Goal: Task Accomplishment & Management: Use online tool/utility

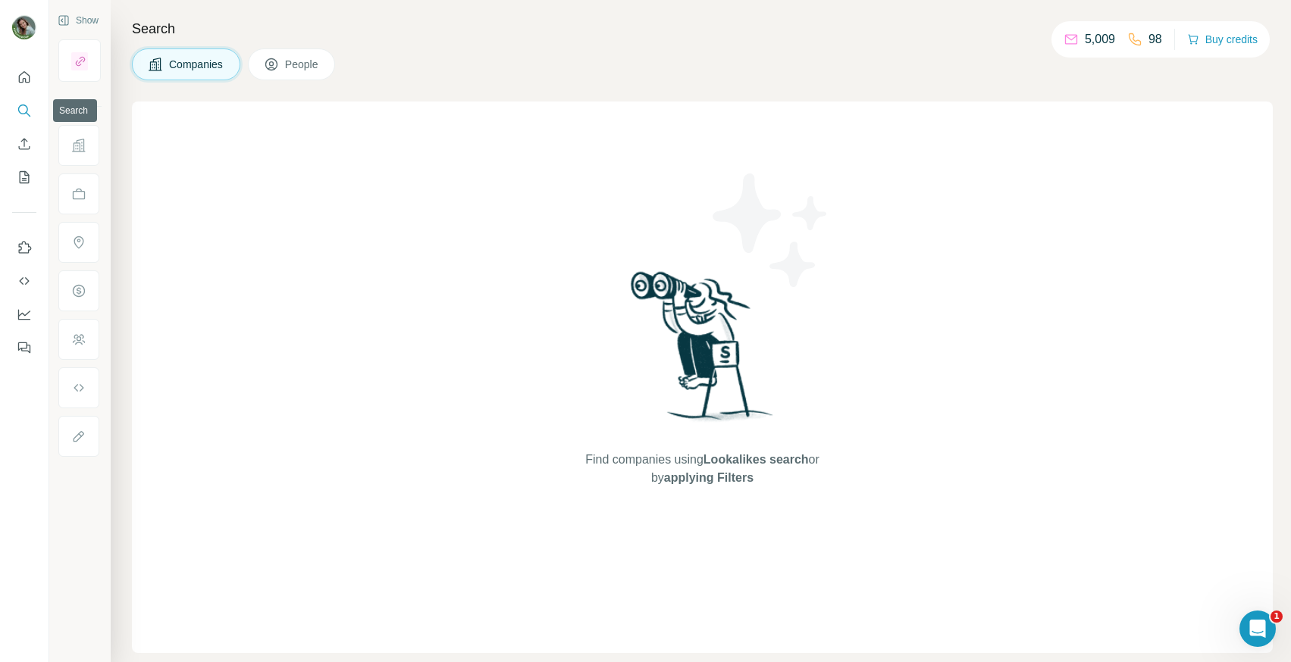
click at [26, 117] on icon "Search" at bounding box center [24, 110] width 15 height 15
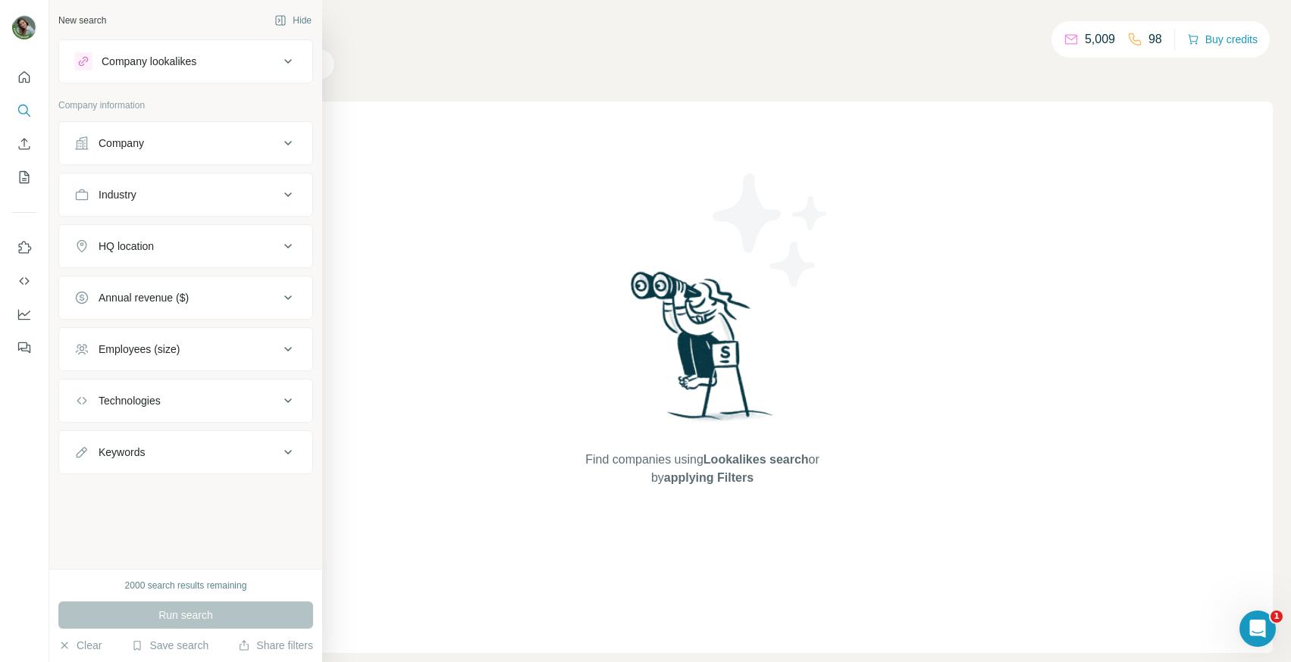
click at [128, 143] on div "Company" at bounding box center [121, 143] width 45 height 15
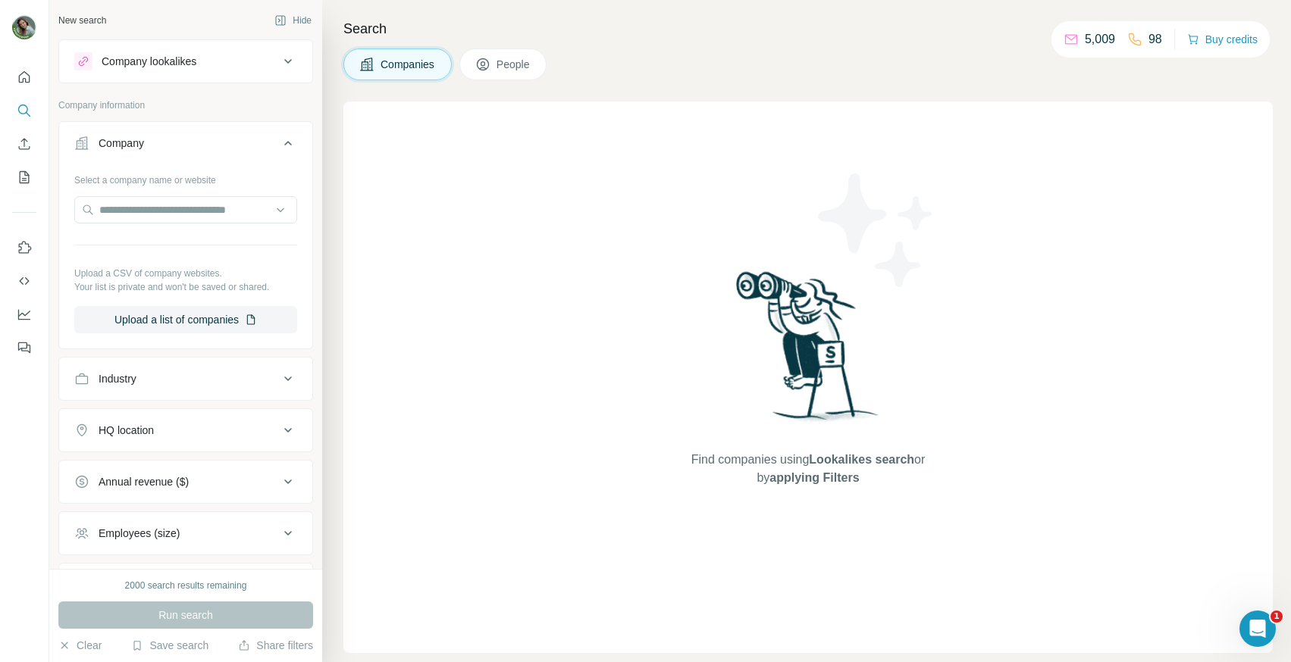
click at [160, 385] on div "Industry" at bounding box center [176, 378] width 205 height 15
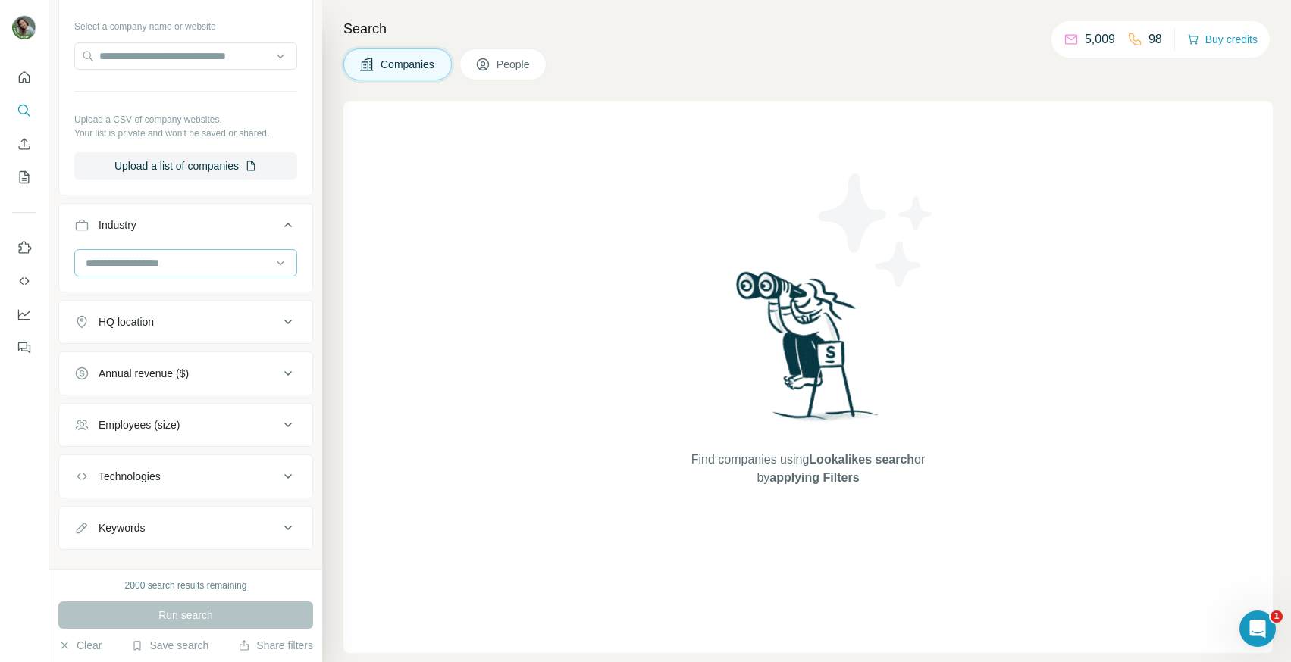
scroll to position [177, 0]
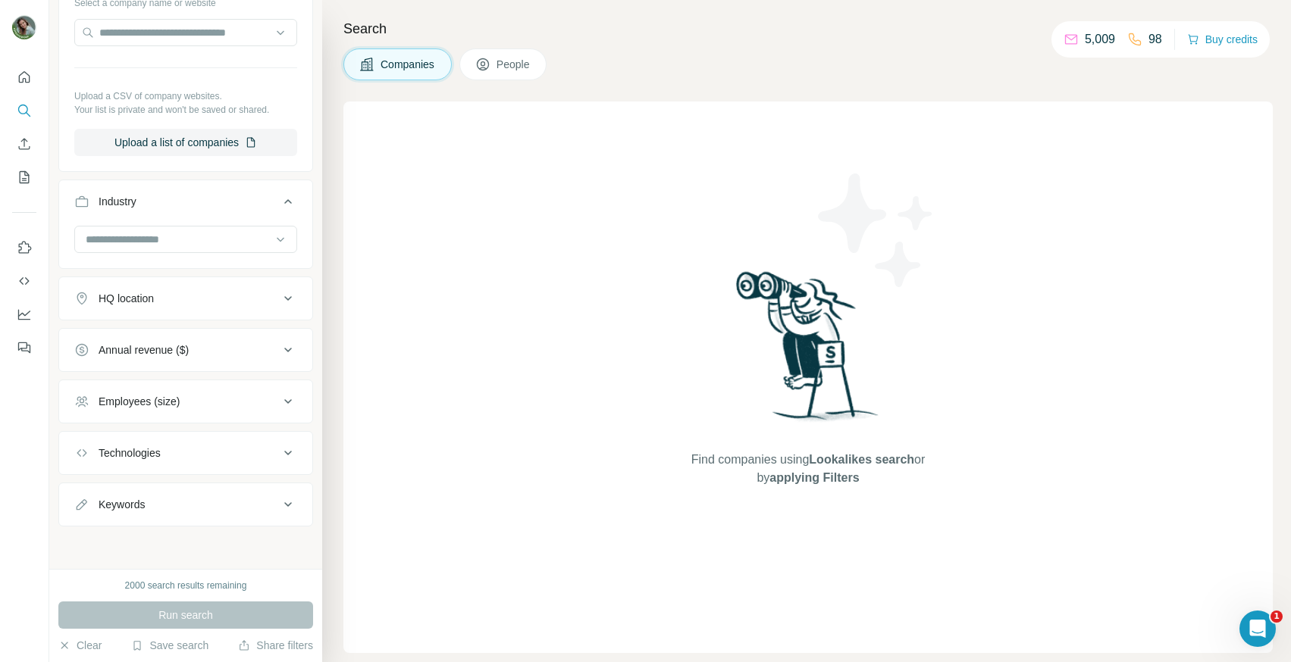
click at [180, 314] on button "HQ location" at bounding box center [185, 298] width 253 height 36
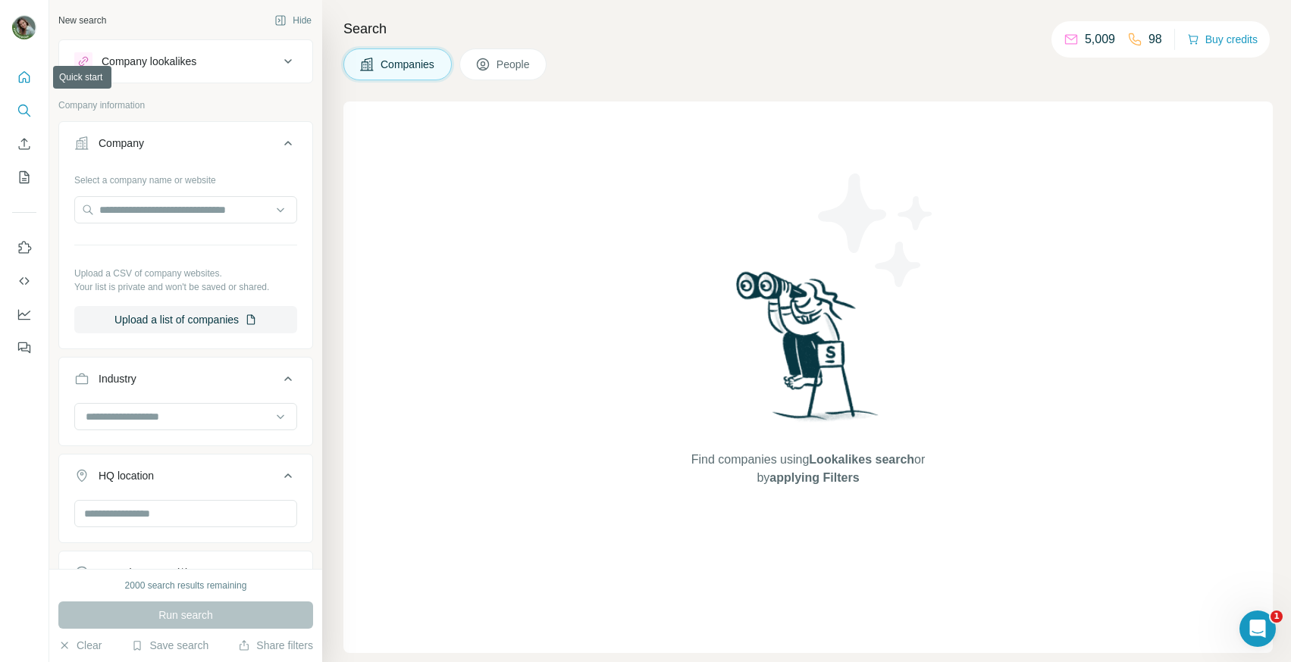
click at [27, 79] on icon "Quick start" at bounding box center [24, 77] width 15 height 15
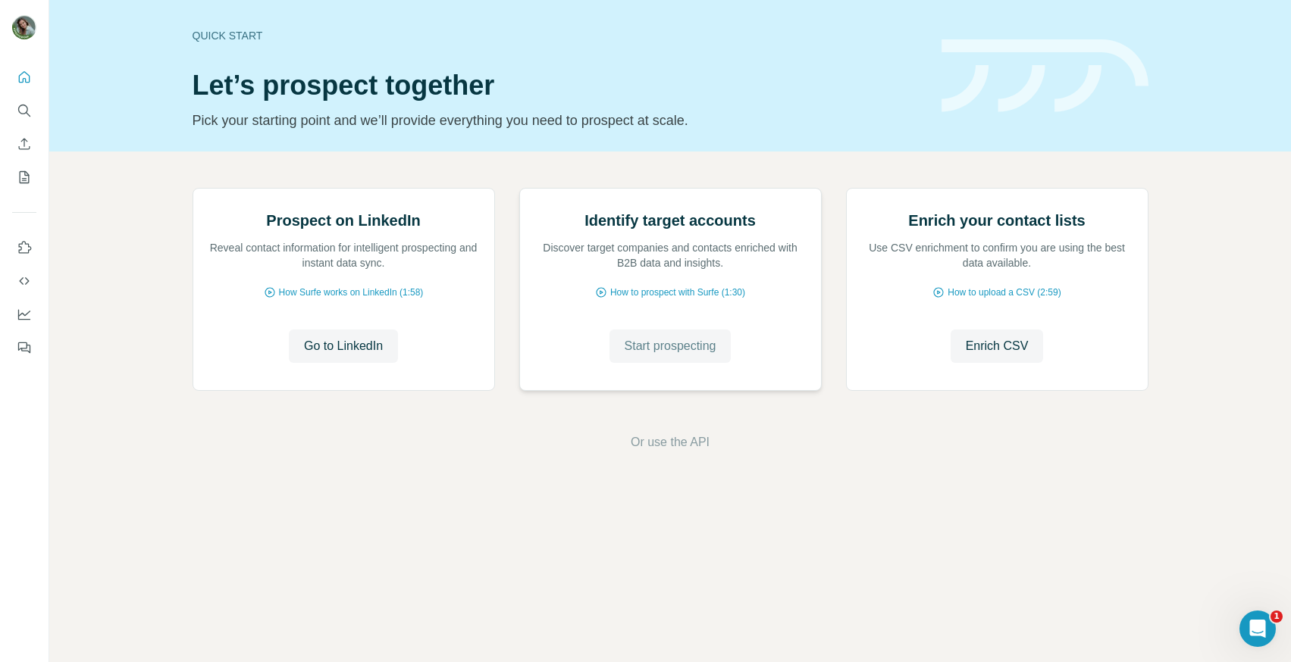
click at [659, 355] on span "Start prospecting" at bounding box center [670, 346] width 92 height 18
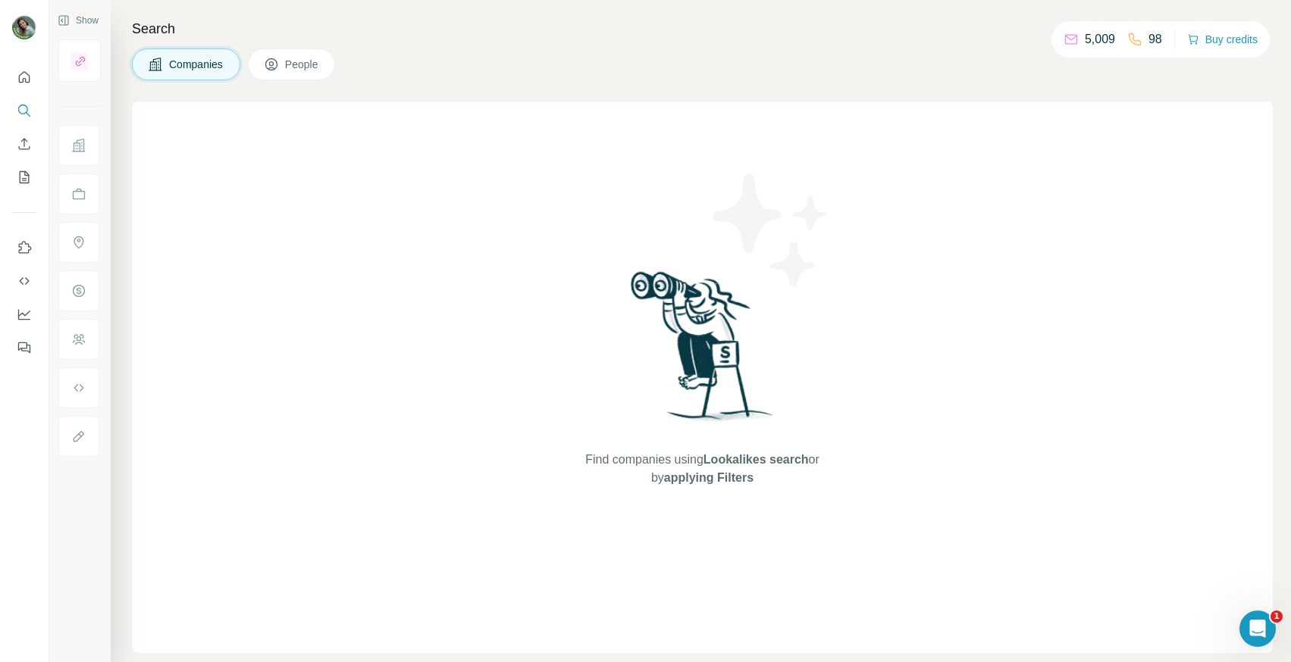
click at [302, 64] on span "People" at bounding box center [302, 64] width 35 height 15
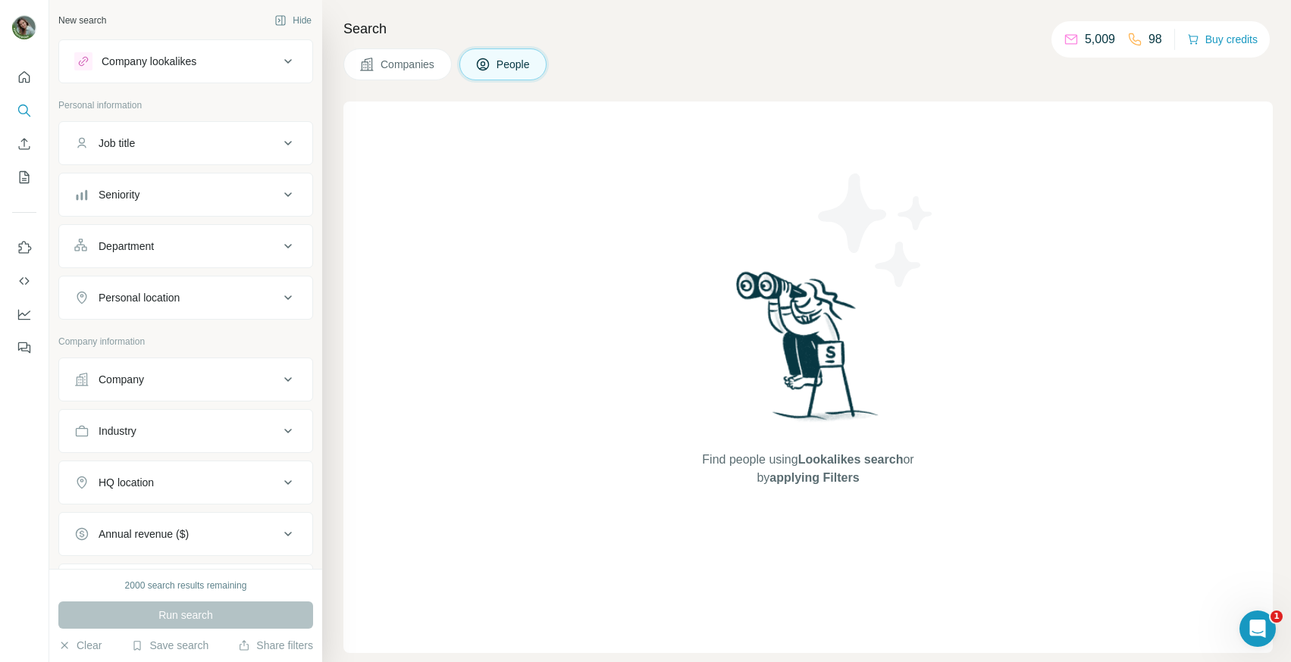
click at [170, 140] on div "Job title" at bounding box center [176, 143] width 205 height 15
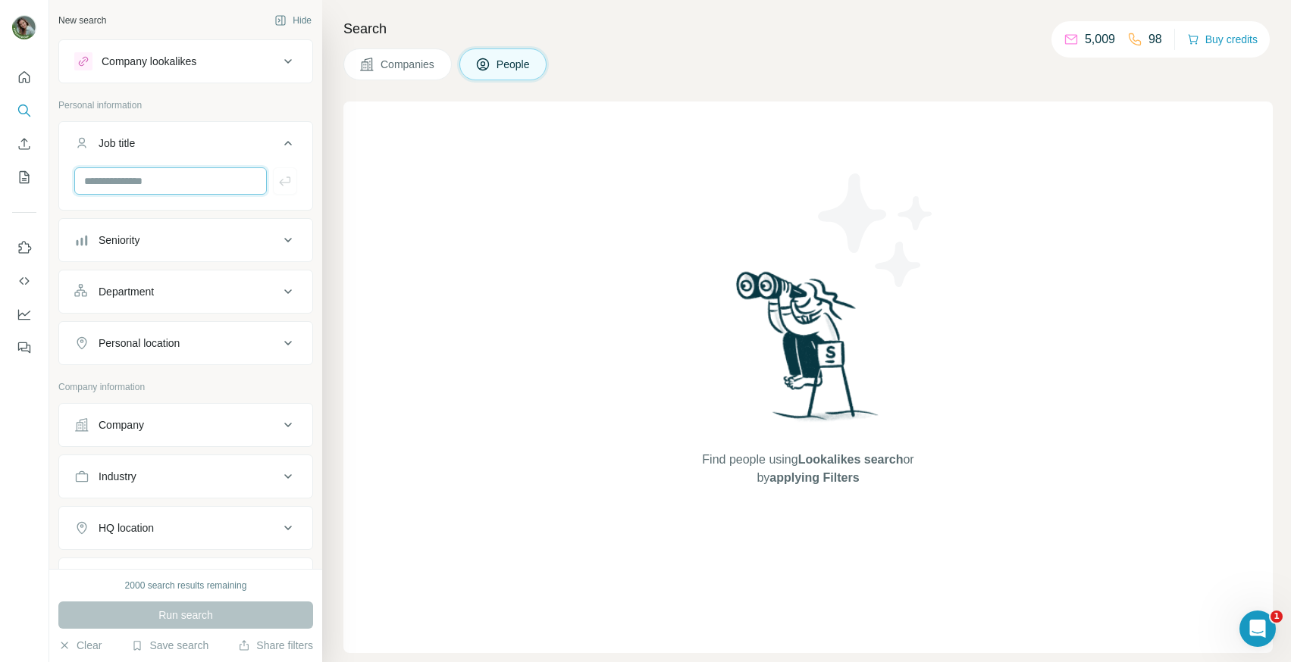
click at [169, 182] on input "text" at bounding box center [170, 180] width 192 height 27
click at [164, 234] on div "Seniority" at bounding box center [176, 240] width 205 height 15
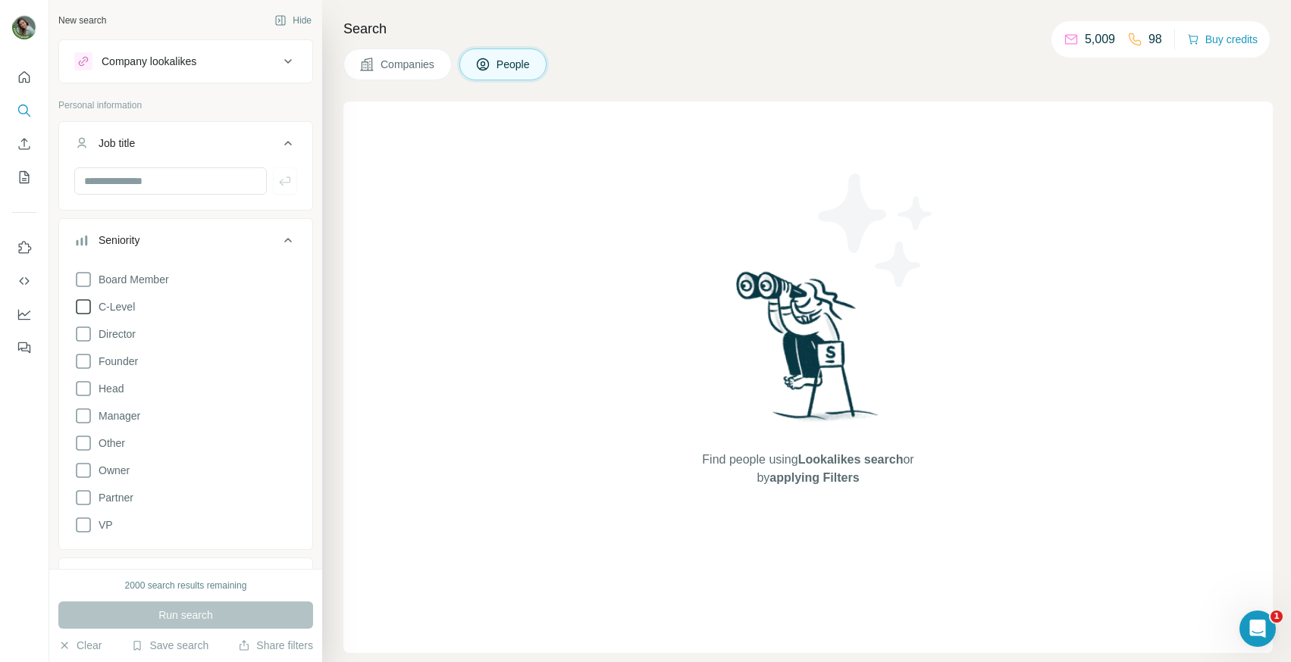
click at [120, 307] on span "C-Level" at bounding box center [113, 306] width 42 height 15
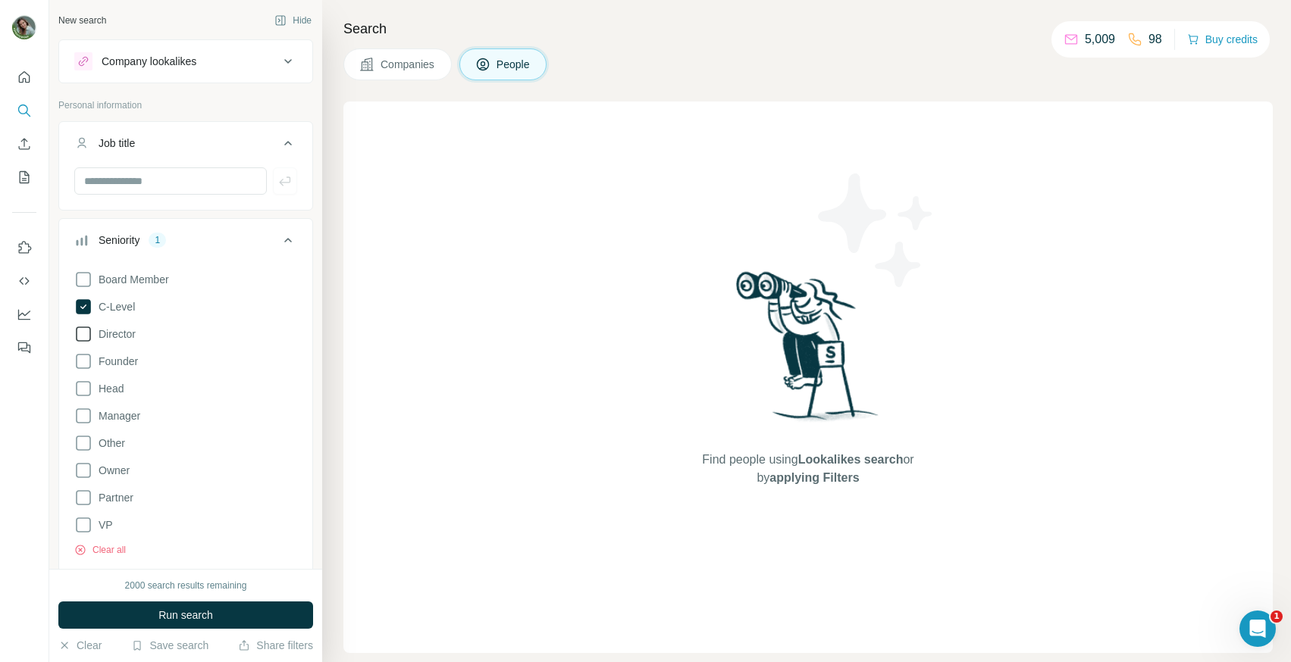
click at [120, 331] on span "Director" at bounding box center [113, 334] width 43 height 15
click at [117, 386] on span "Head" at bounding box center [107, 388] width 31 height 15
click at [102, 524] on span "VP" at bounding box center [102, 525] width 20 height 15
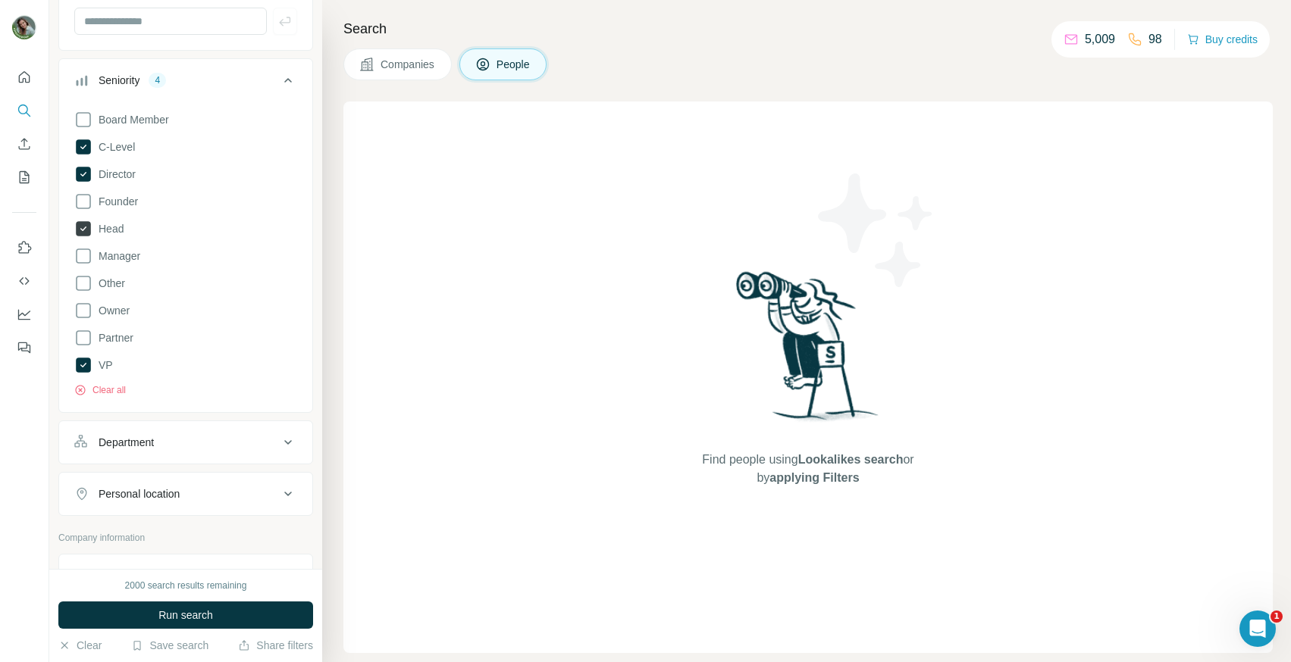
scroll to position [155, 0]
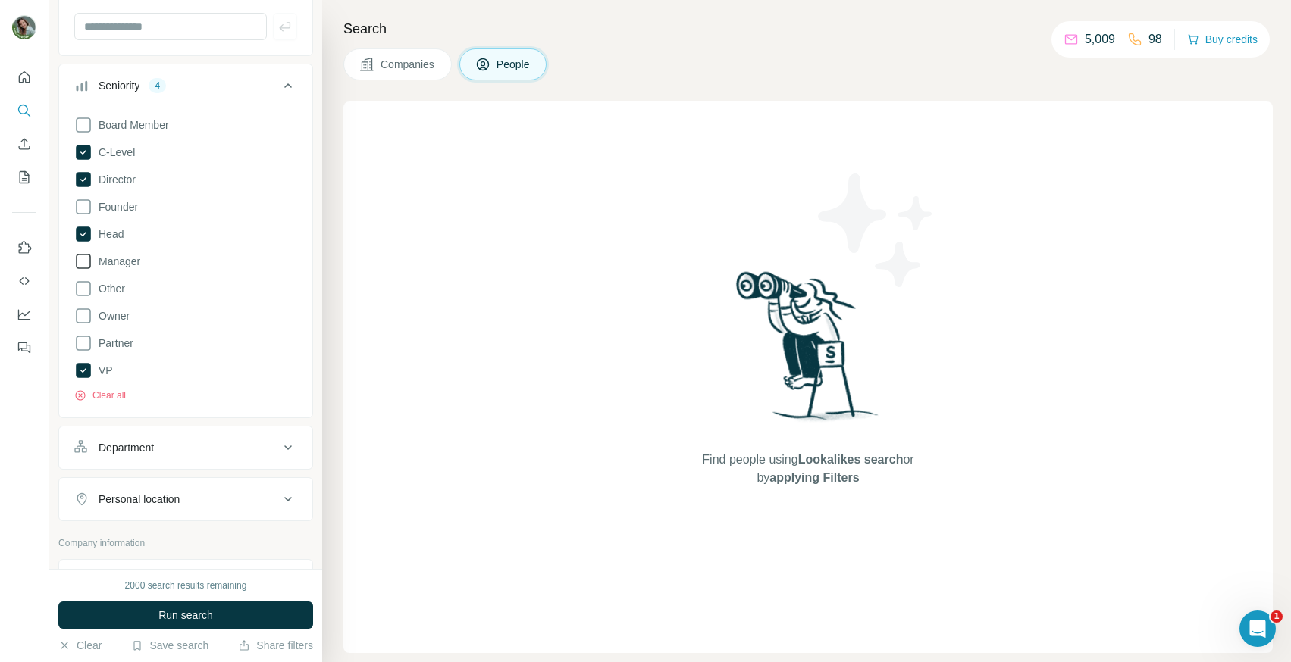
click at [119, 259] on span "Manager" at bounding box center [116, 261] width 48 height 15
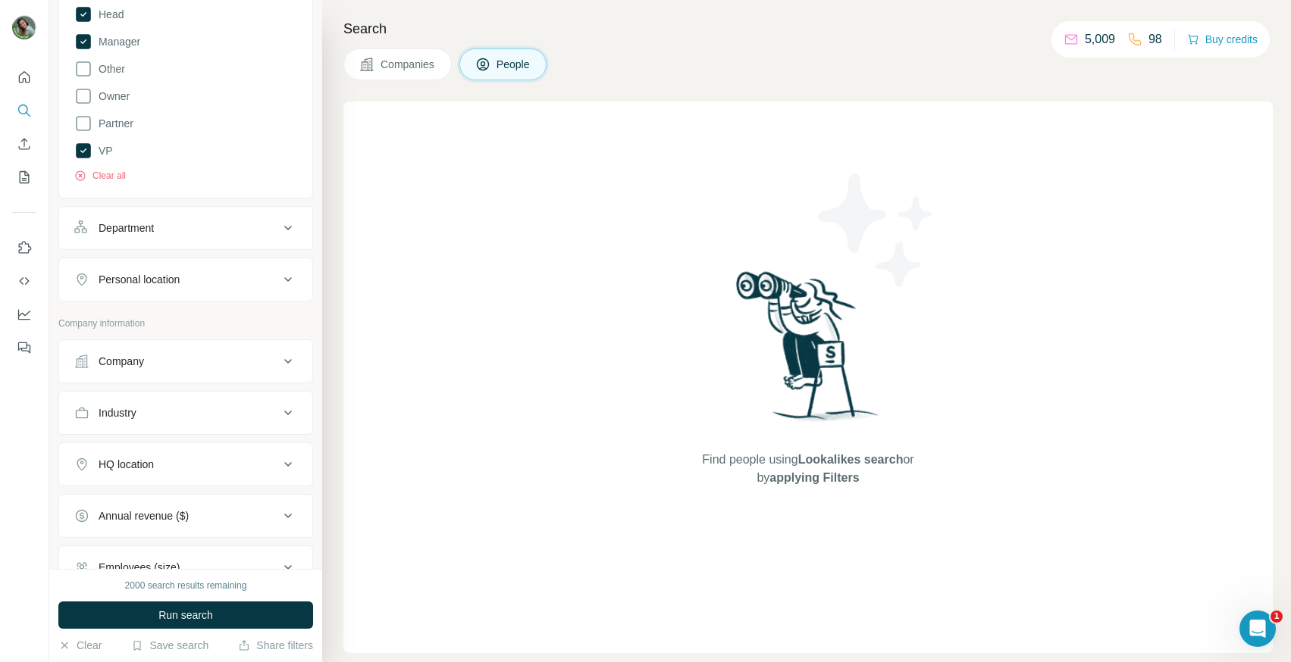
scroll to position [377, 0]
click at [189, 405] on div "Industry" at bounding box center [176, 410] width 205 height 15
click at [186, 362] on div "Company" at bounding box center [176, 359] width 205 height 15
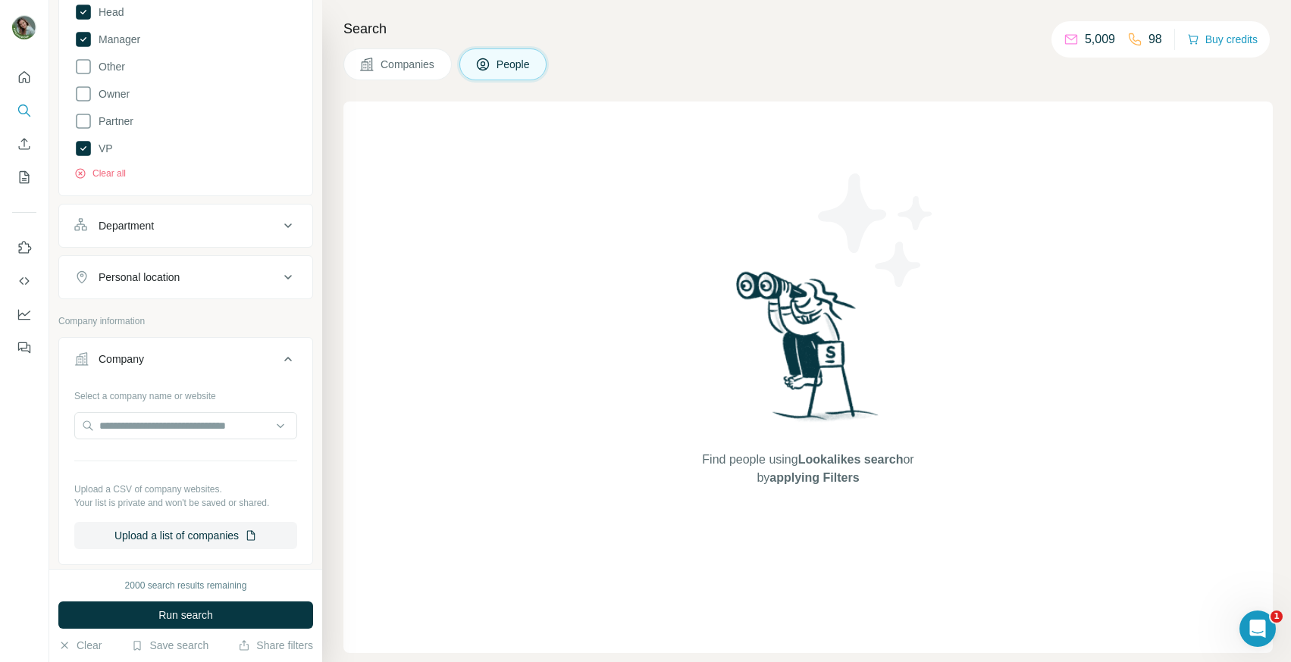
click at [186, 362] on div "Company" at bounding box center [176, 359] width 205 height 15
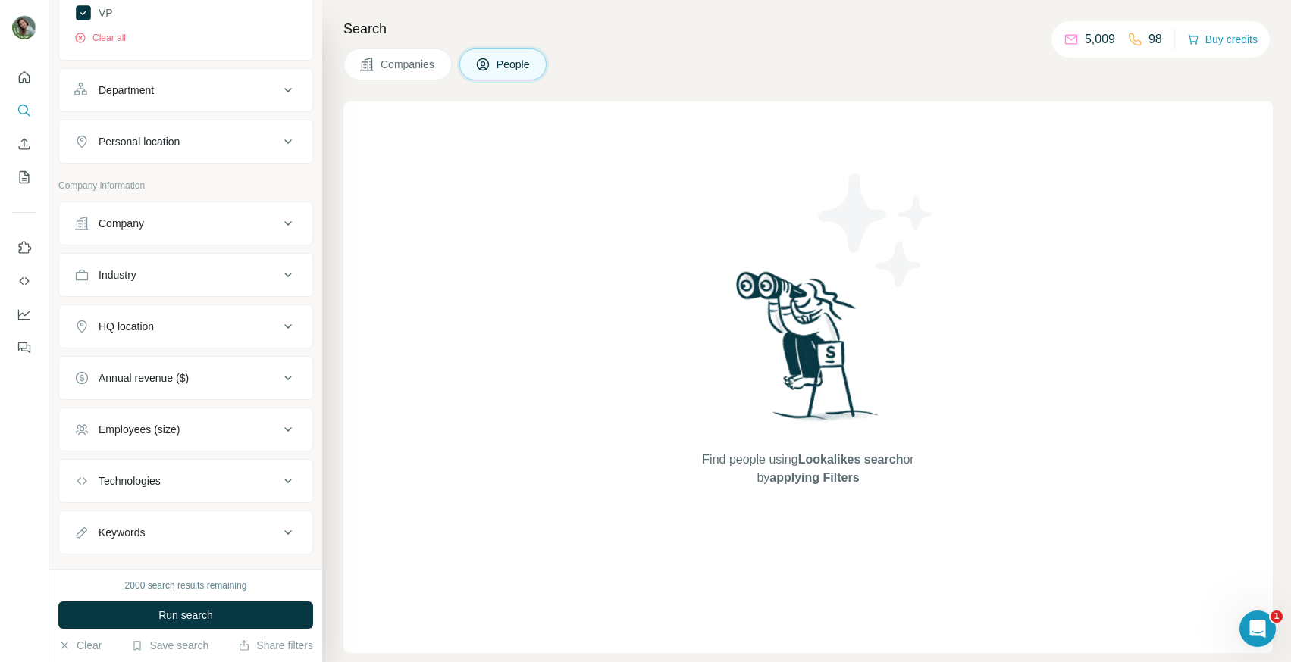
scroll to position [540, 0]
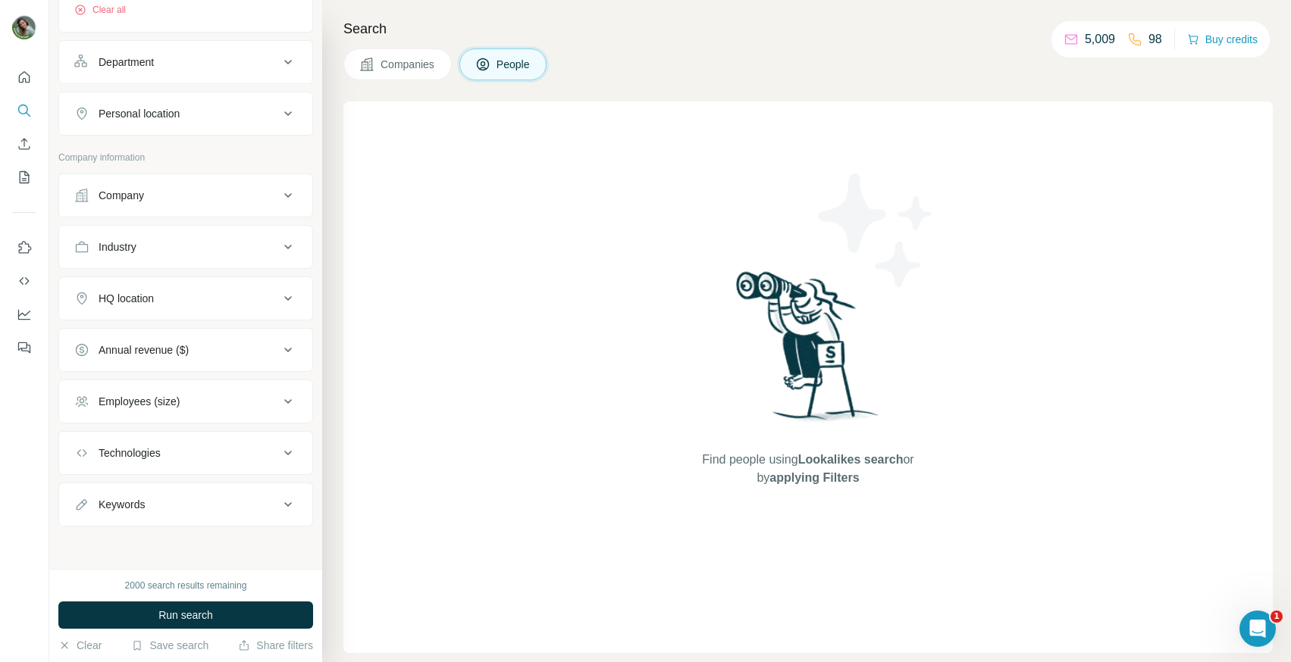
click at [199, 398] on div "Employees (size)" at bounding box center [176, 401] width 205 height 15
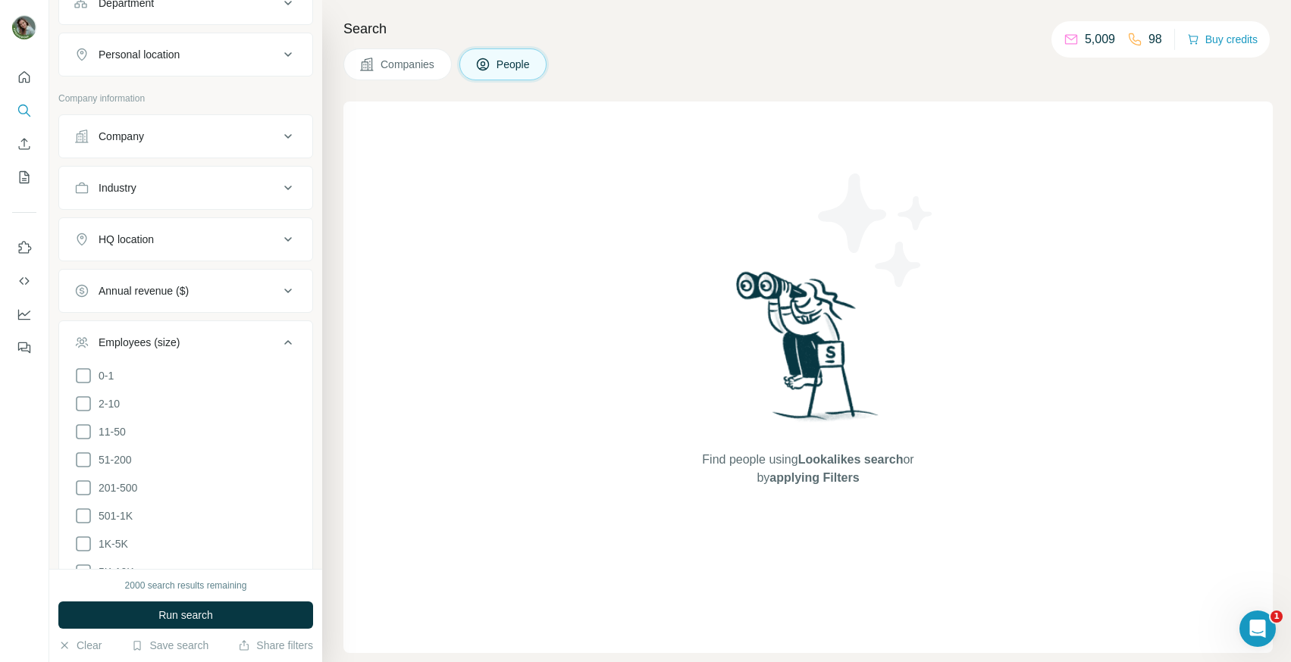
scroll to position [668, 0]
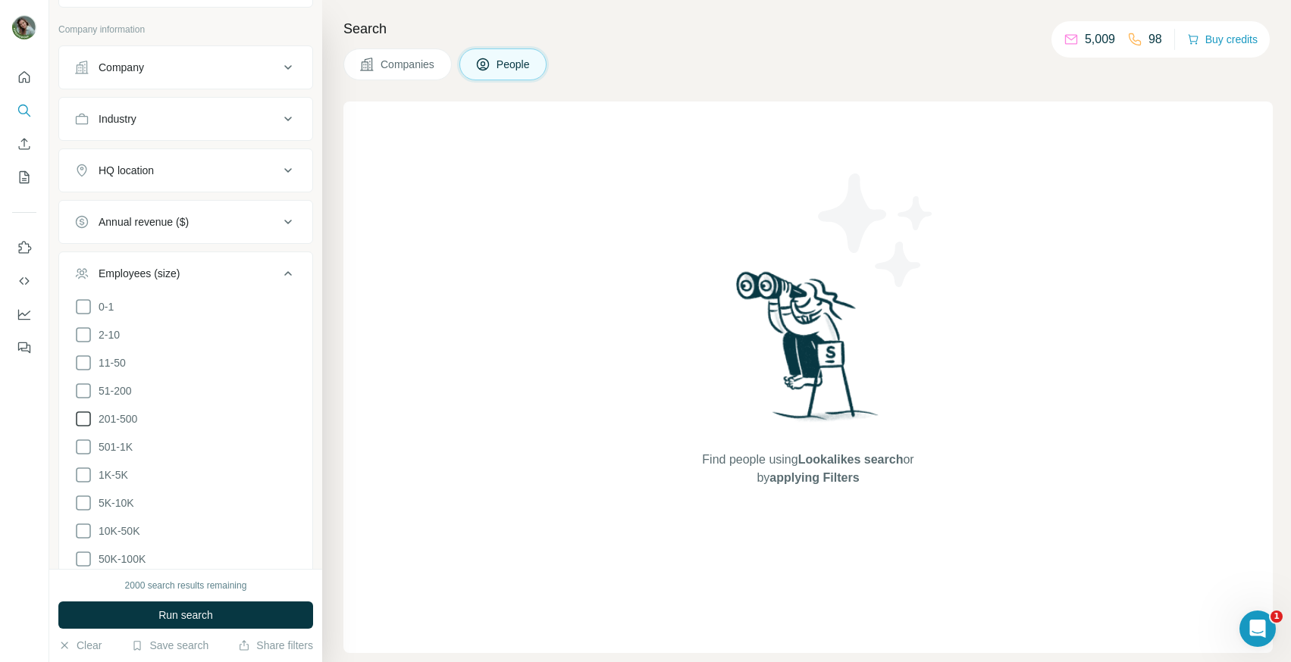
click at [84, 423] on icon at bounding box center [83, 419] width 18 height 18
click at [84, 443] on icon at bounding box center [83, 447] width 18 height 18
click at [84, 471] on icon at bounding box center [83, 475] width 18 height 18
click at [86, 497] on icon at bounding box center [83, 503] width 18 height 18
click at [86, 530] on icon at bounding box center [83, 531] width 18 height 18
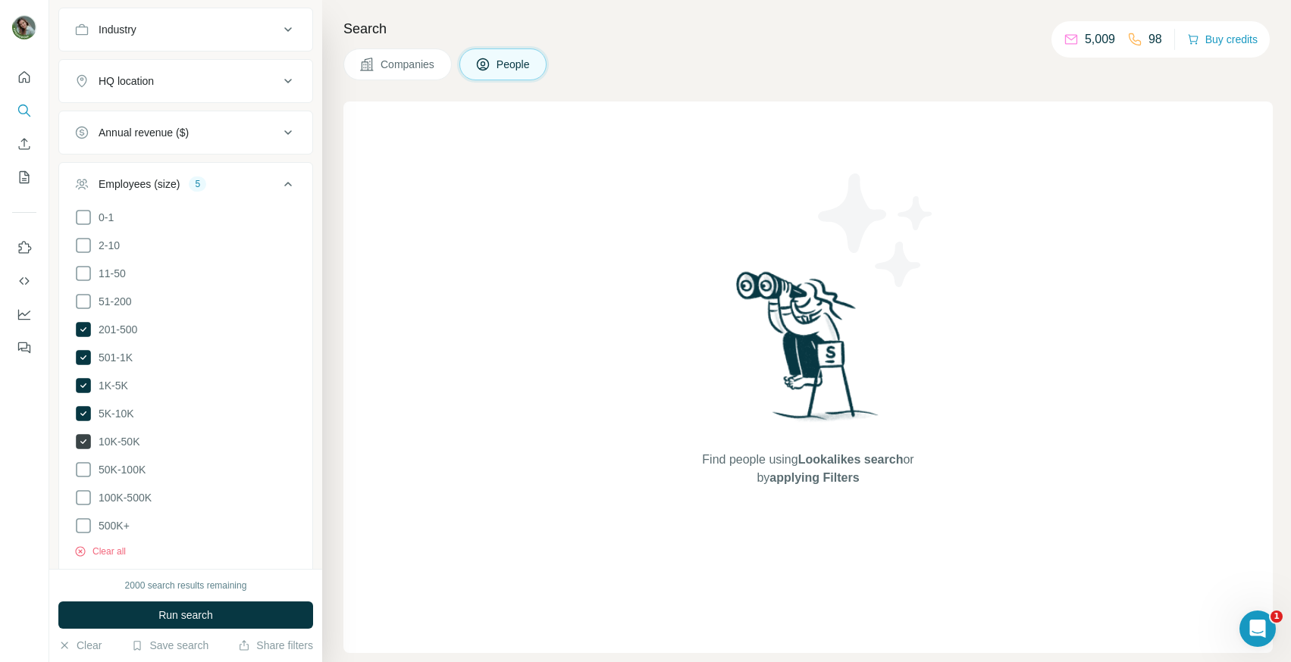
scroll to position [768, 0]
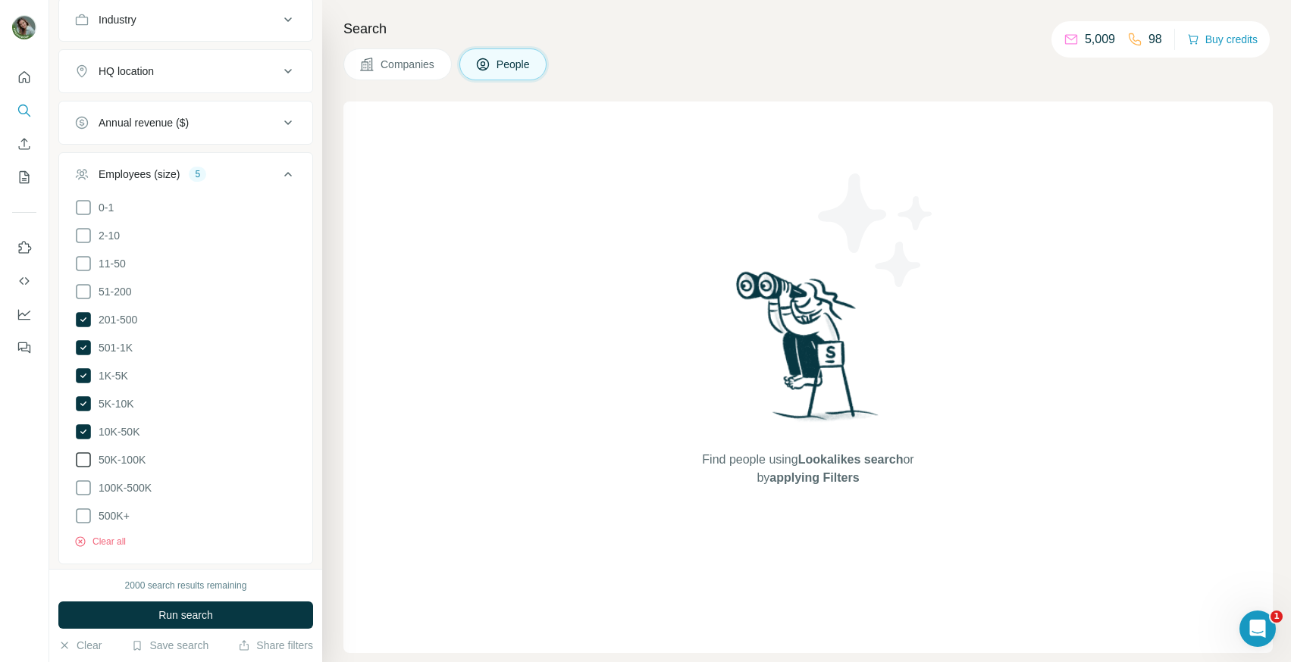
click at [84, 459] on icon at bounding box center [83, 460] width 18 height 18
click at [83, 479] on icon at bounding box center [83, 488] width 18 height 18
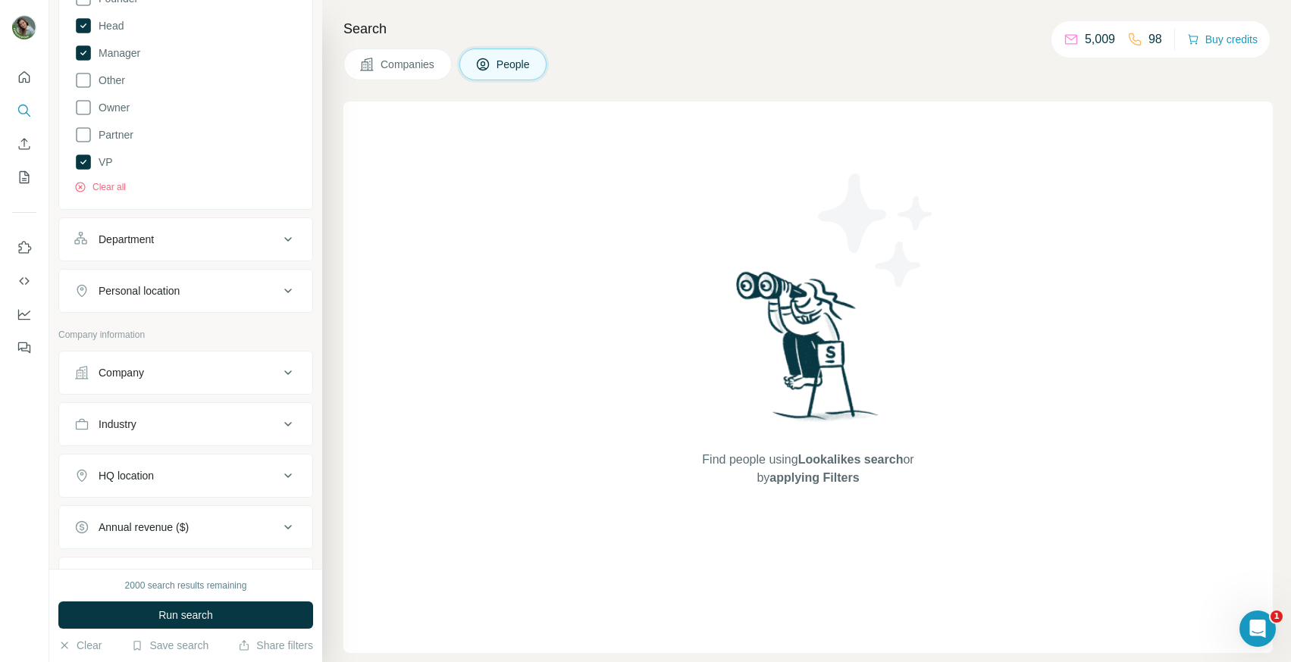
scroll to position [293, 0]
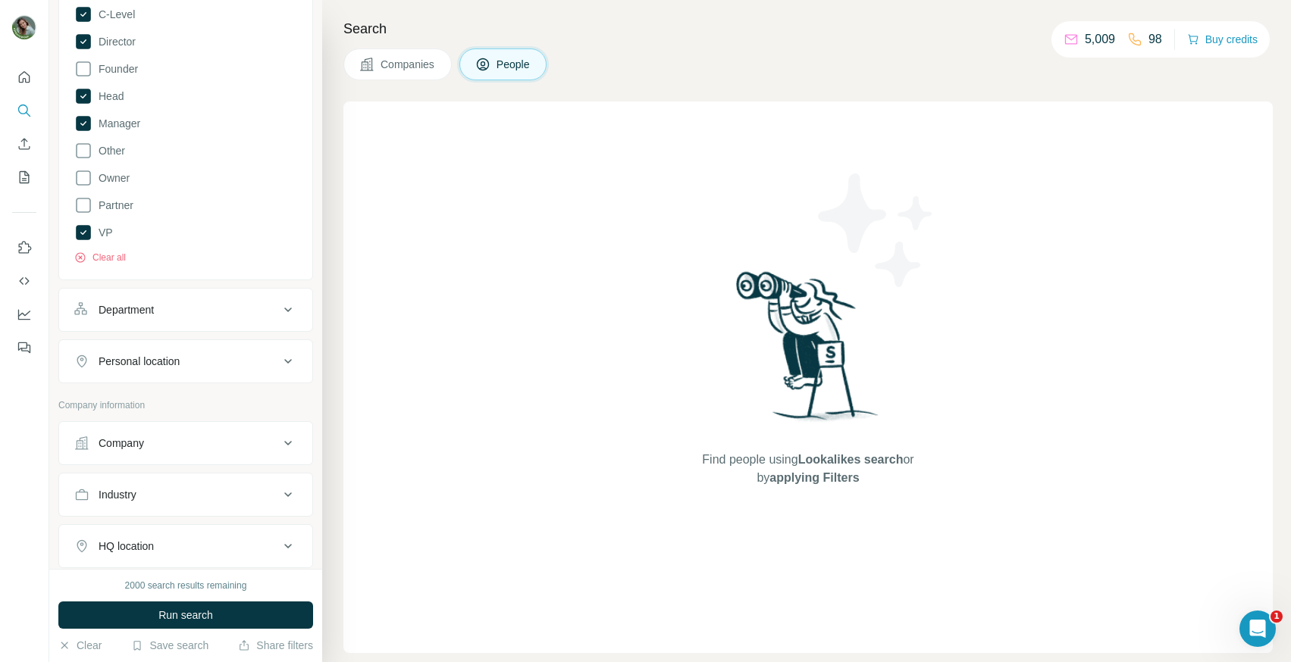
click at [190, 441] on div "Company" at bounding box center [176, 443] width 205 height 15
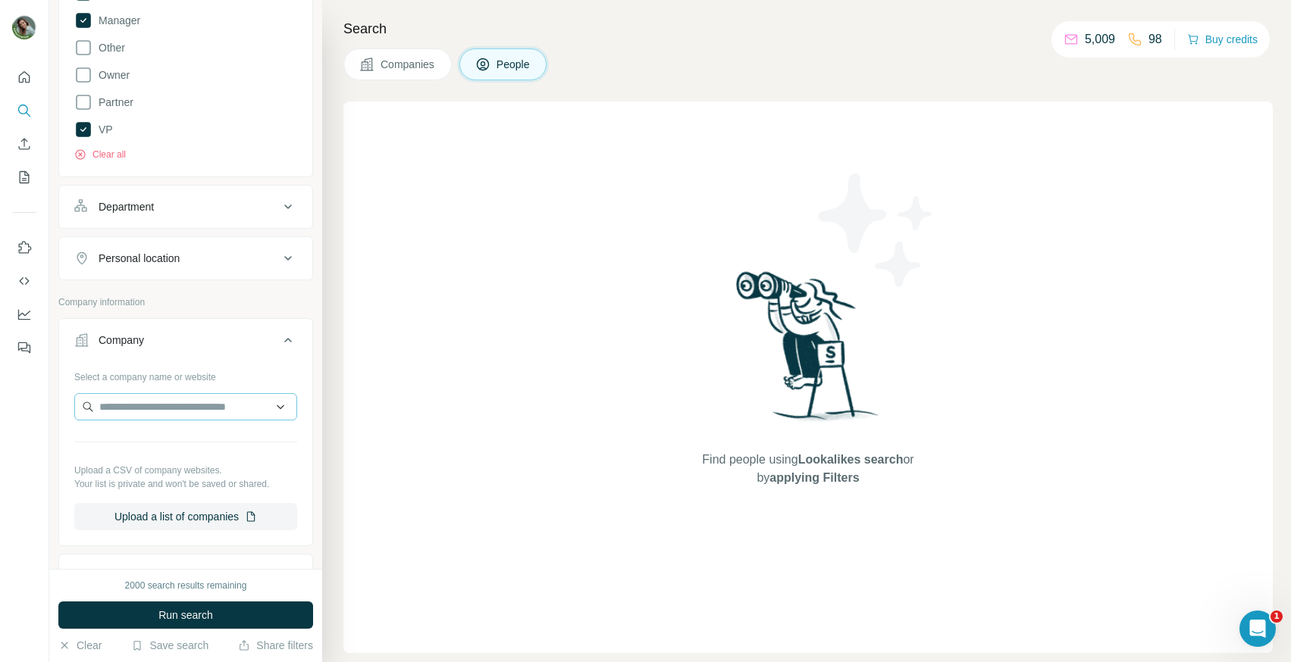
scroll to position [391, 0]
click at [183, 410] on input "text" at bounding box center [185, 411] width 223 height 27
click at [190, 344] on div "Company" at bounding box center [176, 344] width 205 height 15
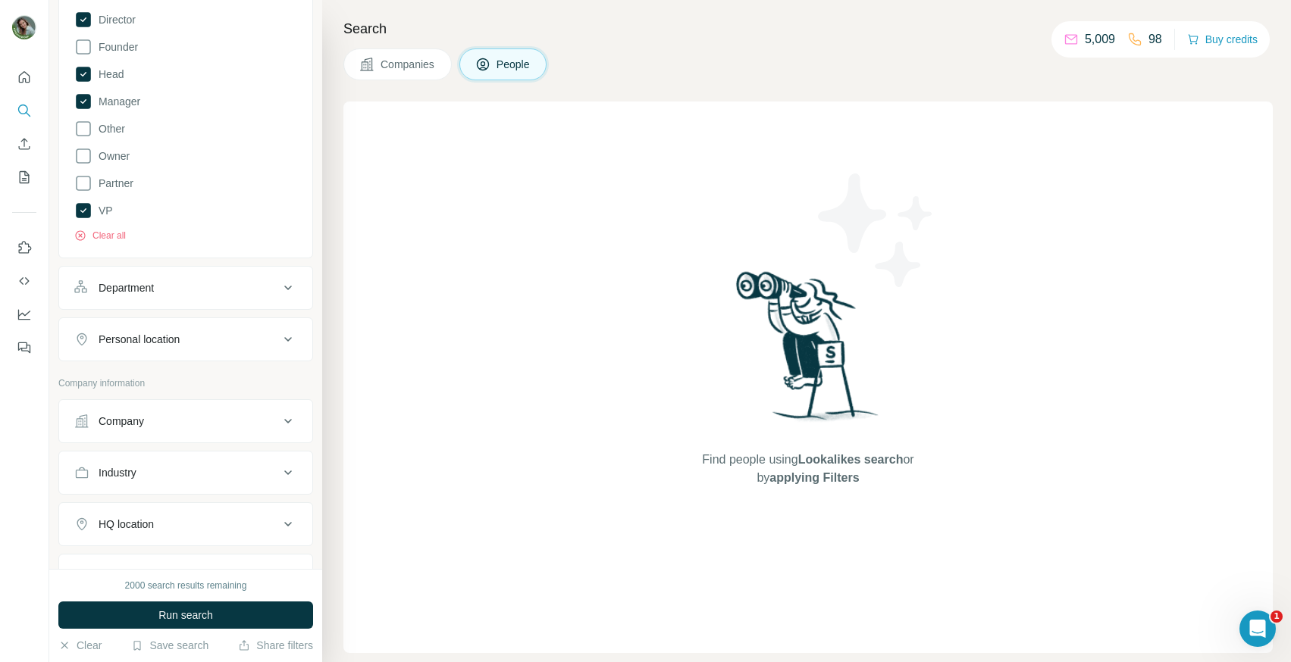
scroll to position [299, 0]
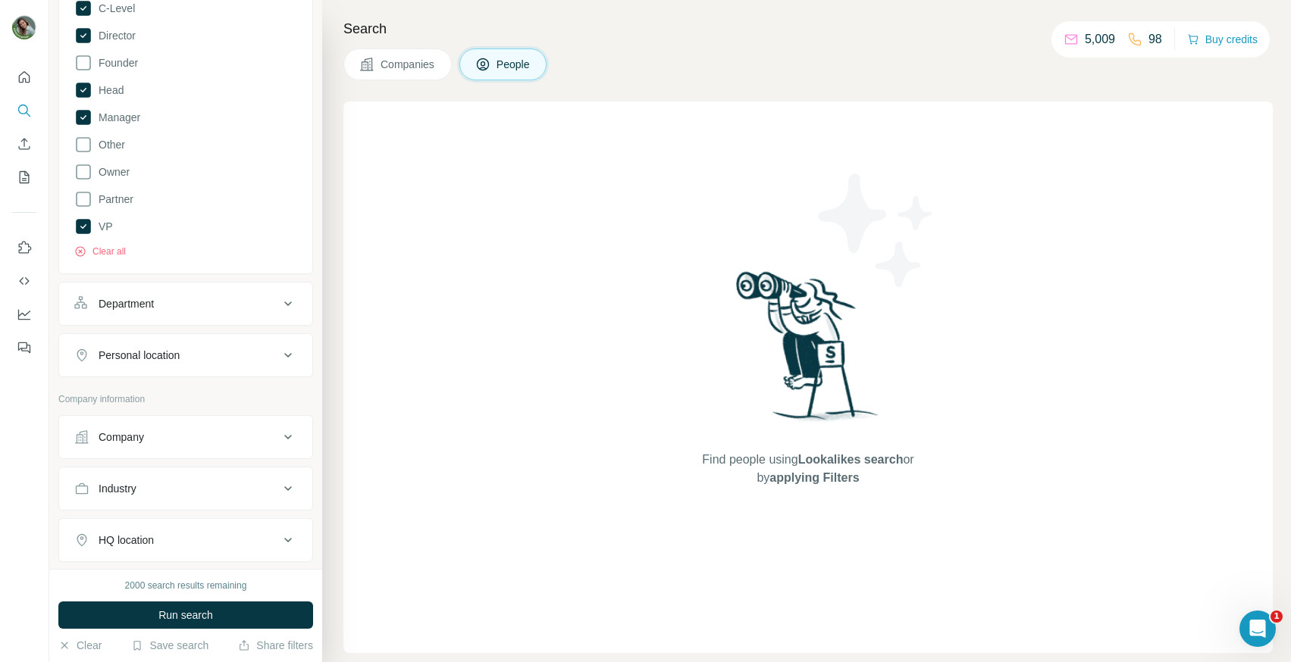
click at [169, 362] on div "Personal location" at bounding box center [139, 355] width 81 height 15
click at [170, 361] on div "Personal location" at bounding box center [139, 355] width 81 height 15
click at [168, 393] on input "text" at bounding box center [185, 393] width 223 height 27
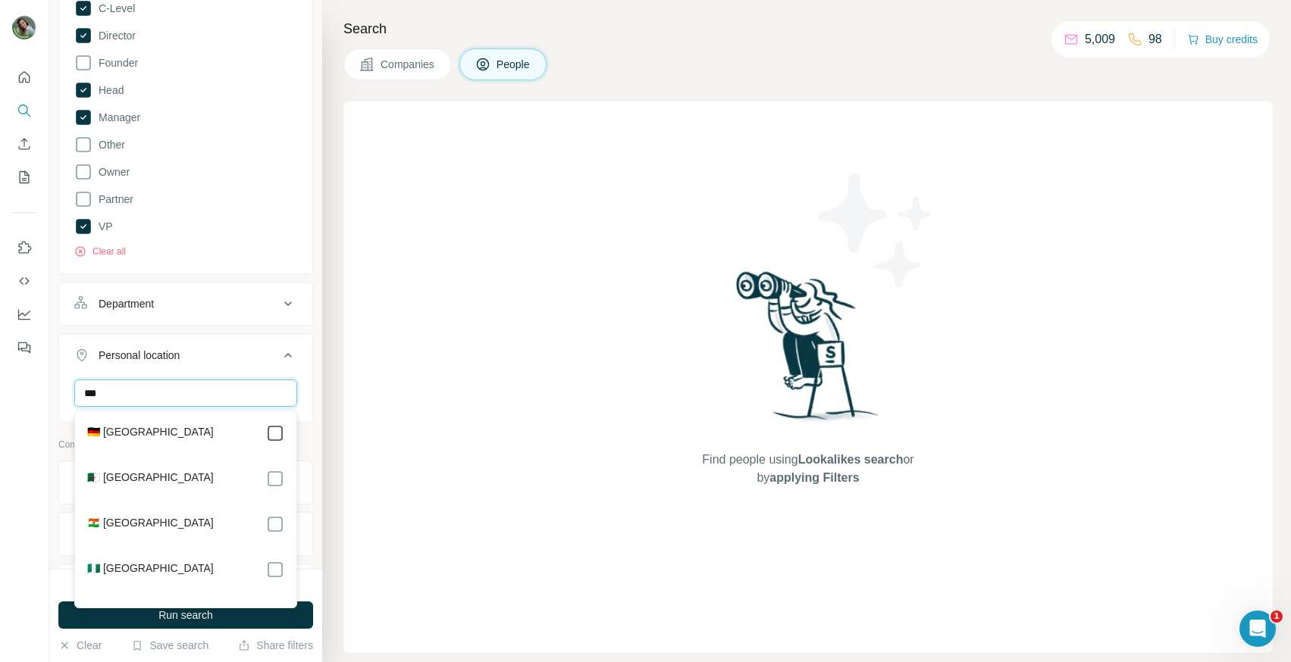
type input "***"
click at [283, 427] on icon at bounding box center [275, 433] width 18 height 18
click at [318, 350] on div "New search Hide Company lookalikes Personal information Job title Seniority 5 B…" at bounding box center [185, 284] width 273 height 569
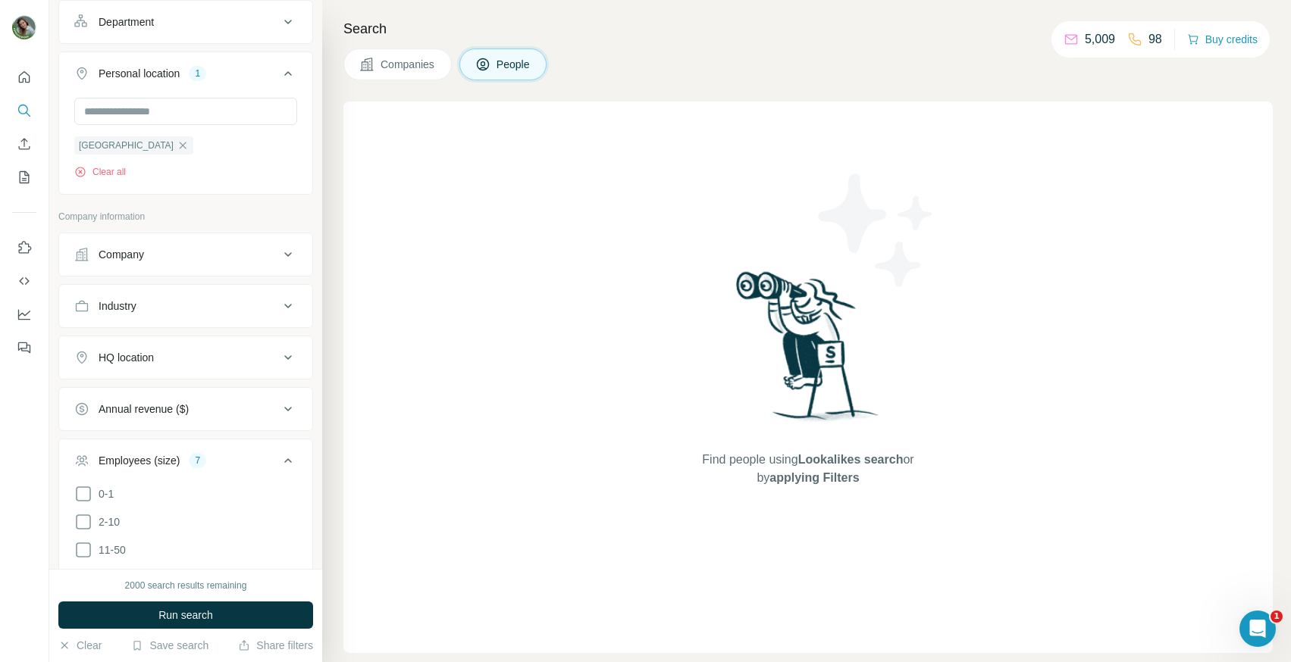
scroll to position [608, 0]
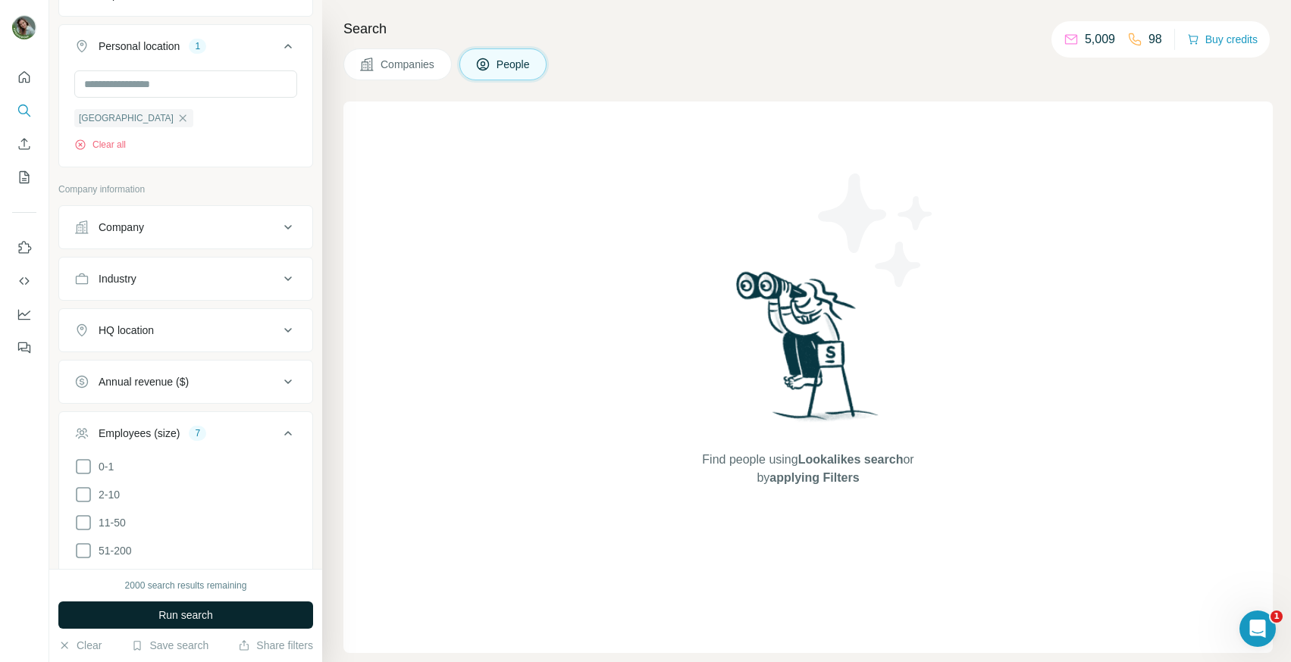
click at [190, 608] on span "Run search" at bounding box center [185, 615] width 55 height 15
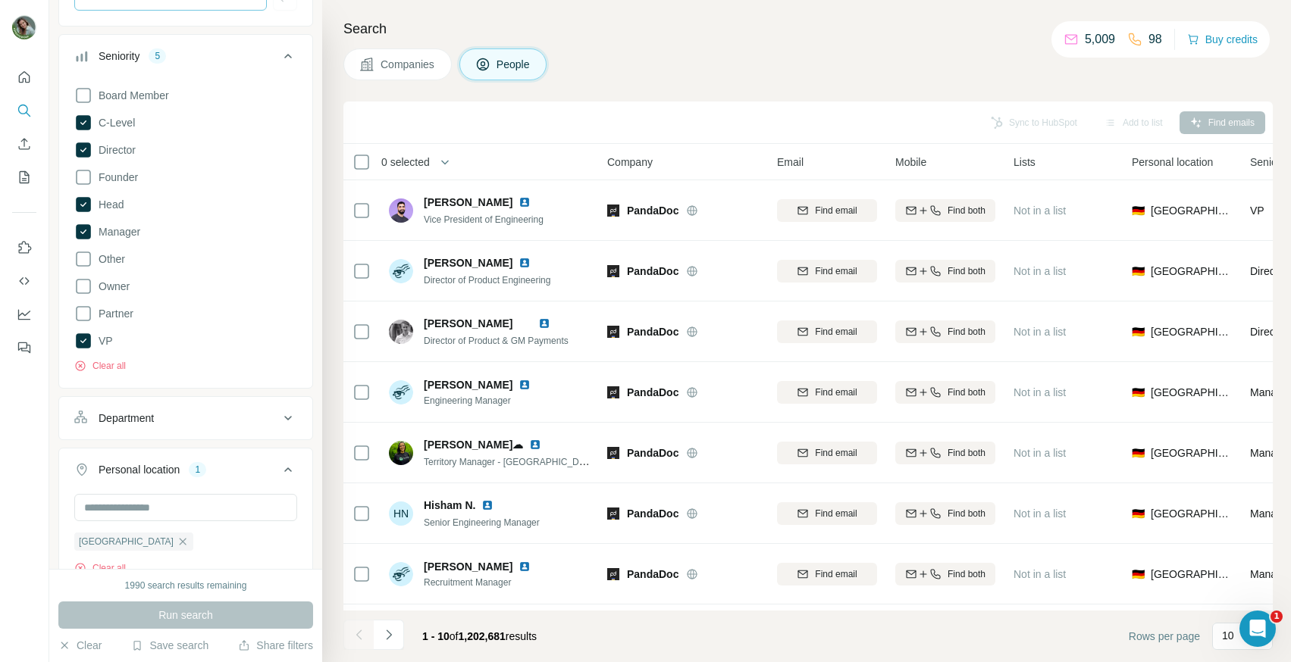
scroll to position [0, 0]
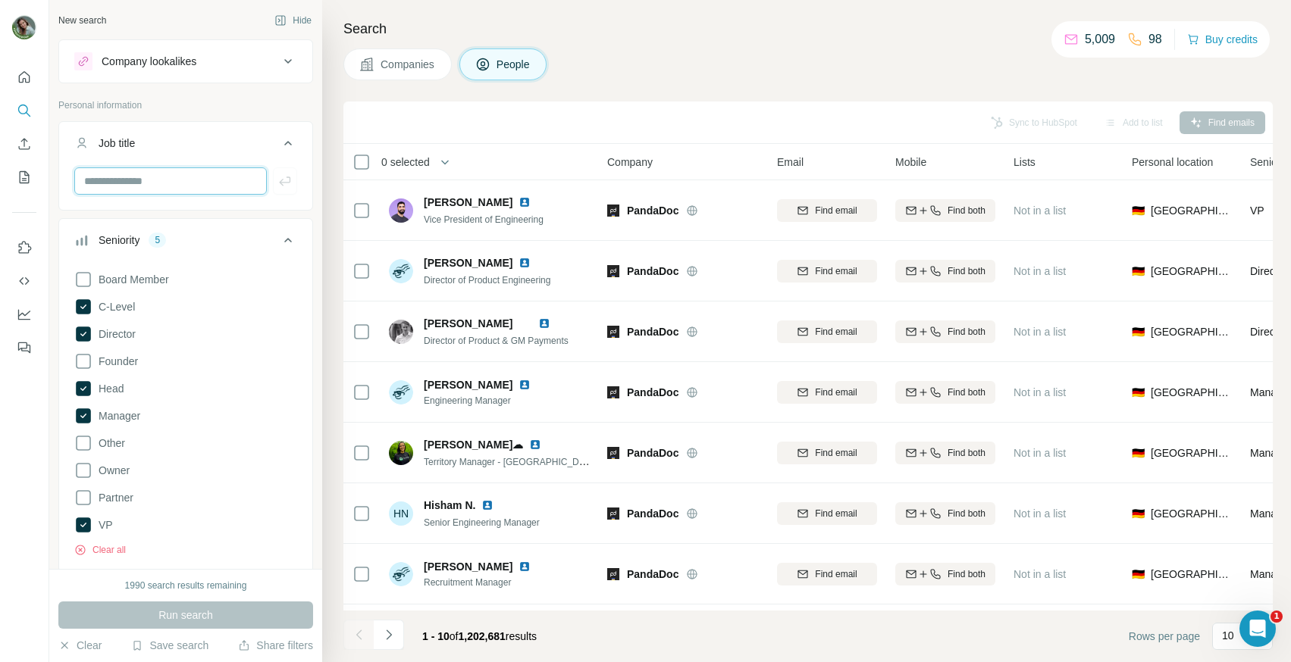
click at [162, 190] on input "text" at bounding box center [170, 180] width 192 height 27
click at [152, 187] on input "text" at bounding box center [170, 180] width 192 height 27
paste input "**********"
type input "**********"
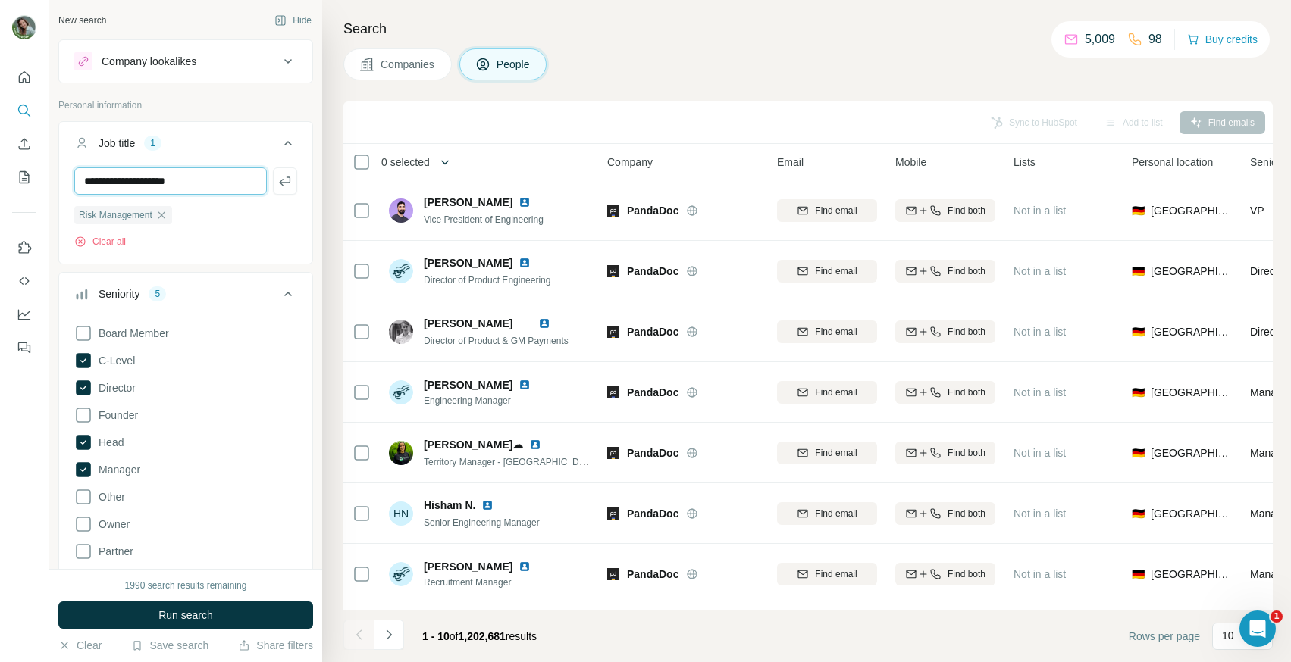
type input "**********"
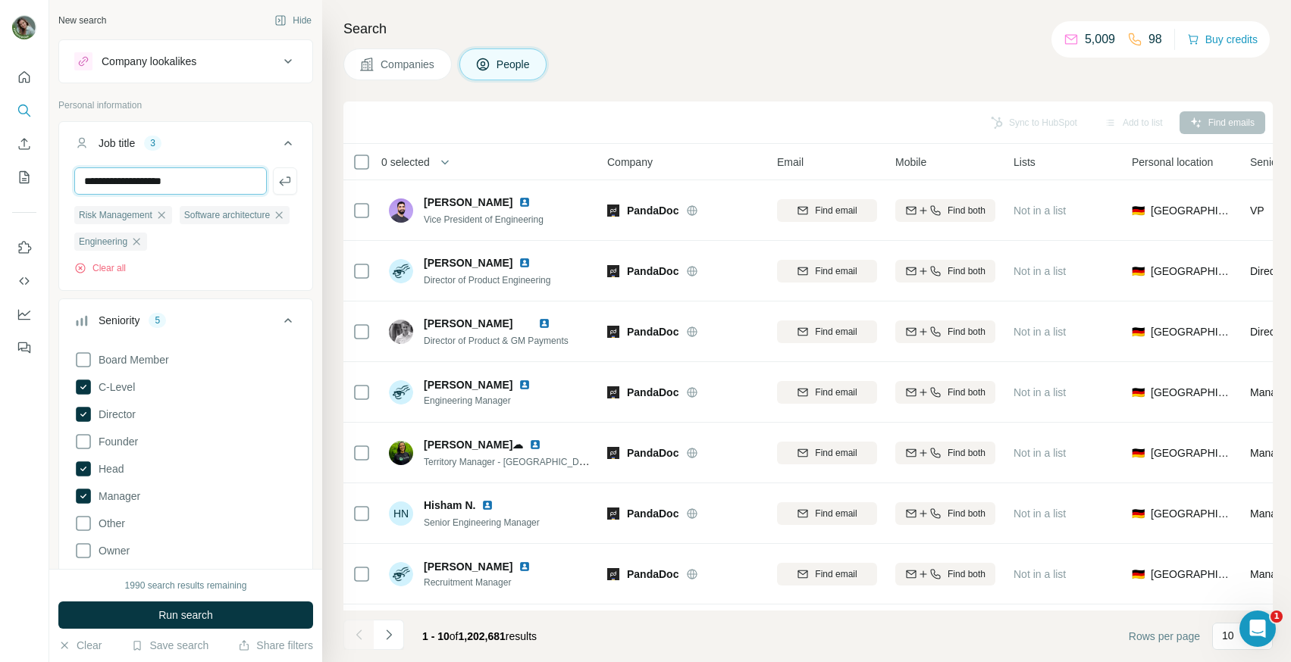
type input "**********"
click at [174, 169] on input "text" at bounding box center [170, 180] width 192 height 27
click at [142, 242] on icon "button" at bounding box center [136, 242] width 12 height 12
click at [177, 171] on input "********" at bounding box center [170, 180] width 192 height 27
click at [169, 182] on input "********" at bounding box center [170, 180] width 192 height 27
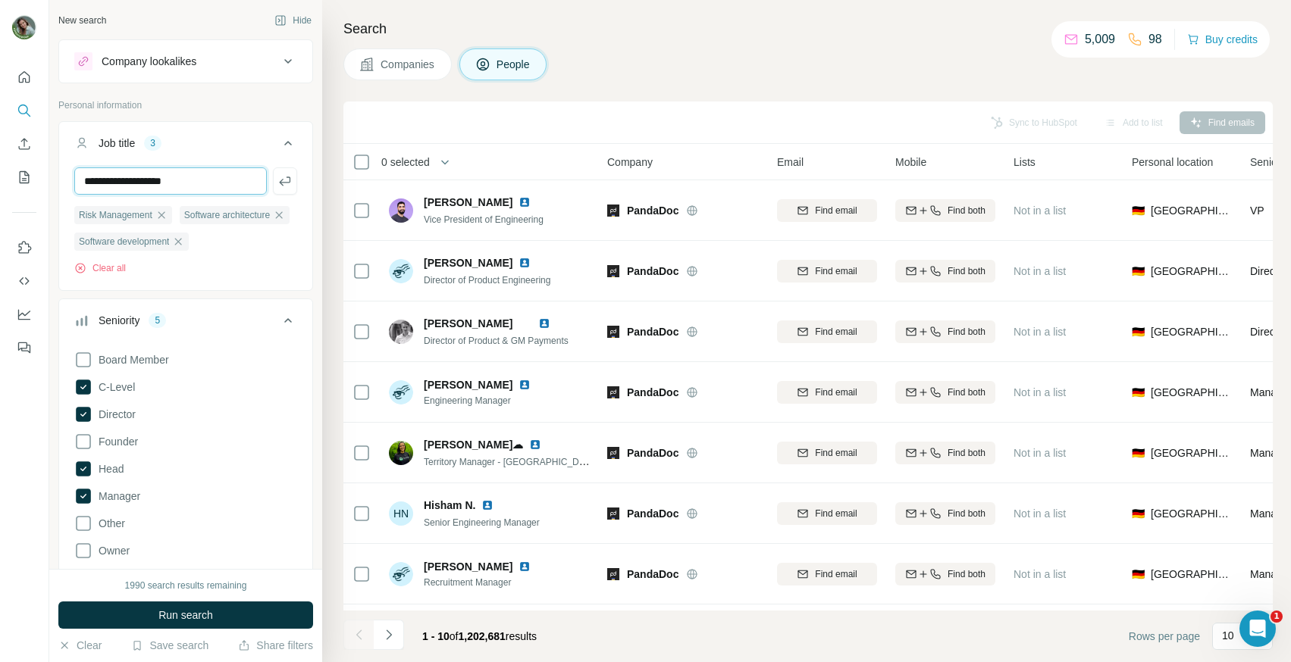
type input "**********"
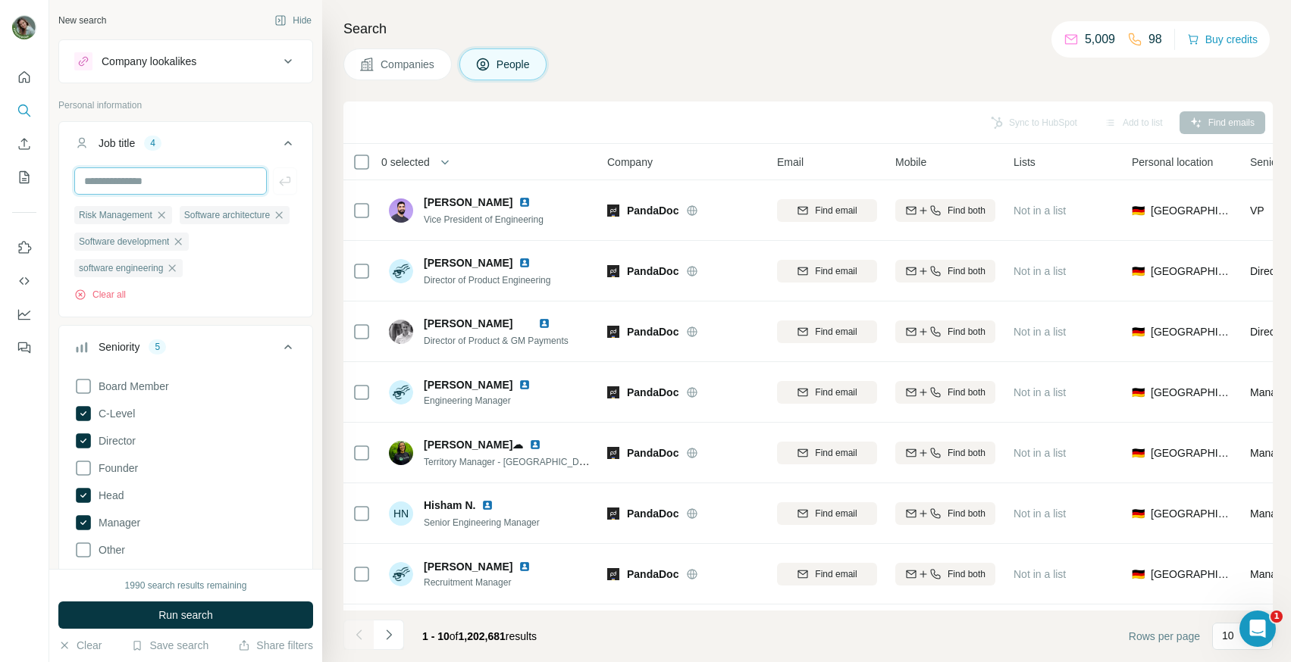
paste input "**********"
type input "**********"
paste input "**********"
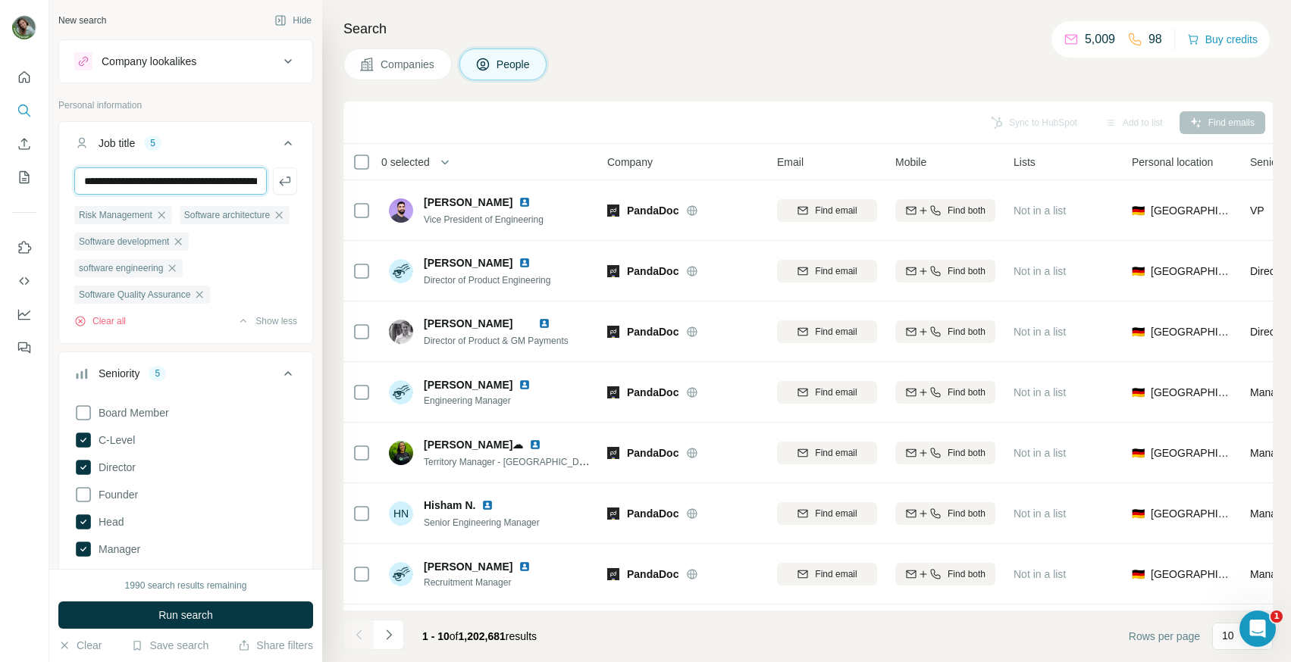
scroll to position [0, 63]
type input "**********"
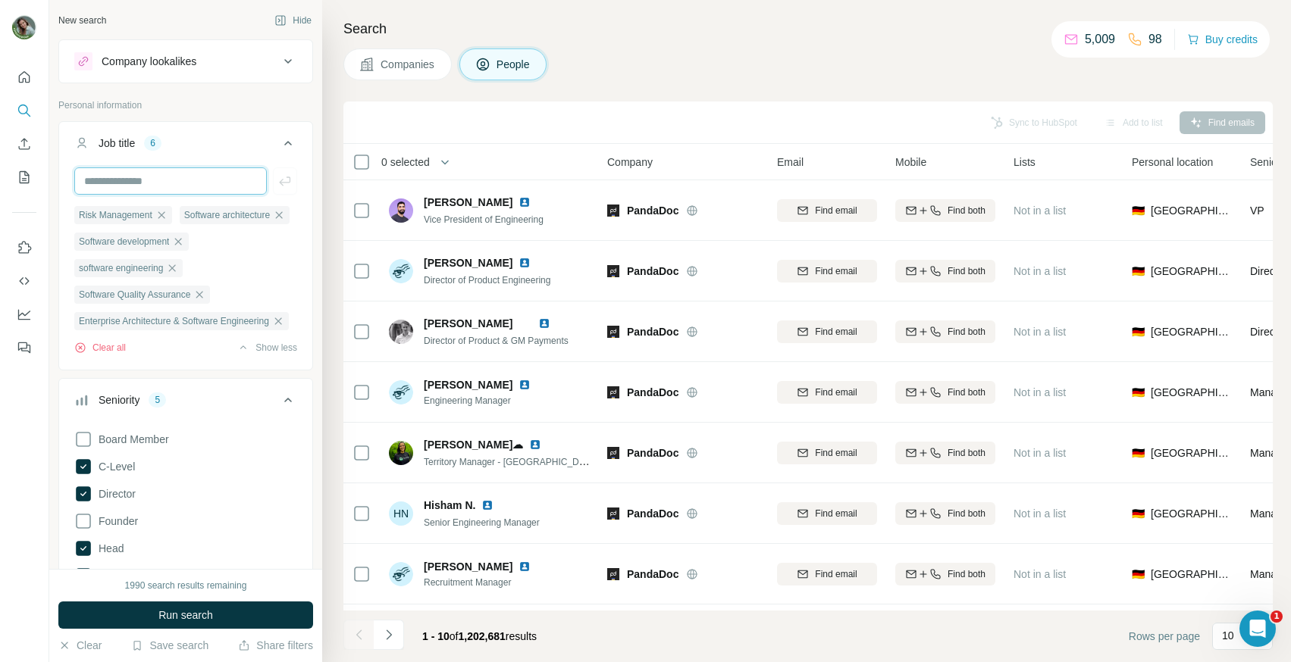
scroll to position [0, 0]
click at [163, 216] on icon "button" at bounding box center [161, 214] width 7 height 7
click at [288, 61] on icon at bounding box center [288, 61] width 18 height 18
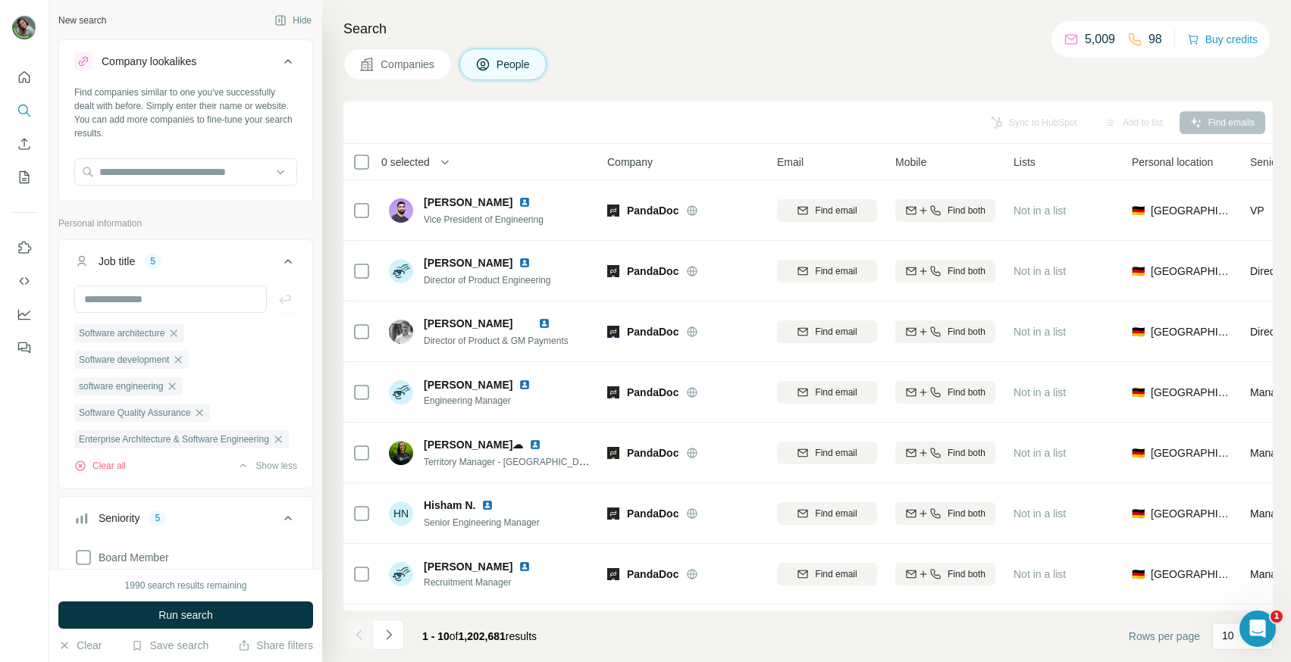
click at [288, 61] on icon at bounding box center [288, 61] width 8 height 5
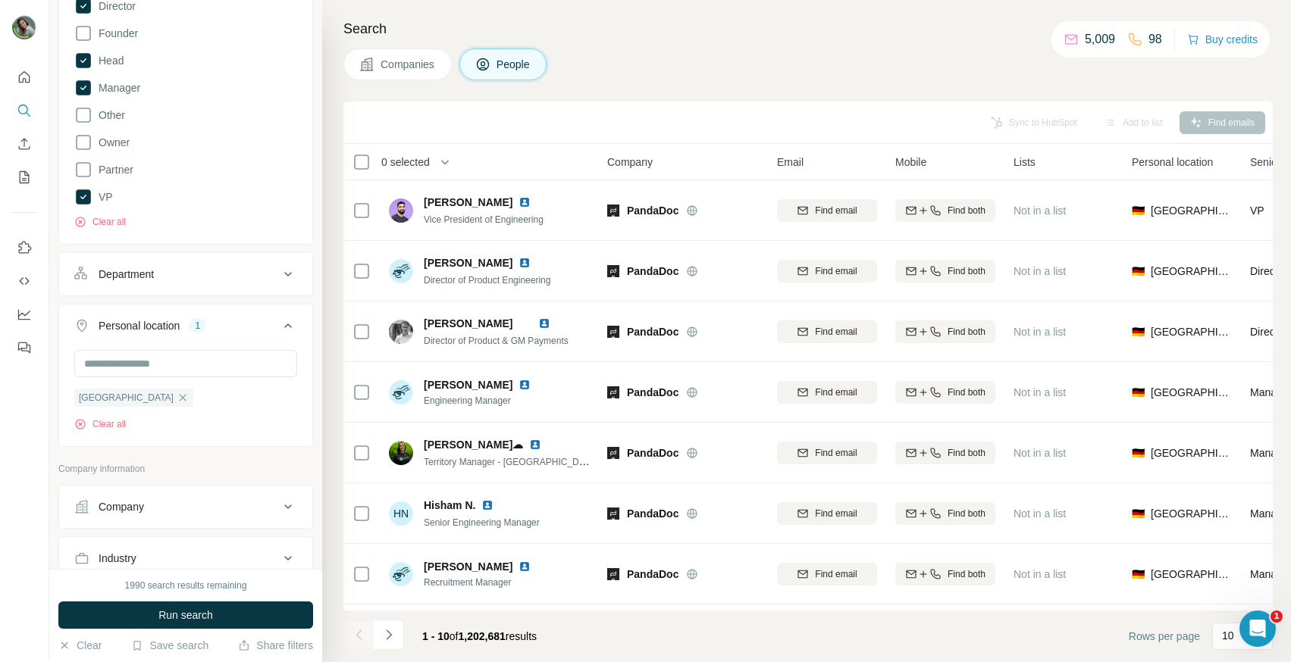
scroll to position [520, 0]
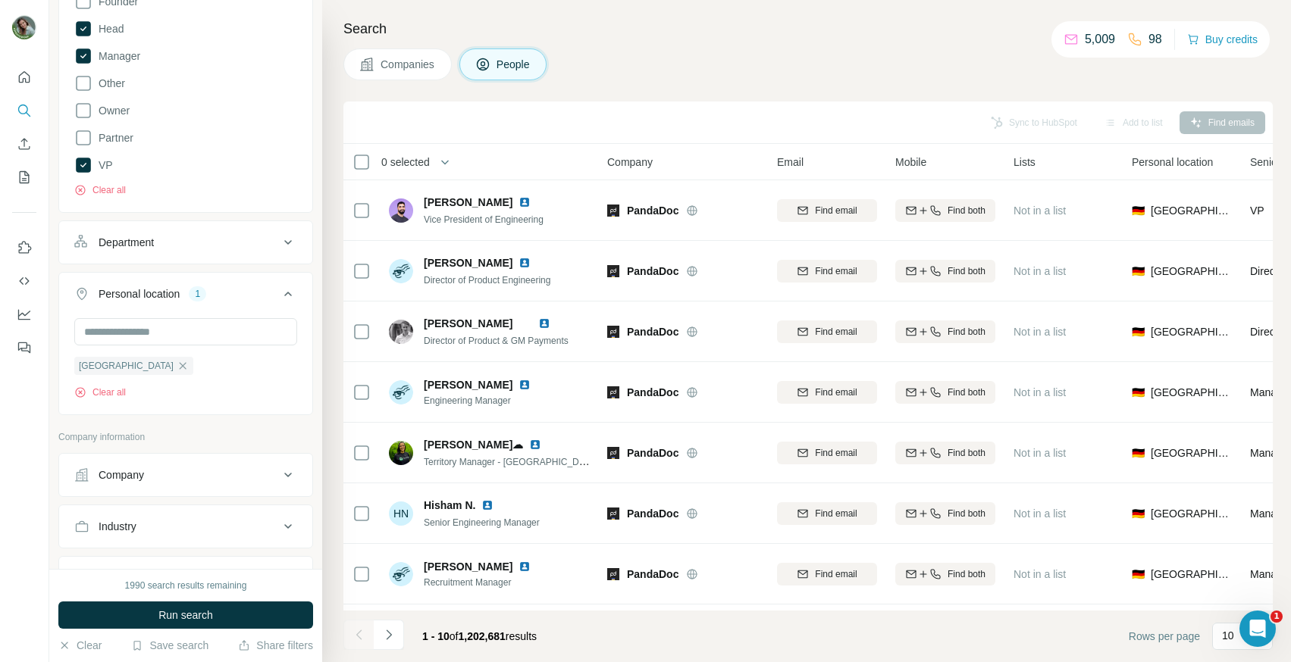
click at [170, 257] on button "Department" at bounding box center [185, 242] width 253 height 36
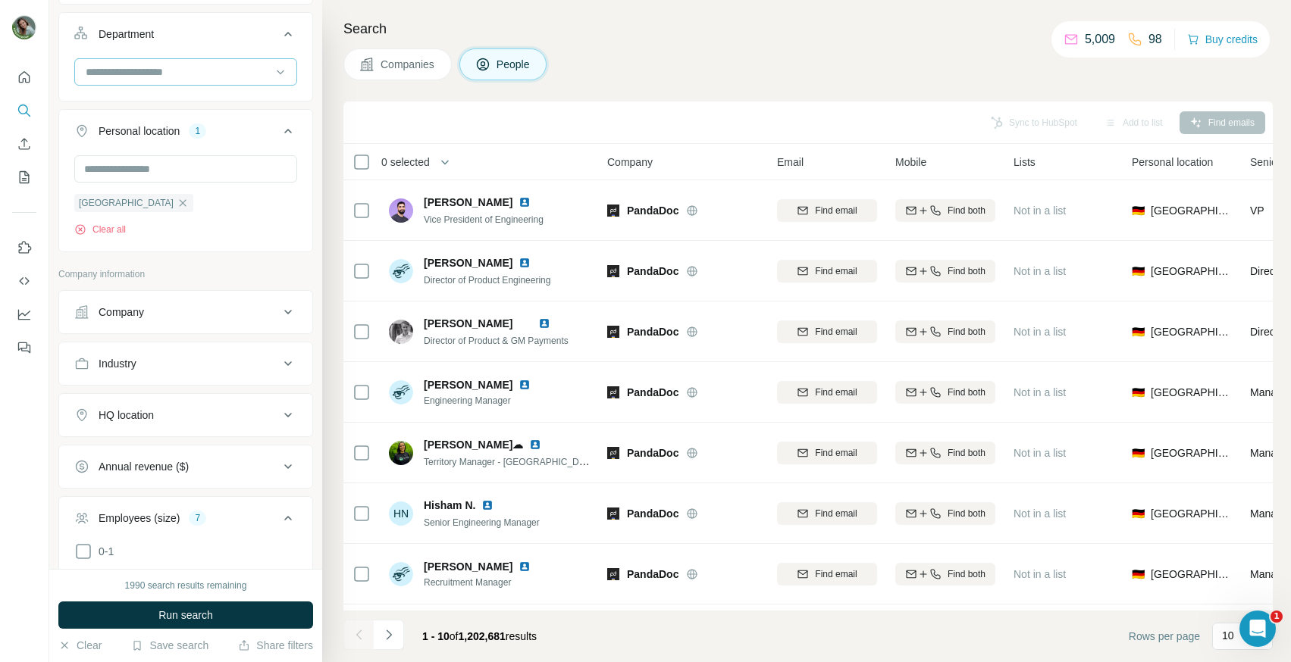
scroll to position [838, 0]
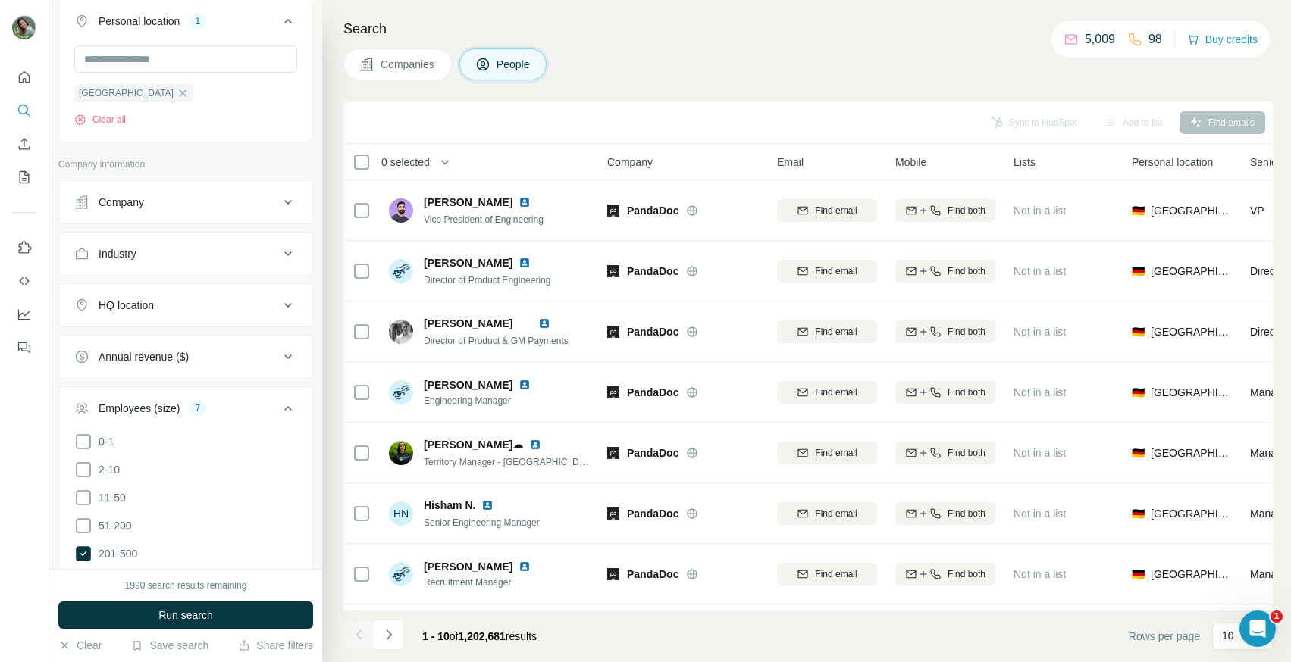
click at [173, 302] on div "HQ location" at bounding box center [176, 305] width 205 height 15
click at [149, 343] on input "text" at bounding box center [185, 343] width 223 height 27
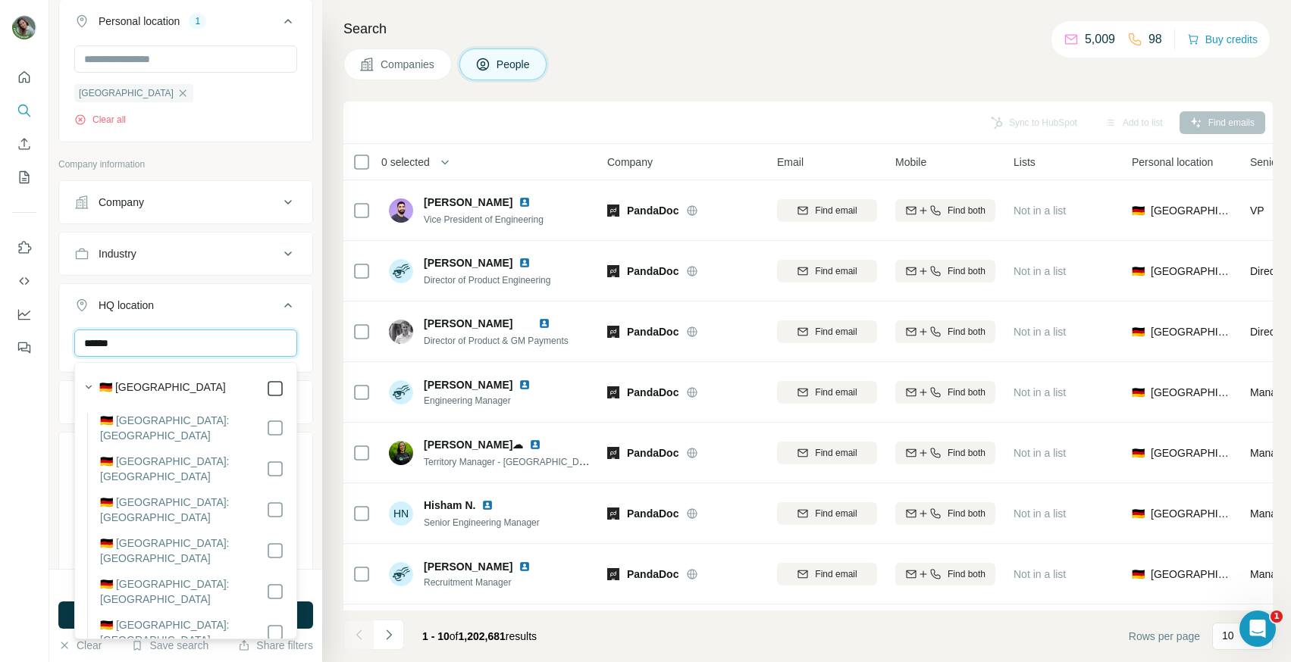
type input "******"
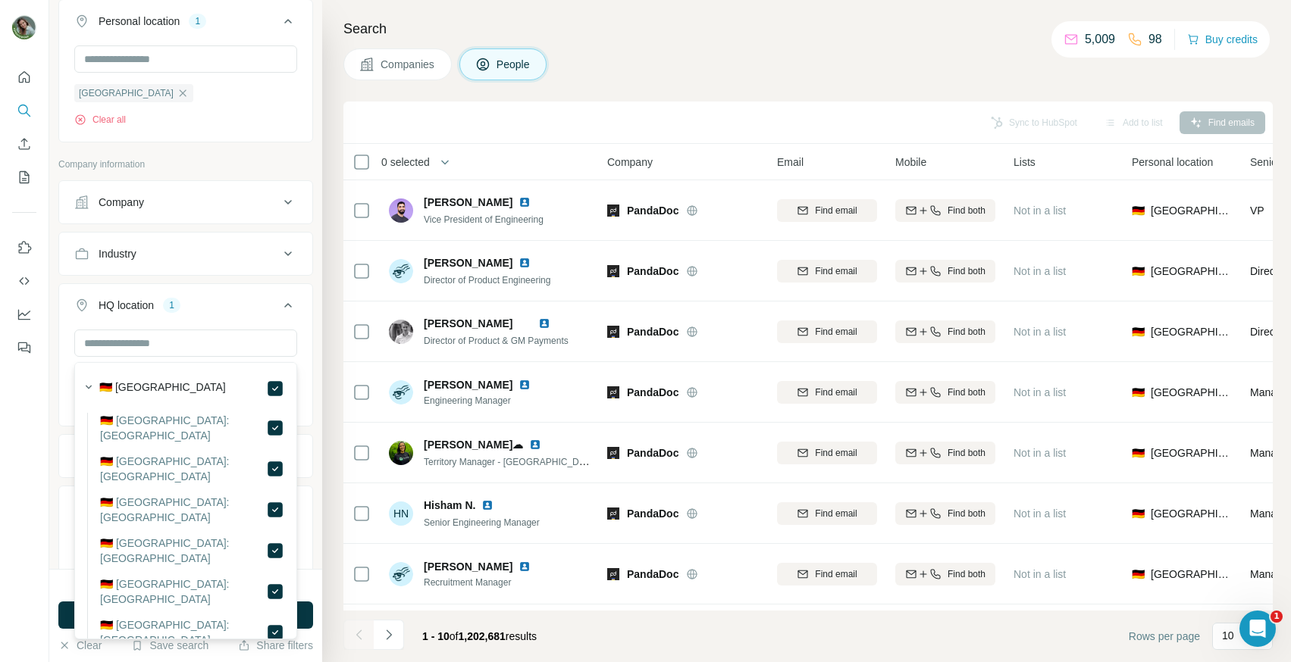
click at [302, 296] on button "HQ location 1" at bounding box center [185, 308] width 253 height 42
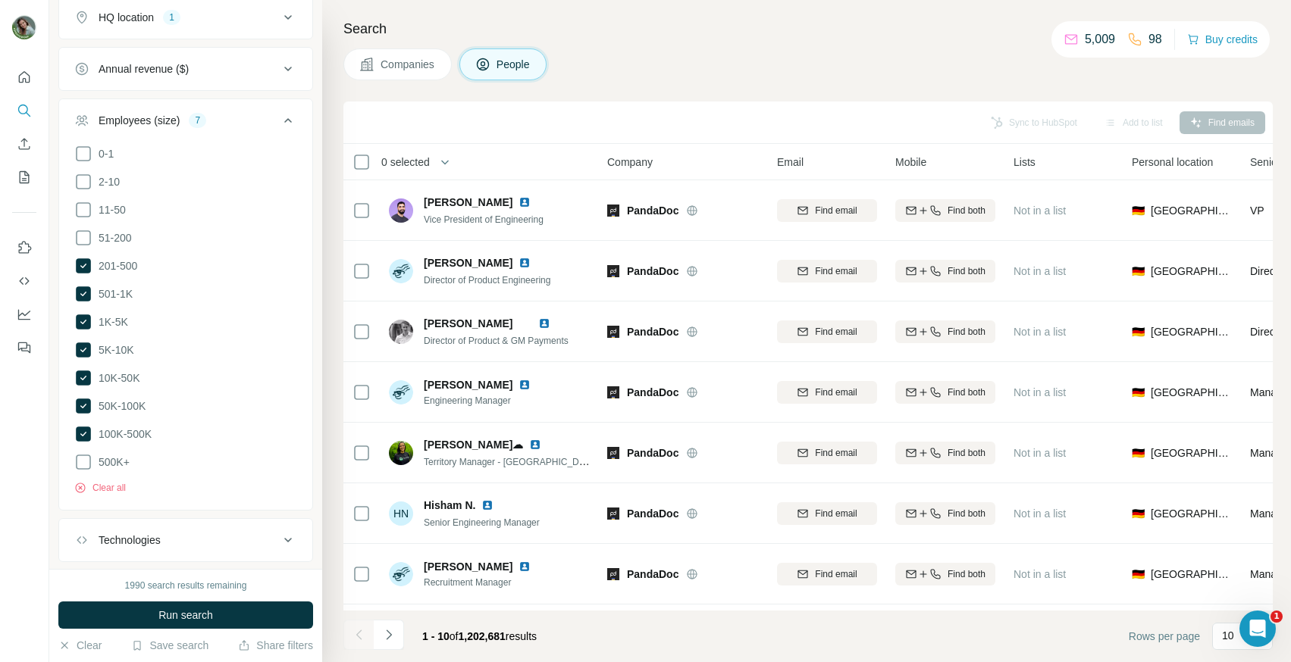
scroll to position [1211, 0]
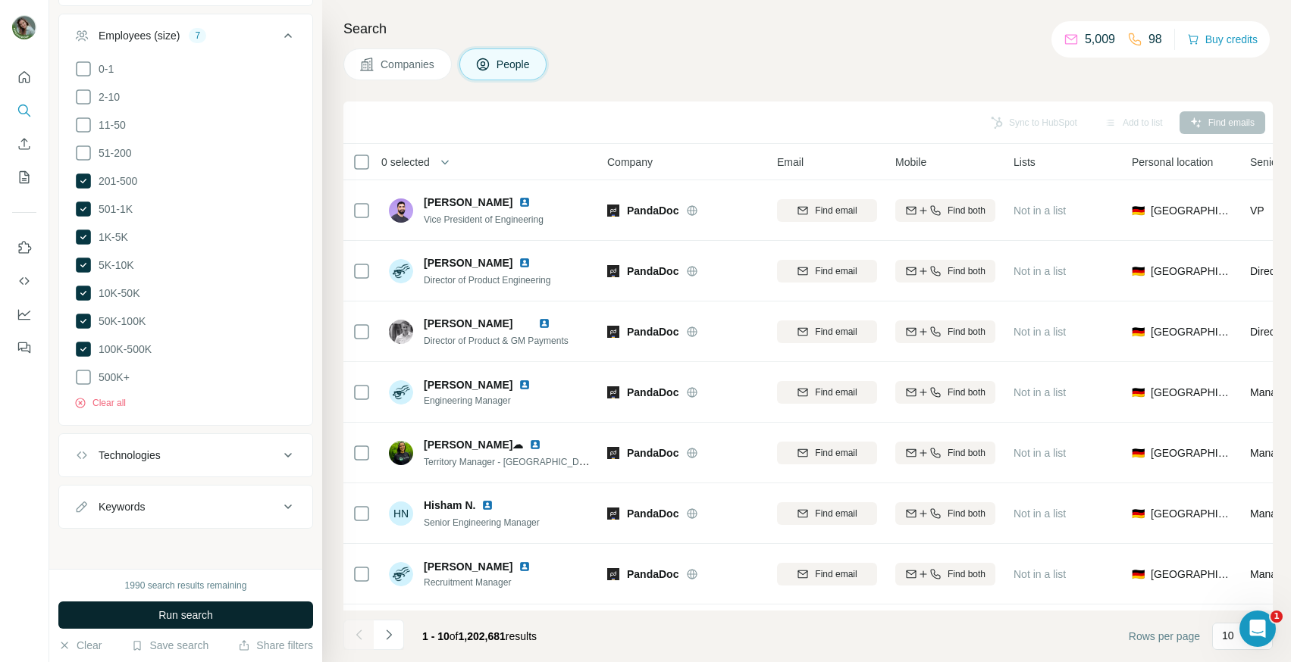
click at [208, 624] on button "Run search" at bounding box center [185, 615] width 255 height 27
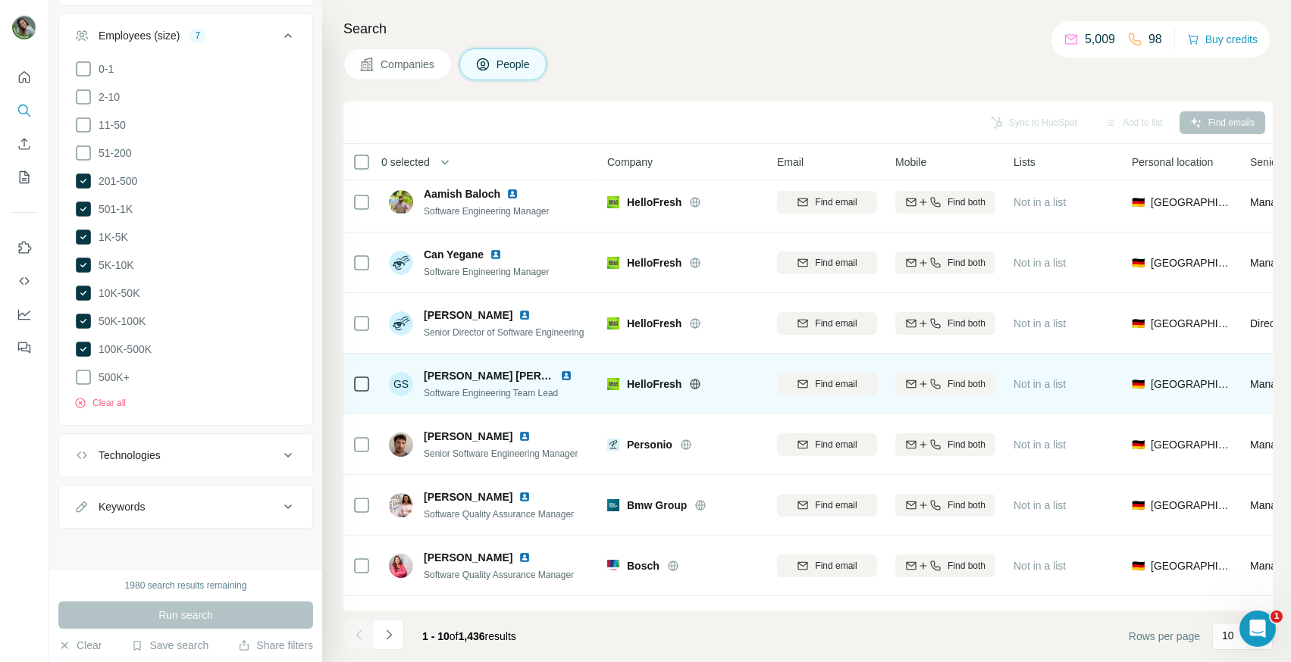
scroll to position [0, 0]
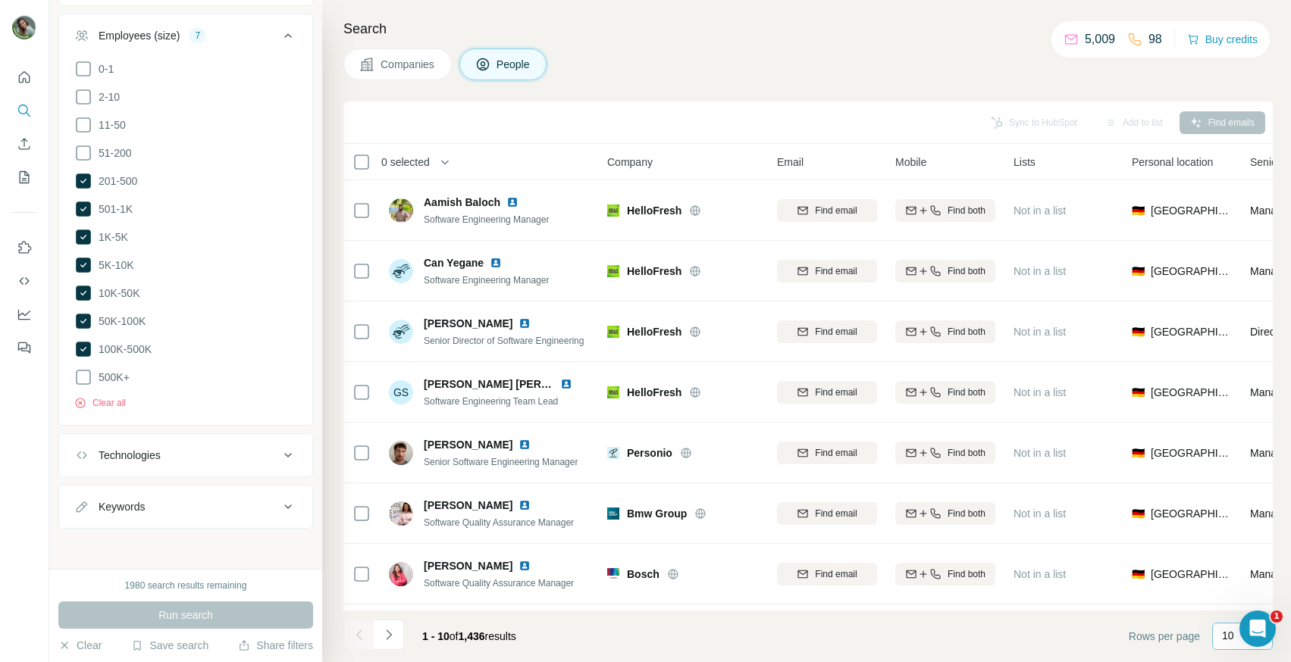
click at [1227, 640] on p "10" at bounding box center [1228, 635] width 12 height 15
click at [1237, 518] on p "60" at bounding box center [1231, 520] width 12 height 15
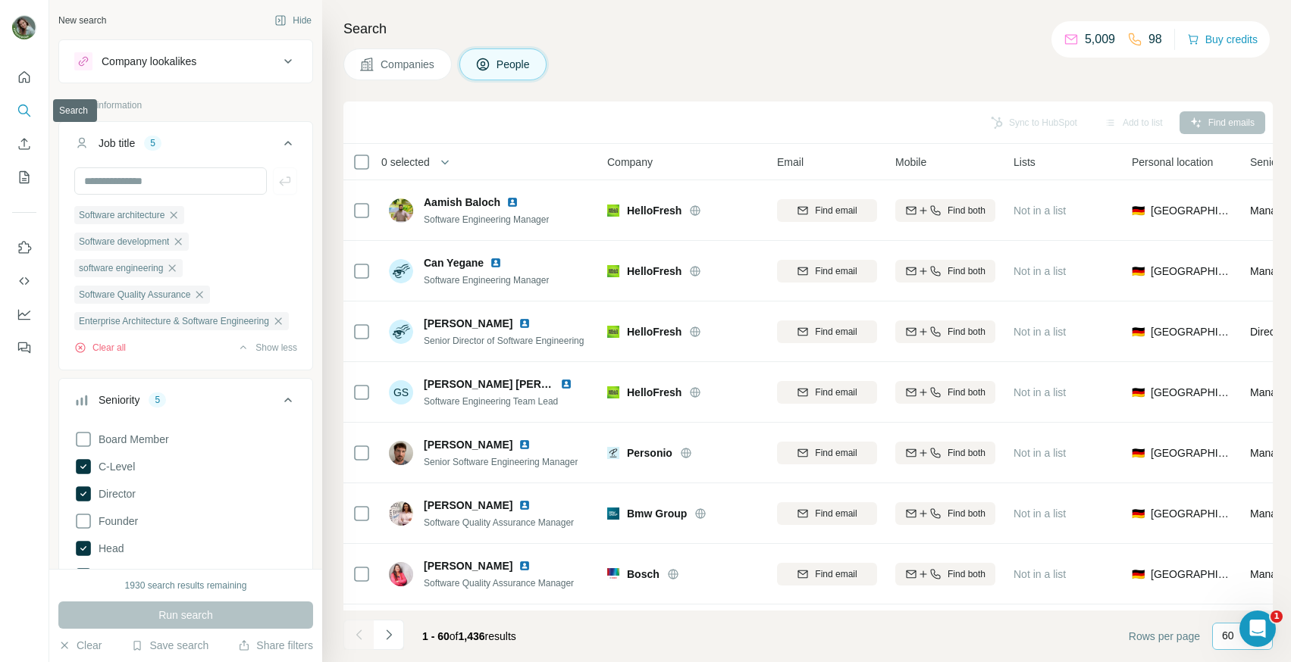
click at [27, 111] on icon "Search" at bounding box center [23, 110] width 10 height 10
click at [186, 62] on div "Company lookalikes" at bounding box center [149, 61] width 95 height 15
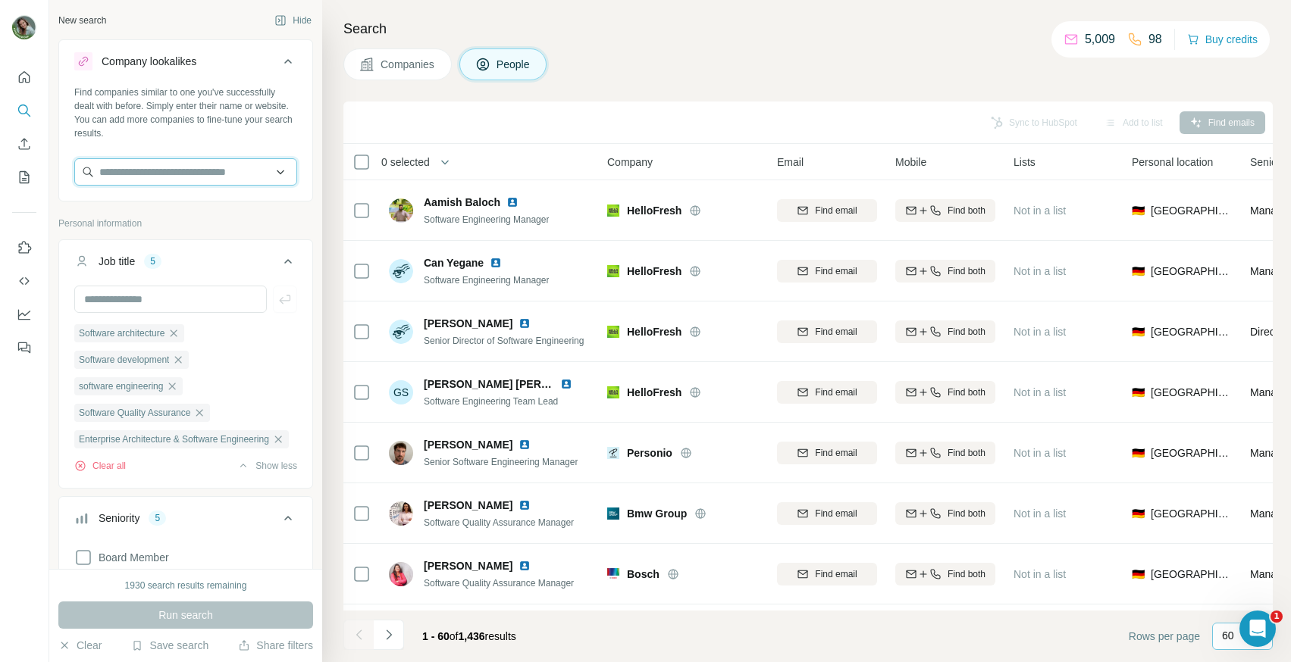
click at [192, 168] on input "text" at bounding box center [185, 171] width 223 height 27
click at [126, 176] on input "text" at bounding box center [185, 171] width 223 height 27
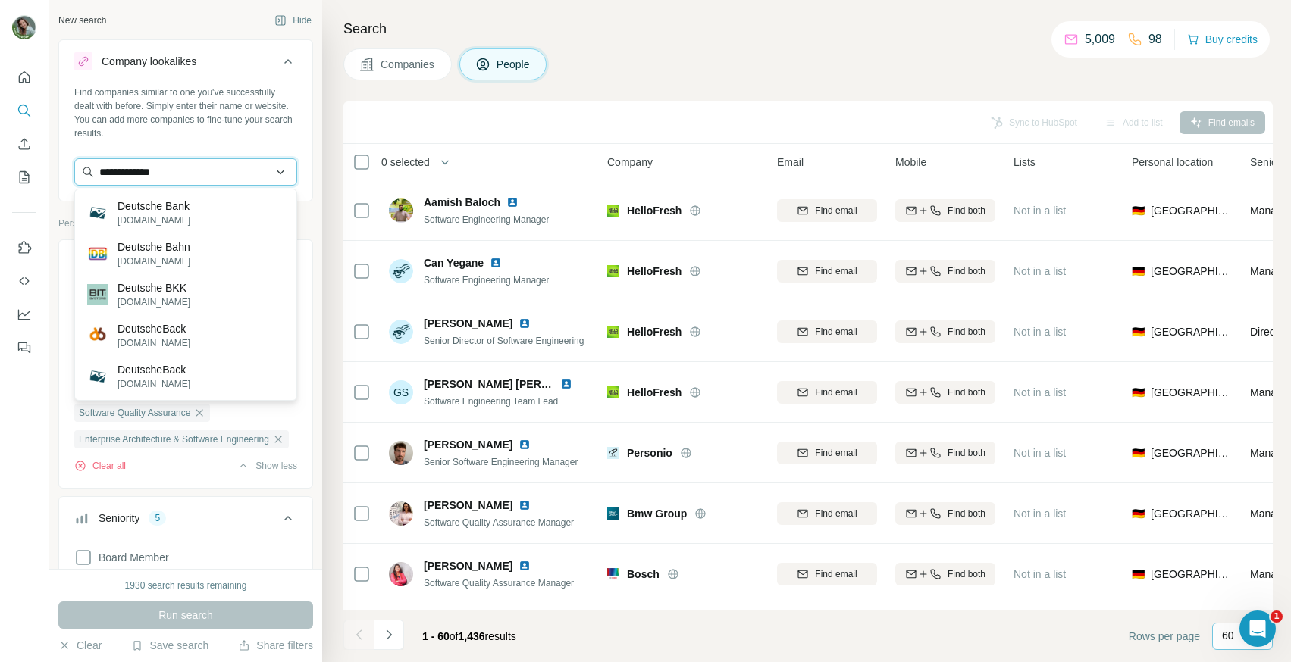
type input "**********"
click at [226, 214] on div "Deutsche Bank db.com" at bounding box center [185, 212] width 215 height 41
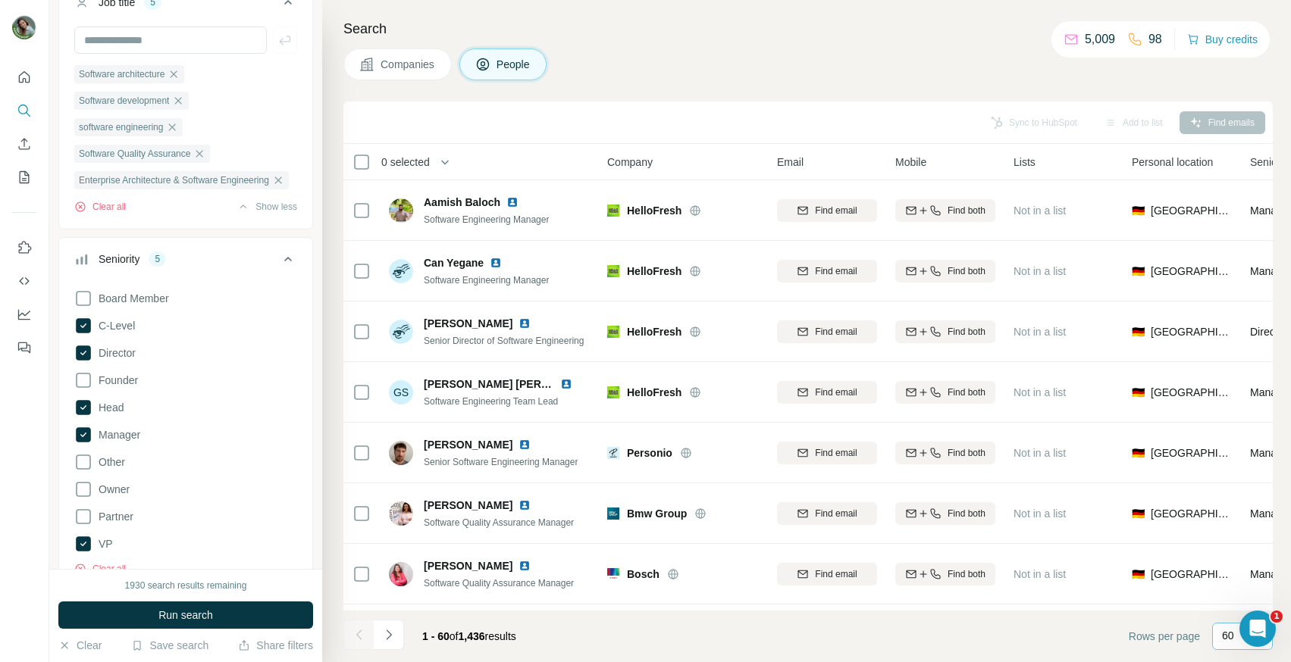
scroll to position [340, 0]
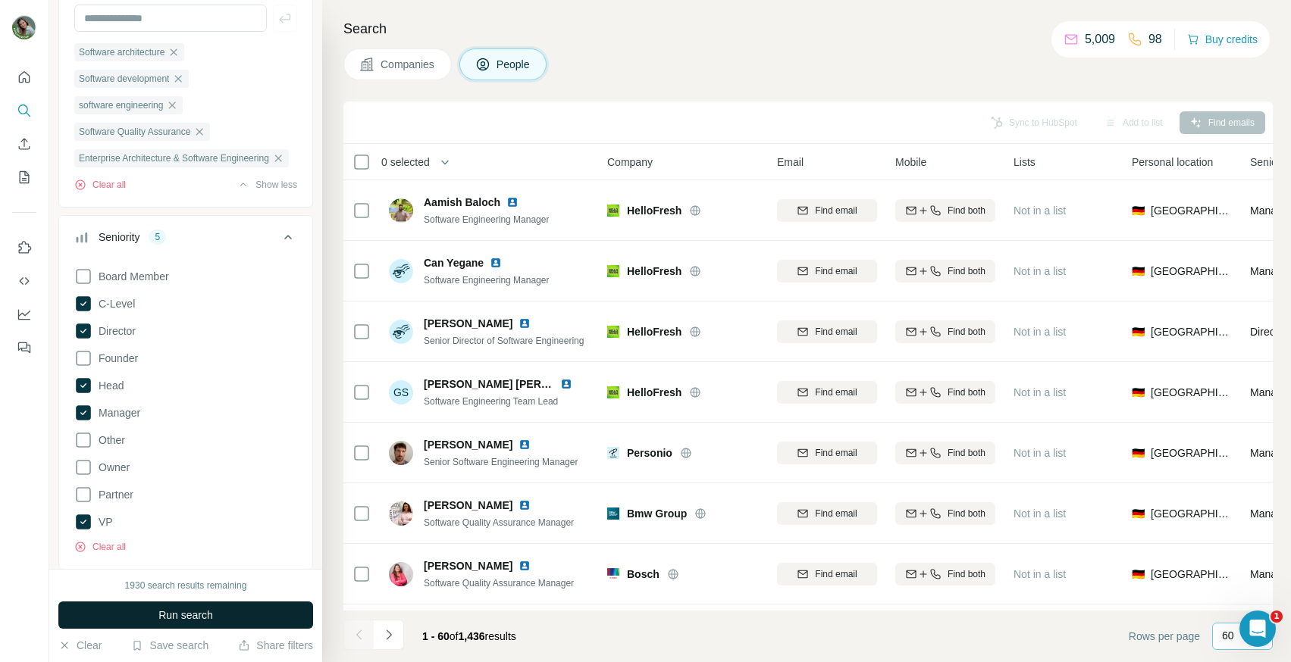
click at [212, 618] on span "Run search" at bounding box center [185, 615] width 55 height 15
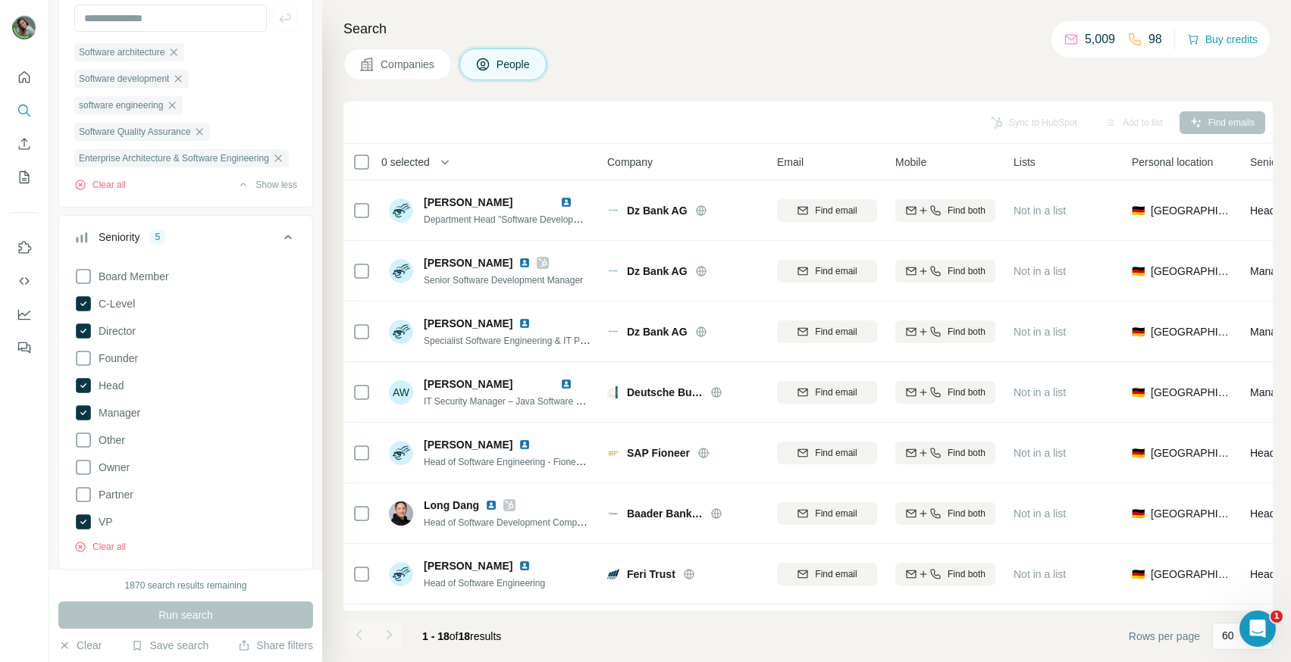
click at [417, 67] on span "Companies" at bounding box center [407, 64] width 55 height 15
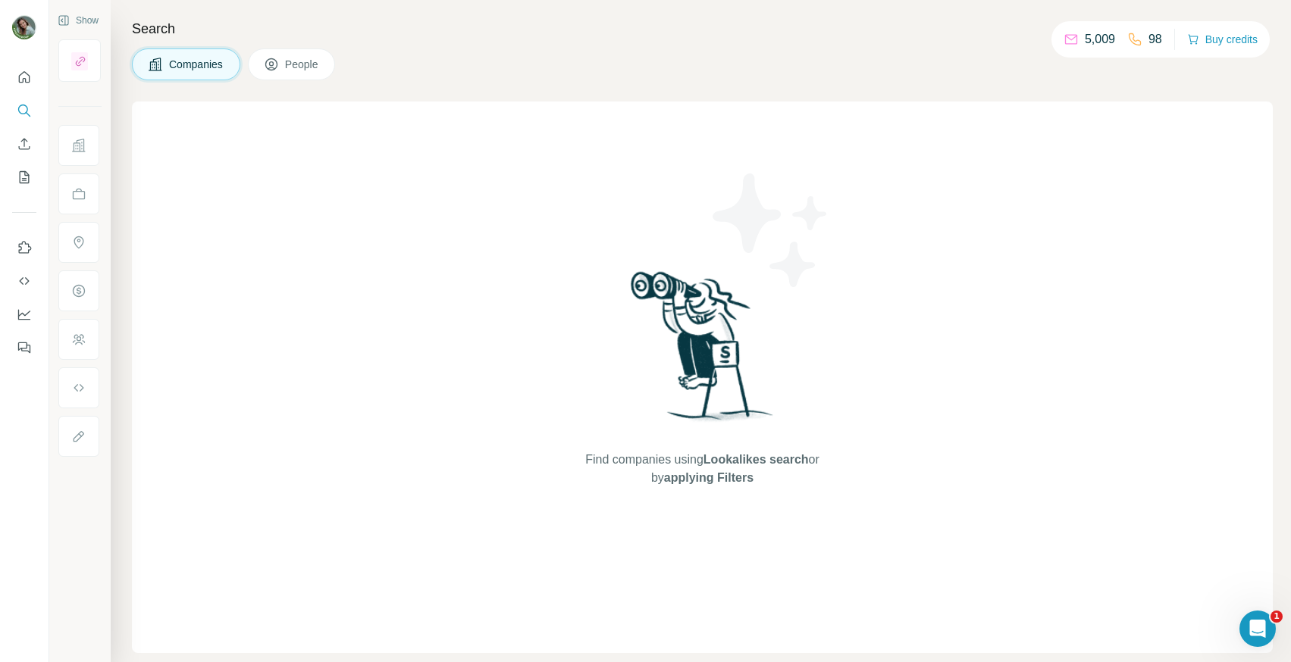
scroll to position [0, 0]
click at [188, 59] on span "Companies" at bounding box center [196, 64] width 55 height 15
click at [80, 193] on icon at bounding box center [78, 193] width 15 height 15
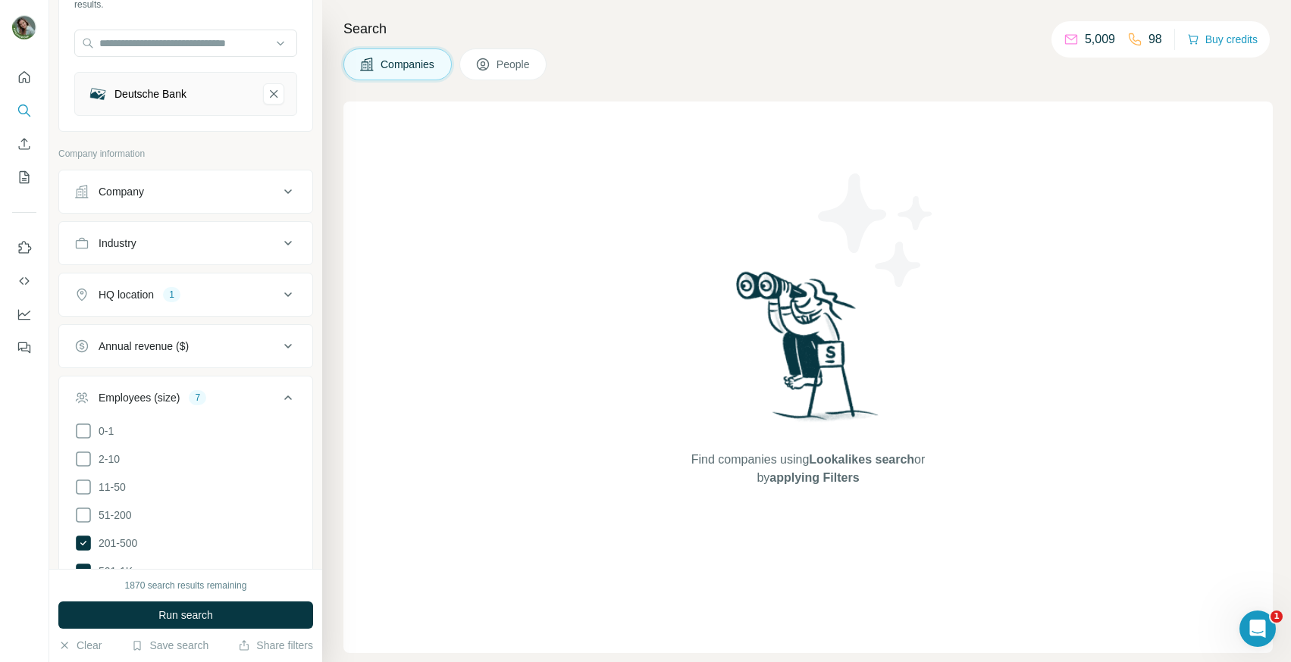
scroll to position [128, 0]
click at [177, 608] on span "Run search" at bounding box center [185, 615] width 55 height 15
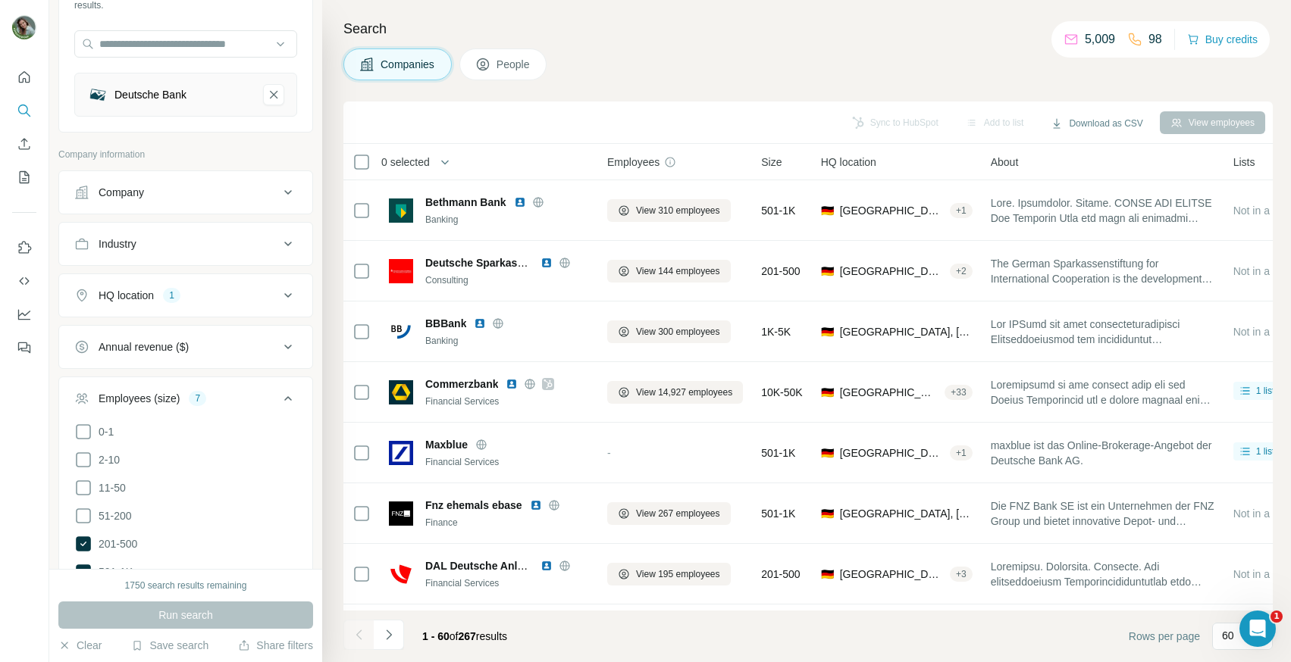
click at [515, 78] on button "People" at bounding box center [503, 64] width 88 height 32
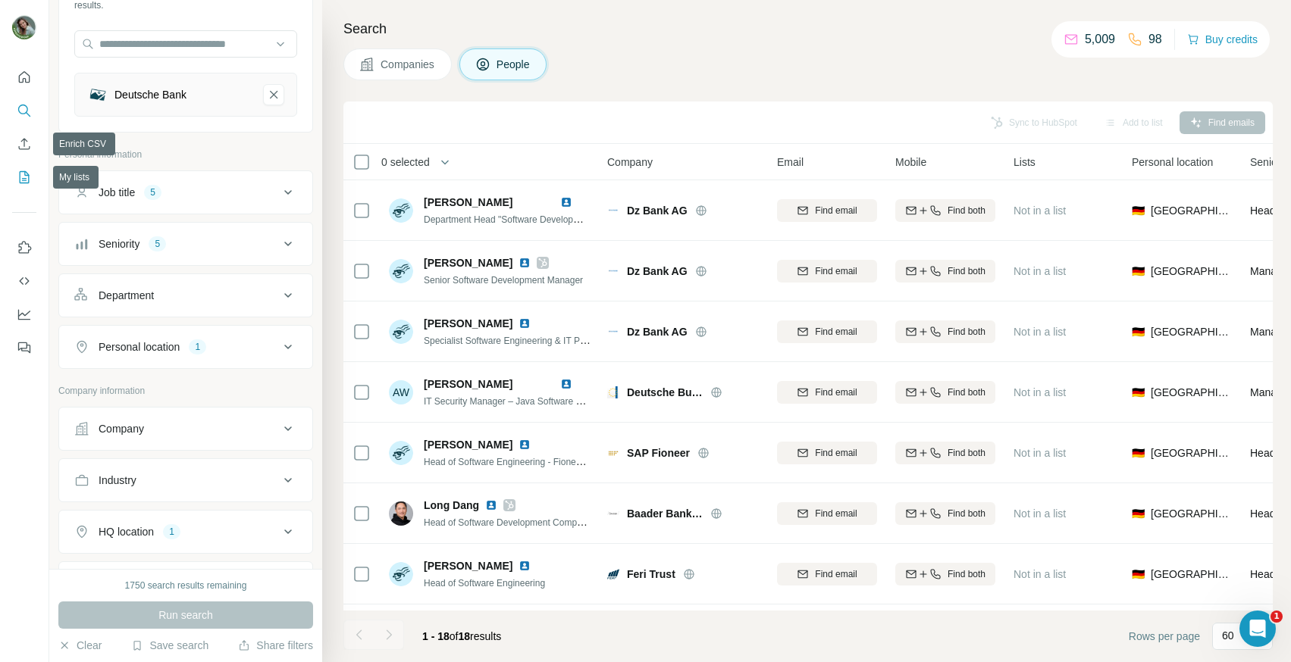
click at [14, 180] on button "My lists" at bounding box center [24, 177] width 24 height 27
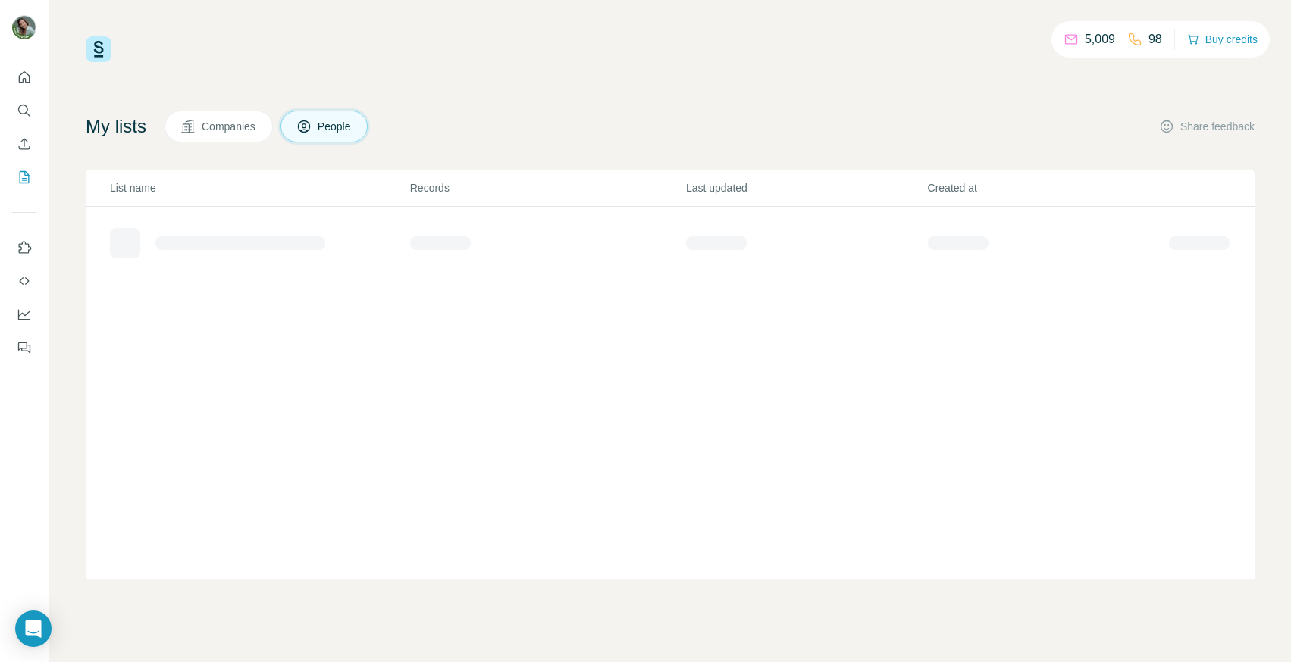
click at [336, 134] on button "People" at bounding box center [324, 127] width 88 height 32
click at [318, 247] on div at bounding box center [240, 243] width 170 height 14
click at [18, 108] on icon "Search" at bounding box center [23, 110] width 10 height 10
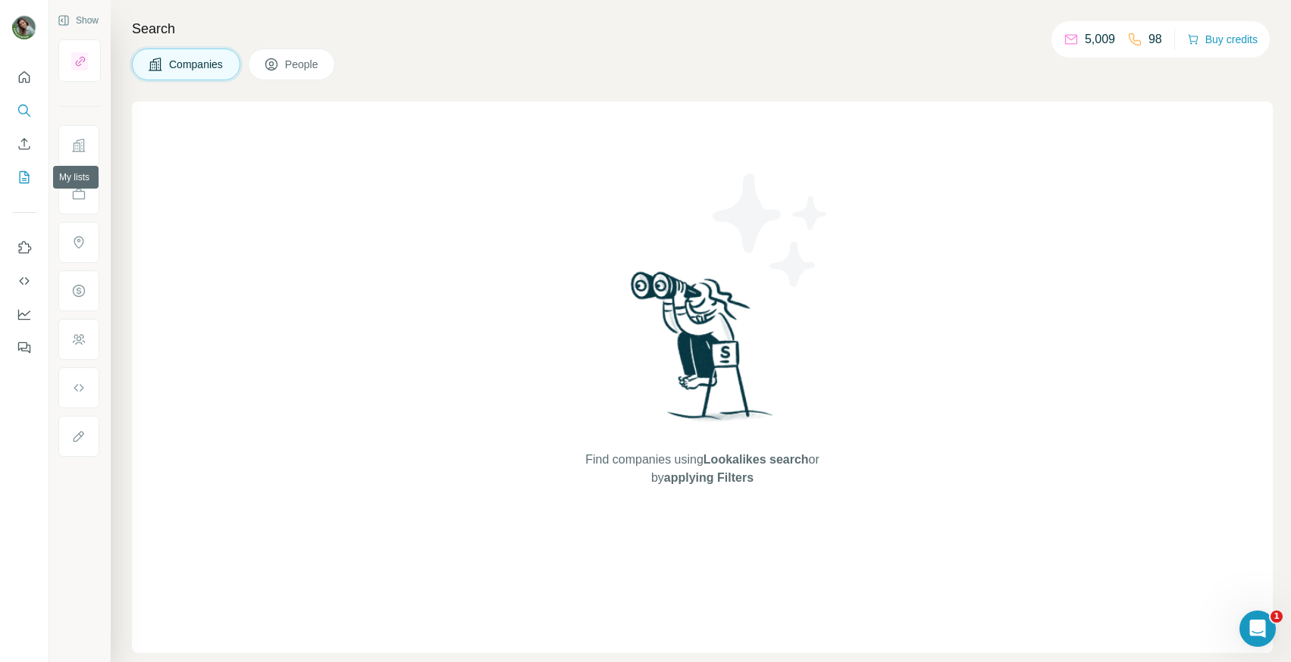
click at [30, 181] on icon "My lists" at bounding box center [24, 177] width 15 height 15
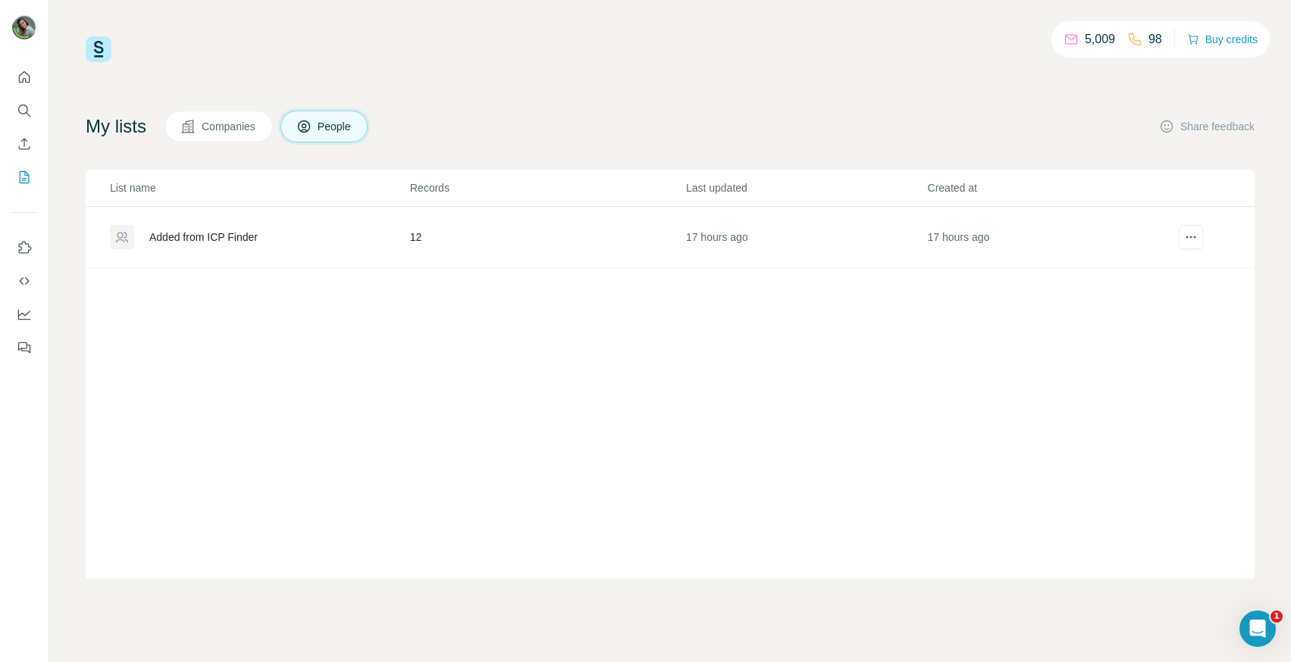
click at [212, 239] on div "Added from ICP Finder" at bounding box center [203, 237] width 108 height 15
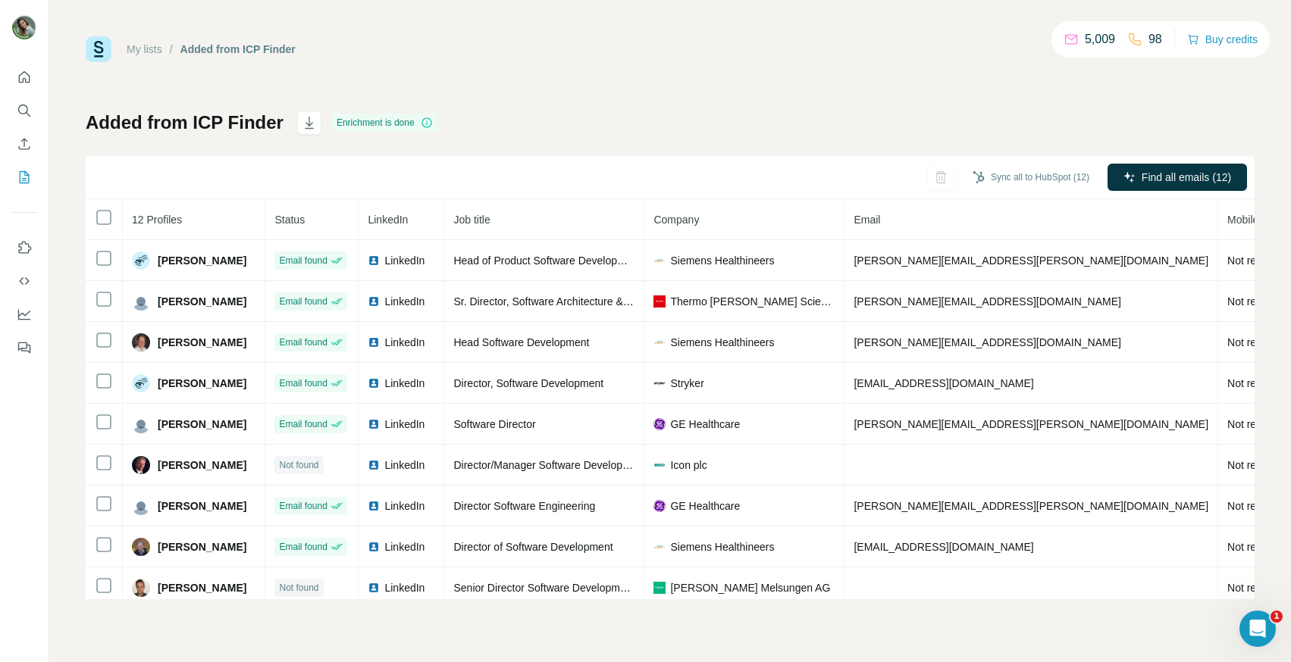
click at [567, 107] on div "My lists / Added from ICP Finder 5,009 98 Buy credits Added from ICP Finder Enr…" at bounding box center [670, 317] width 1169 height 563
click at [20, 78] on icon "Quick start" at bounding box center [24, 77] width 15 height 15
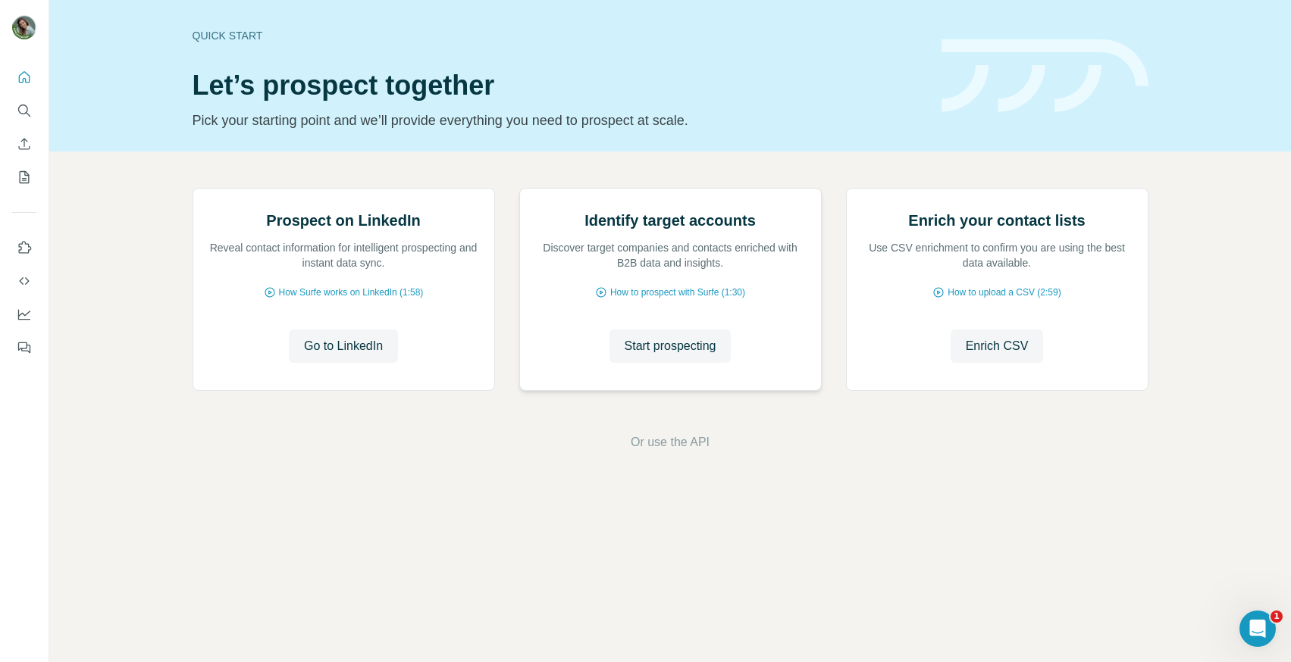
click at [519, 189] on img at bounding box center [519, 189] width 0 height 0
click at [690, 299] on span "How to prospect with Surfe (1:30)" at bounding box center [677, 293] width 135 height 14
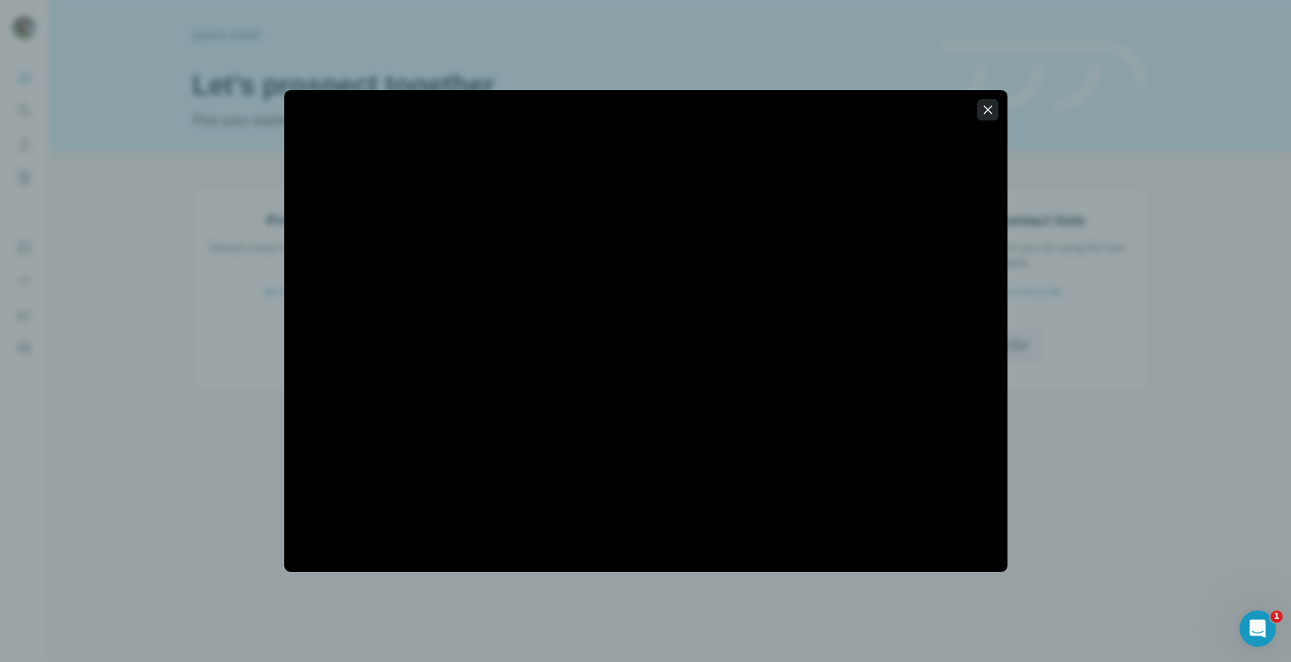
click at [993, 109] on icon "button" at bounding box center [987, 109] width 15 height 15
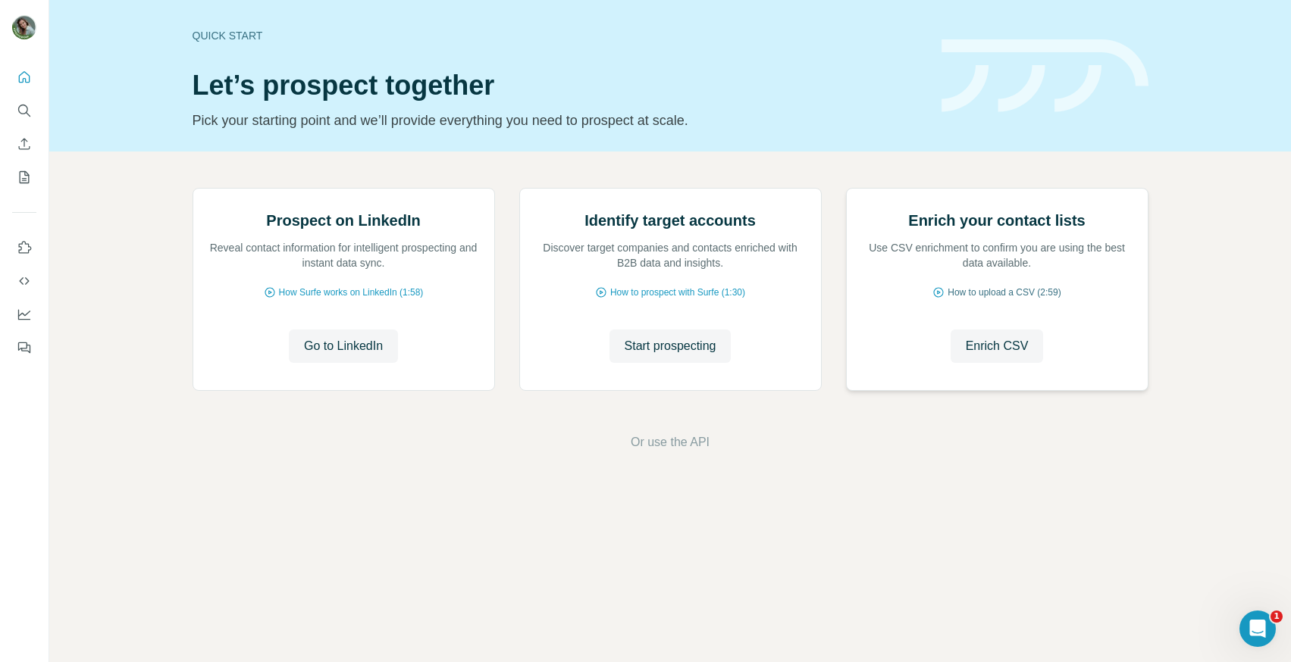
click at [994, 299] on span "How to upload a CSV (2:59)" at bounding box center [1003, 293] width 113 height 14
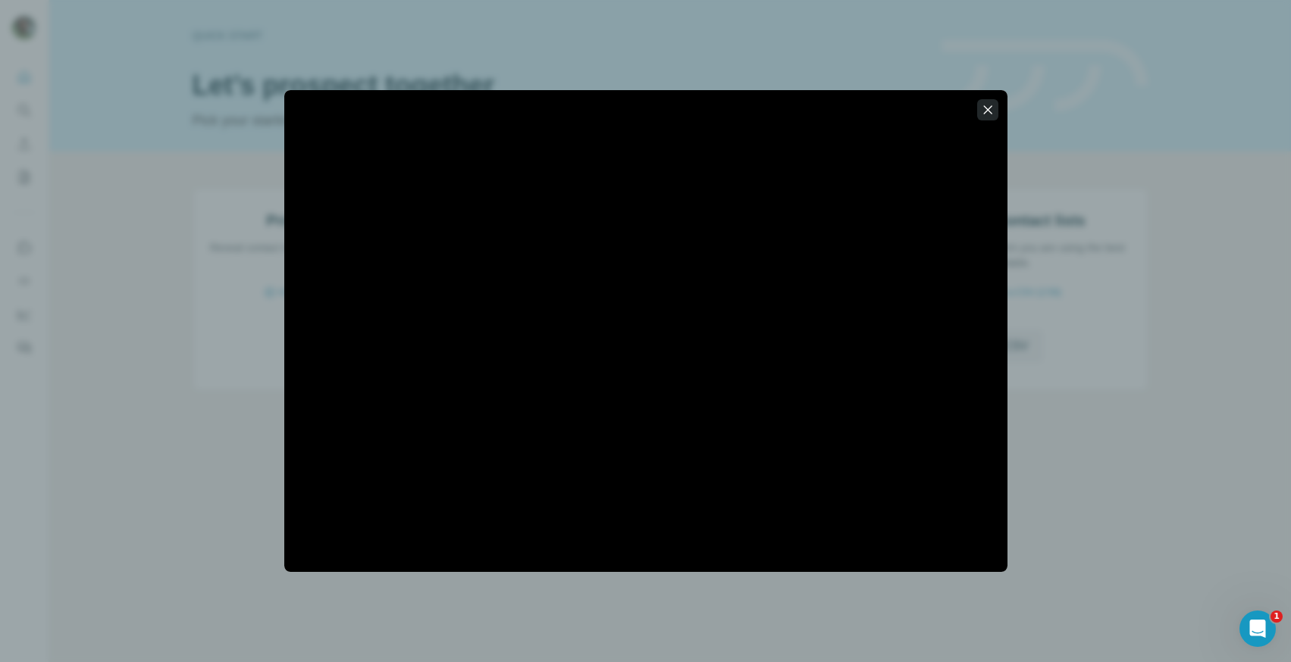
click at [989, 114] on icon "button" at bounding box center [987, 109] width 15 height 15
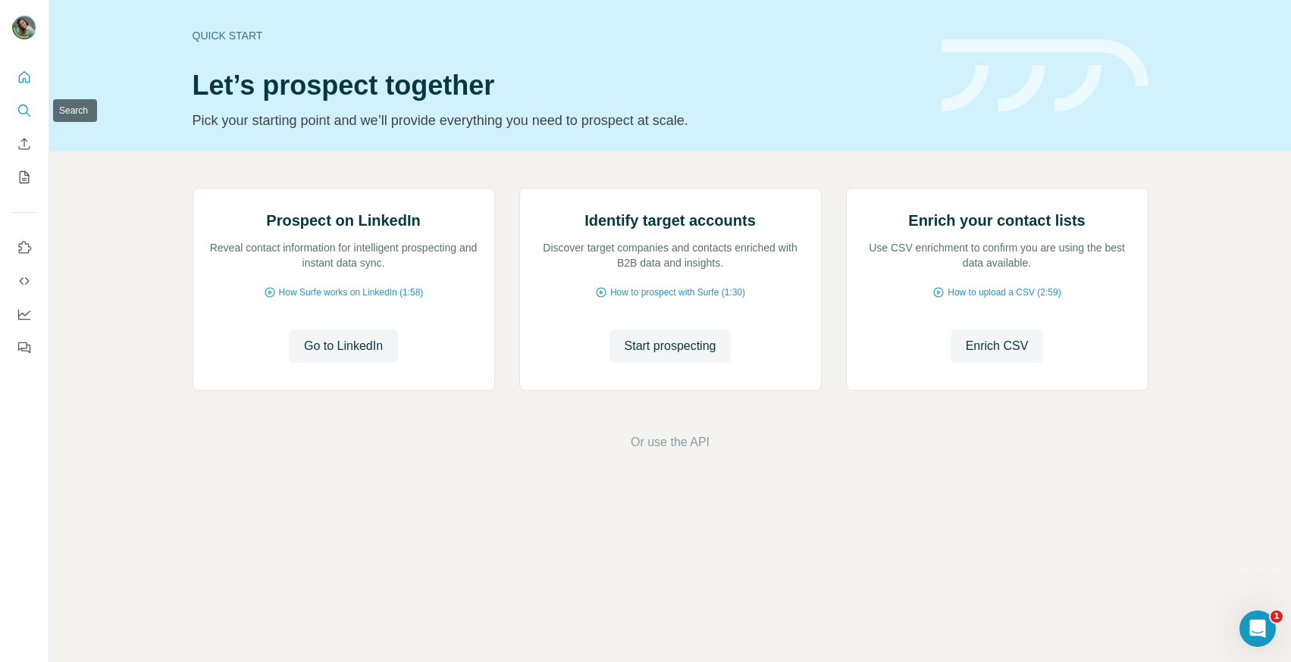
click at [21, 110] on icon "Search" at bounding box center [24, 110] width 15 height 15
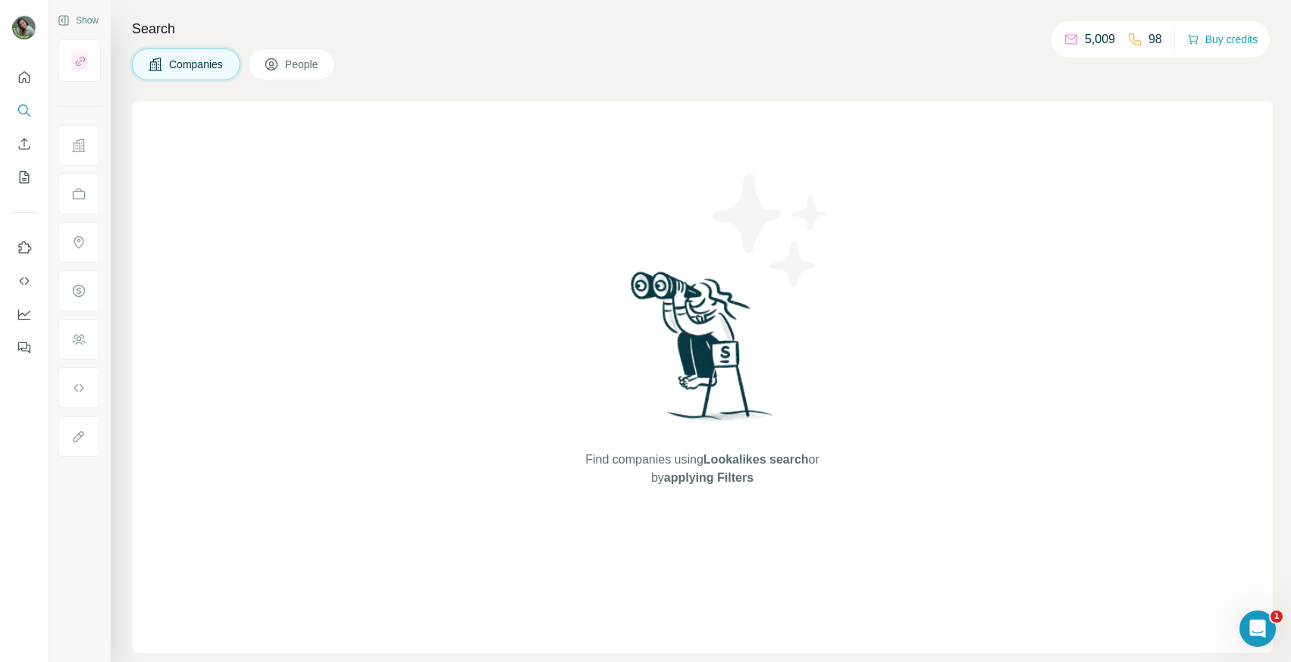
click at [306, 60] on span "People" at bounding box center [302, 64] width 35 height 15
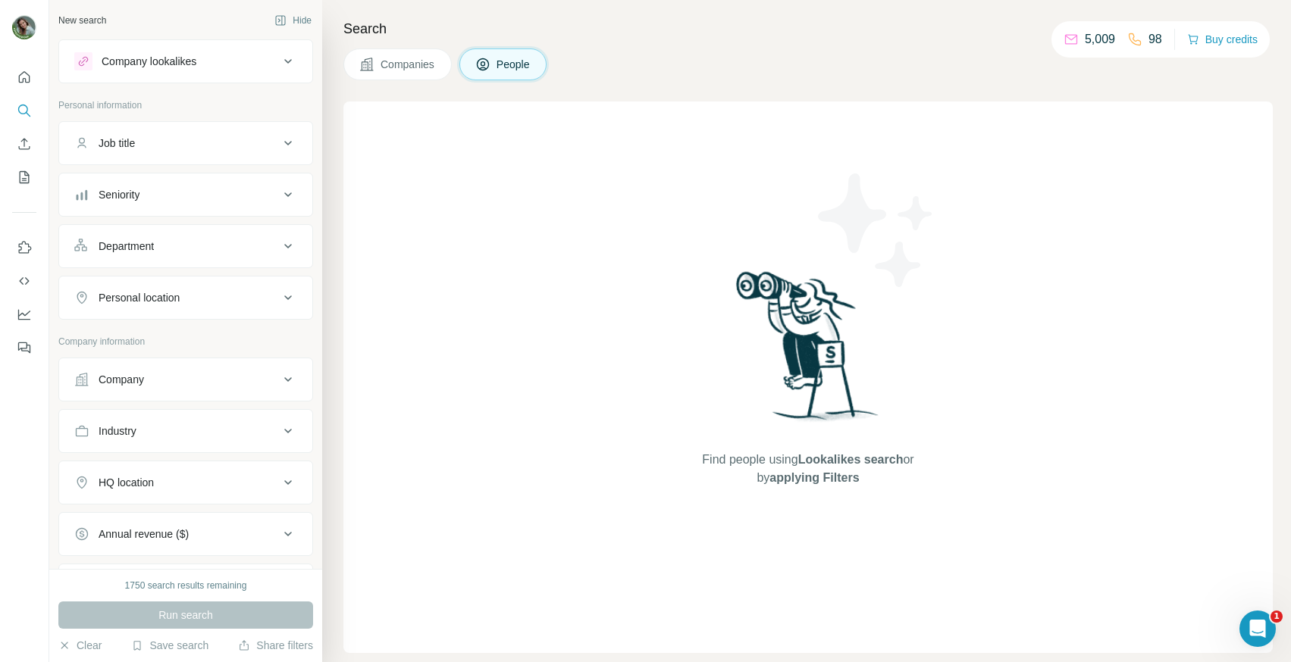
click at [187, 133] on button "Job title" at bounding box center [185, 143] width 253 height 36
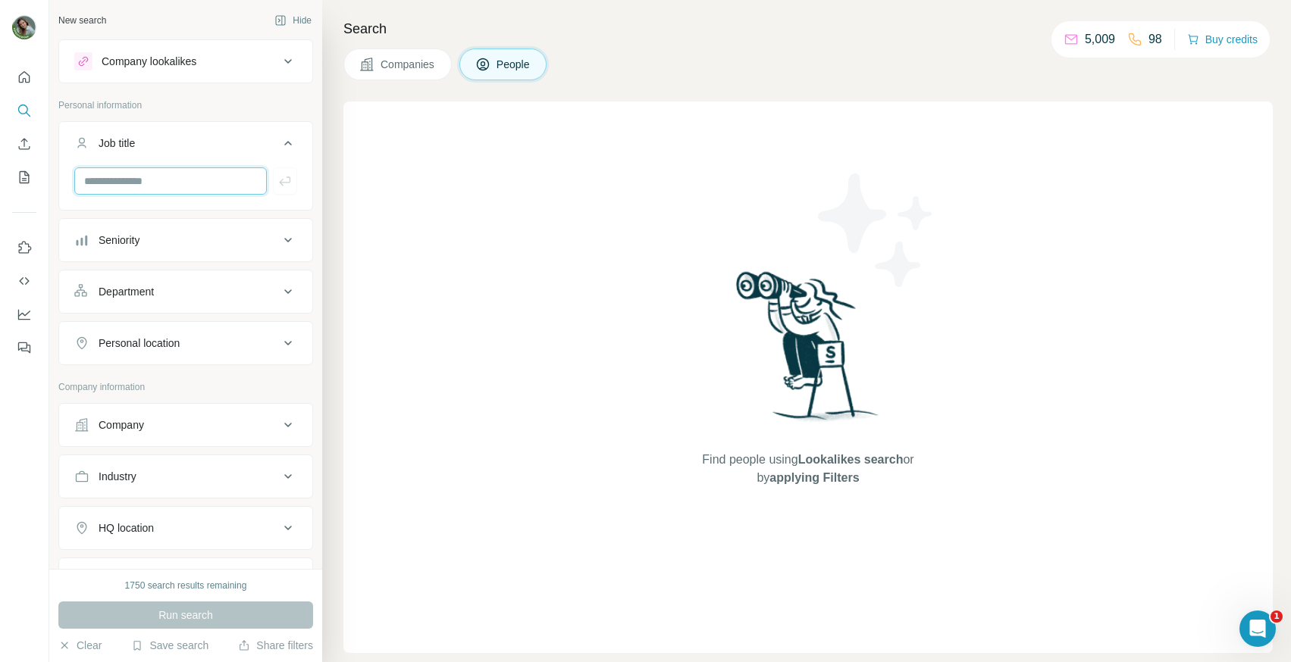
click at [186, 177] on input "text" at bounding box center [170, 180] width 192 height 27
click at [169, 236] on div "Seniority" at bounding box center [176, 240] width 205 height 15
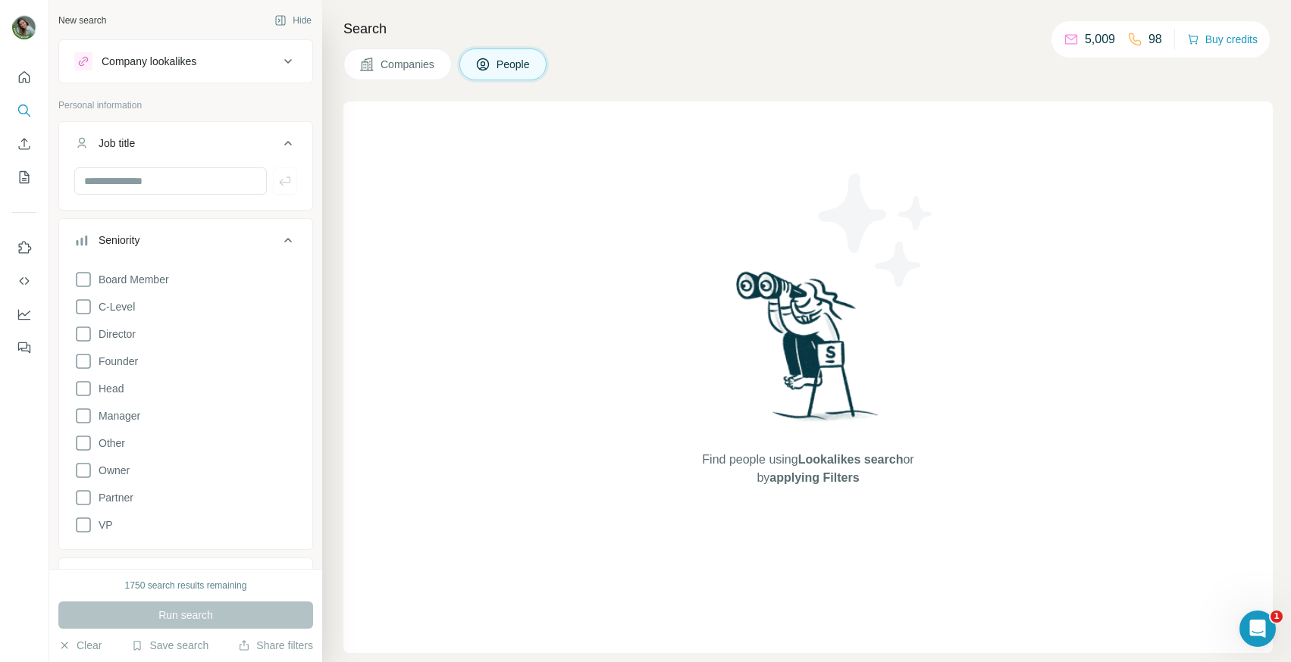
click at [321, 286] on div "New search Hide Company lookalikes Personal information Job title Seniority Boa…" at bounding box center [185, 284] width 273 height 569
click at [292, 242] on icon at bounding box center [288, 240] width 18 height 18
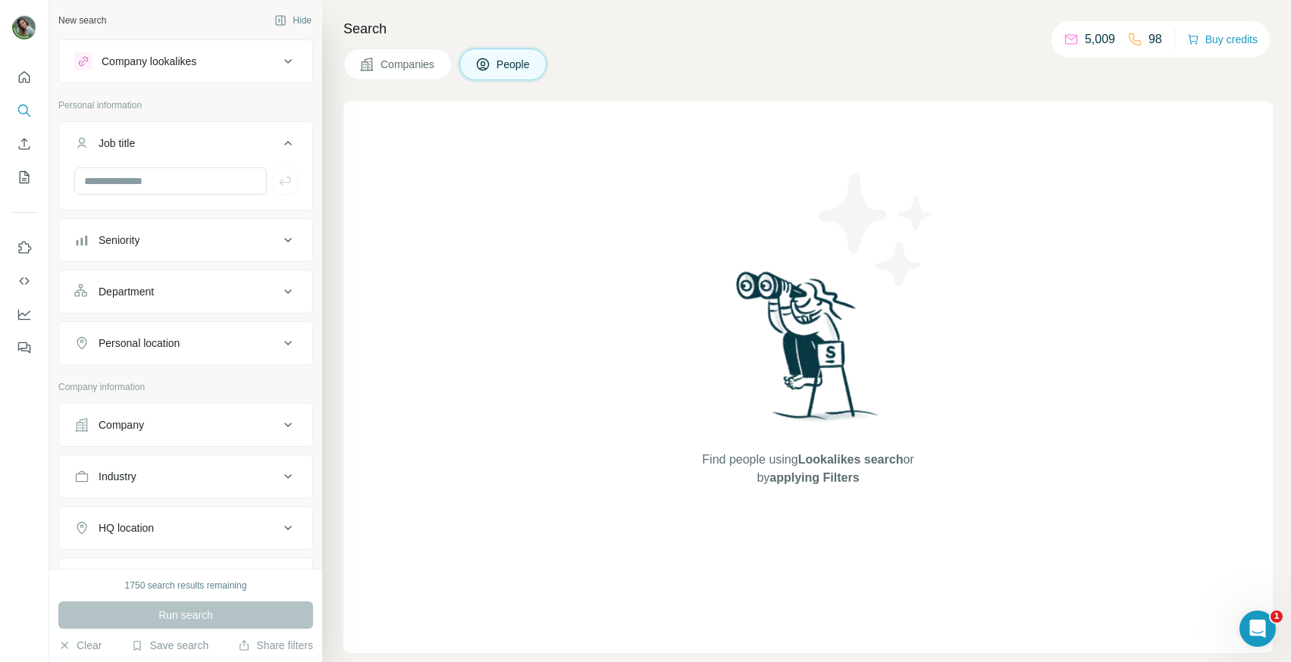
click at [219, 302] on button "Department" at bounding box center [185, 292] width 253 height 36
click at [205, 390] on div "Personal location" at bounding box center [176, 388] width 205 height 15
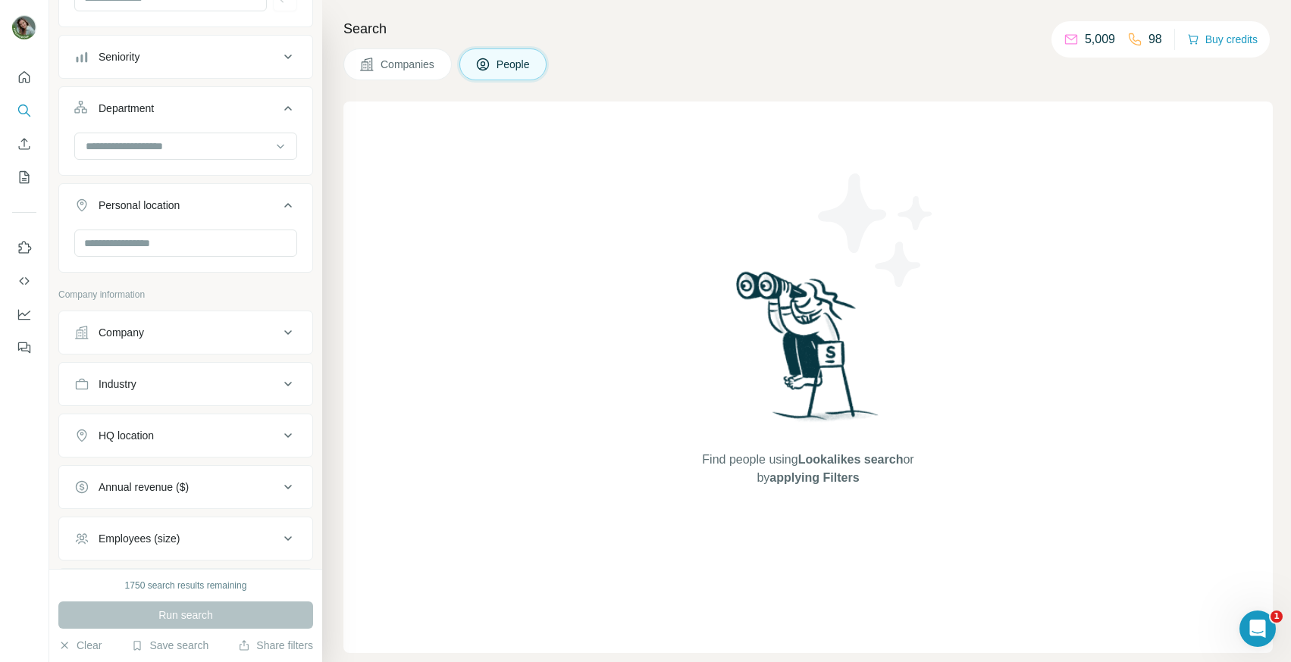
click at [213, 330] on div "Company" at bounding box center [176, 332] width 205 height 15
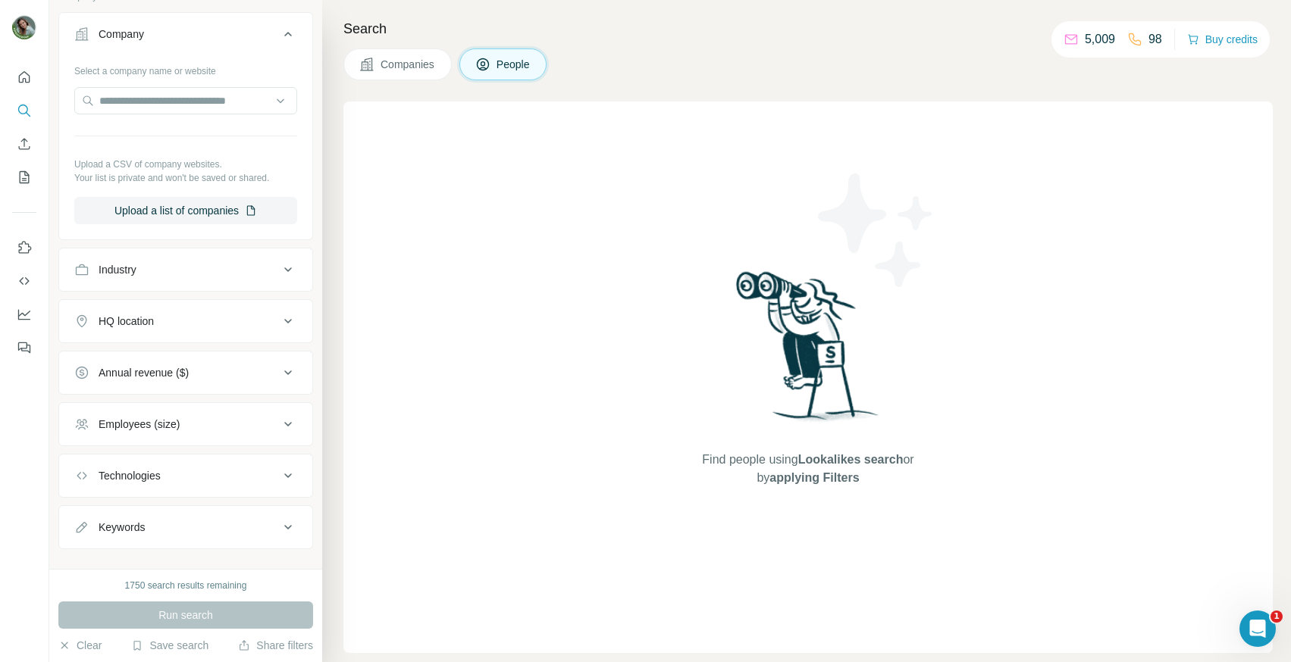
scroll to position [505, 0]
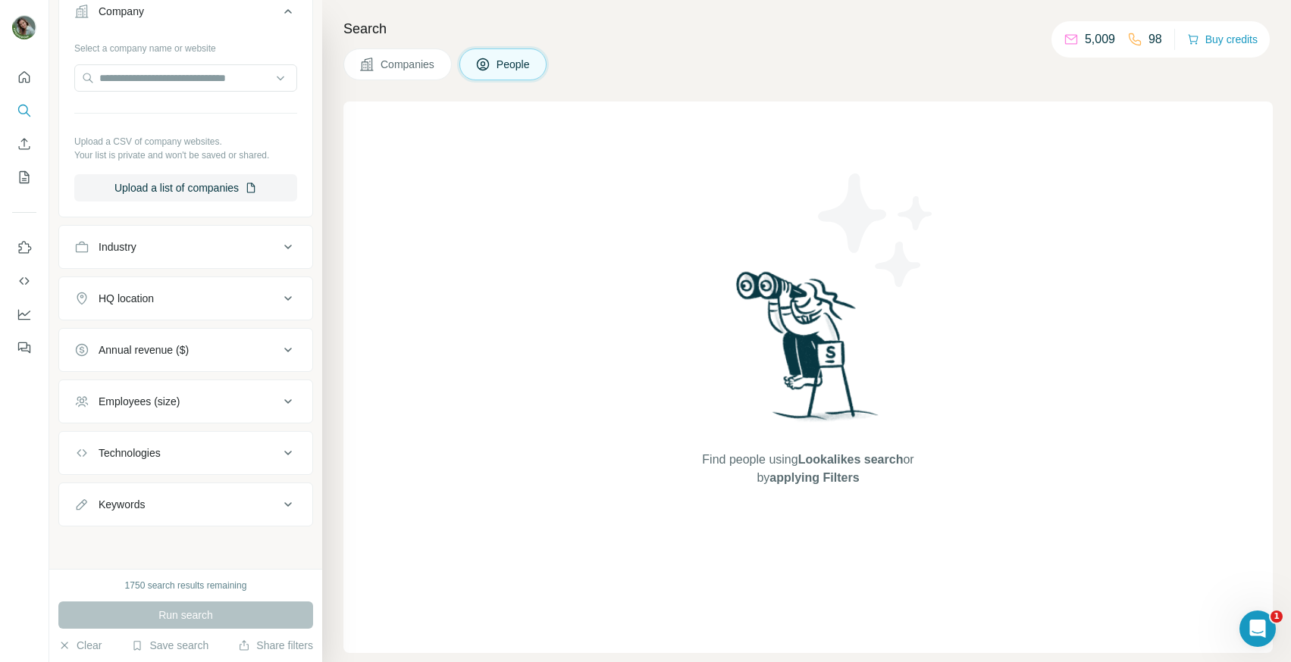
click at [207, 403] on div "Employees (size)" at bounding box center [176, 401] width 205 height 15
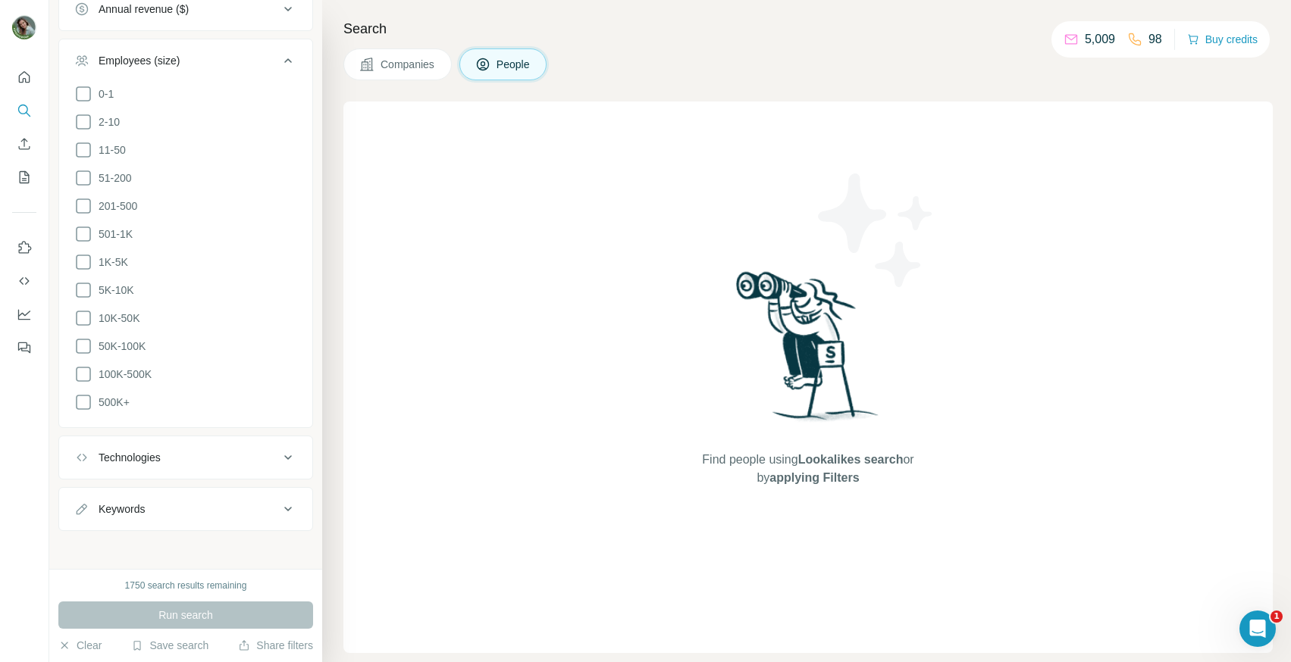
scroll to position [0, 0]
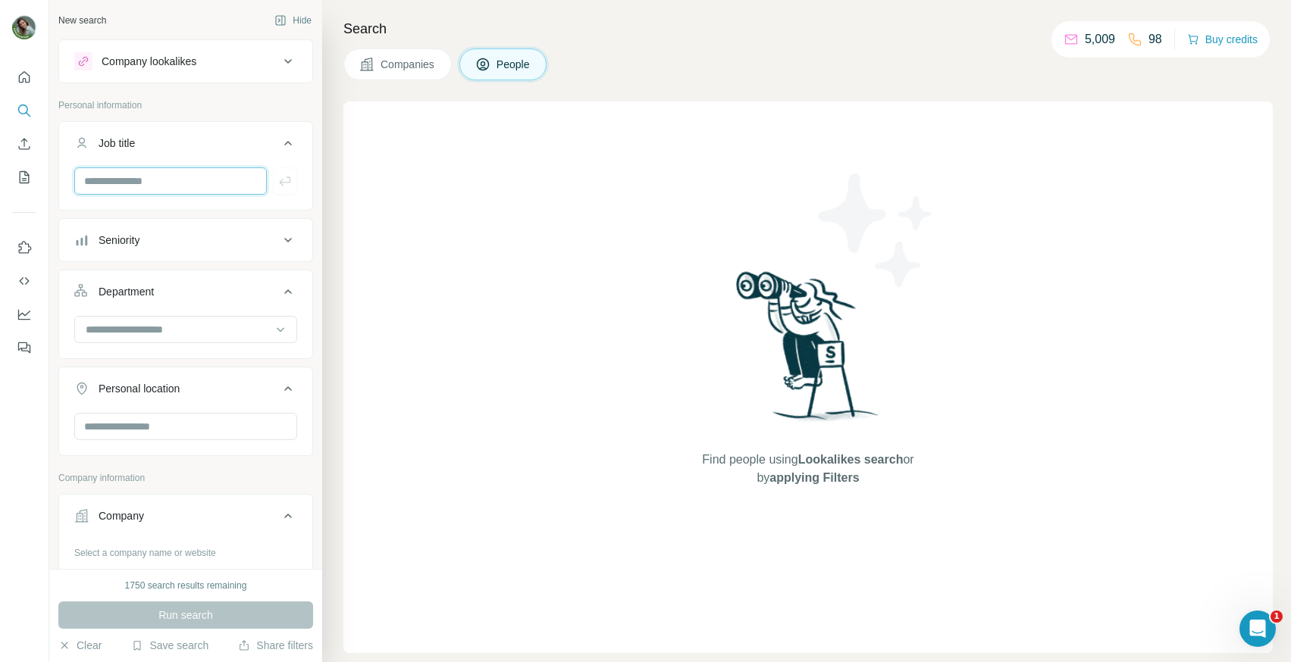
click at [183, 174] on input "text" at bounding box center [170, 180] width 192 height 27
type input "**********"
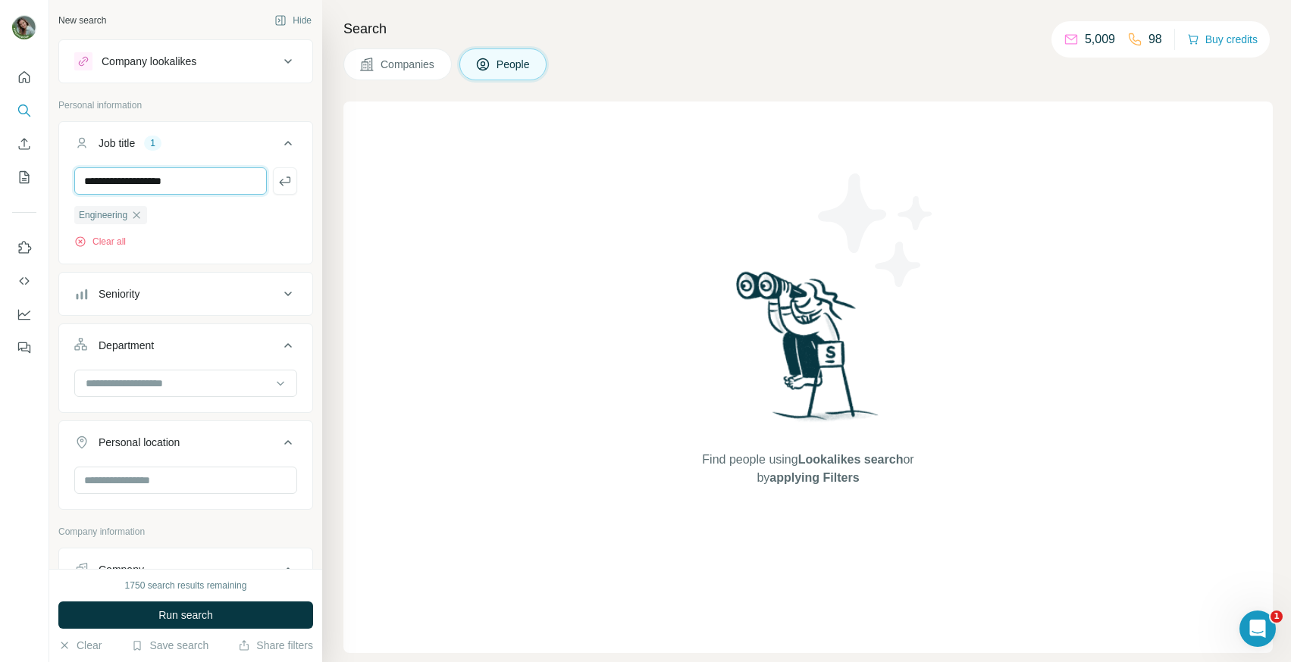
type input "**********"
click at [142, 216] on icon "button" at bounding box center [136, 215] width 12 height 12
click at [126, 189] on input "text" at bounding box center [170, 180] width 192 height 27
type input "**********"
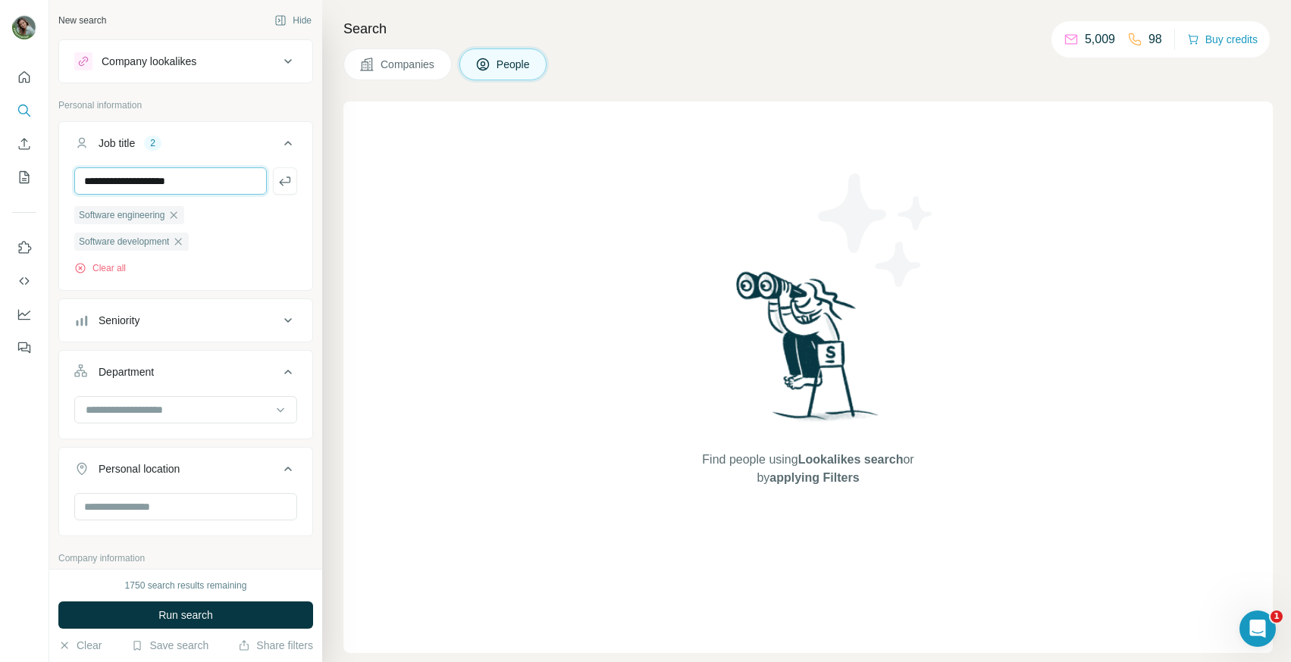
type input "**********"
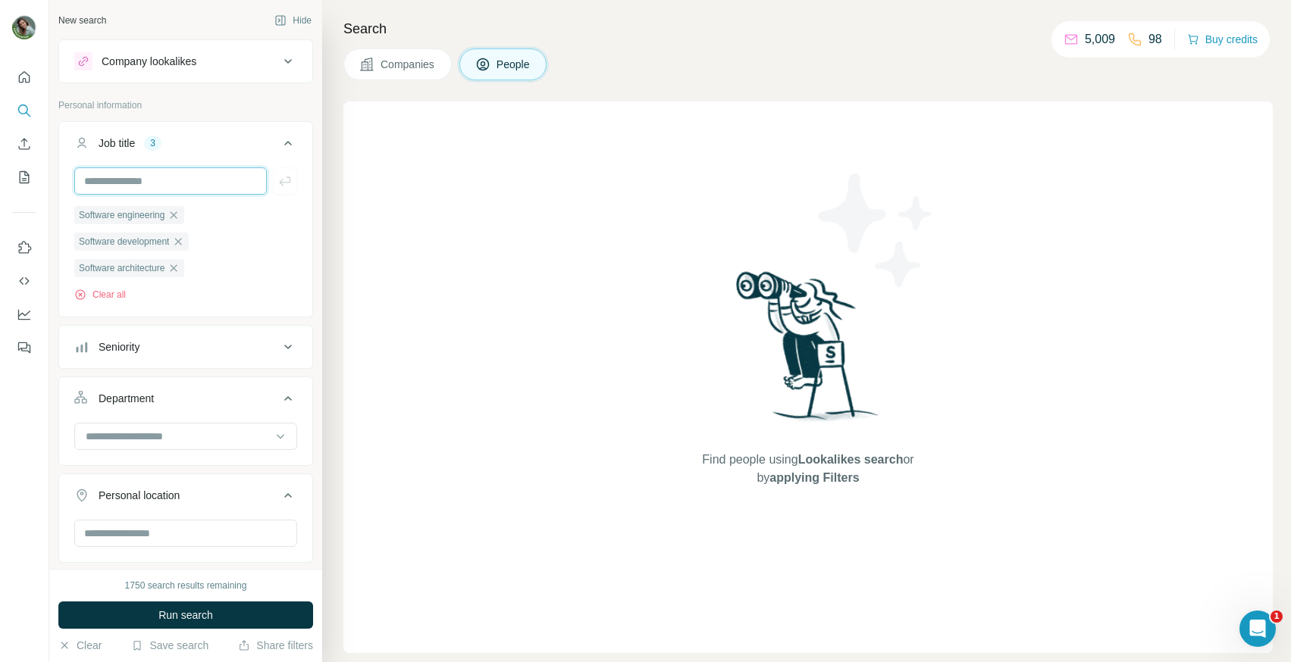
paste input "**********"
type input "**********"
click at [235, 365] on button "Seniority" at bounding box center [185, 347] width 253 height 36
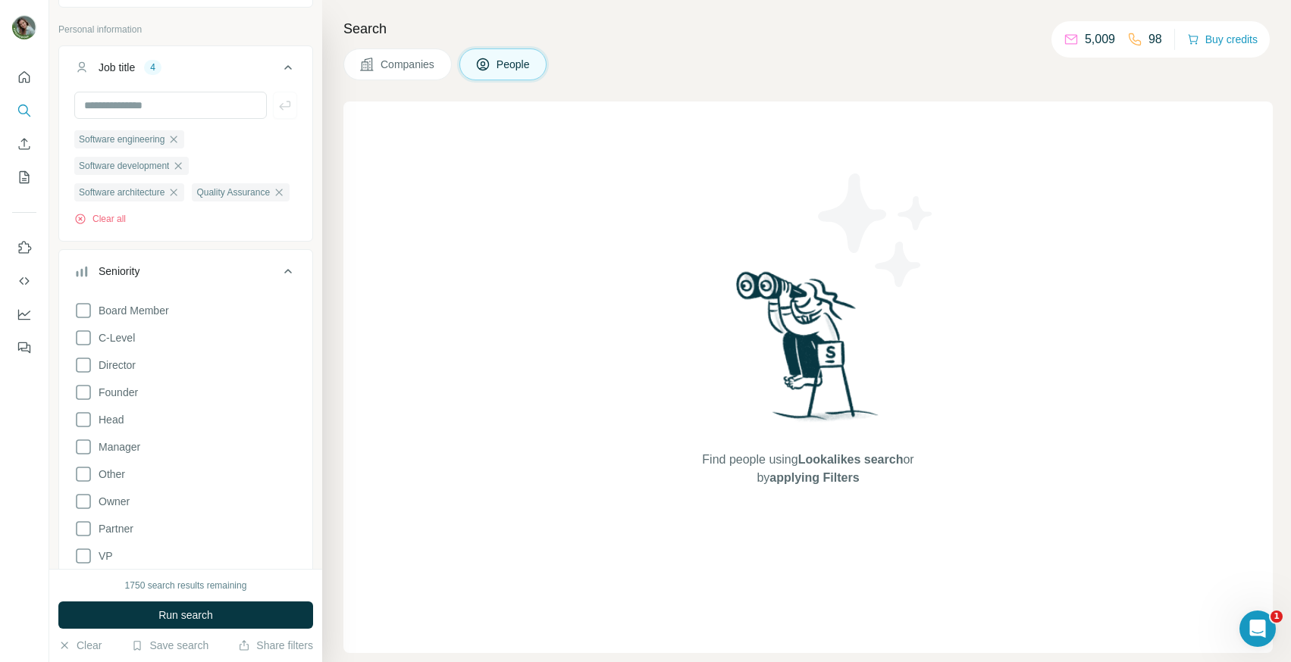
scroll to position [98, 0]
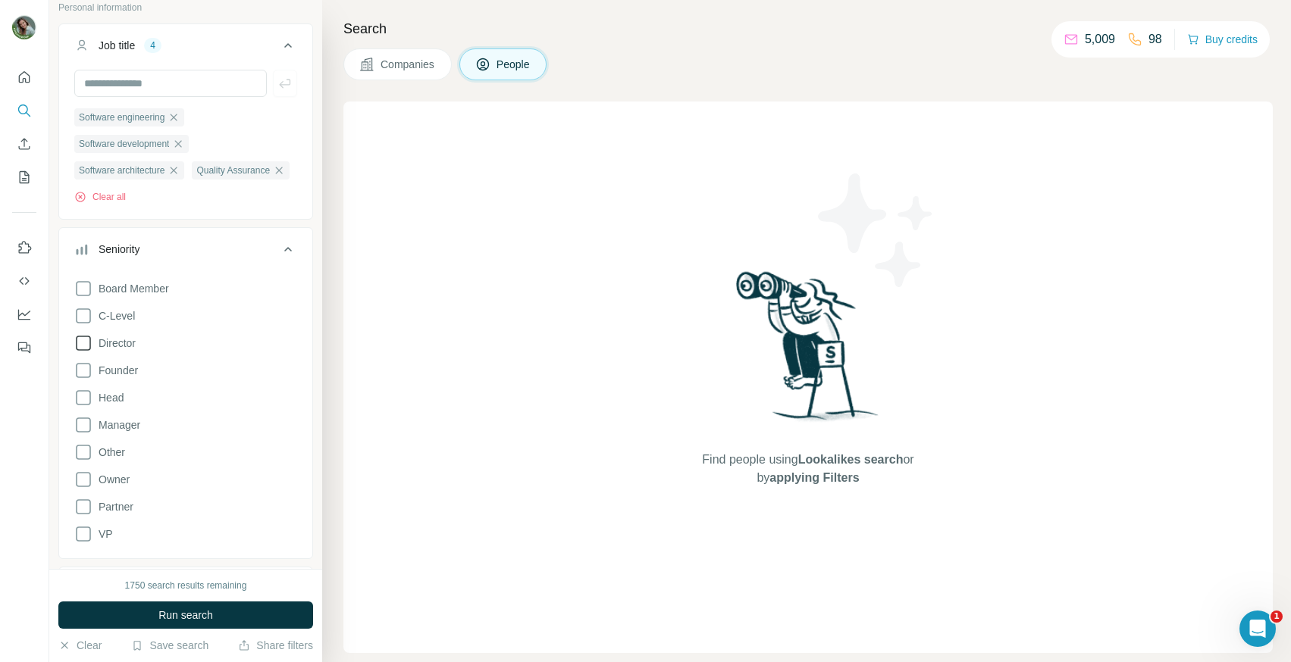
click at [119, 351] on span "Director" at bounding box center [113, 343] width 43 height 15
click at [116, 405] on span "Head" at bounding box center [107, 397] width 31 height 15
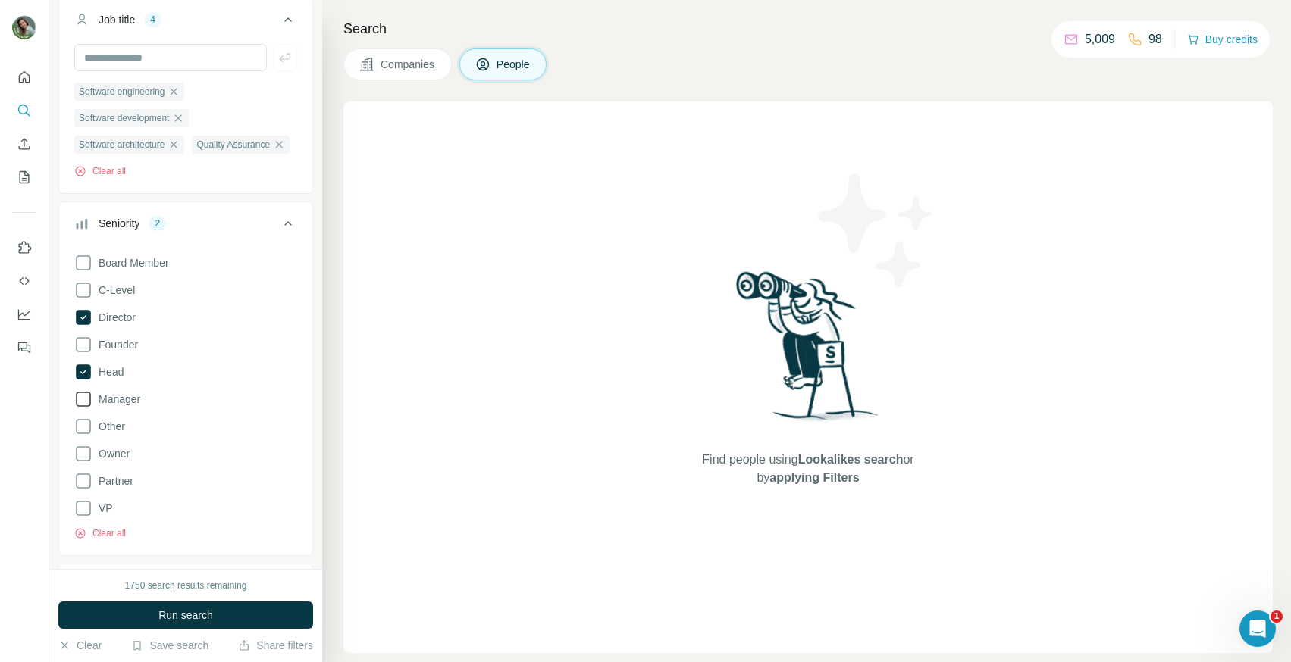
scroll to position [154, 0]
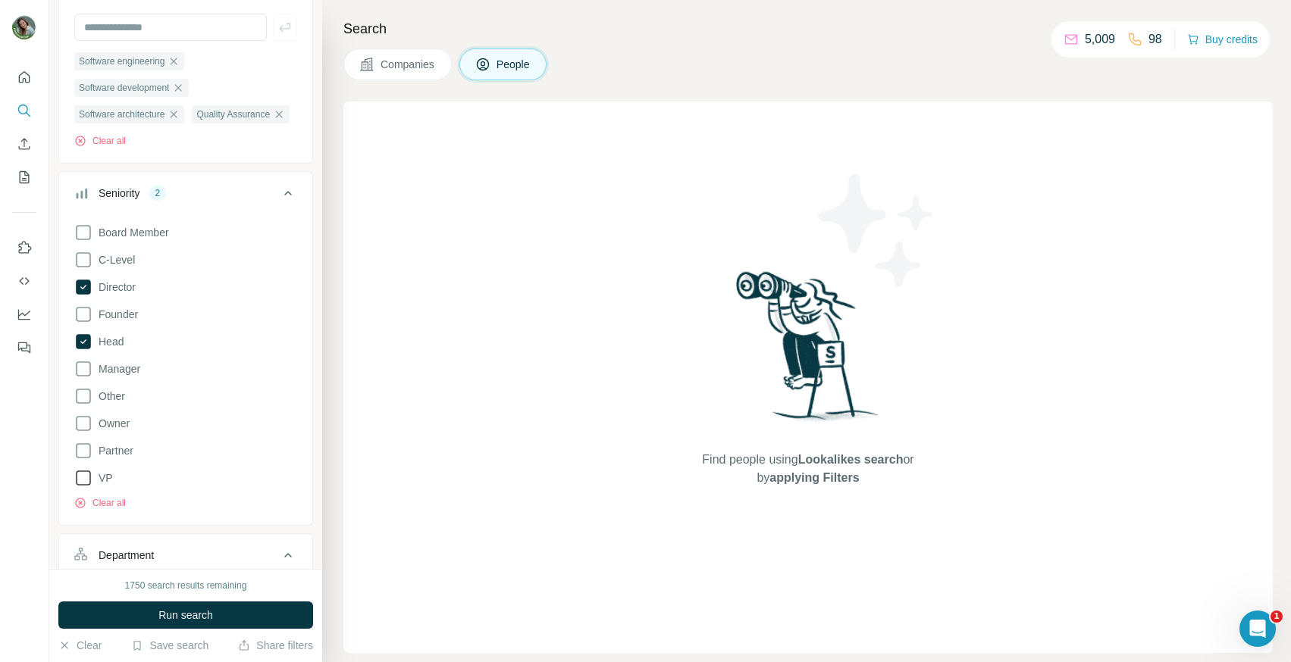
click at [111, 486] on span "VP" at bounding box center [102, 478] width 20 height 15
click at [127, 377] on span "Manager" at bounding box center [116, 368] width 48 height 15
click at [175, 609] on span "Run search" at bounding box center [185, 615] width 55 height 15
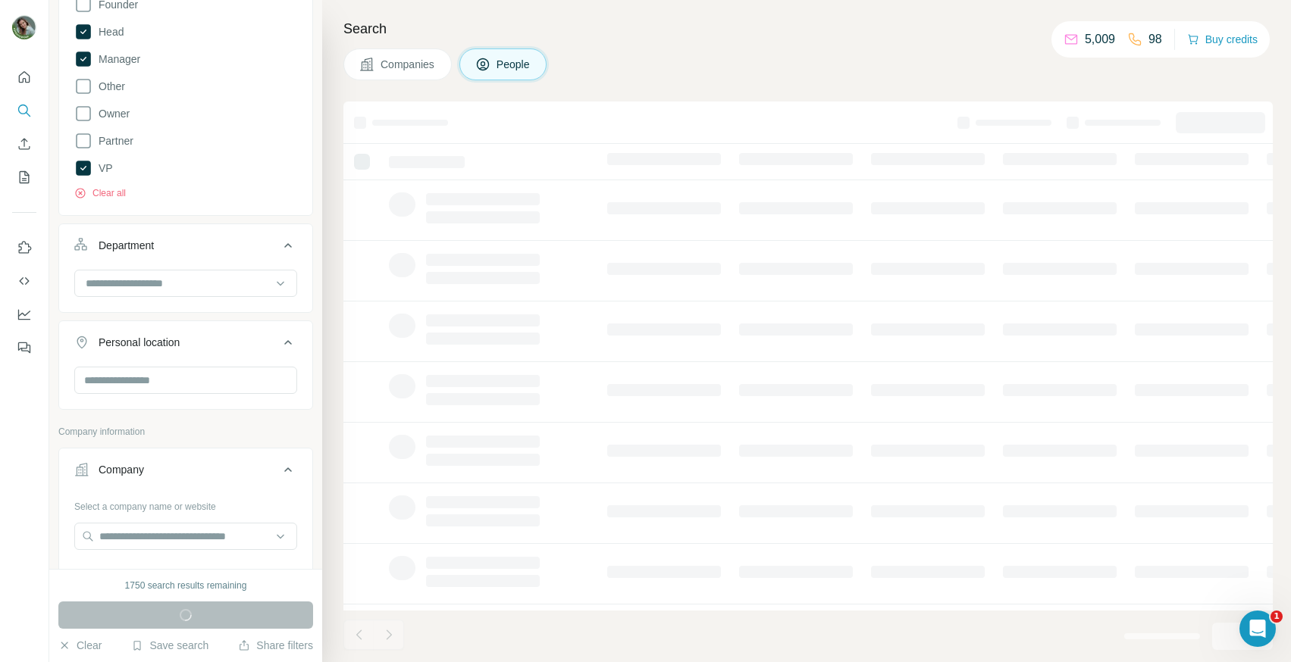
scroll to position [572, 0]
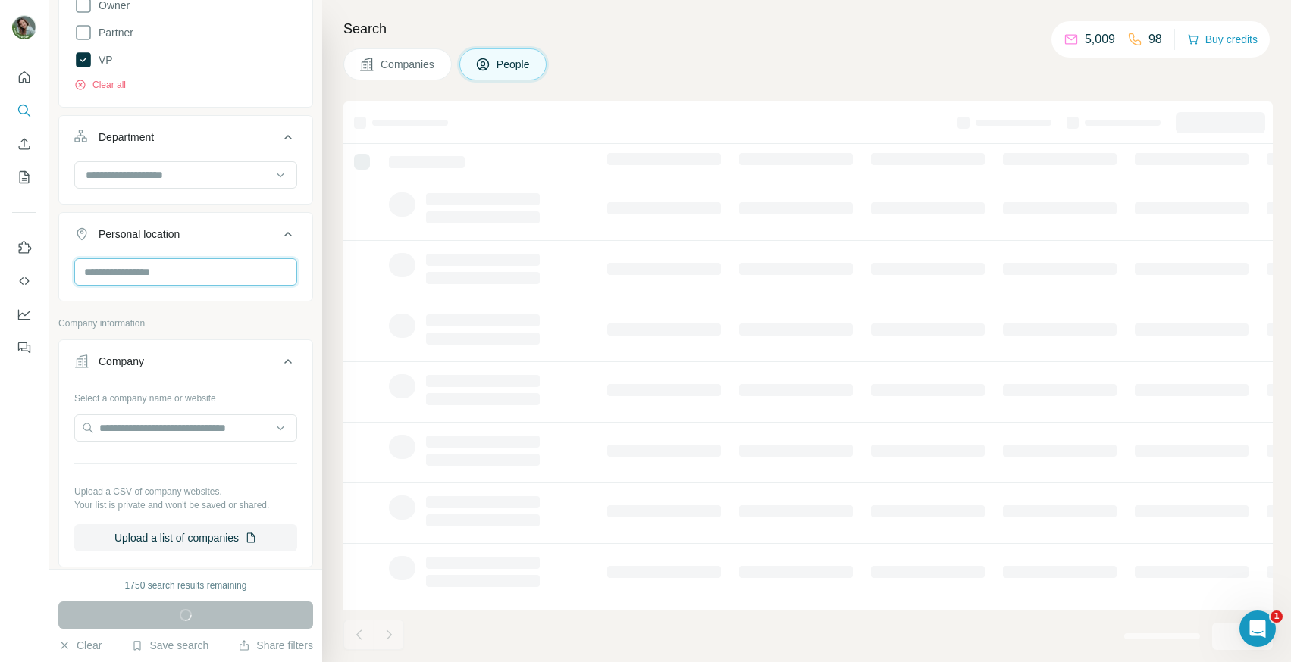
click at [189, 286] on input "text" at bounding box center [185, 271] width 223 height 27
type input "******"
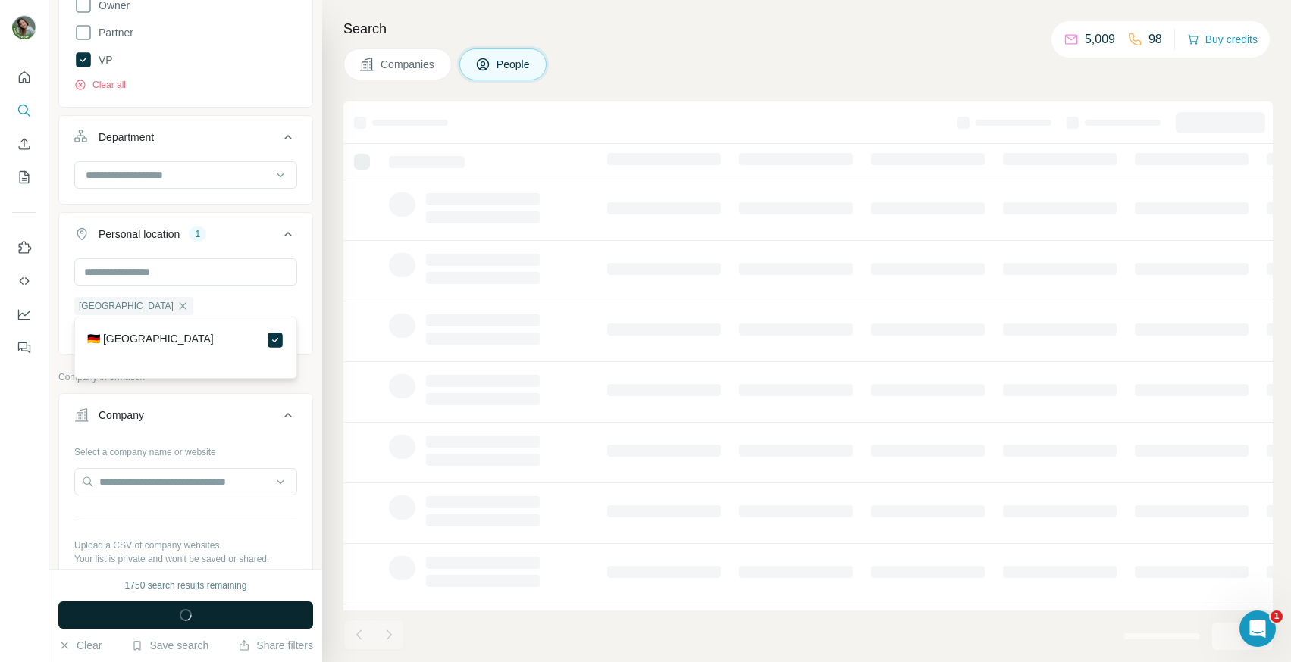
click at [314, 410] on div "New search Hide Company lookalikes Personal information Job title 4 Software en…" at bounding box center [185, 284] width 273 height 569
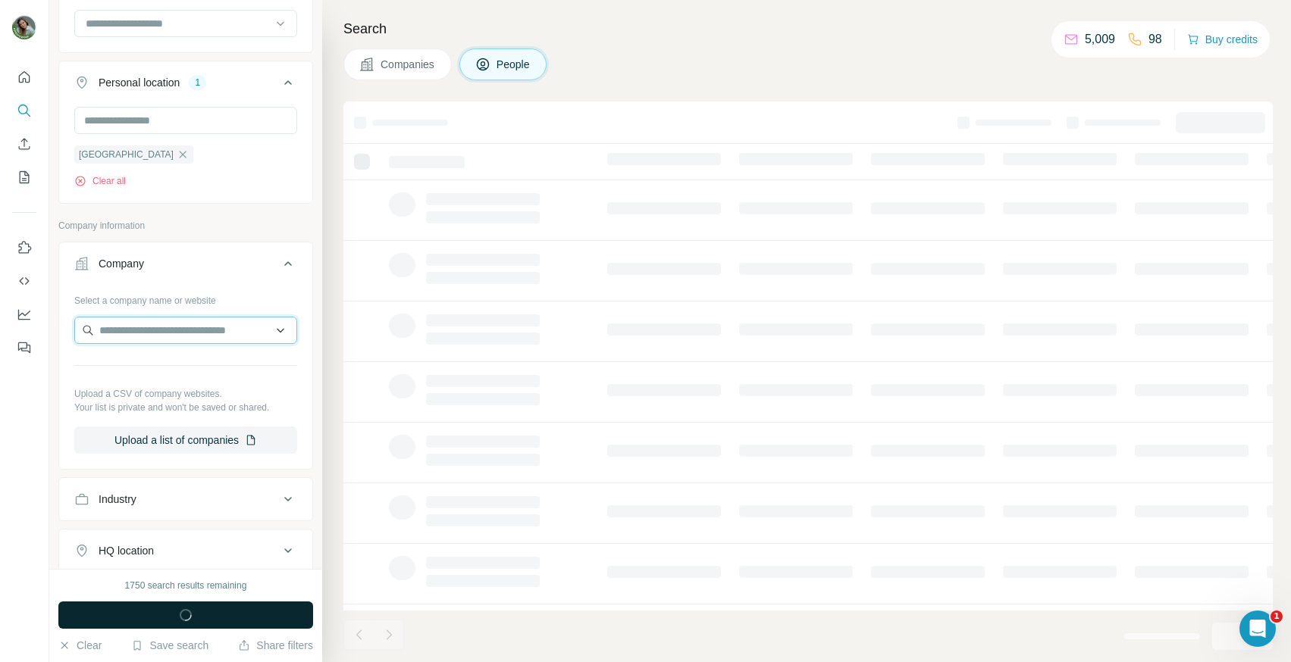
click at [209, 344] on input "text" at bounding box center [185, 330] width 223 height 27
type input "*******"
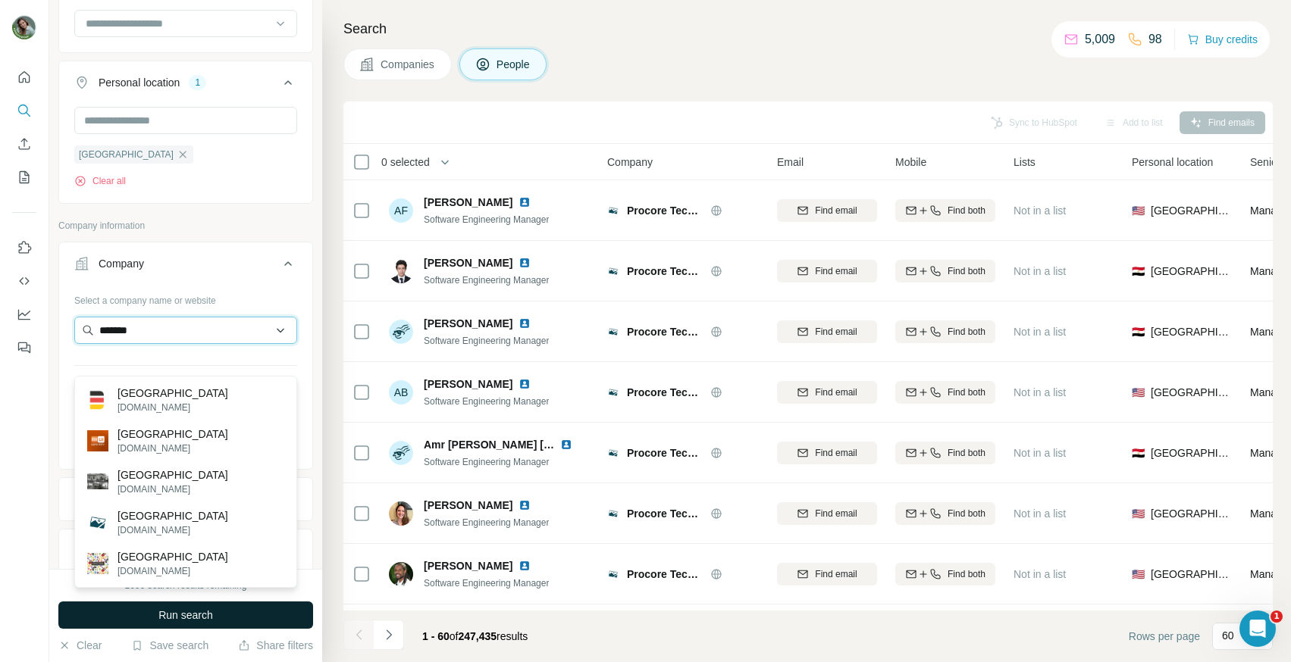
click at [282, 344] on input "*******" at bounding box center [185, 330] width 223 height 27
click at [289, 233] on p "Company information" at bounding box center [185, 226] width 255 height 14
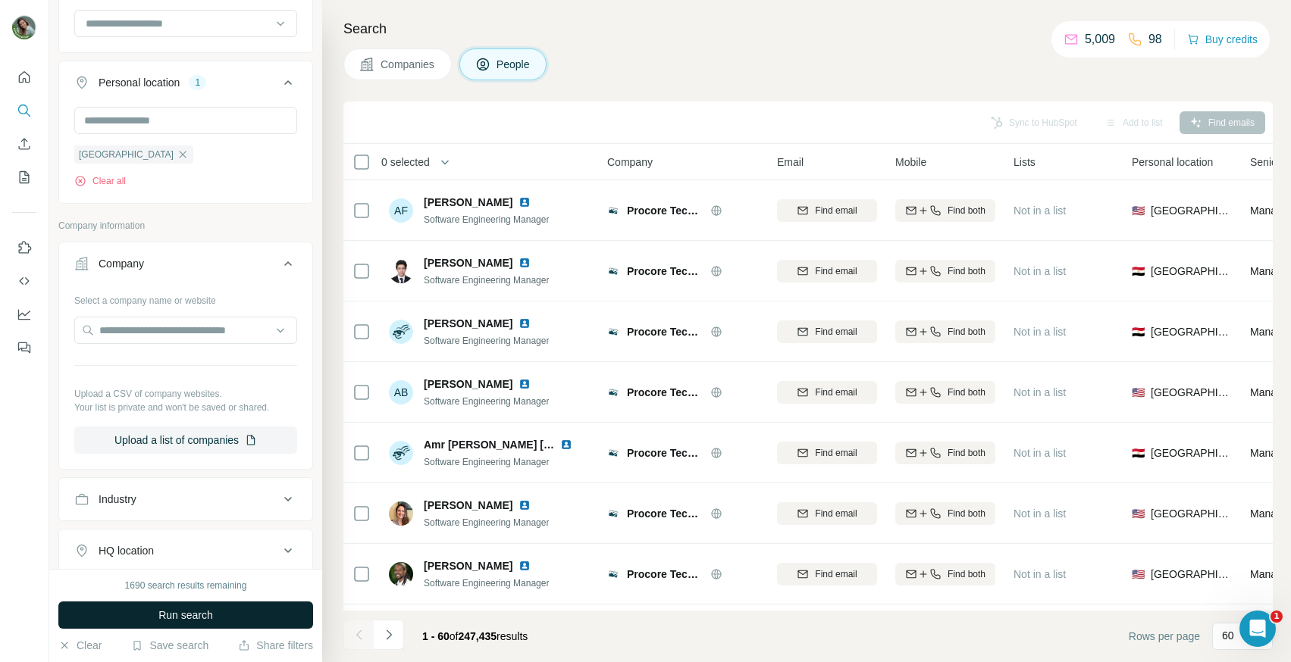
click at [289, 273] on icon at bounding box center [288, 264] width 18 height 18
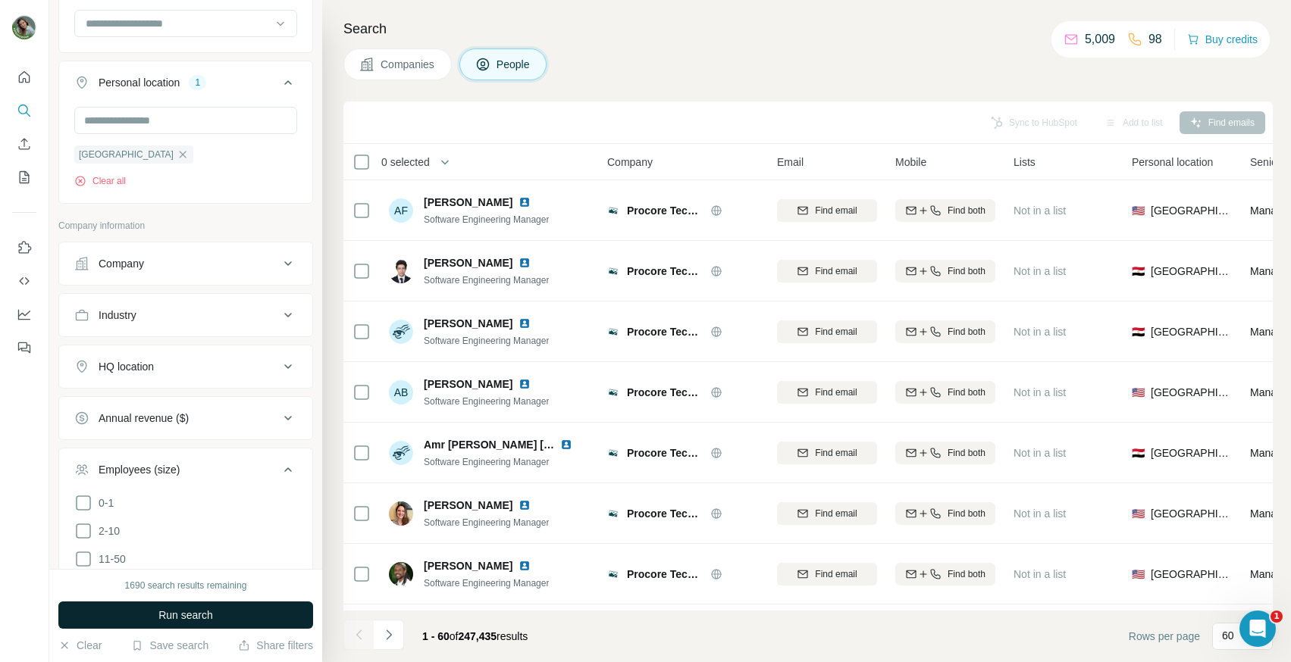
click at [237, 374] on div "HQ location" at bounding box center [176, 366] width 205 height 15
click at [189, 418] on input "text" at bounding box center [185, 404] width 223 height 27
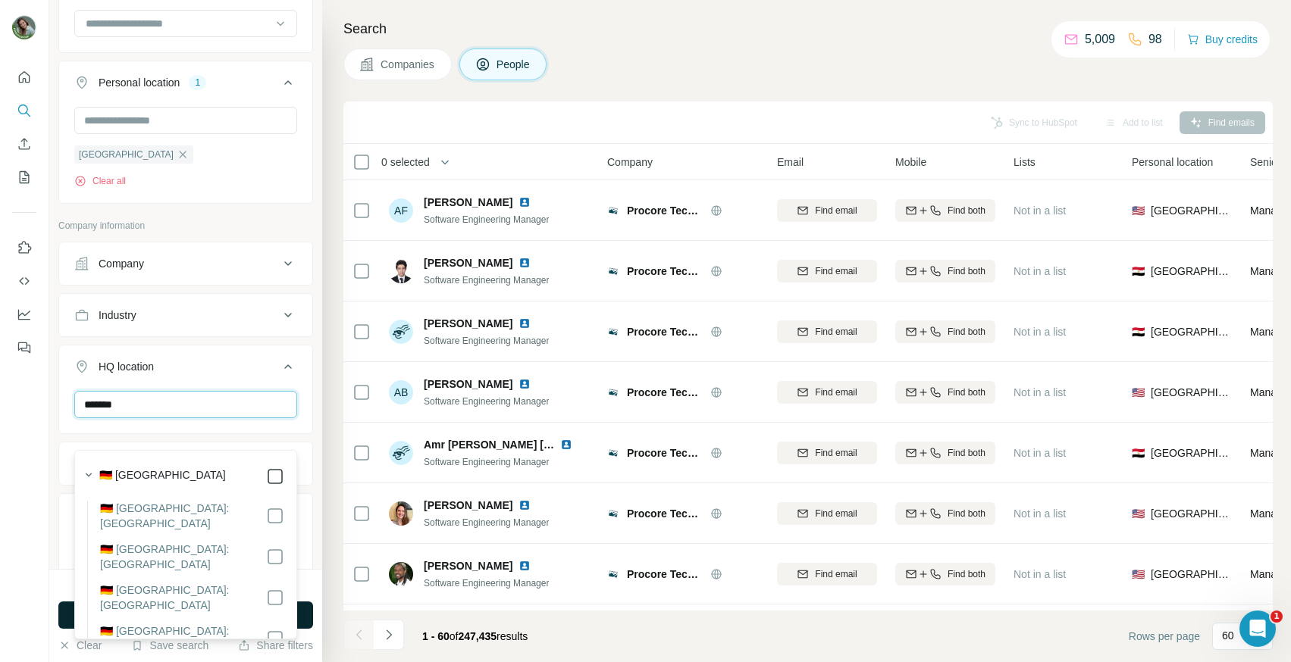
type input "*******"
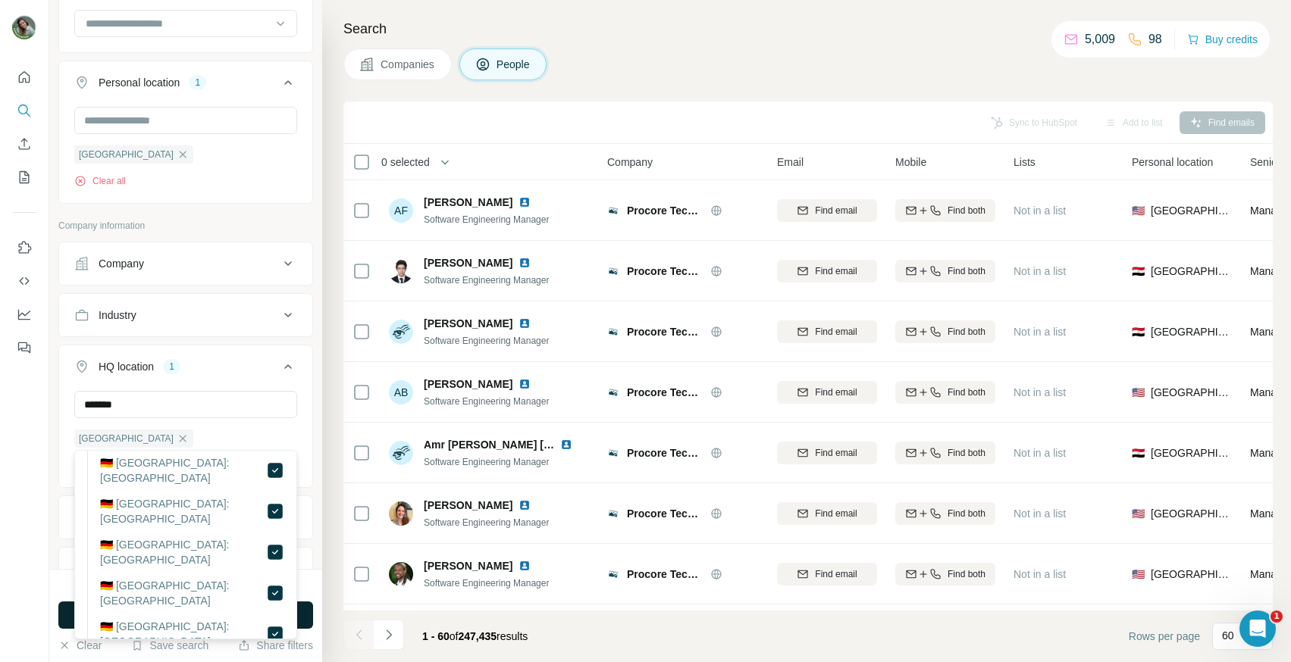
scroll to position [343, 0]
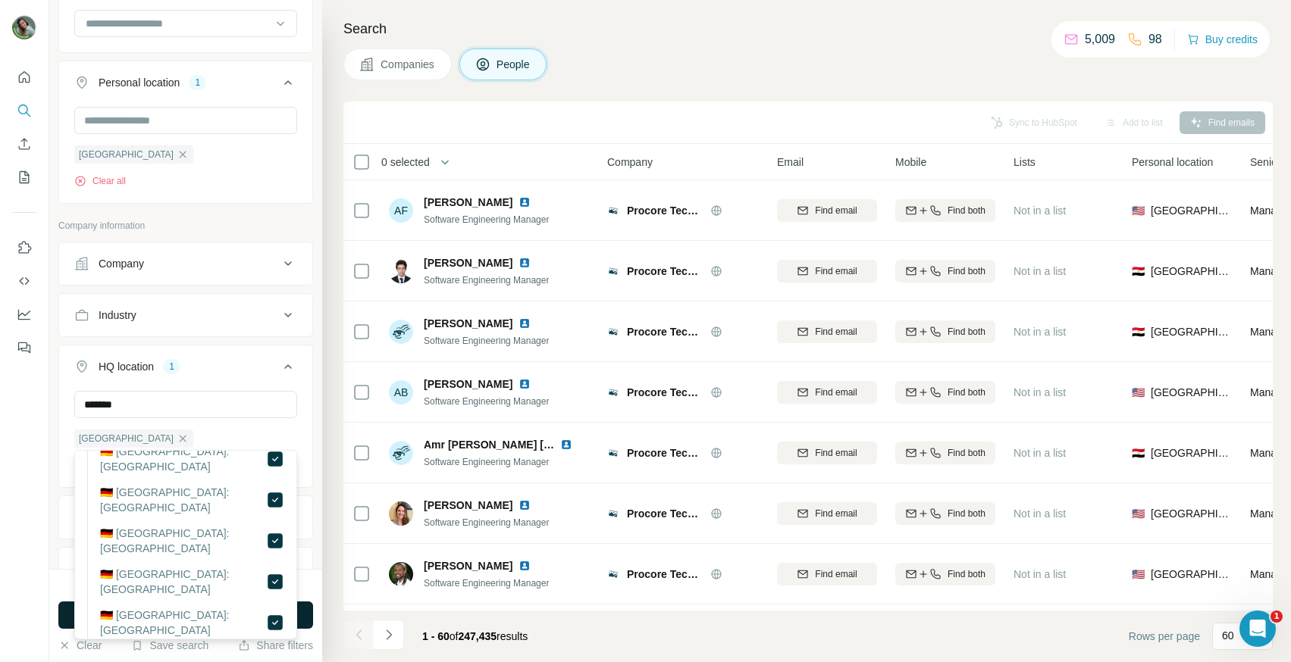
click at [321, 371] on div "New search Hide Company lookalikes Personal information Job title 4 Software en…" at bounding box center [185, 284] width 273 height 569
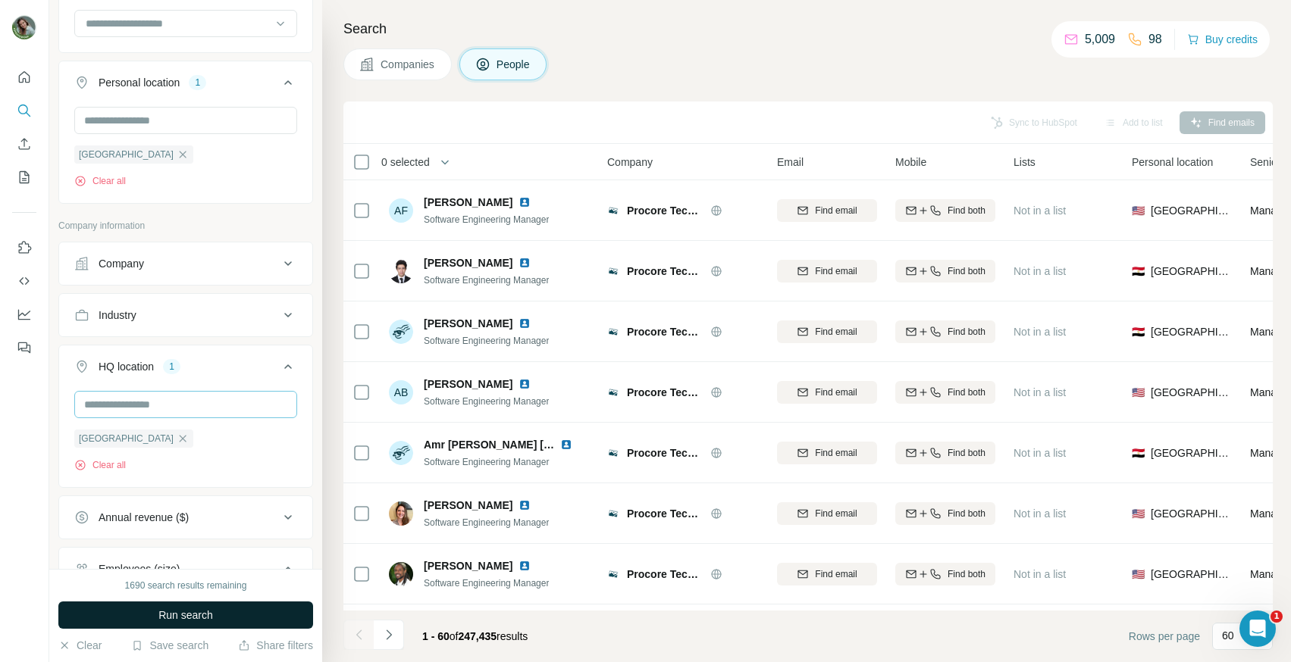
scroll to position [819, 0]
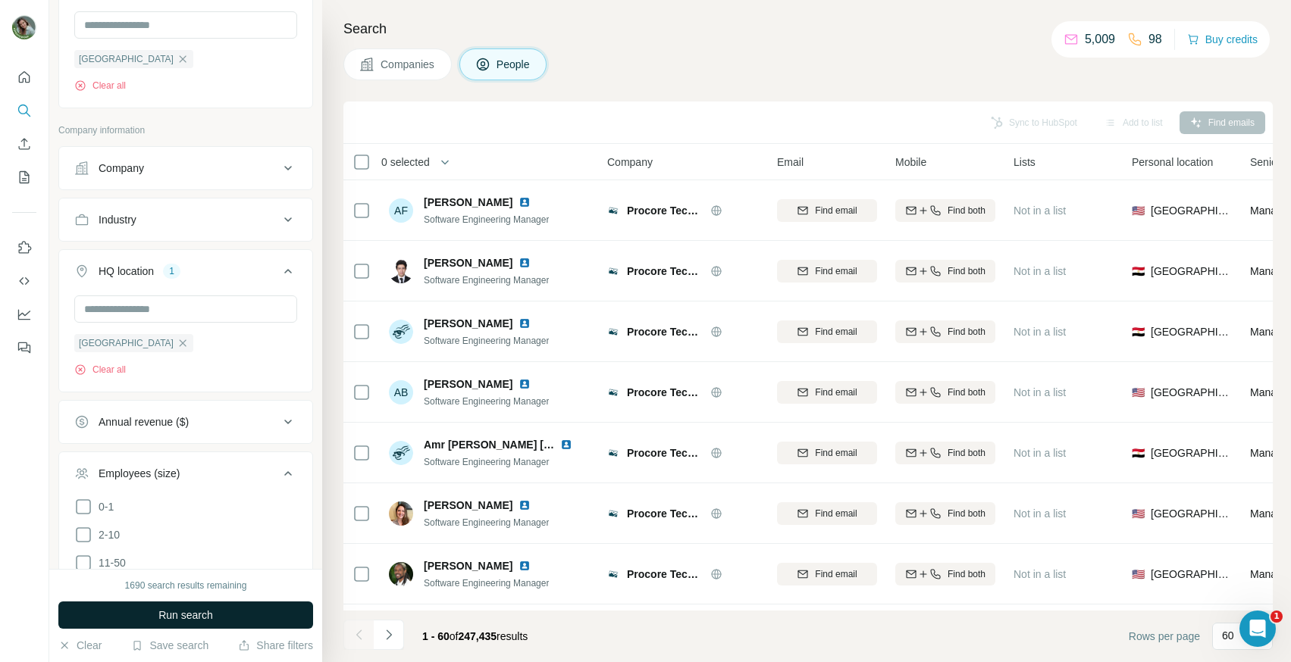
click at [183, 616] on span "Run search" at bounding box center [185, 615] width 55 height 15
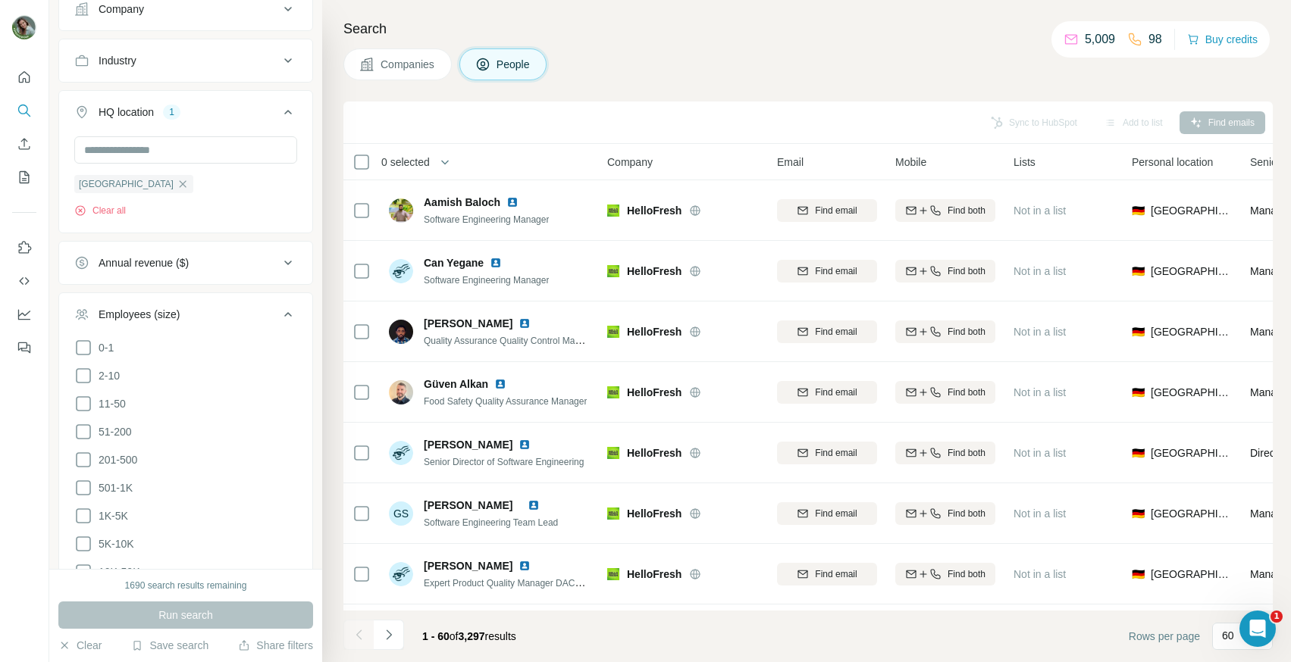
scroll to position [1147, 0]
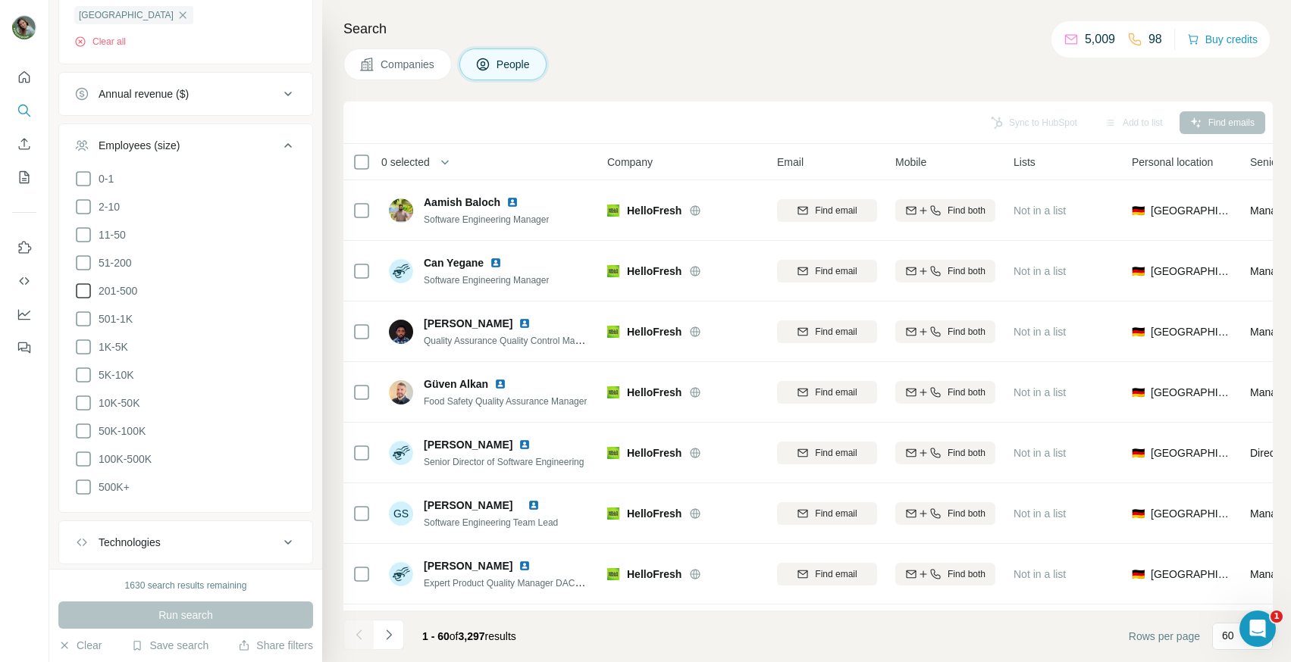
click at [86, 300] on icon at bounding box center [83, 291] width 18 height 18
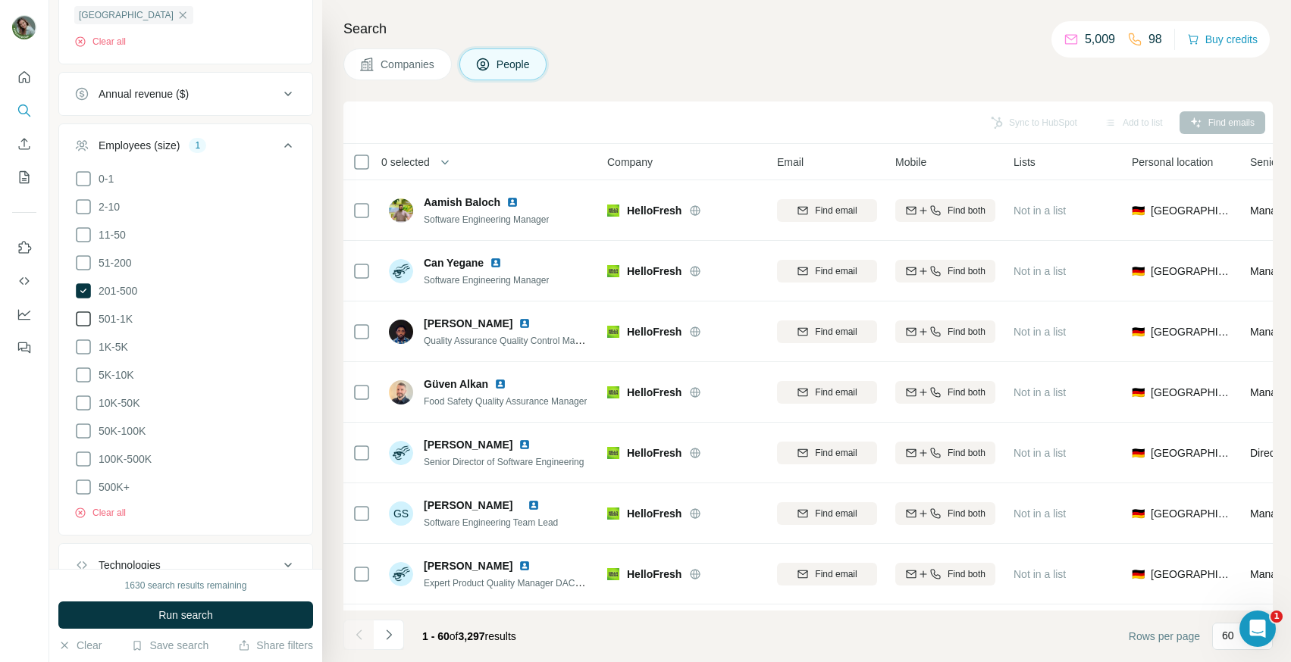
click at [86, 328] on icon at bounding box center [83, 319] width 18 height 18
click at [85, 356] on icon at bounding box center [83, 347] width 18 height 18
click at [85, 383] on icon at bounding box center [83, 375] width 15 height 15
click at [83, 412] on icon at bounding box center [83, 403] width 18 height 18
click at [83, 439] on icon at bounding box center [83, 431] width 15 height 15
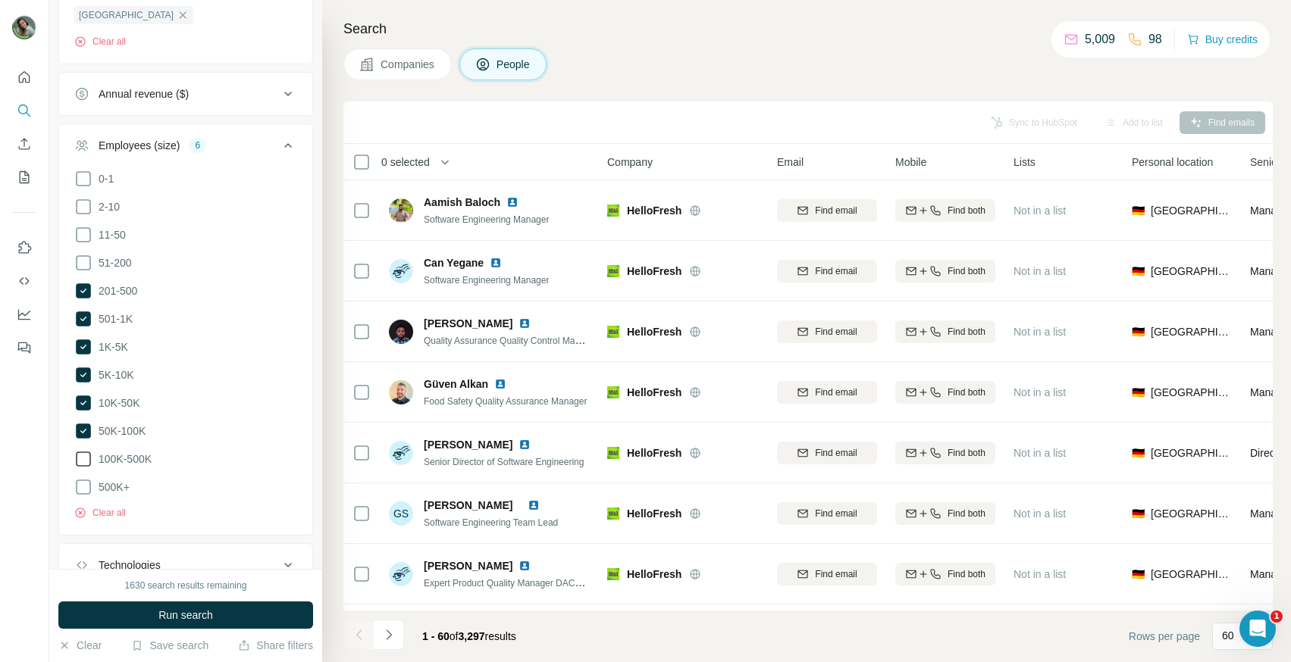
click at [83, 468] on icon at bounding box center [83, 459] width 18 height 18
click at [83, 496] on icon at bounding box center [83, 487] width 18 height 18
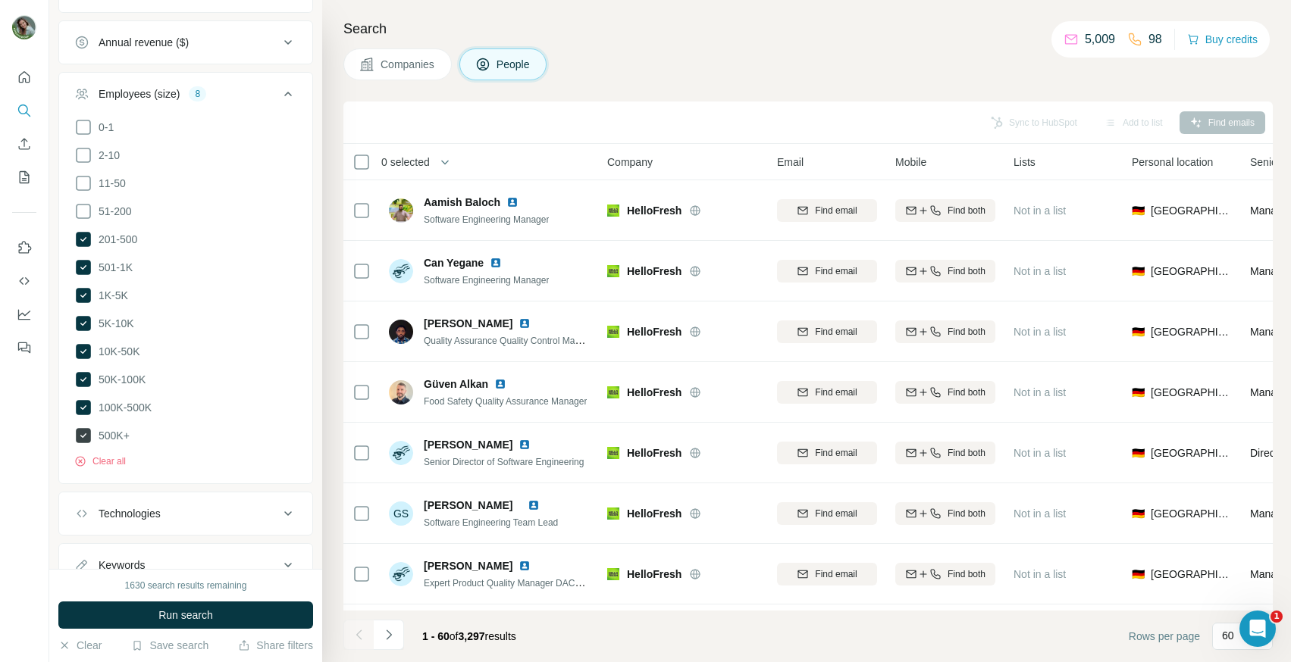
scroll to position [1202, 0]
click at [79, 440] on icon at bounding box center [83, 432] width 15 height 15
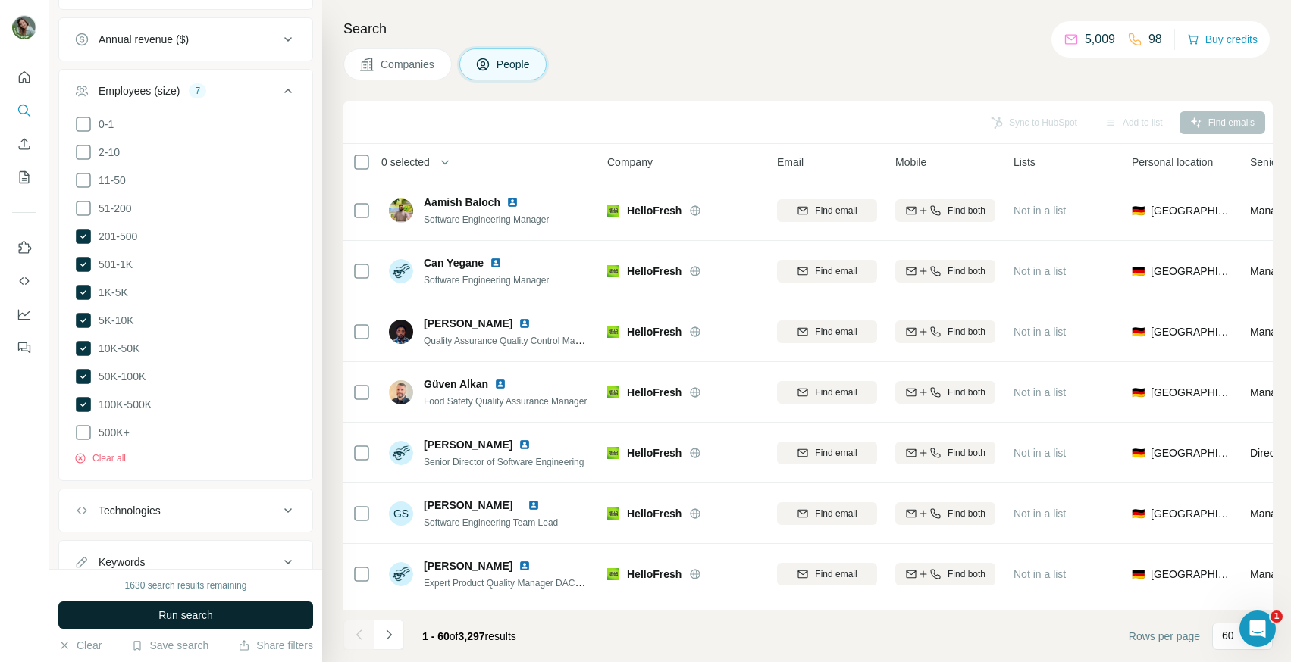
click at [143, 612] on button "Run search" at bounding box center [185, 615] width 255 height 27
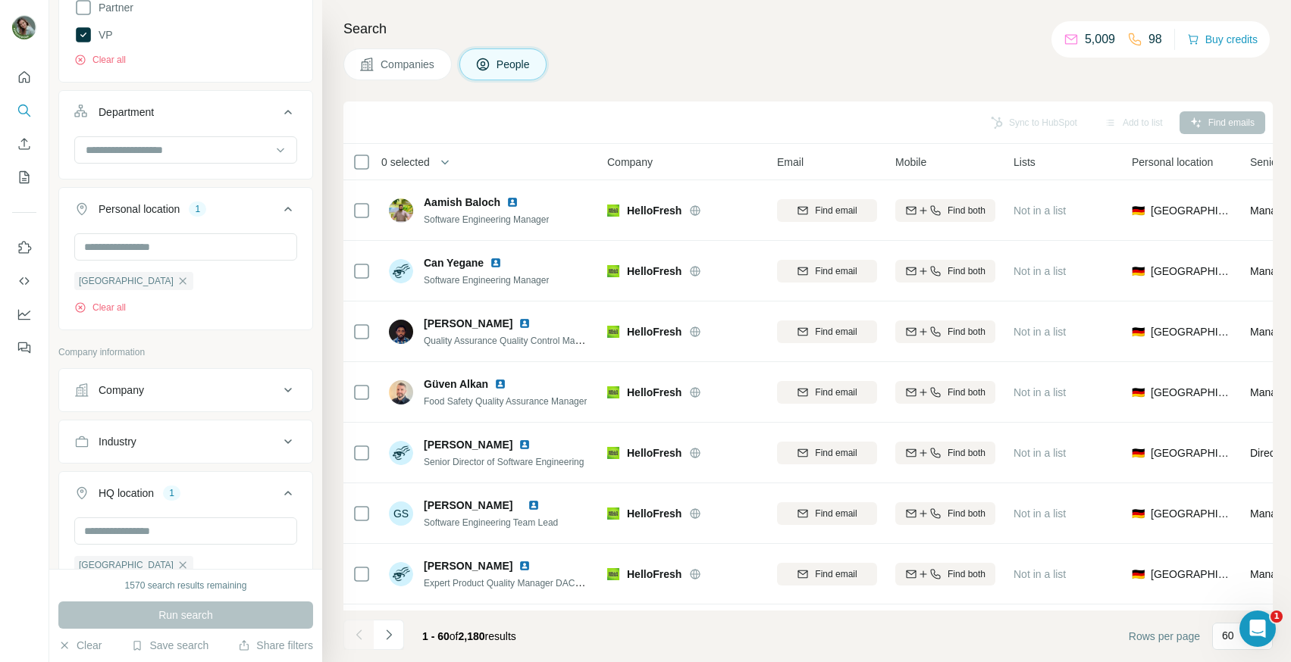
scroll to position [598, 0]
click at [205, 449] on div "Industry" at bounding box center [176, 440] width 205 height 15
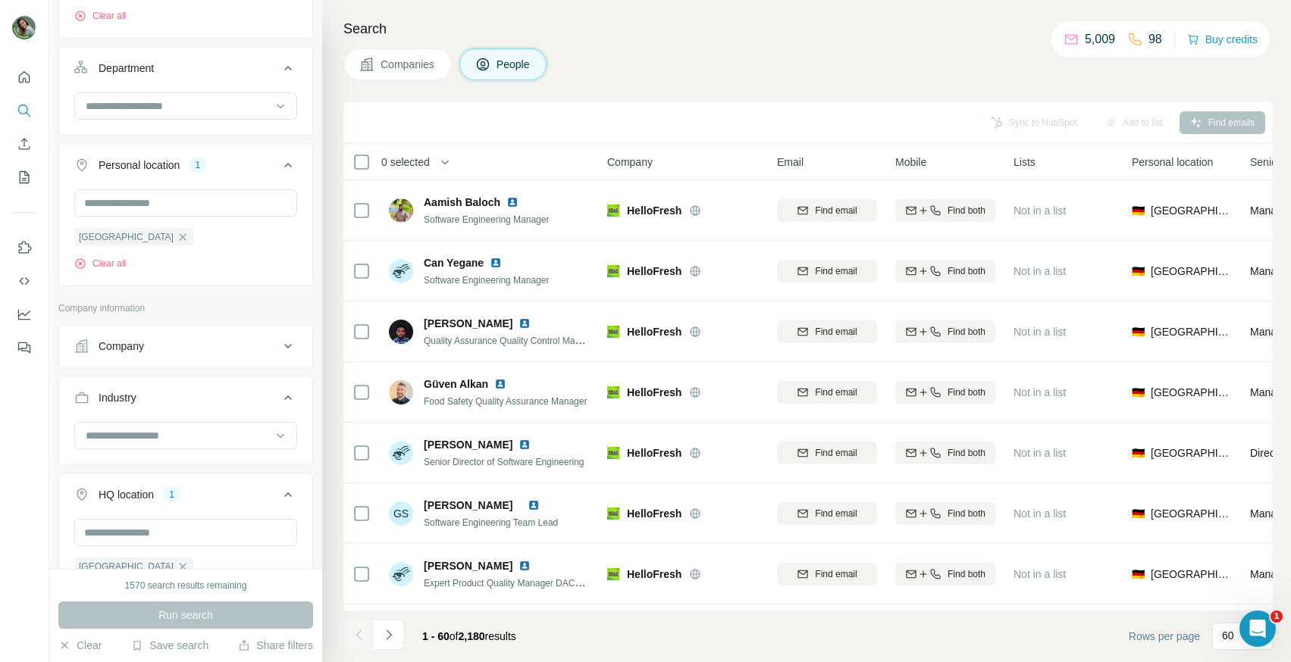
scroll to position [775, 0]
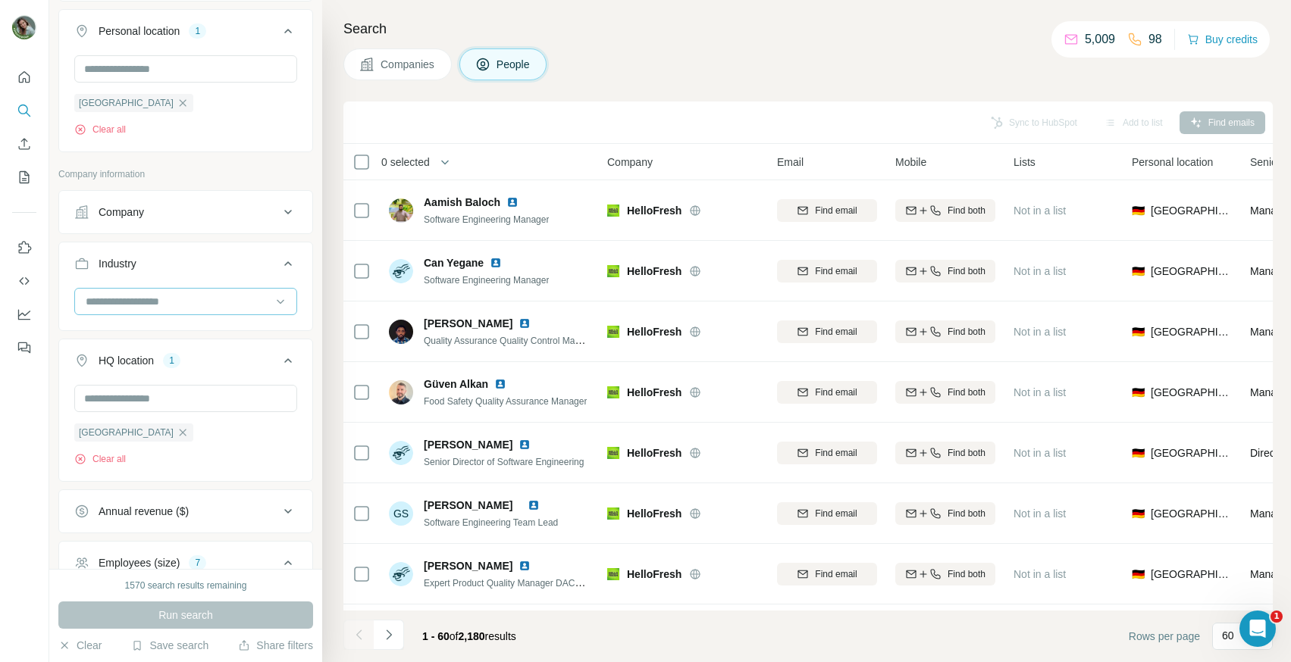
click at [206, 310] on input at bounding box center [177, 301] width 187 height 17
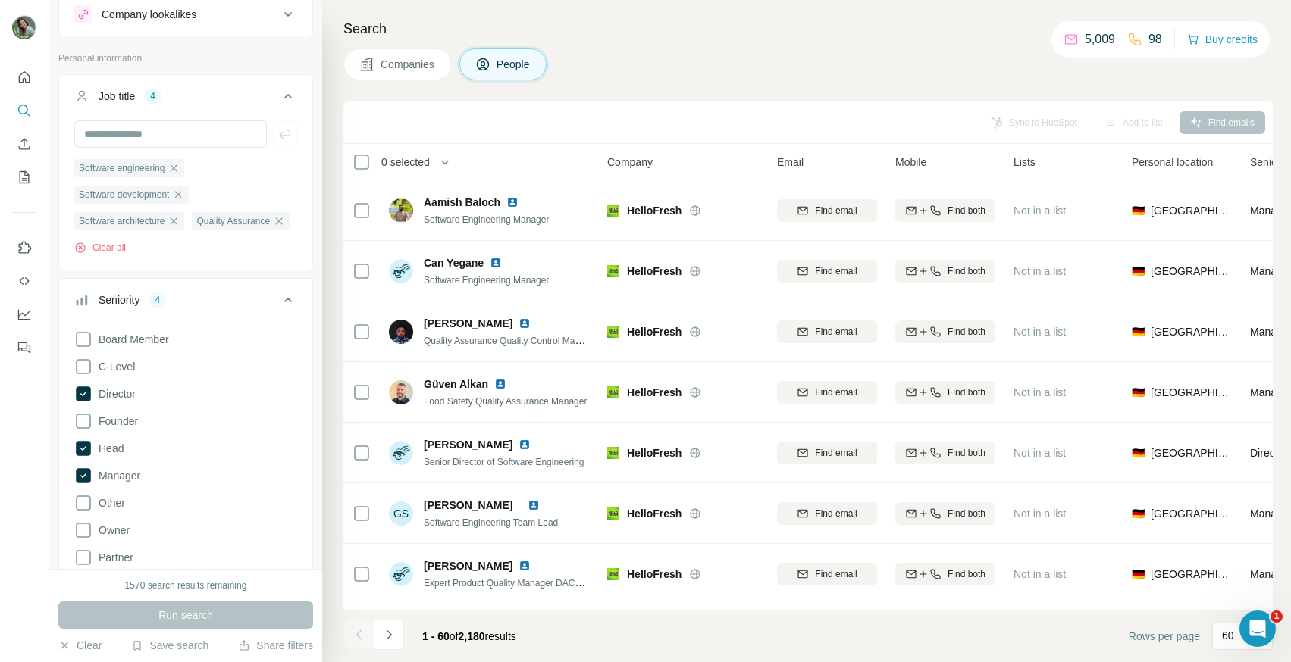
scroll to position [48, 0]
click at [148, 141] on input "text" at bounding box center [170, 133] width 192 height 27
paste input "**********"
type input "**********"
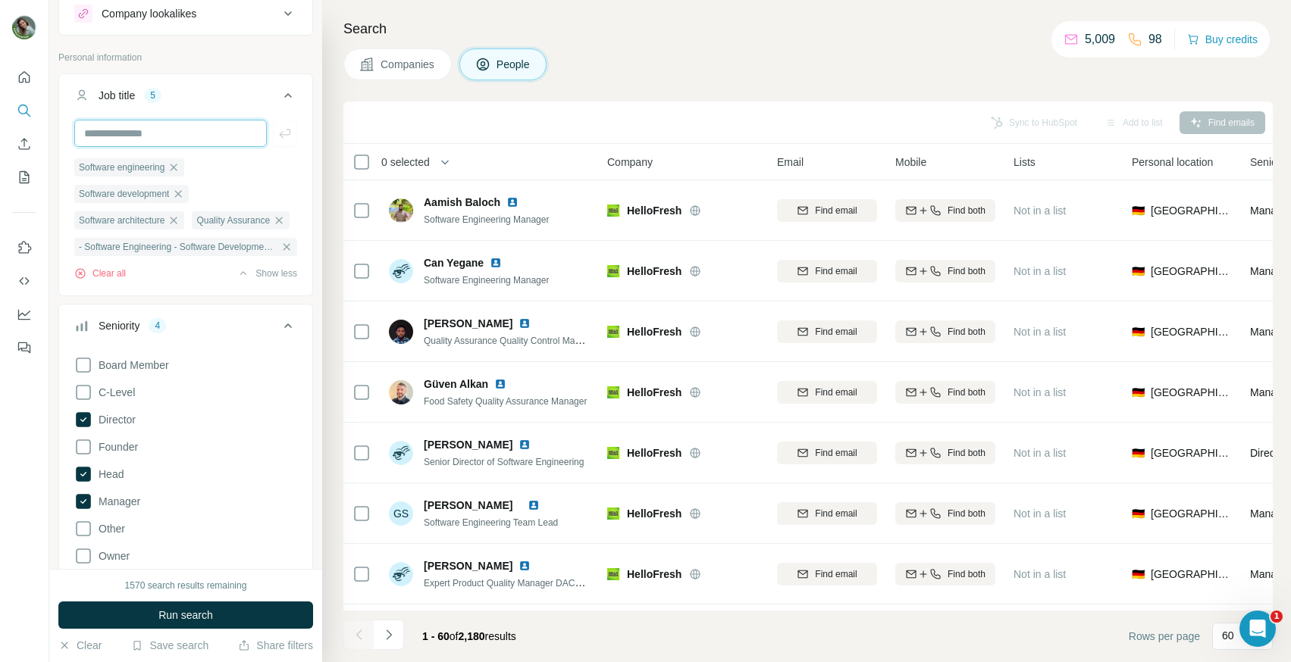
scroll to position [0, 0]
click at [289, 250] on icon "button" at bounding box center [286, 246] width 7 height 7
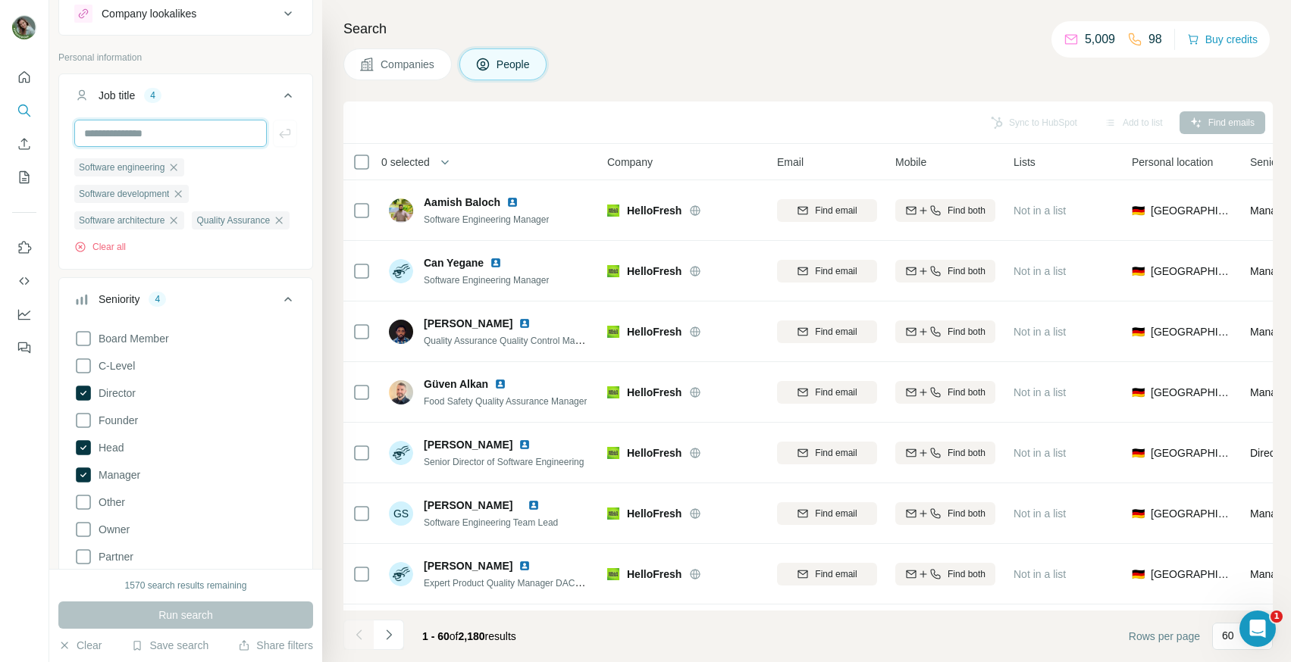
click at [129, 130] on input "text" at bounding box center [170, 133] width 192 height 27
paste input "**********"
type input "**********"
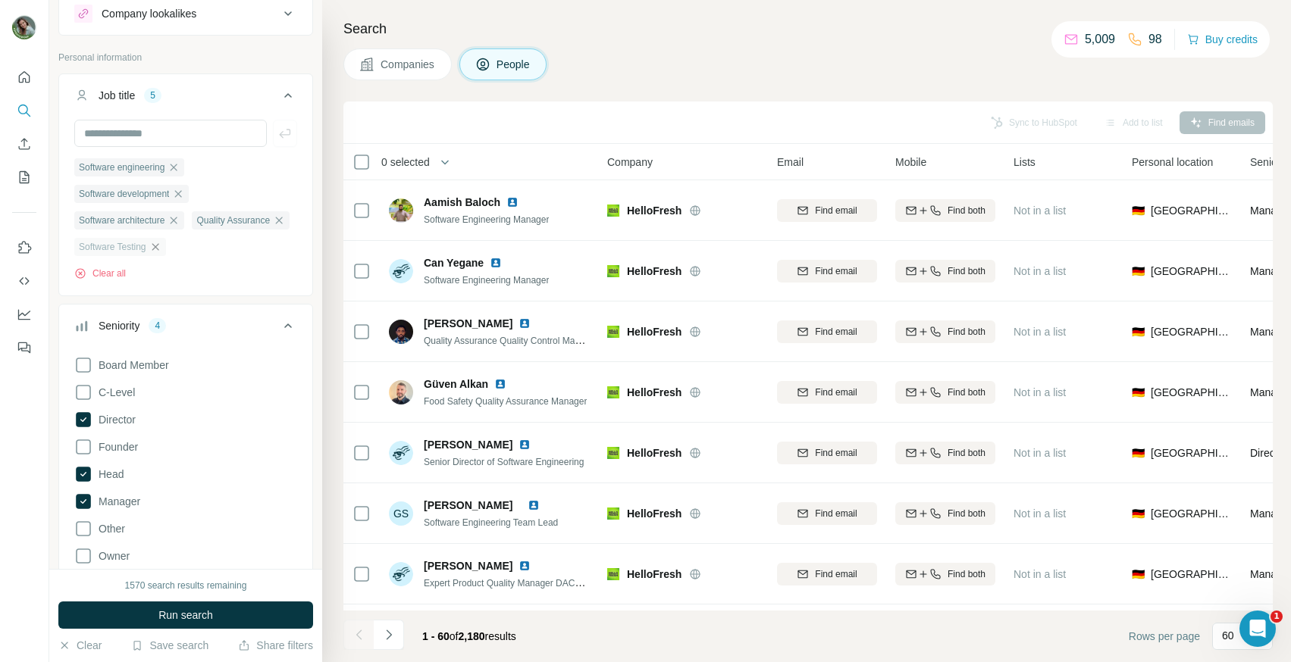
click at [158, 247] on icon "button" at bounding box center [155, 246] width 7 height 7
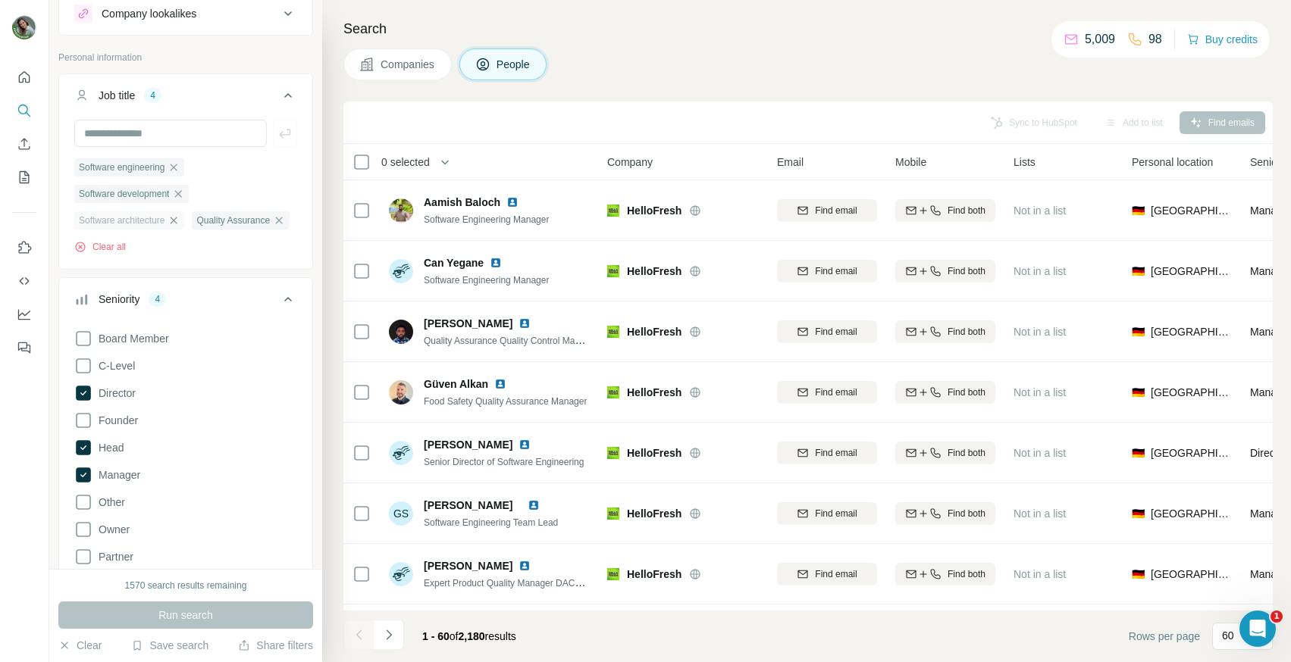
click at [180, 225] on icon "button" at bounding box center [173, 220] width 12 height 12
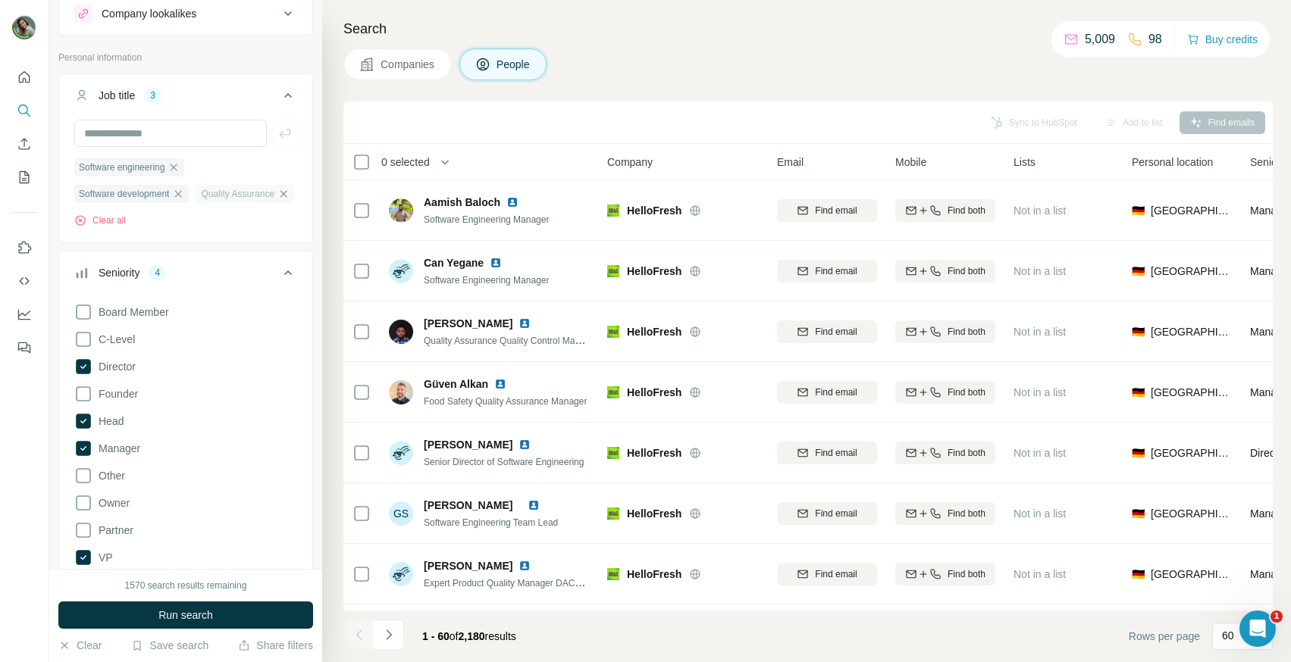
click at [277, 200] on icon "button" at bounding box center [283, 194] width 12 height 12
click at [211, 618] on span "Run search" at bounding box center [185, 615] width 55 height 15
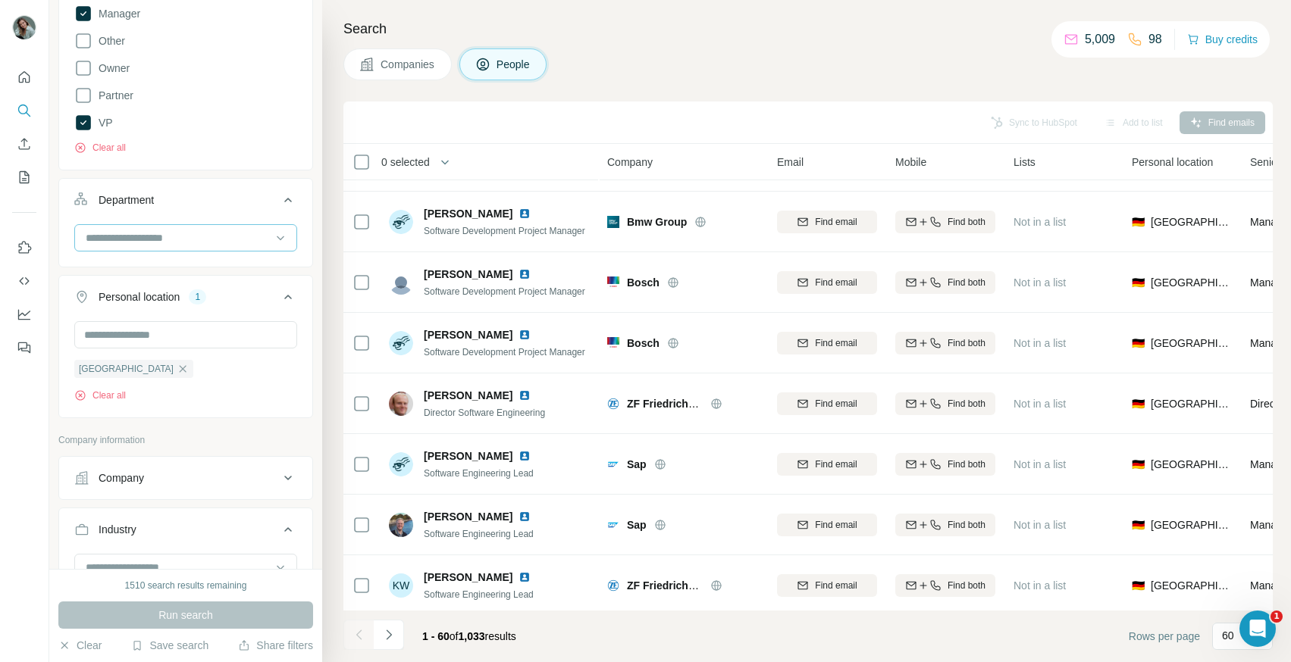
scroll to position [699, 0]
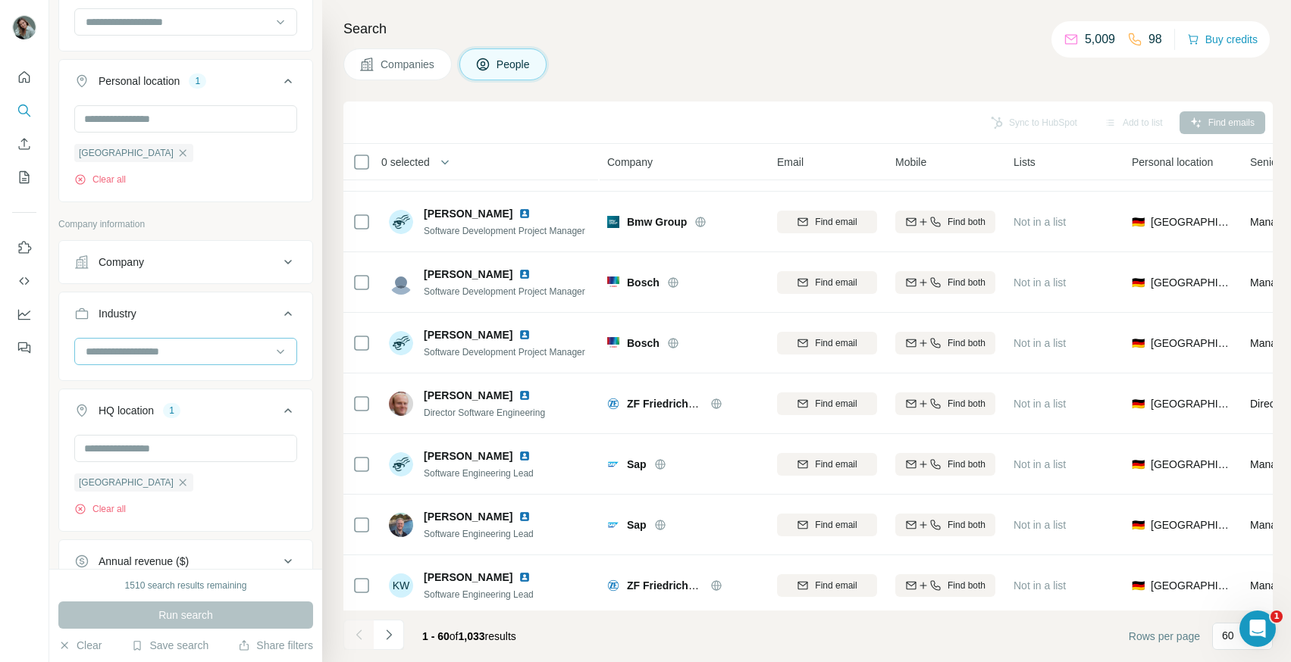
click at [179, 356] on input at bounding box center [177, 351] width 187 height 17
click at [1151, 121] on div "Add to list" at bounding box center [1134, 122] width 80 height 23
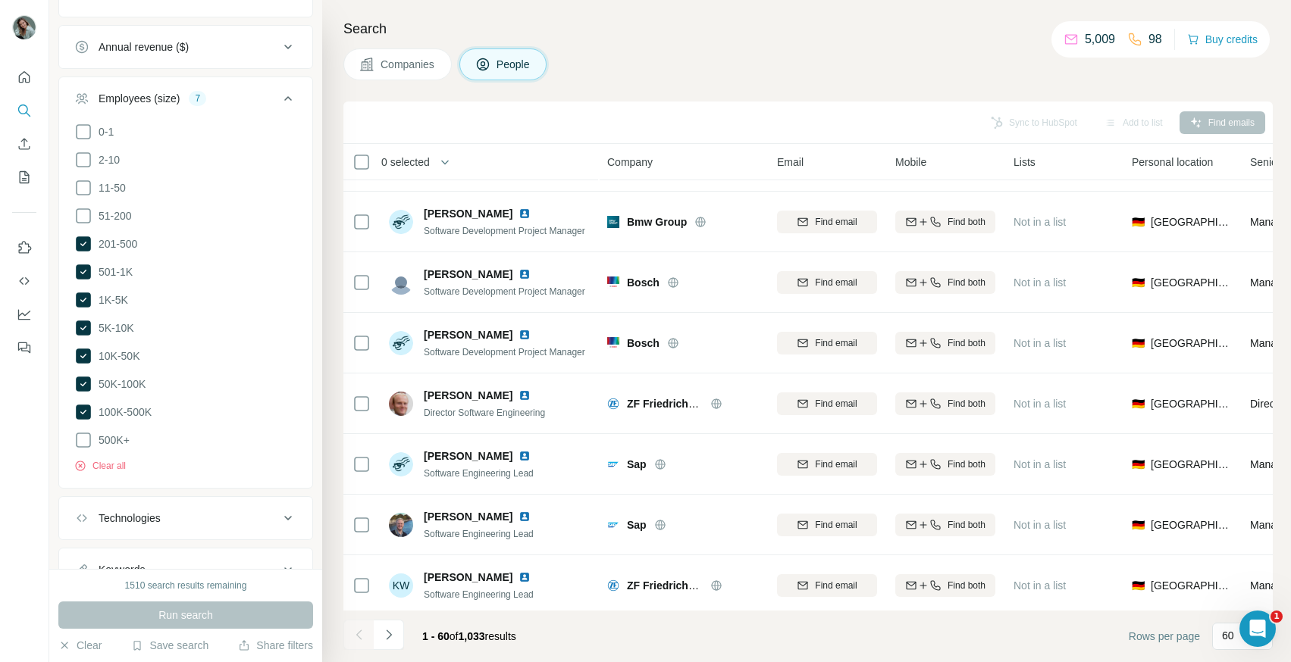
scroll to position [1275, 0]
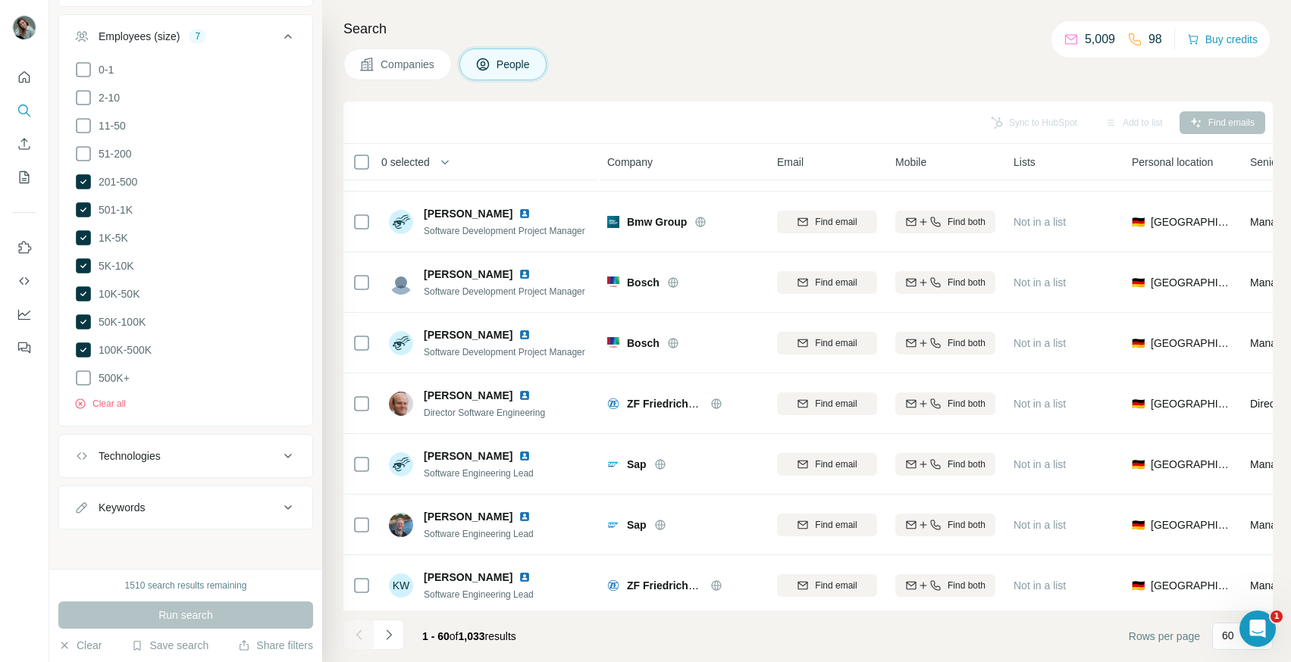
click at [194, 500] on div "Keywords" at bounding box center [176, 507] width 205 height 15
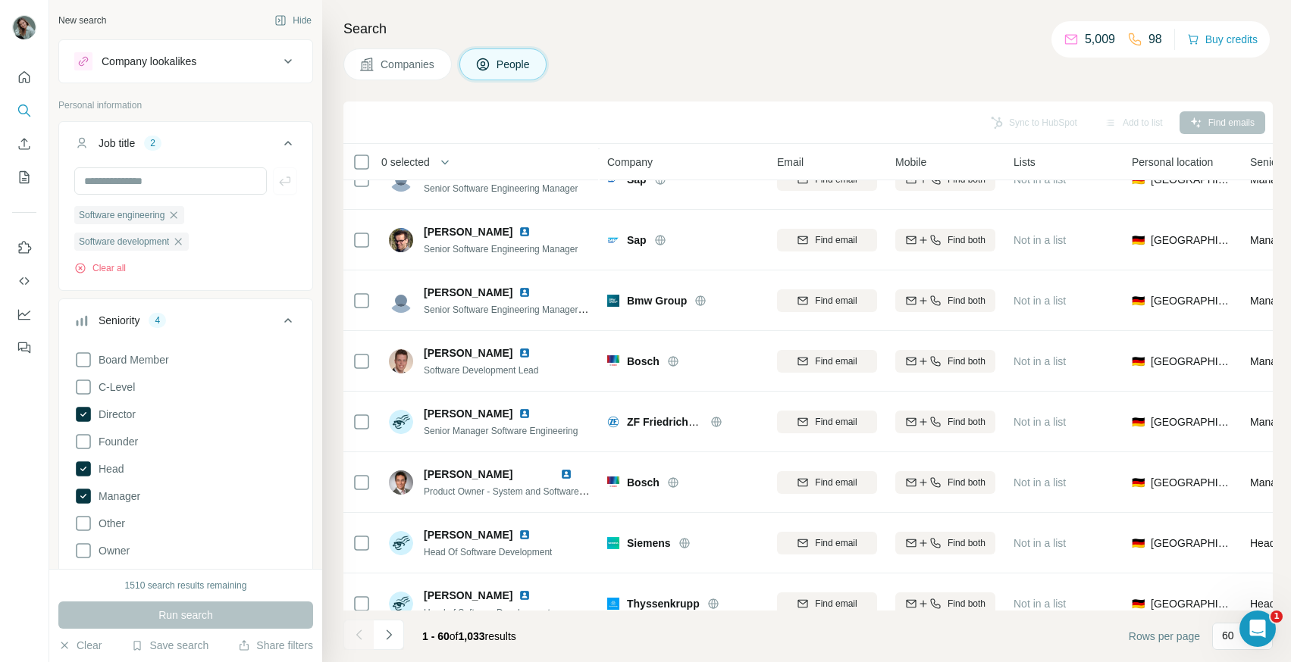
scroll to position [3207, 0]
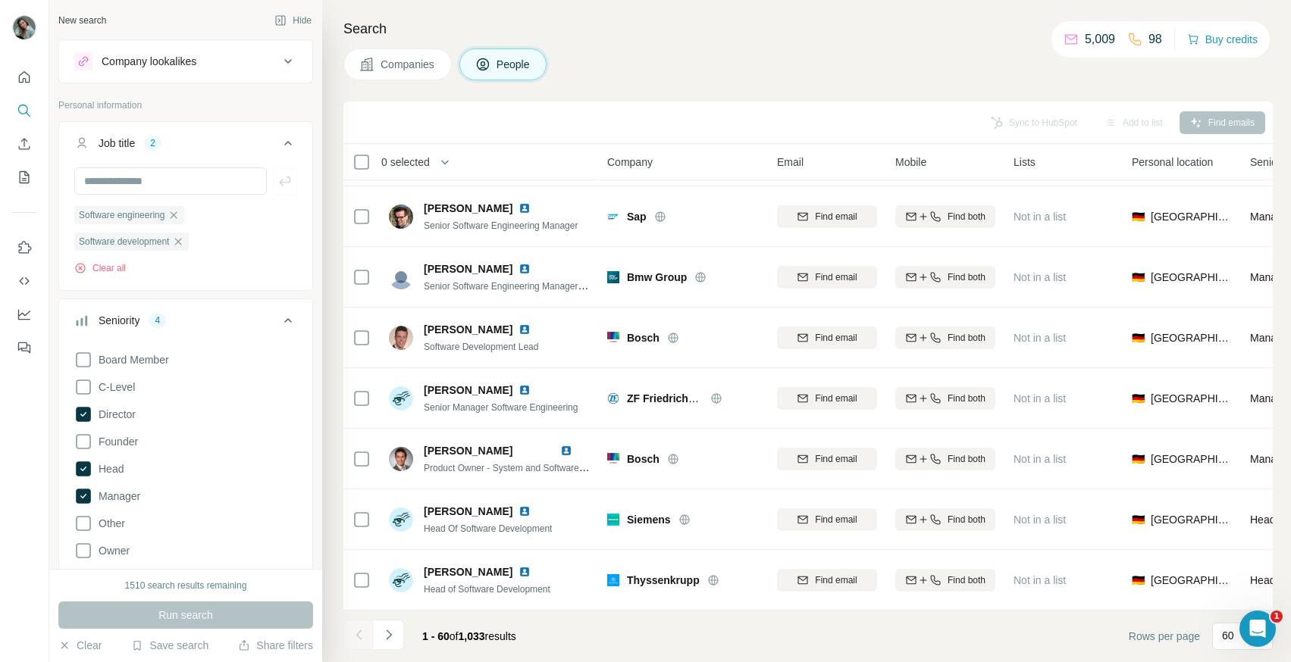
click at [690, 63] on div "Companies People" at bounding box center [807, 64] width 929 height 32
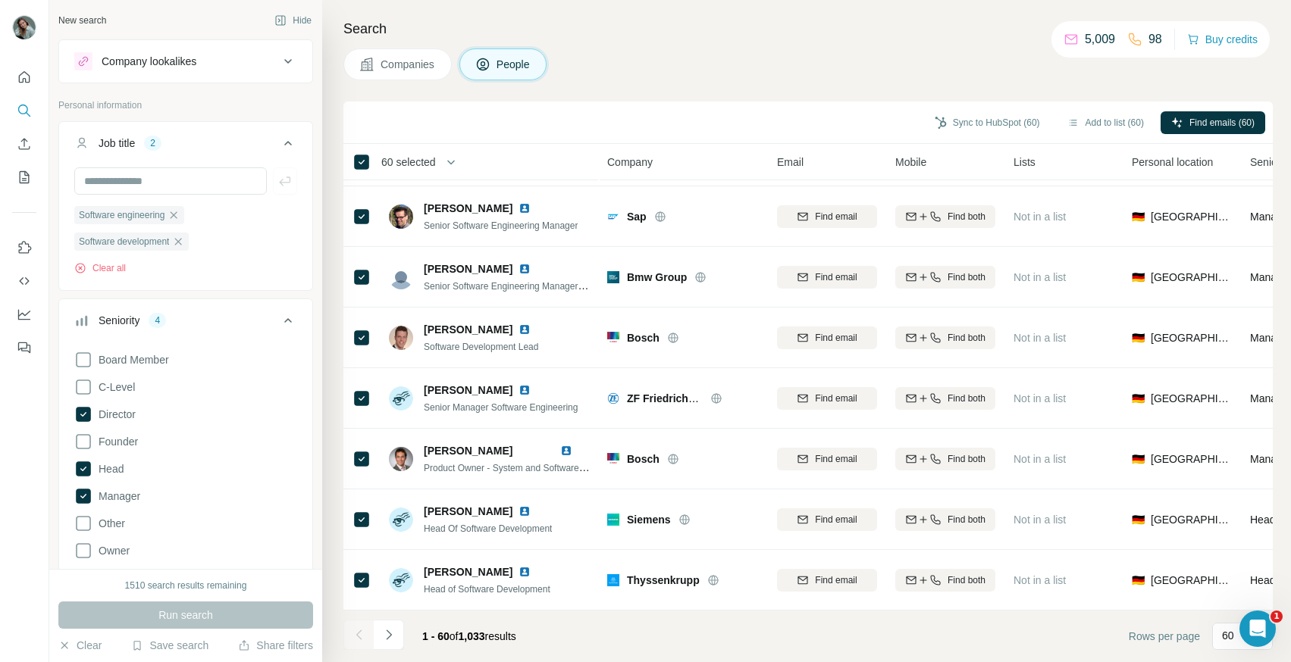
click at [436, 158] on span "60 selected" at bounding box center [408, 162] width 55 height 15
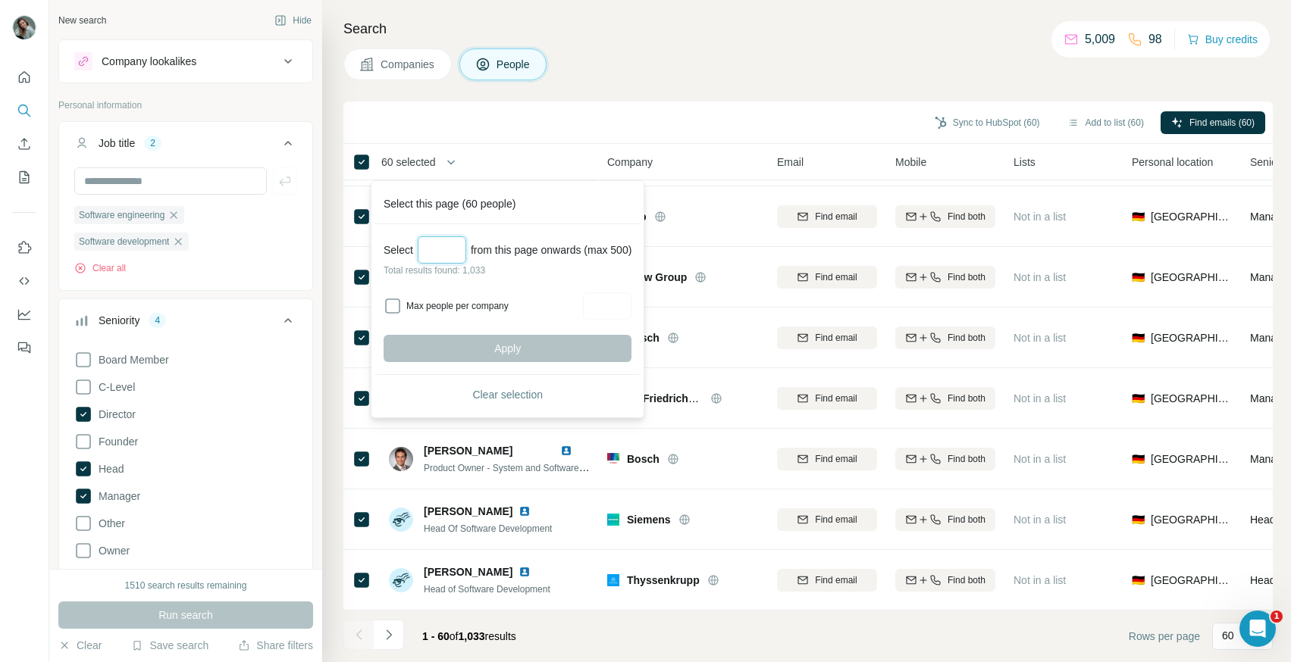
click at [445, 258] on input "Select a number (up to 500)" at bounding box center [442, 249] width 48 height 27
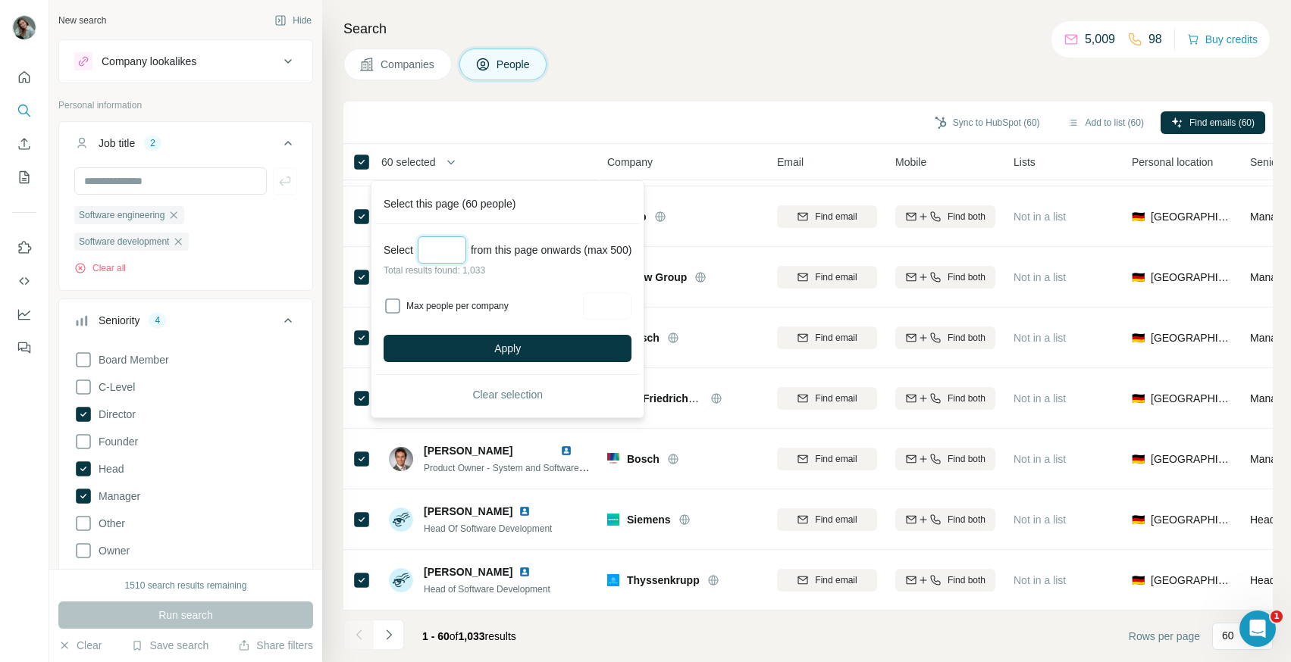
type input "**"
click at [425, 297] on div "Max people per company" at bounding box center [507, 306] width 248 height 27
click at [631, 306] on input "Max people per company" at bounding box center [607, 306] width 48 height 27
type input "*"
click at [447, 207] on div "Select this page (60 people)" at bounding box center [507, 204] width 266 height 40
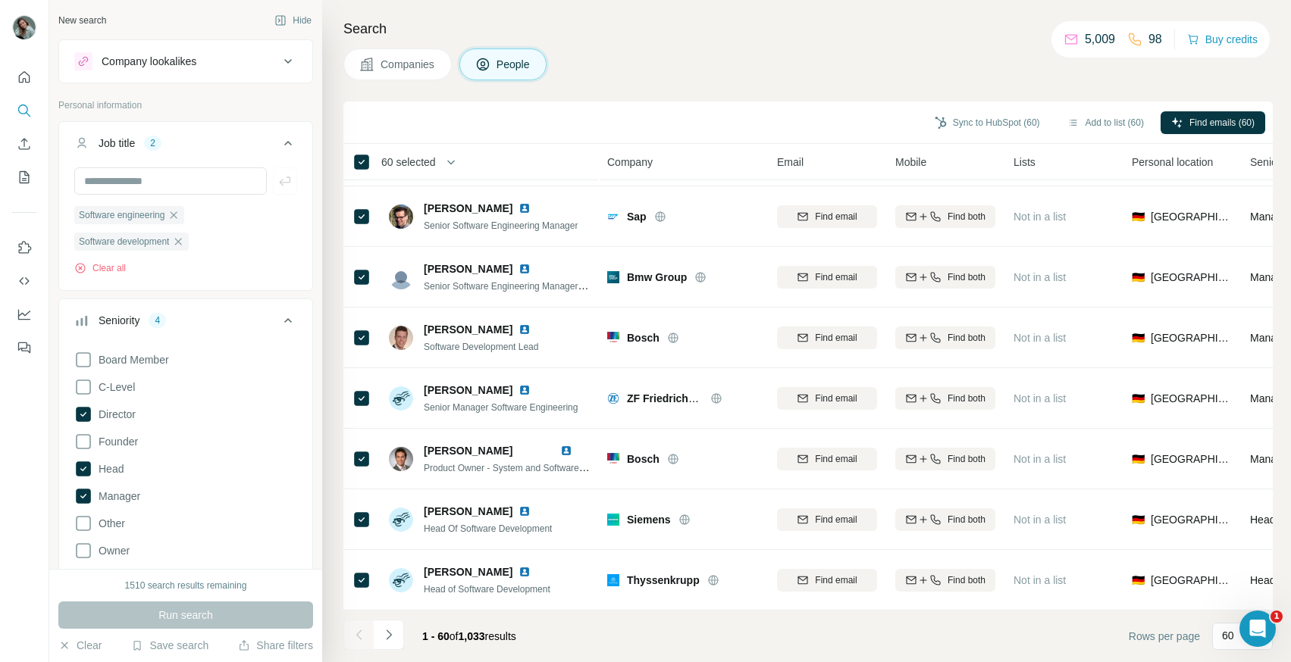
click at [426, 162] on span "60 selected" at bounding box center [408, 162] width 55 height 15
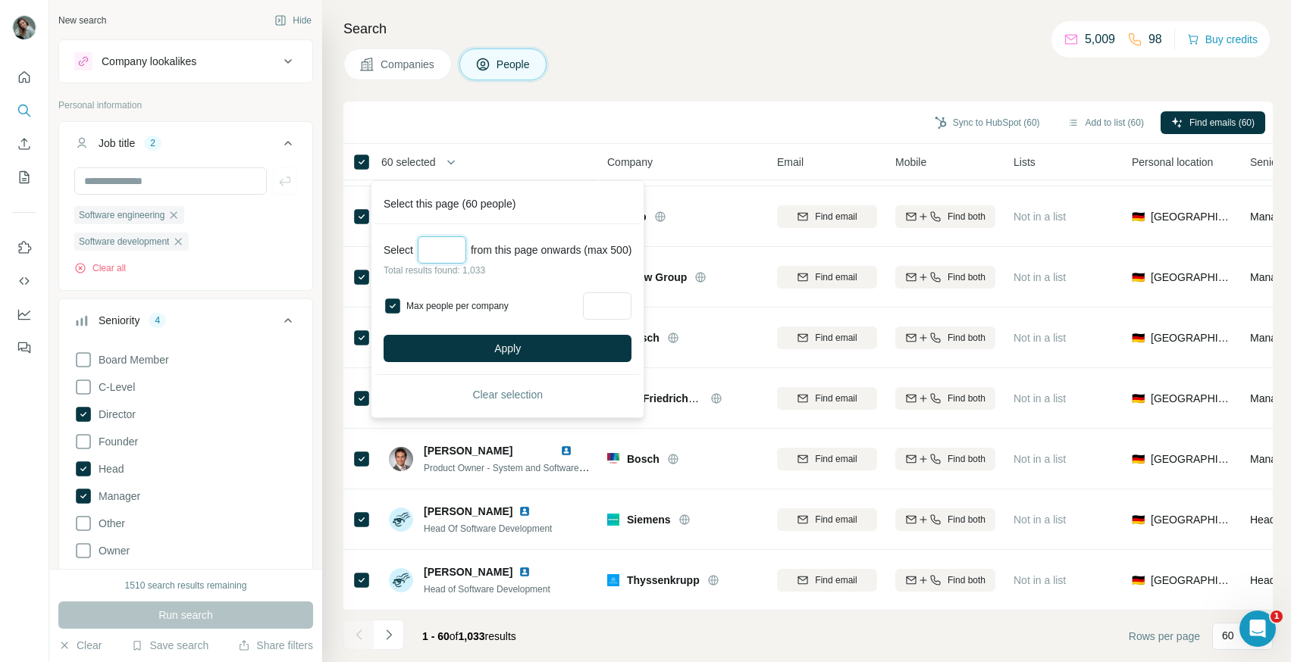
drag, startPoint x: 449, startPoint y: 246, endPoint x: 422, endPoint y: 249, distance: 26.7
click at [422, 249] on input "**" at bounding box center [442, 249] width 48 height 27
type input "*"
type input "***"
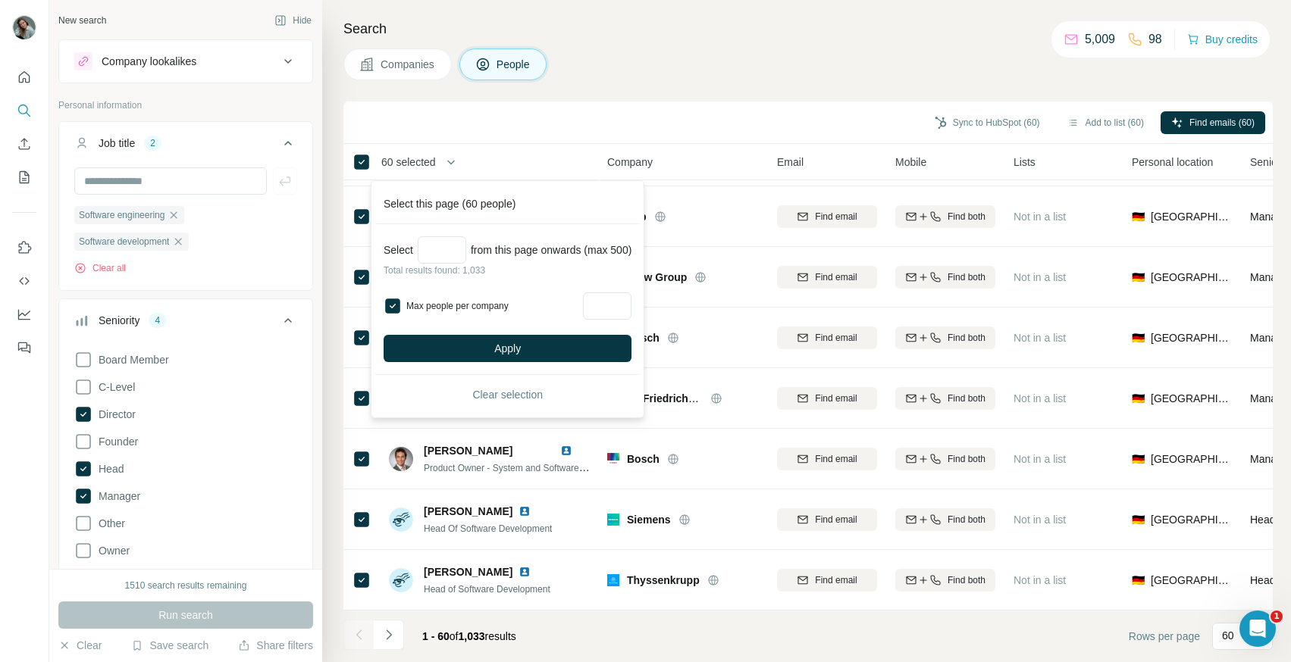
click at [540, 252] on div "Select *** from this page onwards (max 500)" at bounding box center [507, 249] width 248 height 27
click at [515, 349] on span "Apply" at bounding box center [507, 348] width 27 height 15
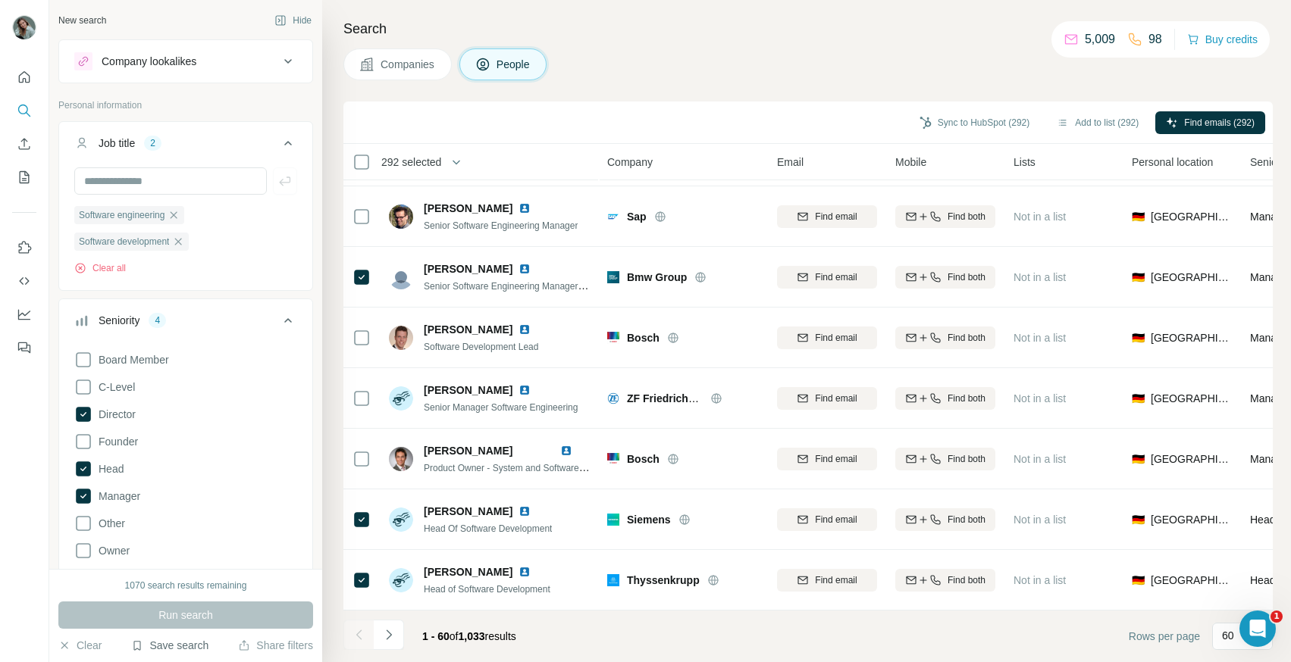
click at [174, 646] on button "Save search" at bounding box center [169, 645] width 77 height 15
click at [208, 584] on div "Save search" at bounding box center [213, 589] width 160 height 30
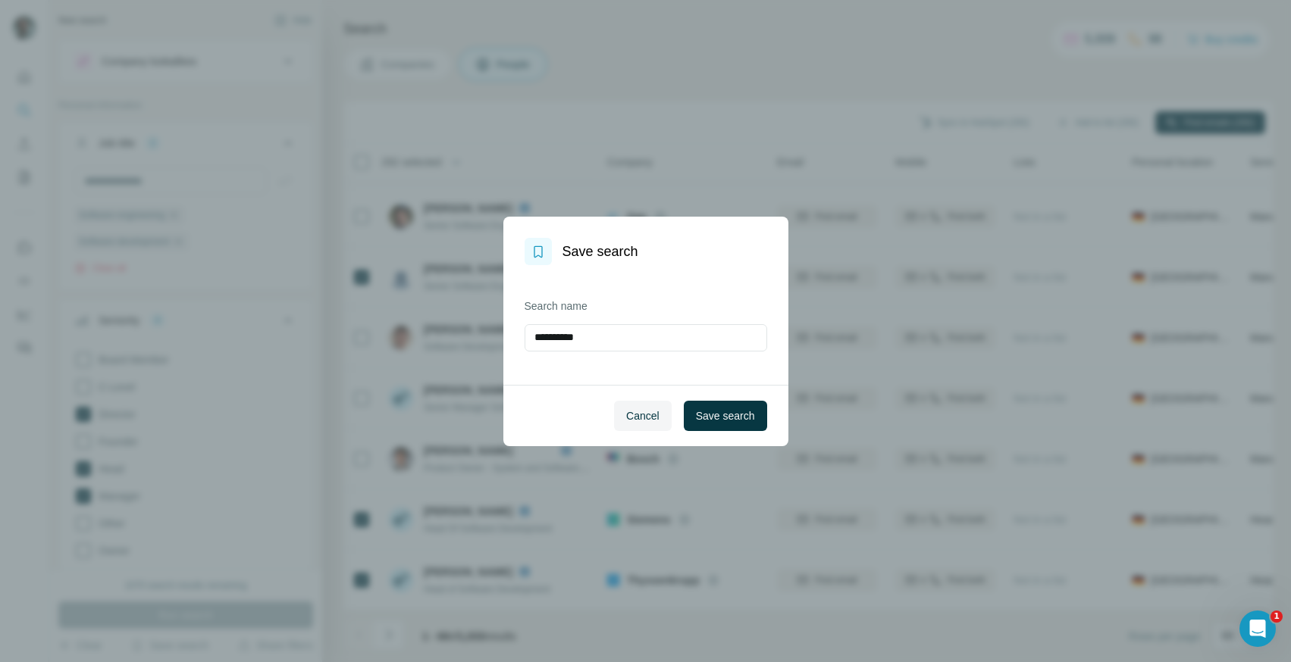
drag, startPoint x: 591, startPoint y: 339, endPoint x: 497, endPoint y: 338, distance: 94.0
click at [497, 339] on div "**********" at bounding box center [645, 331] width 1291 height 662
drag, startPoint x: 719, startPoint y: 334, endPoint x: 518, endPoint y: 334, distance: 201.6
click at [517, 335] on div "**********" at bounding box center [645, 325] width 285 height 120
click at [587, 338] on input "**********" at bounding box center [645, 337] width 242 height 27
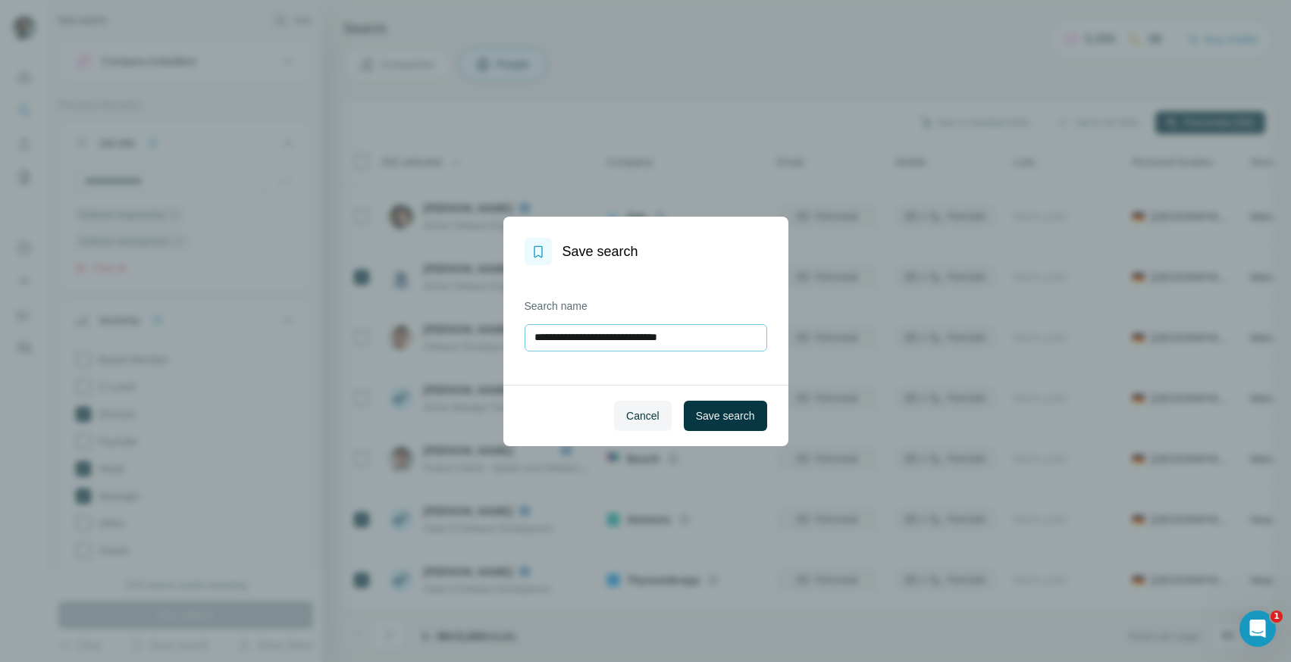
click at [724, 346] on input "**********" at bounding box center [645, 337] width 242 height 27
type input "**********"
click at [724, 421] on span "Save search" at bounding box center [725, 415] width 59 height 15
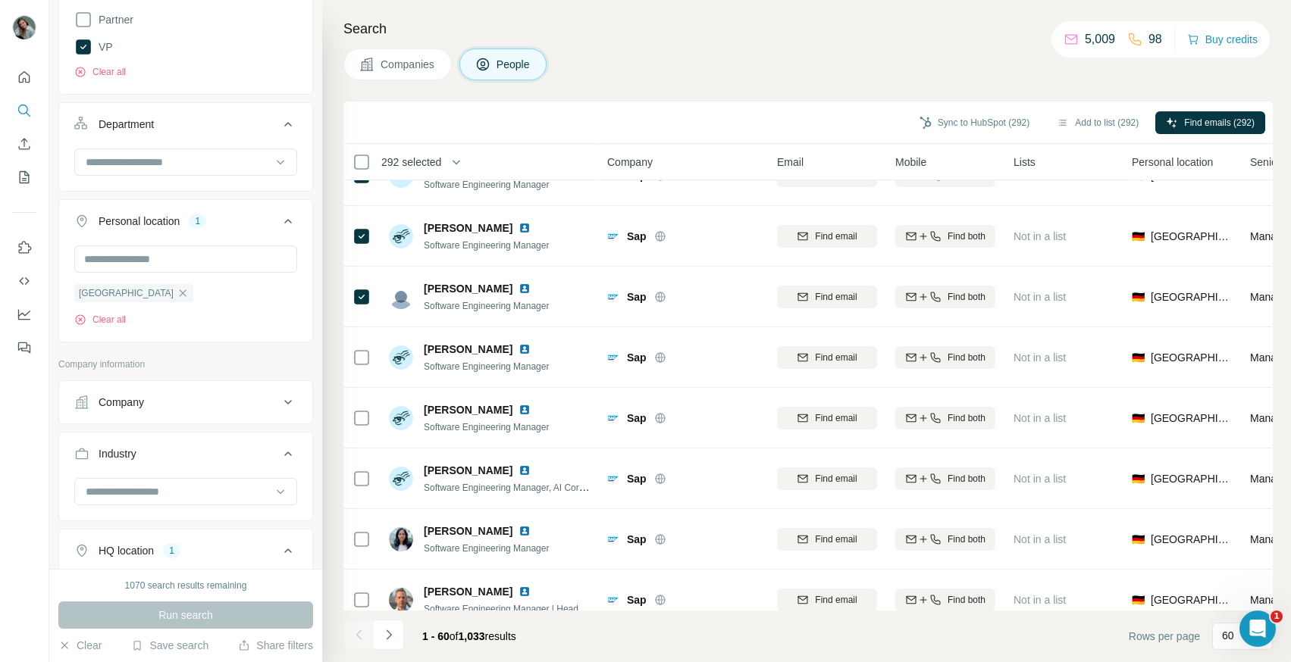
scroll to position [0, 0]
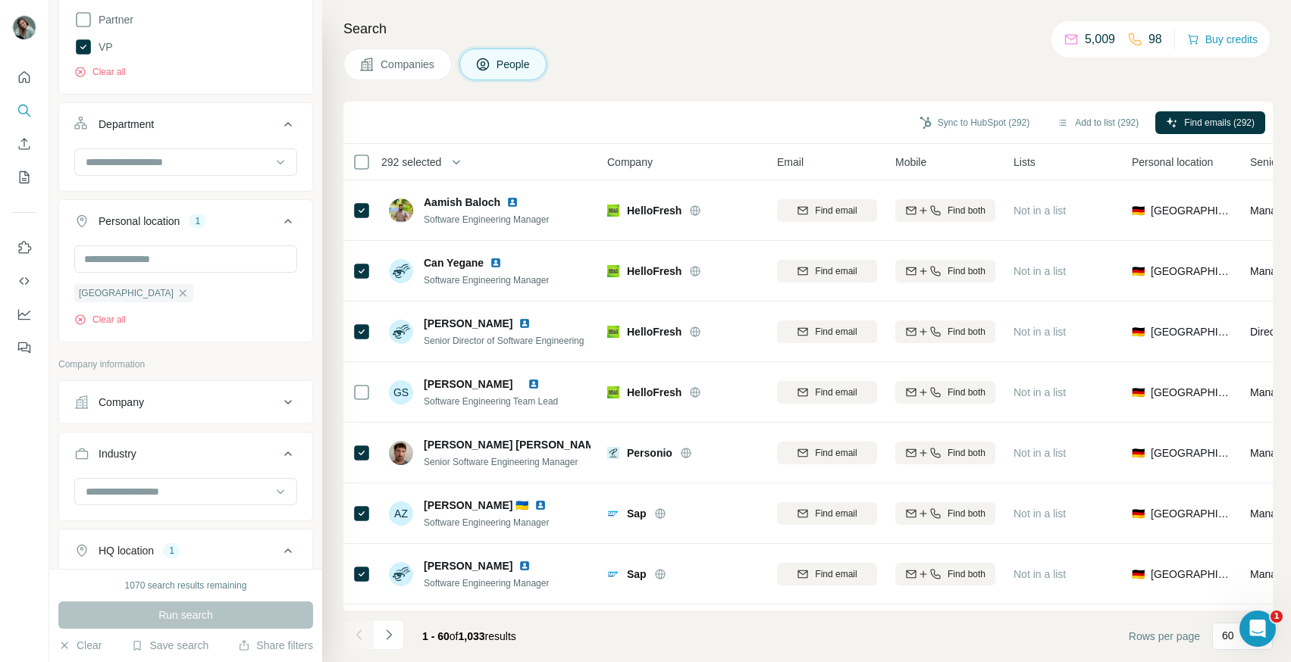
click at [490, 64] on icon at bounding box center [482, 64] width 15 height 15
click at [471, 156] on button "button" at bounding box center [456, 162] width 30 height 30
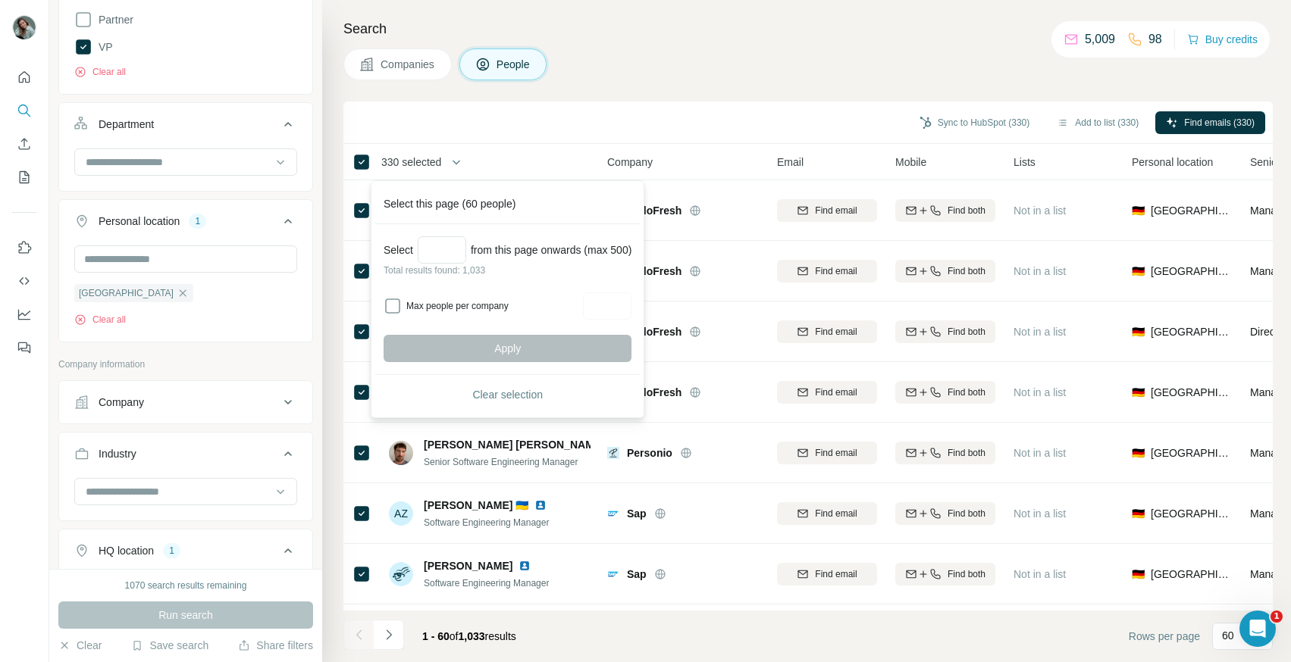
click at [450, 304] on label "Max people per company" at bounding box center [492, 306] width 172 height 14
click at [619, 313] on input "Max people per company" at bounding box center [607, 306] width 48 height 27
type input "*"
click at [437, 254] on input "Select a number (up to 500)" at bounding box center [442, 249] width 48 height 27
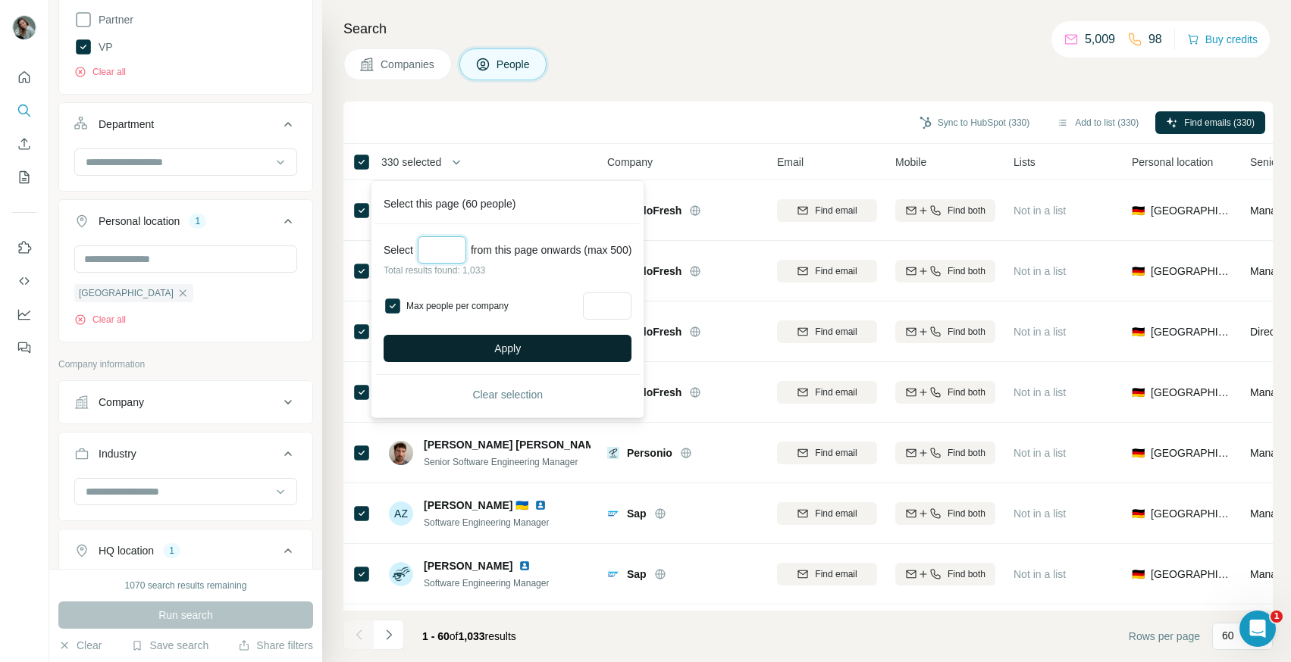
type input "*"
type input "****"
click at [535, 351] on button "Apply" at bounding box center [507, 348] width 248 height 27
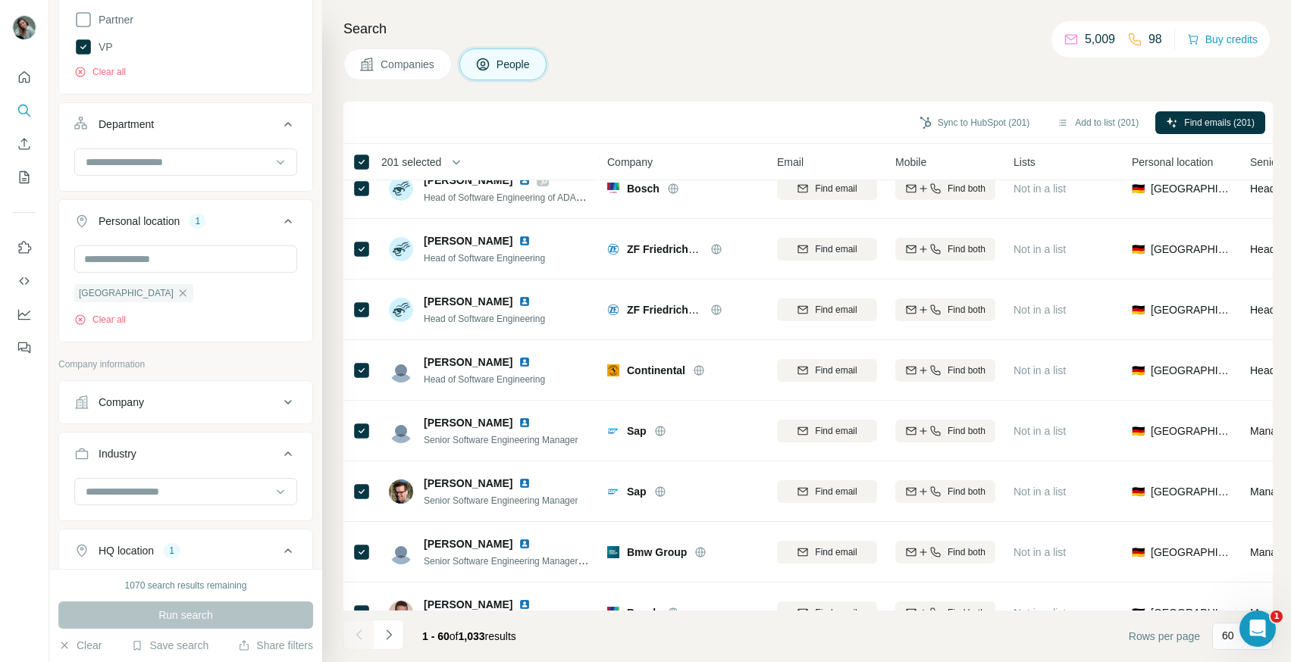
scroll to position [3207, 0]
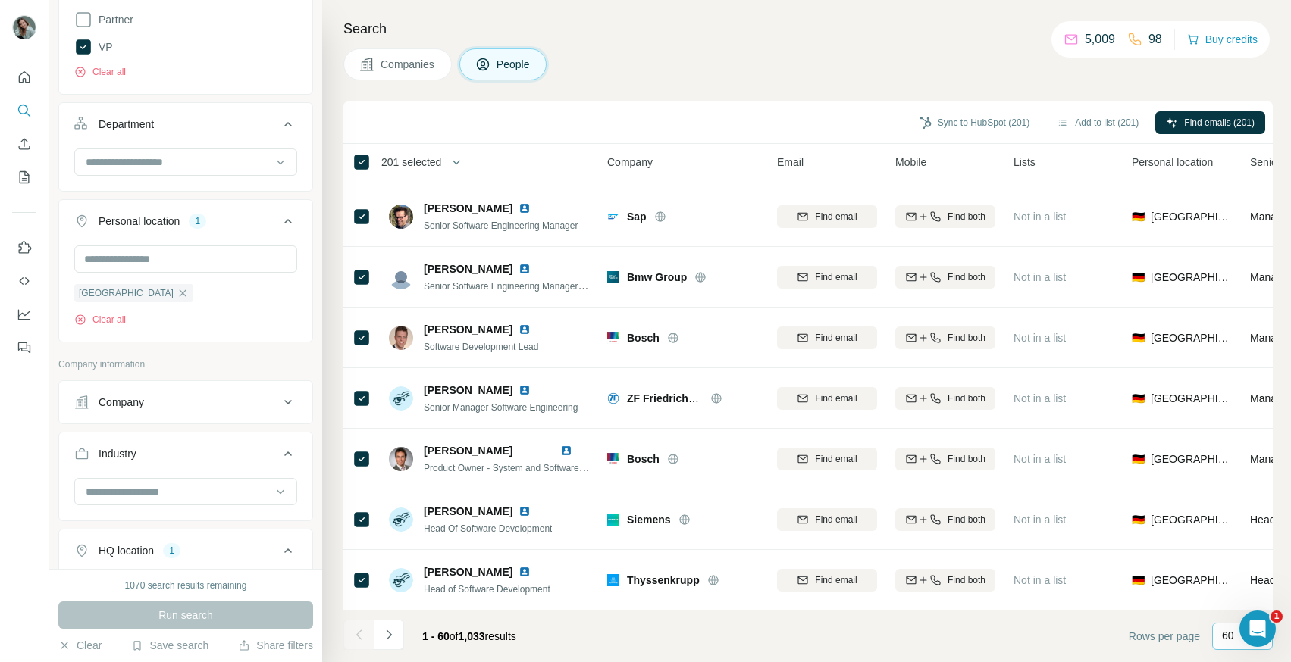
click at [1232, 639] on p "60" at bounding box center [1228, 635] width 12 height 15
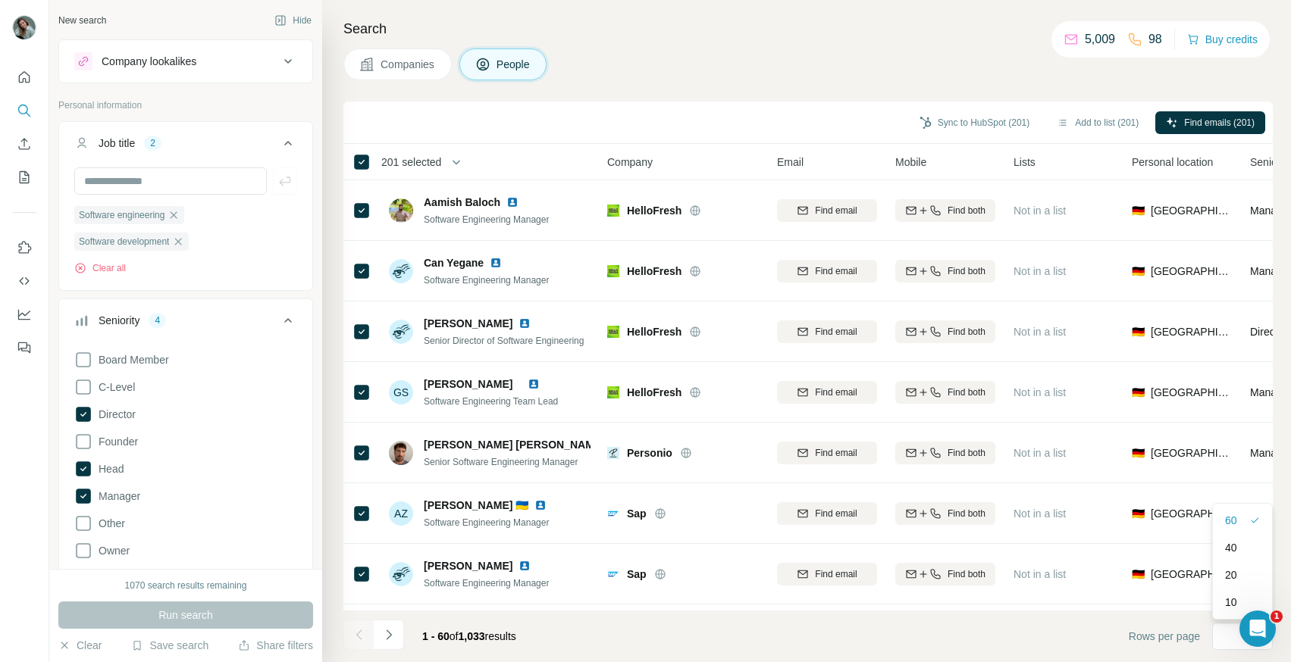
scroll to position [343, 0]
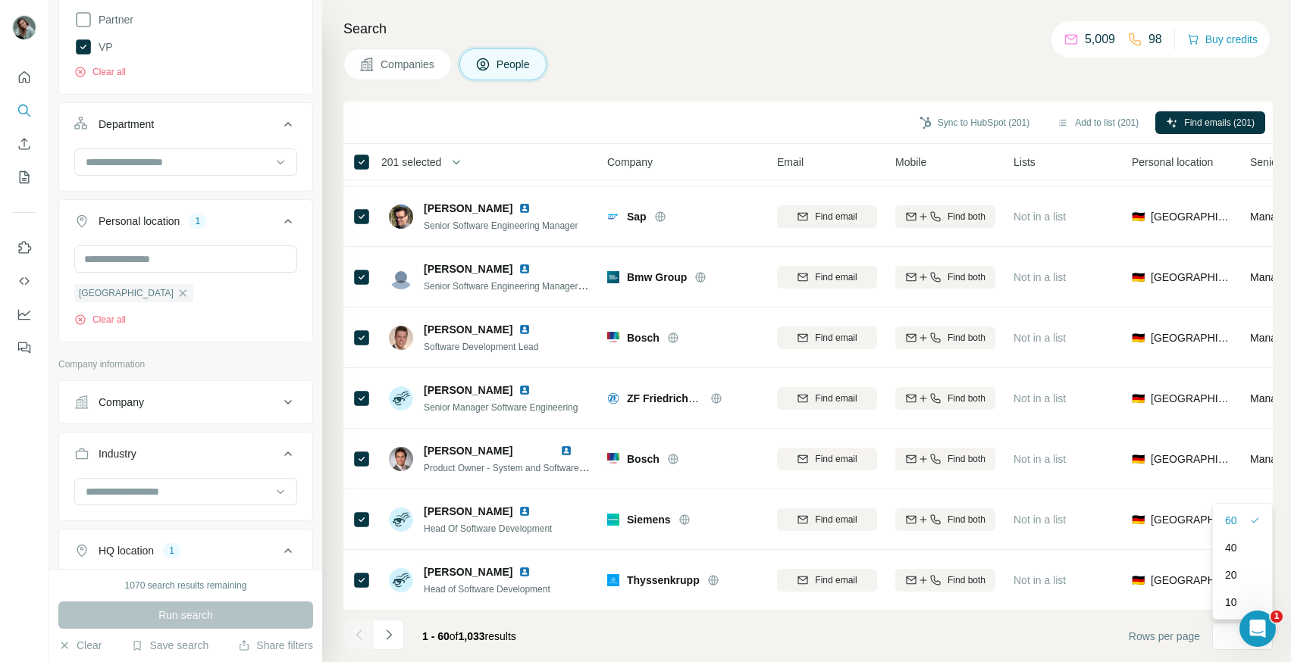
click at [681, 623] on footer "1 - 60 of 1,033 results Rows per page 60" at bounding box center [807, 637] width 929 height 52
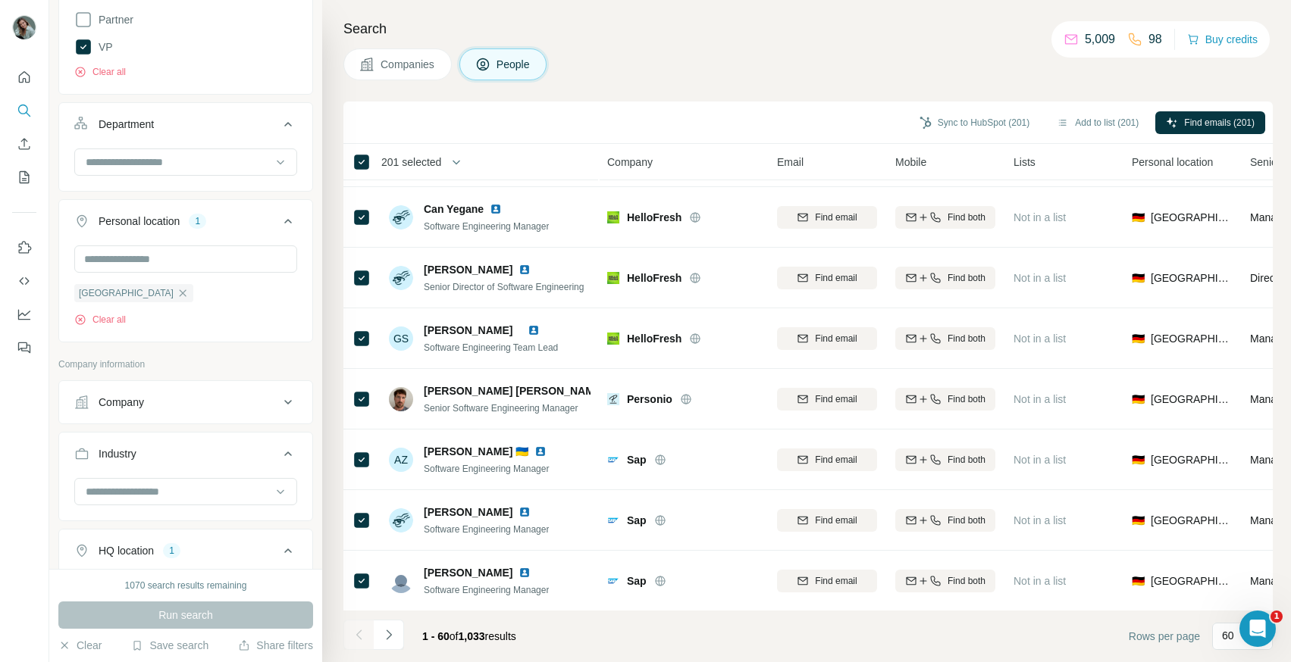
scroll to position [0, 0]
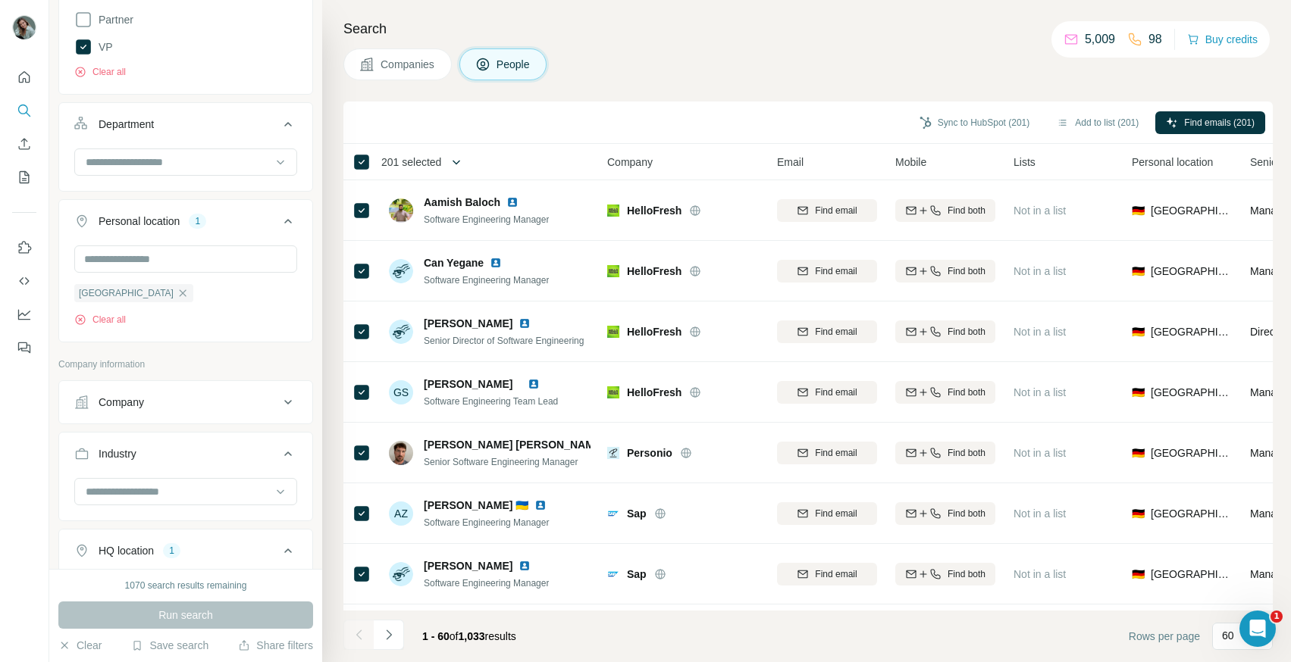
click at [455, 161] on icon "button" at bounding box center [456, 162] width 15 height 15
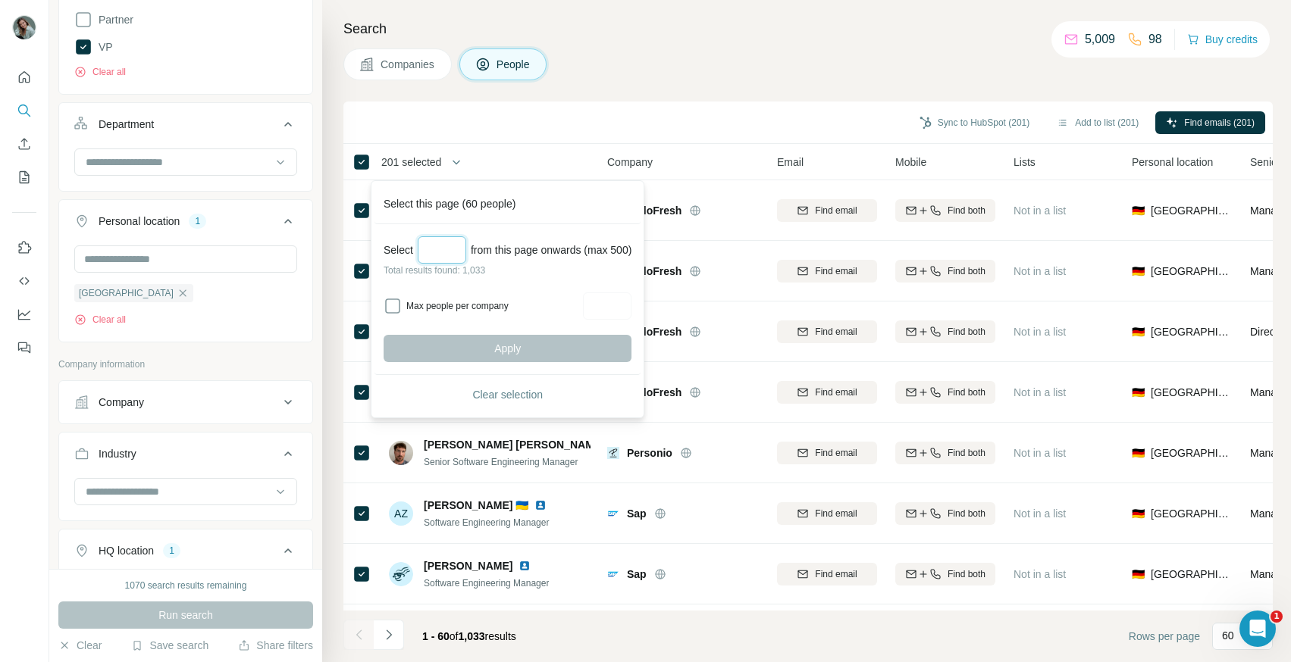
click at [451, 249] on input "Select a number (up to 500)" at bounding box center [442, 249] width 48 height 27
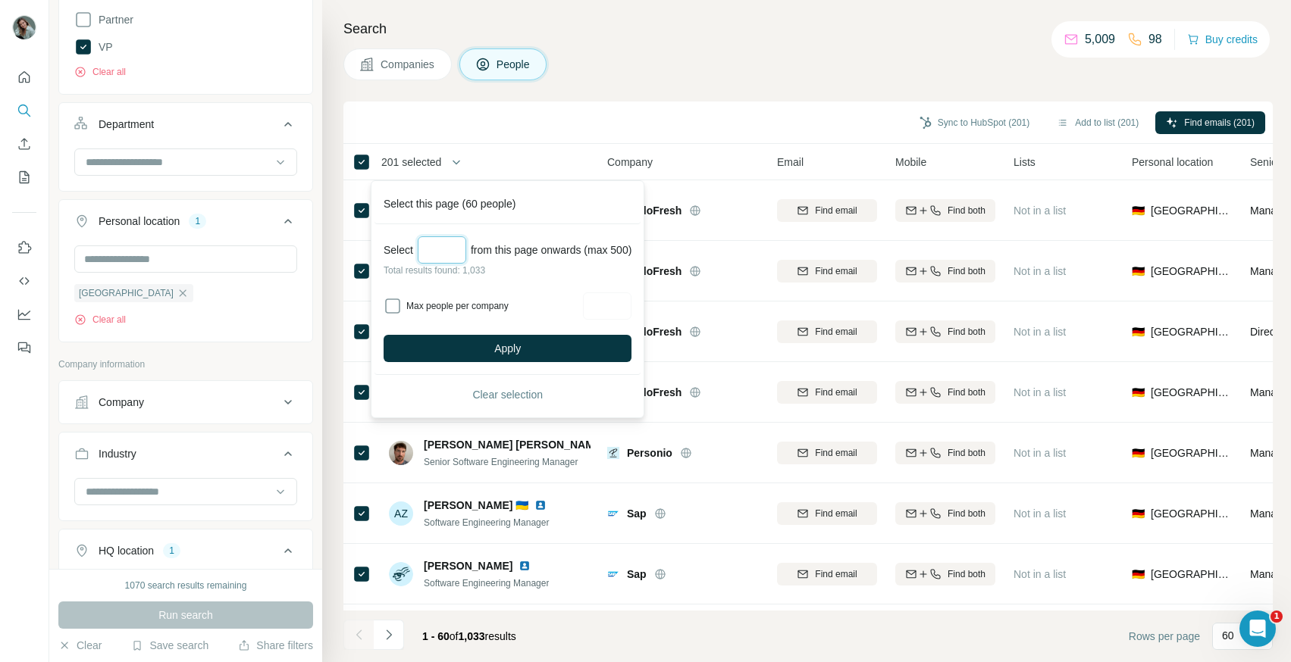
type input "***"
click at [618, 314] on input "Max people per company" at bounding box center [607, 306] width 48 height 27
type input "*"
click at [609, 343] on button "Apply" at bounding box center [507, 348] width 248 height 27
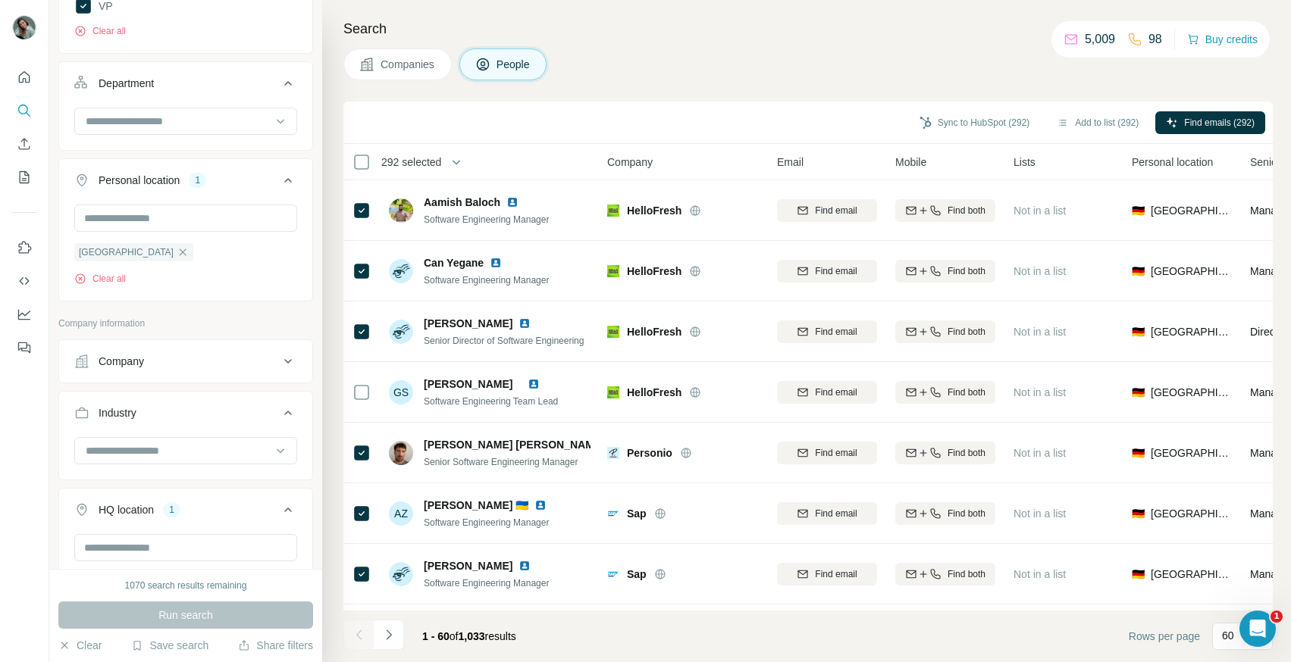
scroll to position [678, 0]
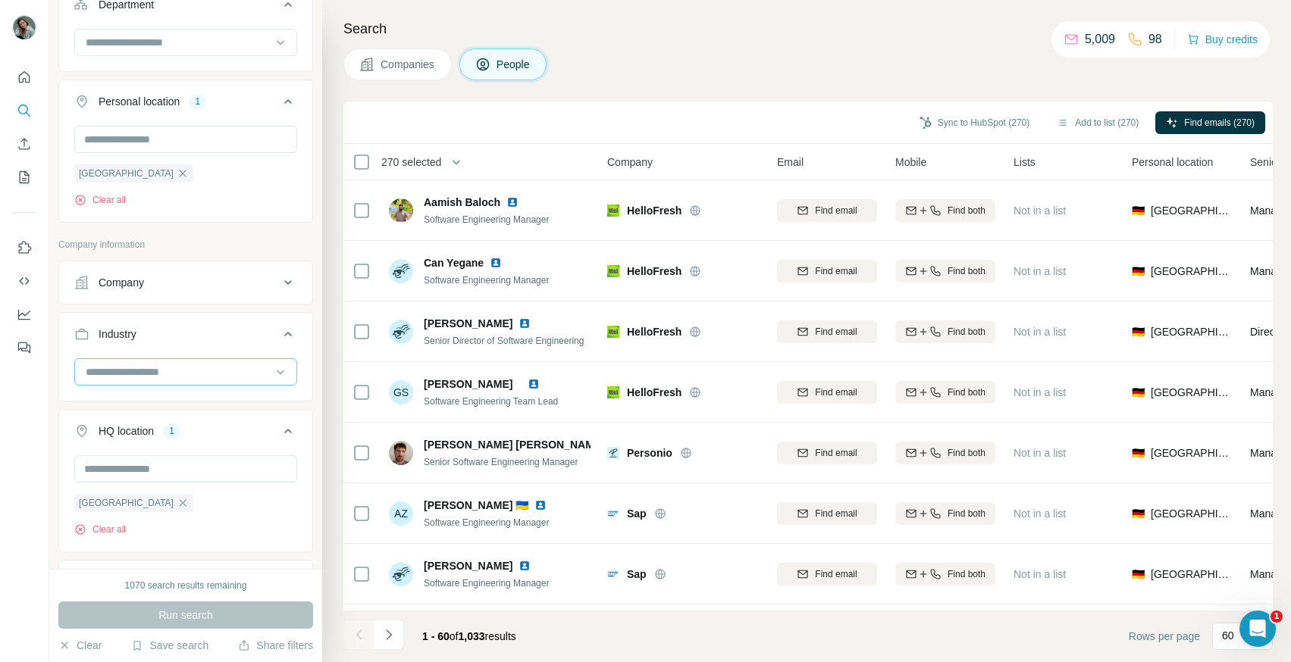
click at [192, 374] on input at bounding box center [177, 372] width 187 height 17
paste input "**********"
type input "**********"
click at [134, 374] on input "**********" at bounding box center [177, 372] width 187 height 17
click at [134, 374] on input at bounding box center [177, 372] width 187 height 17
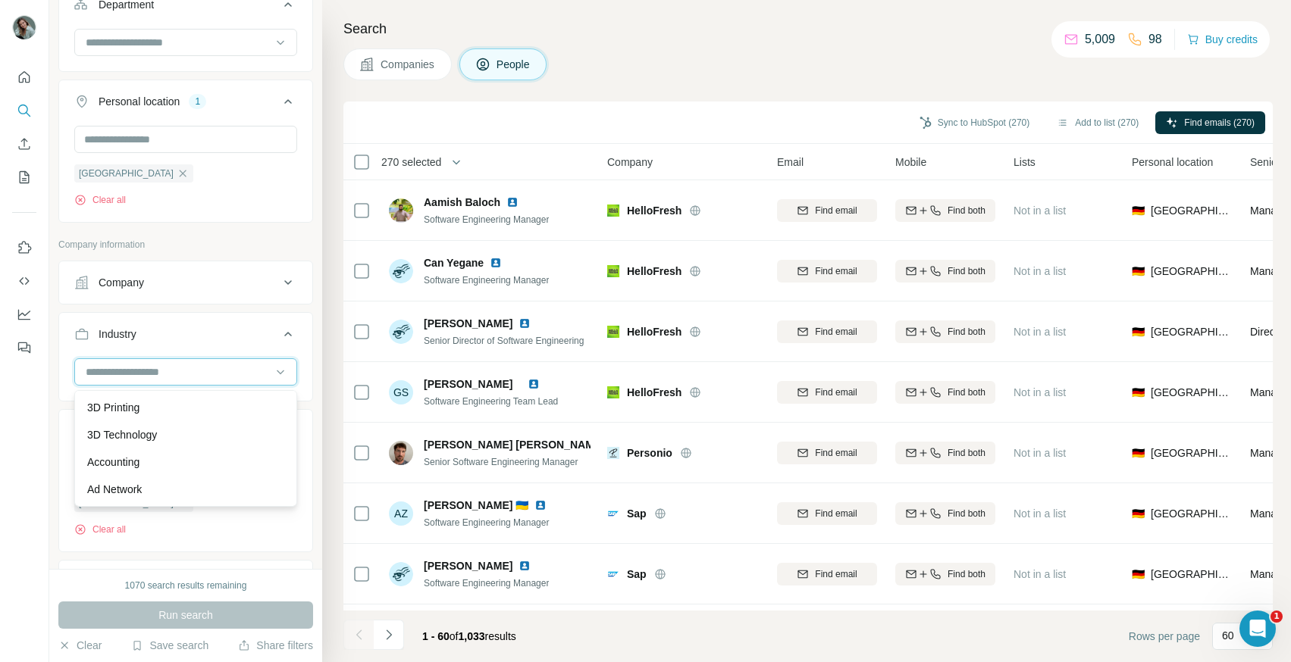
click at [134, 374] on input at bounding box center [177, 372] width 187 height 17
click at [144, 374] on input at bounding box center [177, 372] width 187 height 17
type input "*"
click at [268, 341] on div "Industry" at bounding box center [176, 334] width 205 height 15
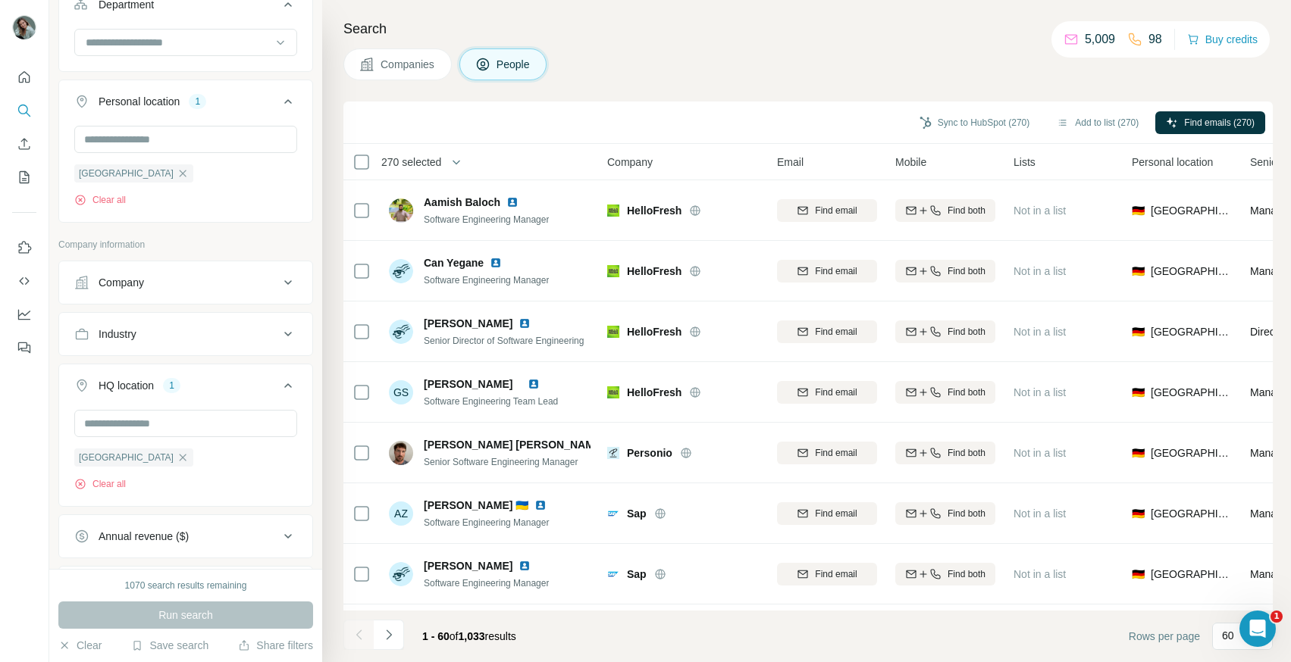
click at [295, 339] on icon at bounding box center [288, 334] width 18 height 18
click at [281, 377] on icon at bounding box center [280, 372] width 15 height 15
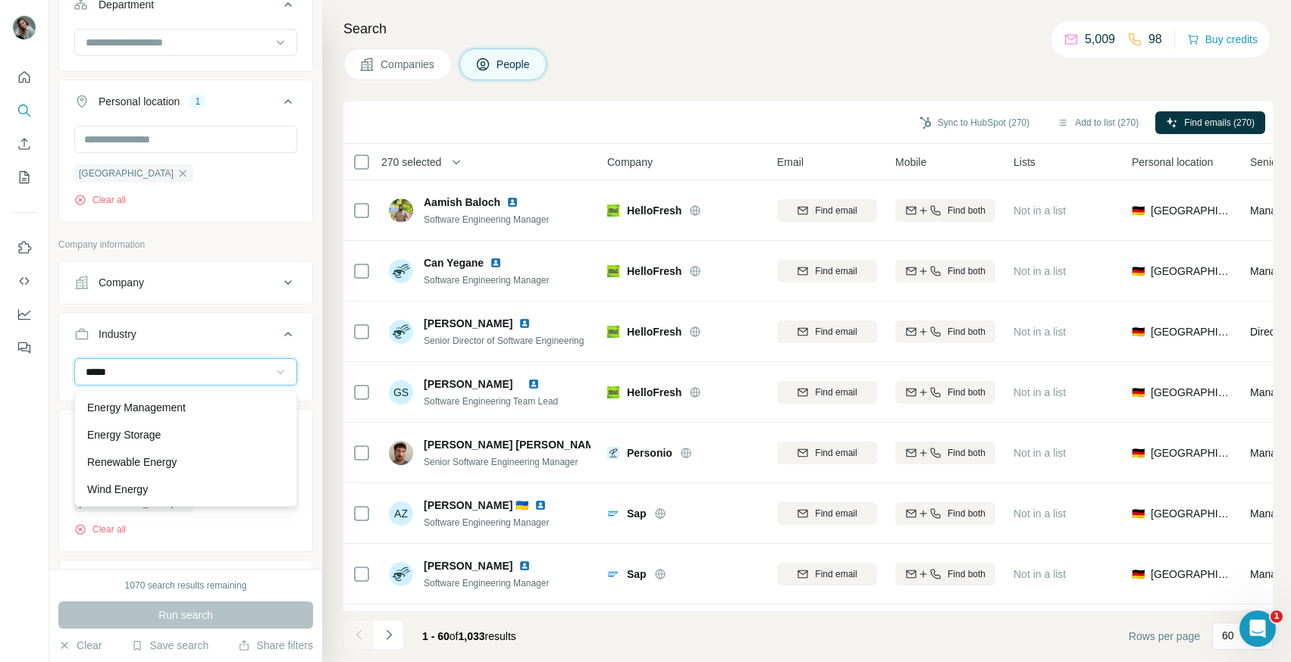
scroll to position [109, 0]
type input "*****"
click at [156, 459] on p "Renewable Energy" at bounding box center [131, 462] width 89 height 15
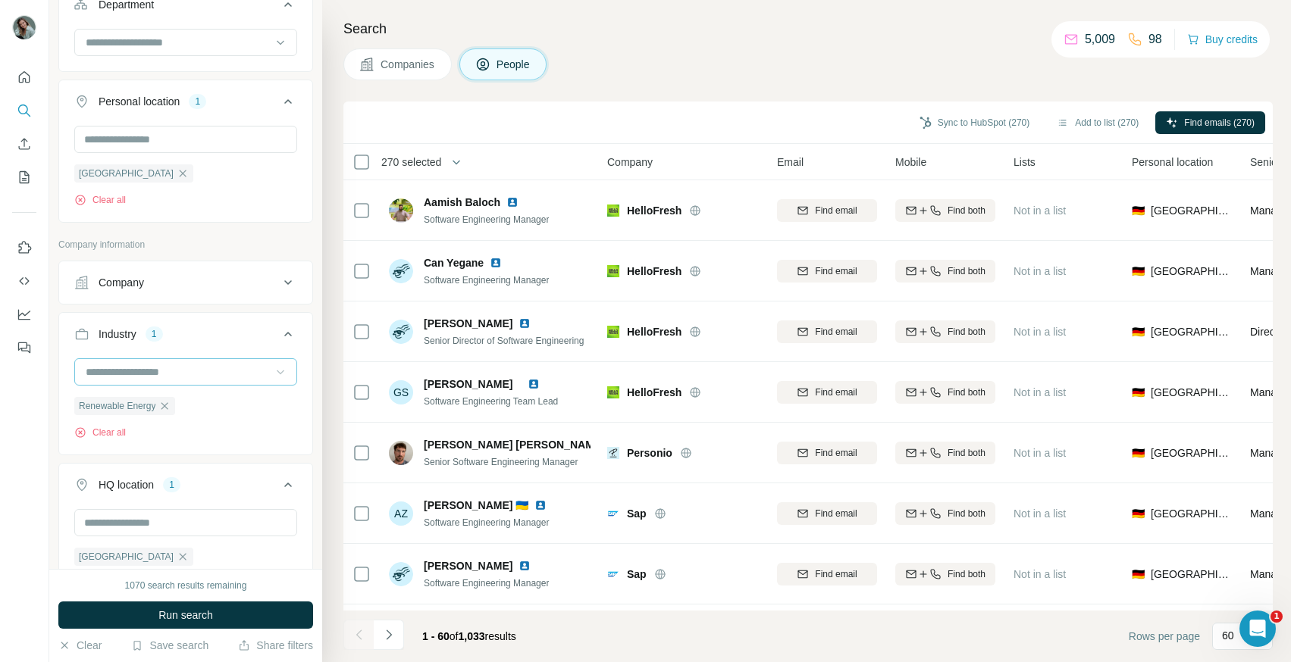
click at [177, 371] on input at bounding box center [177, 372] width 187 height 17
click at [177, 374] on input at bounding box center [177, 372] width 187 height 17
click at [97, 374] on input at bounding box center [177, 372] width 187 height 17
click at [120, 374] on input at bounding box center [177, 372] width 187 height 17
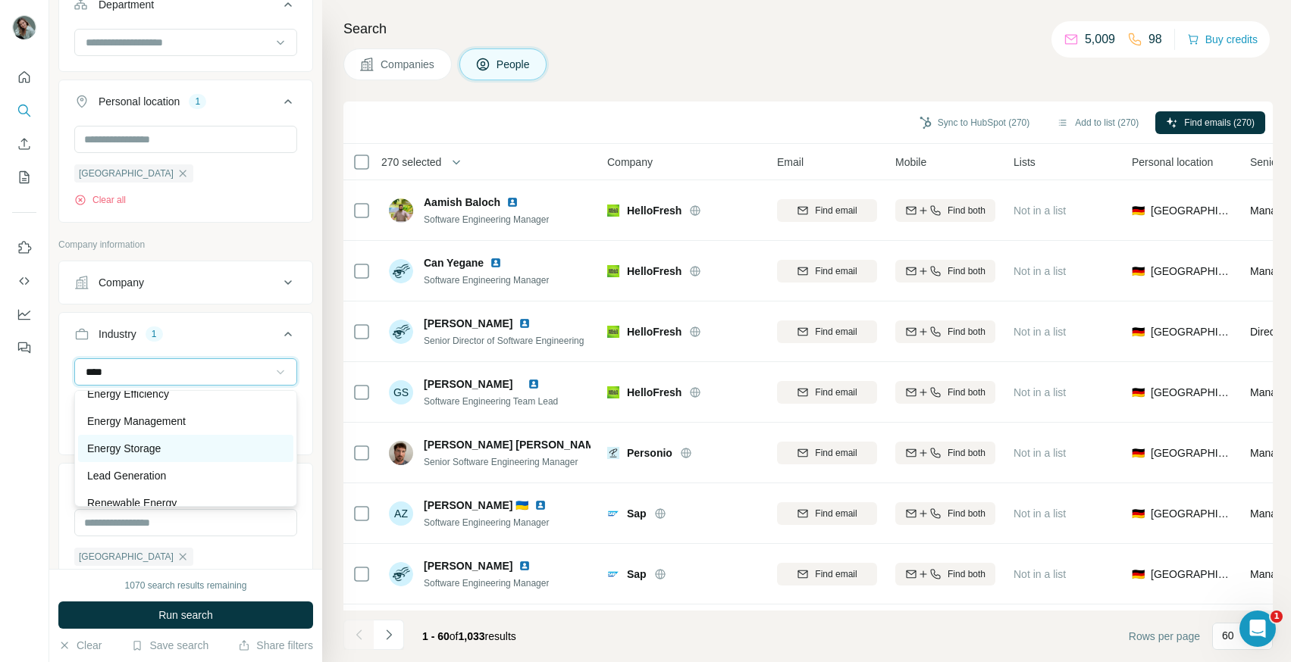
scroll to position [93, 0]
type input "****"
click at [139, 445] on p "Energy Storage" at bounding box center [124, 450] width 74 height 15
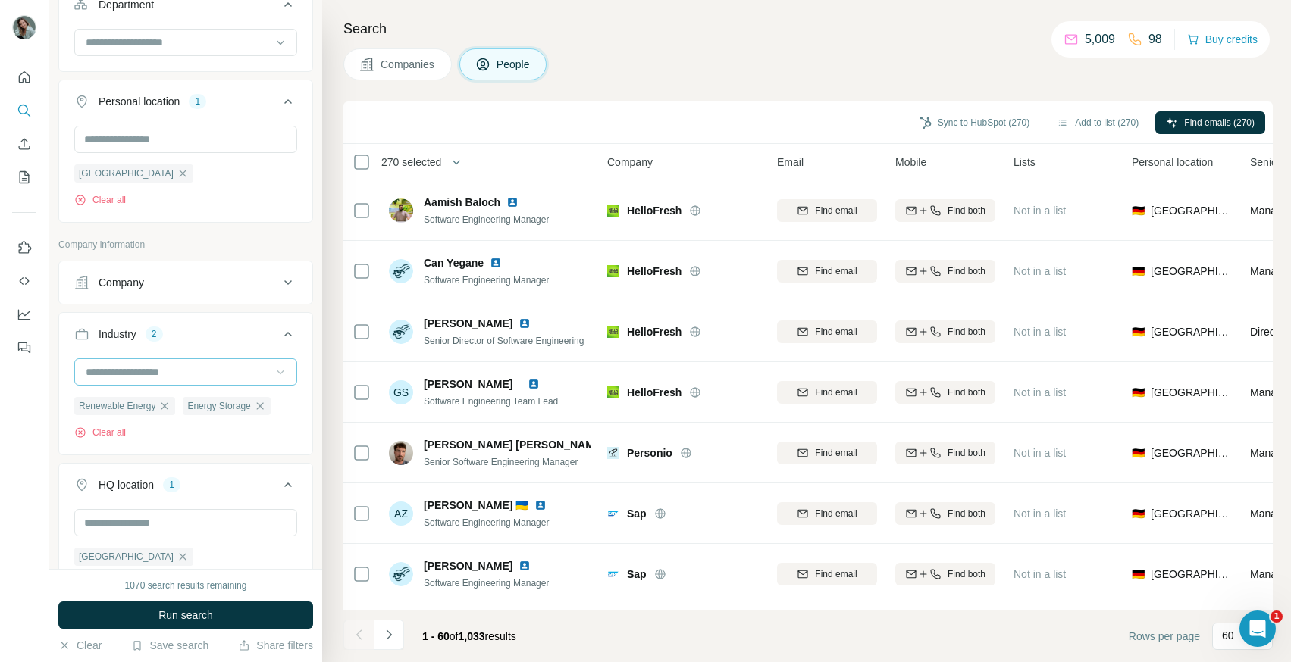
click at [142, 376] on input at bounding box center [177, 372] width 187 height 17
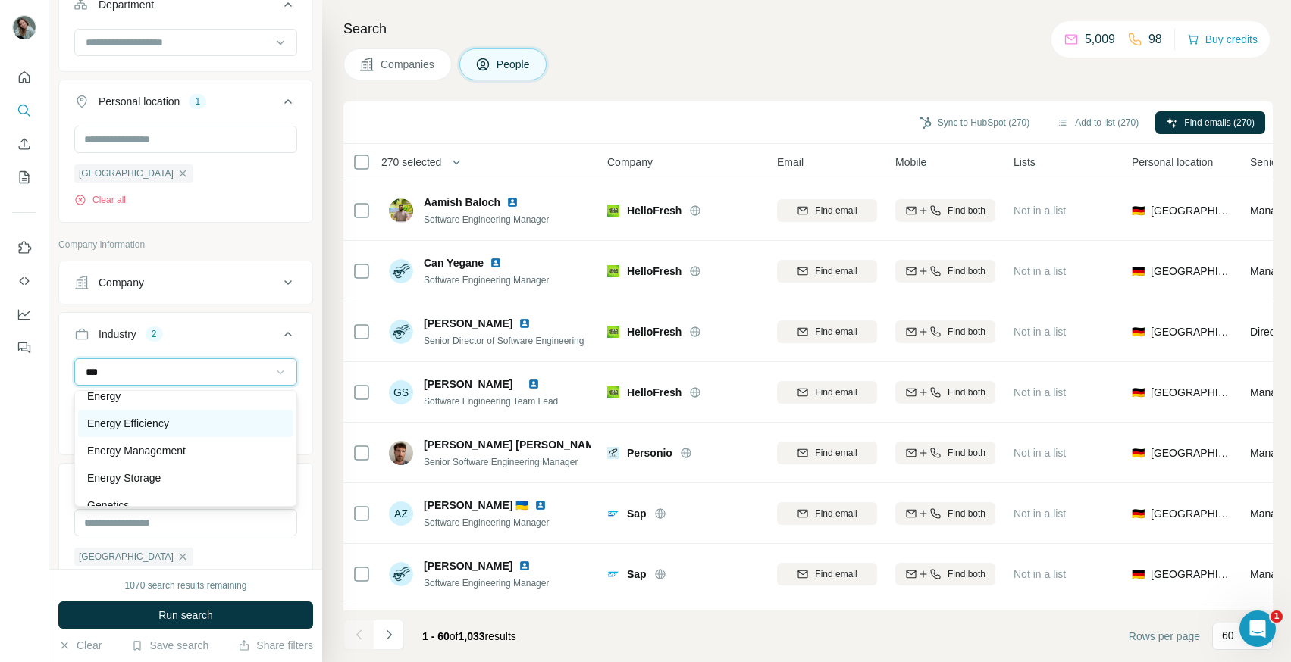
type input "***"
click at [156, 420] on p "Energy Efficiency" at bounding box center [128, 423] width 82 height 15
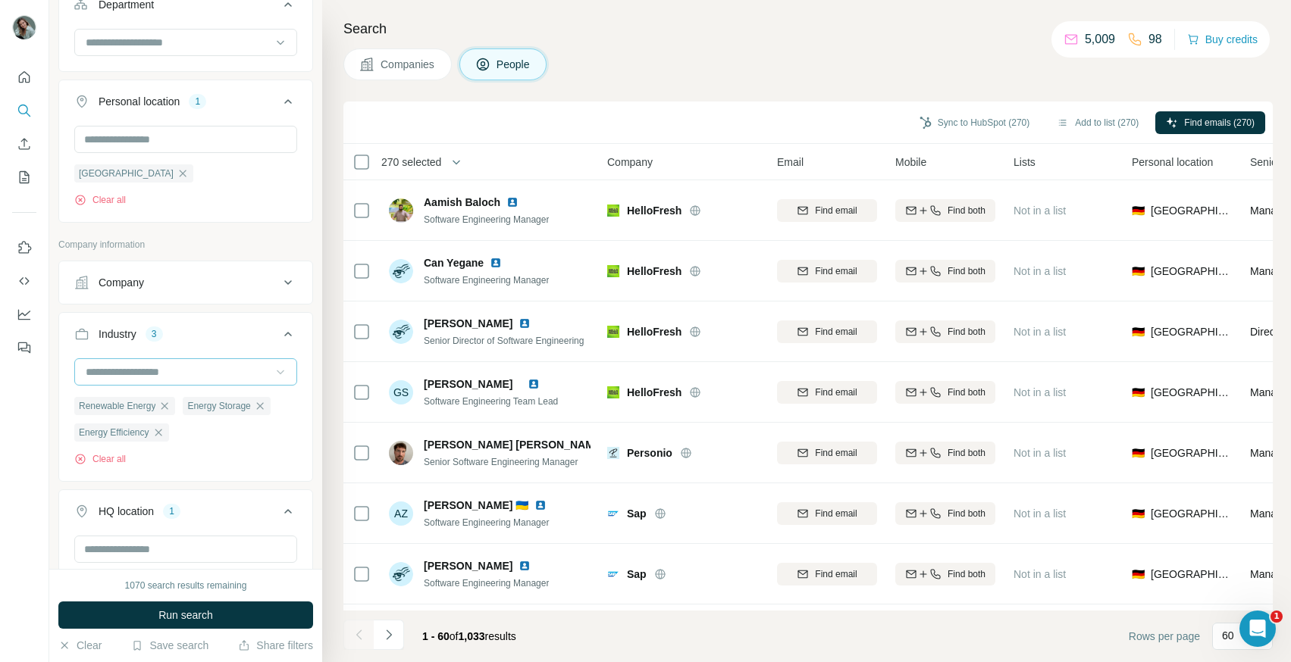
click at [145, 374] on input at bounding box center [177, 372] width 187 height 17
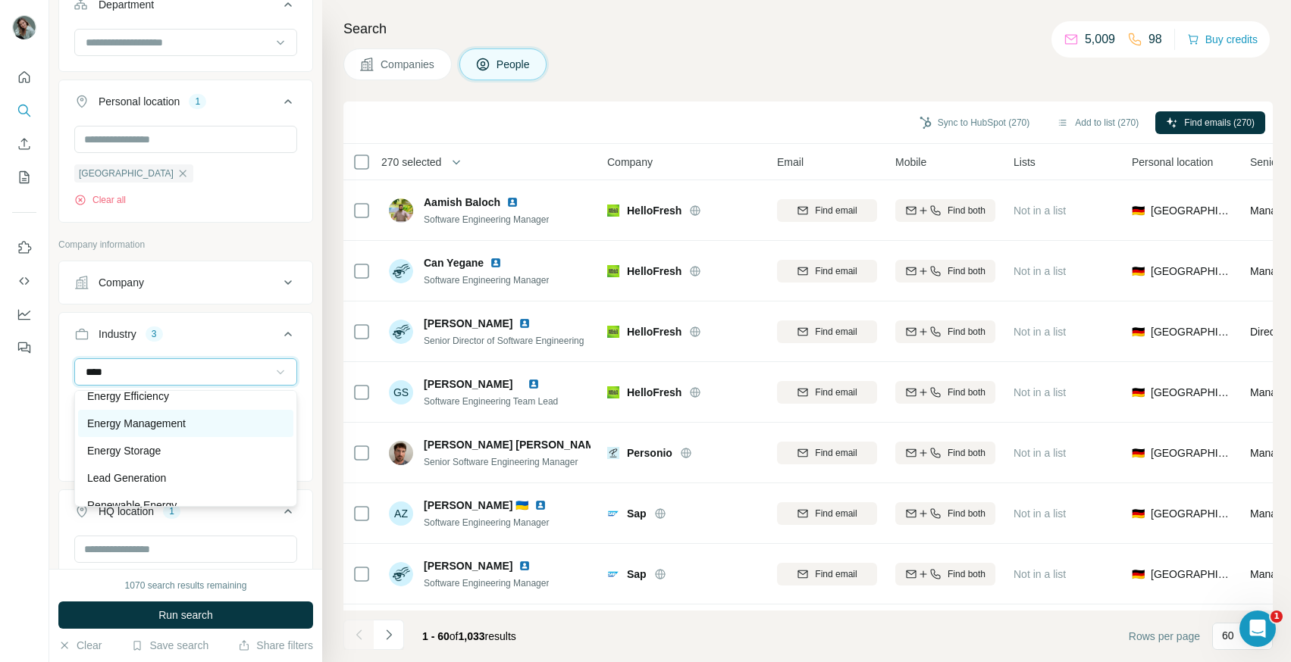
type input "****"
click at [153, 425] on p "Energy Management" at bounding box center [136, 423] width 99 height 15
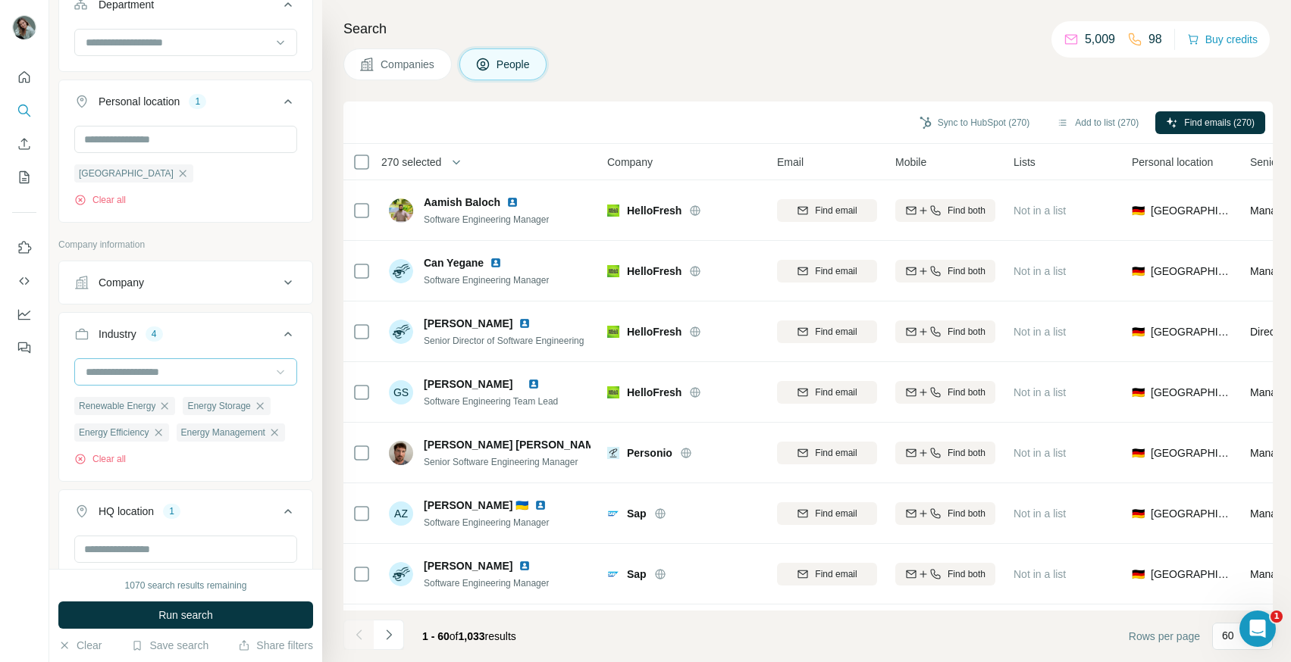
click at [151, 372] on input at bounding box center [177, 372] width 187 height 17
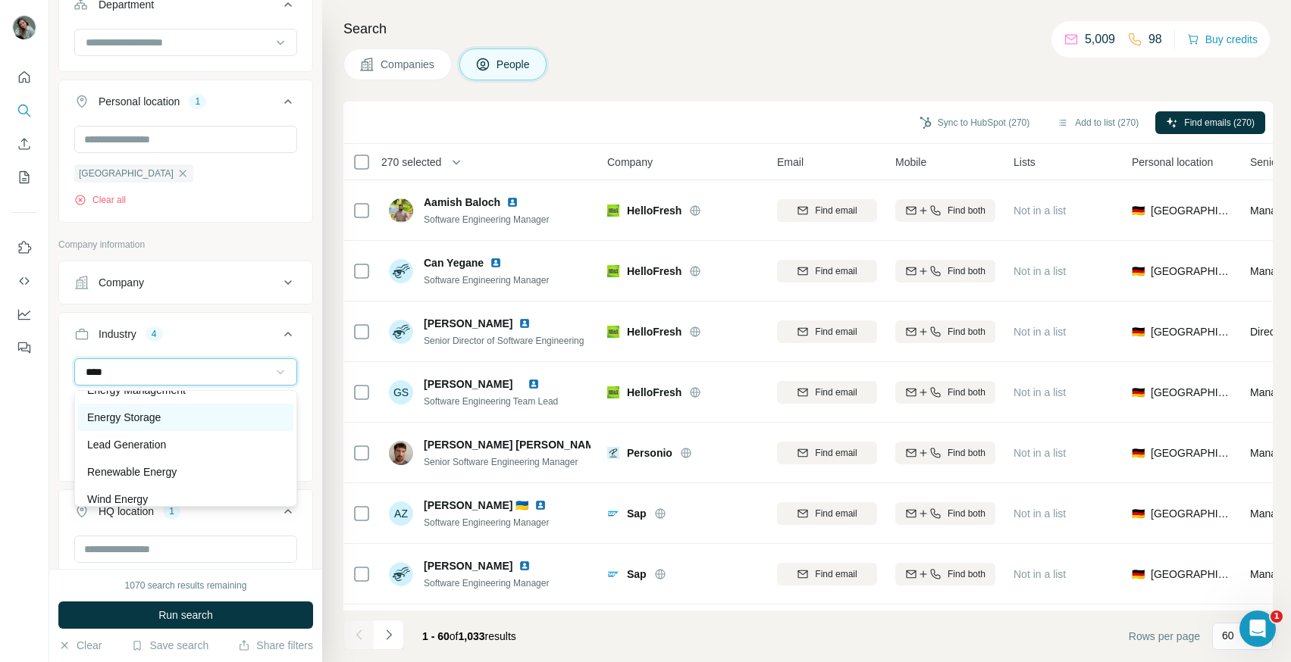
scroll to position [136, 0]
type input "****"
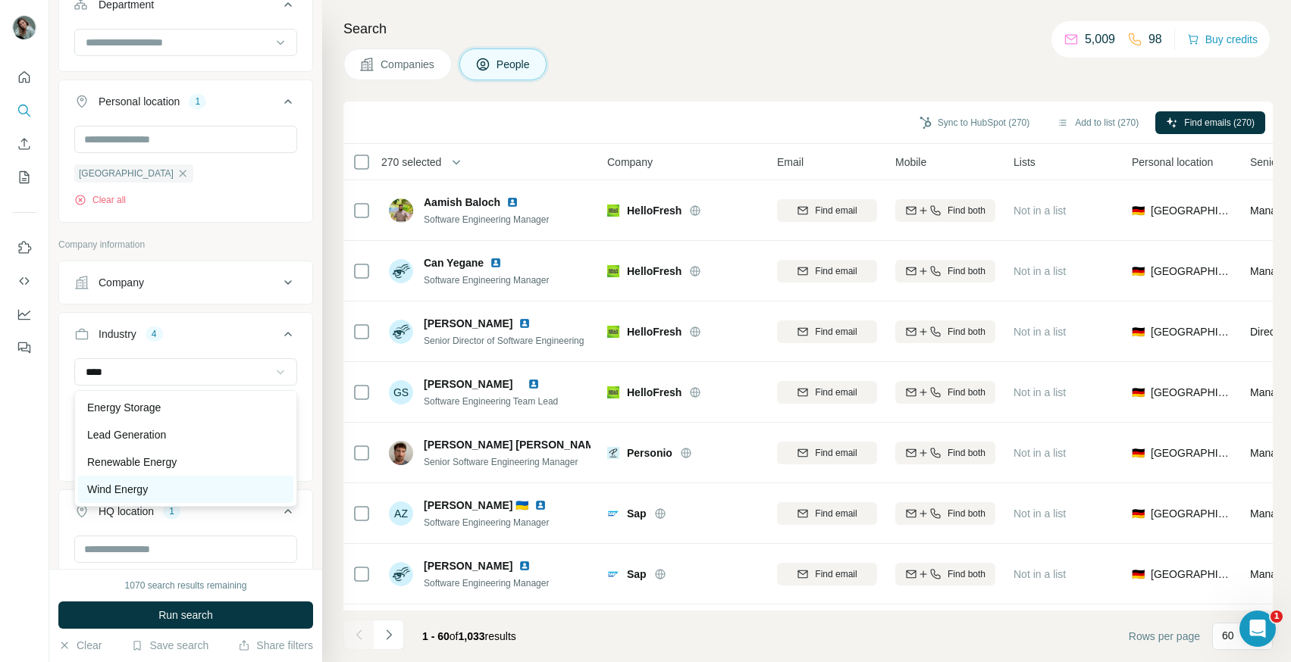
click at [174, 485] on div "Wind Energy" at bounding box center [185, 489] width 197 height 15
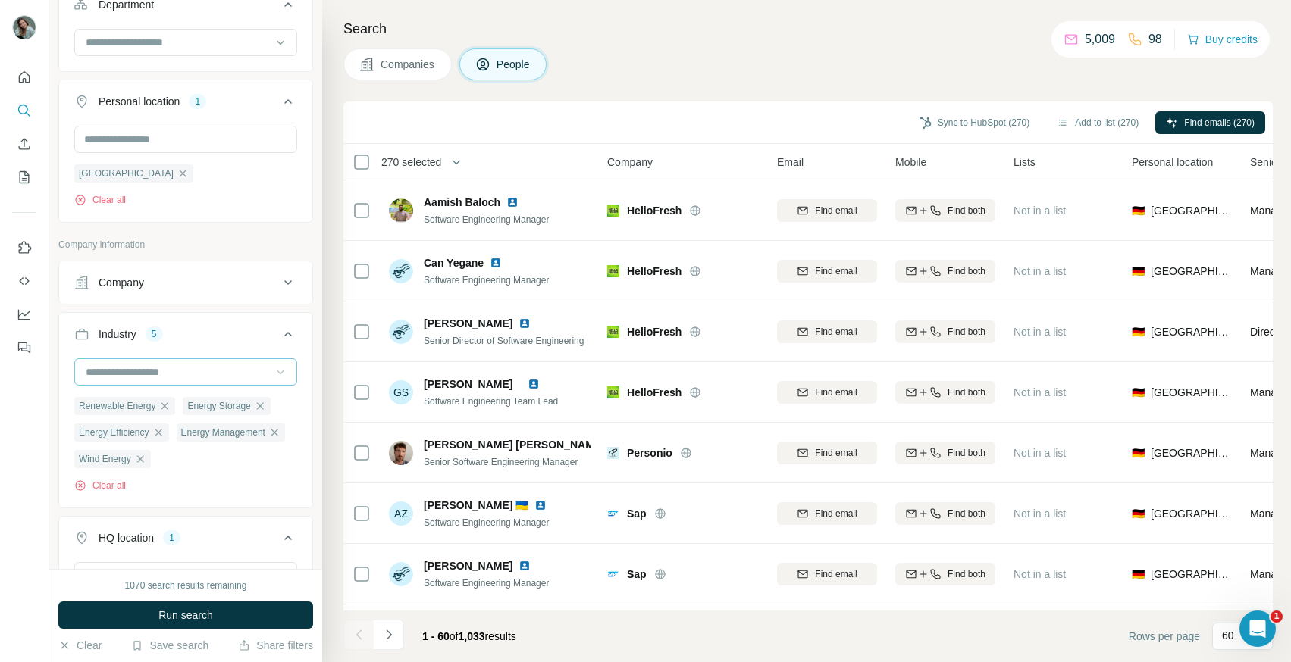
click at [156, 371] on input at bounding box center [177, 372] width 187 height 17
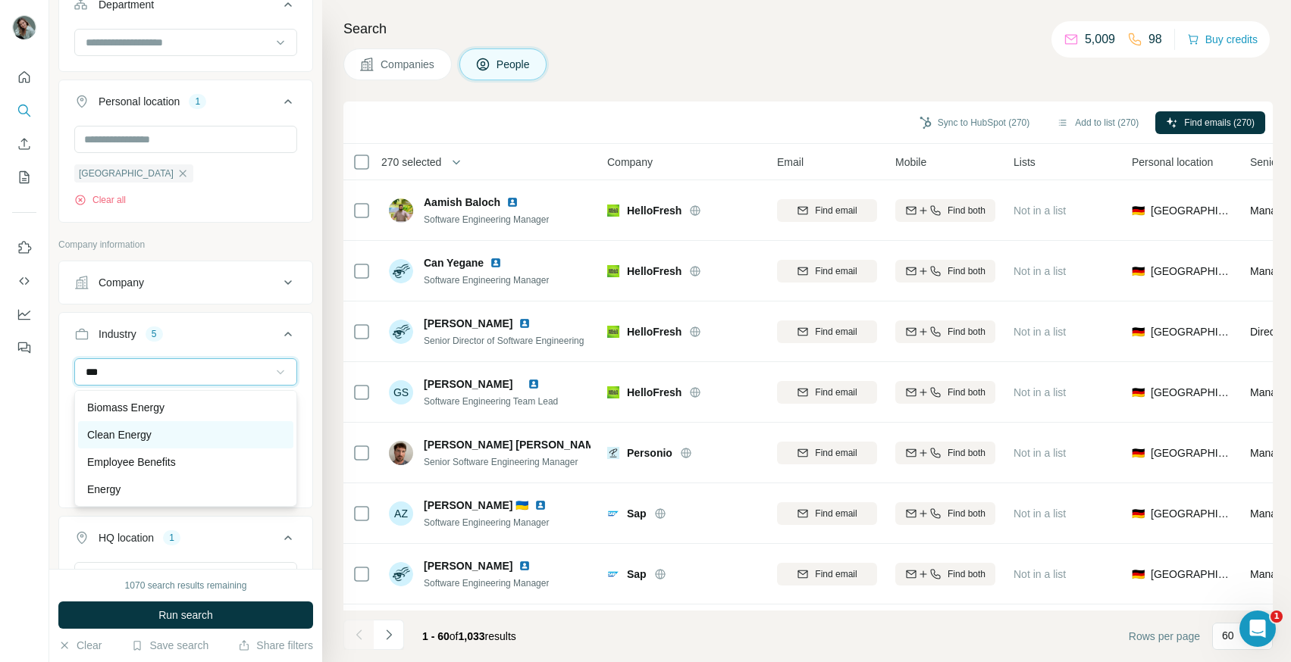
type input "***"
click at [171, 430] on div "Clean Energy" at bounding box center [185, 434] width 197 height 15
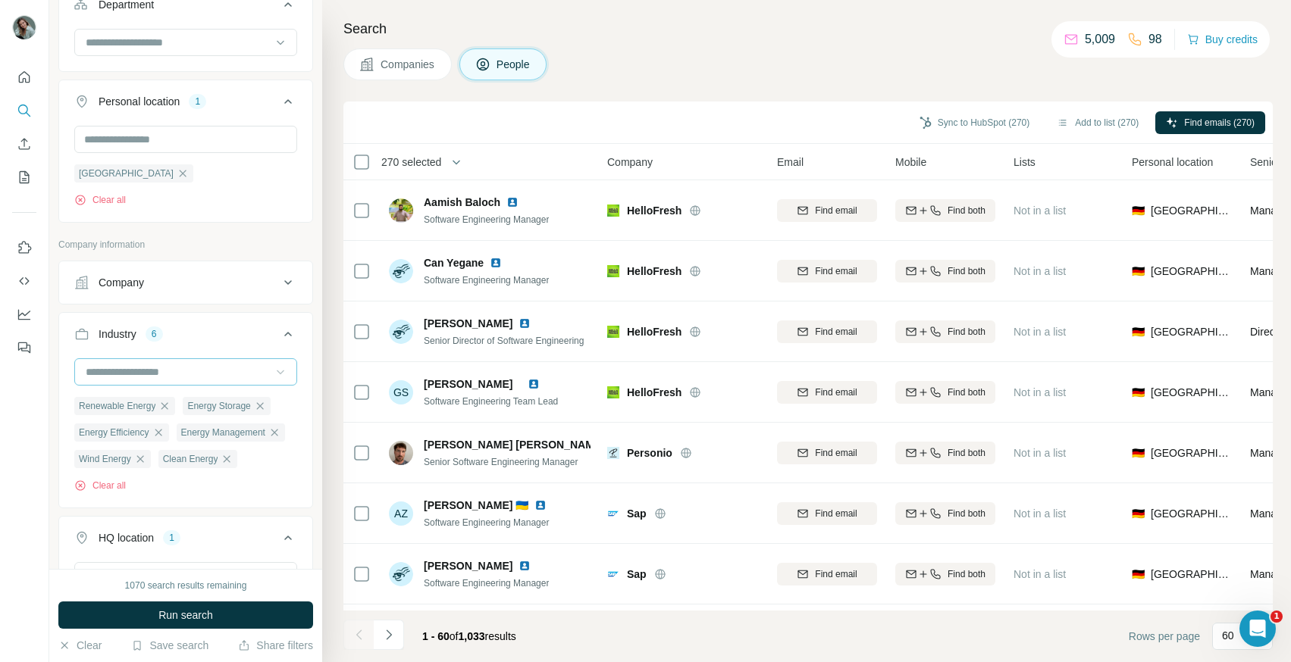
click at [167, 375] on input at bounding box center [177, 372] width 187 height 17
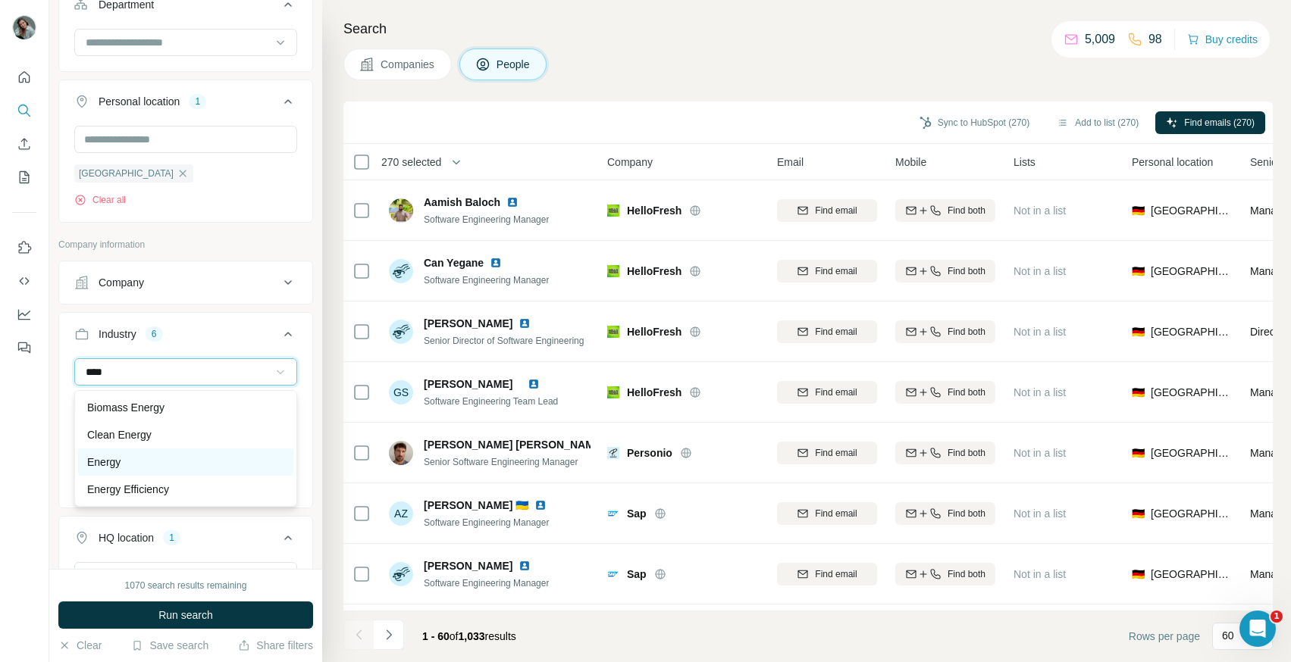
type input "****"
click at [135, 463] on div "Energy" at bounding box center [185, 462] width 197 height 15
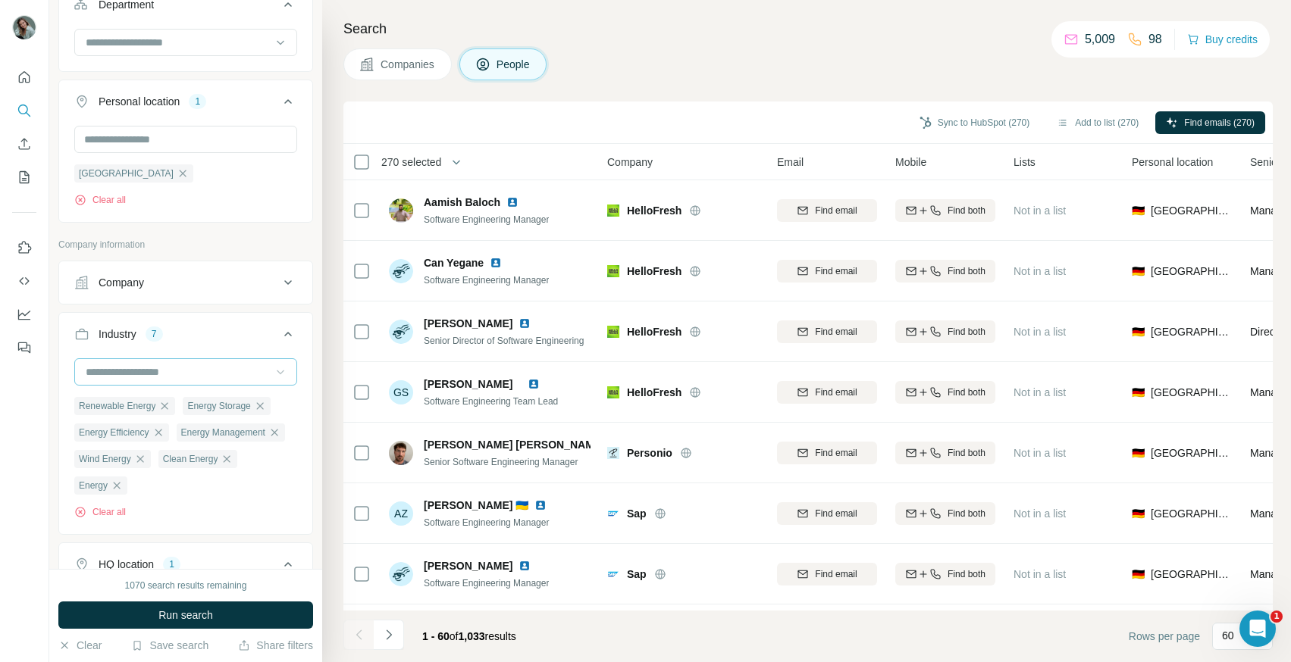
click at [139, 378] on input at bounding box center [177, 372] width 187 height 17
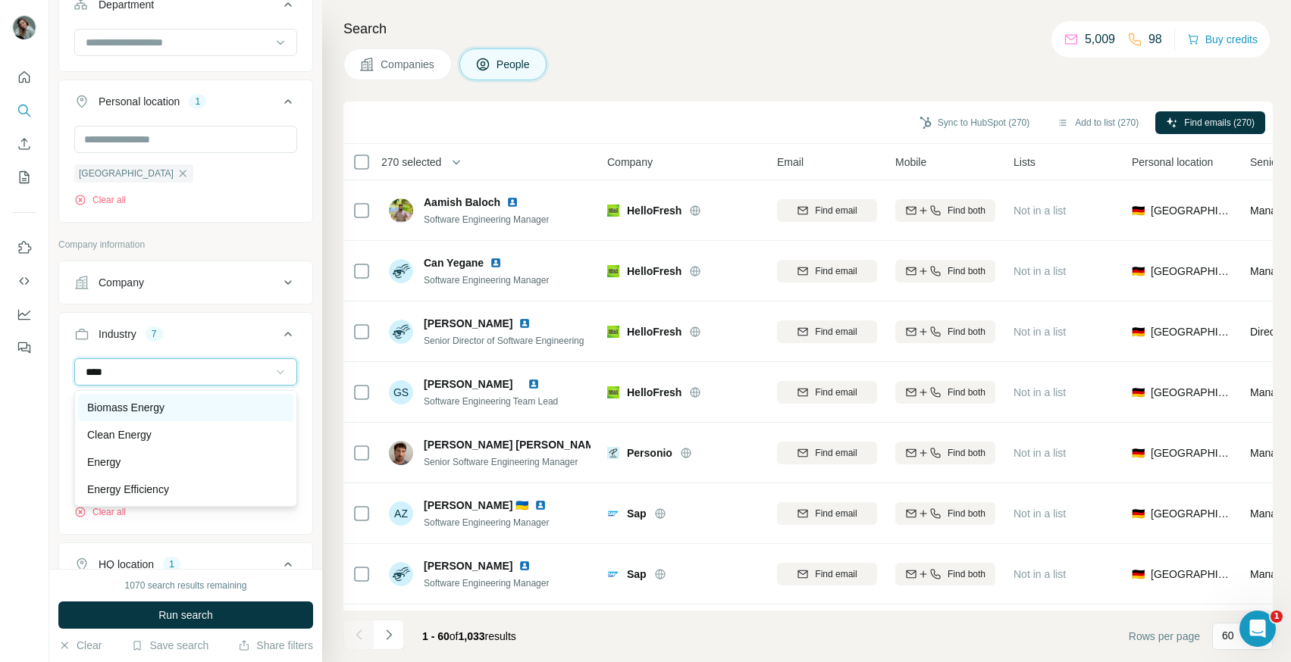
type input "****"
click at [148, 405] on p "Biomass Energy" at bounding box center [125, 407] width 77 height 15
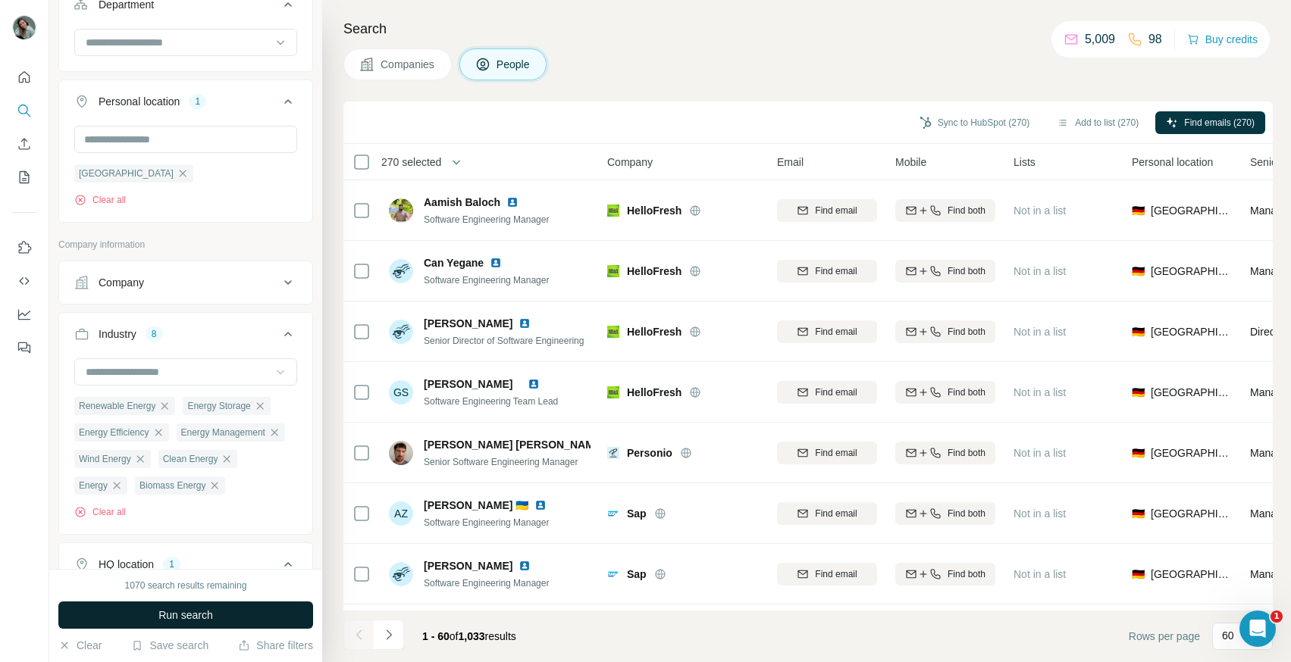
click at [176, 614] on span "Run search" at bounding box center [185, 615] width 55 height 15
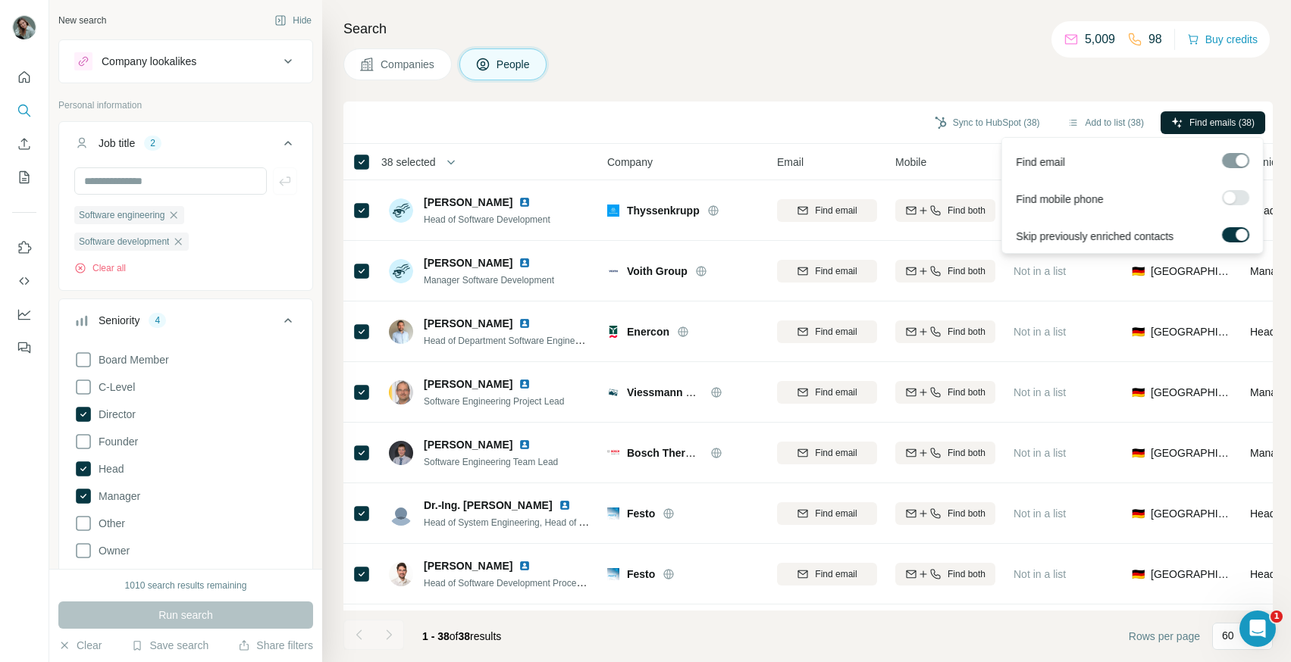
click at [1199, 119] on span "Find emails (38)" at bounding box center [1221, 123] width 65 height 14
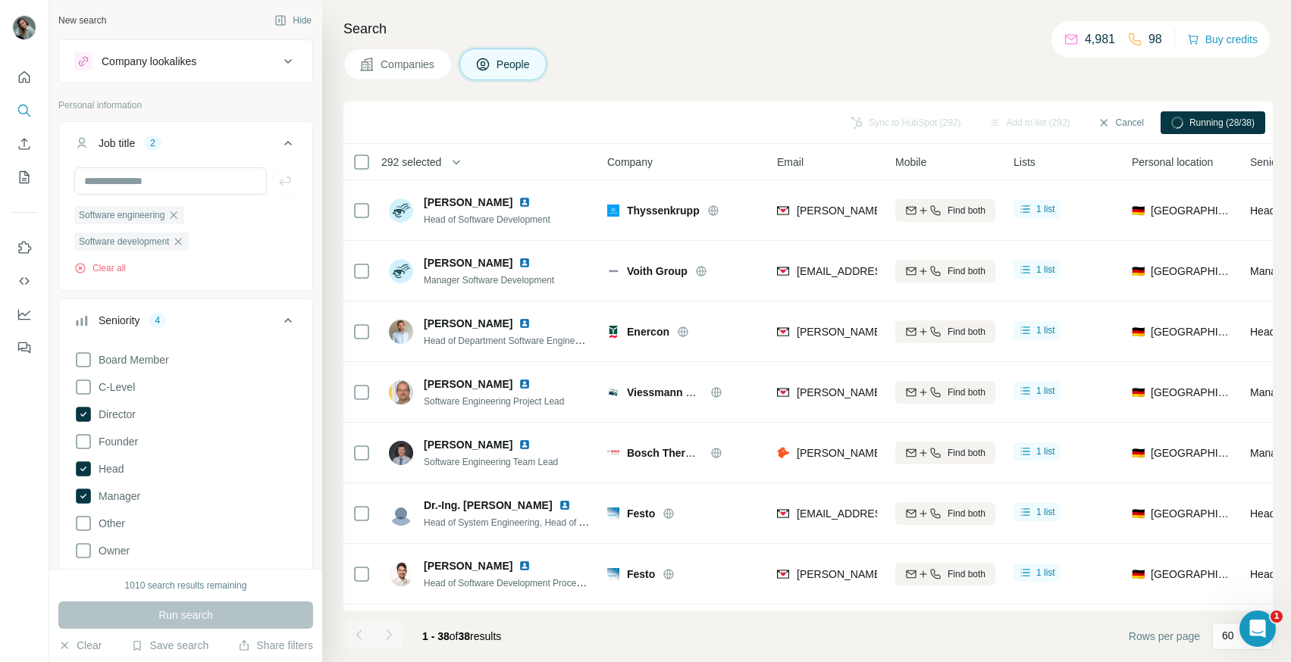
click at [440, 161] on span "292 selected" at bounding box center [411, 162] width 60 height 15
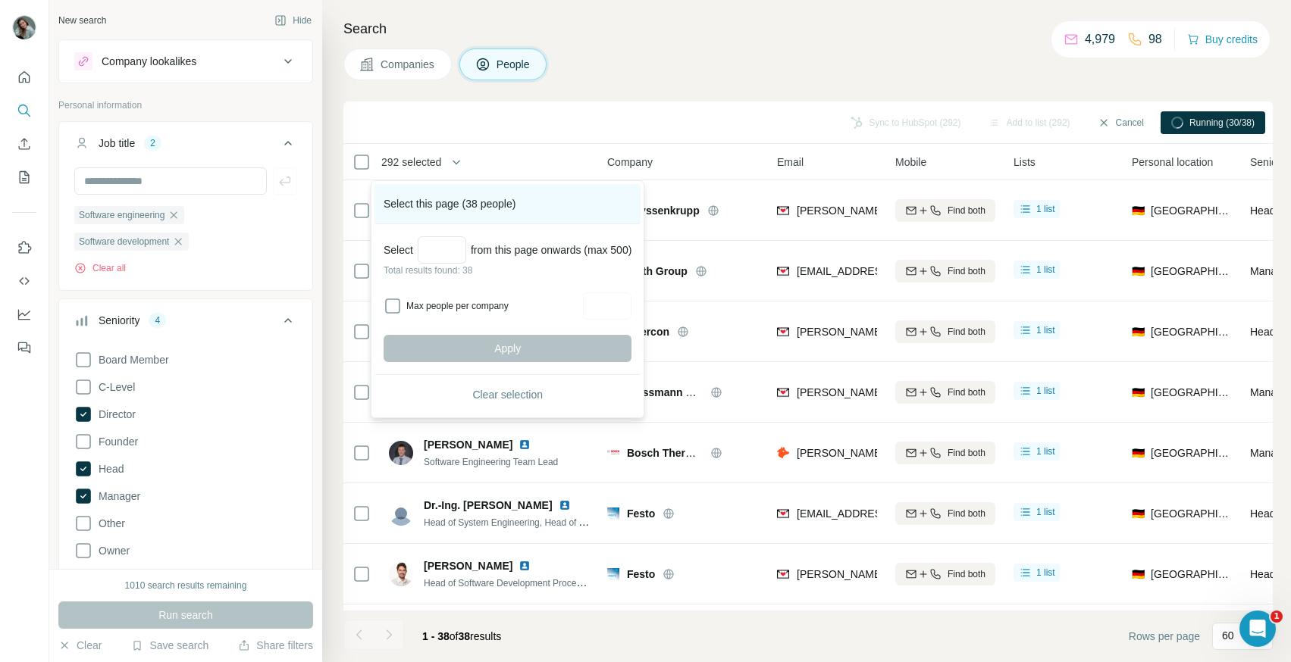
click at [557, 205] on div "Select this page (38 people)" at bounding box center [507, 204] width 266 height 40
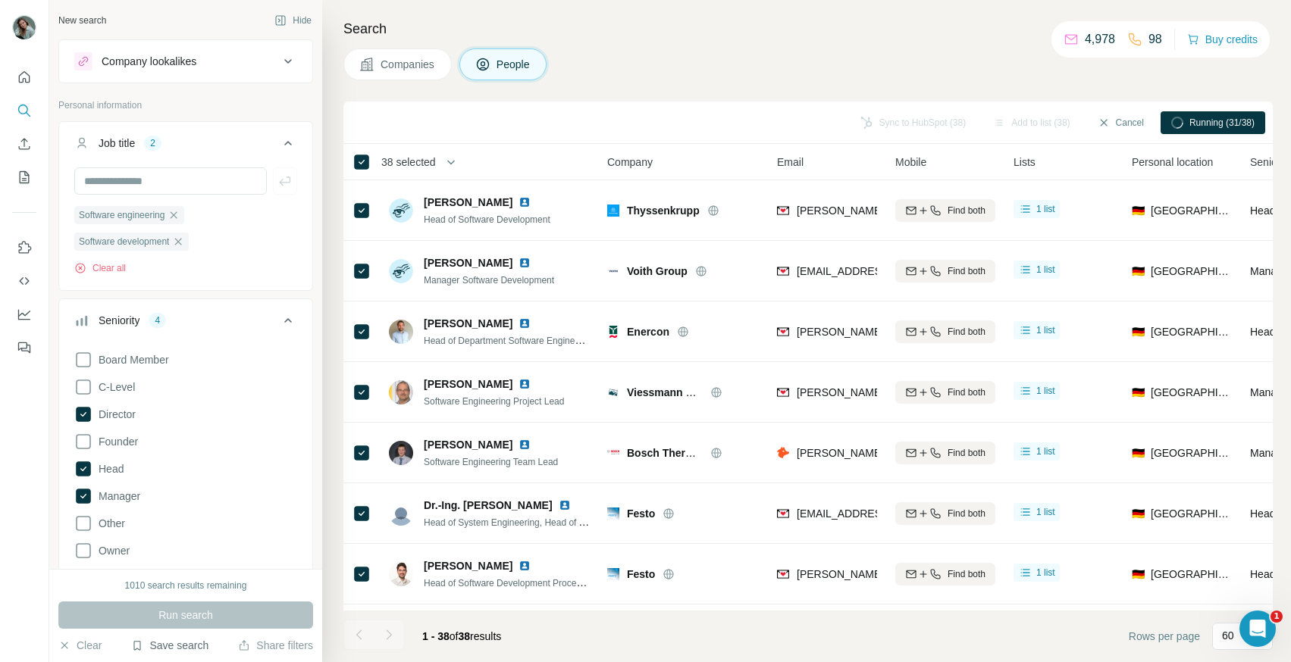
click at [173, 648] on button "Save search" at bounding box center [169, 645] width 77 height 15
click at [217, 588] on div "Save search" at bounding box center [213, 589] width 160 height 30
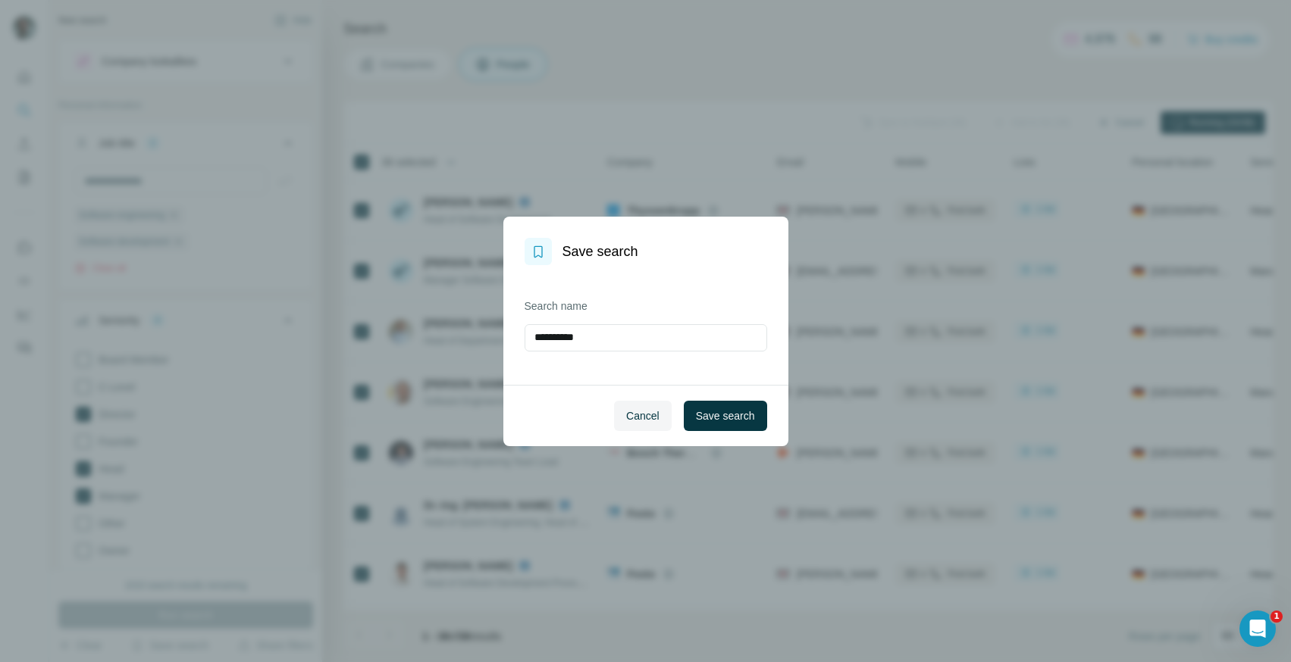
drag, startPoint x: 618, startPoint y: 332, endPoint x: 454, endPoint y: 333, distance: 164.4
click at [454, 333] on div "**********" at bounding box center [645, 331] width 1291 height 662
type input "**********"
click at [734, 410] on span "Save search" at bounding box center [725, 415] width 59 height 15
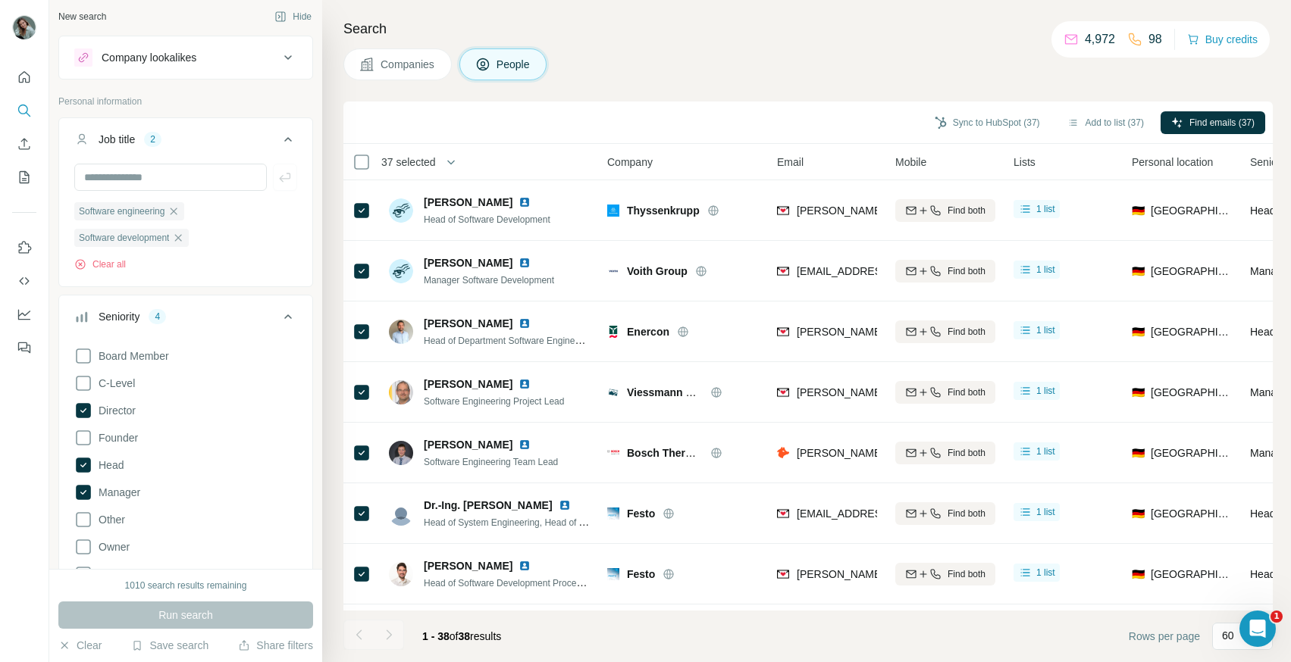
scroll to position [0, 0]
click at [29, 178] on icon "My lists" at bounding box center [25, 177] width 10 height 12
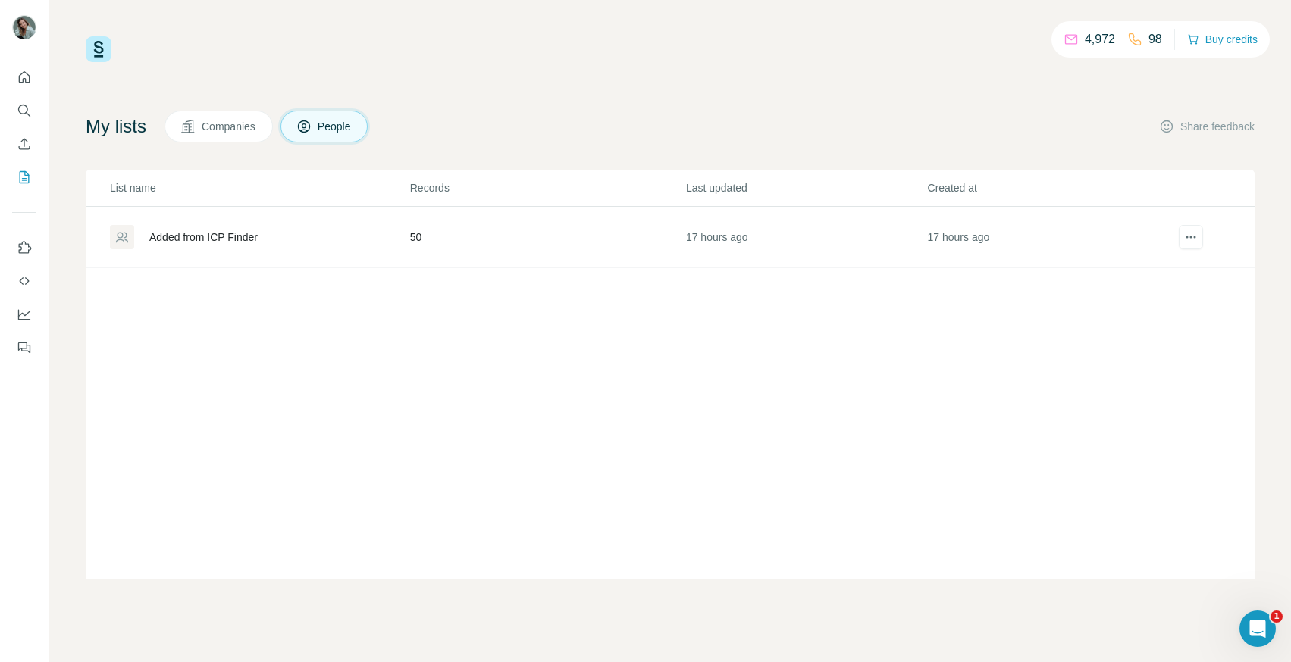
click at [216, 241] on div "Added from ICP Finder" at bounding box center [203, 237] width 108 height 15
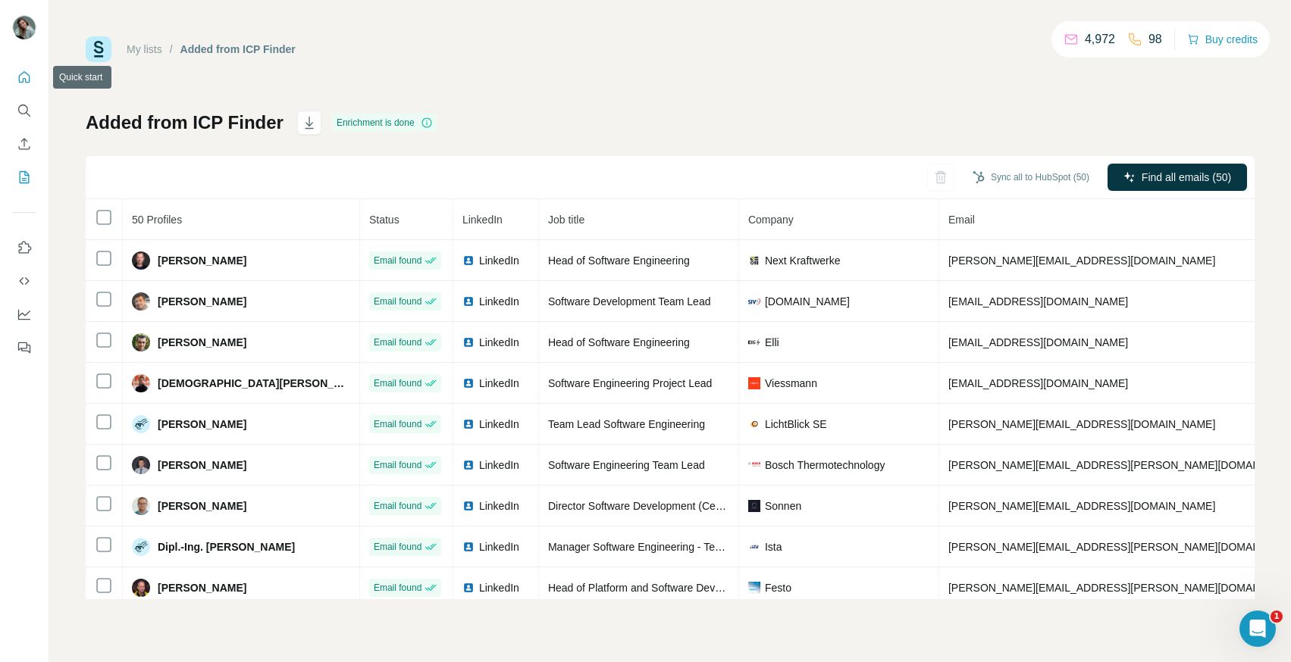
click at [22, 82] on icon "Quick start" at bounding box center [24, 76] width 11 height 11
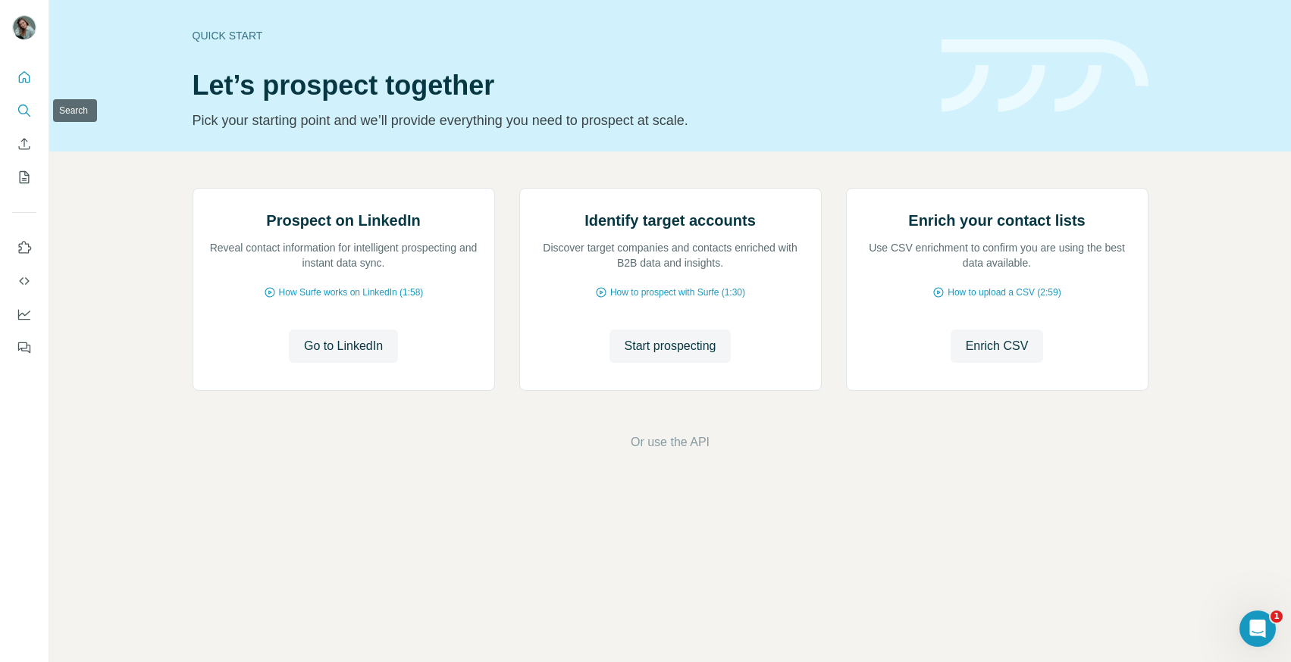
click at [25, 108] on icon "Search" at bounding box center [24, 110] width 15 height 15
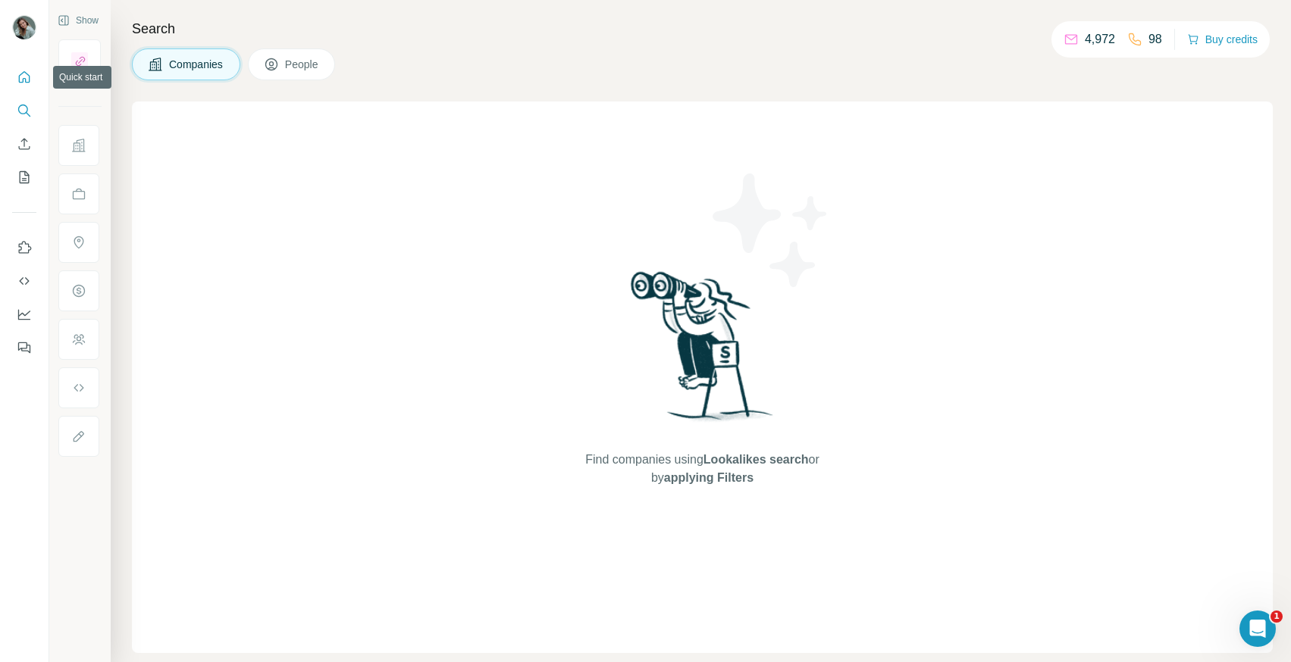
click at [27, 86] on button "Quick start" at bounding box center [24, 77] width 24 height 27
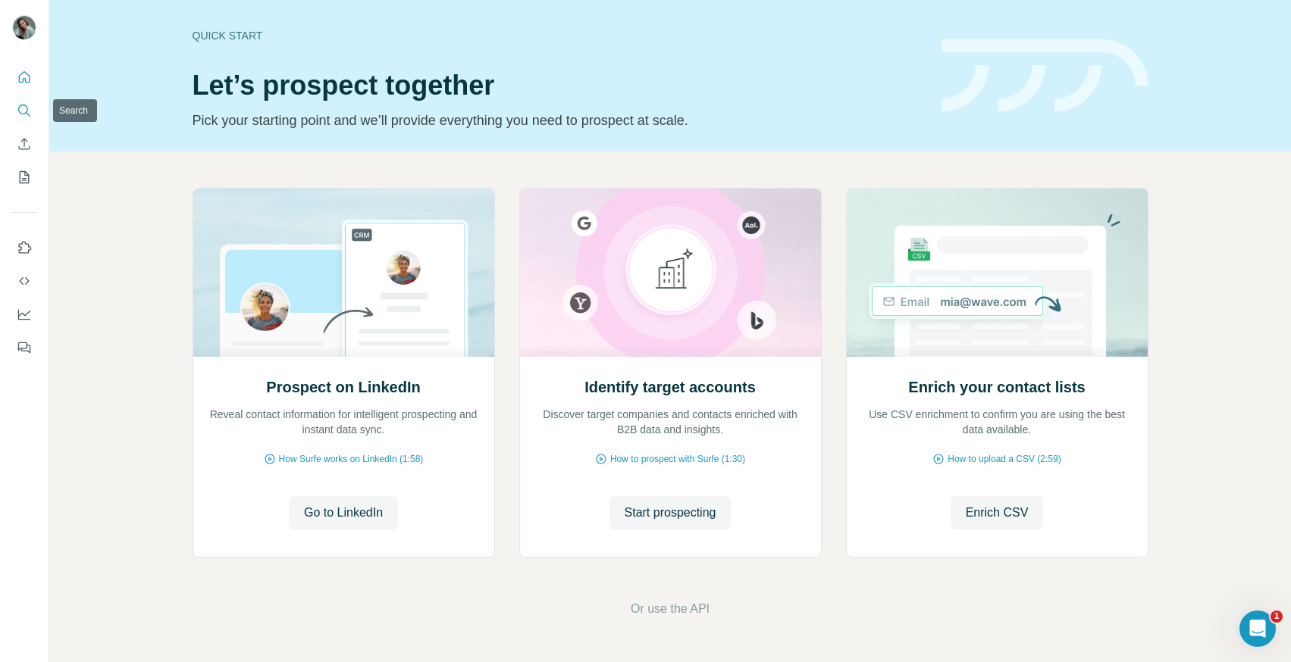
click at [24, 116] on icon "Search" at bounding box center [24, 110] width 15 height 15
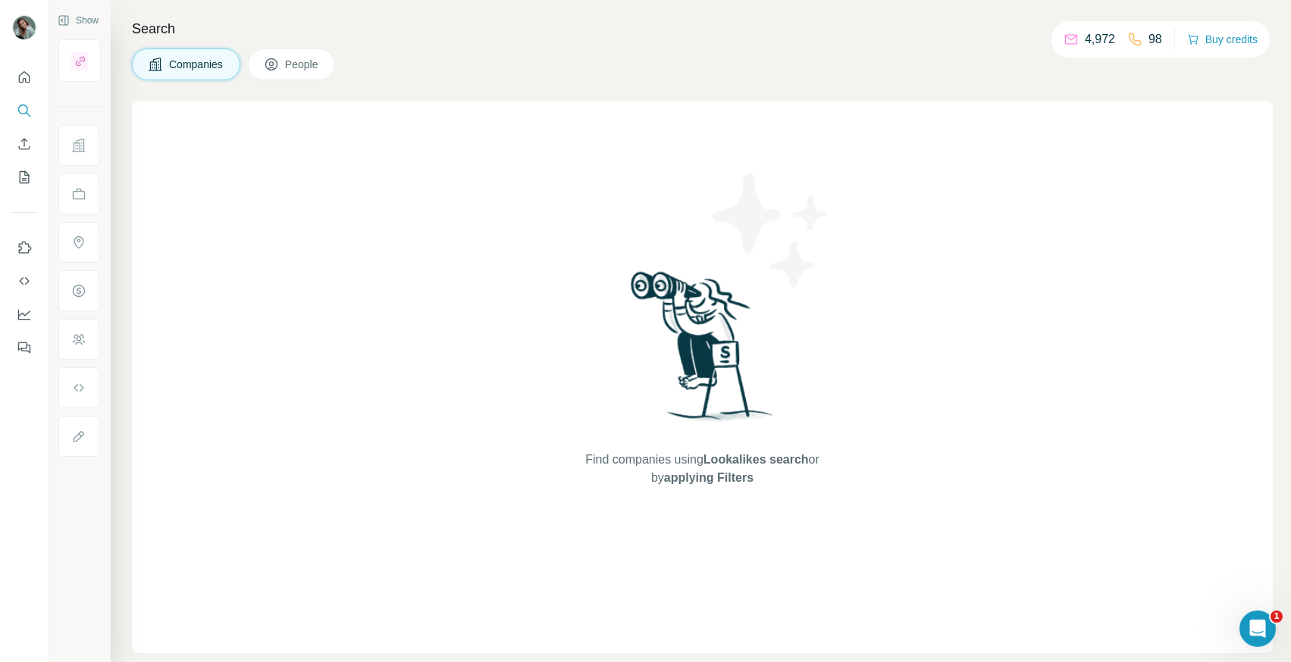
click at [275, 67] on icon at bounding box center [272, 65] width 8 height 8
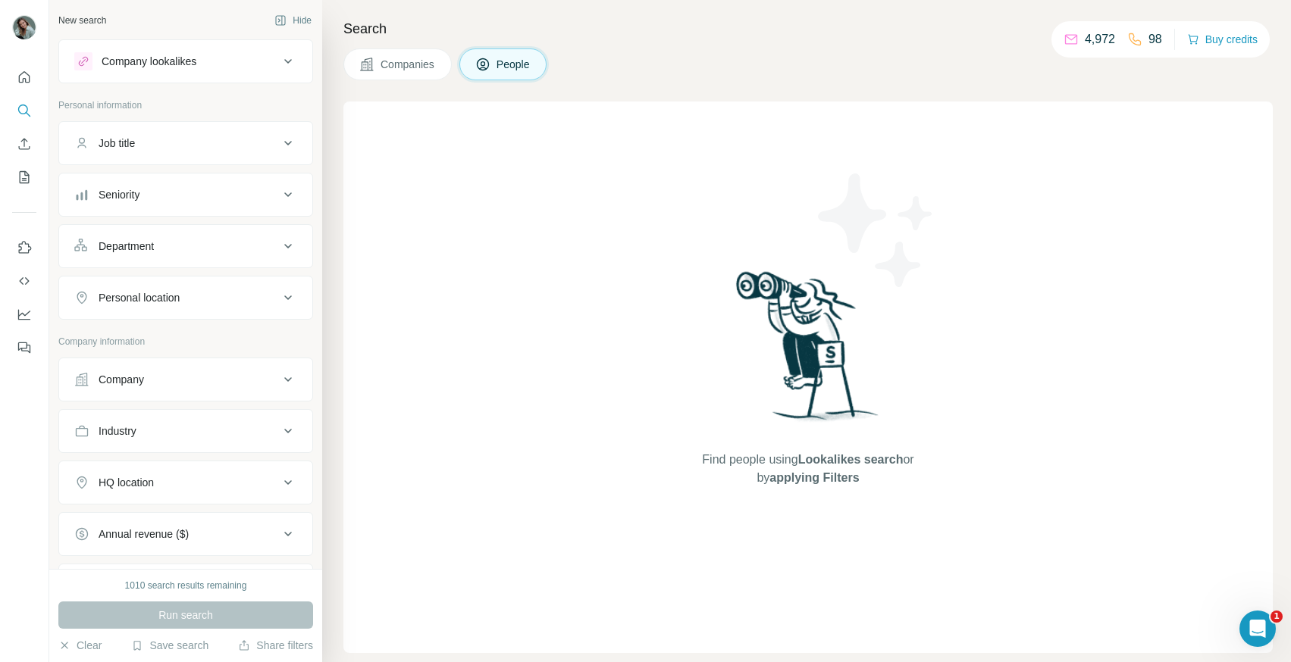
click at [215, 55] on div "Company lookalikes" at bounding box center [176, 61] width 205 height 18
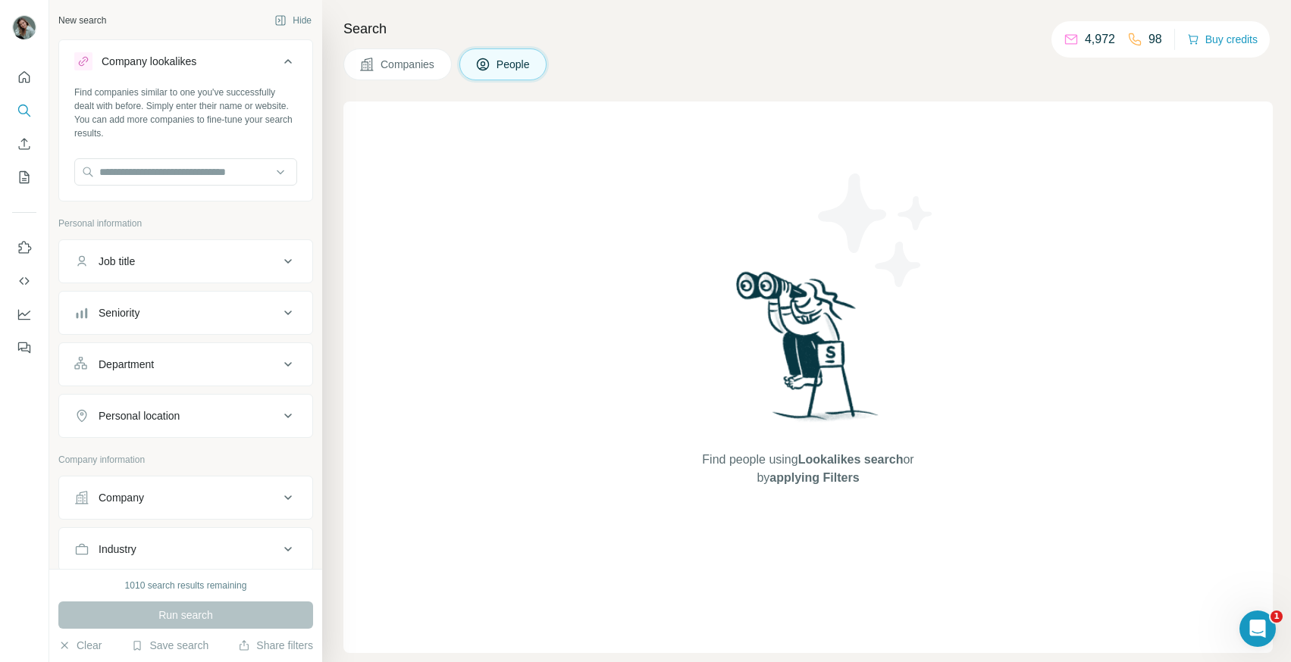
click at [215, 55] on div "Company lookalikes" at bounding box center [176, 61] width 205 height 18
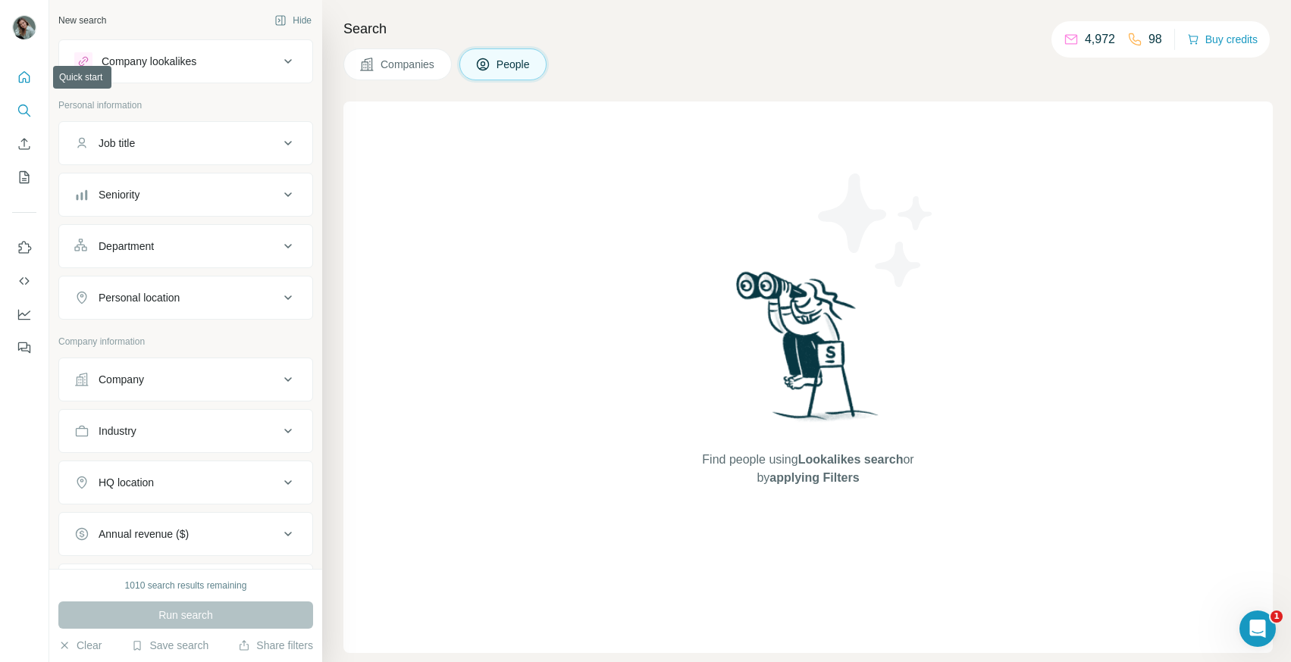
click at [21, 67] on button "Quick start" at bounding box center [24, 77] width 24 height 27
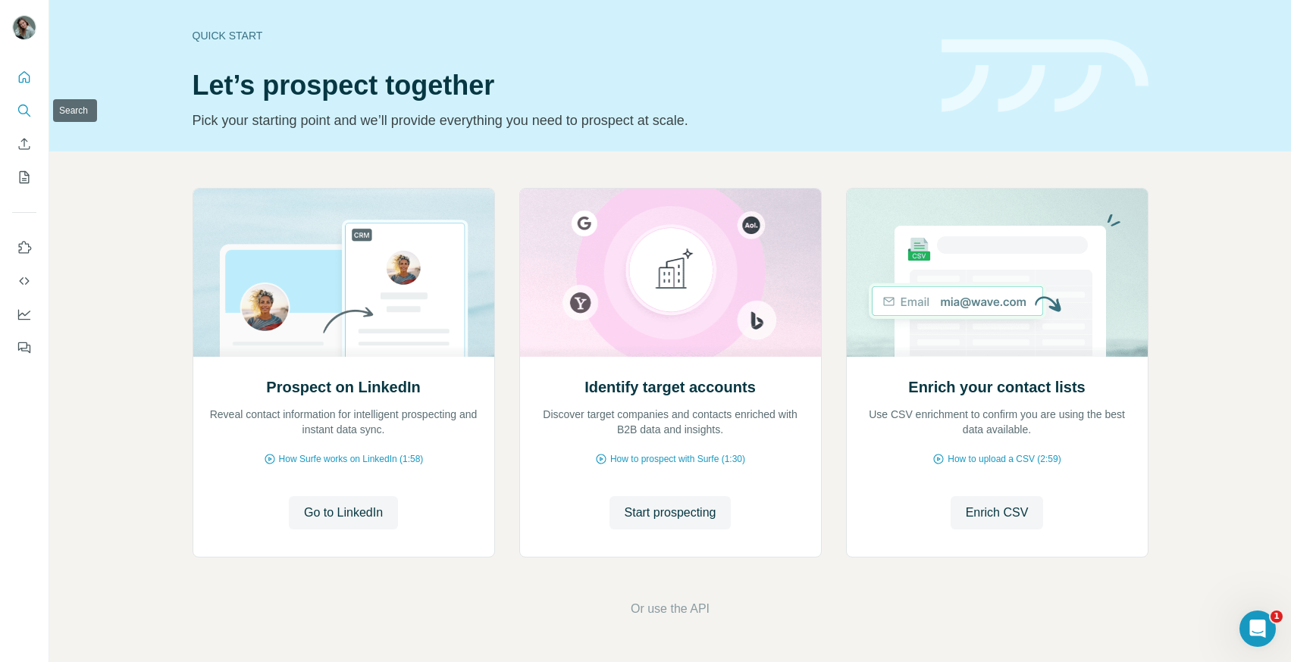
click at [21, 102] on button "Search" at bounding box center [24, 110] width 24 height 27
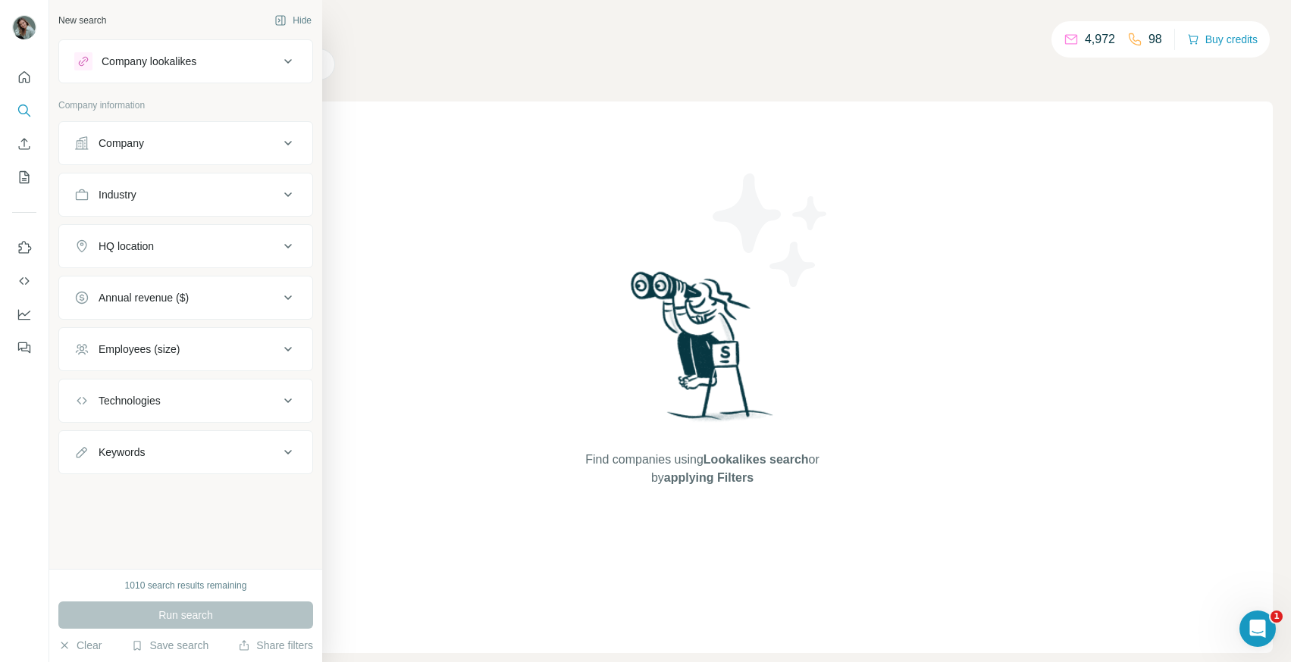
click at [171, 56] on div "Company lookalikes" at bounding box center [149, 61] width 95 height 15
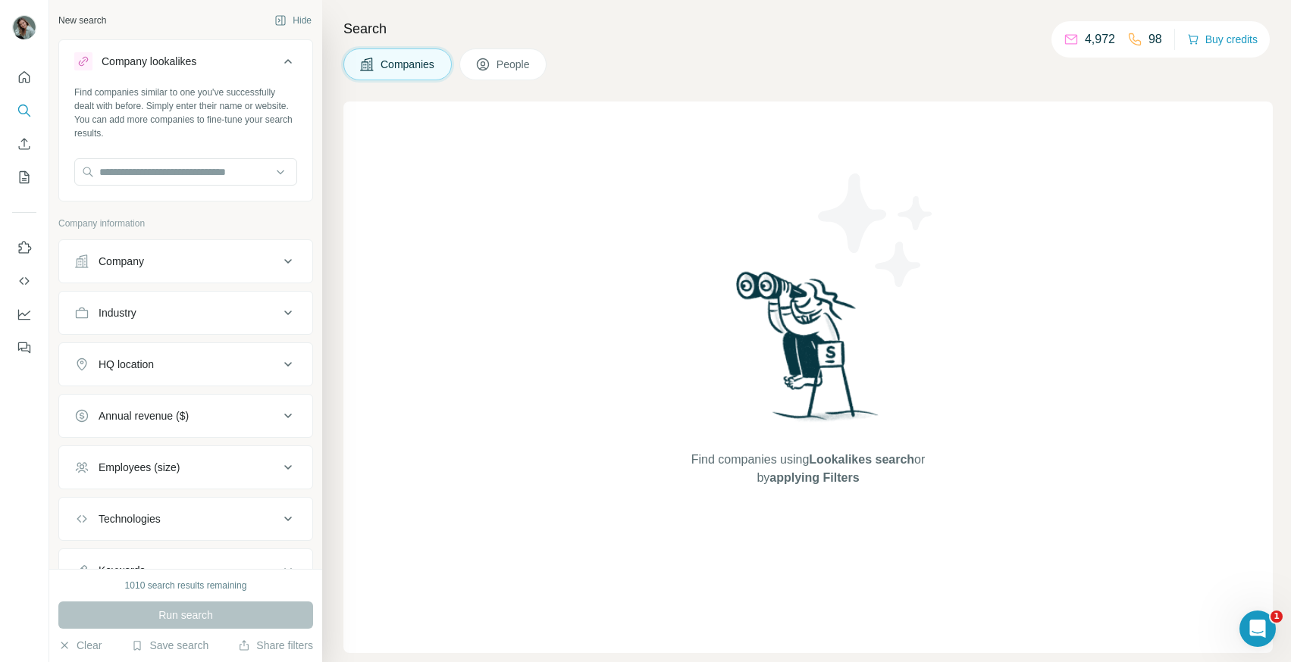
click at [171, 56] on div "Company lookalikes" at bounding box center [149, 61] width 95 height 15
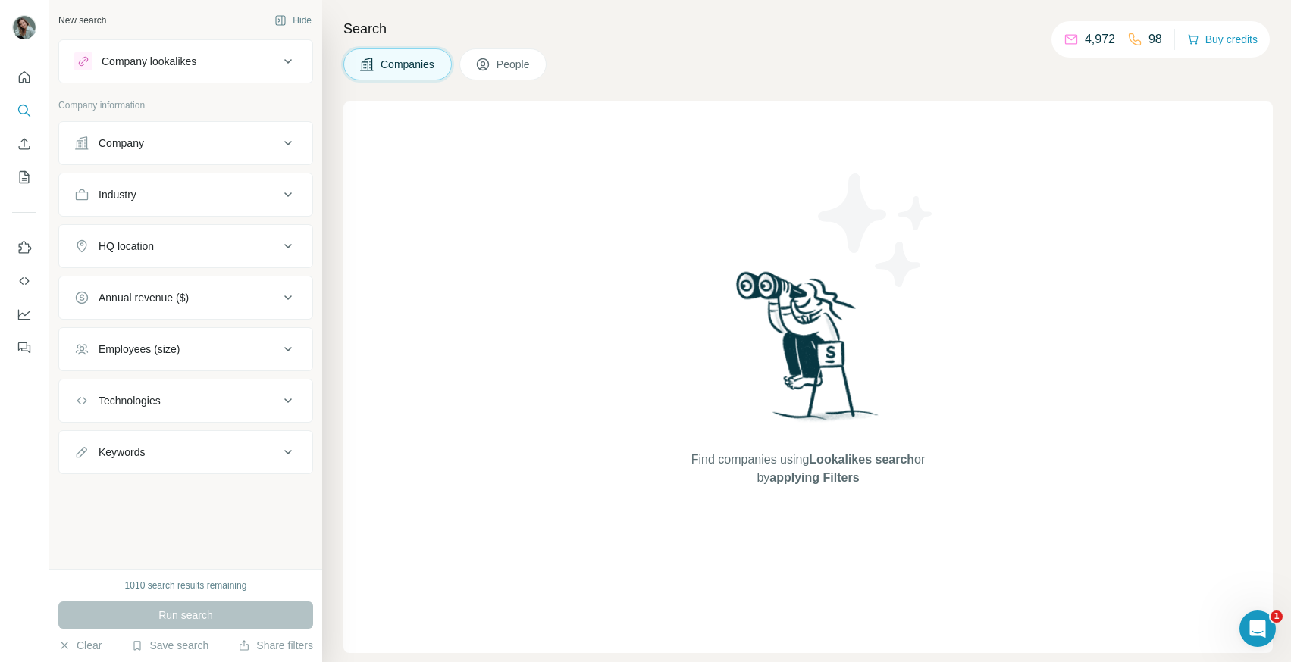
click at [518, 58] on span "People" at bounding box center [513, 64] width 35 height 15
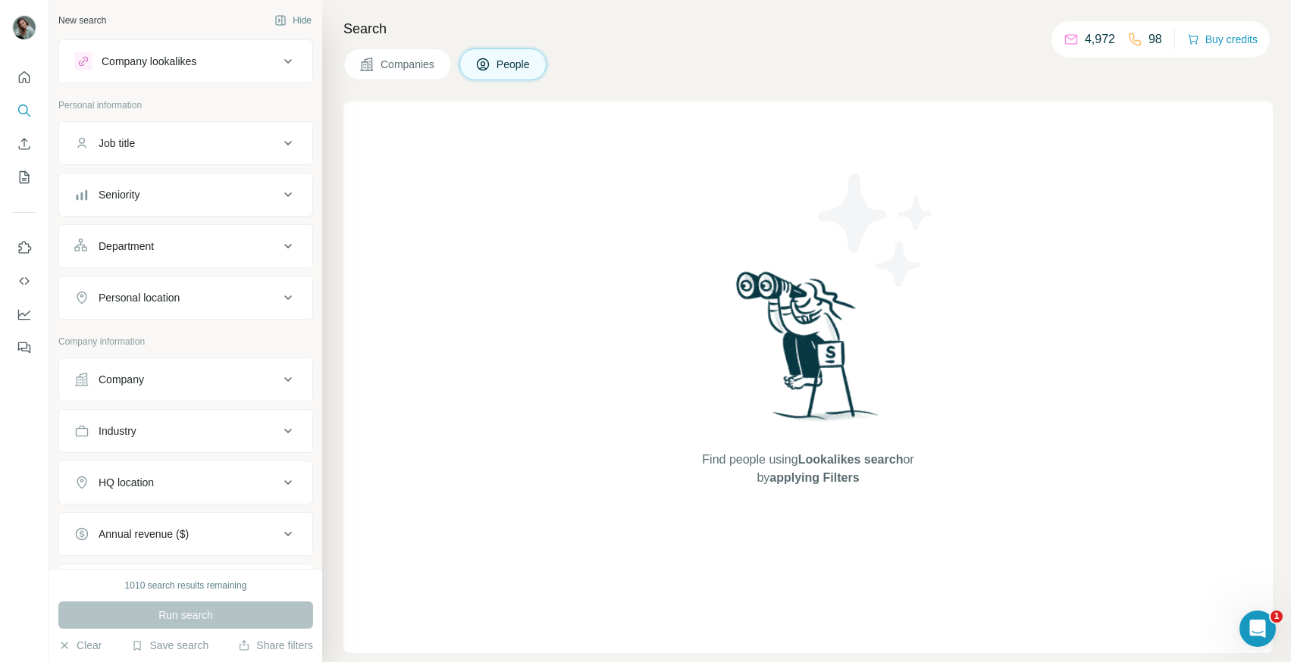
click at [518, 67] on span "People" at bounding box center [513, 64] width 35 height 15
click at [26, 135] on button "Enrich CSV" at bounding box center [24, 143] width 24 height 27
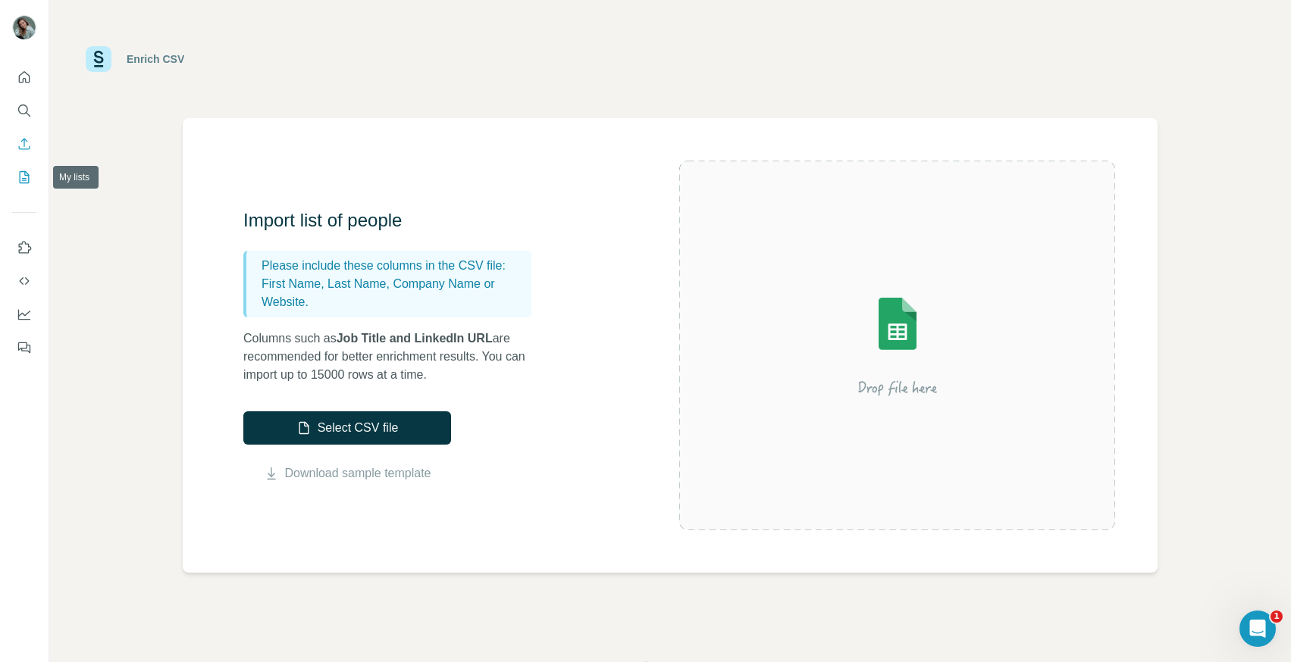
click at [23, 180] on icon "My lists" at bounding box center [24, 177] width 15 height 15
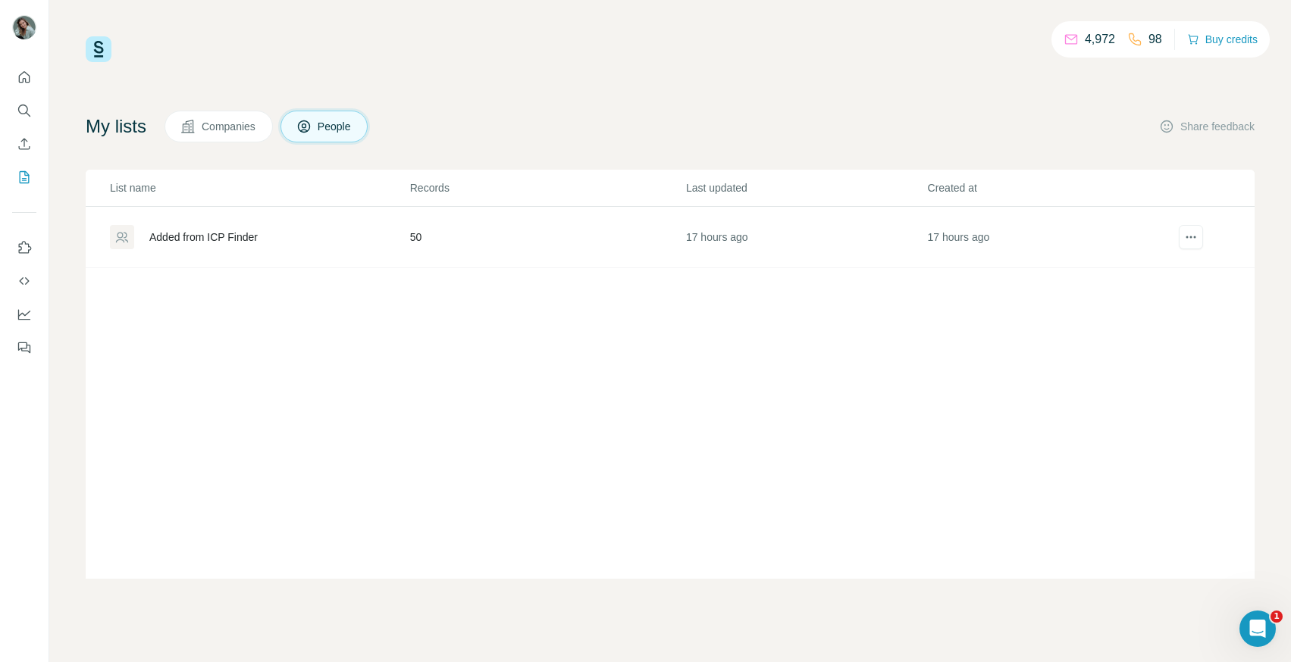
click at [233, 130] on span "Companies" at bounding box center [229, 126] width 55 height 15
click at [346, 129] on span "People" at bounding box center [335, 126] width 35 height 15
click at [29, 81] on icon "Quick start" at bounding box center [24, 76] width 11 height 11
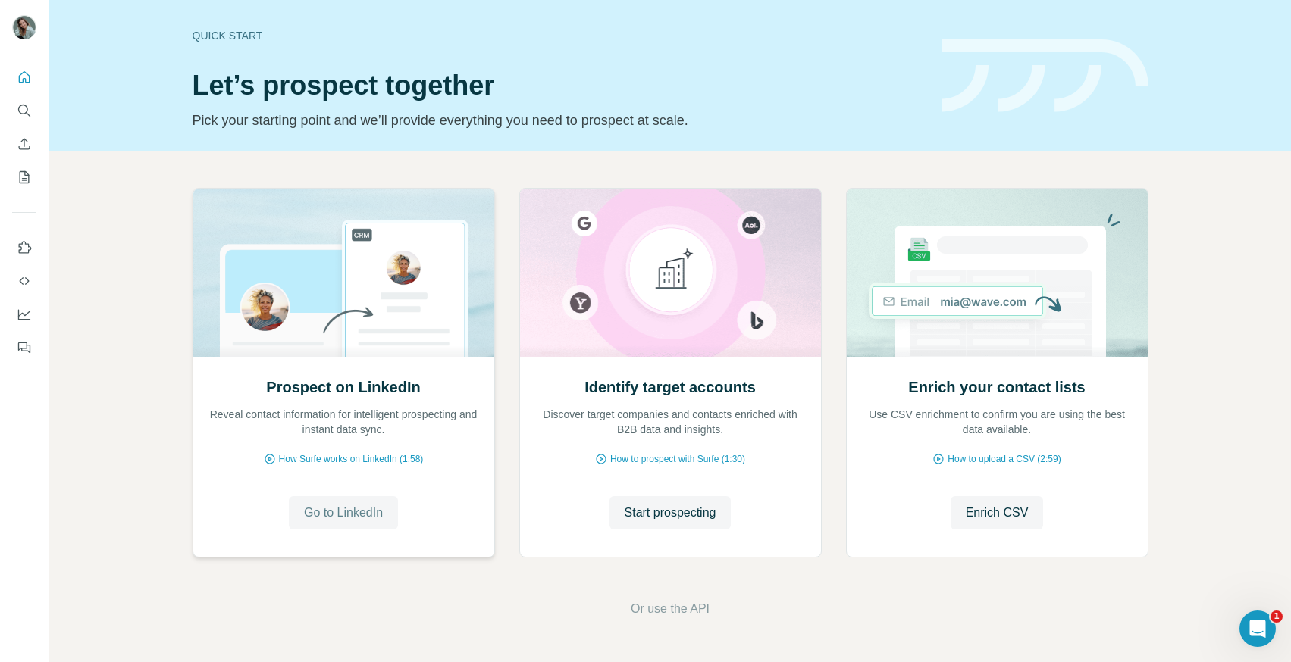
click at [358, 520] on span "Go to LinkedIn" at bounding box center [343, 513] width 79 height 18
click at [28, 82] on icon "Quick start" at bounding box center [24, 76] width 11 height 11
click at [21, 117] on icon "Search" at bounding box center [24, 110] width 15 height 15
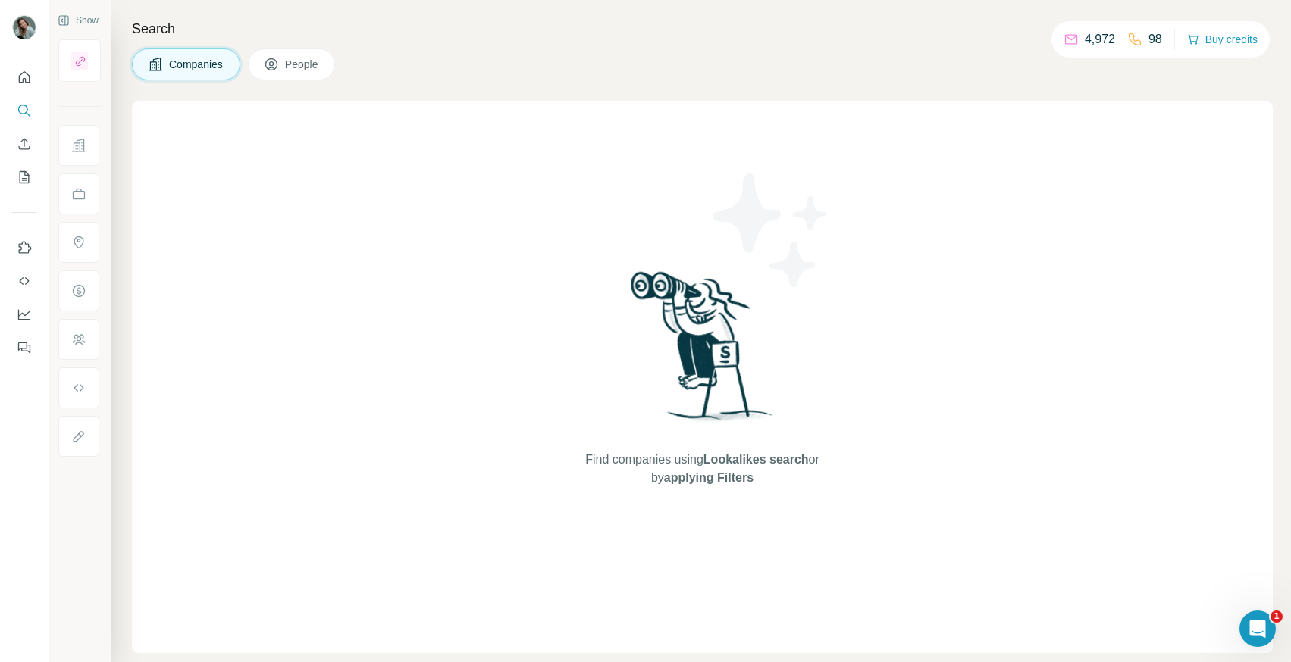
click at [295, 64] on span "People" at bounding box center [302, 64] width 35 height 15
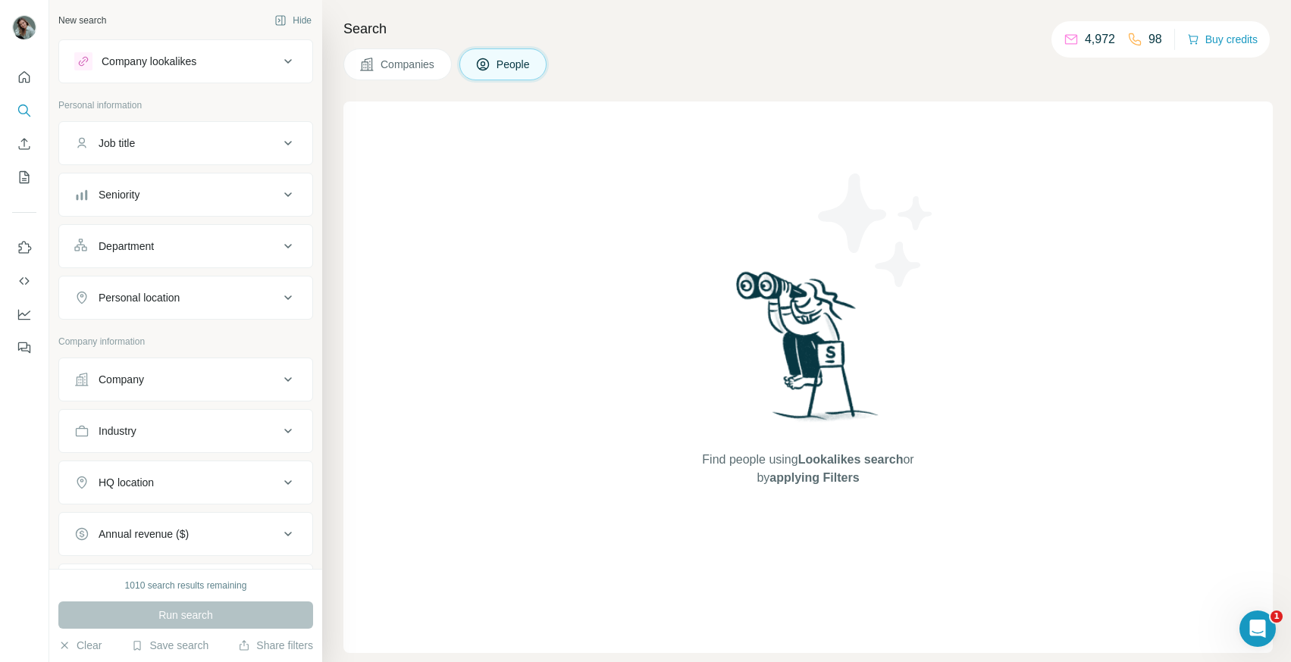
click at [214, 145] on div "Job title" at bounding box center [176, 143] width 205 height 15
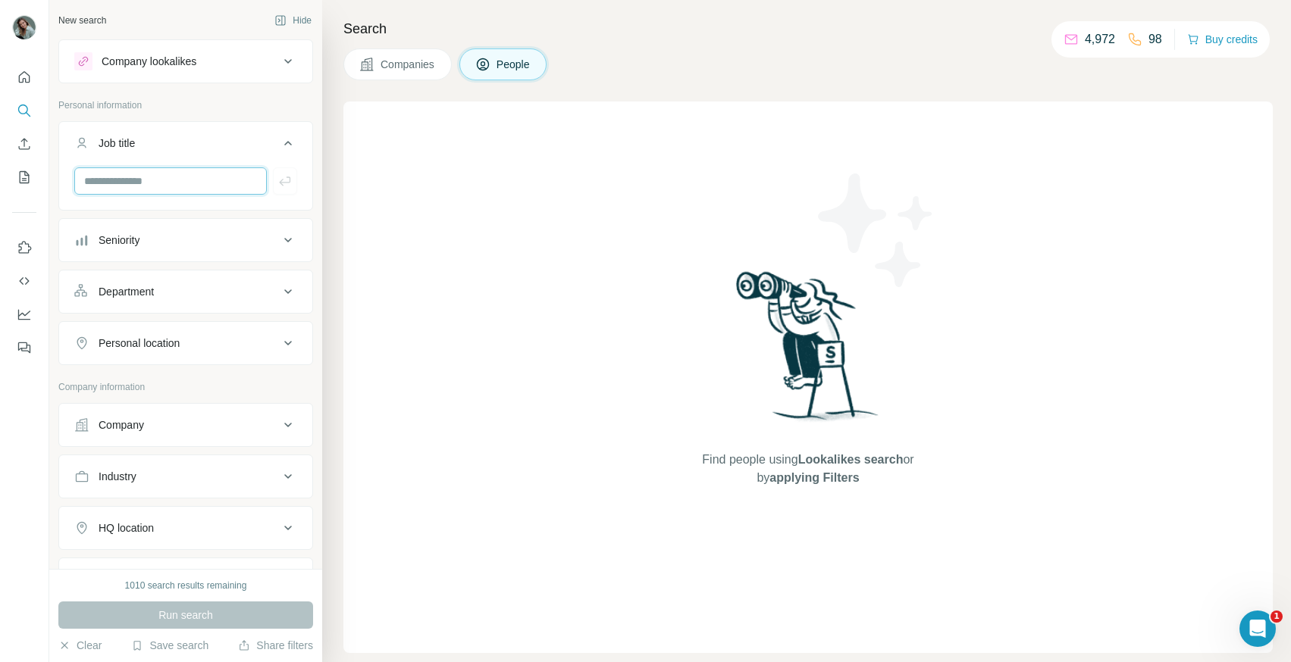
click at [190, 186] on input "text" at bounding box center [170, 180] width 192 height 27
type input "*"
type input "**********"
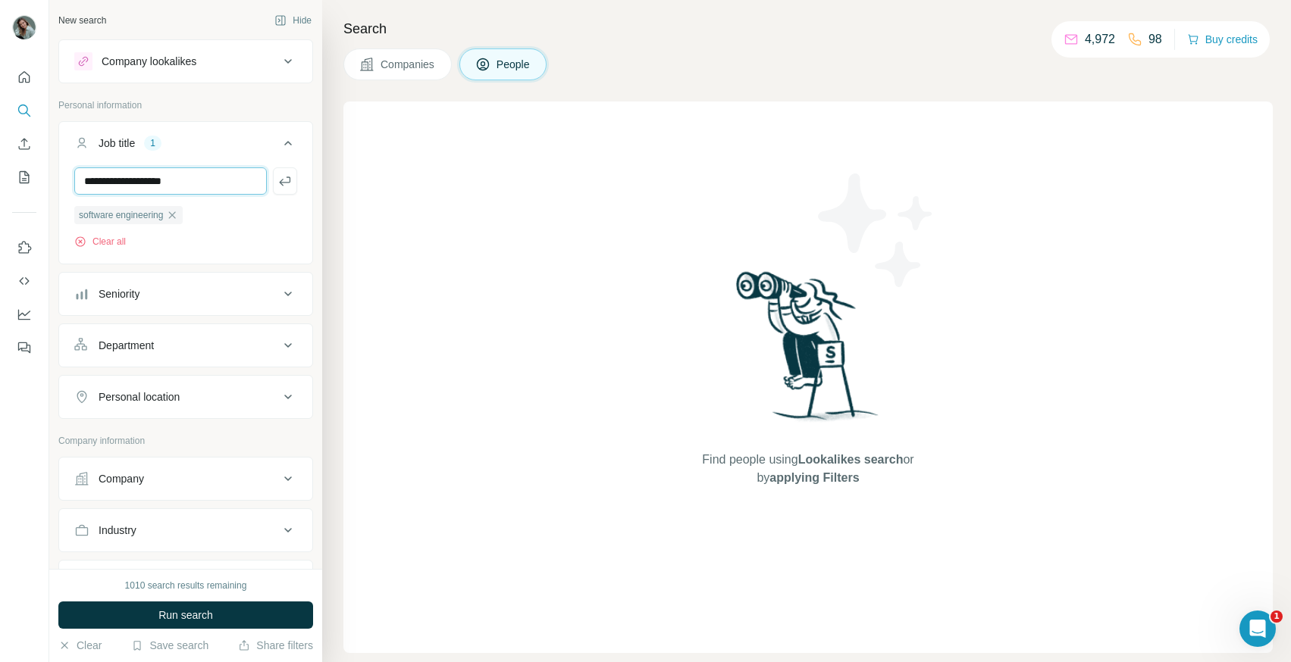
type input "**********"
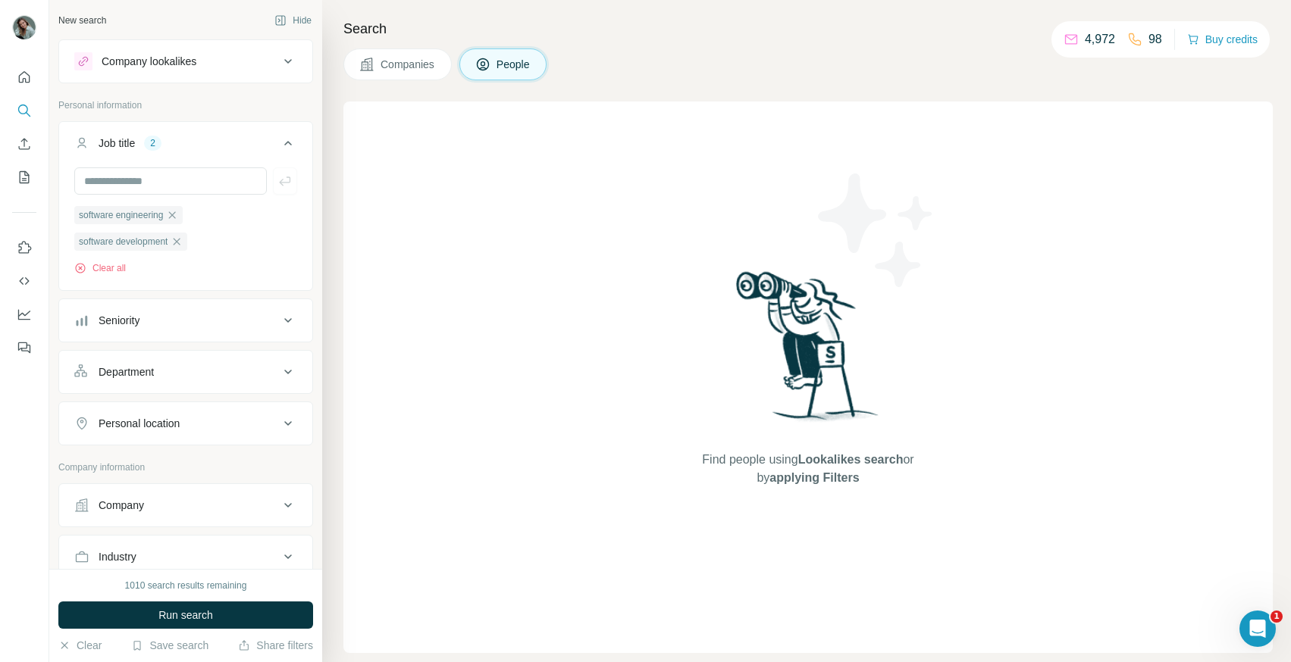
click at [116, 312] on button "Seniority" at bounding box center [185, 320] width 253 height 36
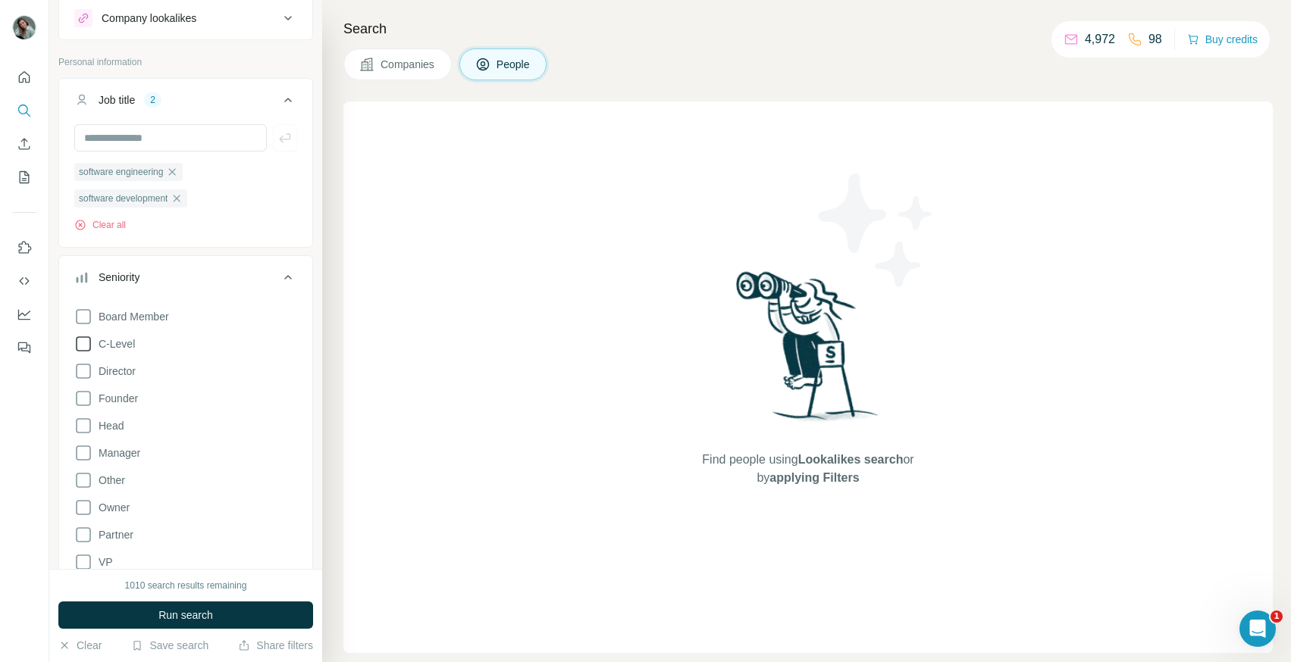
scroll to position [113, 0]
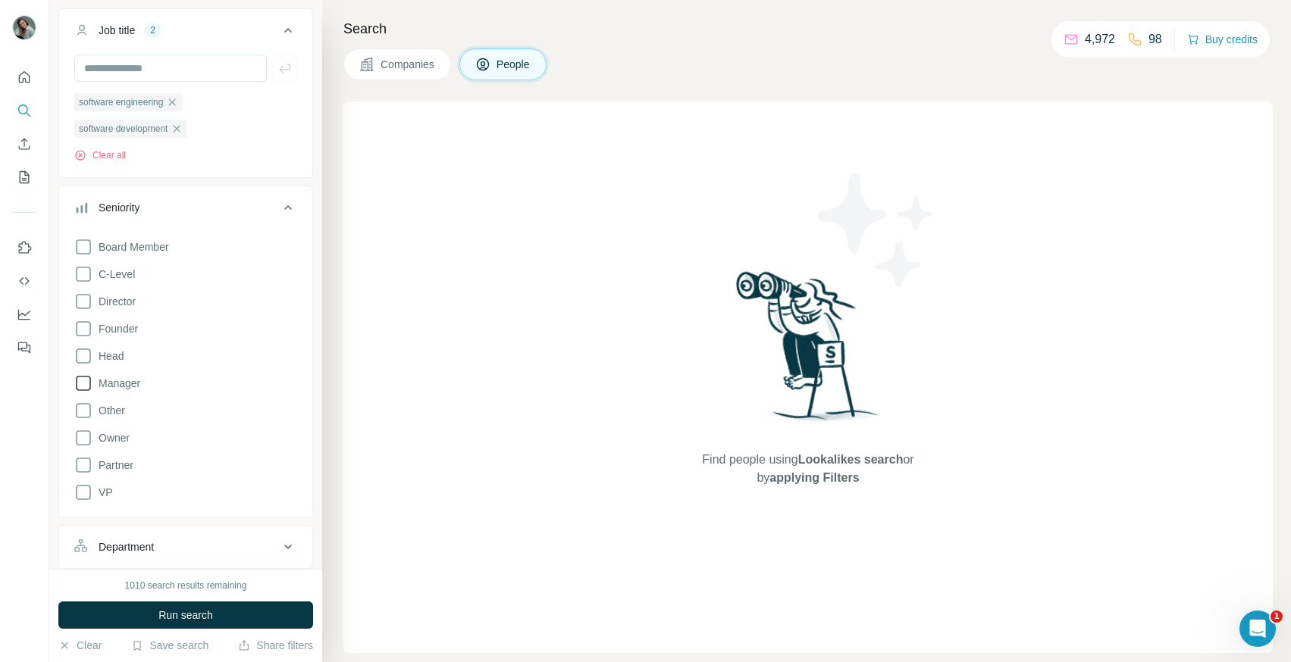
click at [118, 385] on span "Manager" at bounding box center [116, 383] width 48 height 15
click at [118, 379] on span "Manager" at bounding box center [116, 383] width 48 height 15
click at [114, 365] on label "Head" at bounding box center [98, 356] width 49 height 18
click at [114, 305] on span "Director" at bounding box center [113, 301] width 43 height 15
click at [103, 489] on span "VP" at bounding box center [102, 492] width 20 height 15
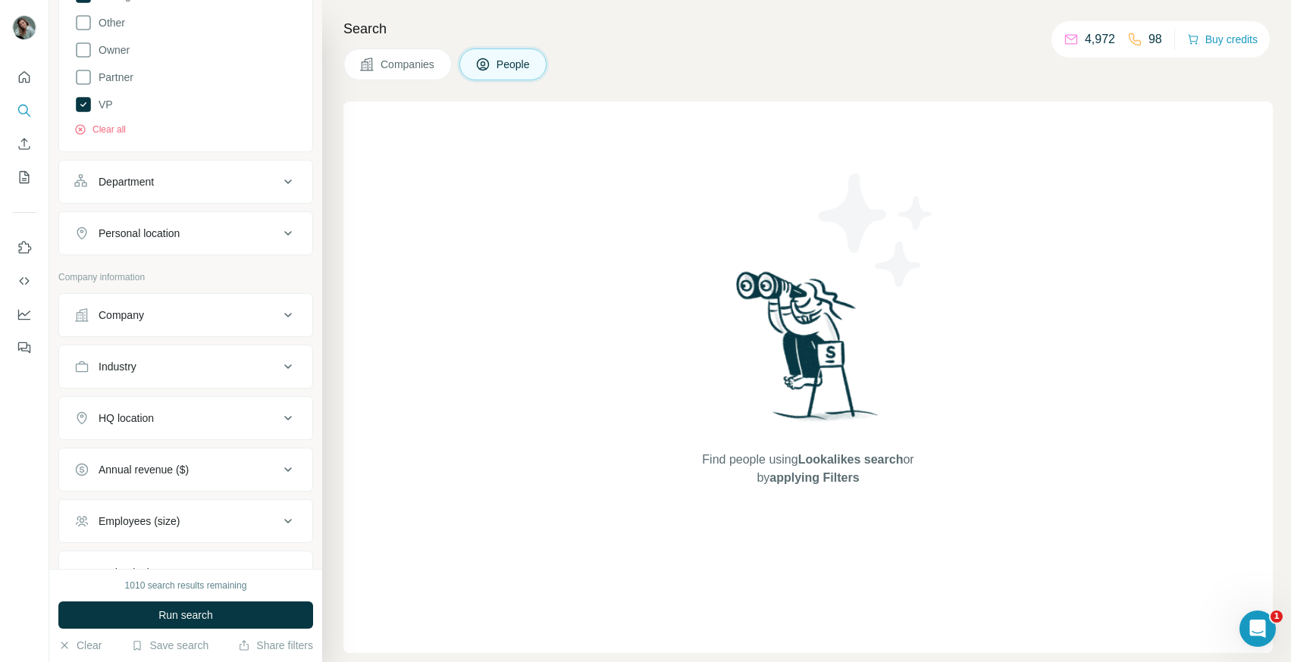
scroll to position [502, 0]
click at [201, 195] on button "Department" at bounding box center [185, 181] width 253 height 36
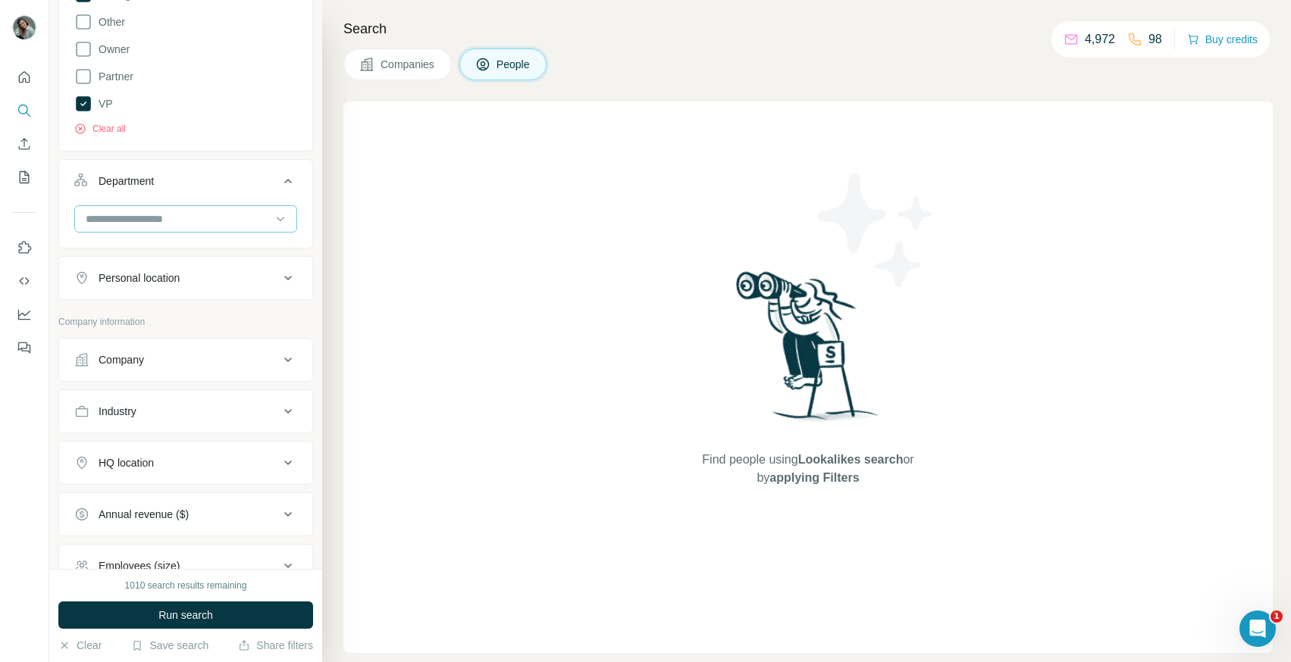
click at [199, 217] on input at bounding box center [177, 219] width 187 height 17
type input "*"
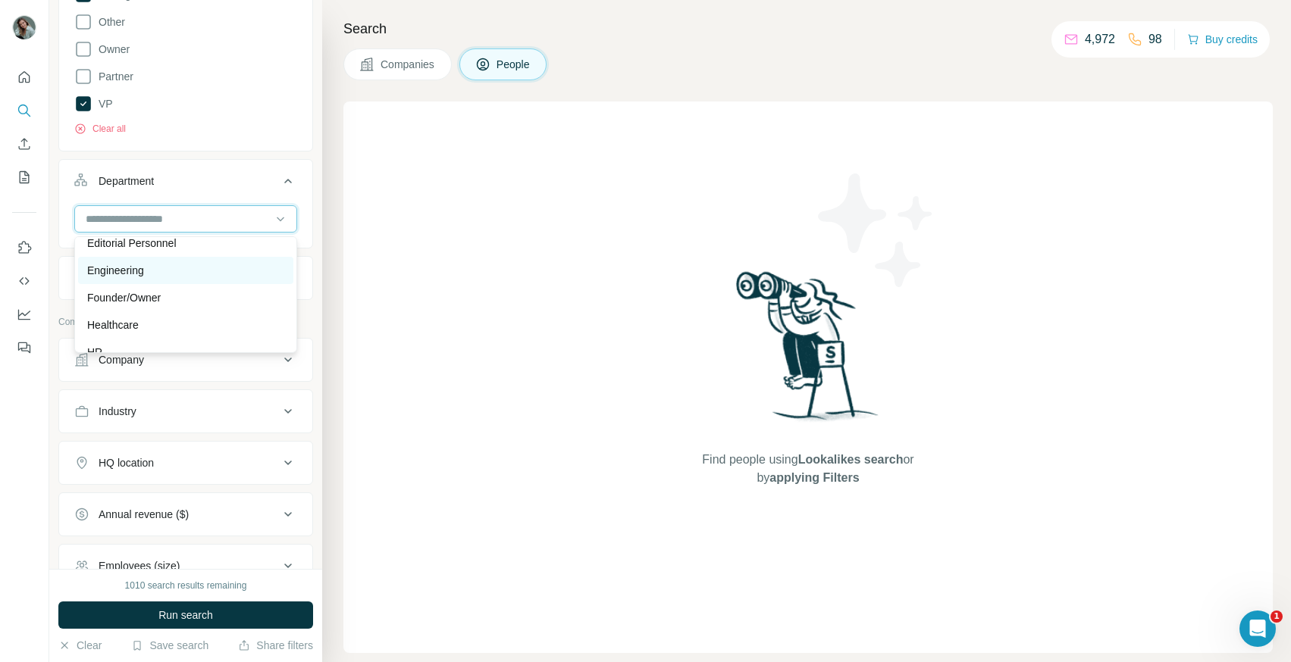
scroll to position [145, 0]
click at [192, 273] on div "Engineering" at bounding box center [185, 271] width 197 height 15
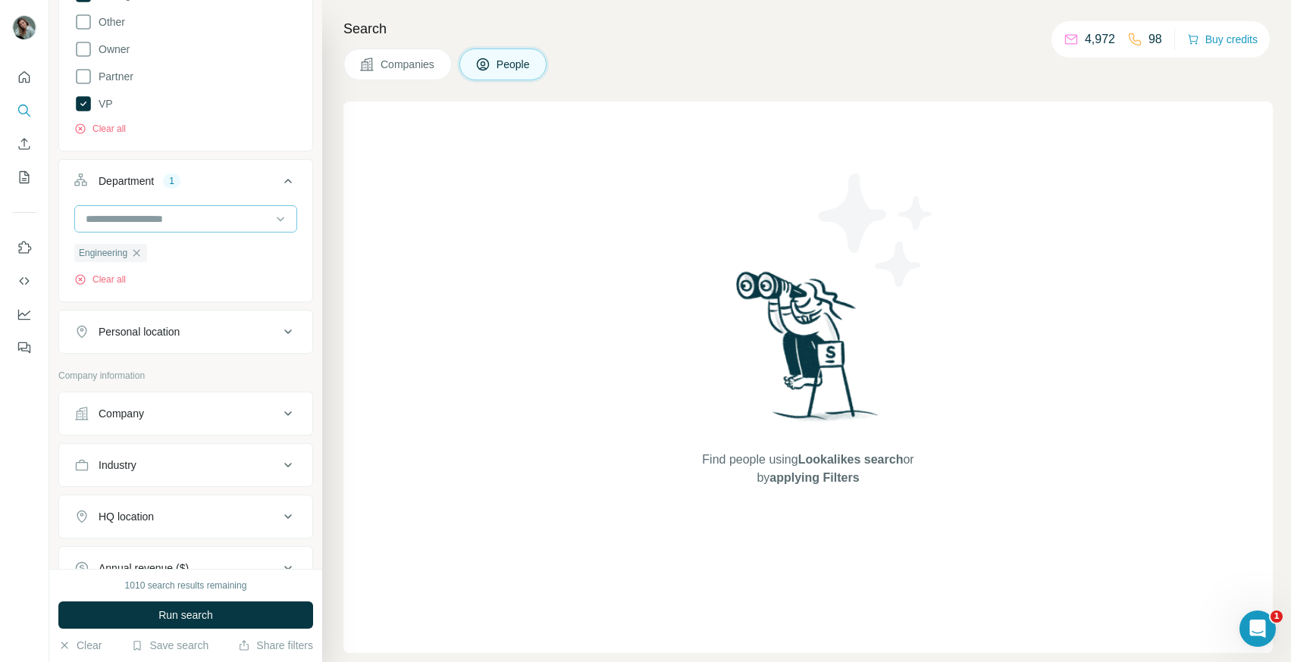
click at [174, 224] on input at bounding box center [177, 219] width 187 height 17
click at [170, 295] on div "Operations" at bounding box center [185, 298] width 197 height 15
click at [177, 218] on input at bounding box center [177, 219] width 187 height 17
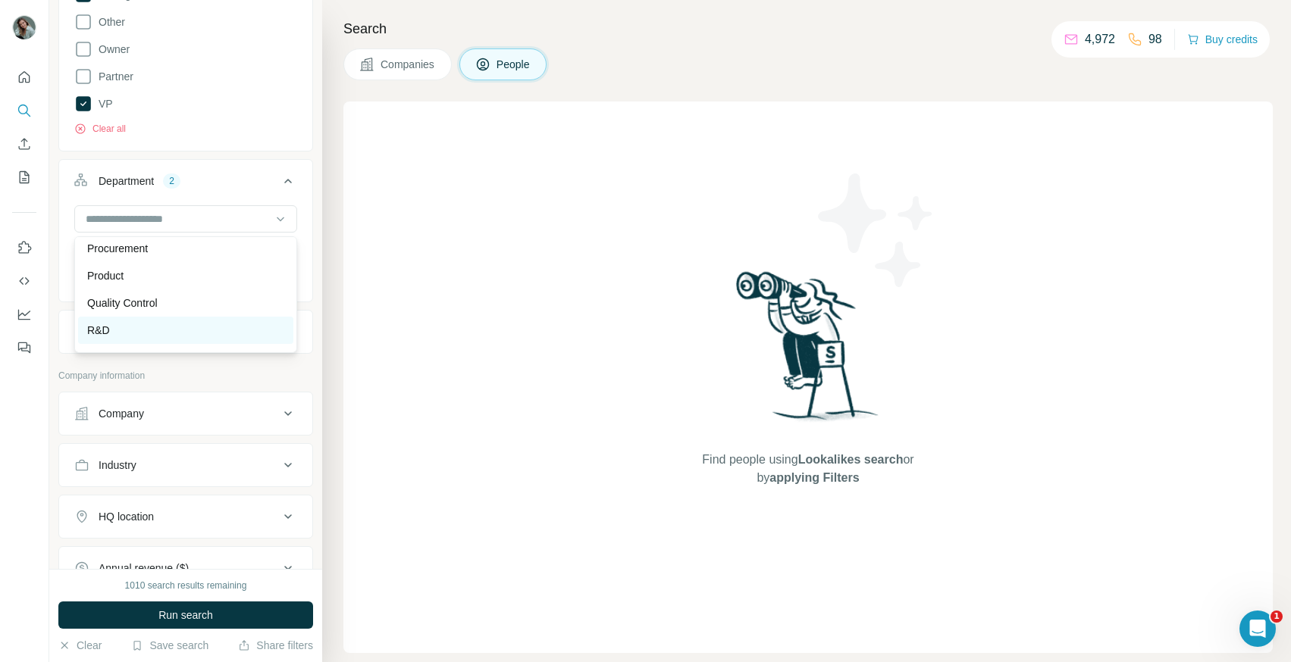
click at [174, 336] on div "R&D" at bounding box center [185, 330] width 197 height 15
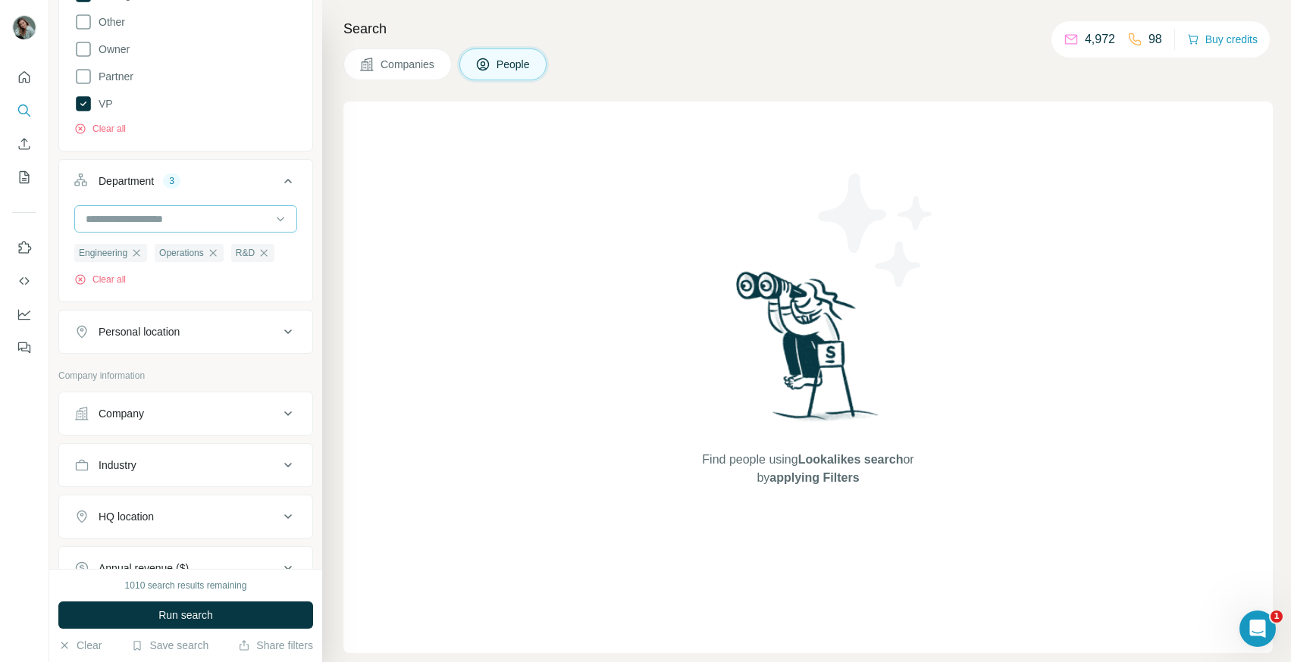
click at [192, 226] on input at bounding box center [177, 219] width 187 height 17
click at [176, 276] on div "Product" at bounding box center [185, 275] width 197 height 15
click at [177, 225] on input at bounding box center [177, 219] width 187 height 17
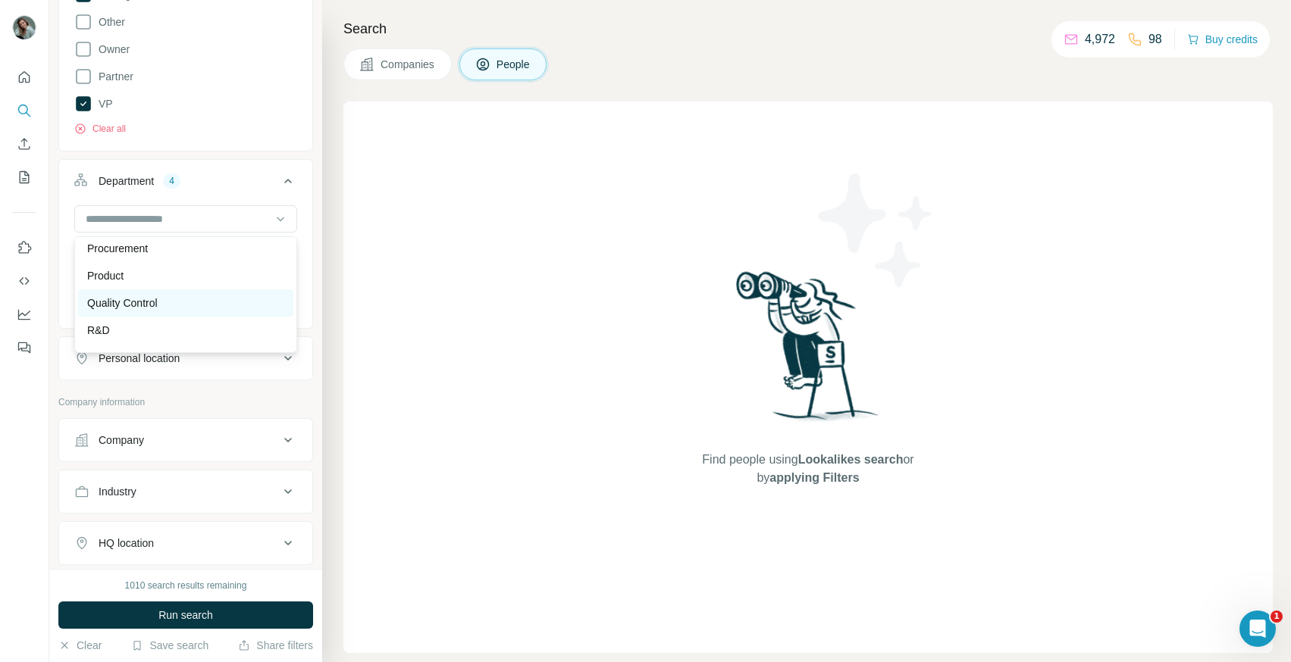
click at [167, 297] on div "Quality Control" at bounding box center [185, 303] width 197 height 15
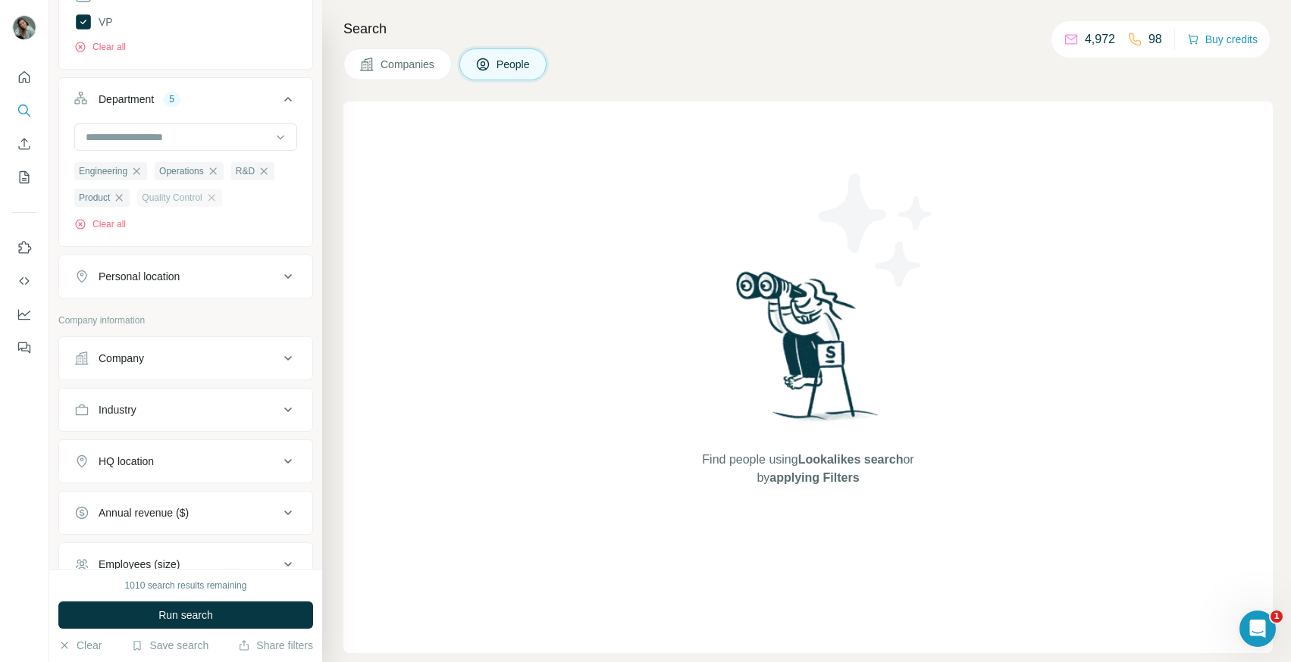
scroll to position [577, 0]
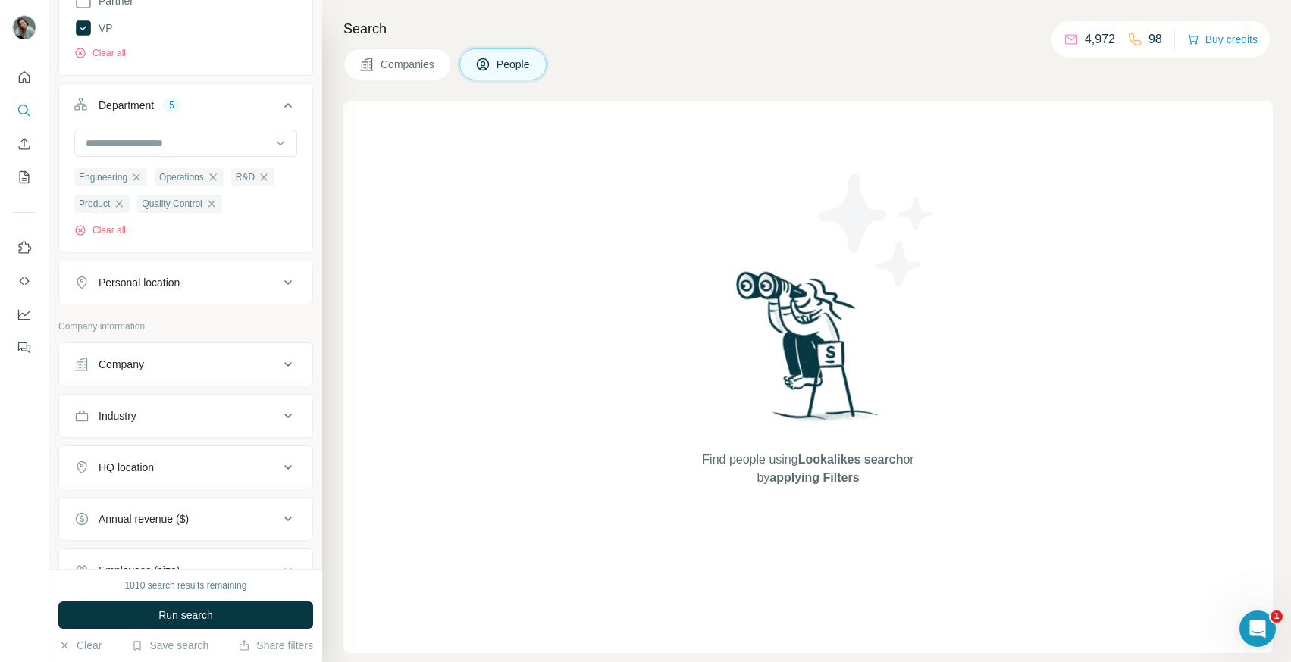
click at [193, 296] on button "Personal location" at bounding box center [185, 282] width 253 height 36
click at [187, 330] on input "text" at bounding box center [185, 320] width 223 height 27
type input "****"
click at [283, 358] on icon at bounding box center [275, 362] width 18 height 18
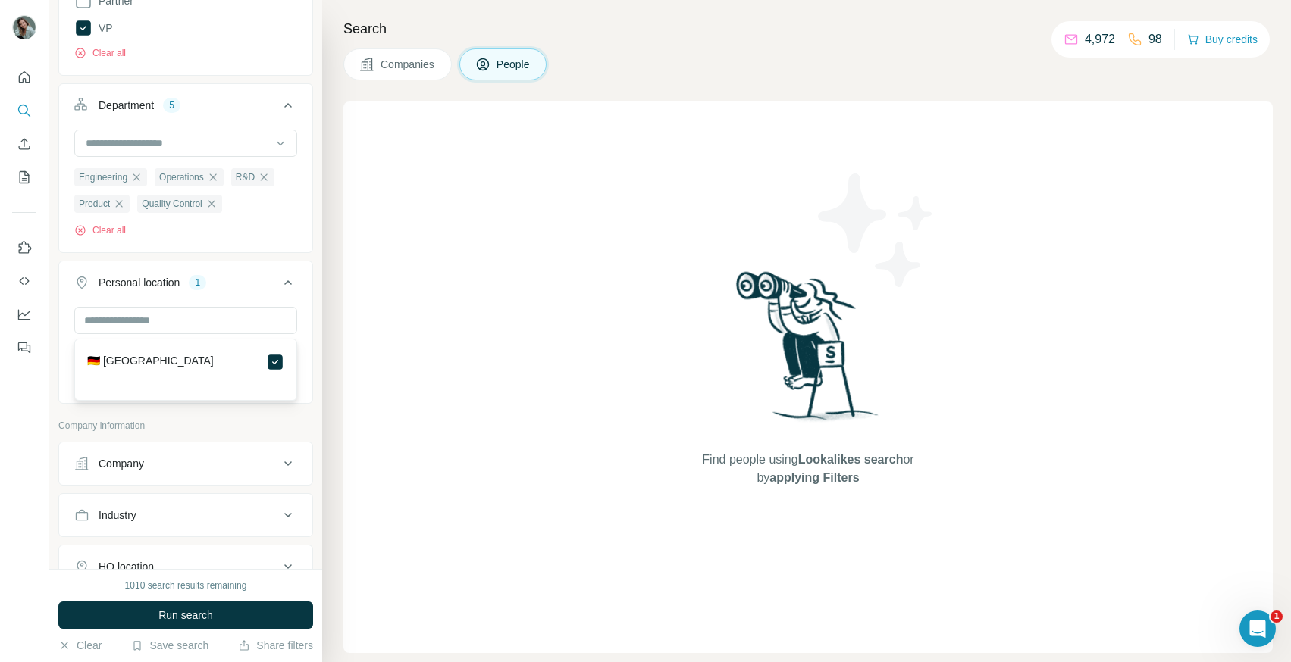
click at [290, 431] on p "Company information" at bounding box center [185, 426] width 255 height 14
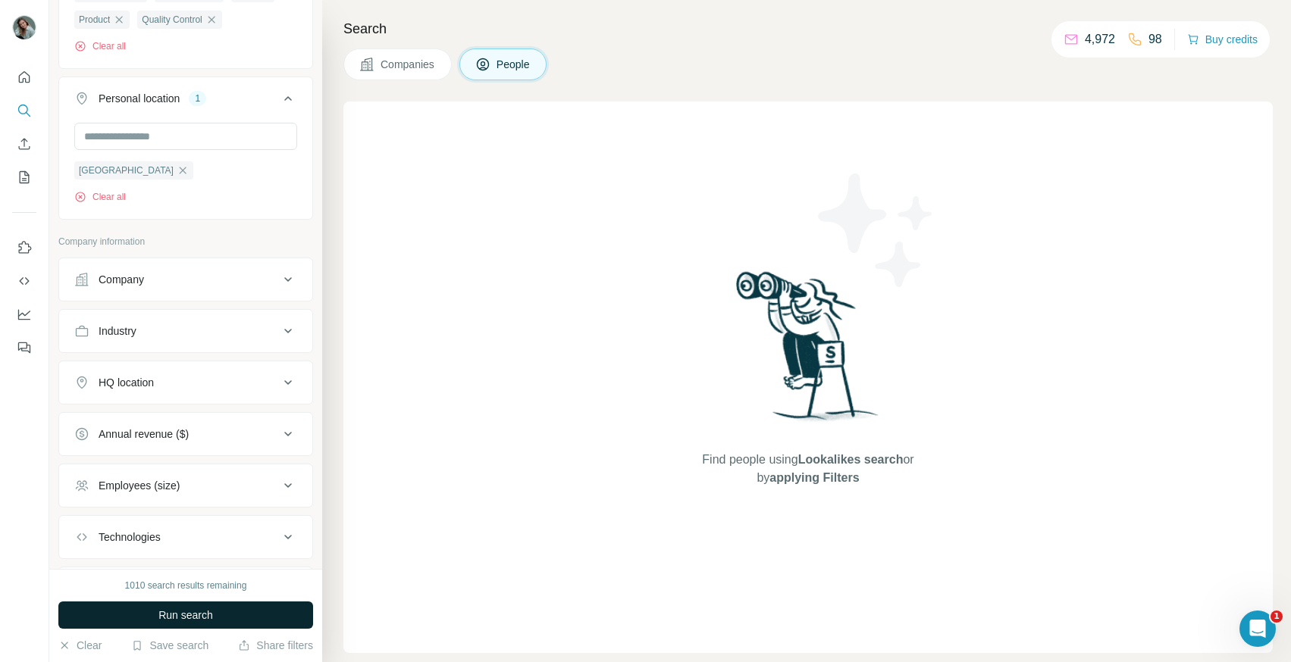
scroll to position [761, 0]
click at [205, 612] on span "Run search" at bounding box center [185, 615] width 55 height 15
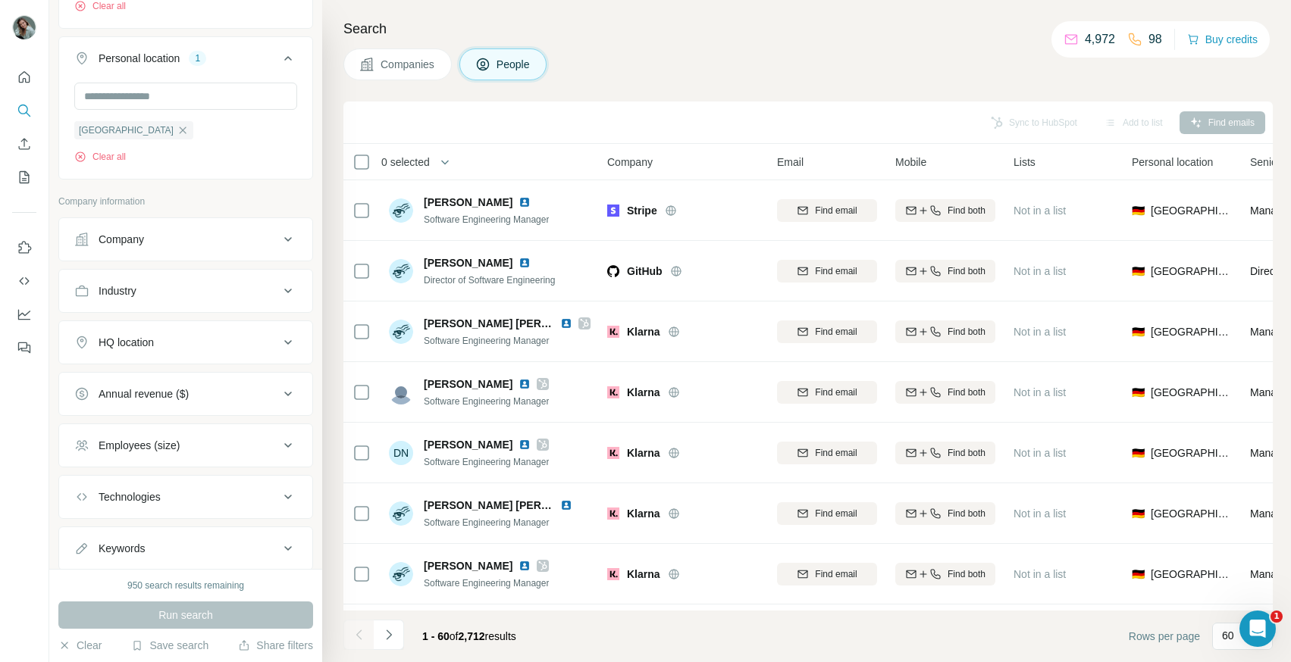
scroll to position [847, 0]
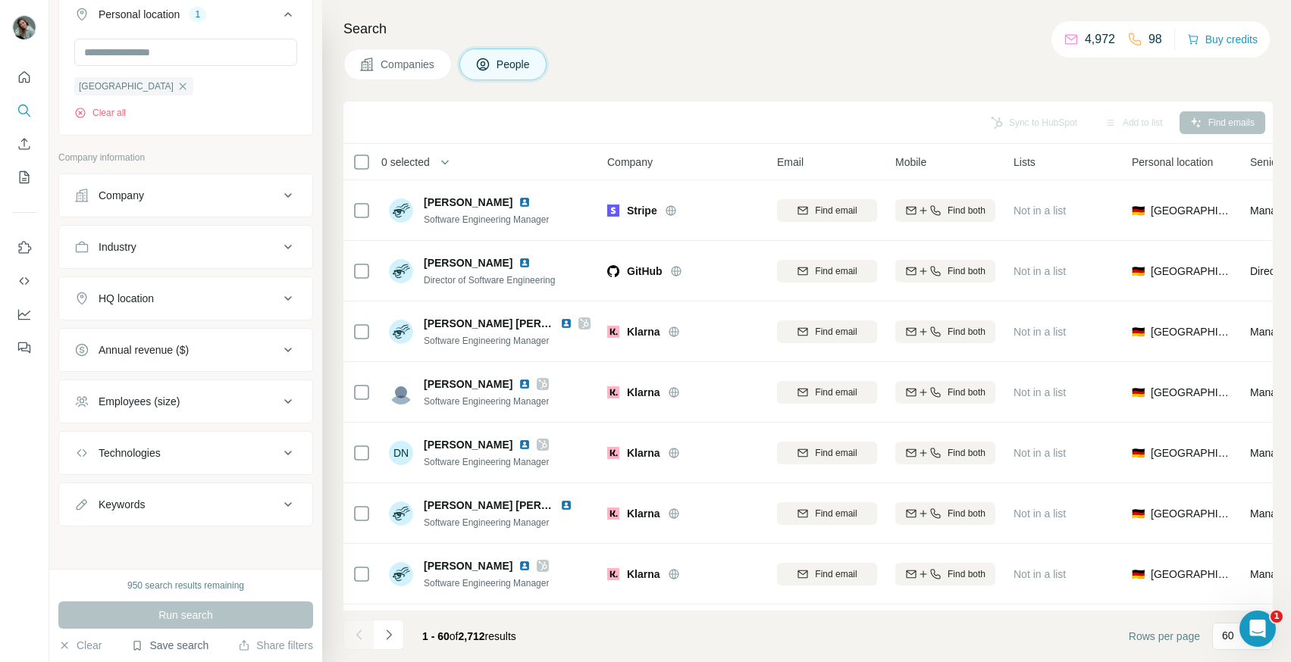
click at [180, 649] on button "Save search" at bounding box center [169, 645] width 77 height 15
click at [199, 614] on div "View my saved searches" at bounding box center [213, 619] width 160 height 30
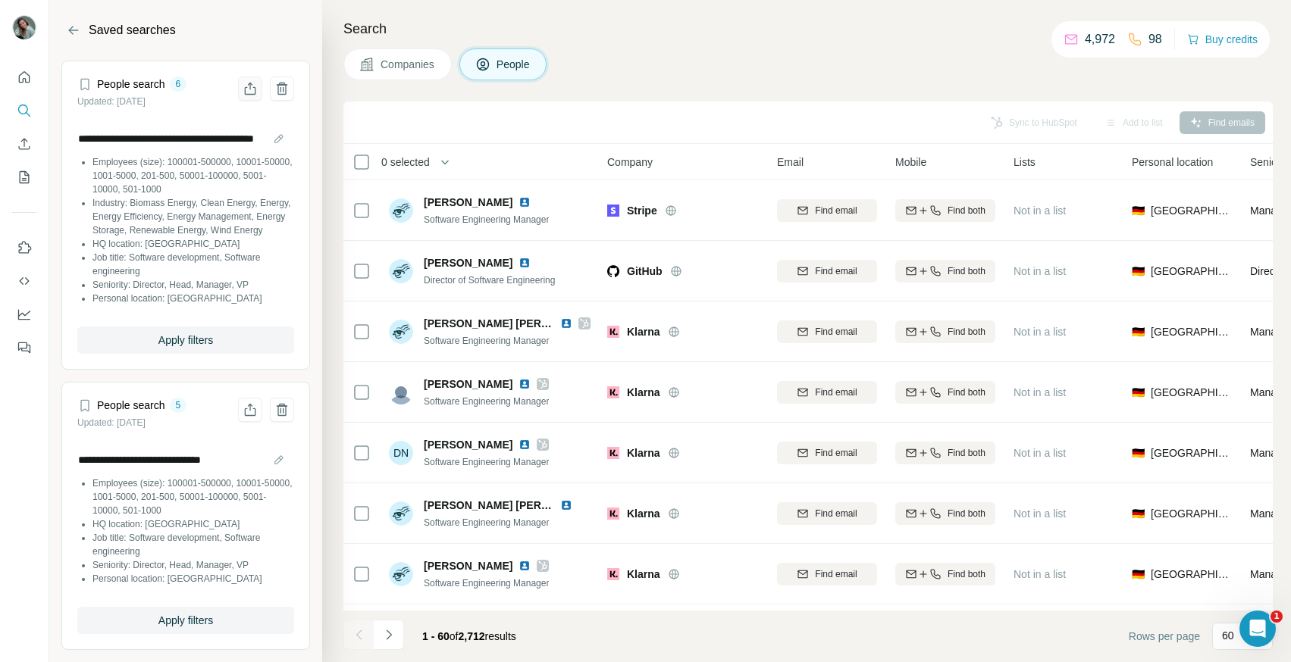
click at [254, 87] on icon "Share filters" at bounding box center [250, 91] width 11 height 8
click at [83, 85] on icon at bounding box center [84, 84] width 15 height 15
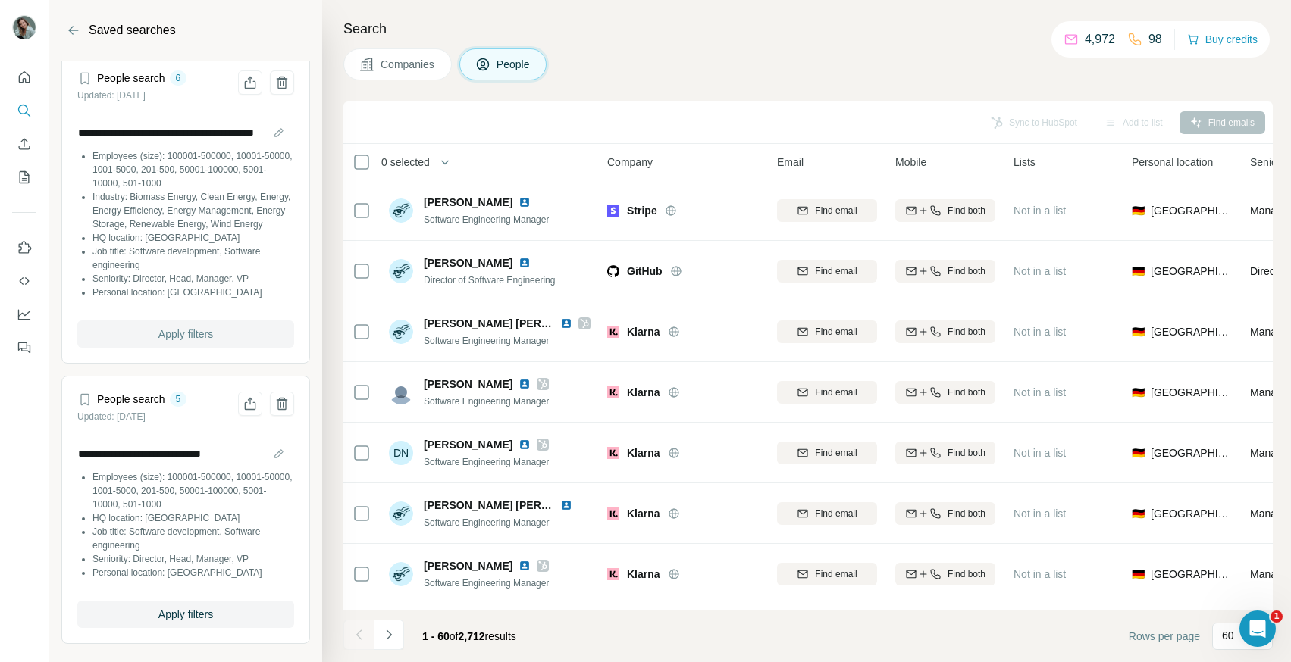
scroll to position [0, 0]
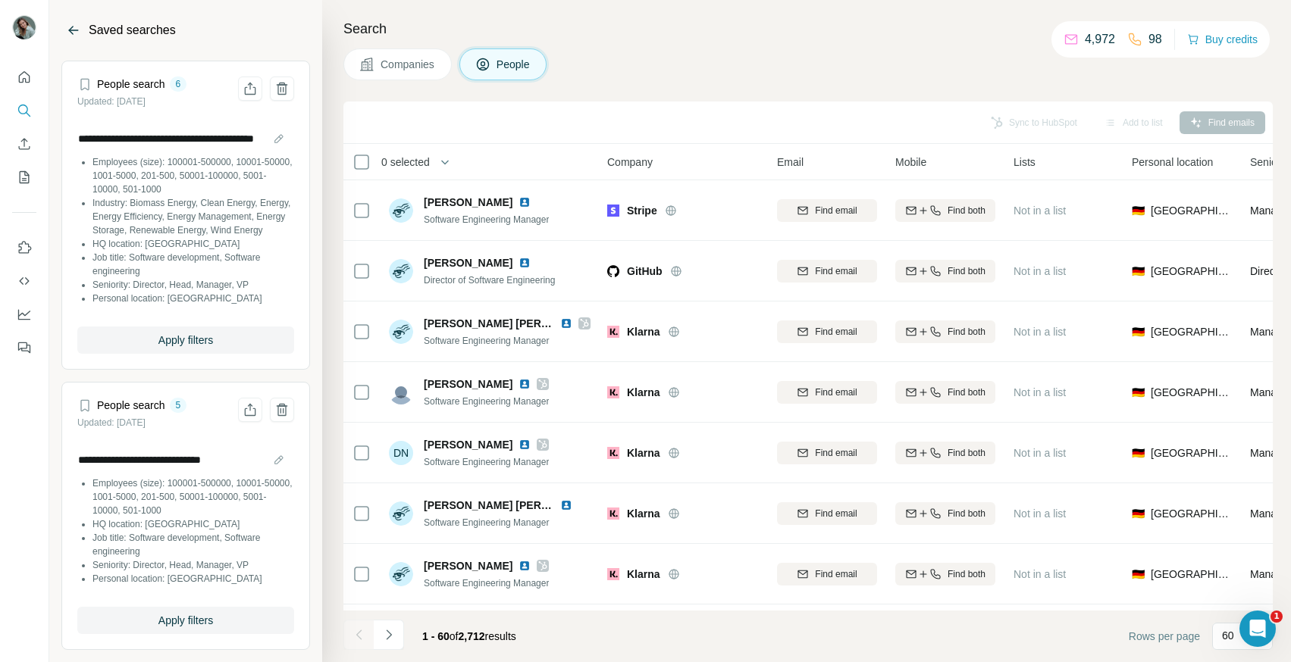
click at [74, 32] on icon "Back" at bounding box center [73, 30] width 15 height 15
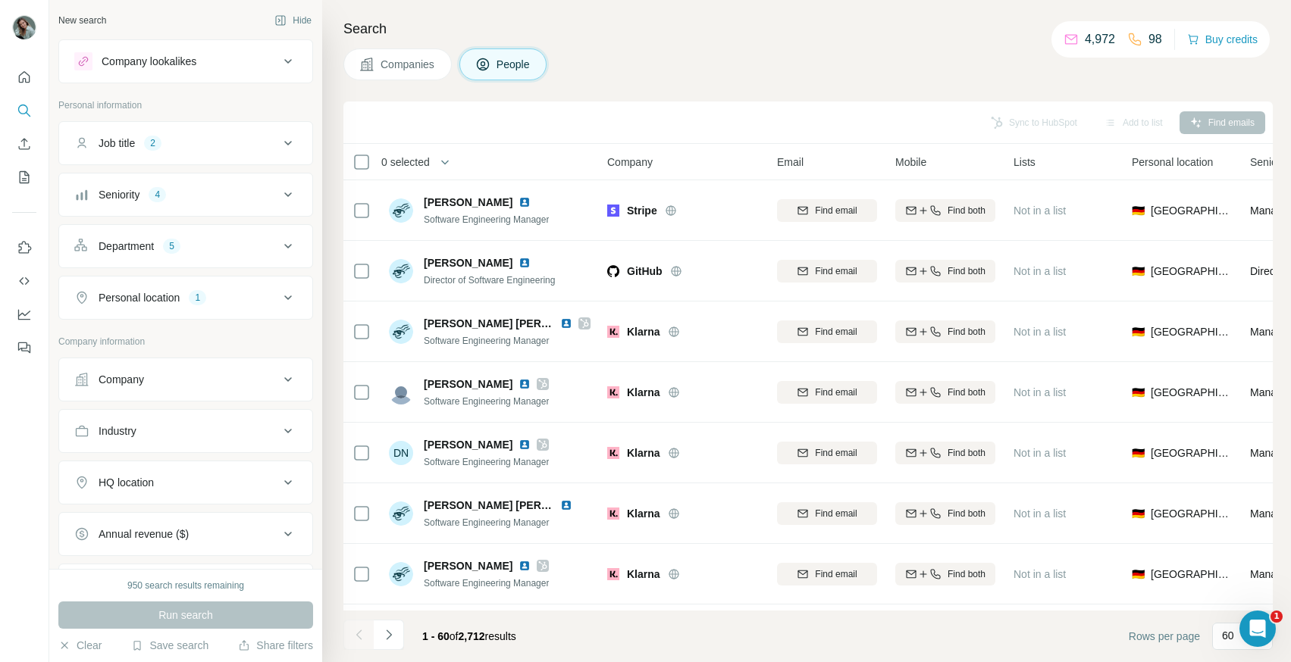
click at [199, 655] on div "Save search" at bounding box center [169, 647] width 77 height 18
click at [202, 624] on div "View my saved searches" at bounding box center [213, 619] width 160 height 30
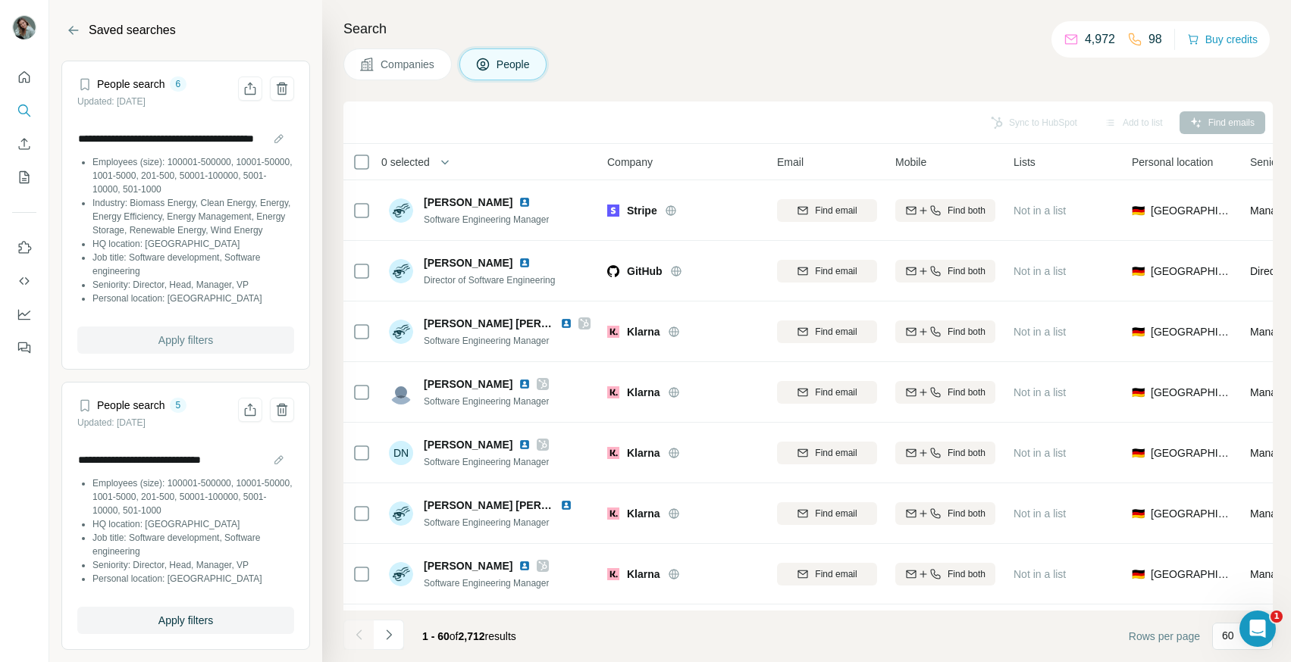
click at [197, 348] on span "Apply filters" at bounding box center [185, 340] width 55 height 15
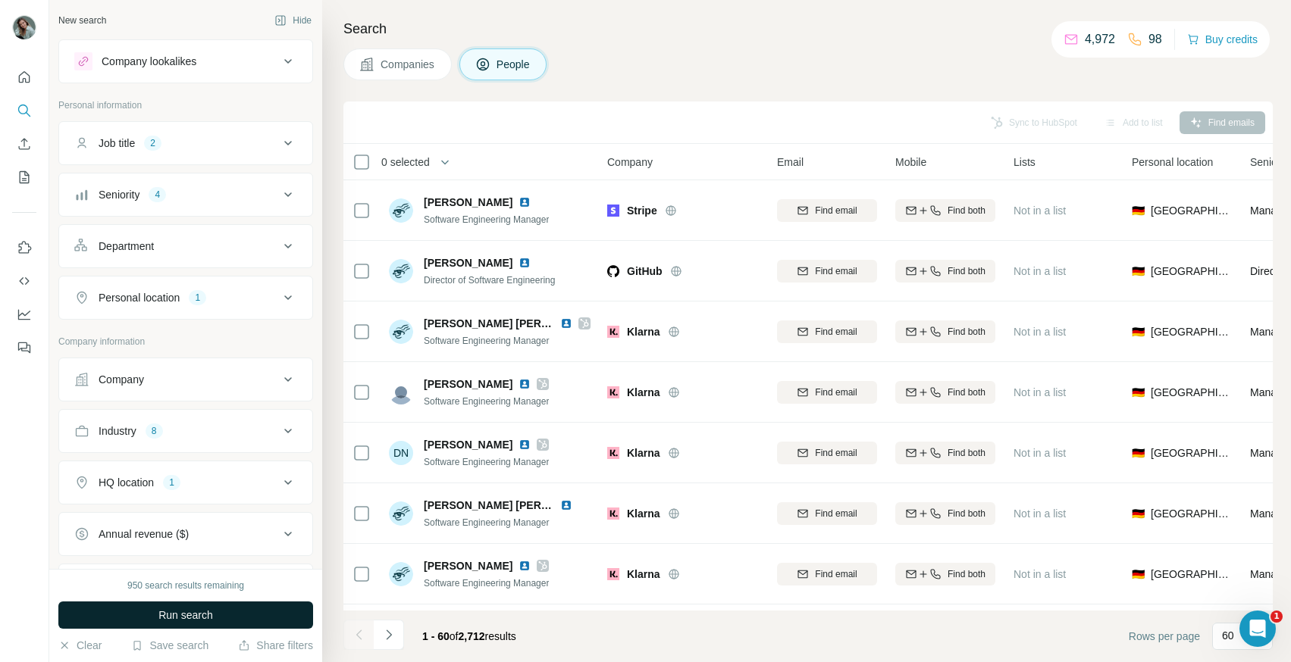
click at [195, 622] on span "Run search" at bounding box center [185, 615] width 55 height 15
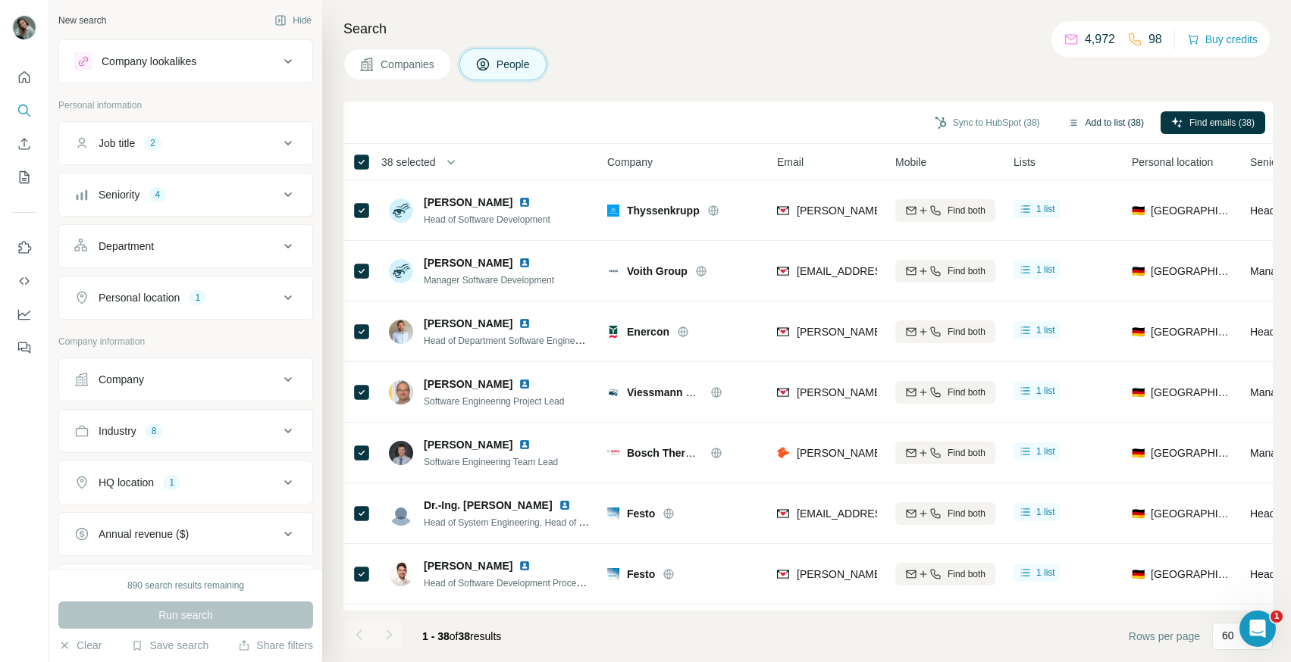
click at [1095, 126] on button "Add to list (38)" at bounding box center [1105, 122] width 98 height 23
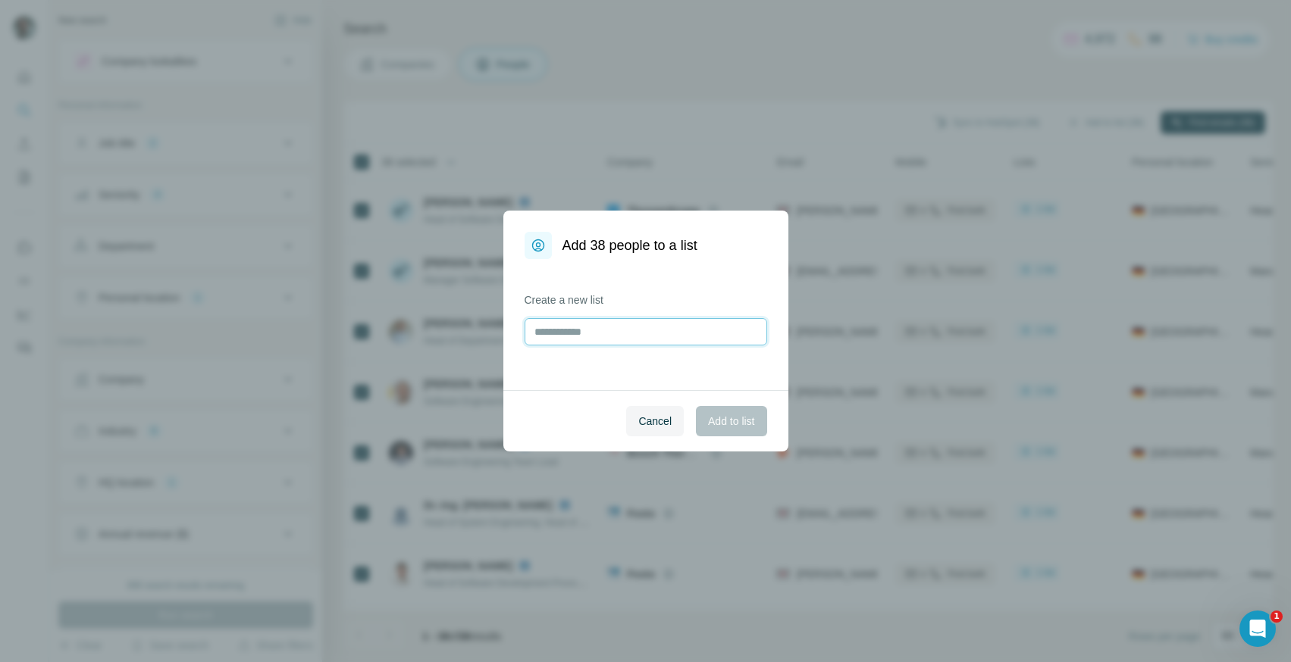
click at [570, 333] on input "text" at bounding box center [645, 331] width 242 height 27
click at [709, 328] on input "**********" at bounding box center [645, 331] width 242 height 27
click at [713, 336] on input "**********" at bounding box center [645, 331] width 242 height 27
click at [726, 333] on input "**********" at bounding box center [645, 331] width 242 height 27
click at [730, 331] on input "**********" at bounding box center [645, 331] width 242 height 27
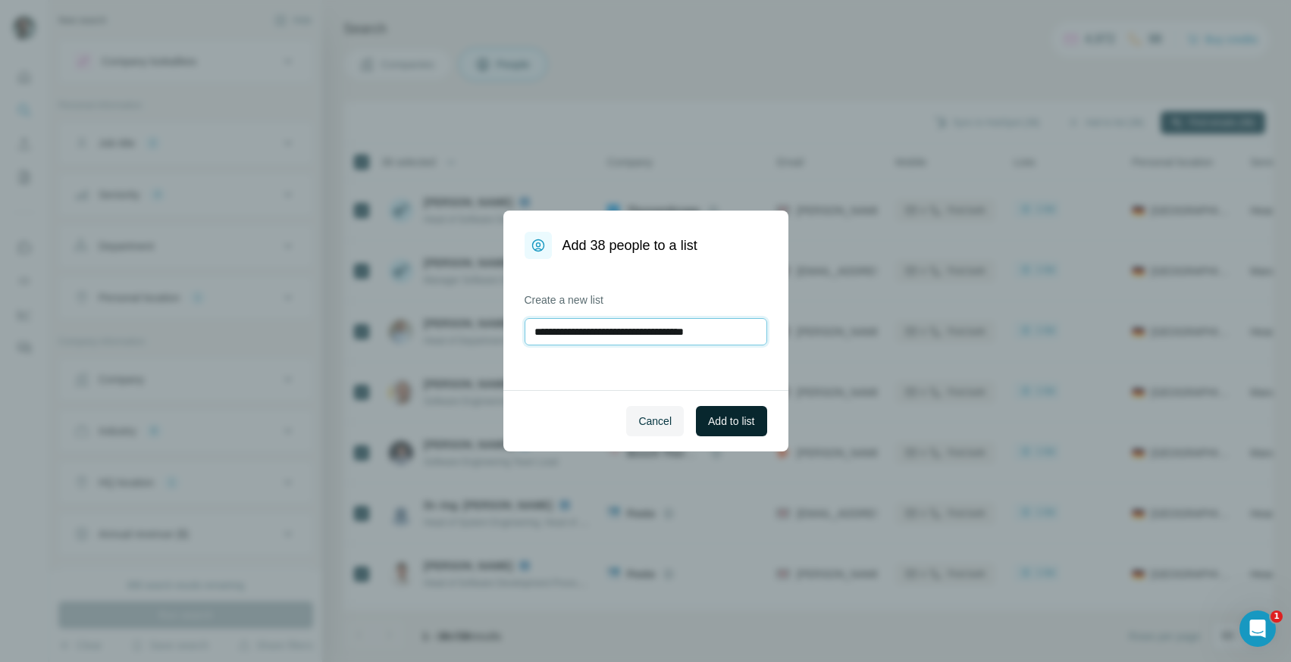
type input "**********"
click at [724, 424] on span "Add to list" at bounding box center [731, 421] width 46 height 15
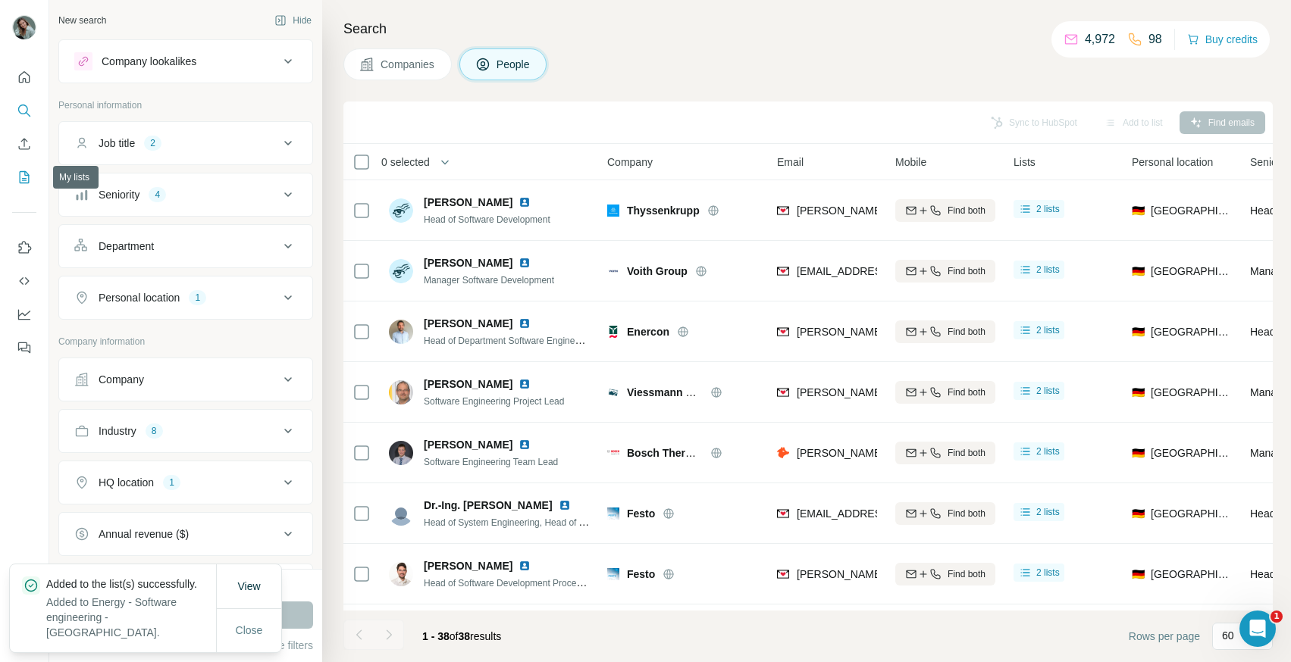
click at [24, 179] on icon "My lists" at bounding box center [26, 176] width 8 height 10
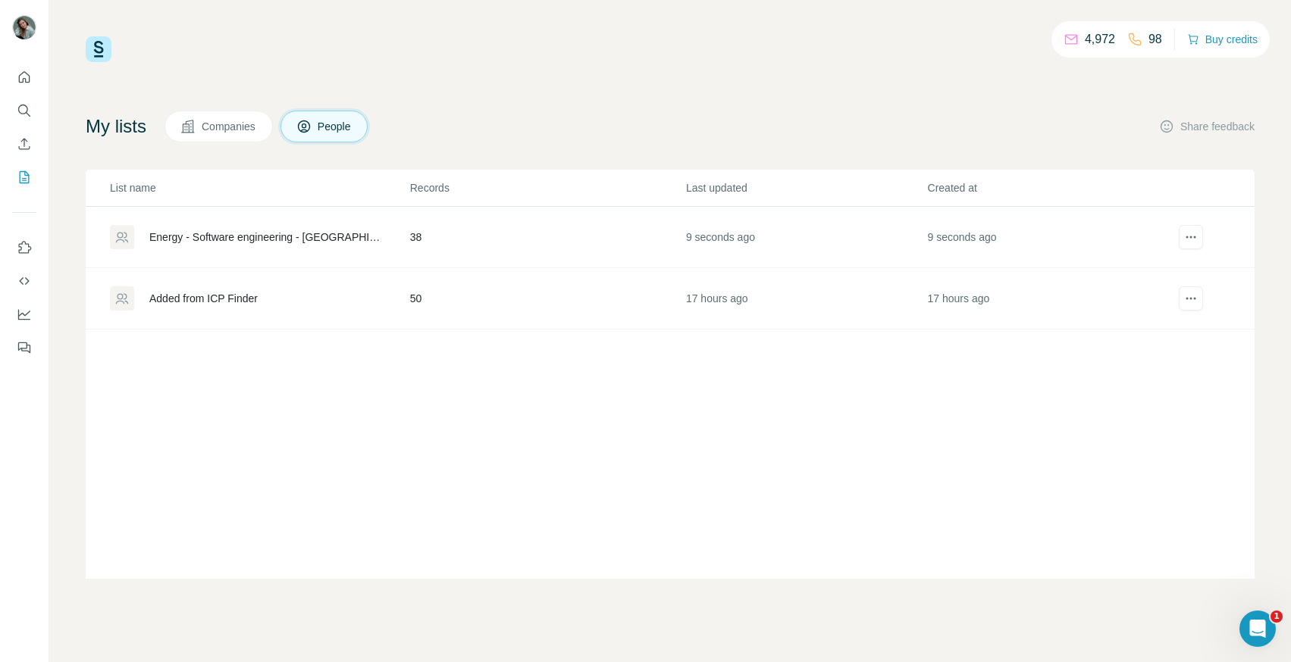
click at [258, 241] on div "Energy - Software engineering - [GEOGRAPHIC_DATA]" at bounding box center [266, 237] width 235 height 15
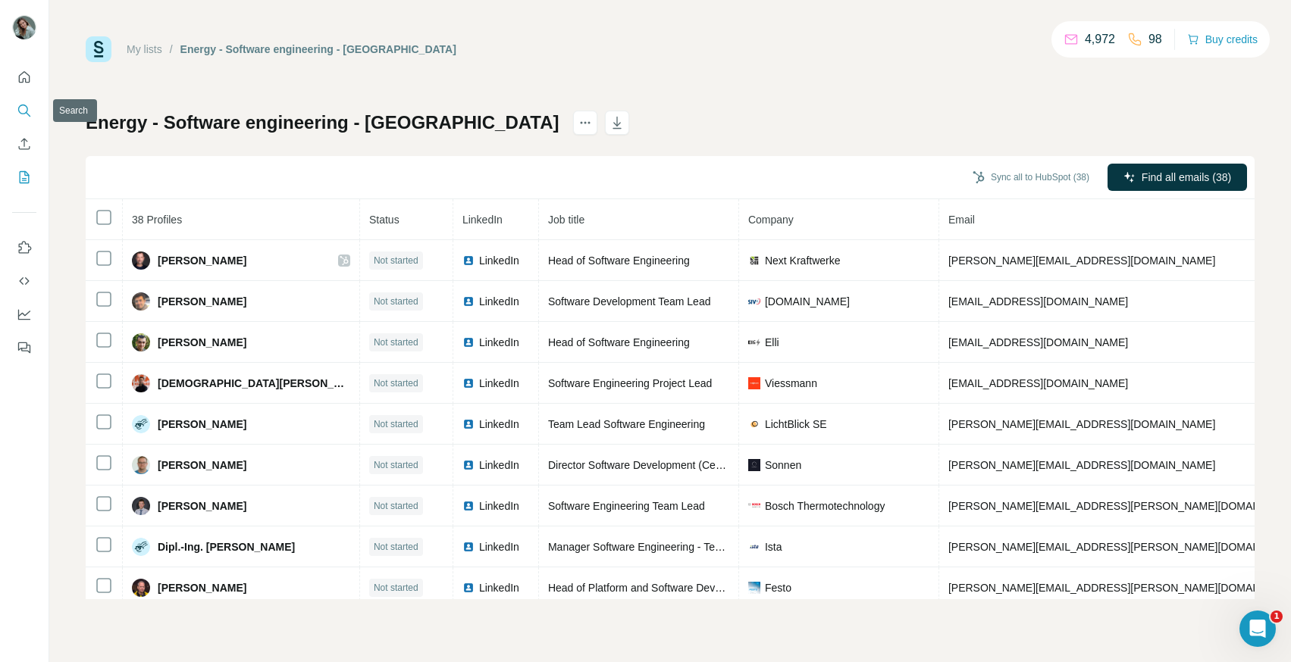
click at [19, 111] on icon "Search" at bounding box center [23, 110] width 10 height 10
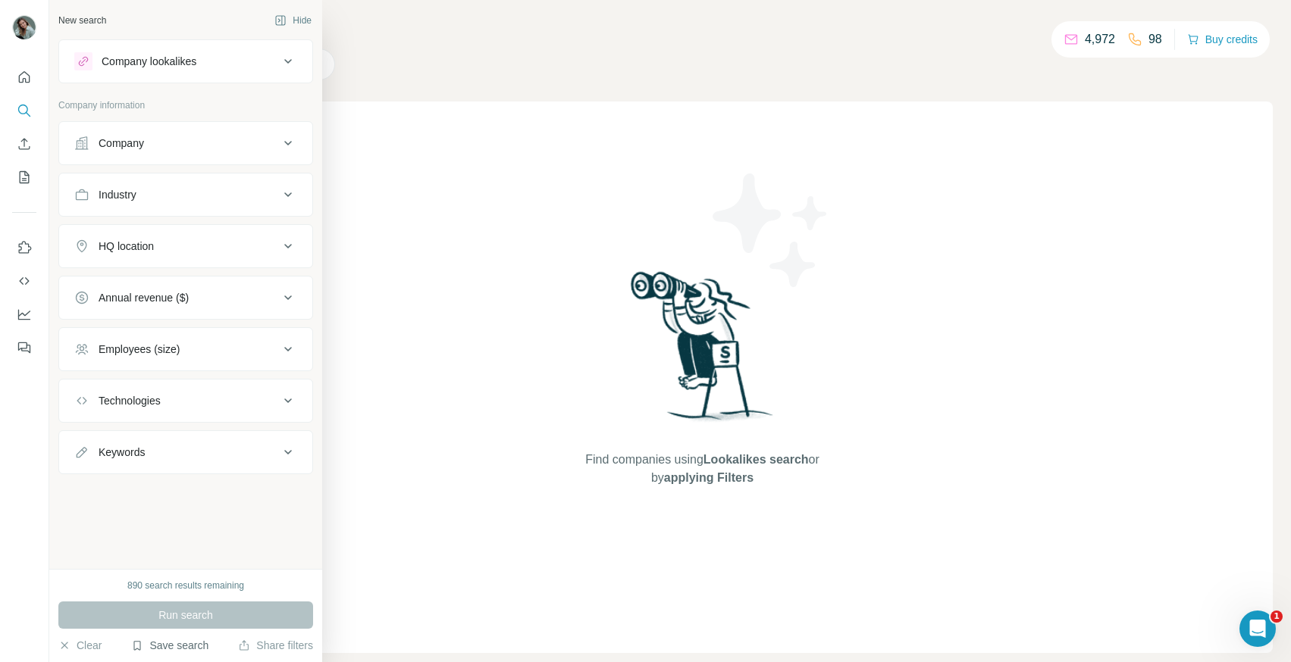
click at [189, 644] on button "Save search" at bounding box center [169, 645] width 77 height 15
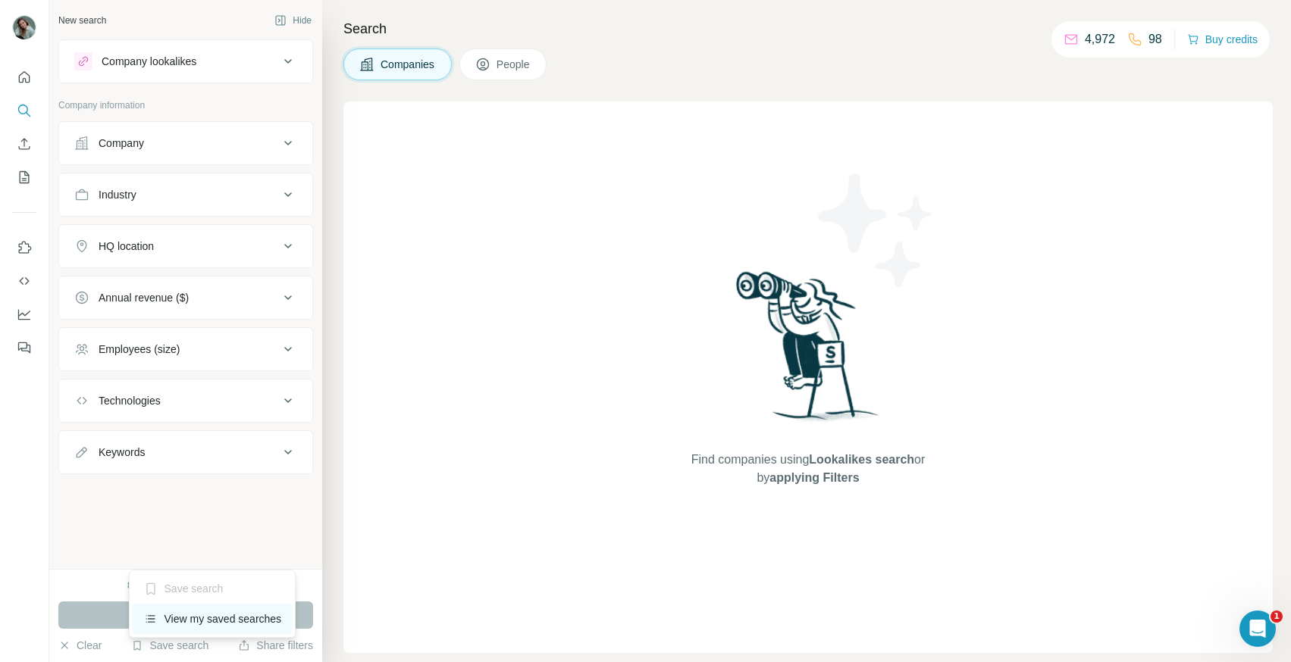
click at [206, 624] on div "View my saved searches" at bounding box center [213, 619] width 160 height 30
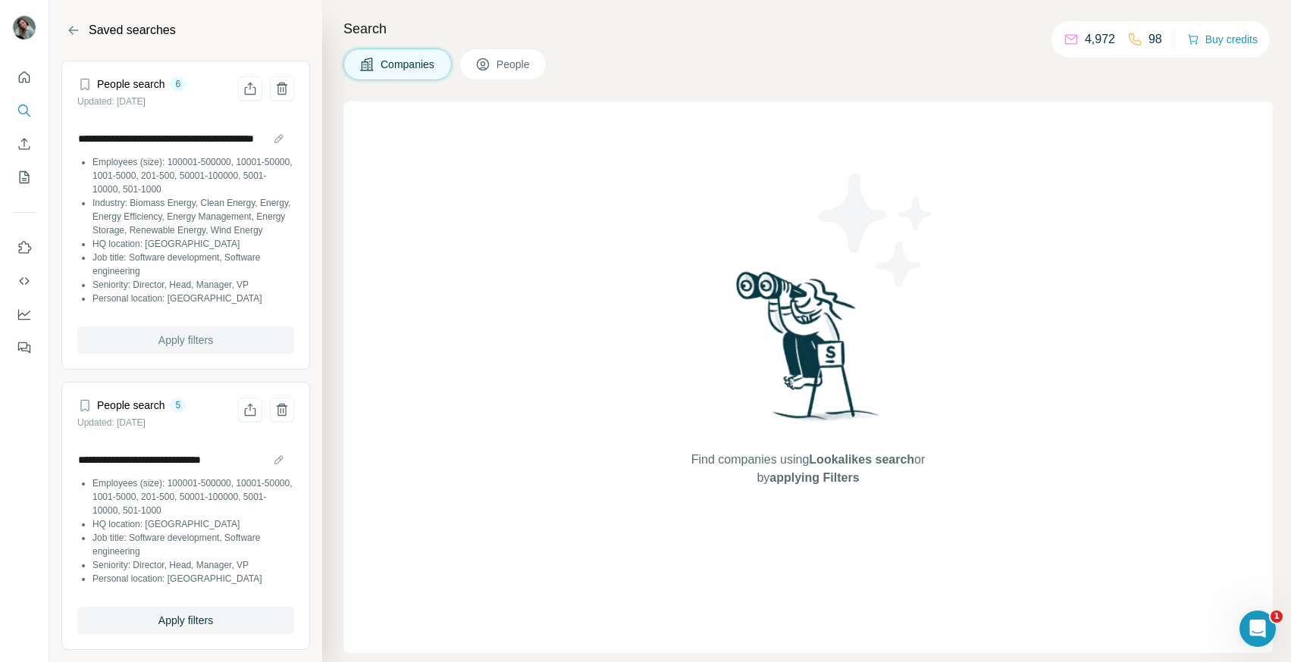
click at [199, 348] on span "Apply filters" at bounding box center [185, 340] width 55 height 15
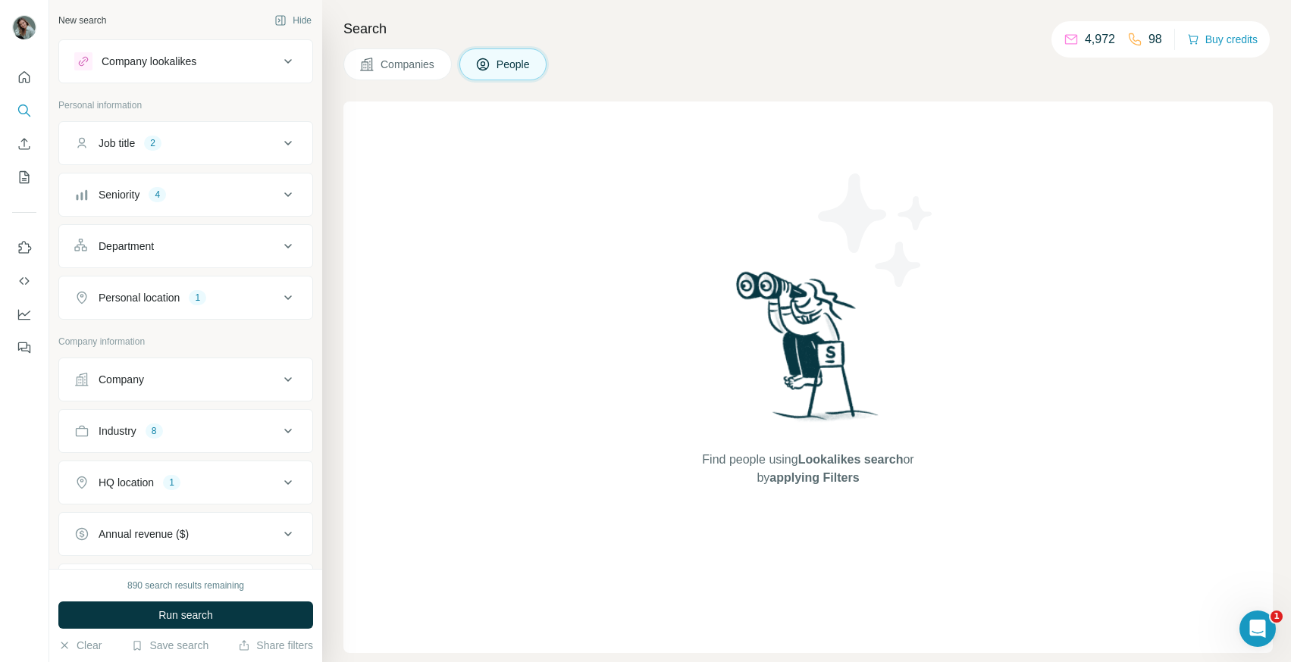
click at [175, 144] on div "Job title 2" at bounding box center [176, 143] width 205 height 15
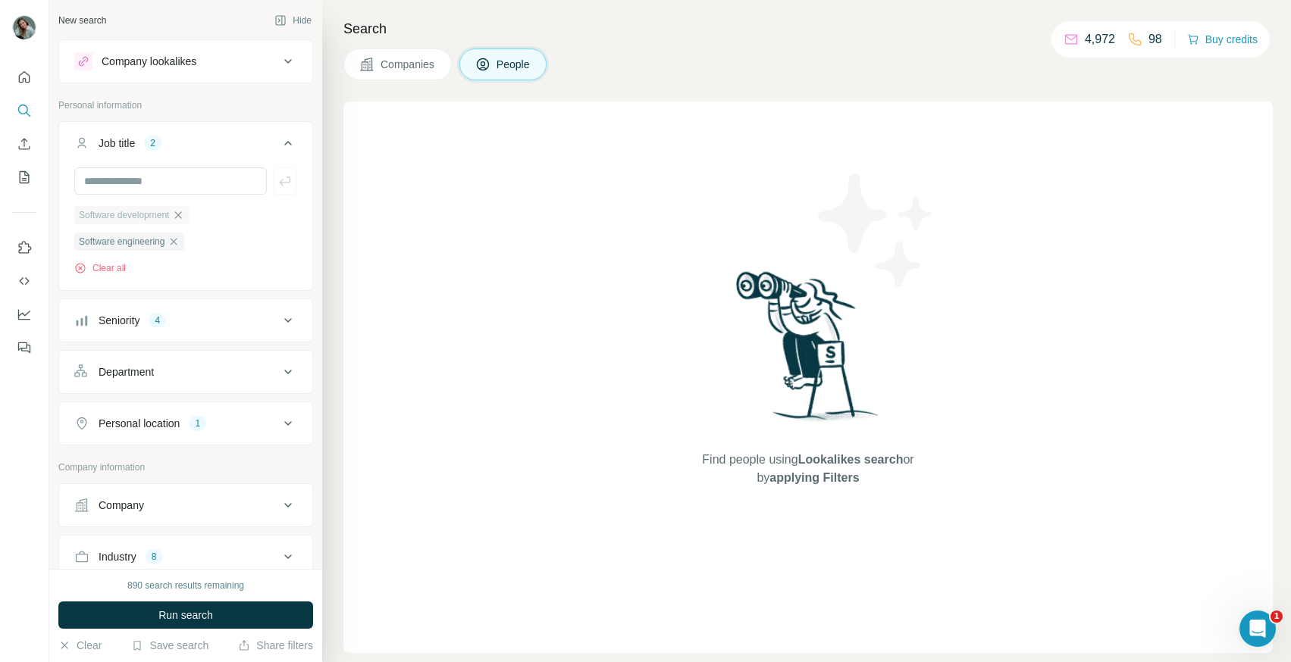
click at [183, 215] on icon "button" at bounding box center [178, 215] width 12 height 12
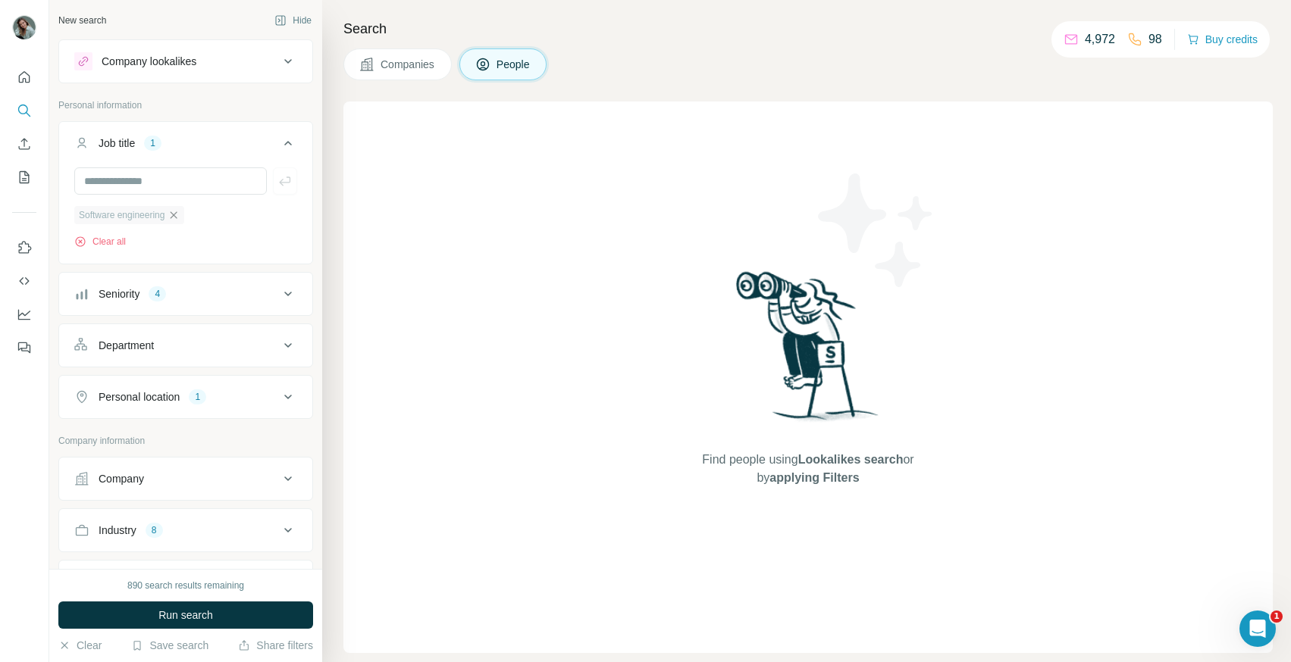
click at [180, 214] on icon "button" at bounding box center [173, 215] width 12 height 12
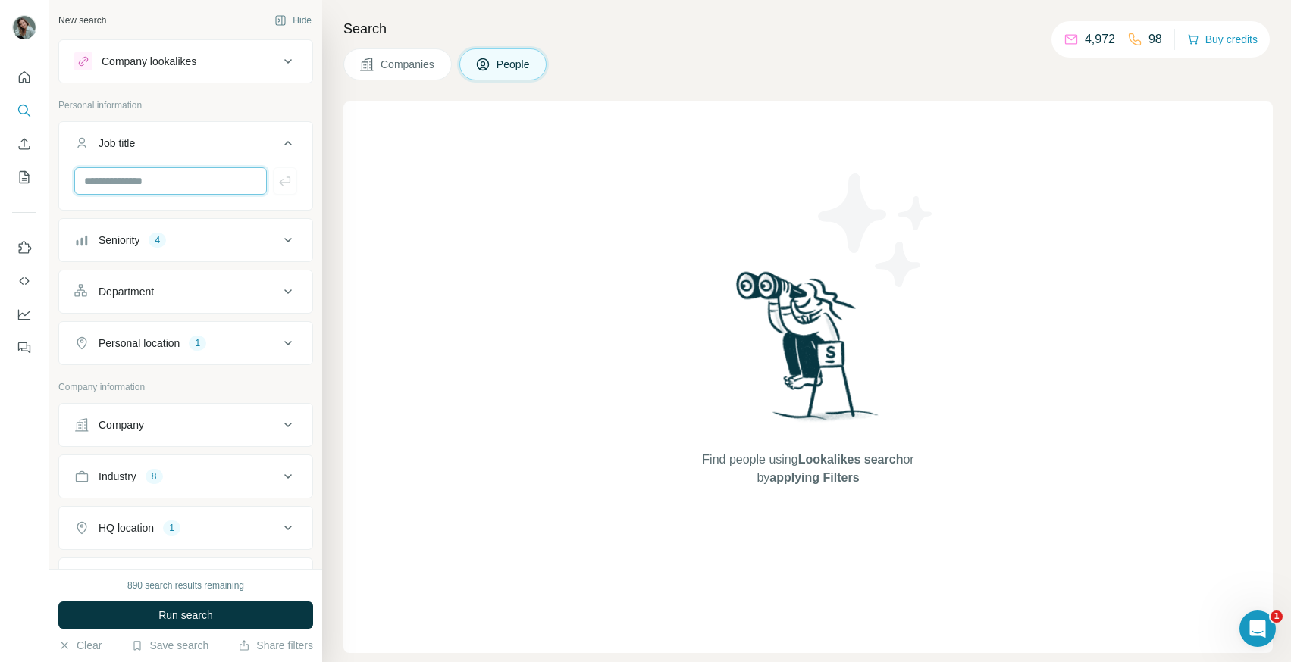
click at [150, 182] on input "text" at bounding box center [170, 180] width 192 height 27
type input "**"
click at [199, 181] on input "text" at bounding box center [170, 180] width 192 height 27
paste input "**********"
type input "**********"
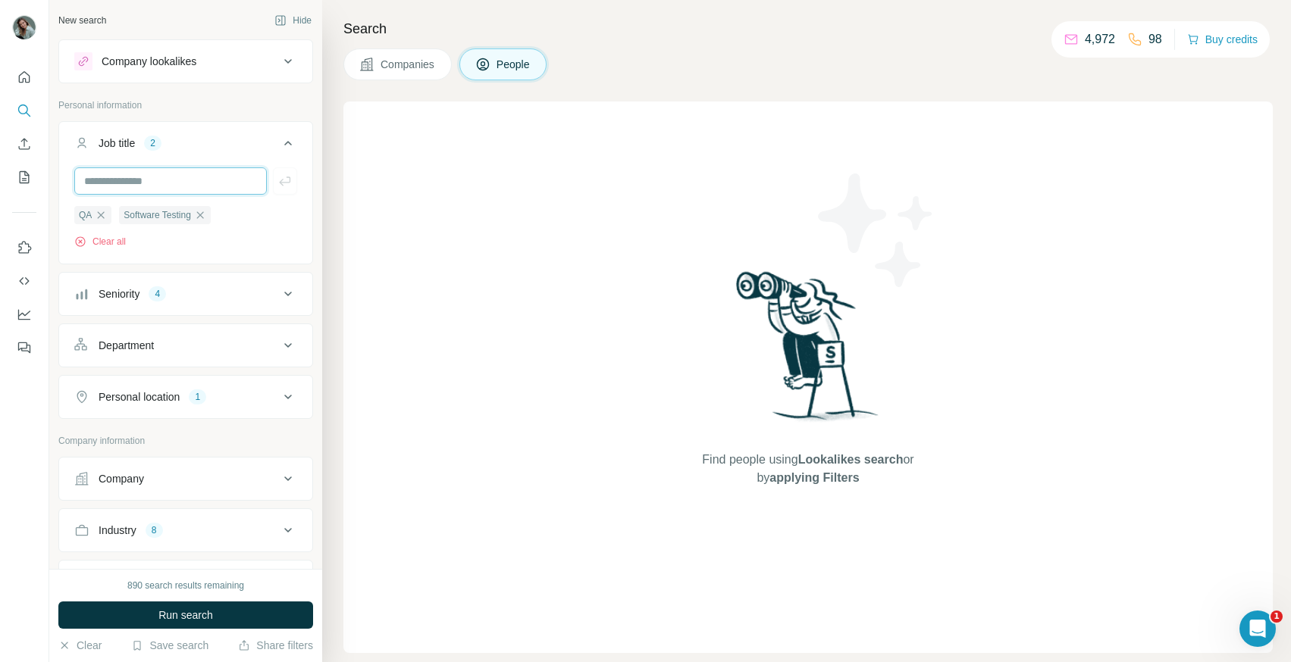
paste input "**********"
type input "**********"
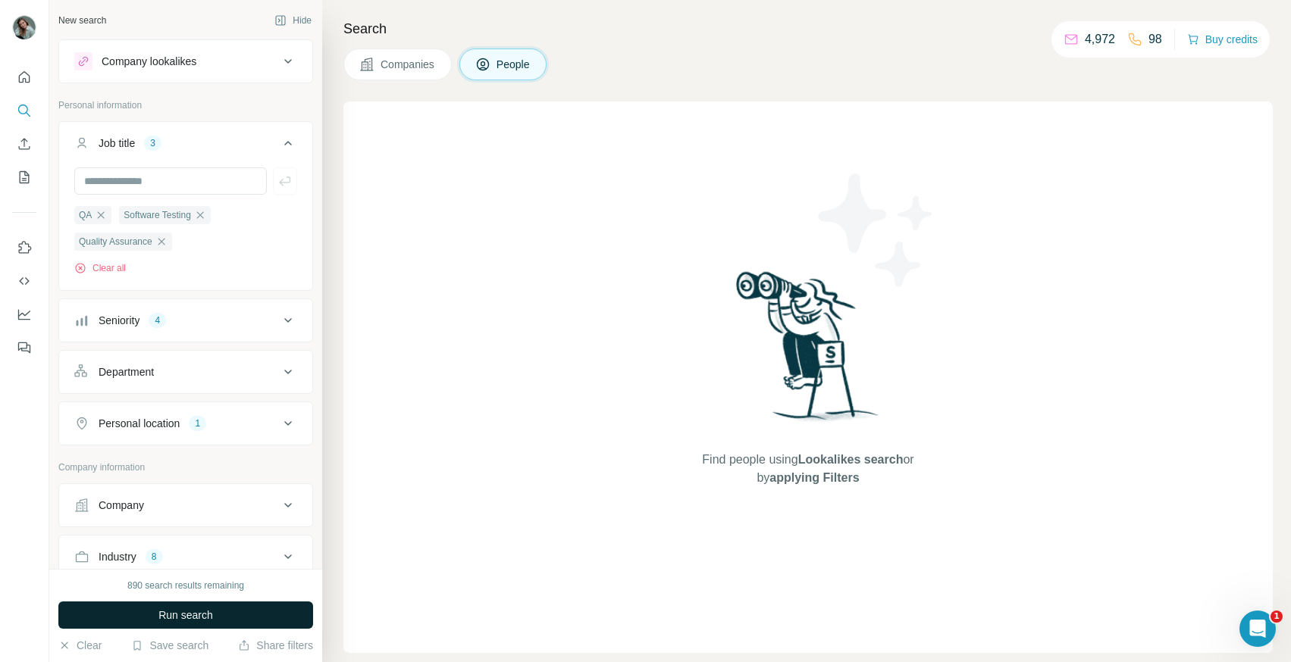
click at [196, 623] on button "Run search" at bounding box center [185, 615] width 255 height 27
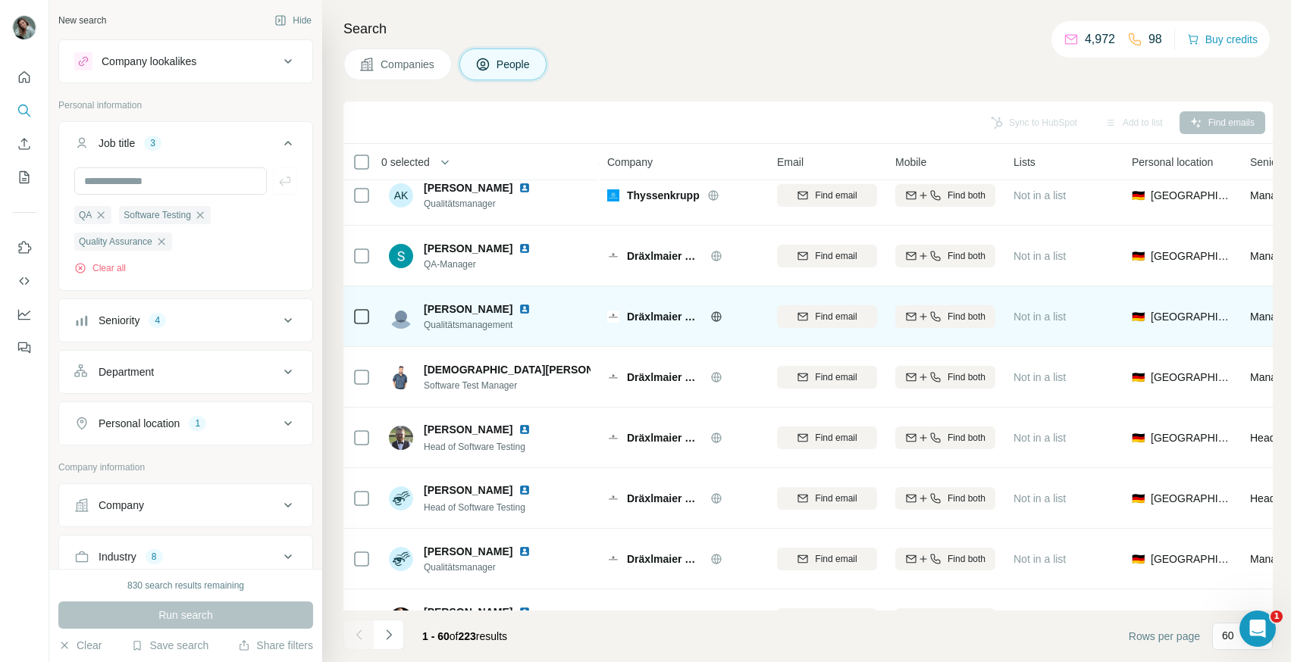
scroll to position [356, 0]
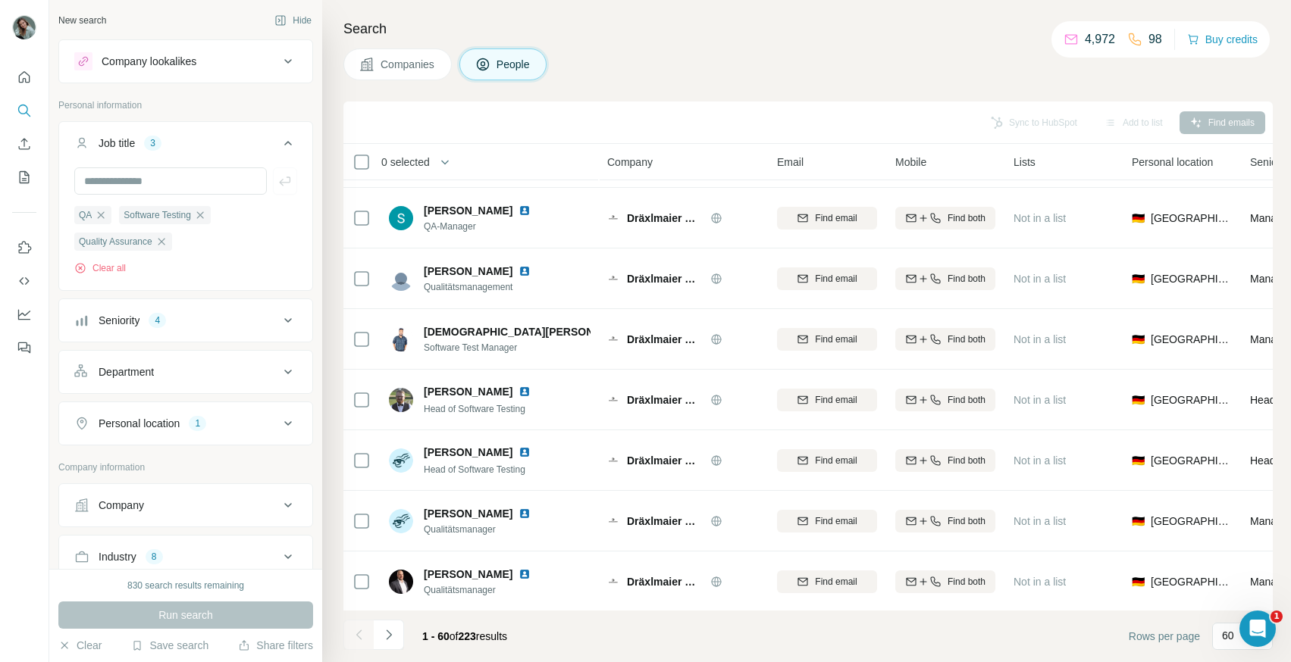
click at [218, 313] on button "Seniority 4" at bounding box center [185, 320] width 253 height 36
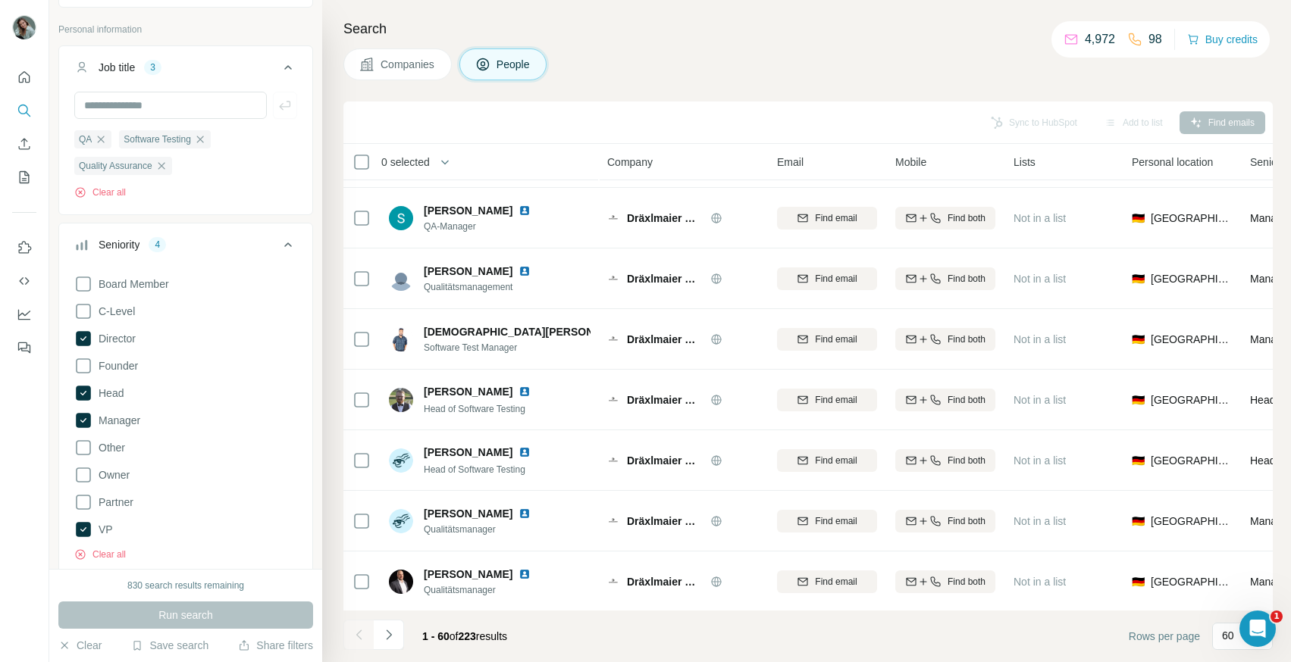
scroll to position [79, 0]
click at [135, 416] on span "Manager" at bounding box center [116, 417] width 48 height 15
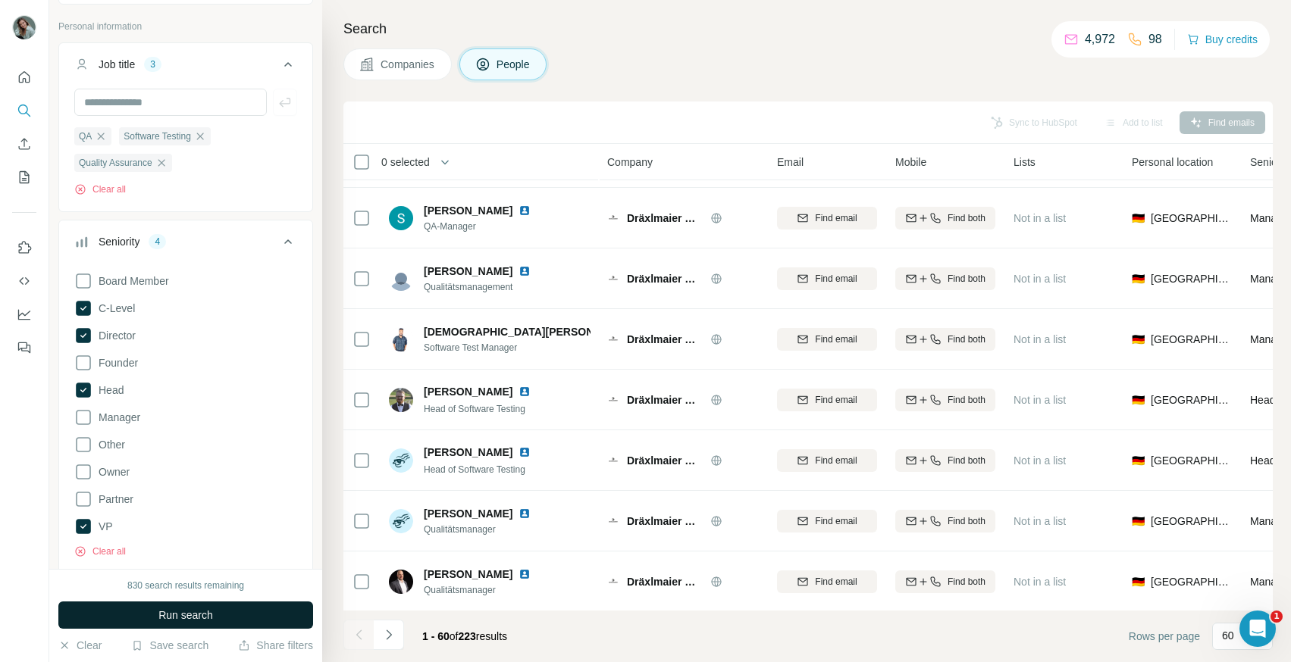
click at [165, 615] on span "Run search" at bounding box center [185, 615] width 55 height 15
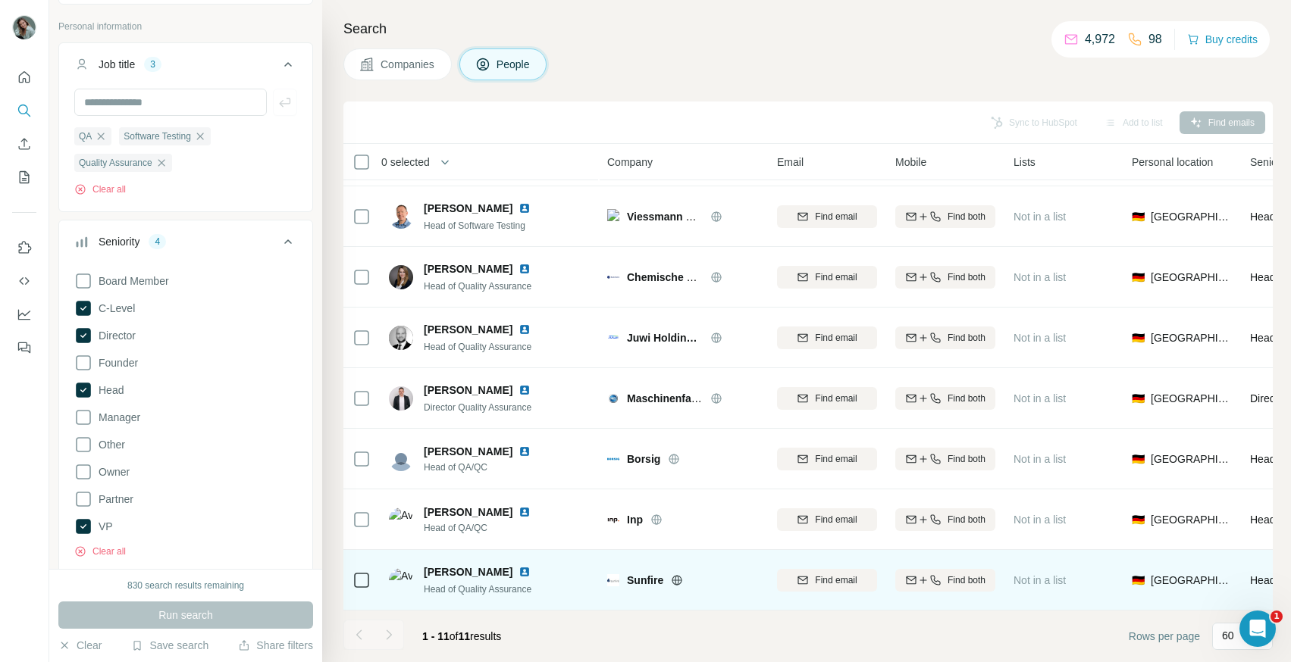
scroll to position [236, 0]
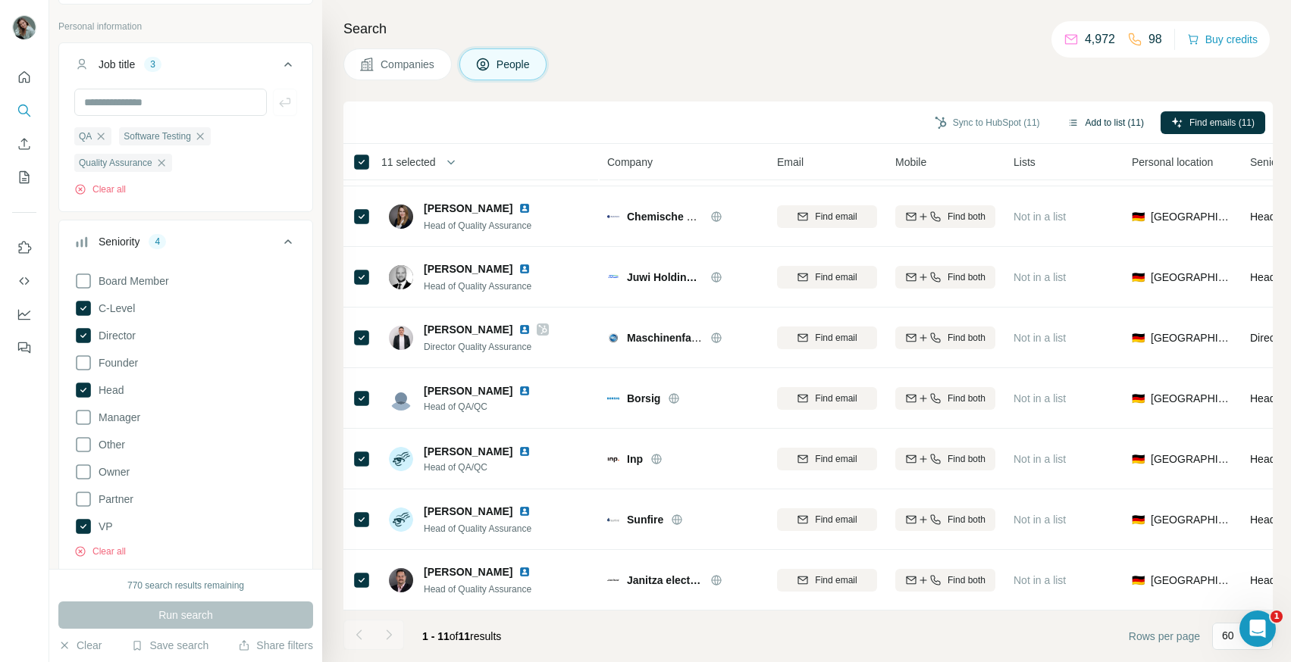
click at [1120, 124] on button "Add to list (11)" at bounding box center [1105, 122] width 98 height 23
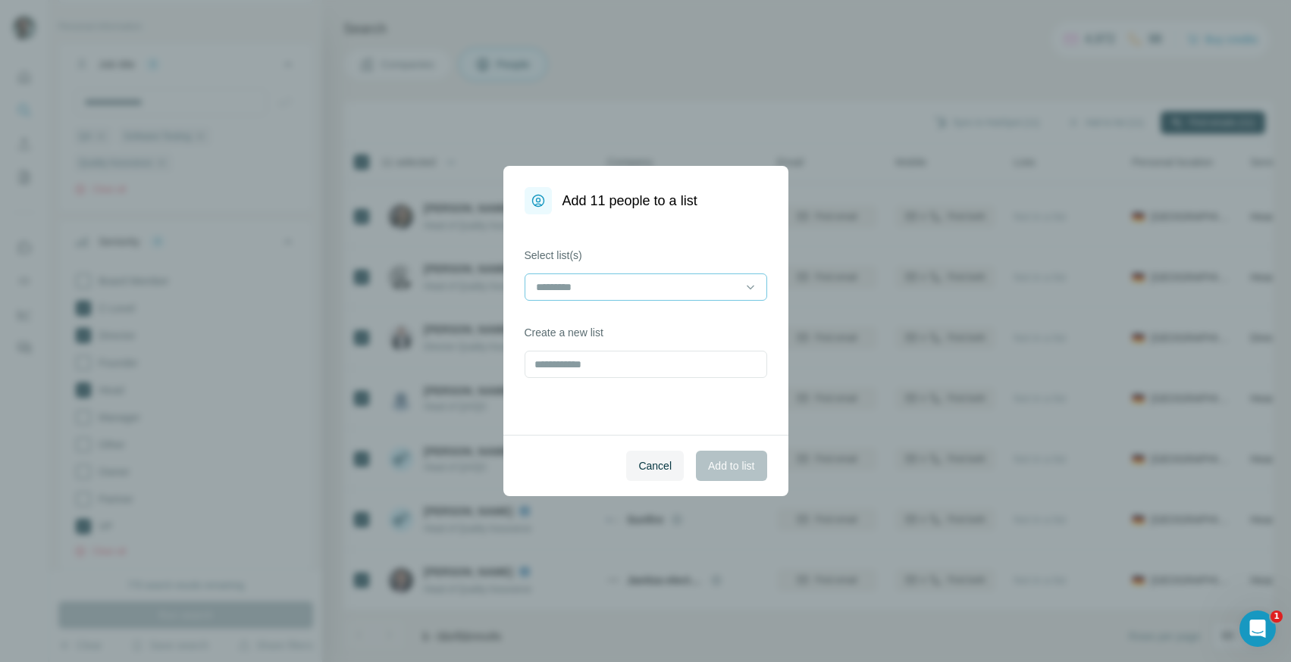
click at [624, 286] on input at bounding box center [636, 287] width 205 height 17
click at [637, 238] on div "Select list(s) Create a new list" at bounding box center [645, 324] width 285 height 221
click at [584, 365] on input "text" at bounding box center [645, 364] width 242 height 27
click at [567, 368] on input "**********" at bounding box center [645, 364] width 242 height 27
click at [613, 365] on input "**********" at bounding box center [645, 364] width 242 height 27
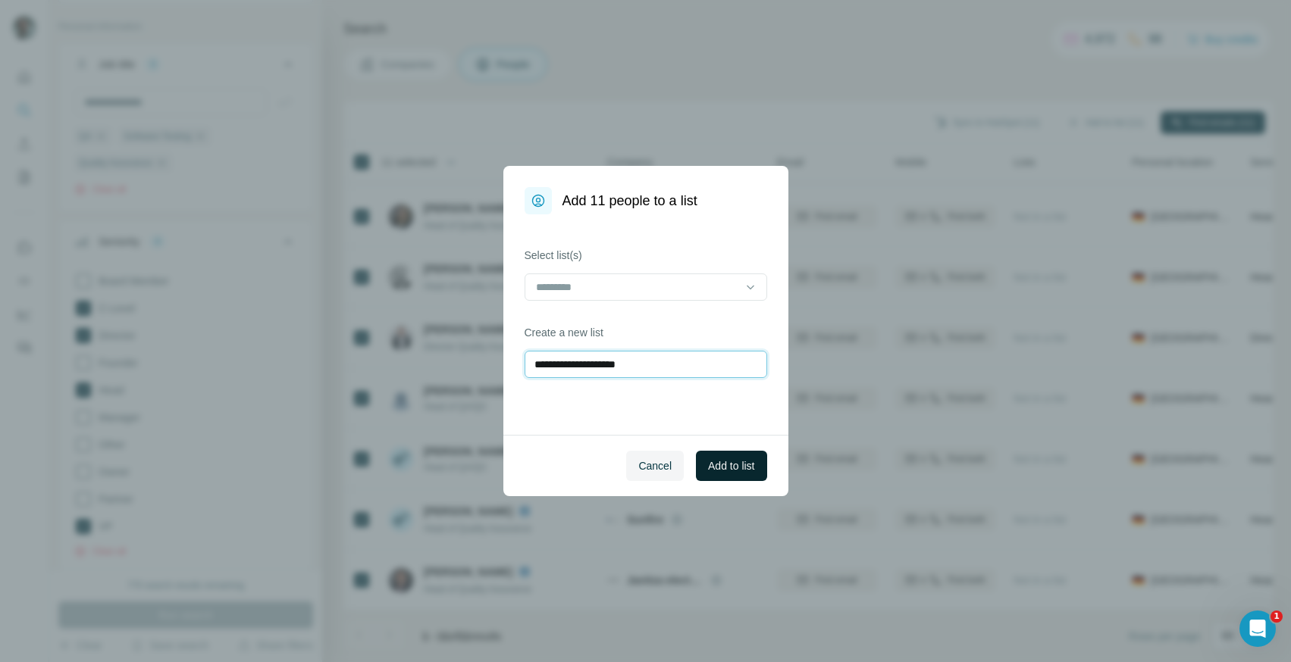
type input "**********"
click at [729, 466] on span "Add to list" at bounding box center [731, 465] width 46 height 15
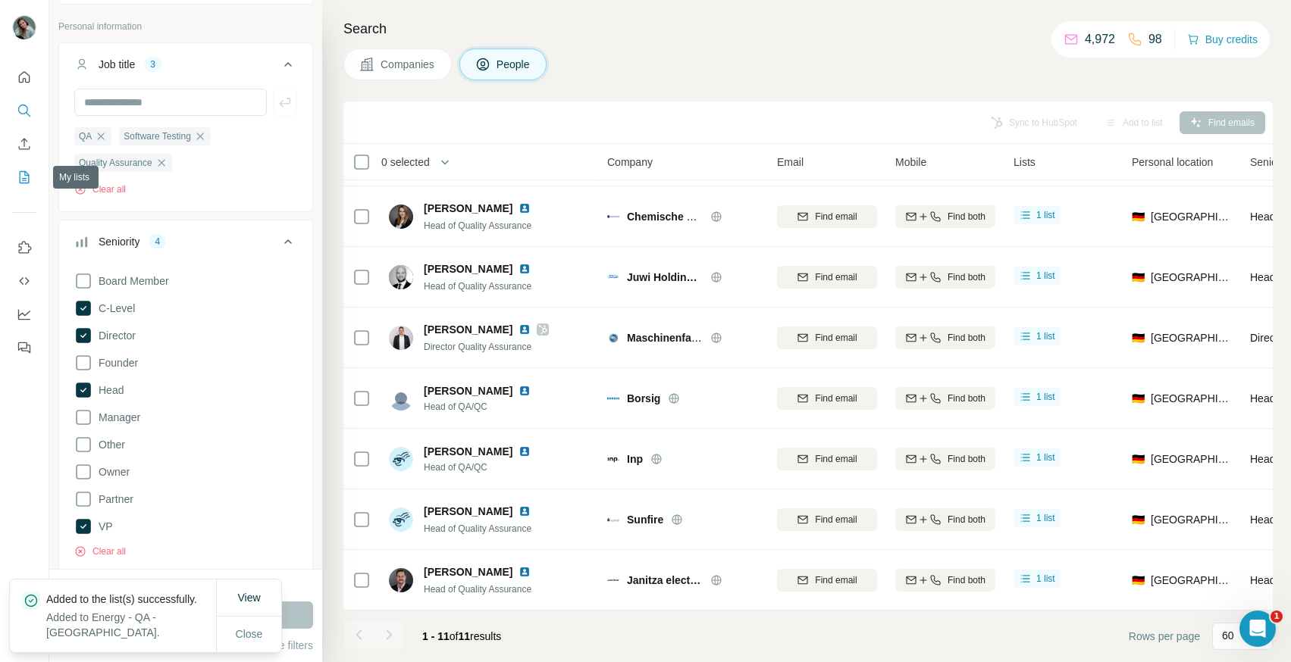
click at [25, 175] on icon "My lists" at bounding box center [26, 176] width 8 height 10
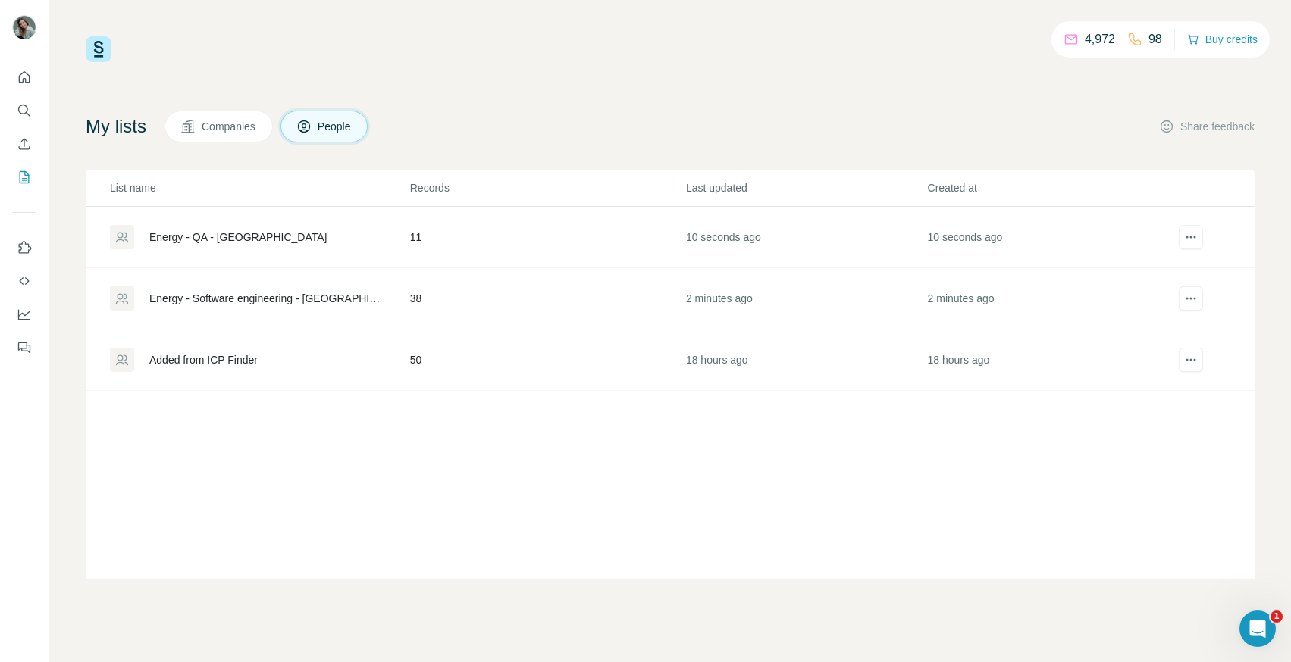
click at [221, 234] on div "Energy - QA - [GEOGRAPHIC_DATA]" at bounding box center [237, 237] width 177 height 15
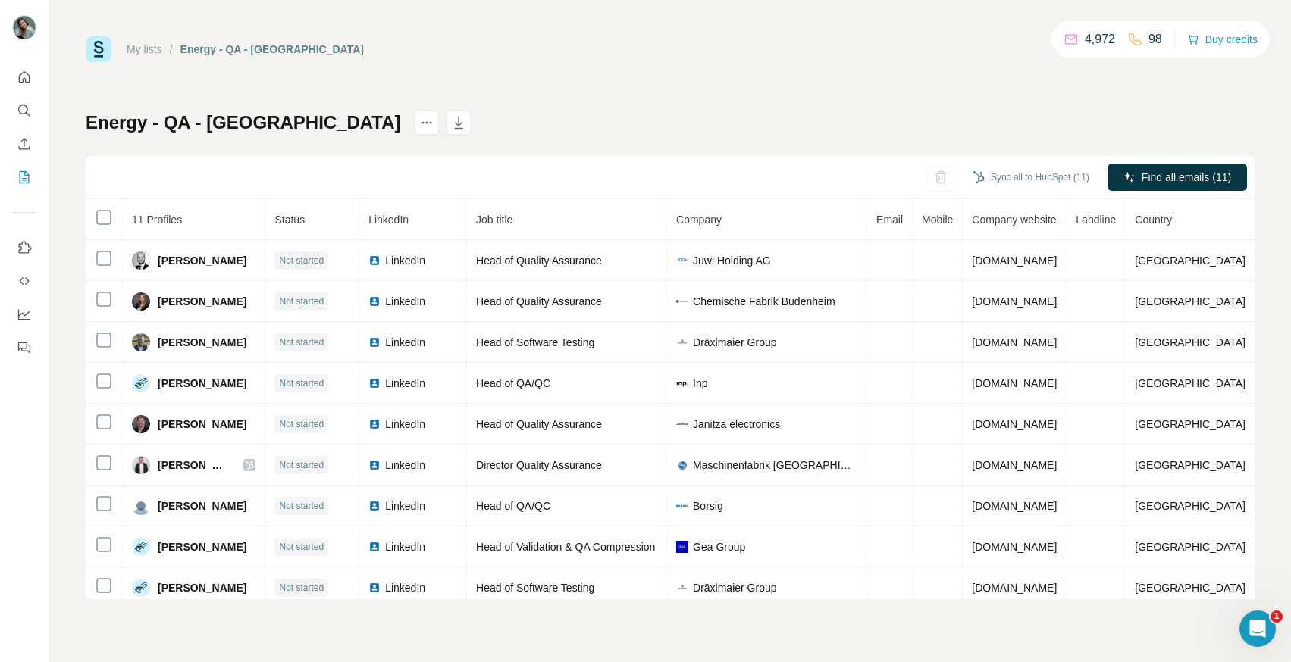
click at [130, 50] on link "My lists" at bounding box center [145, 49] width 36 height 12
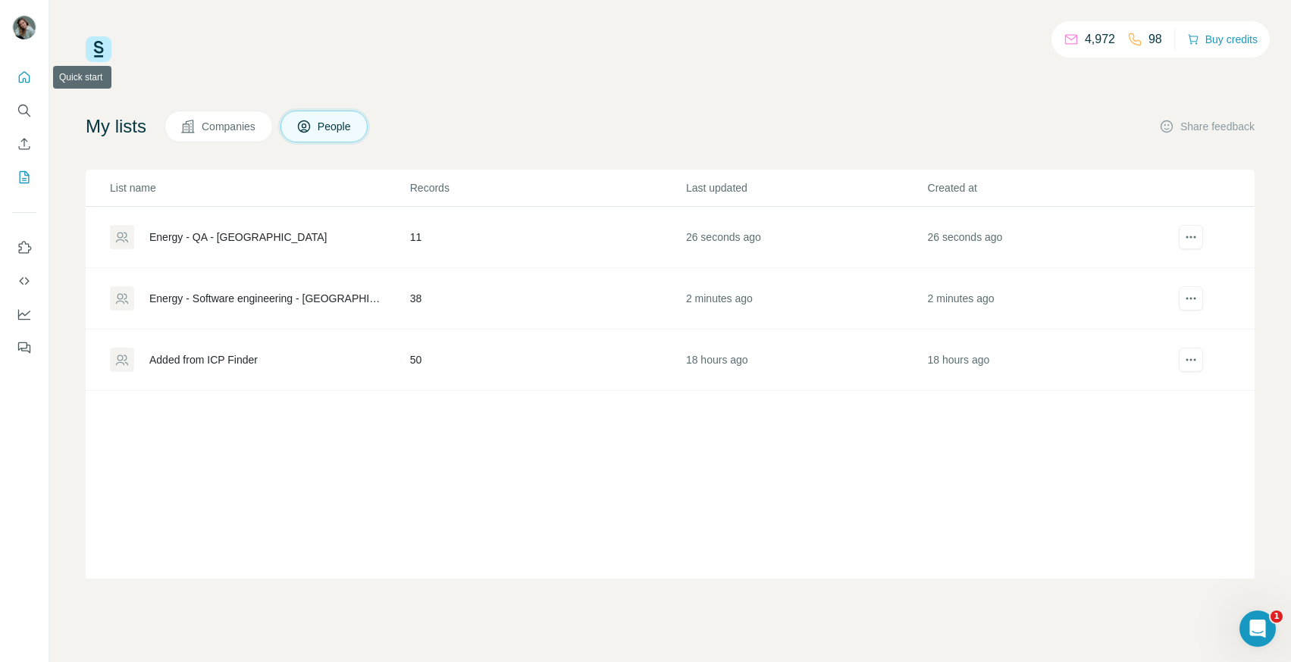
click at [20, 83] on icon "Quick start" at bounding box center [24, 77] width 15 height 15
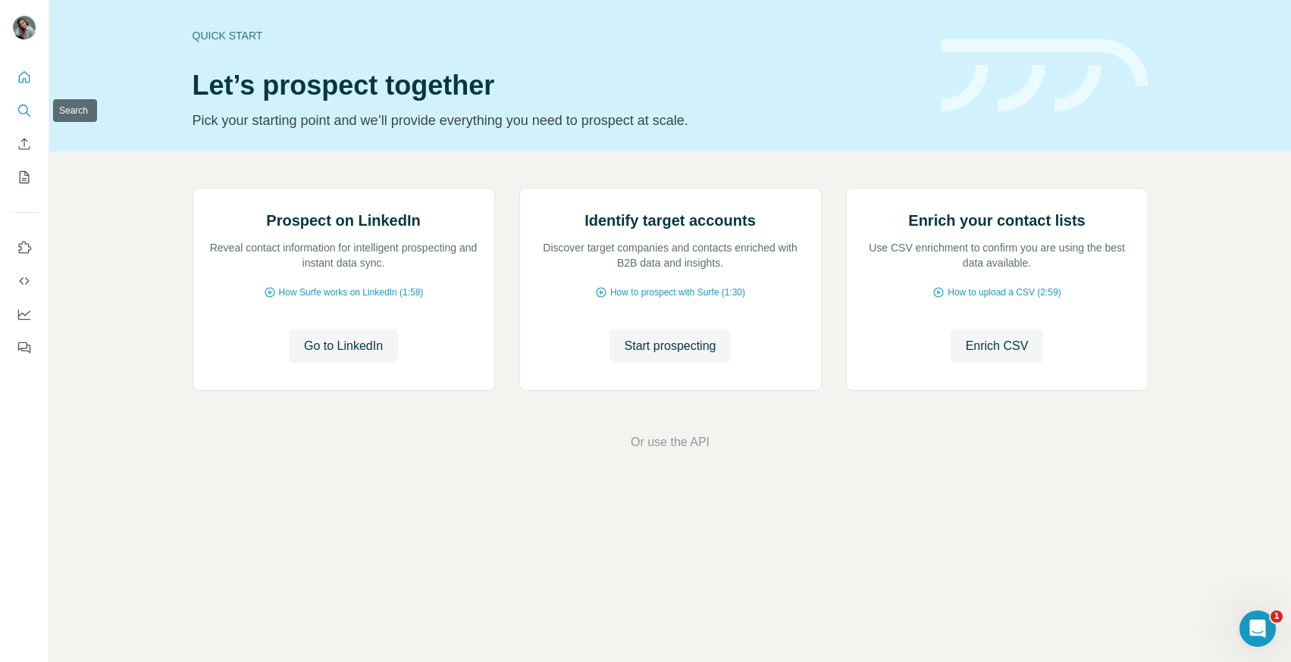
click at [23, 114] on icon "Search" at bounding box center [23, 110] width 10 height 10
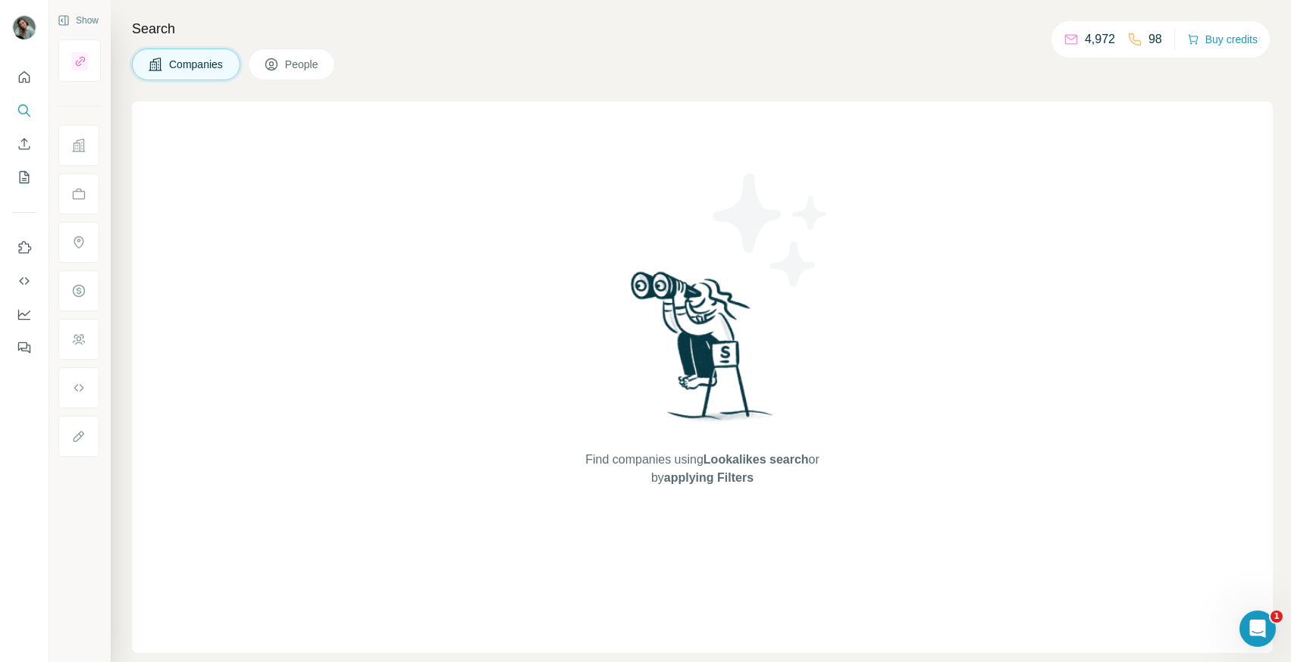
click at [277, 64] on icon at bounding box center [271, 64] width 12 height 12
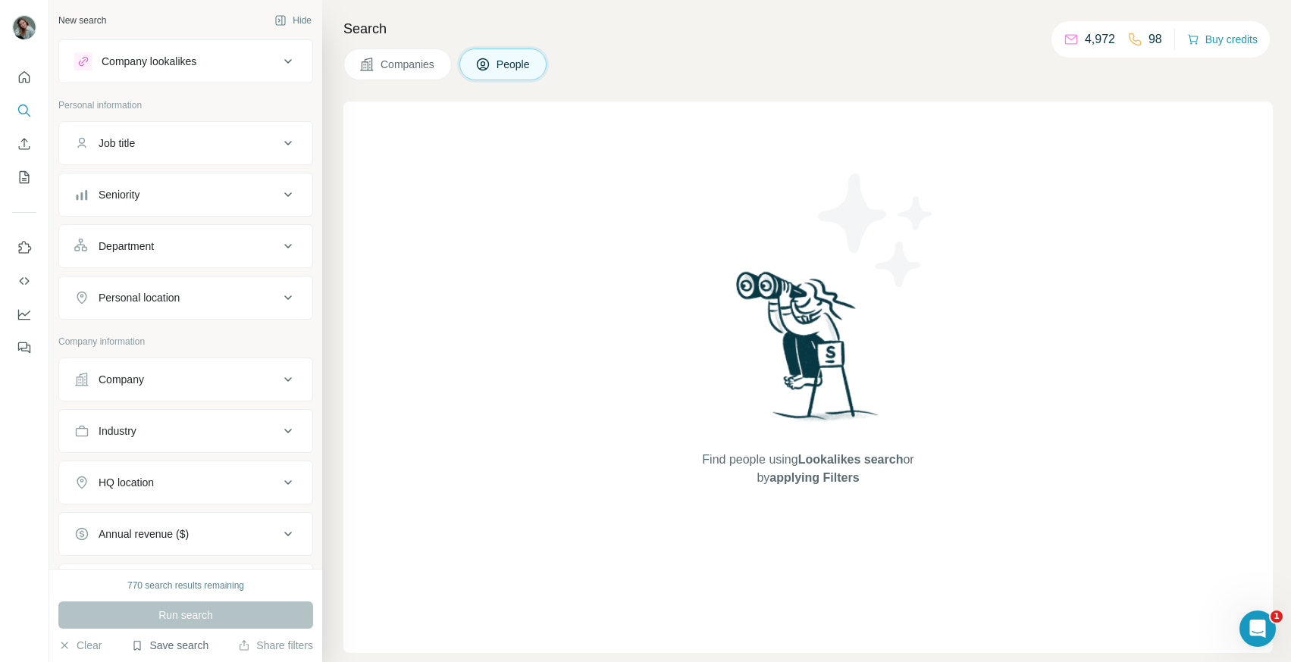
click at [182, 643] on button "Save search" at bounding box center [169, 645] width 77 height 15
click at [202, 591] on div "Save search" at bounding box center [213, 589] width 160 height 30
click at [172, 649] on button "Save search" at bounding box center [169, 645] width 77 height 15
click at [196, 619] on div "View my saved searches" at bounding box center [213, 619] width 160 height 30
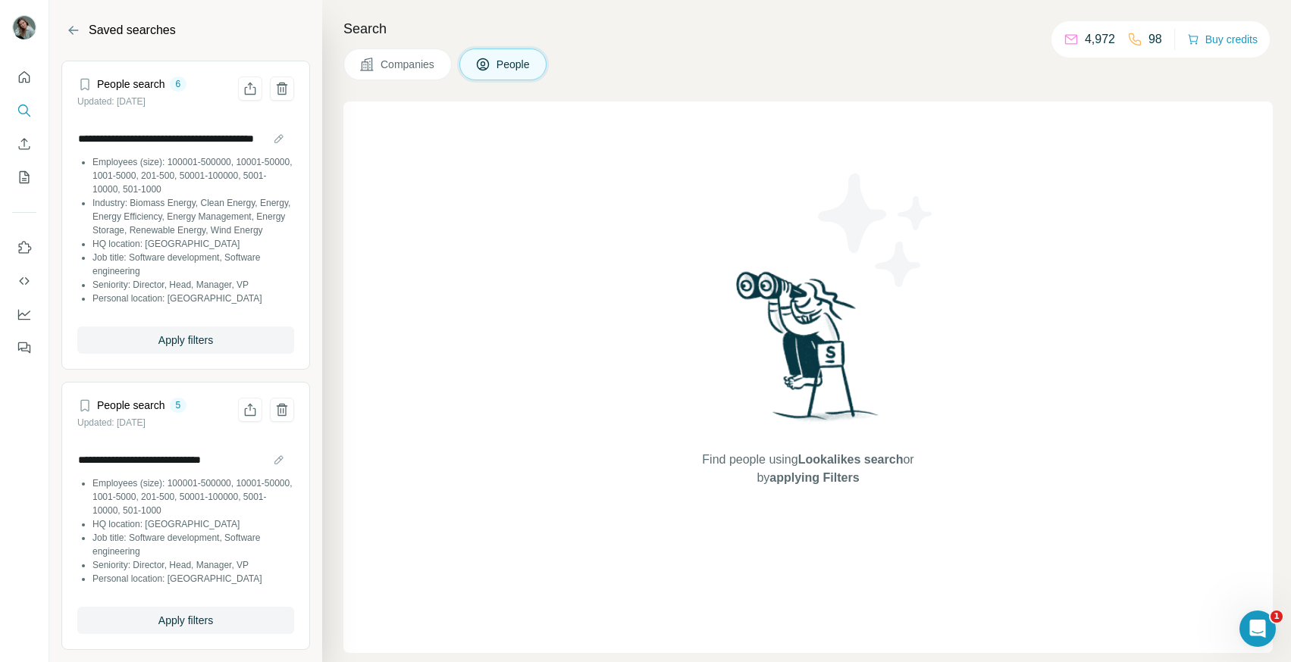
click at [172, 251] on li "HQ location: [GEOGRAPHIC_DATA]" at bounding box center [193, 244] width 202 height 14
click at [182, 346] on span "Apply filters" at bounding box center [185, 340] width 55 height 15
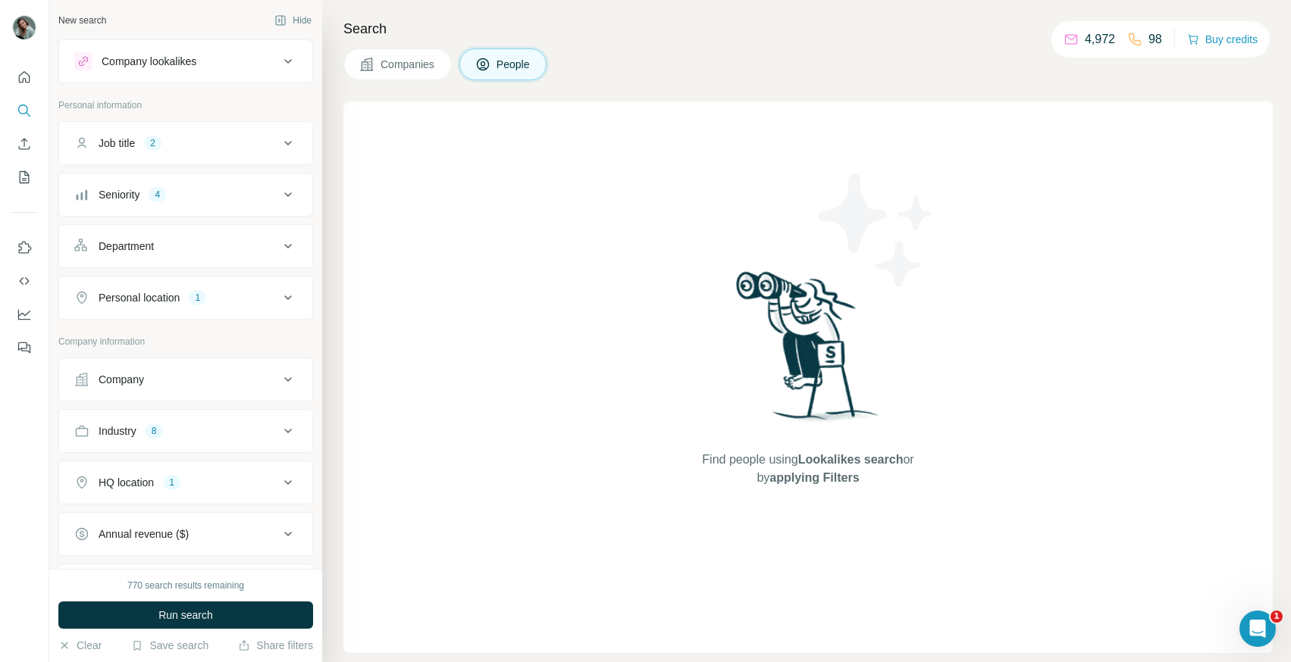
click at [214, 139] on div "Job title 2" at bounding box center [176, 143] width 205 height 15
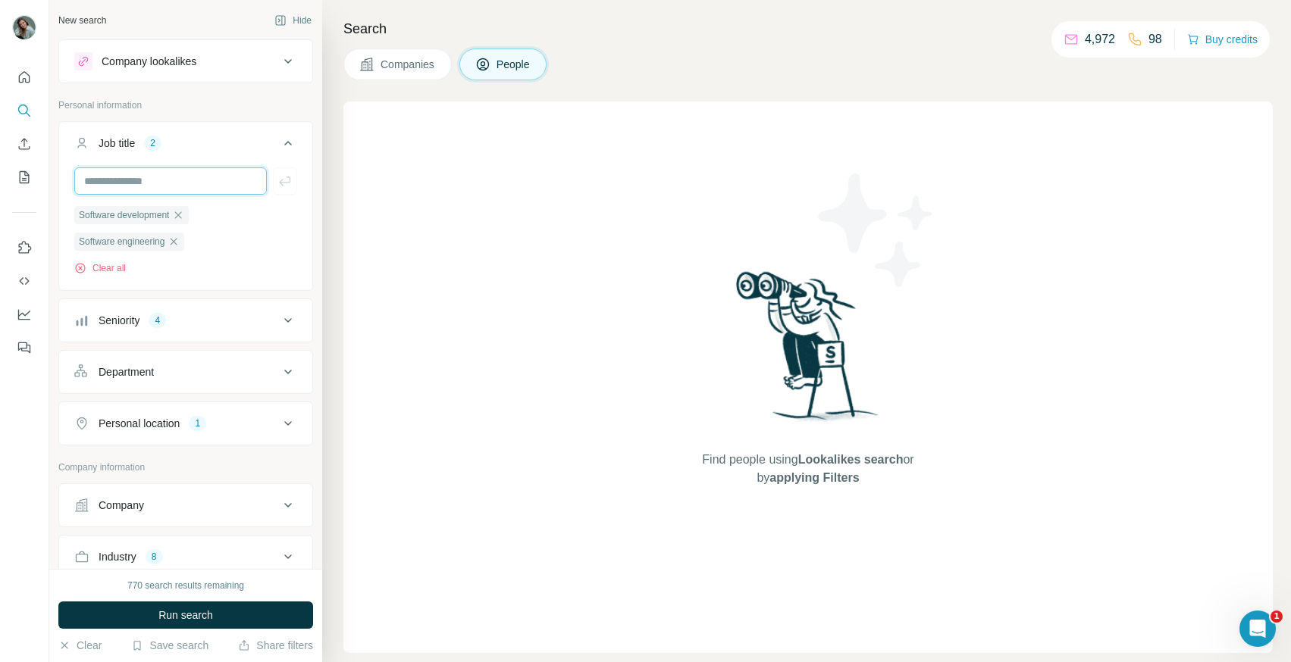
click at [180, 178] on input "text" at bounding box center [170, 180] width 192 height 27
paste input "**********"
type input "**********"
click at [182, 214] on icon "button" at bounding box center [178, 214] width 7 height 7
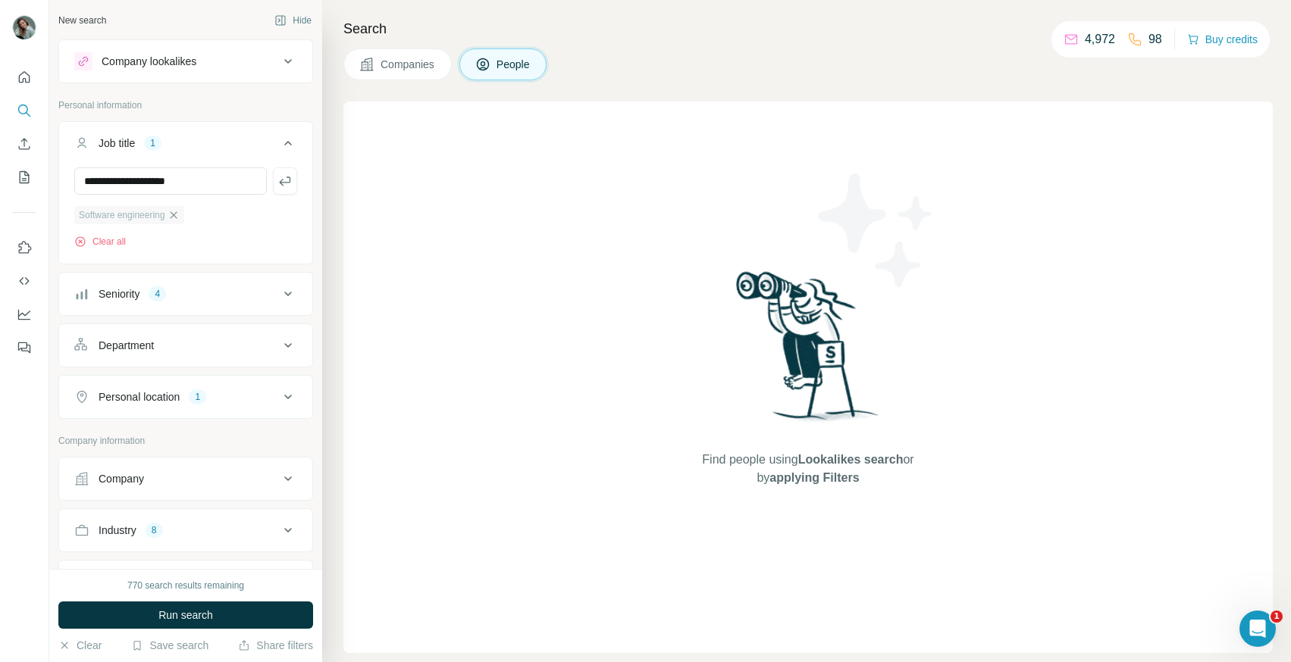
click at [180, 217] on icon "button" at bounding box center [173, 215] width 12 height 12
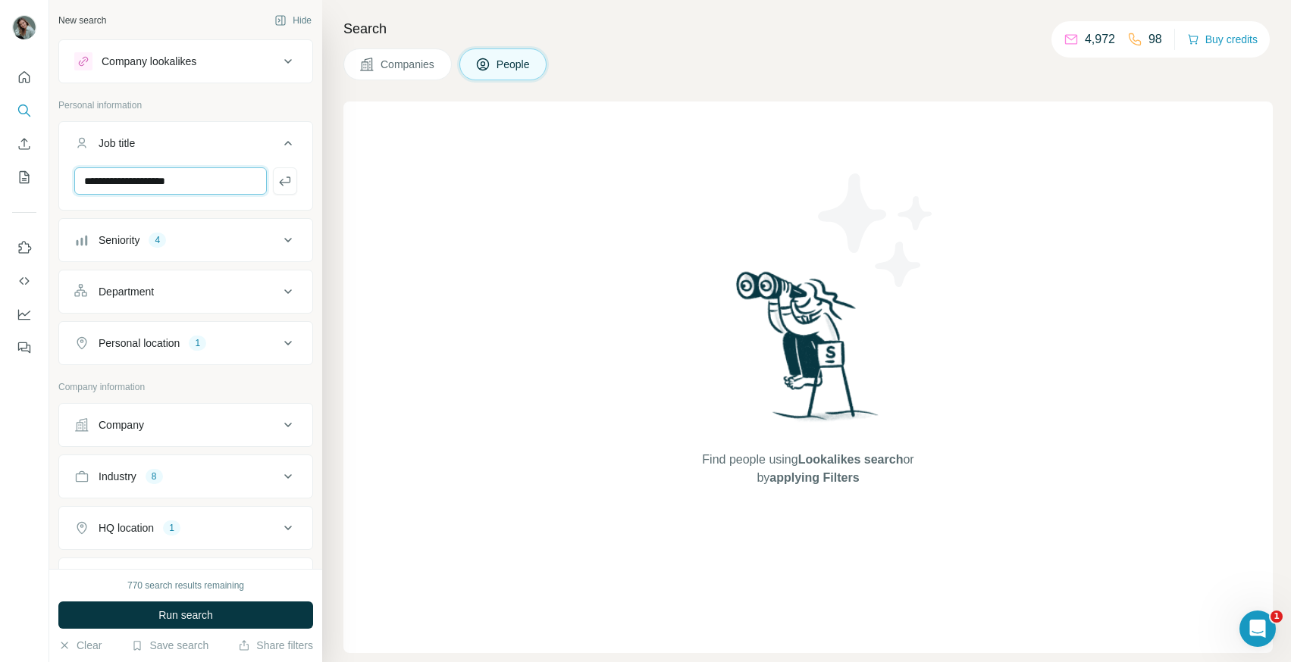
click at [207, 181] on input "**********" at bounding box center [170, 180] width 192 height 27
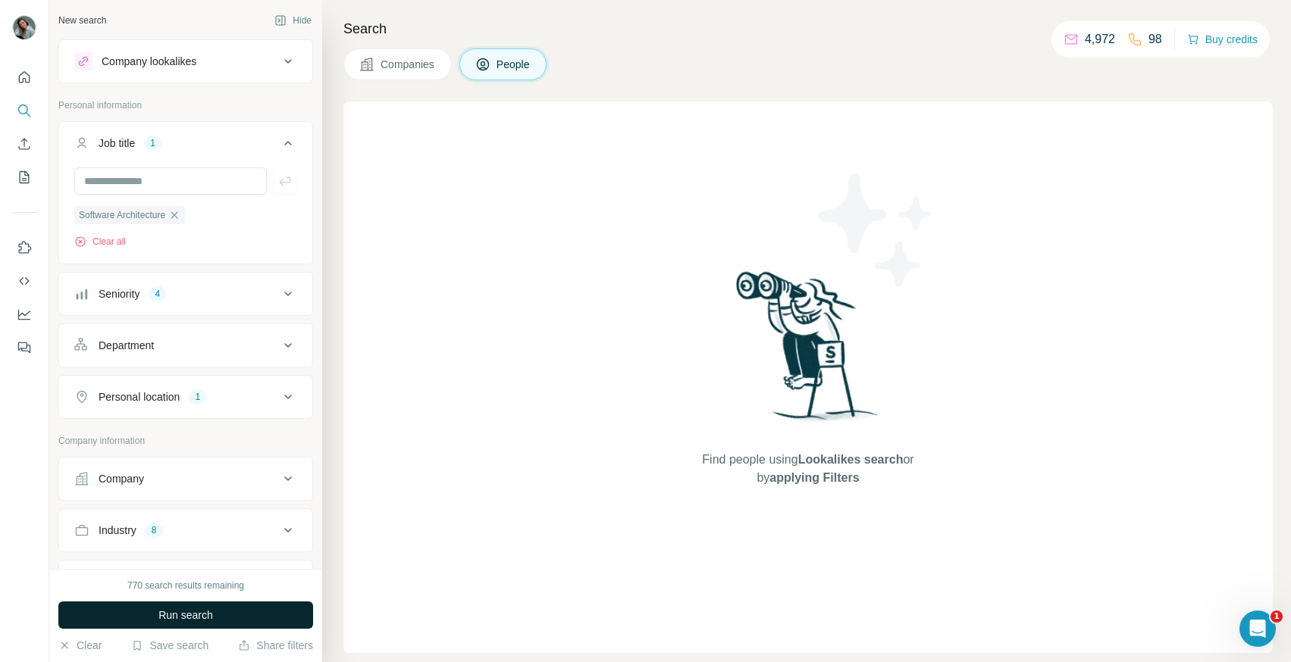
click at [189, 618] on span "Run search" at bounding box center [185, 615] width 55 height 15
click at [180, 213] on icon "button" at bounding box center [174, 215] width 12 height 12
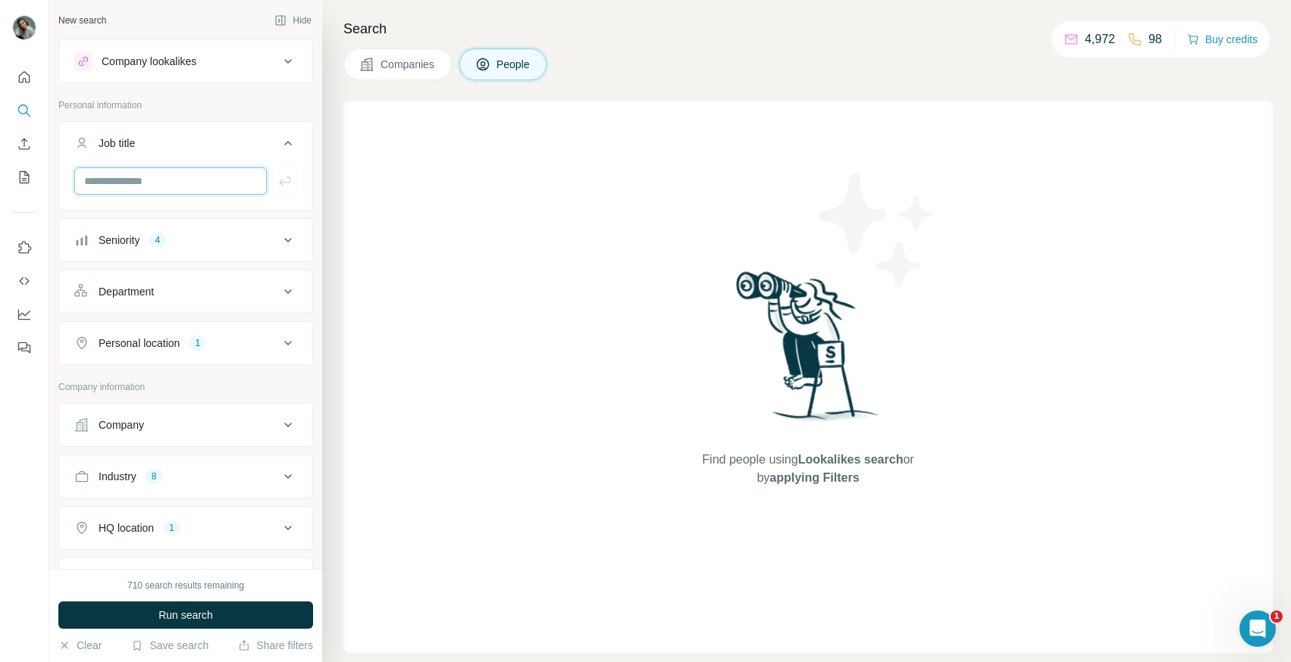
click at [171, 186] on input "text" at bounding box center [170, 180] width 192 height 27
click at [208, 237] on div "Seniority 4" at bounding box center [176, 240] width 205 height 15
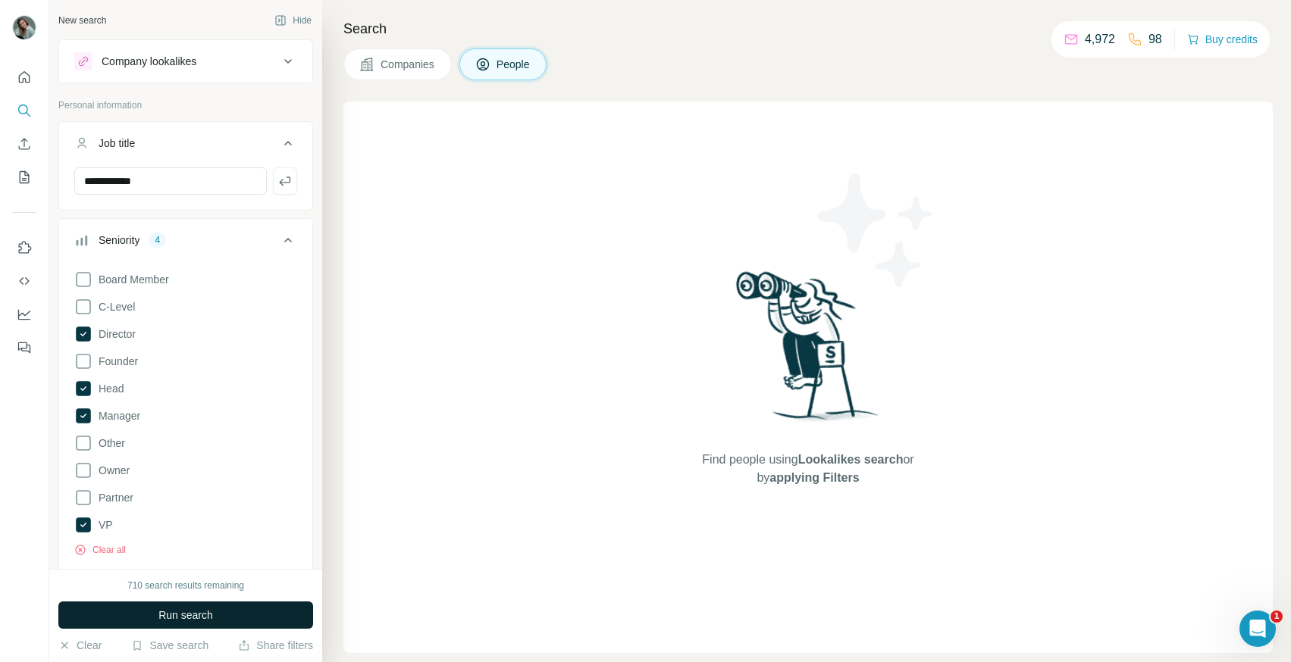
click at [177, 614] on span "Run search" at bounding box center [185, 615] width 55 height 15
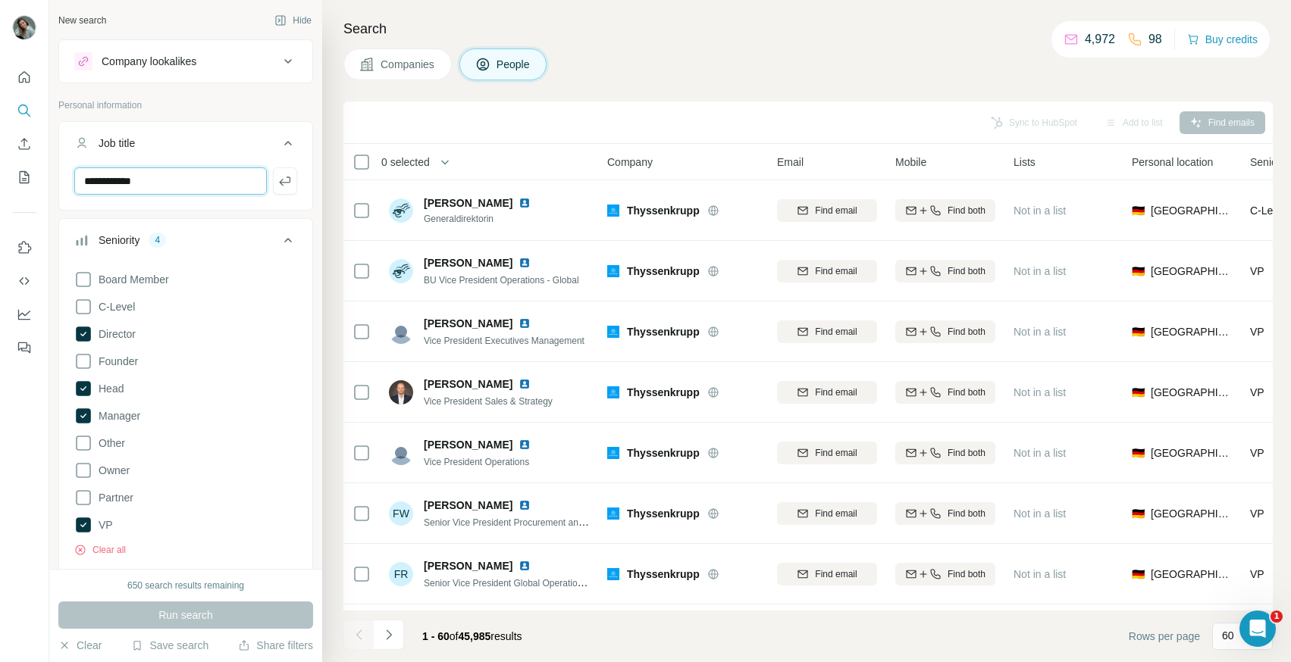
drag, startPoint x: 245, startPoint y: 182, endPoint x: 81, endPoint y: 178, distance: 163.7
click at [81, 178] on input "**********" at bounding box center [170, 180] width 192 height 27
type input "********"
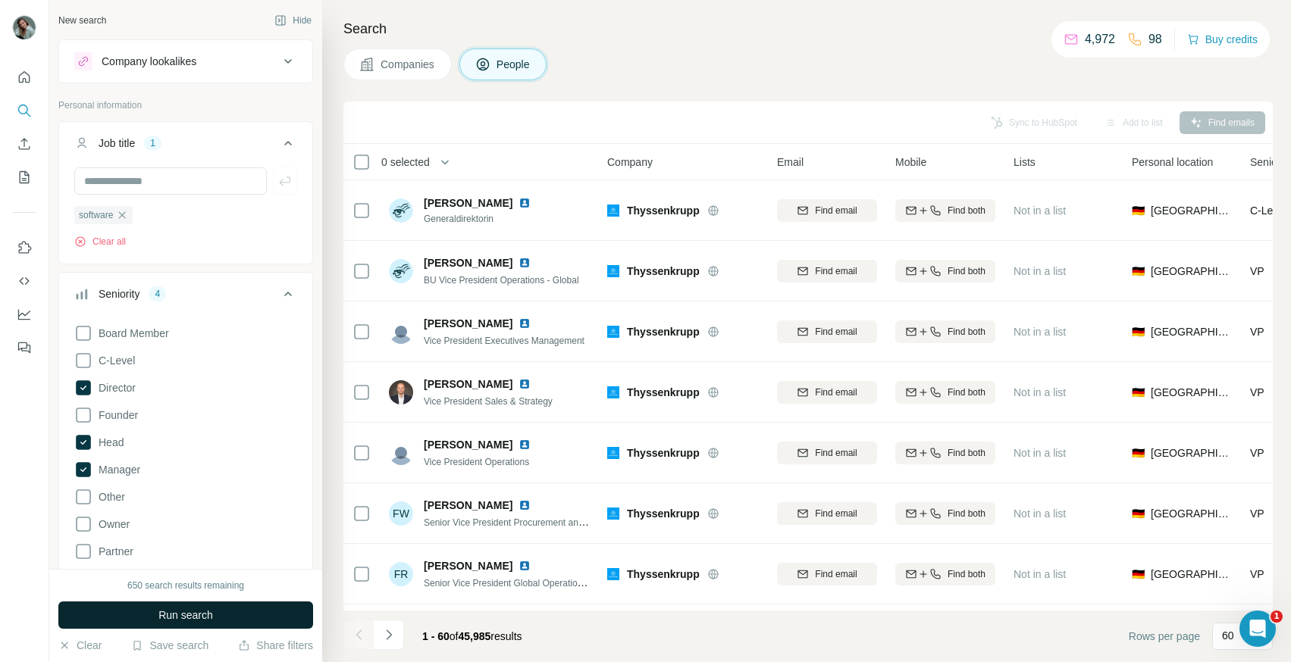
click at [202, 610] on span "Run search" at bounding box center [185, 615] width 55 height 15
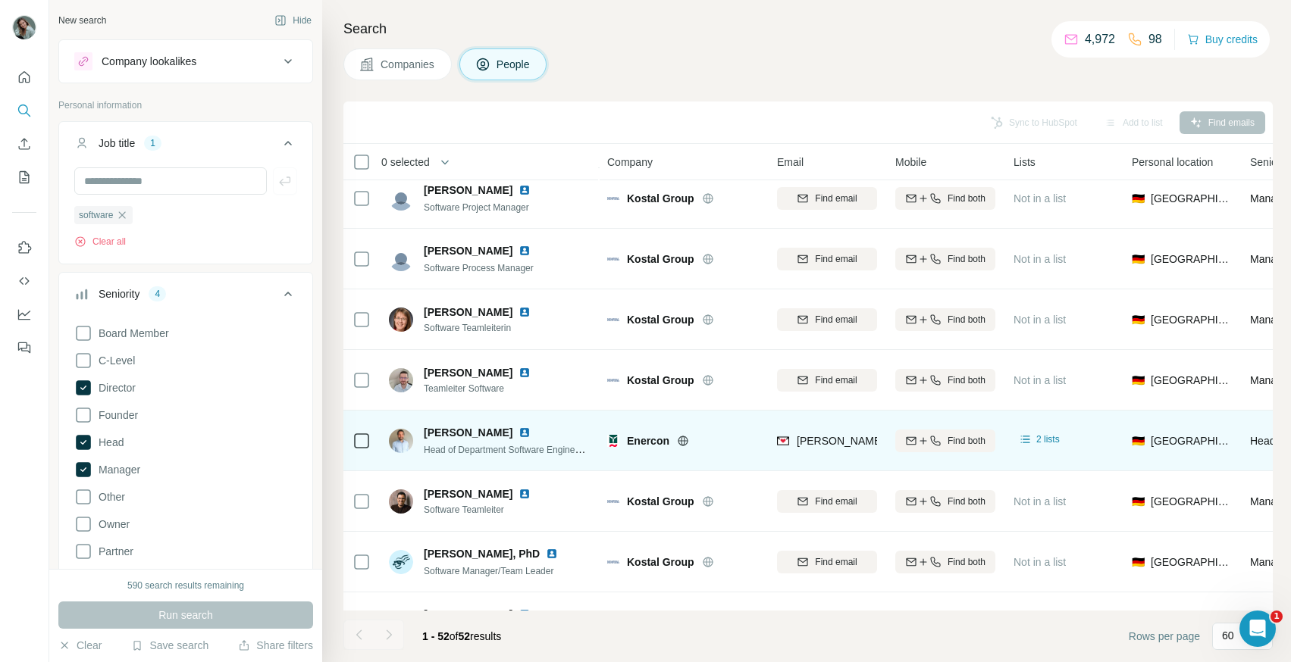
scroll to position [555, 0]
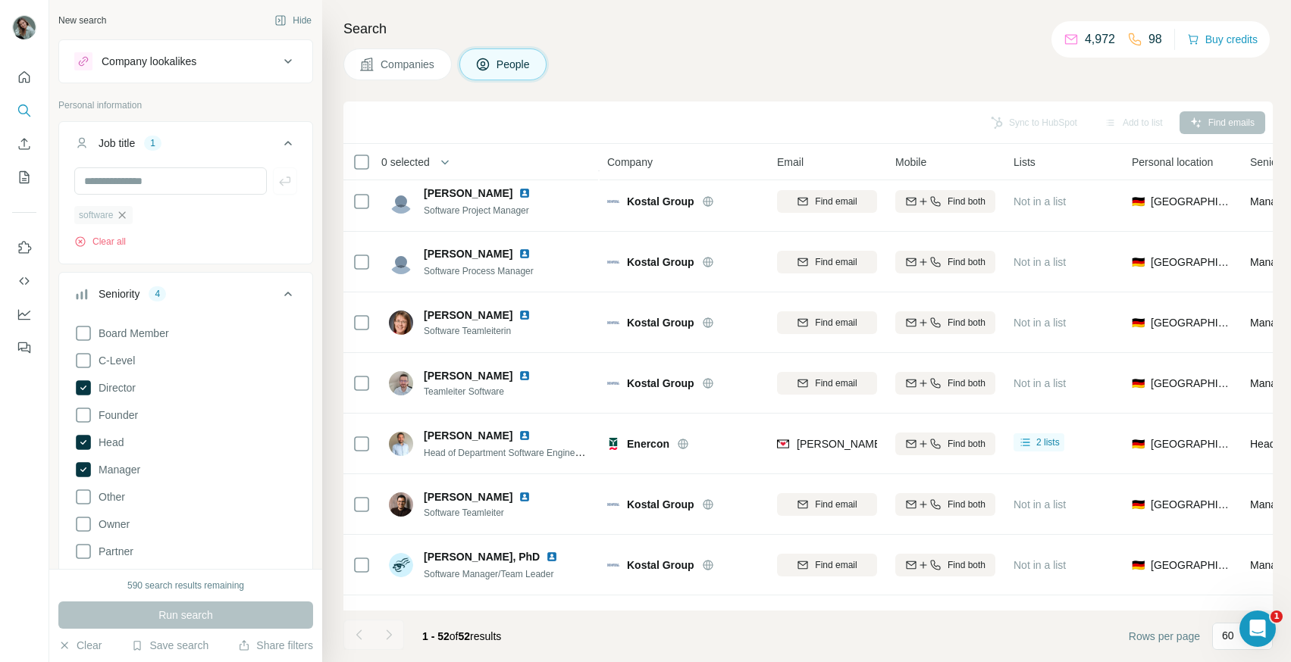
click at [128, 216] on icon "button" at bounding box center [122, 215] width 12 height 12
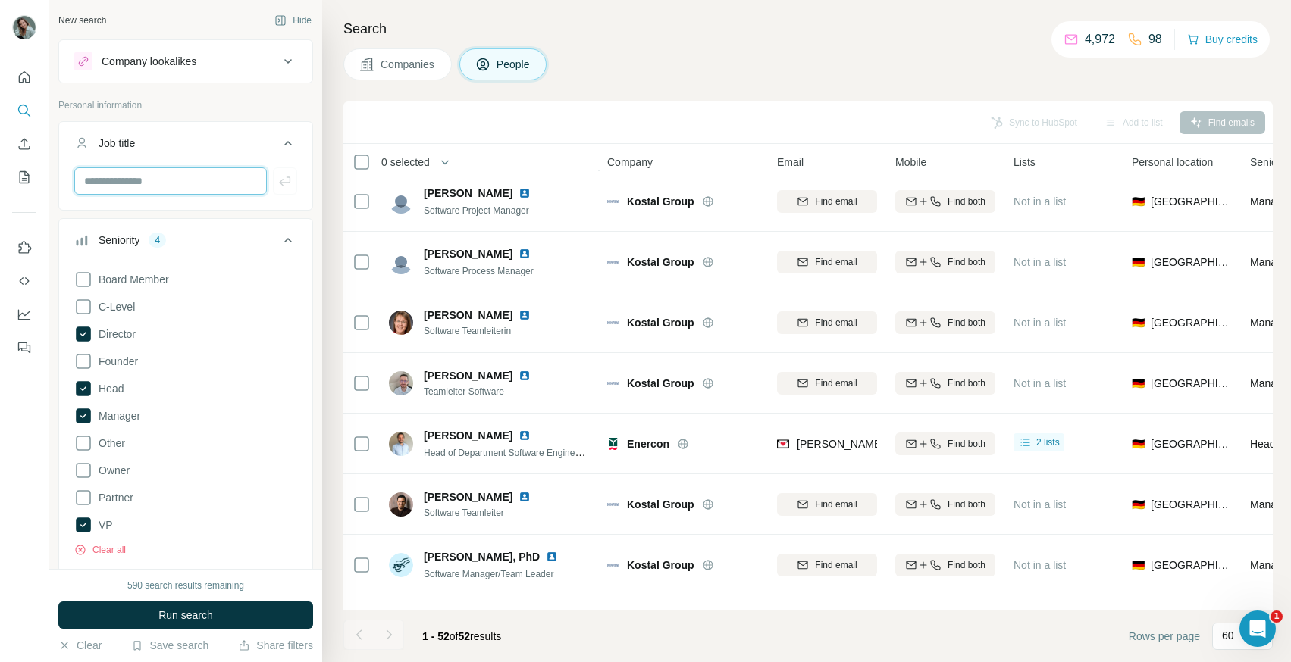
click at [121, 184] on input "text" at bounding box center [170, 180] width 192 height 27
type input "**********"
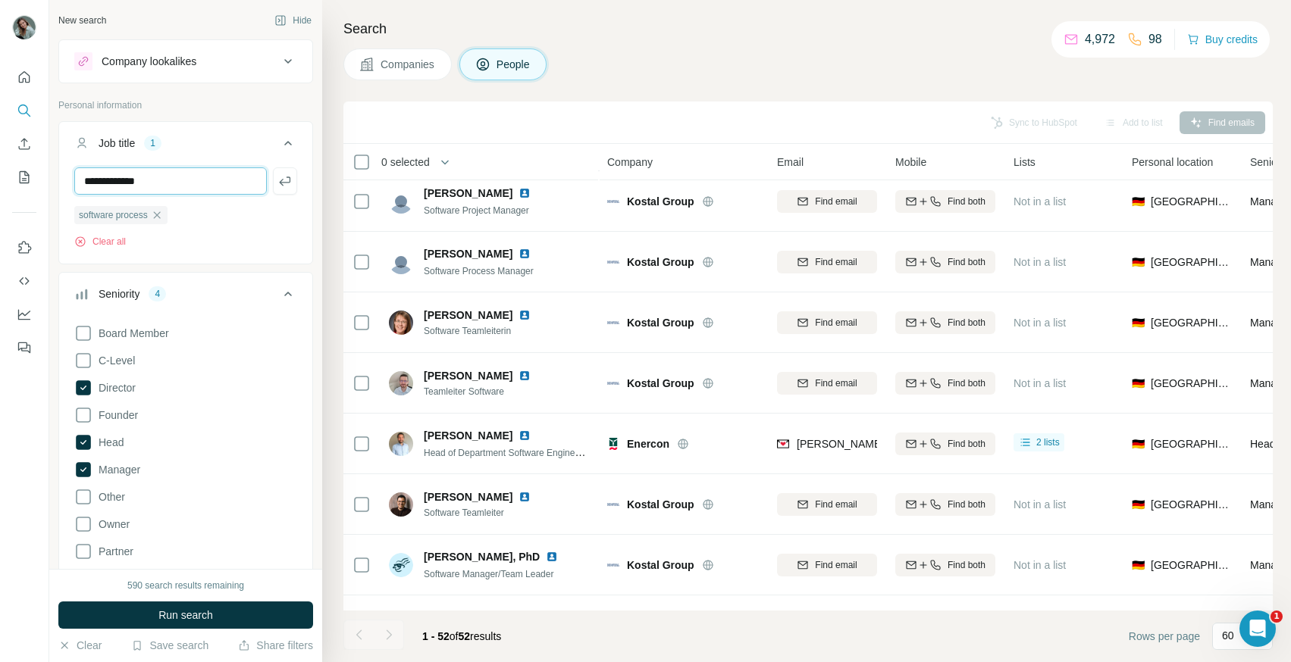
type input "**********"
click at [194, 630] on div "590 search results remaining Run search Clear Save search Share filters" at bounding box center [185, 615] width 273 height 93
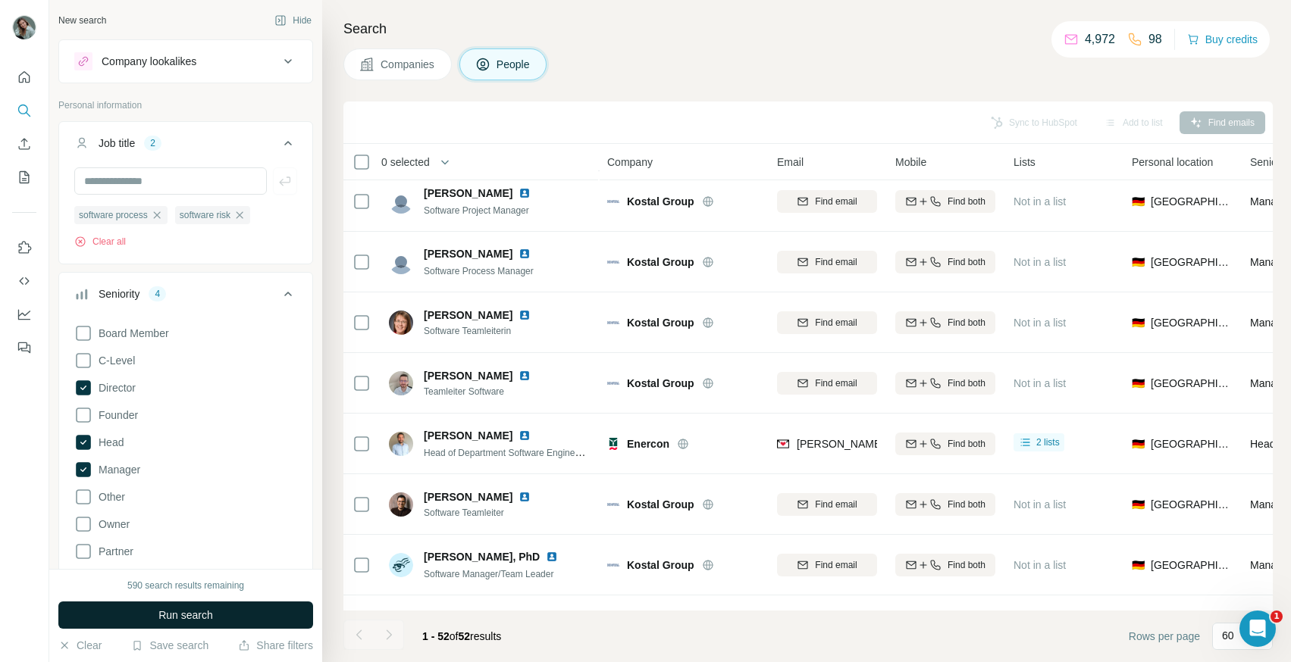
click at [199, 619] on span "Run search" at bounding box center [185, 615] width 55 height 15
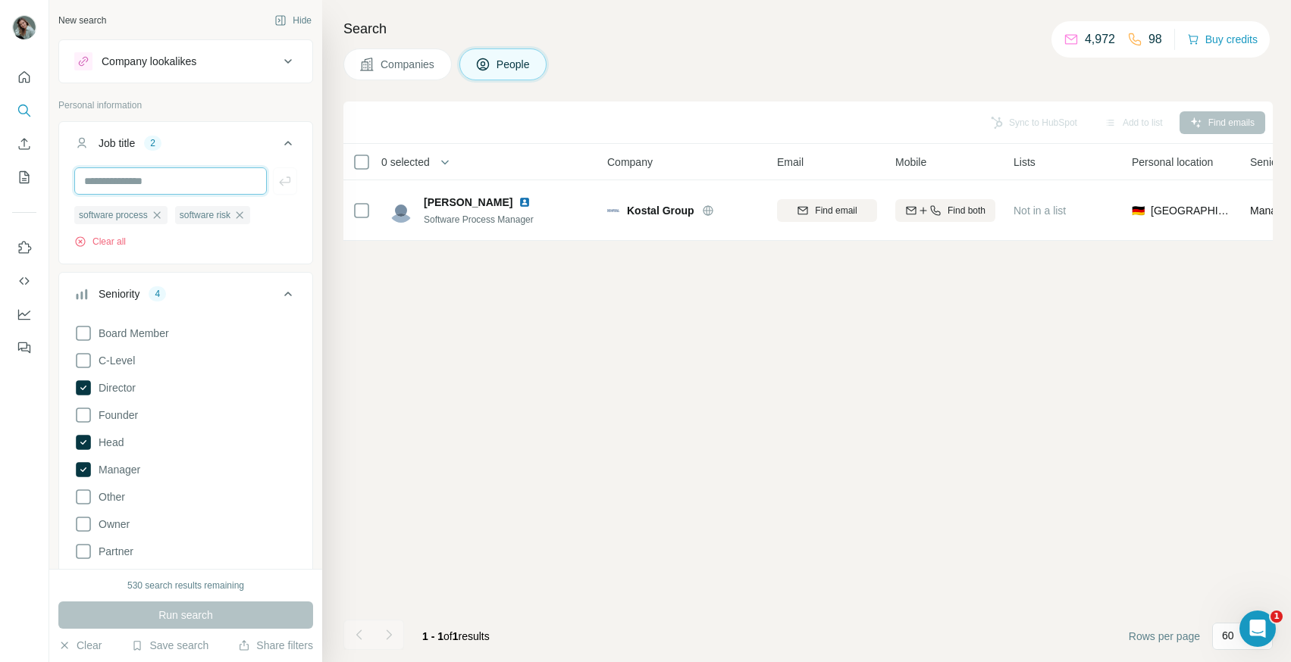
click at [145, 180] on input "text" at bounding box center [170, 180] width 192 height 27
type input "**********"
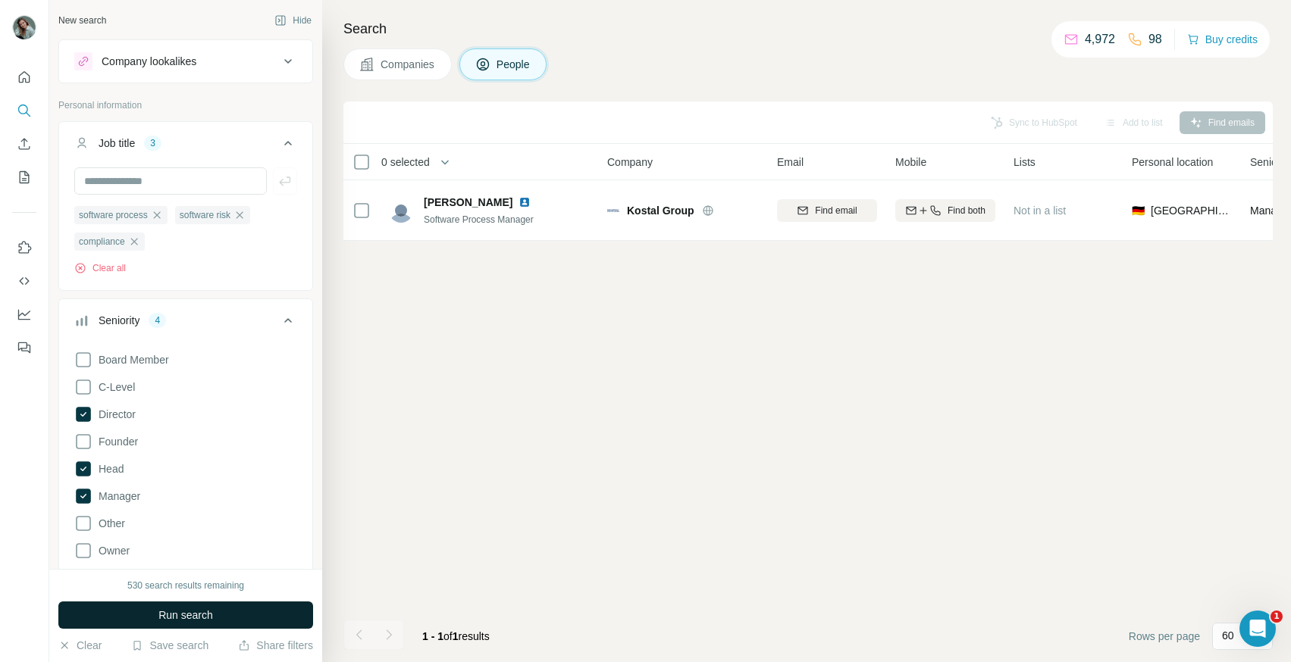
click at [199, 611] on span "Run search" at bounding box center [185, 615] width 55 height 15
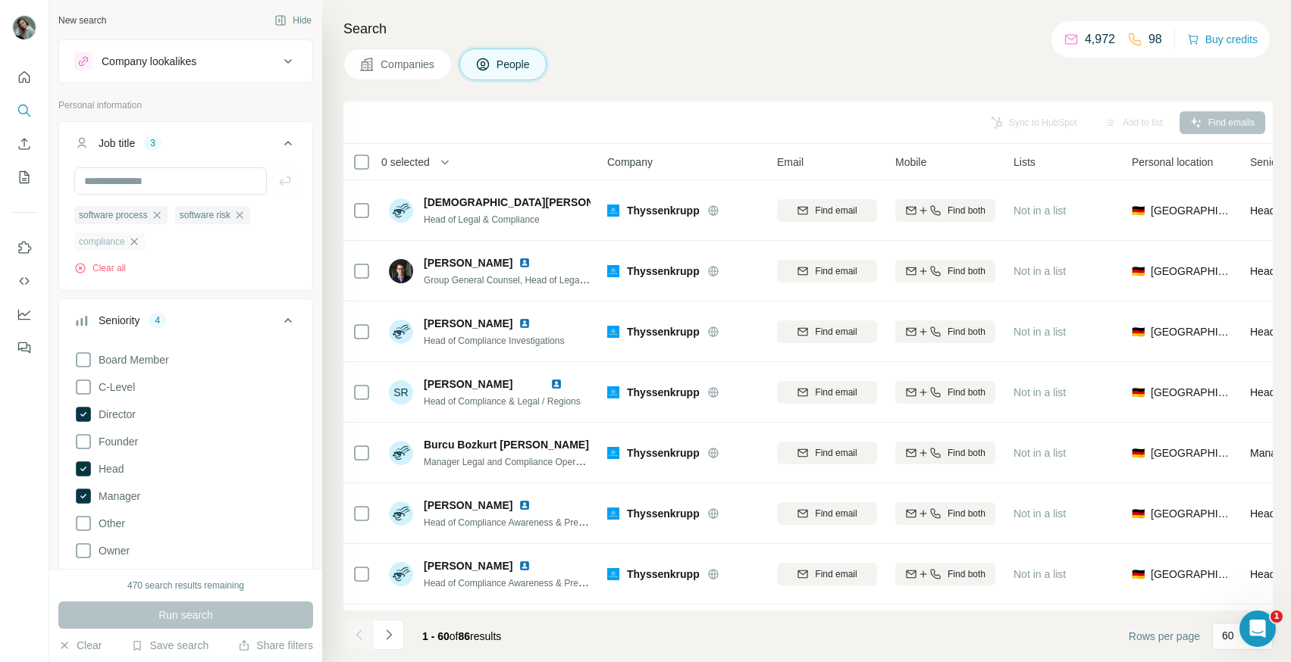
click at [139, 246] on icon "button" at bounding box center [134, 242] width 12 height 12
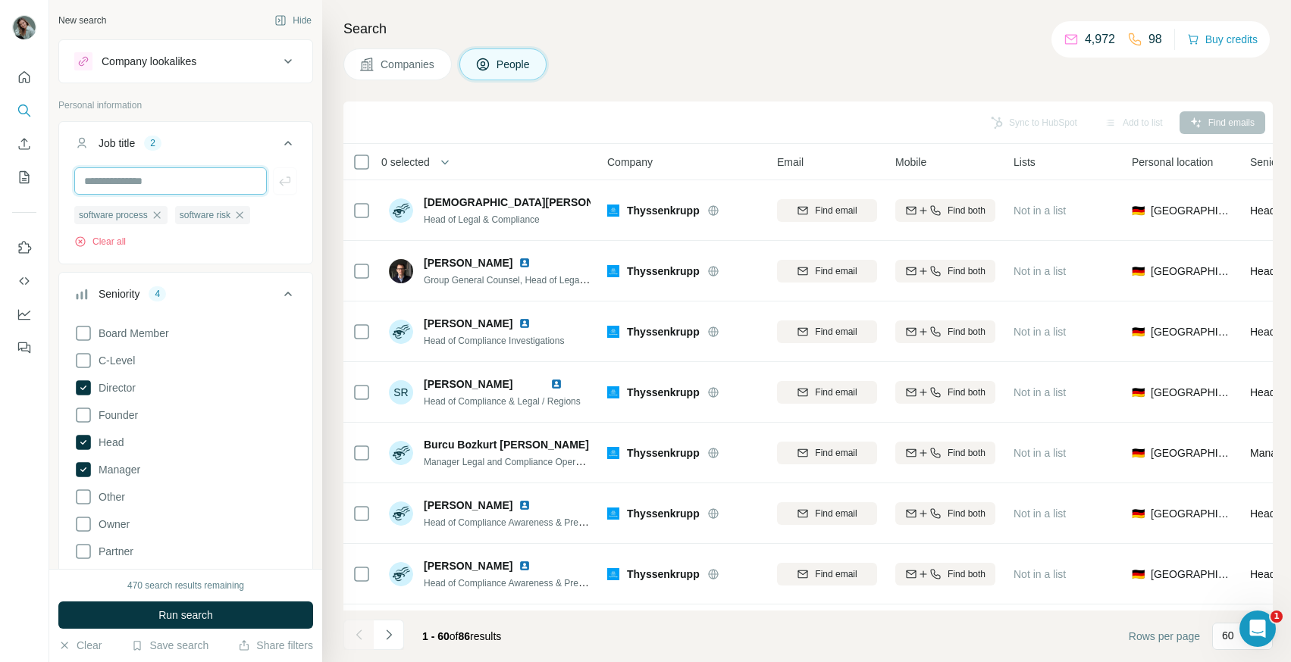
click at [135, 183] on input "text" at bounding box center [170, 180] width 192 height 27
type input "**********"
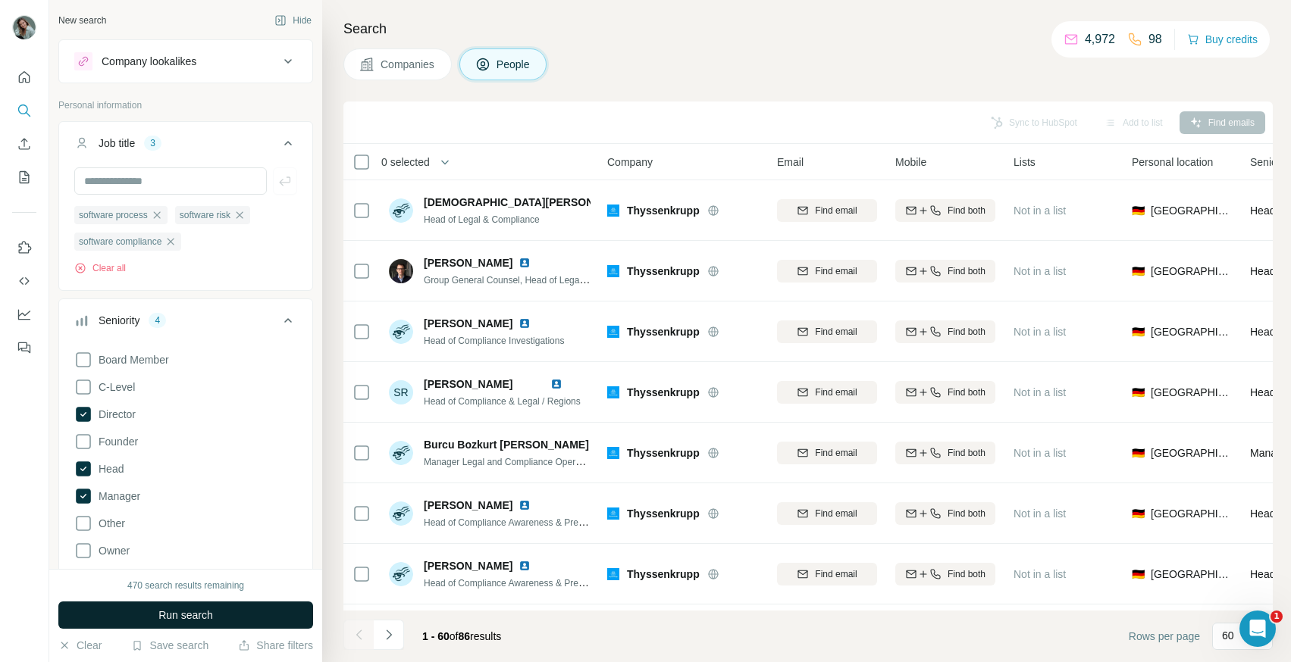
click at [158, 612] on span "Run search" at bounding box center [185, 615] width 55 height 15
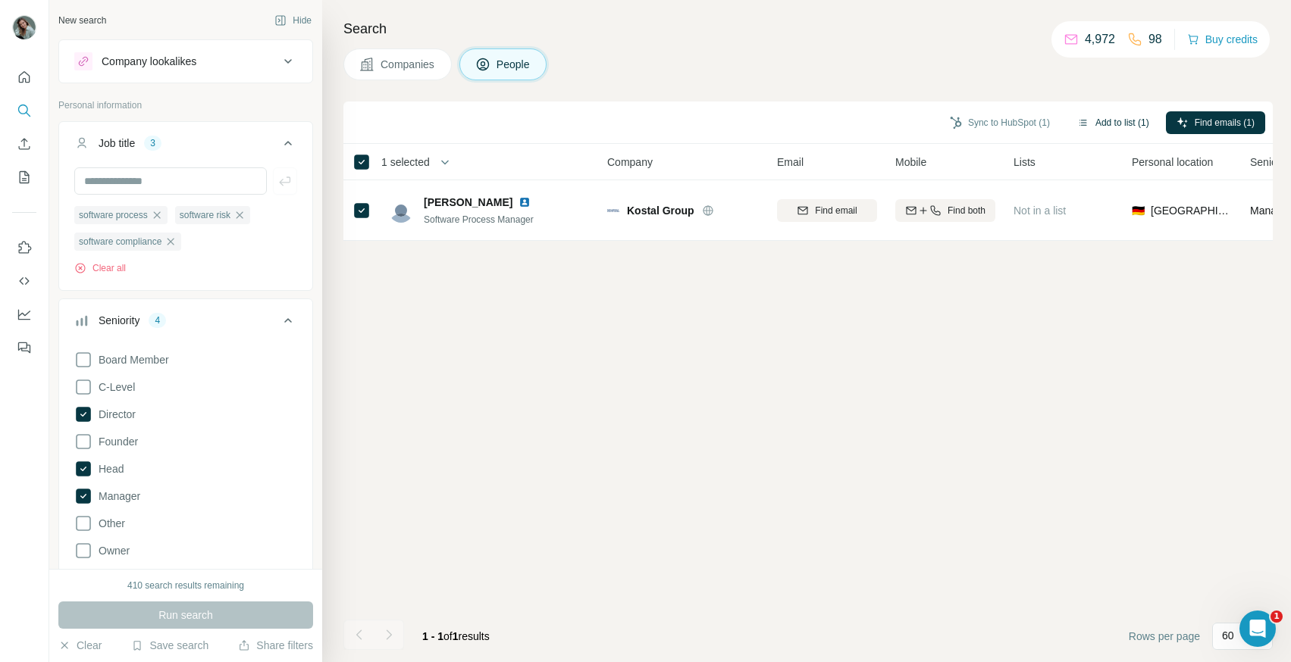
click at [1129, 124] on button "Add to list (1)" at bounding box center [1112, 122] width 93 height 23
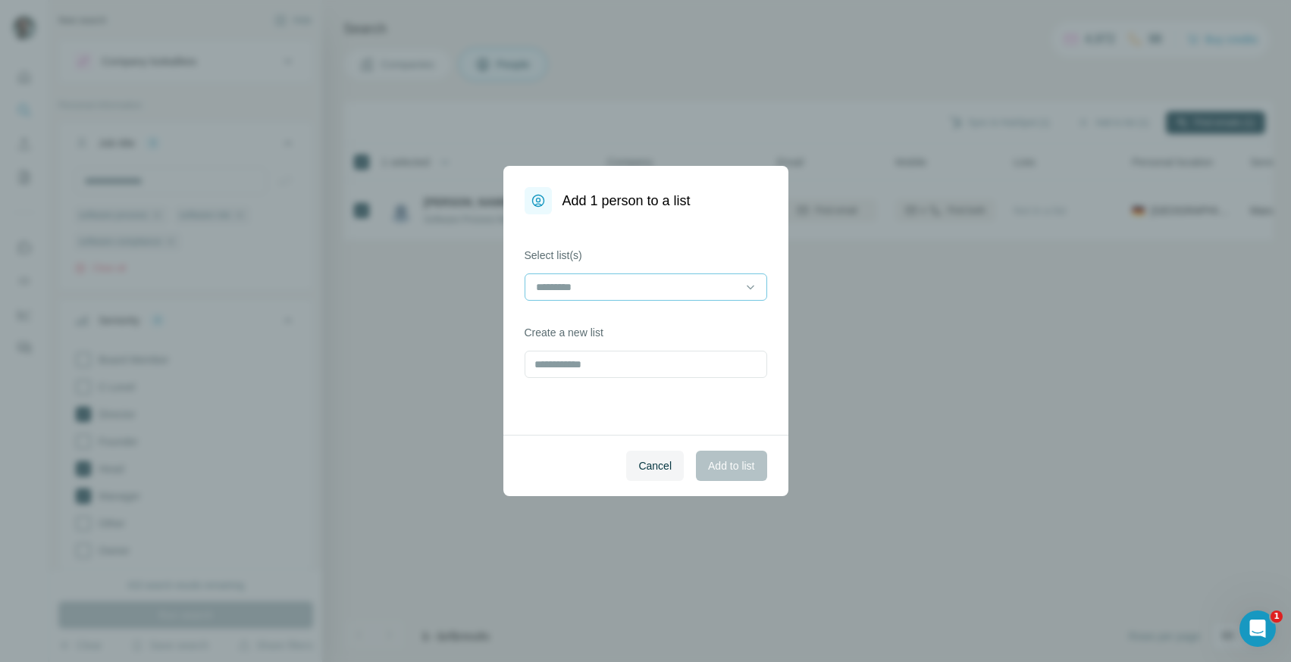
click at [619, 299] on div at bounding box center [636, 287] width 205 height 26
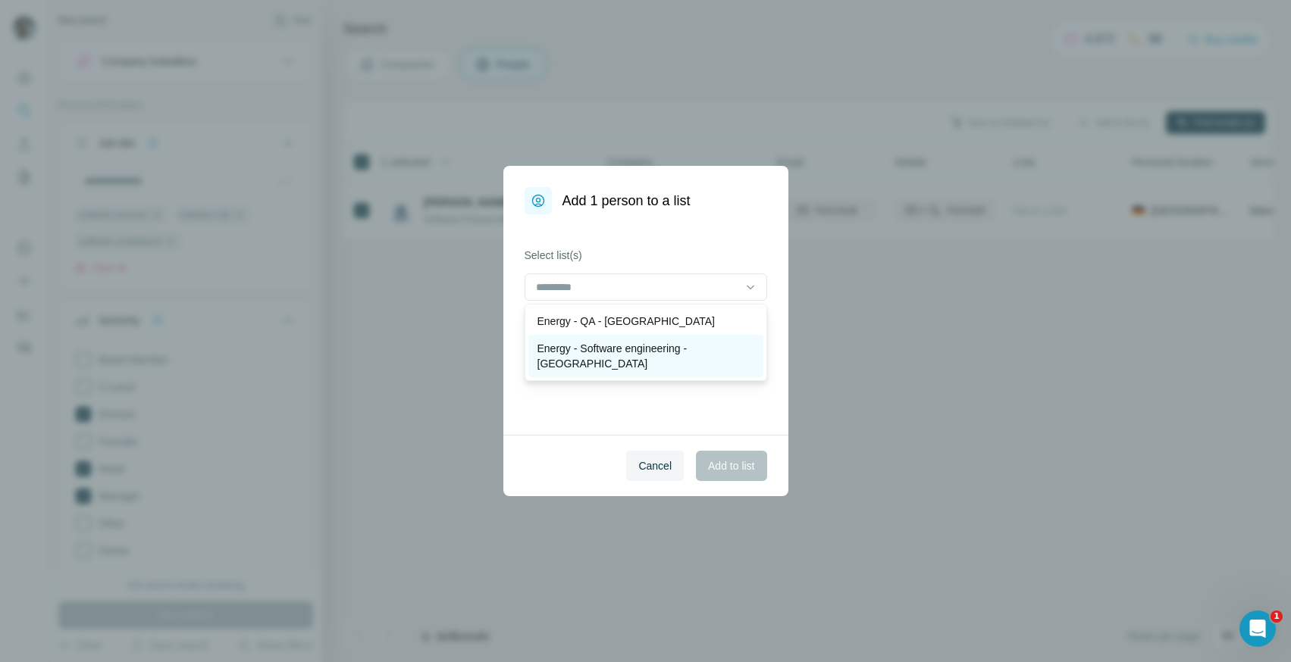
click at [631, 347] on p "Energy - Software engineering - [GEOGRAPHIC_DATA]" at bounding box center [645, 356] width 217 height 30
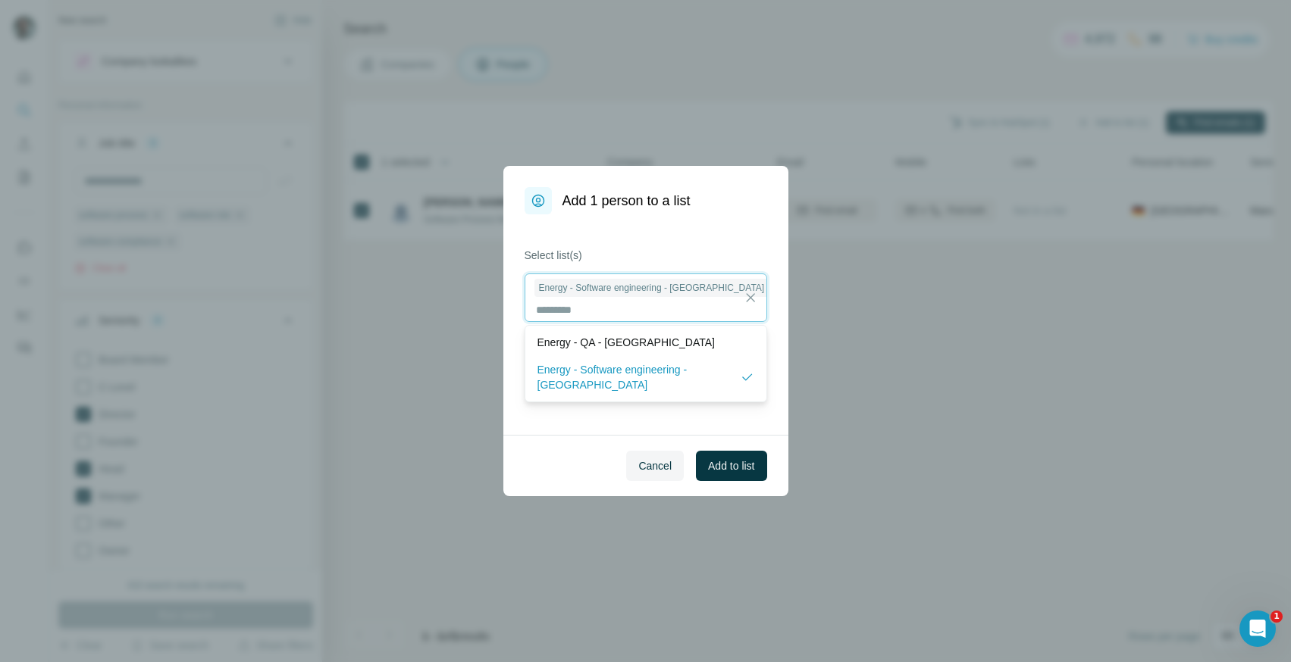
scroll to position [2, 0]
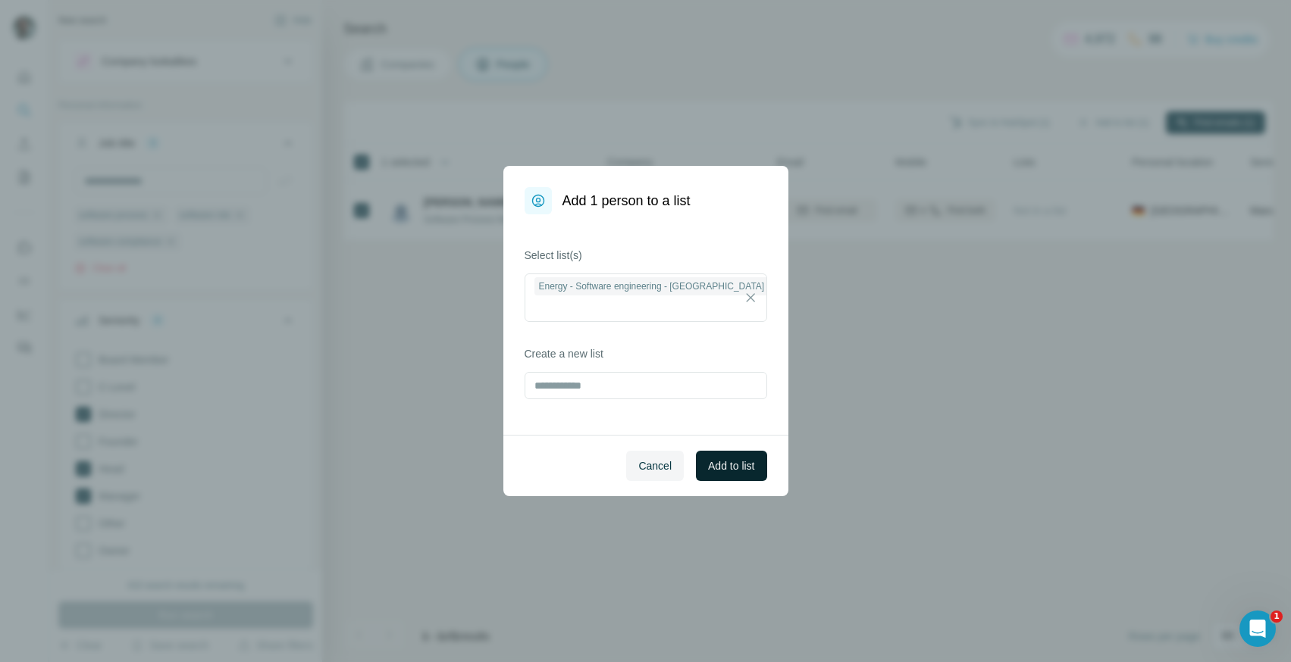
click at [740, 466] on span "Add to list" at bounding box center [731, 465] width 46 height 15
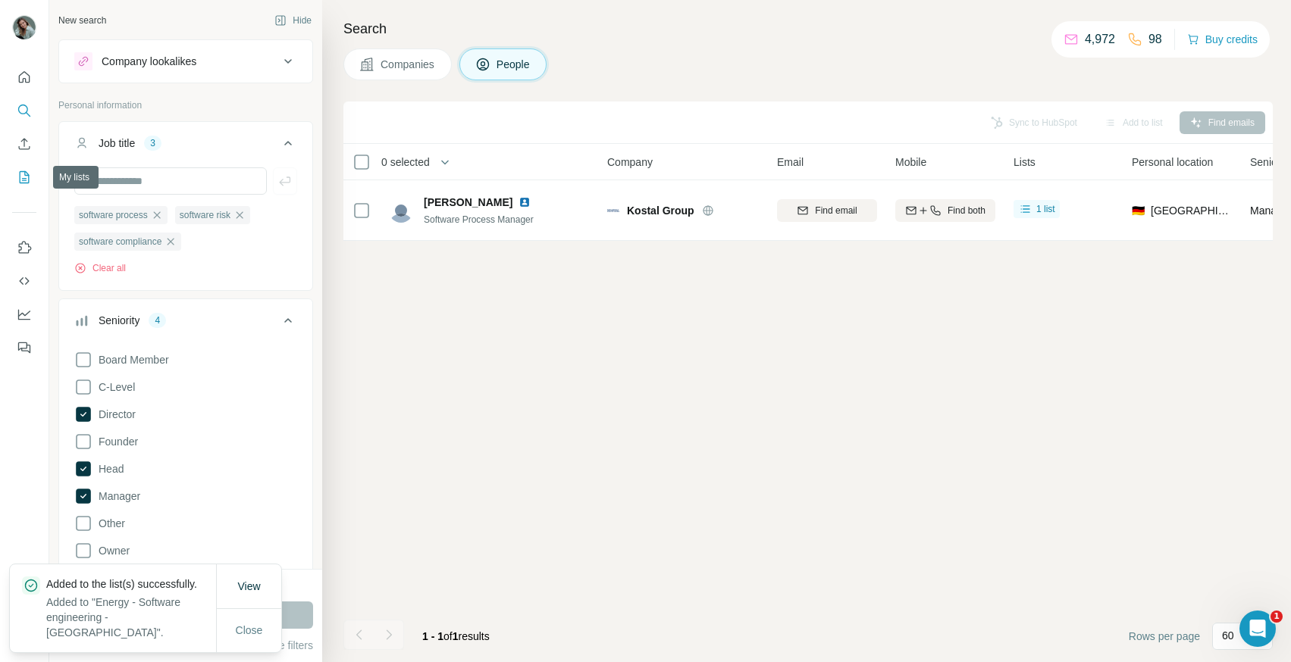
click at [20, 179] on icon "My lists" at bounding box center [24, 177] width 15 height 15
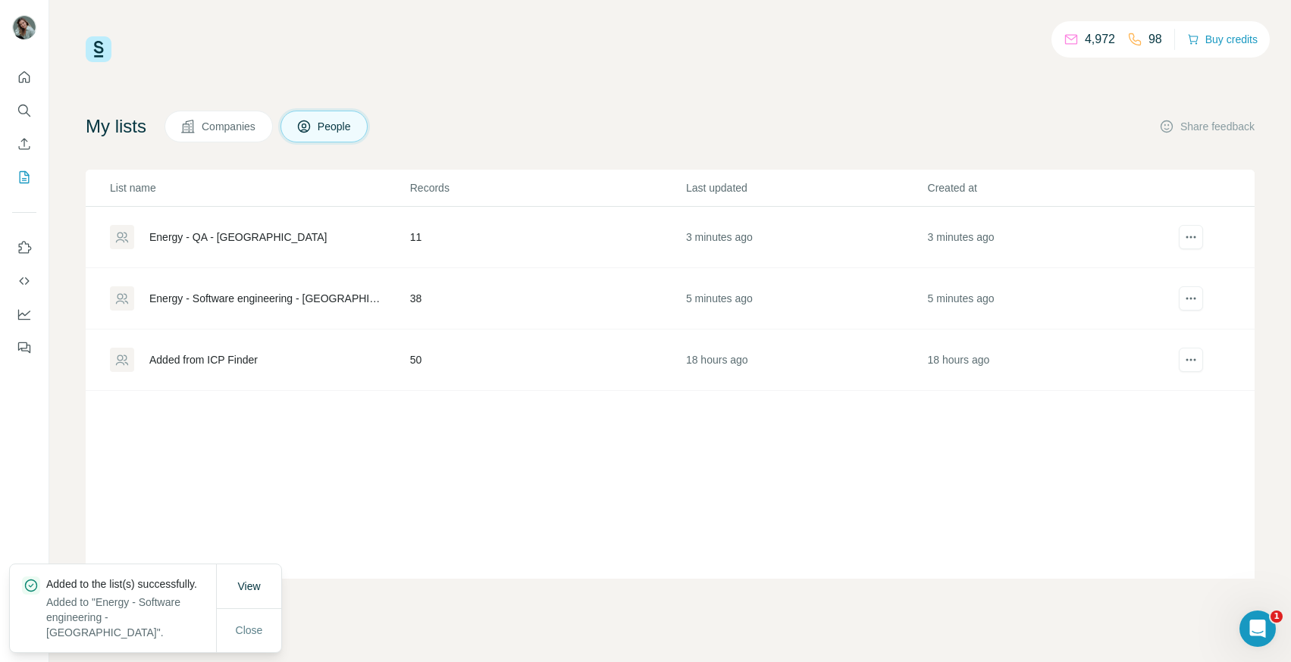
click at [214, 242] on div "Energy - QA - [GEOGRAPHIC_DATA]" at bounding box center [237, 237] width 177 height 15
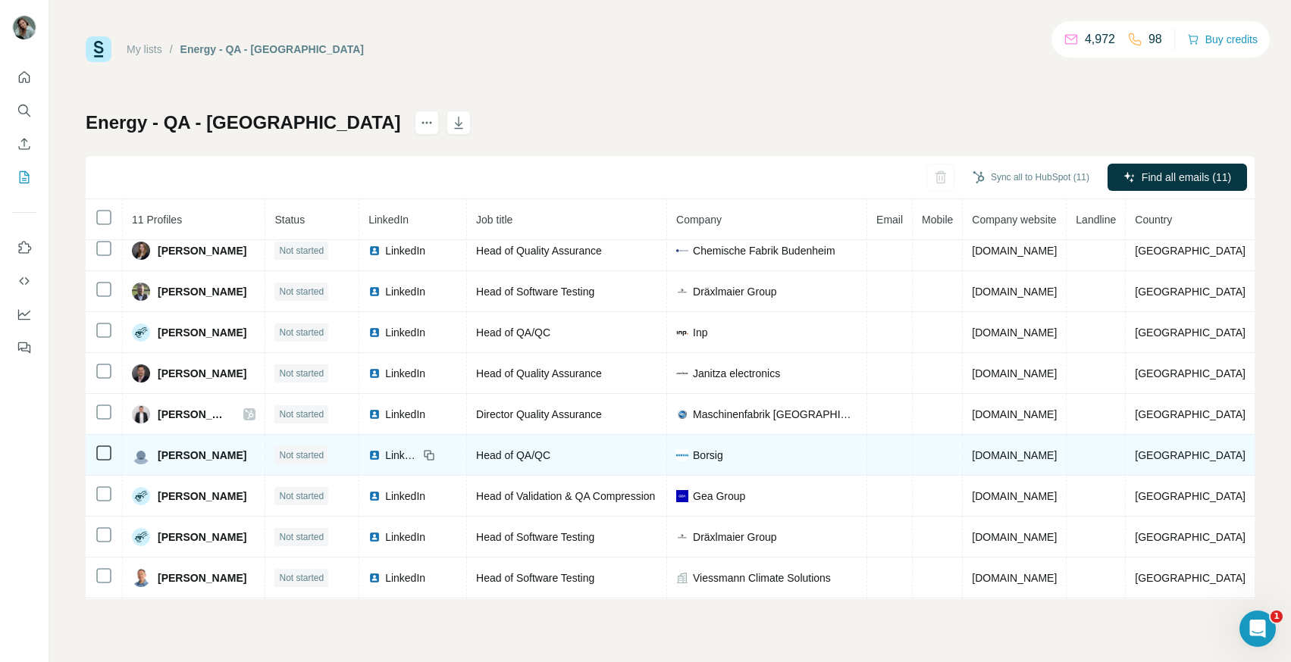
scroll to position [91, 0]
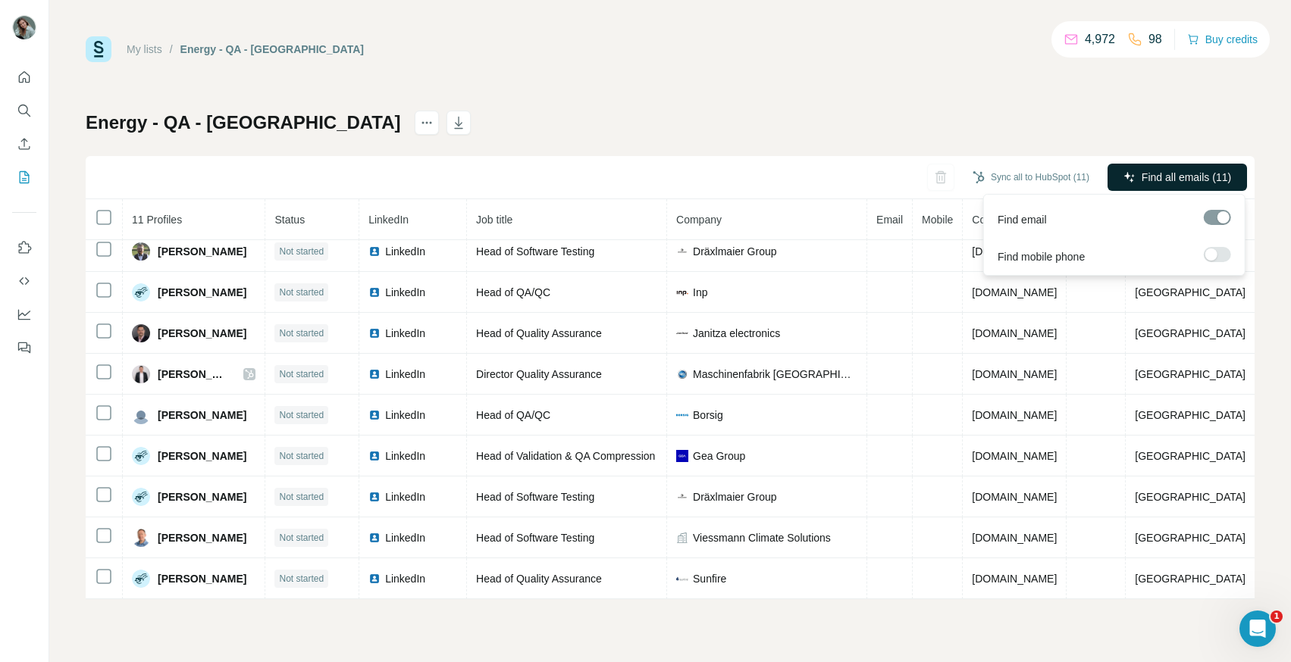
click at [1198, 174] on span "Find all emails (11)" at bounding box center [1185, 177] width 89 height 15
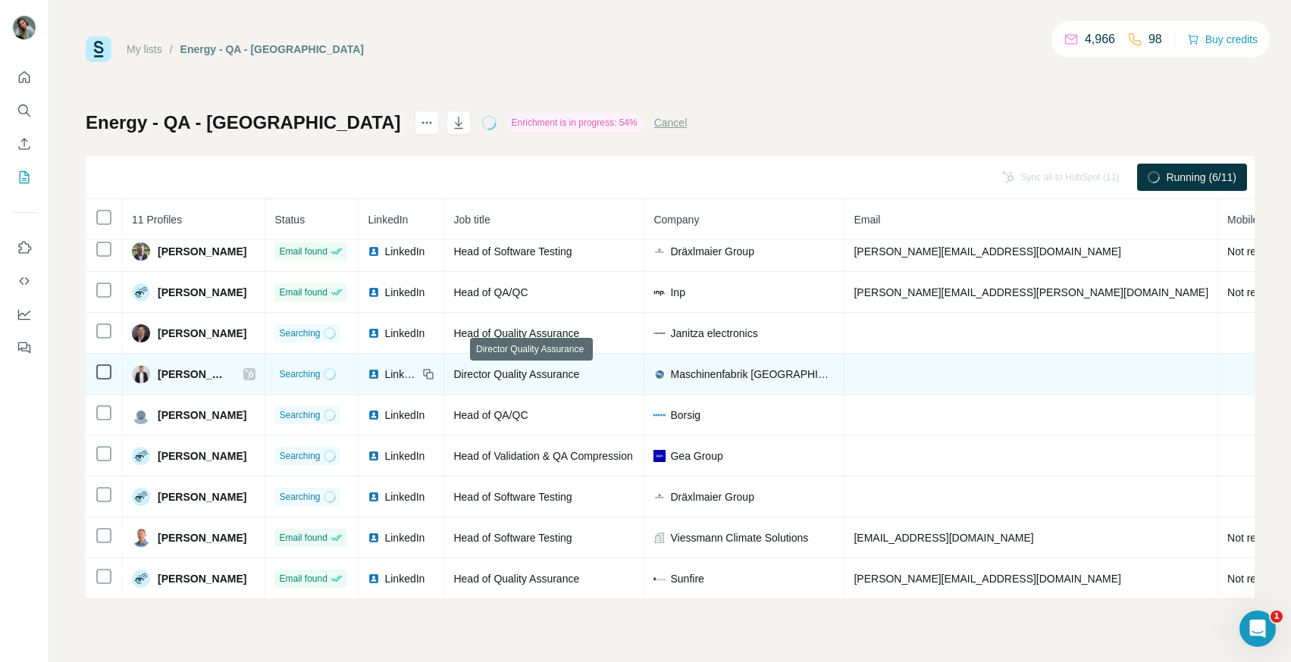
scroll to position [0, 0]
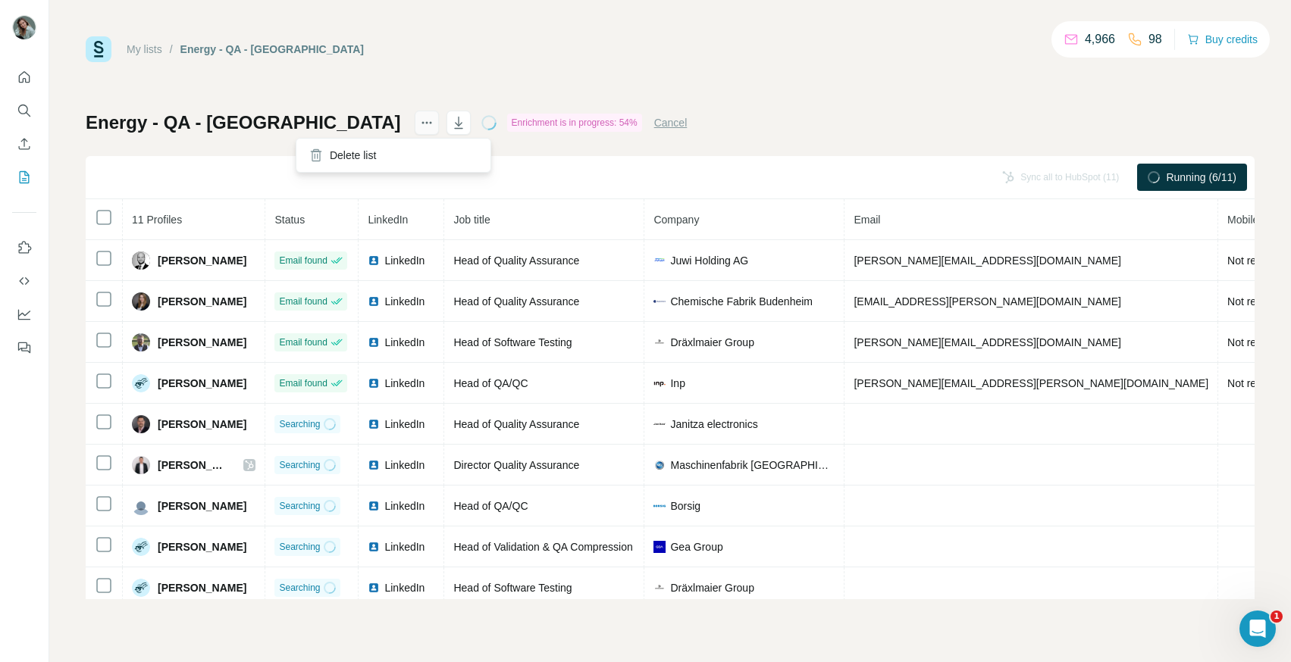
click at [419, 120] on icon "actions" at bounding box center [426, 122] width 15 height 15
click at [681, 79] on div "My lists / Energy - QA - [GEOGRAPHIC_DATA] 4,965 98 Buy credits Energy - QA - […" at bounding box center [670, 317] width 1169 height 563
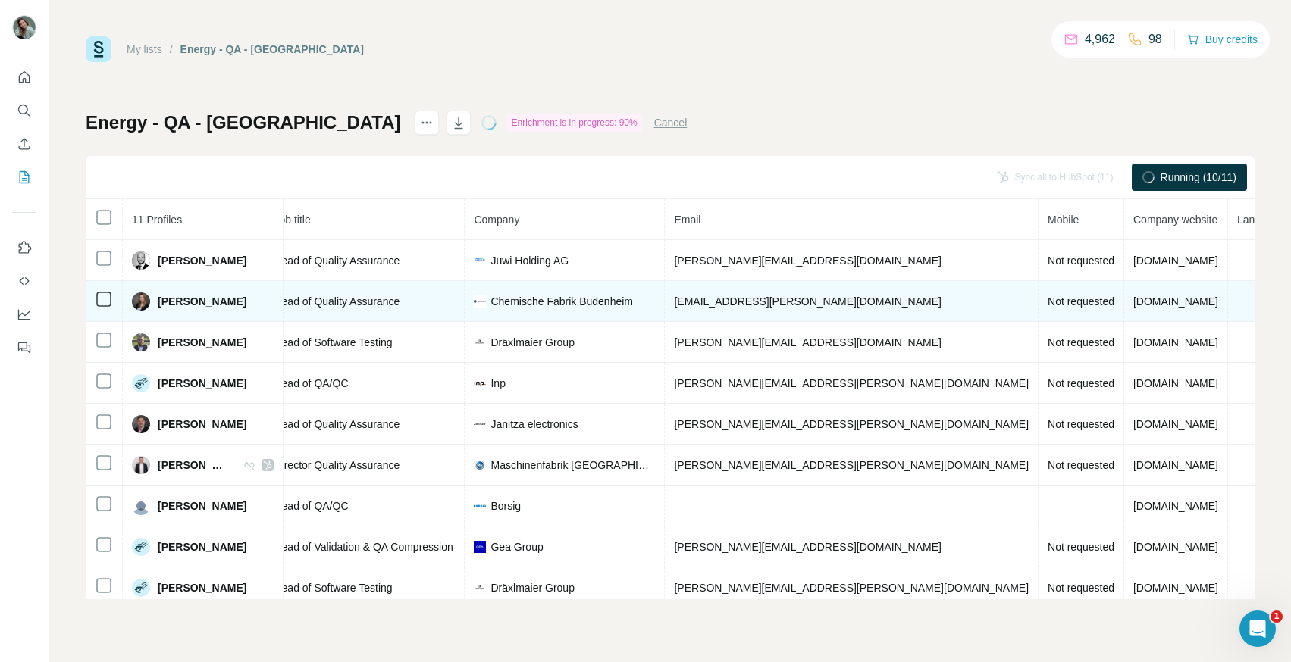
scroll to position [0, 249]
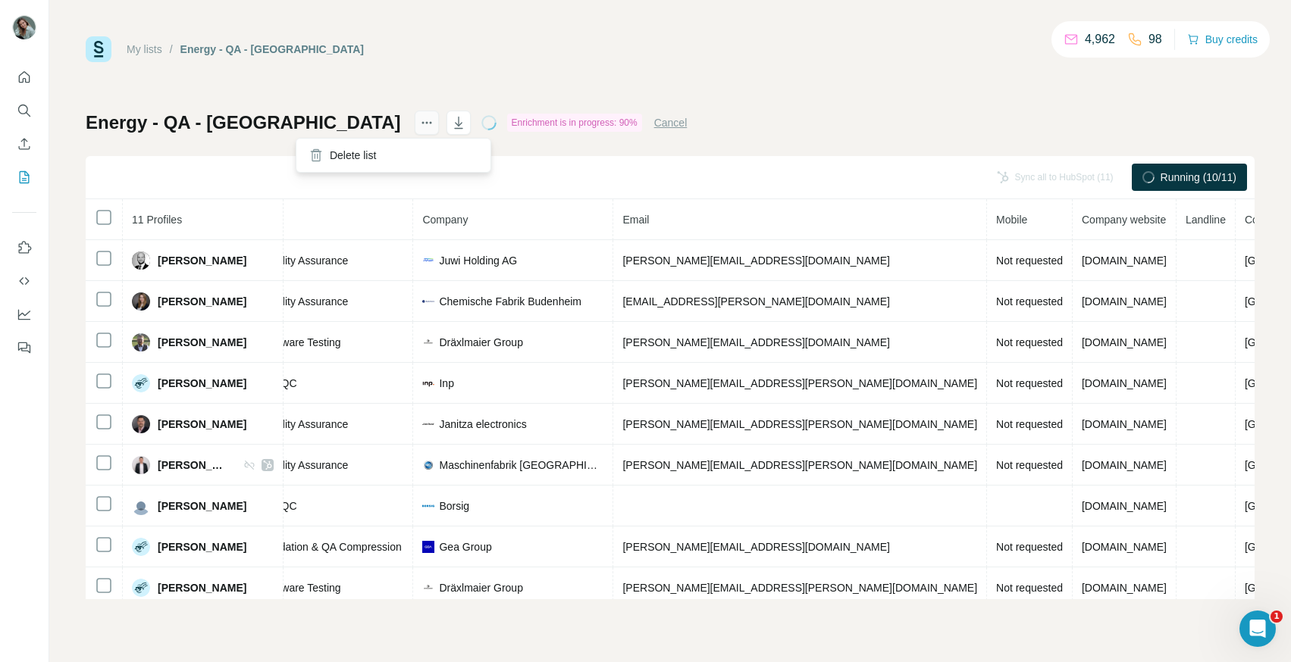
click at [419, 124] on icon "actions" at bounding box center [426, 122] width 15 height 15
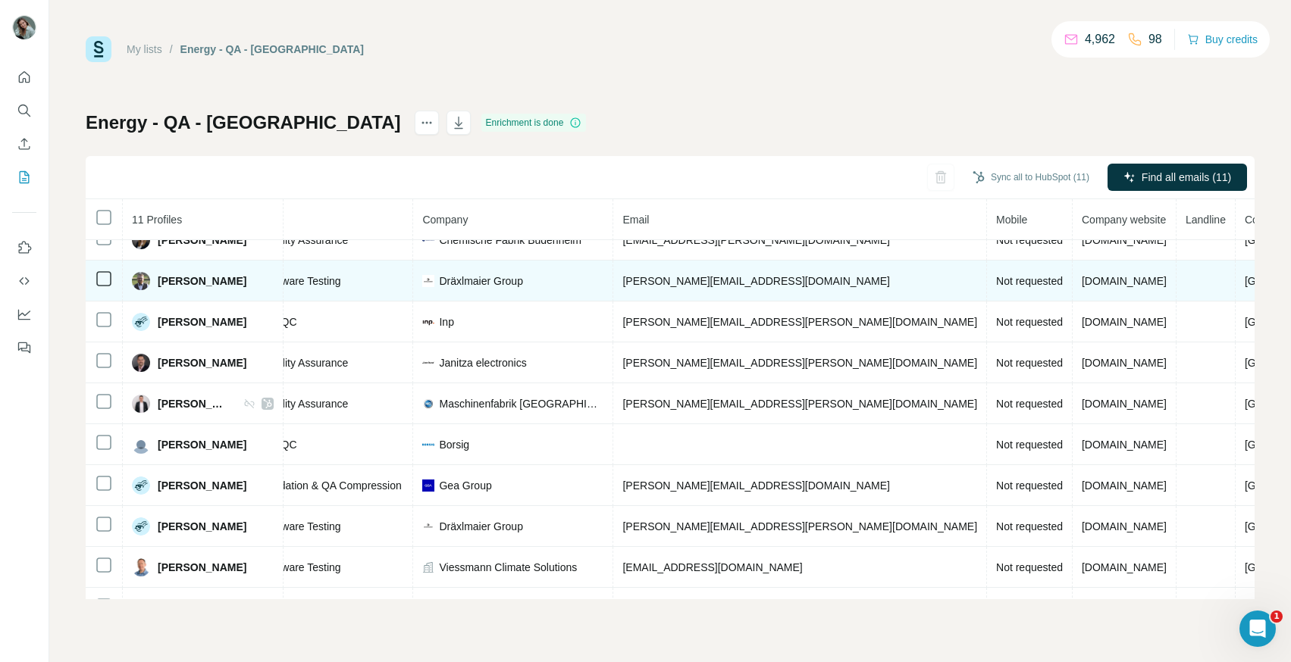
scroll to position [91, 249]
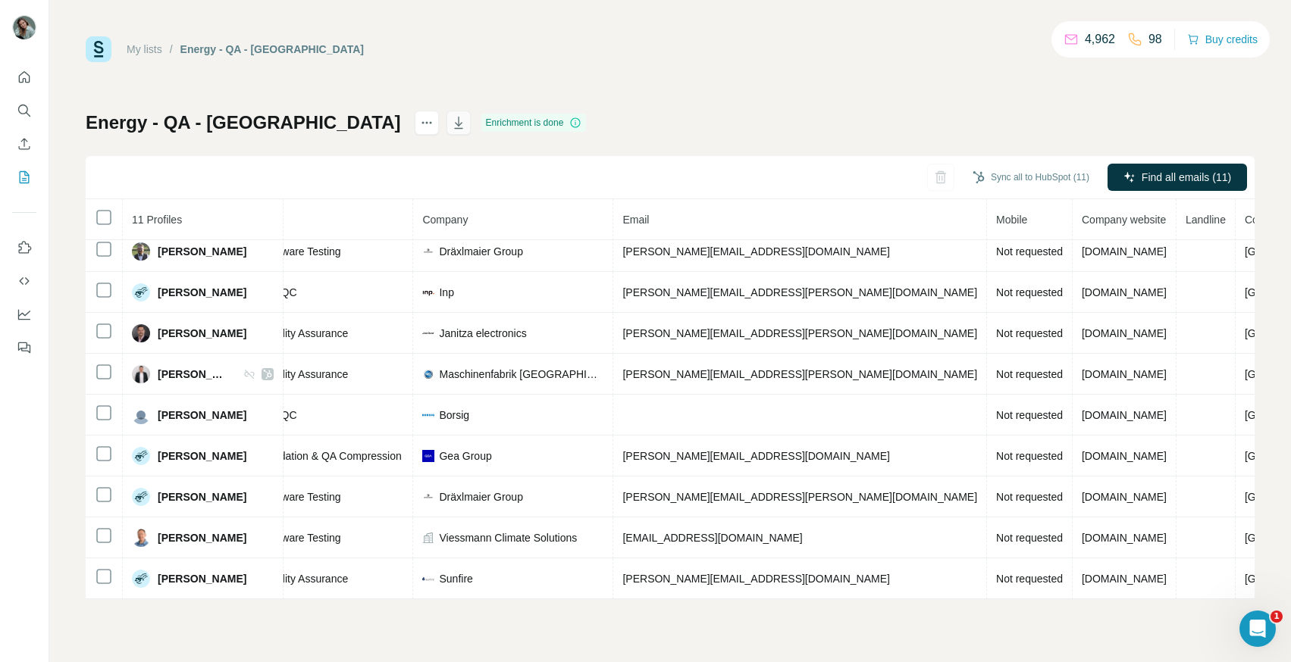
click at [454, 117] on icon "button" at bounding box center [458, 123] width 8 height 12
click at [22, 75] on icon "Quick start" at bounding box center [24, 77] width 15 height 15
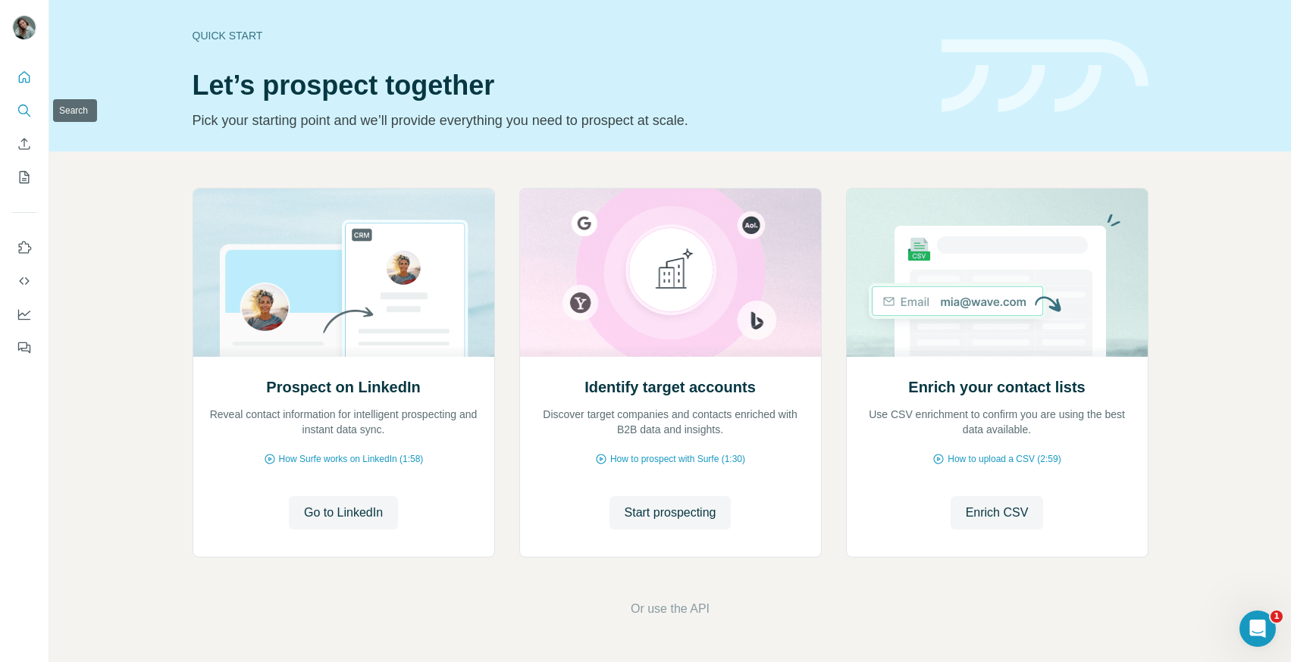
click at [23, 109] on icon "Search" at bounding box center [24, 110] width 15 height 15
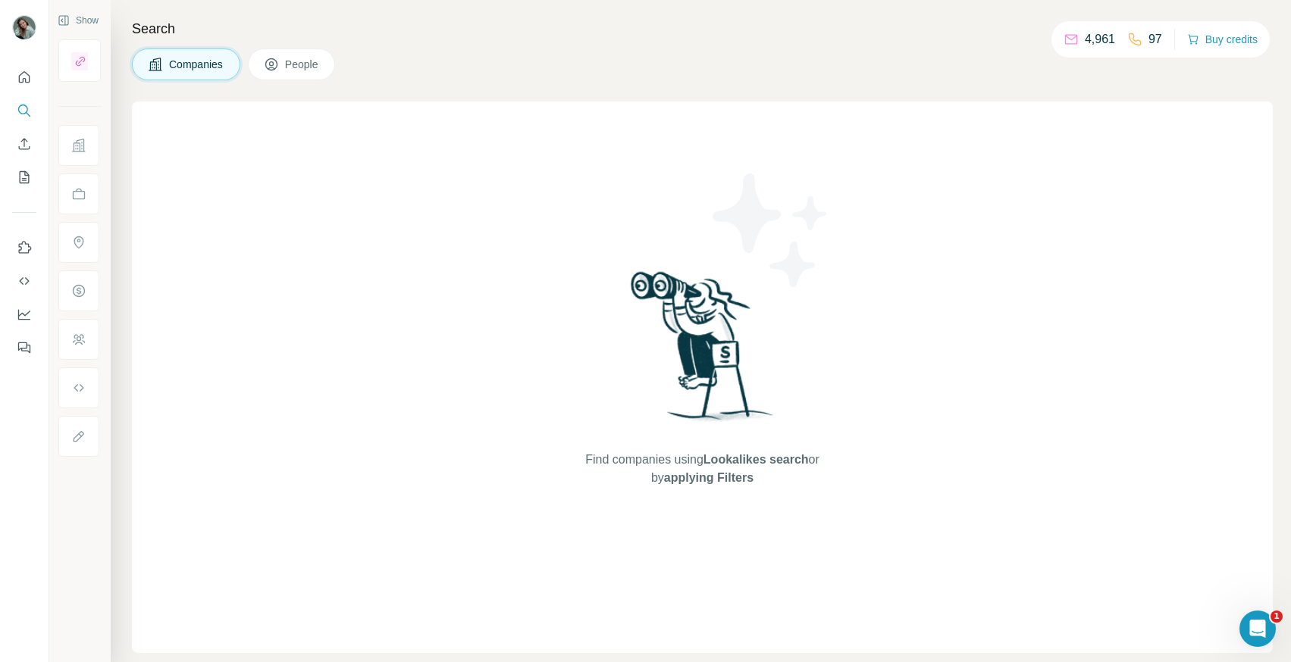
click at [297, 72] on button "People" at bounding box center [292, 64] width 88 height 32
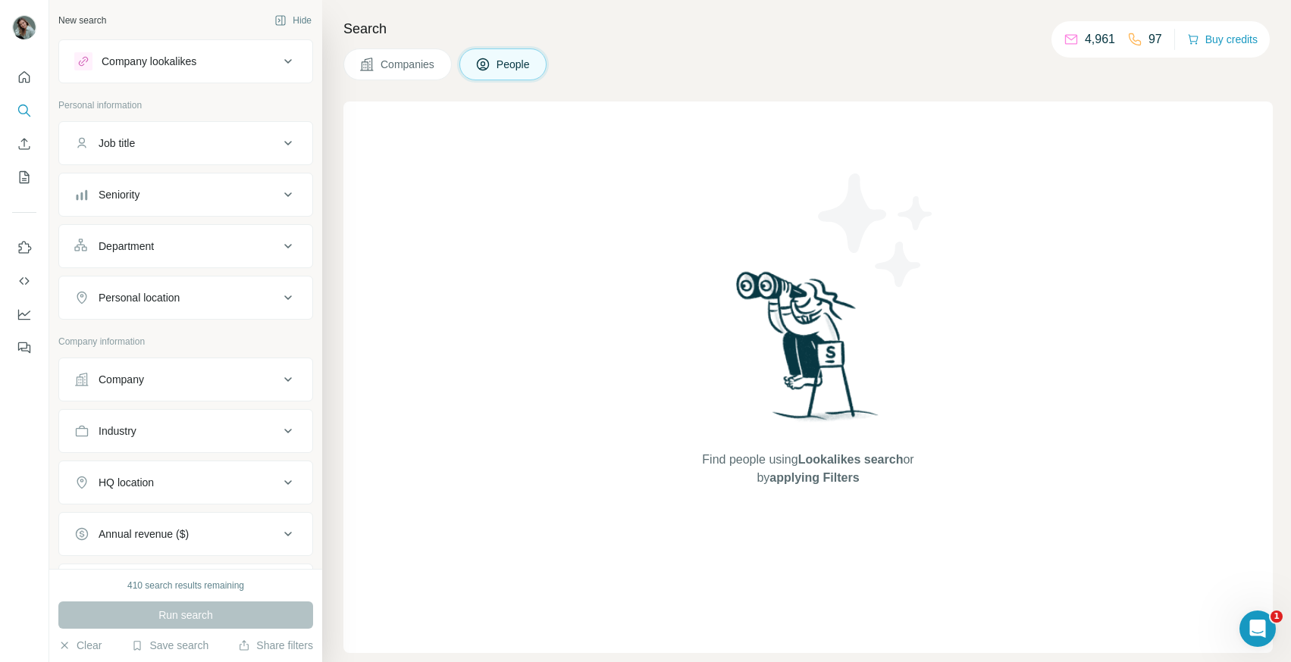
click at [152, 144] on div "Job title" at bounding box center [176, 143] width 205 height 15
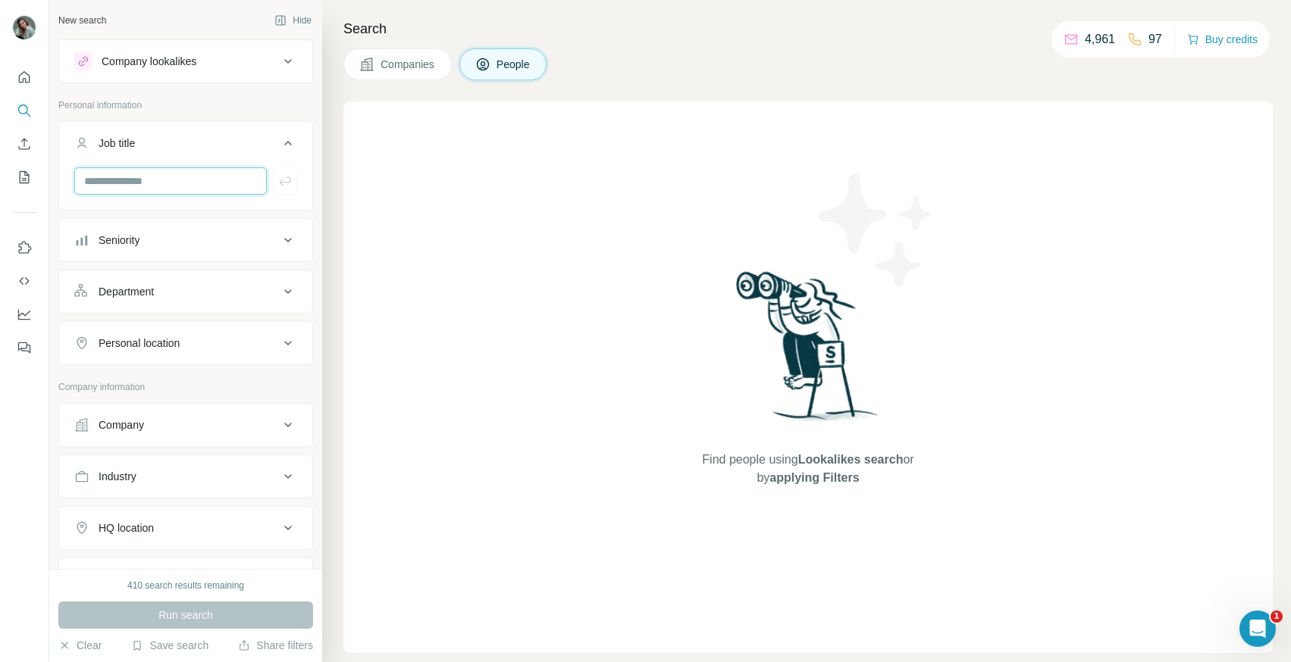
click at [163, 186] on input "text" at bounding box center [170, 180] width 192 height 27
type input "**********"
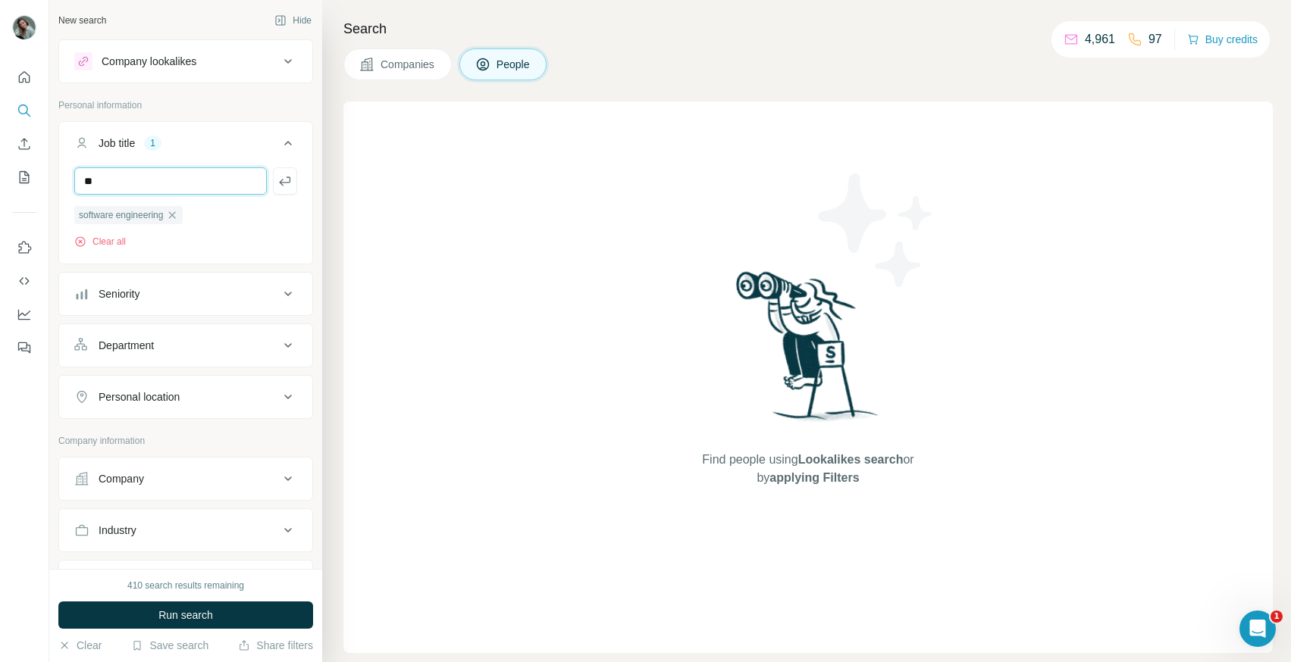
type input "*"
type input "**********"
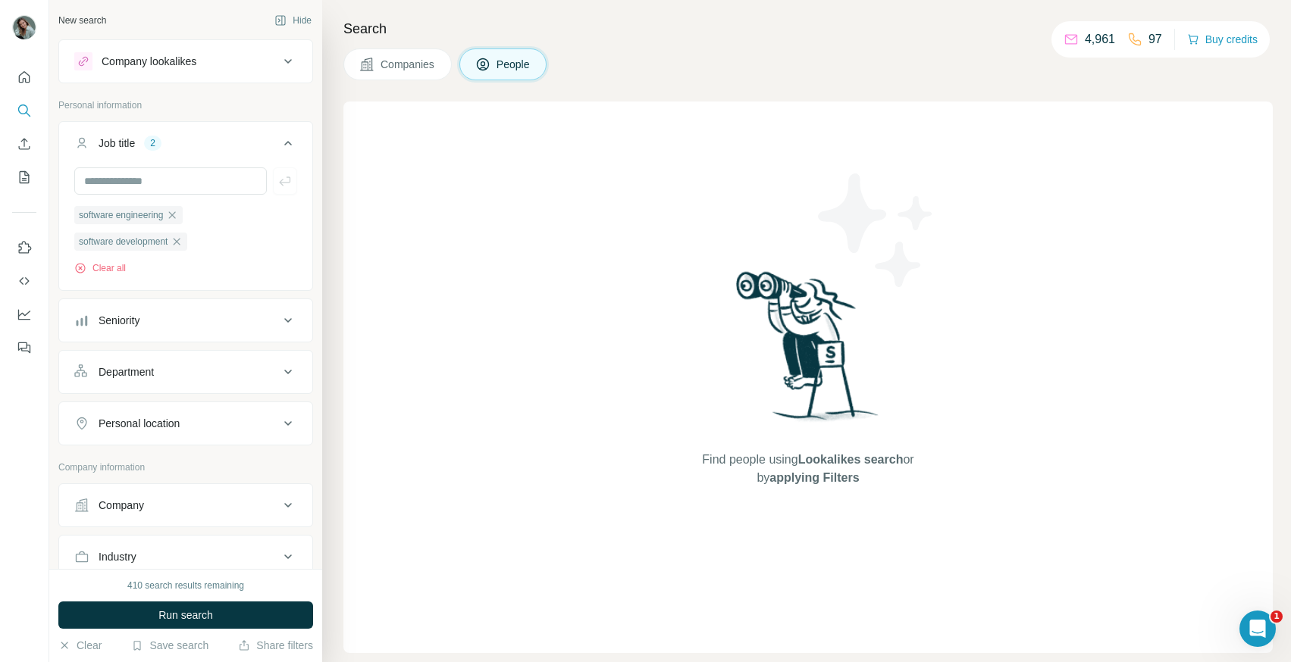
click at [258, 332] on button "Seniority" at bounding box center [185, 320] width 253 height 36
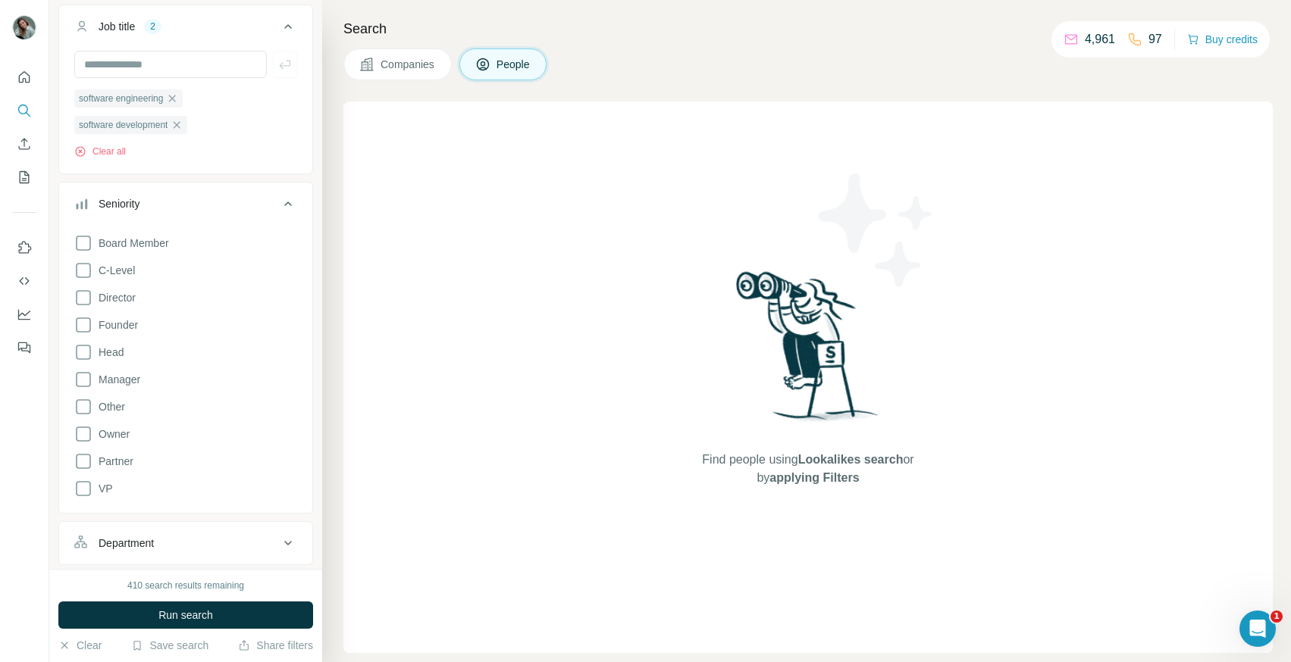
scroll to position [120, 0]
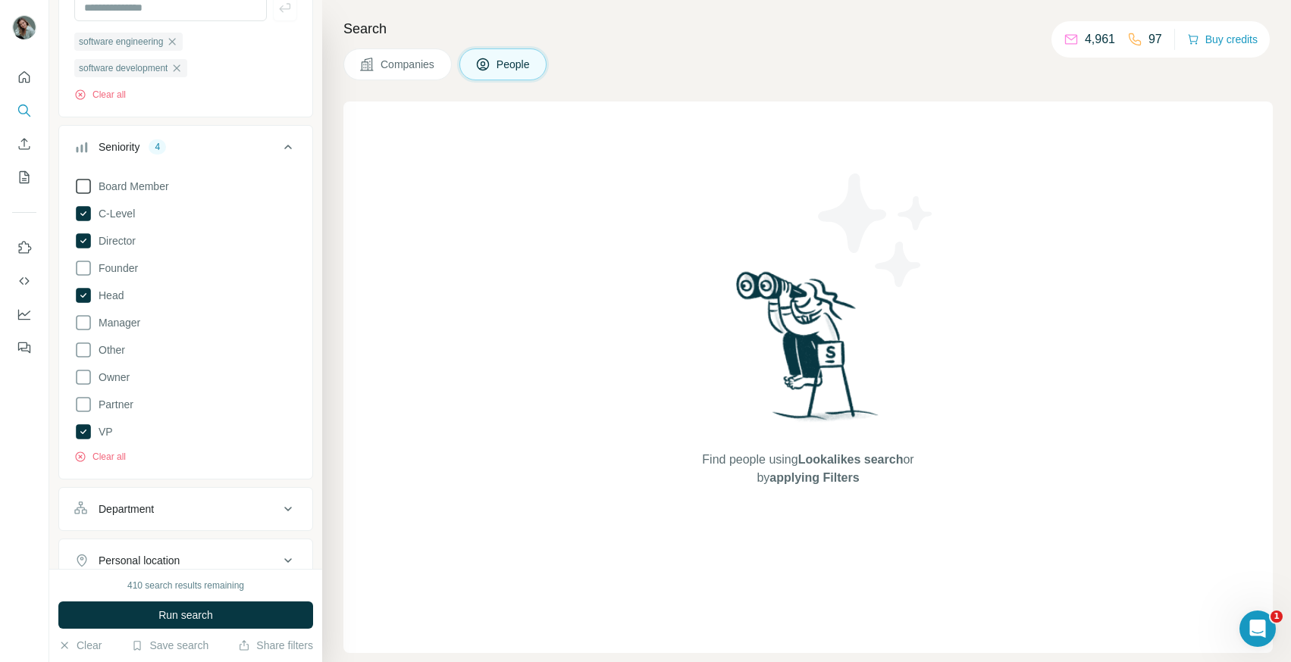
scroll to position [85, 0]
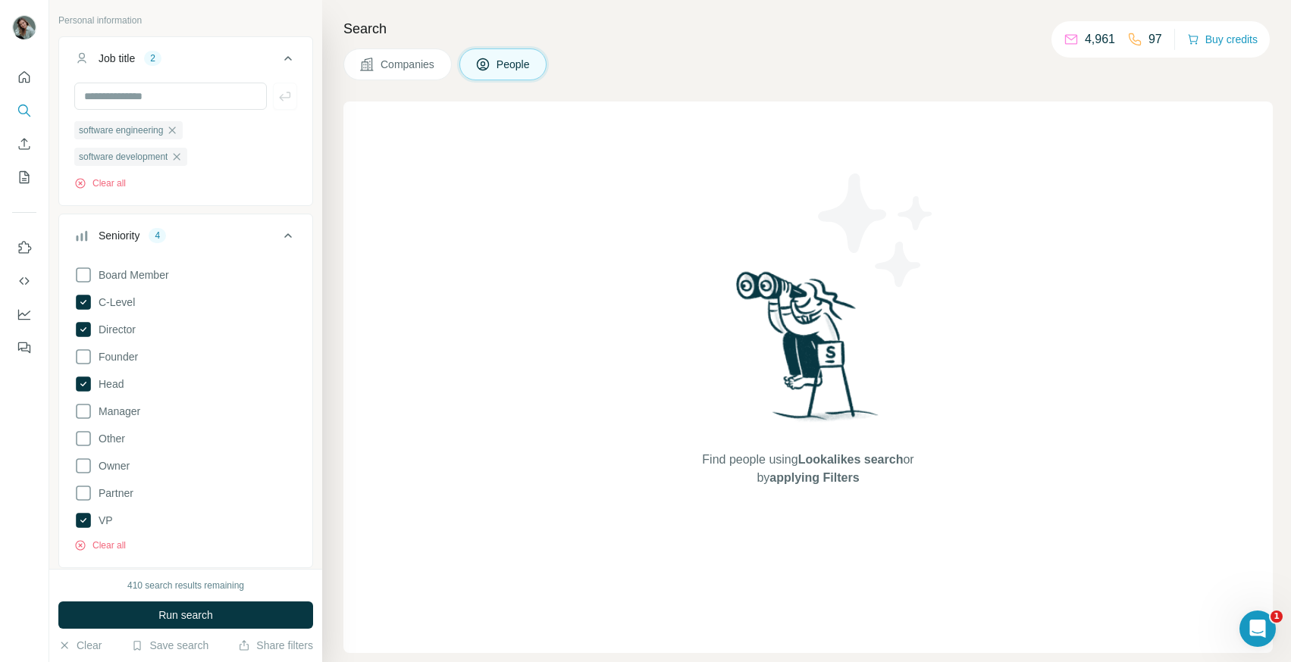
click at [287, 236] on icon at bounding box center [288, 236] width 18 height 18
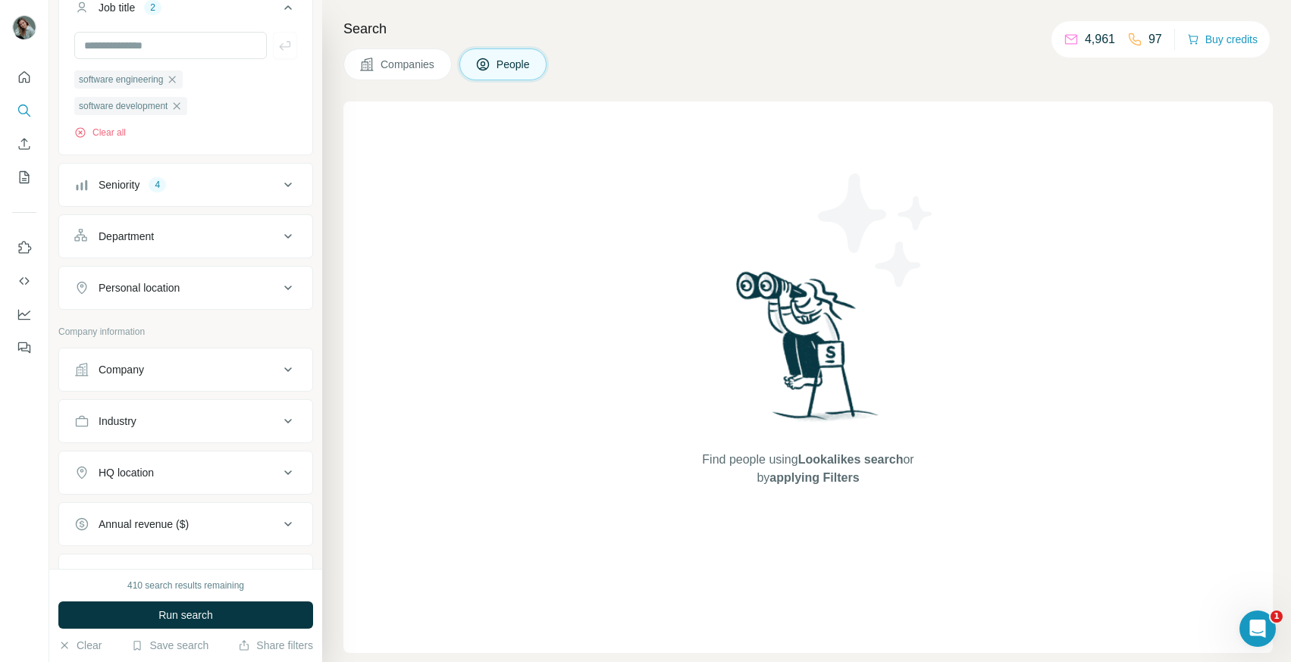
scroll to position [144, 0]
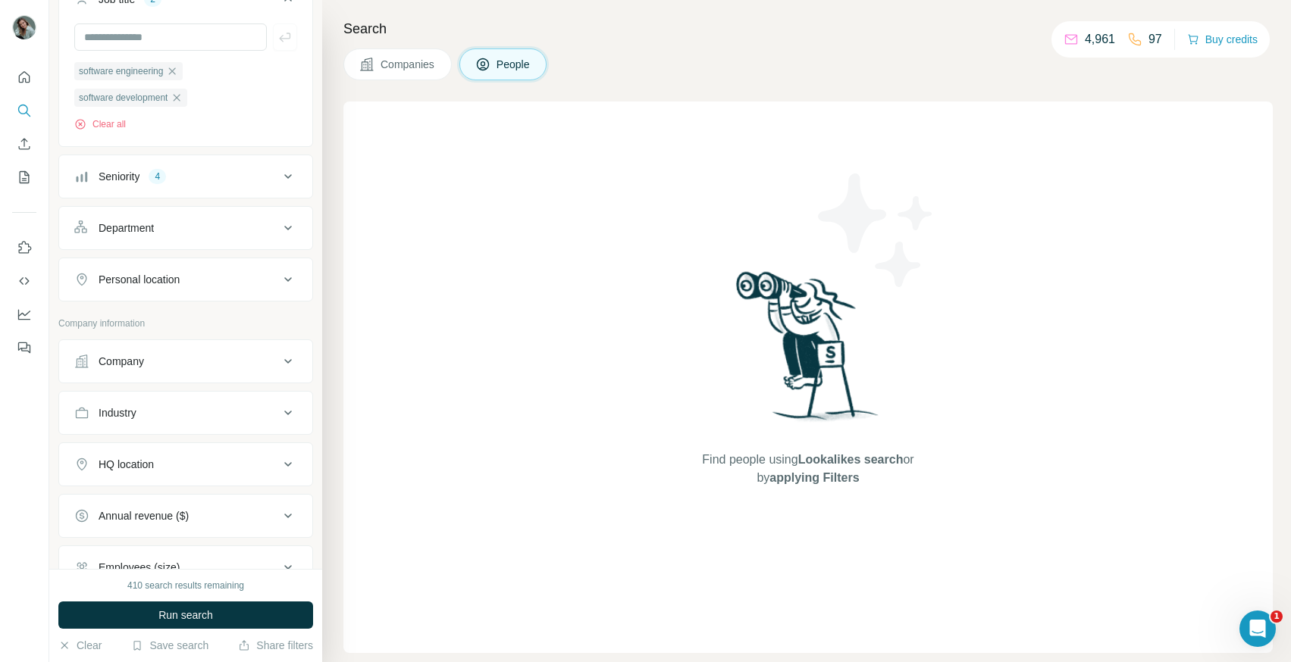
click at [274, 227] on div "Department" at bounding box center [176, 228] width 205 height 15
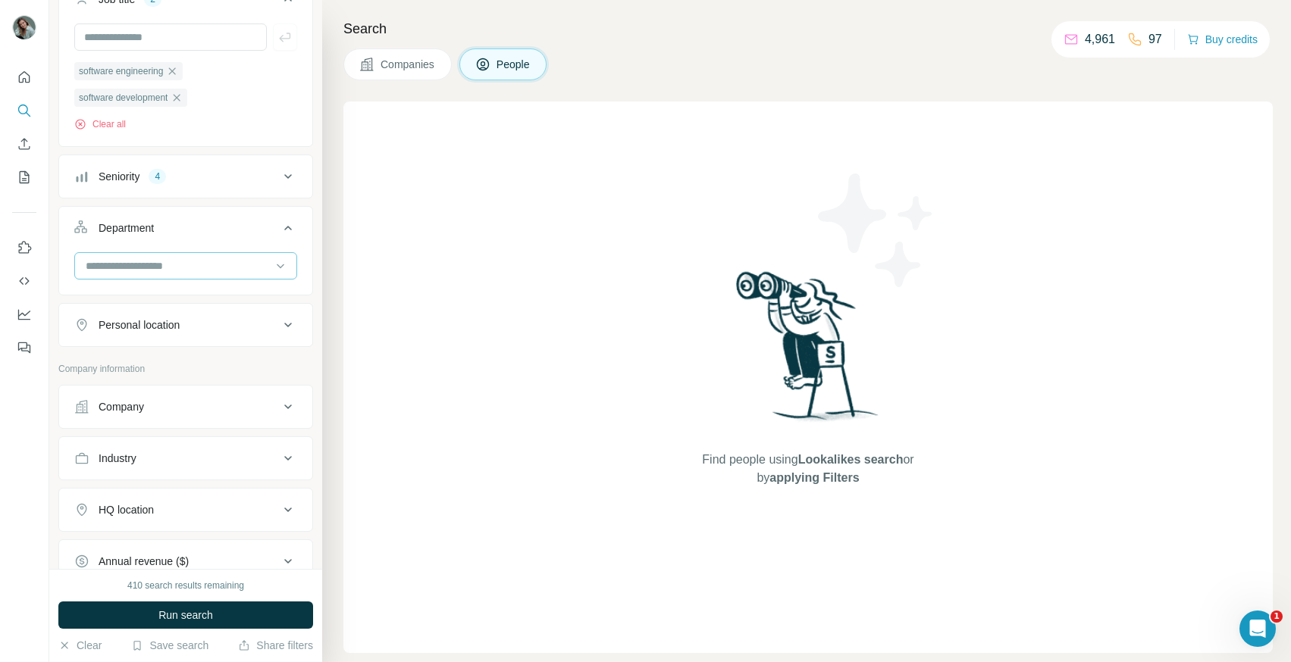
click at [255, 262] on input at bounding box center [177, 266] width 187 height 17
click at [136, 354] on div "R&D" at bounding box center [185, 350] width 197 height 15
click at [184, 274] on input at bounding box center [177, 266] width 187 height 17
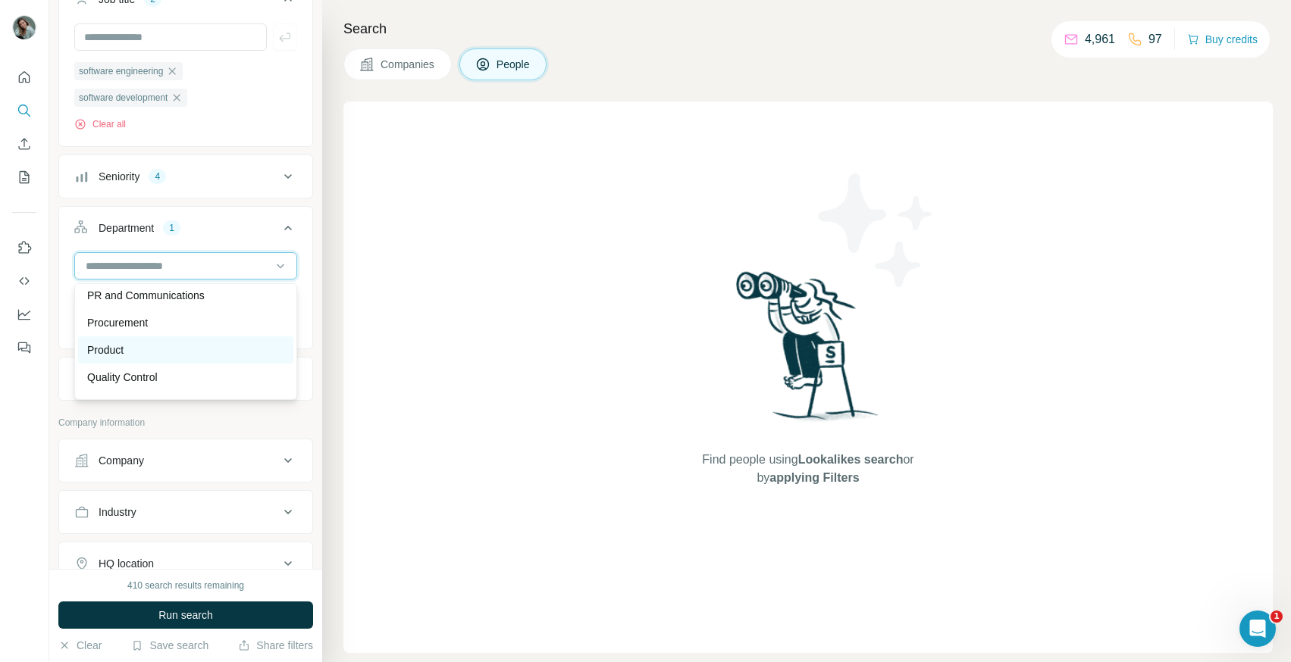
scroll to position [443, 0]
click at [177, 351] on div "Product" at bounding box center [185, 349] width 197 height 15
click at [197, 267] on input at bounding box center [177, 266] width 187 height 17
click at [168, 365] on div "Engineering" at bounding box center [185, 367] width 197 height 15
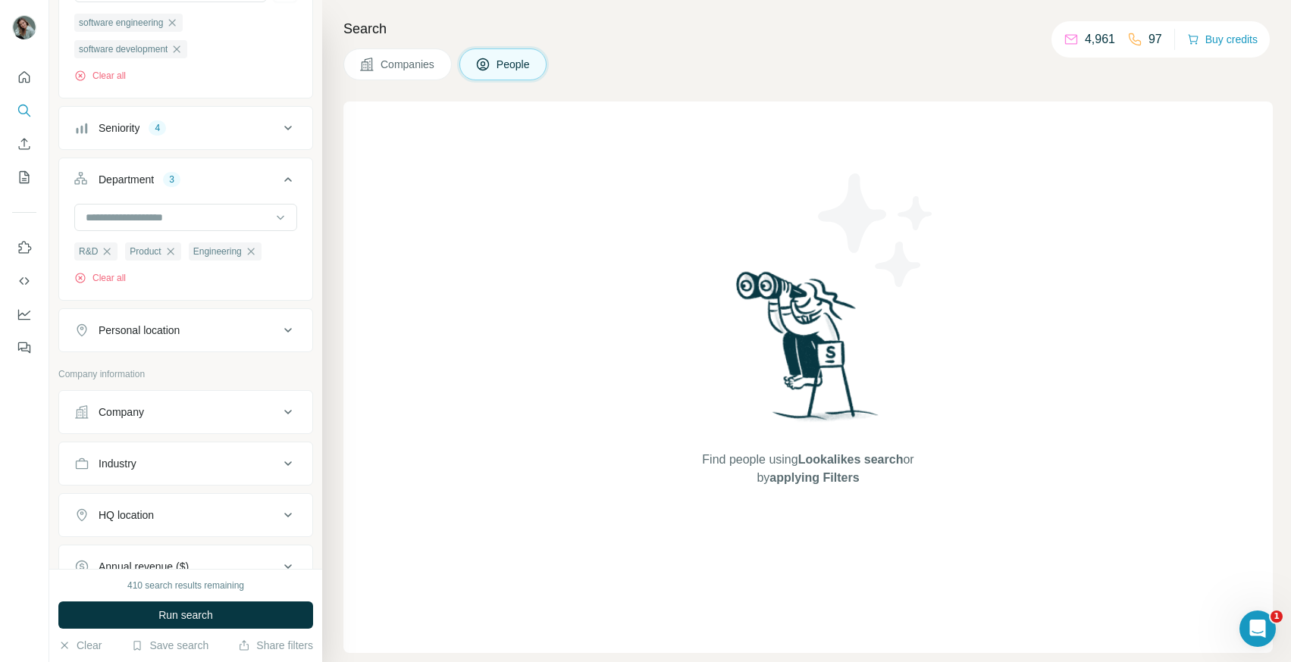
scroll to position [314, 0]
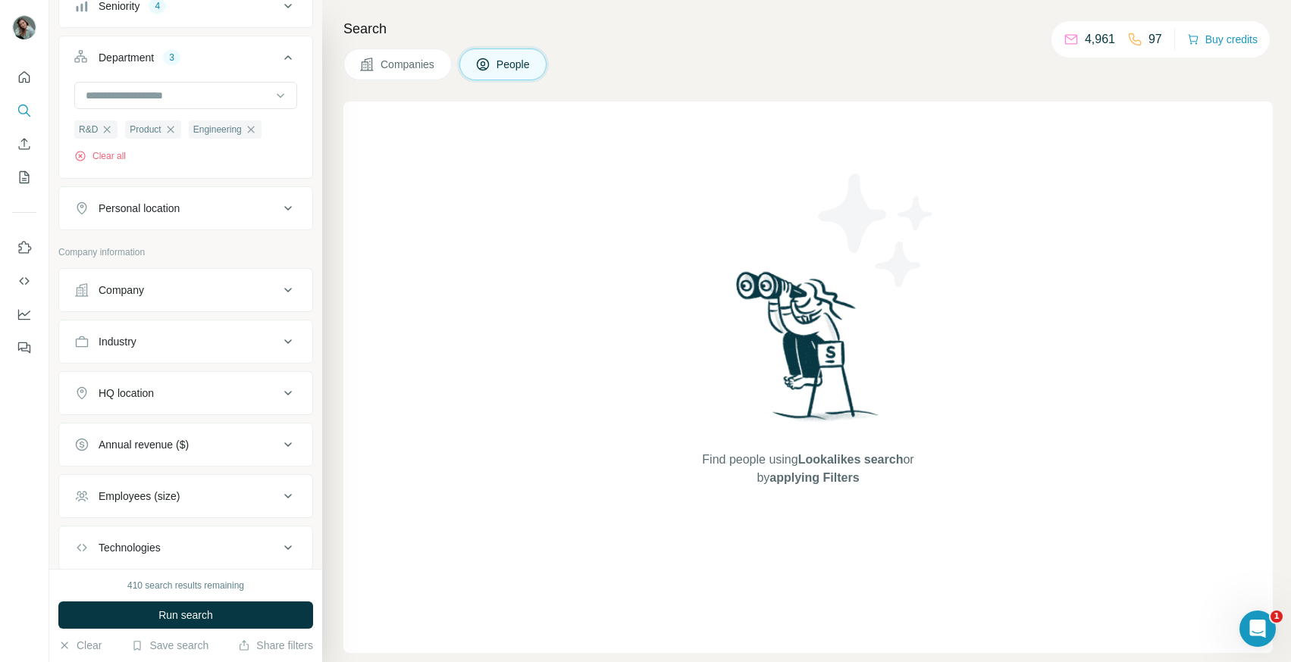
click at [238, 208] on div "Personal location" at bounding box center [176, 208] width 205 height 15
click at [236, 207] on div "Personal location" at bounding box center [176, 208] width 205 height 15
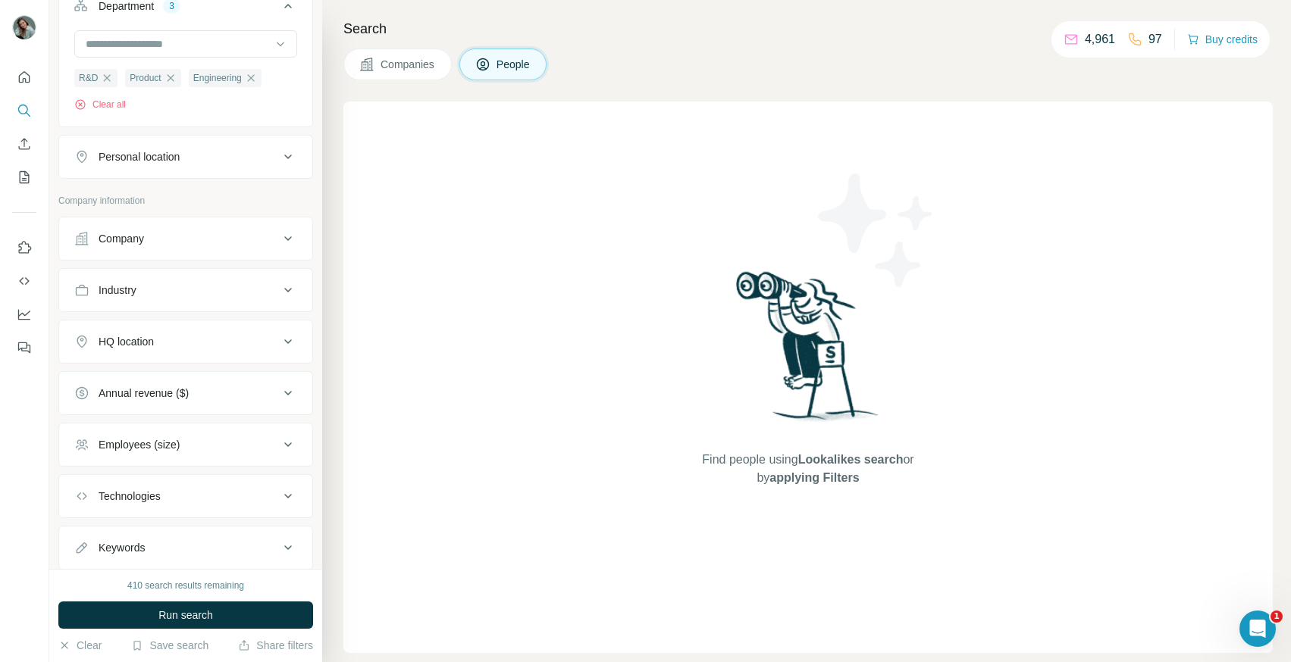
scroll to position [352, 0]
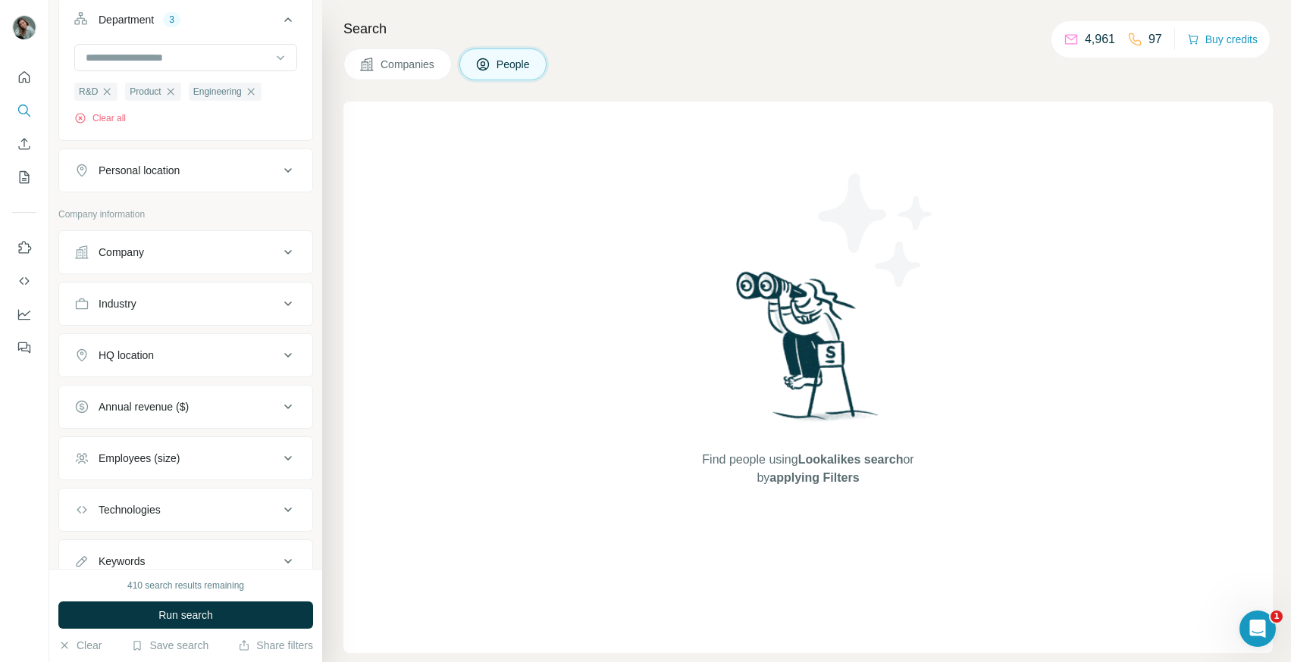
click at [261, 171] on div "Personal location" at bounding box center [176, 170] width 205 height 15
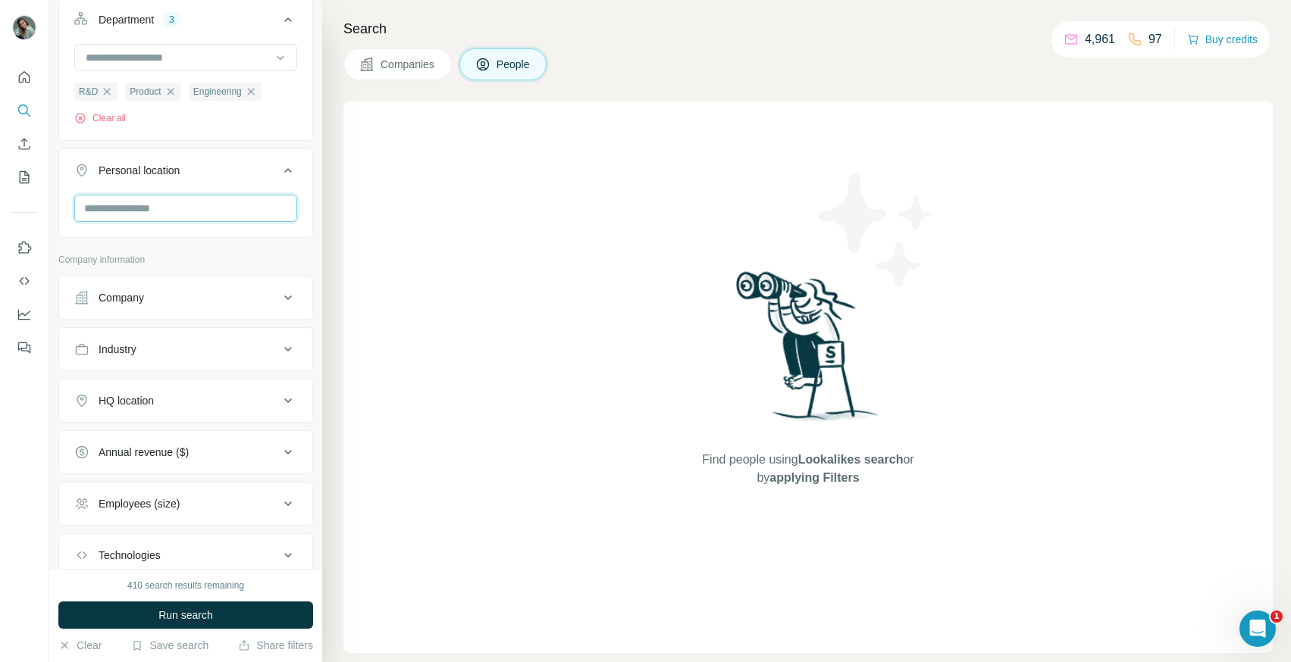
click at [202, 207] on input "text" at bounding box center [185, 208] width 223 height 27
type input "*****"
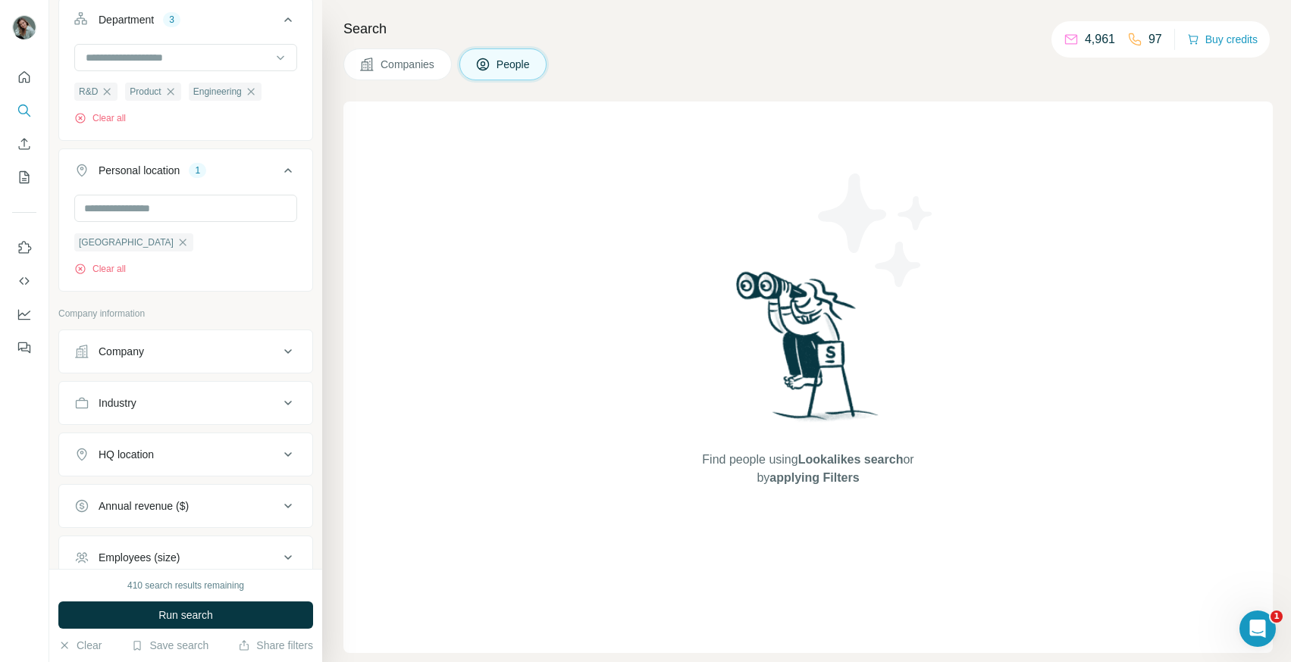
click at [306, 234] on div "[GEOGRAPHIC_DATA] Clear all" at bounding box center [185, 241] width 253 height 93
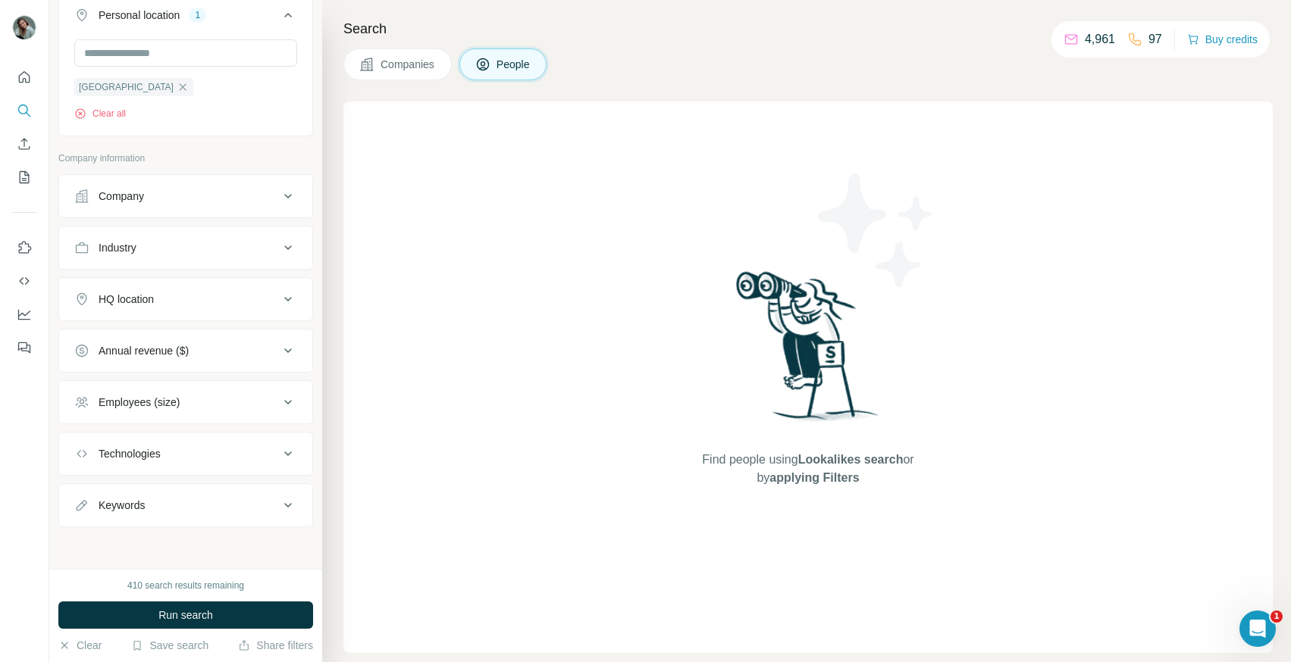
scroll to position [510, 0]
click at [221, 412] on button "Employees (size)" at bounding box center [185, 401] width 253 height 36
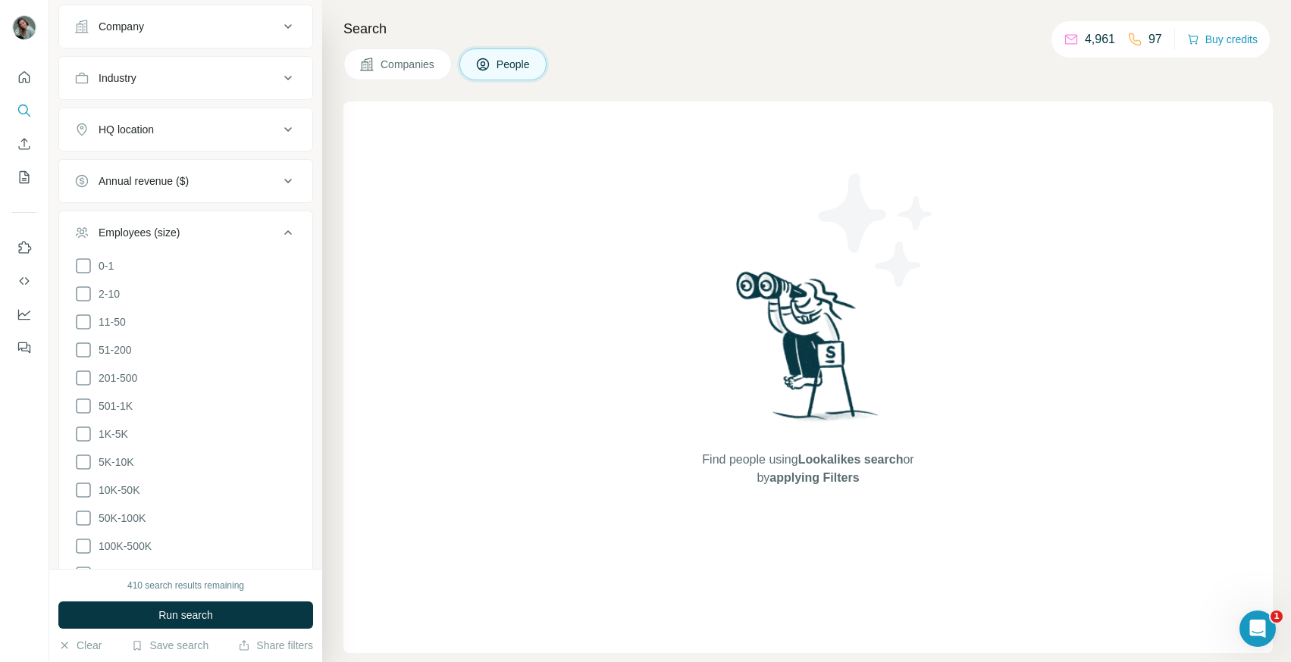
scroll to position [689, 0]
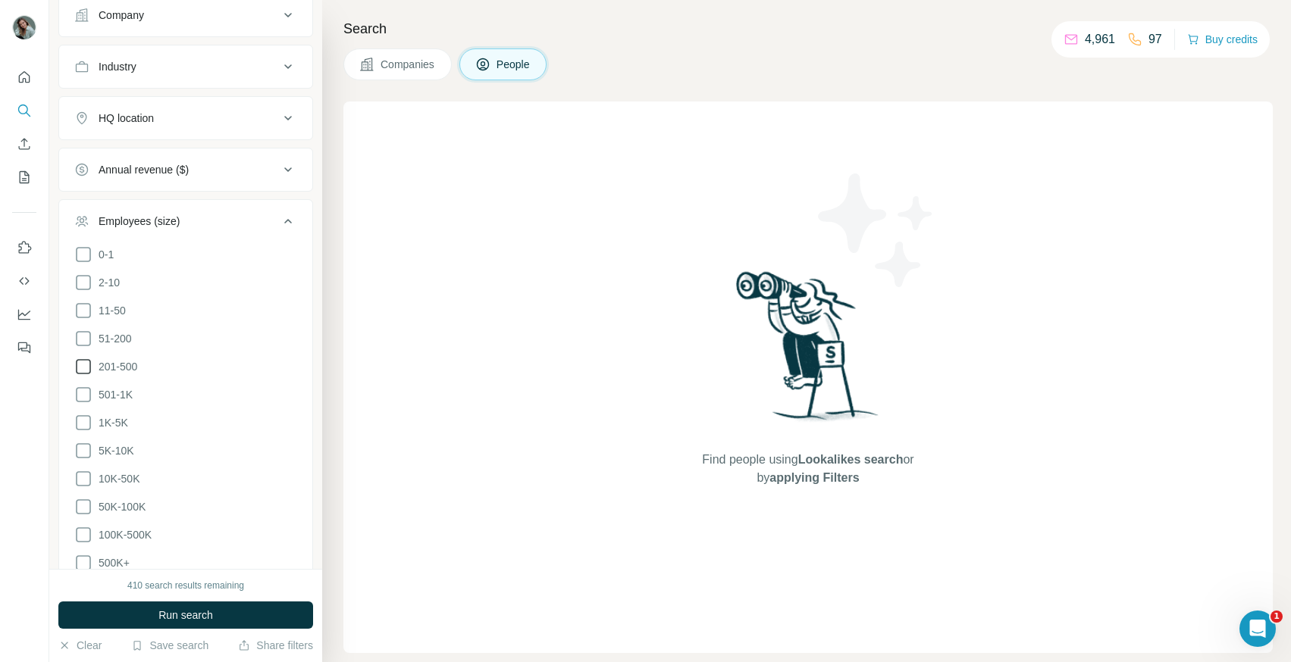
click at [124, 361] on span "201-500" at bounding box center [114, 366] width 45 height 15
click at [120, 390] on span "501-1K" at bounding box center [112, 394] width 40 height 15
click at [114, 415] on span "1K-5K" at bounding box center [110, 422] width 36 height 15
click at [114, 445] on span "5K-10K" at bounding box center [113, 450] width 42 height 15
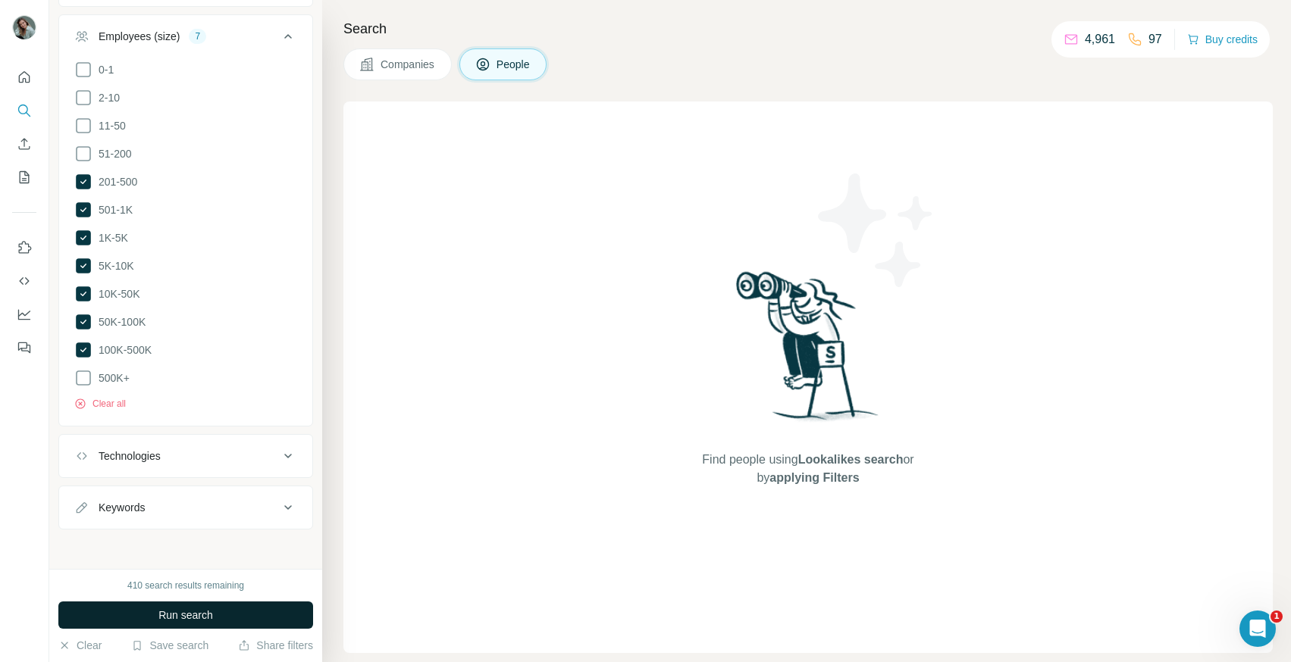
click at [189, 618] on span "Run search" at bounding box center [185, 615] width 55 height 15
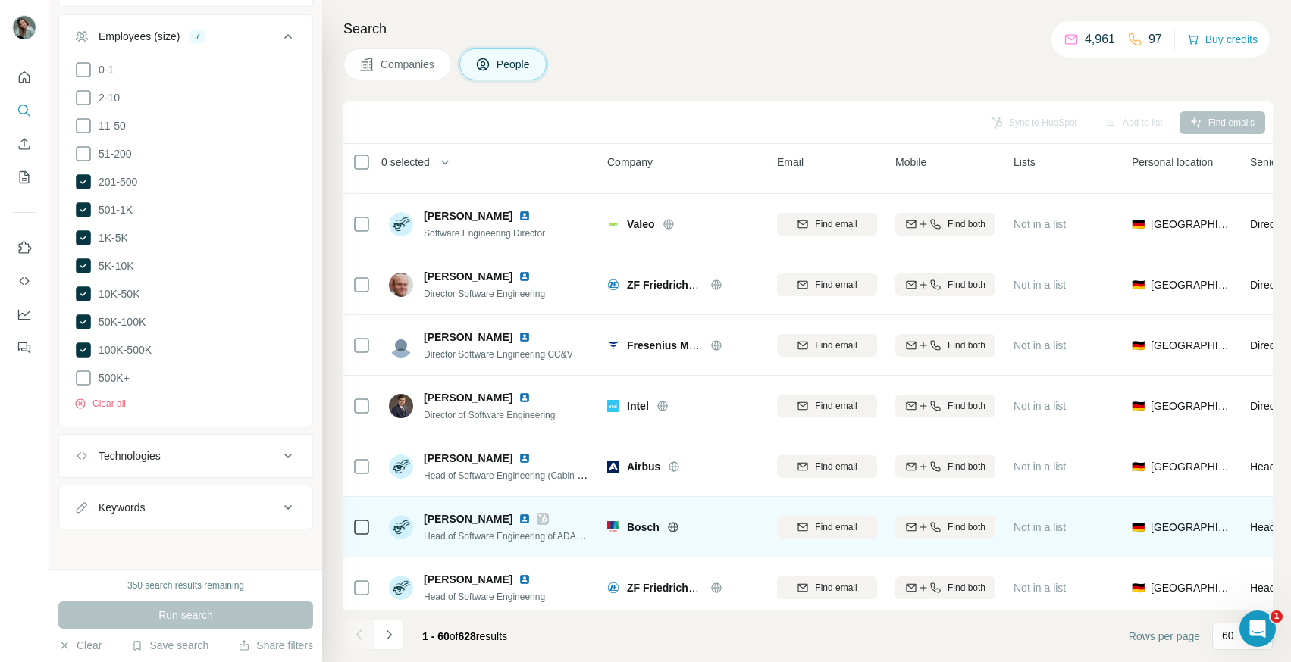
scroll to position [0, 0]
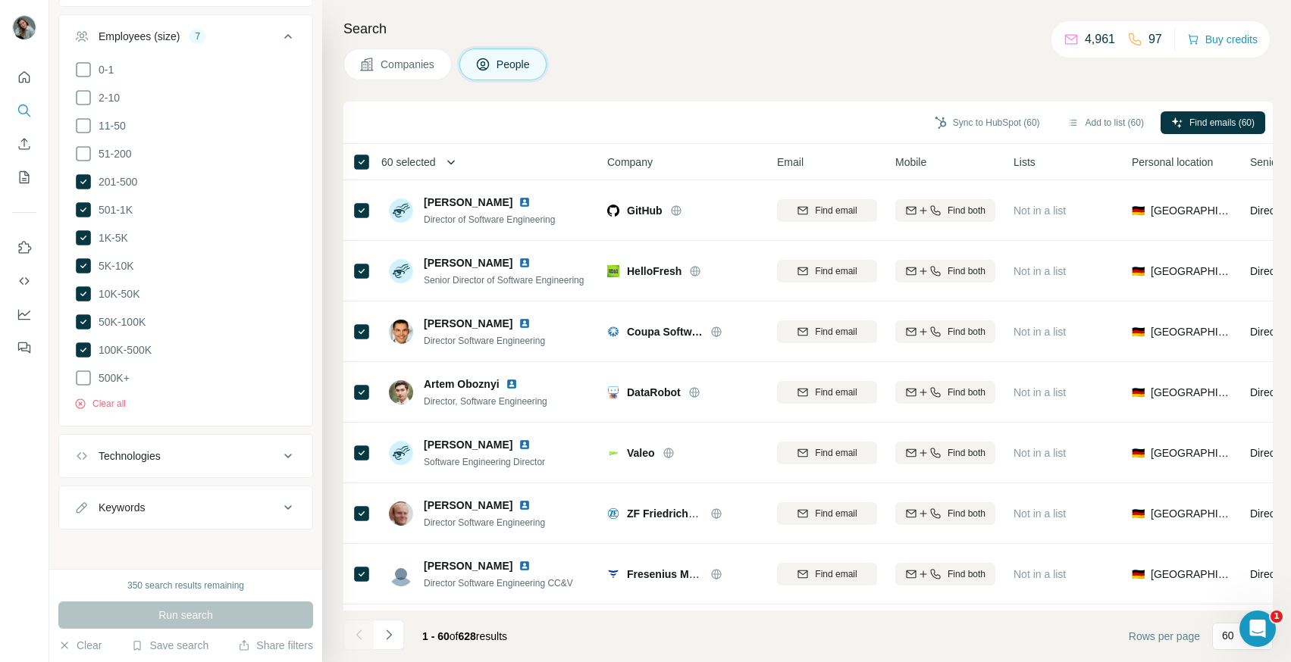
click at [453, 166] on icon "button" at bounding box center [450, 162] width 15 height 15
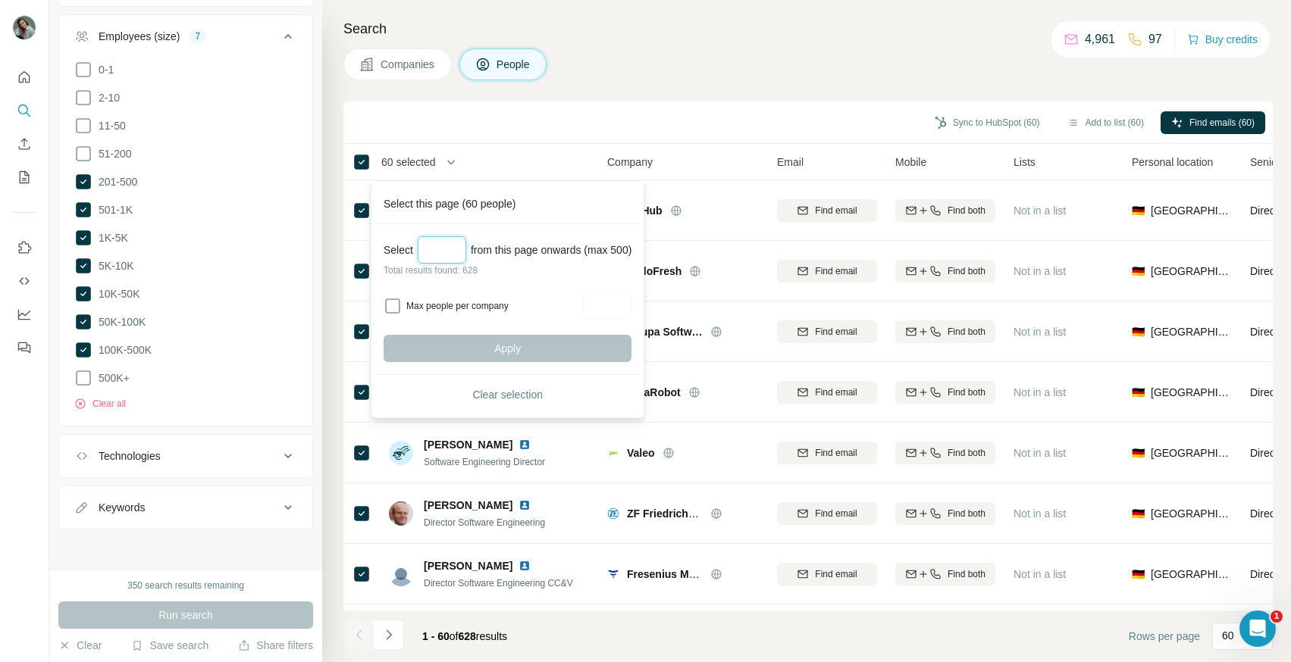
click at [442, 249] on input "Select a number (up to 500)" at bounding box center [442, 249] width 48 height 27
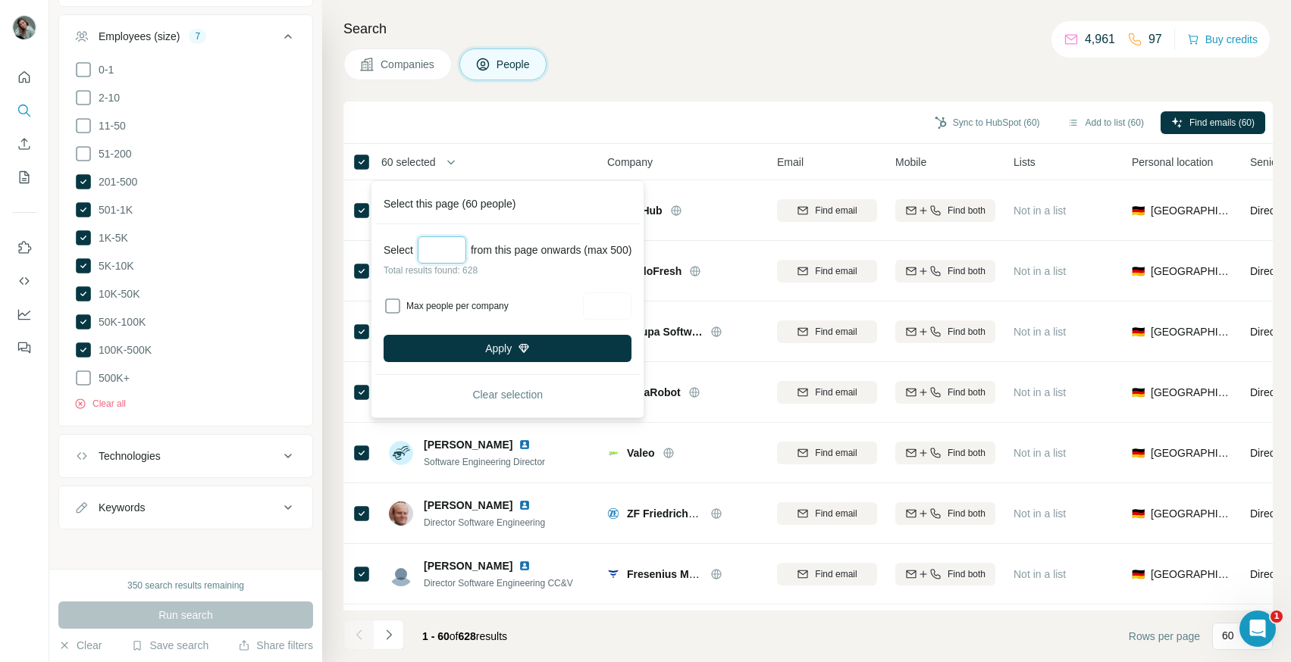
type input "***"
click at [460, 305] on label "Max people per company" at bounding box center [492, 306] width 172 height 14
click at [612, 309] on input "Max people per company" at bounding box center [607, 306] width 48 height 27
type input "*"
click at [618, 280] on div "Select *** from this page onwards (max 500) Total results found: 628 Max people…" at bounding box center [507, 299] width 266 height 151
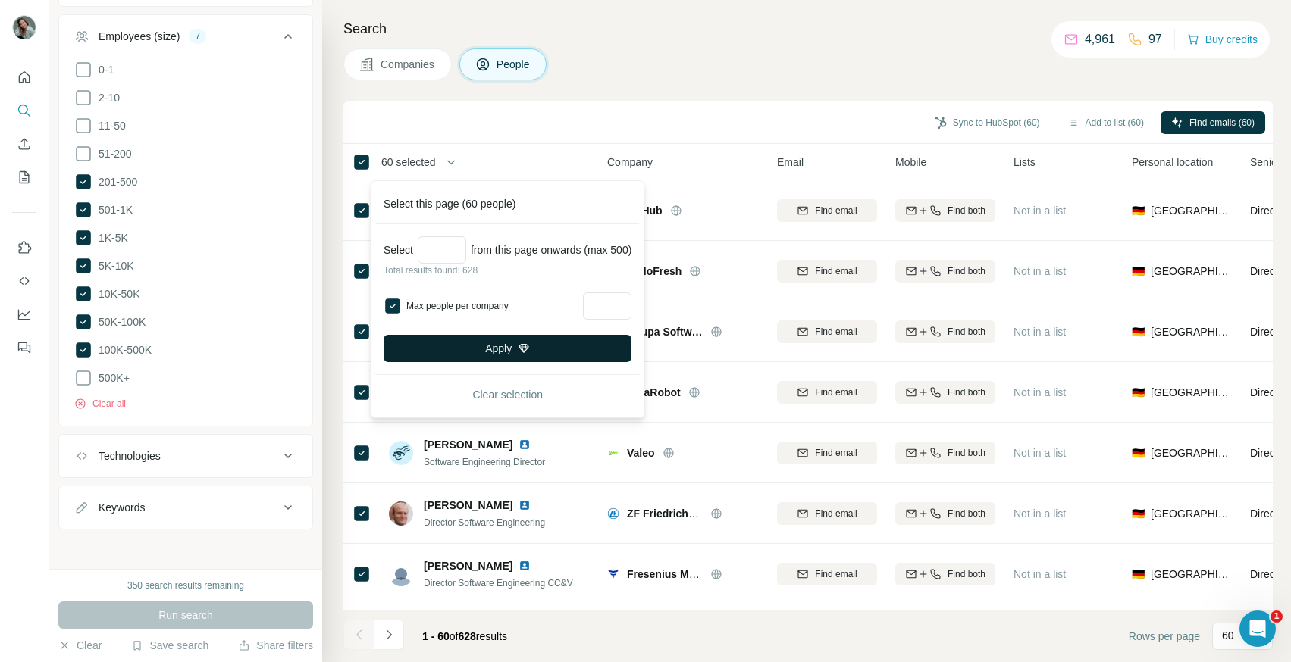
click at [508, 346] on button "Apply" at bounding box center [507, 348] width 248 height 27
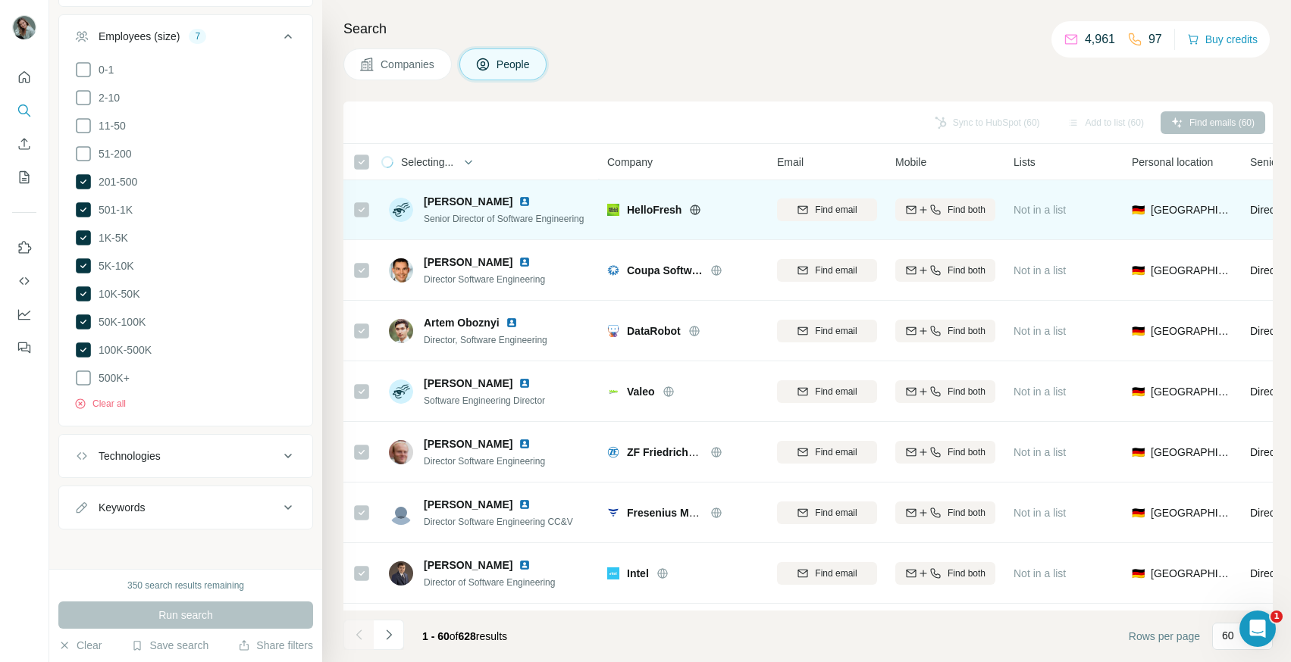
scroll to position [83, 0]
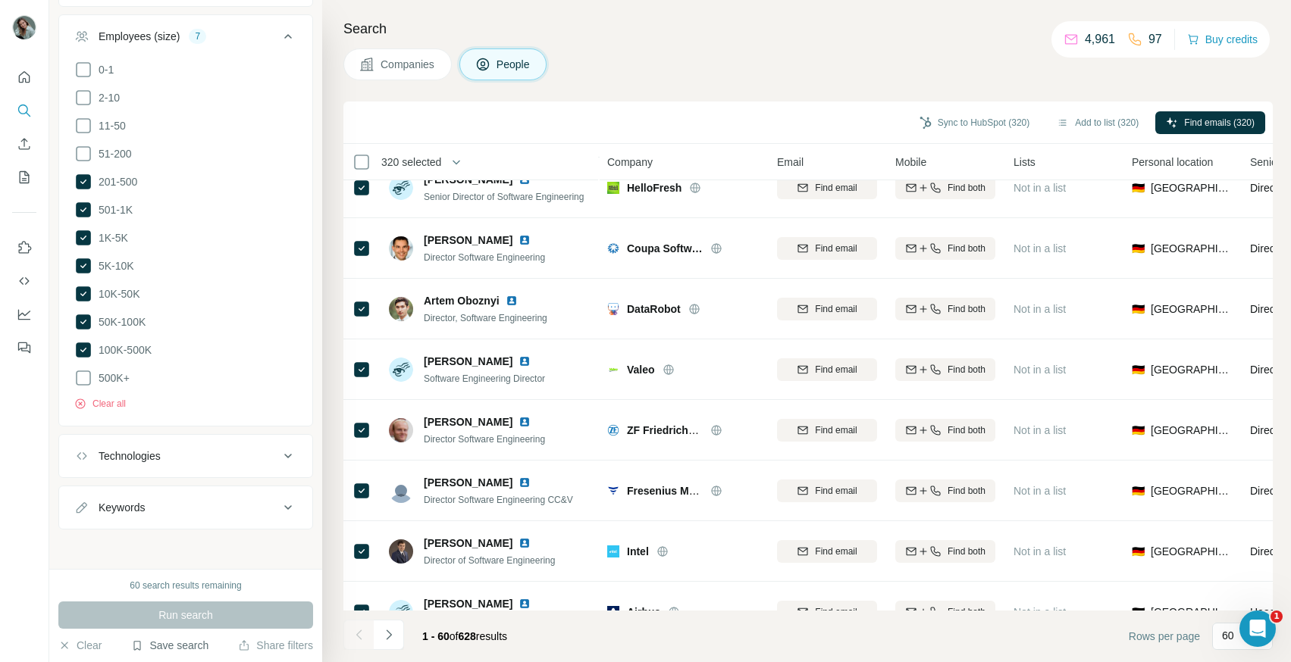
click at [191, 649] on button "Save search" at bounding box center [169, 645] width 77 height 15
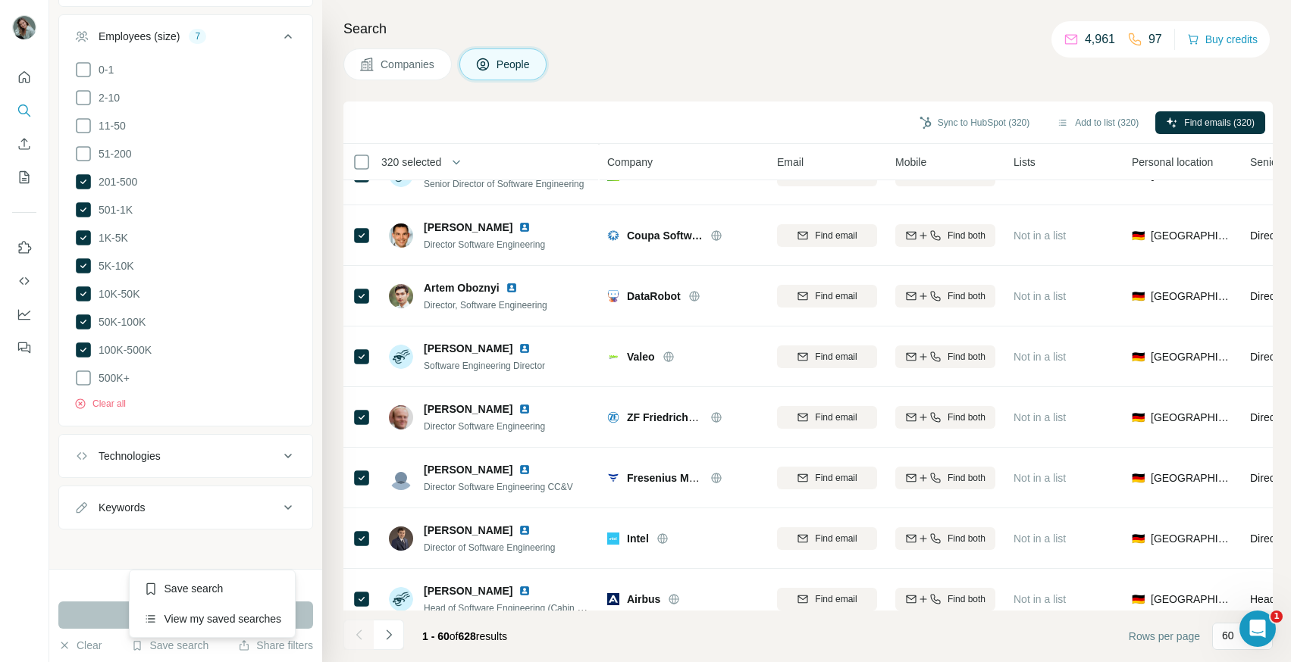
scroll to position [0, 0]
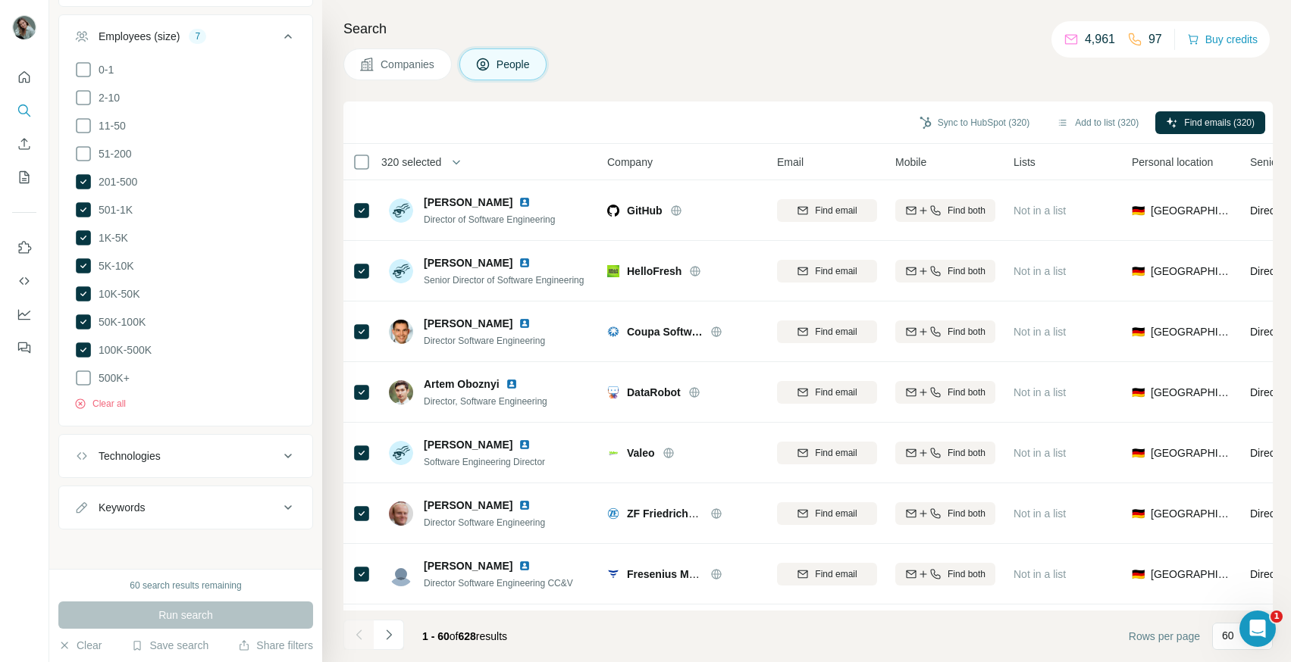
click at [633, 69] on div "Companies People" at bounding box center [807, 64] width 929 height 32
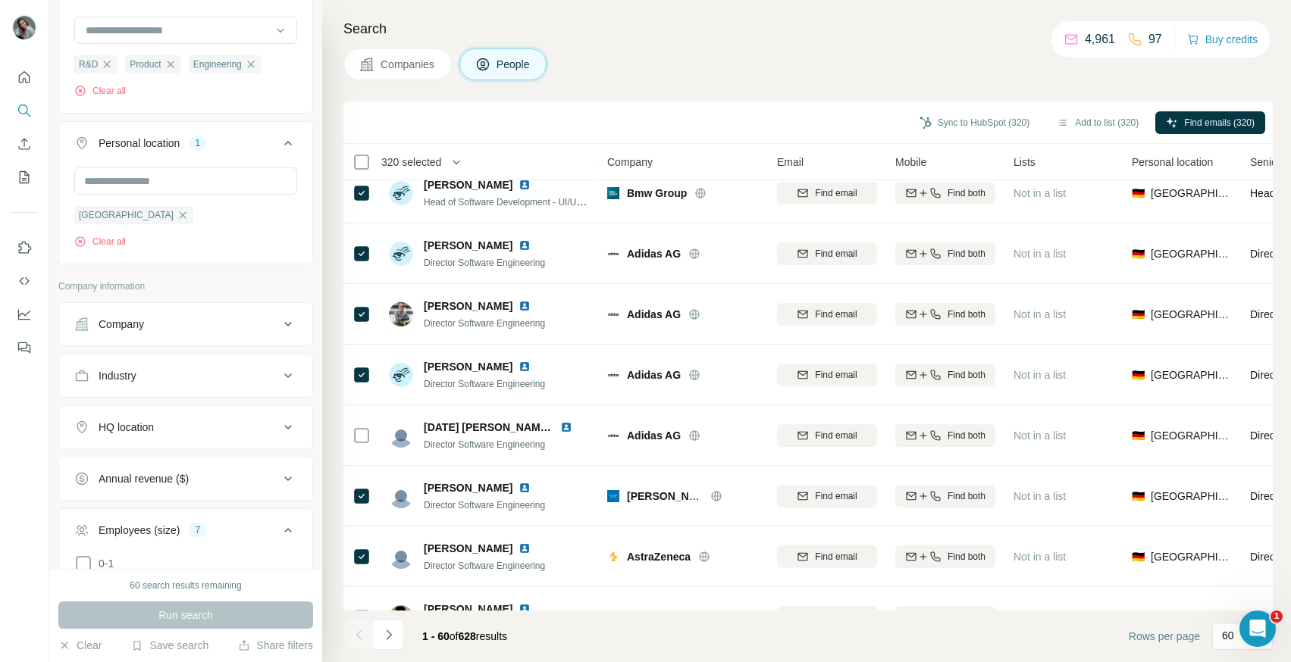
scroll to position [427, 0]
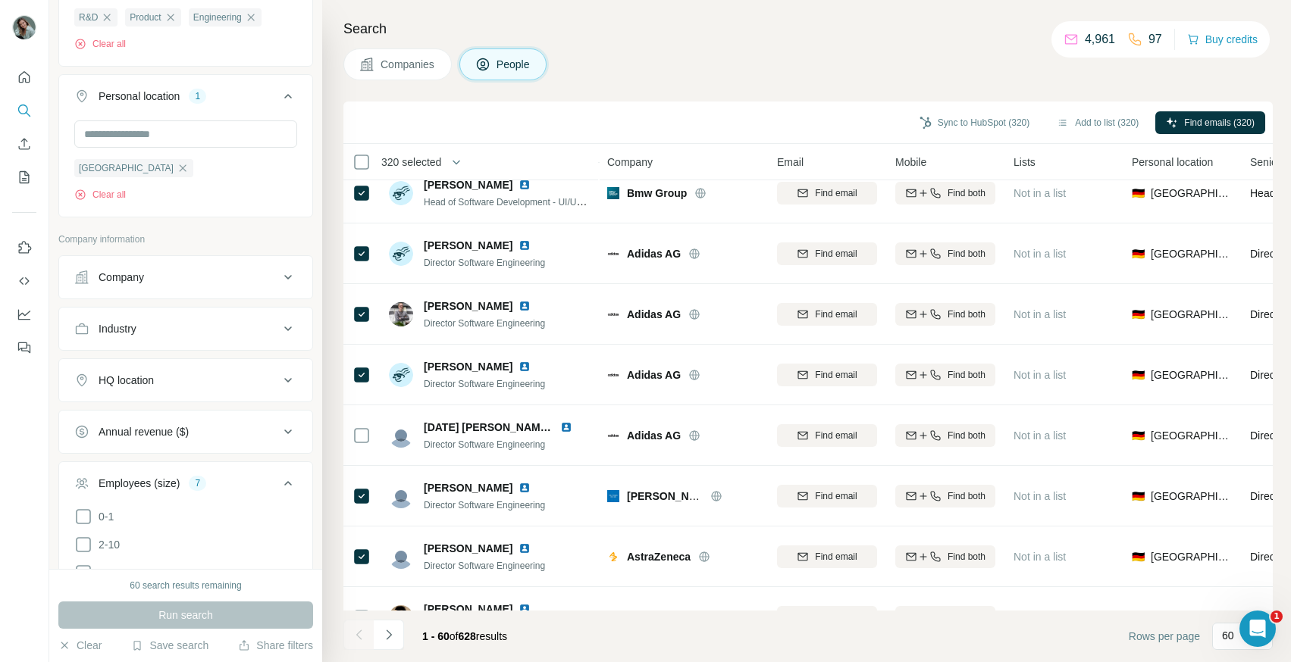
click at [206, 338] on button "Industry" at bounding box center [185, 329] width 253 height 36
click at [196, 368] on input at bounding box center [177, 366] width 187 height 17
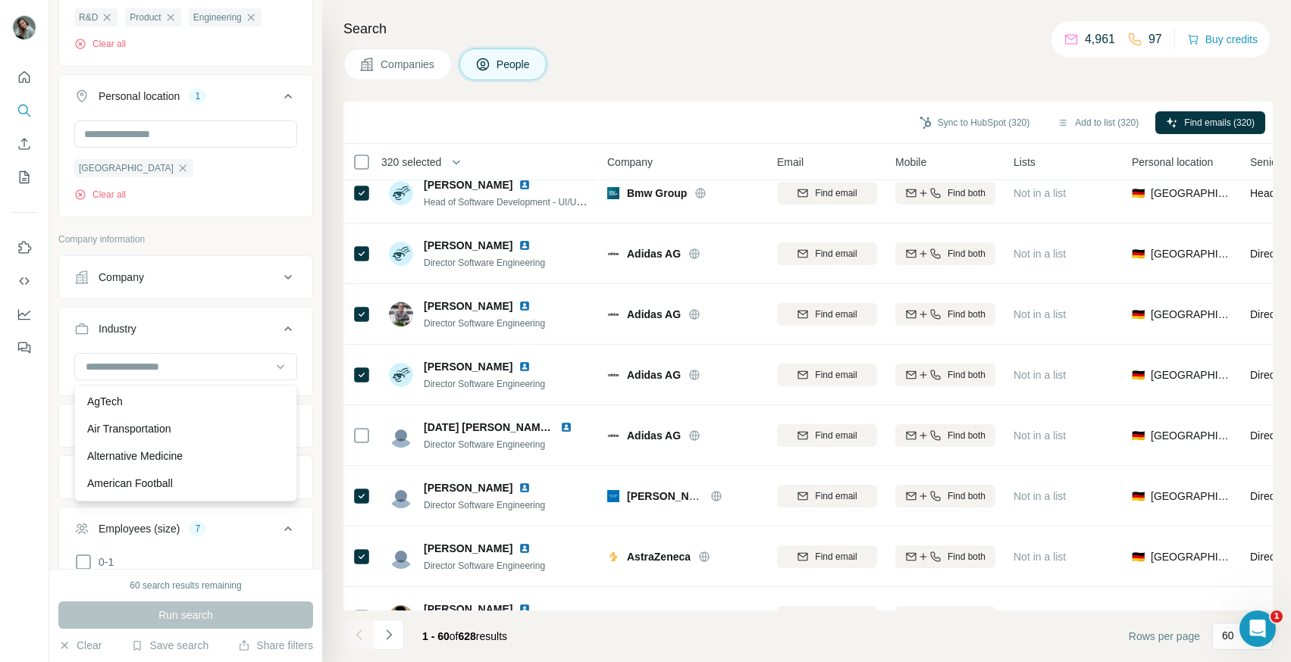
scroll to position [374, 0]
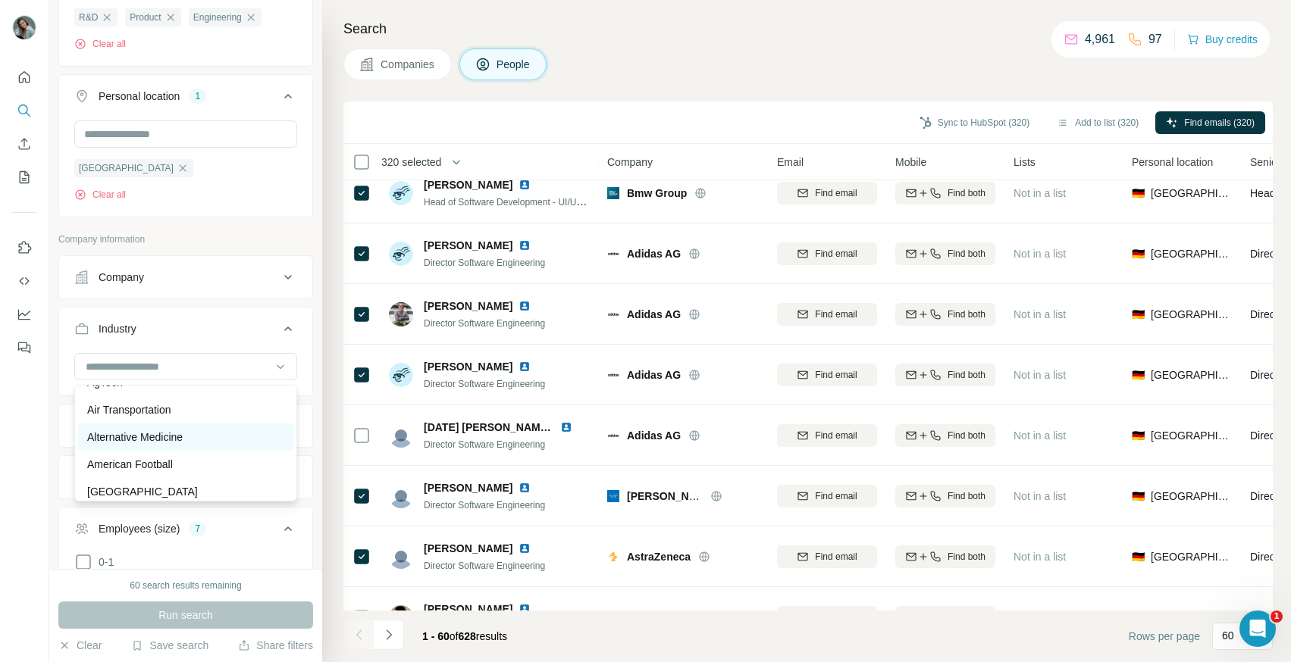
click at [174, 433] on p "Alternative Medicine" at bounding box center [134, 437] width 95 height 15
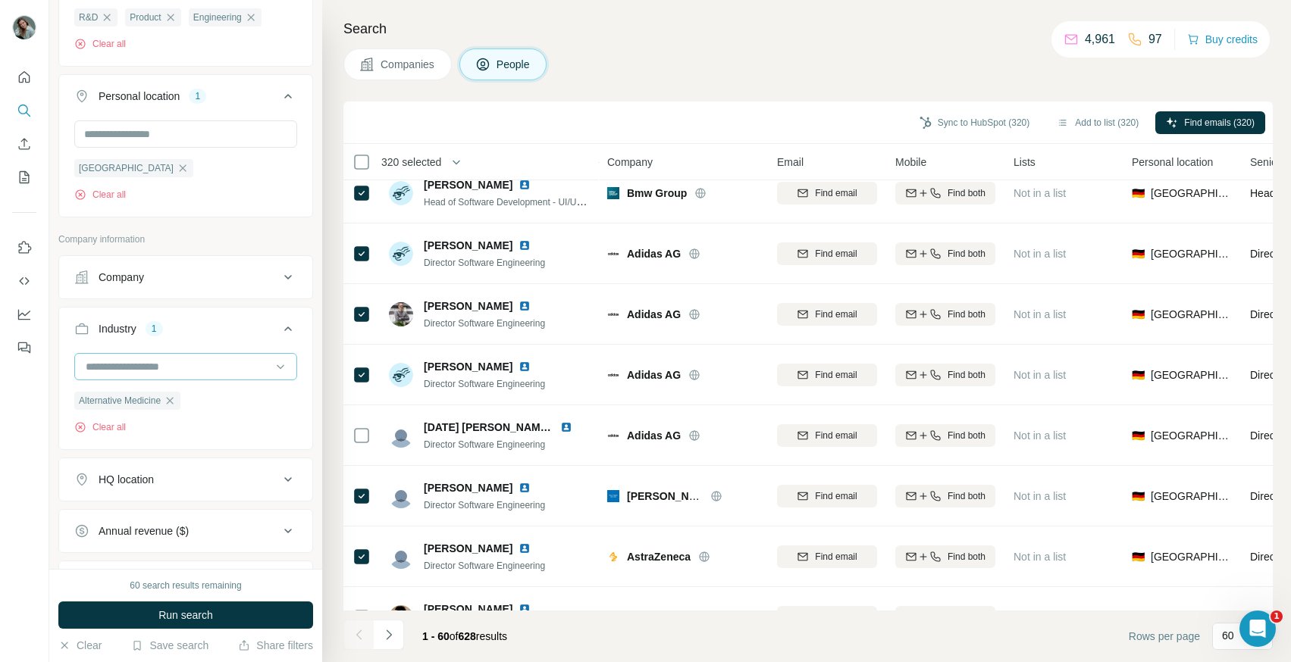
click at [189, 371] on input at bounding box center [177, 366] width 187 height 17
click at [144, 373] on input at bounding box center [177, 366] width 187 height 17
click at [135, 368] on input at bounding box center [177, 366] width 187 height 17
click at [145, 368] on input at bounding box center [177, 366] width 187 height 17
click at [148, 368] on input at bounding box center [177, 366] width 187 height 17
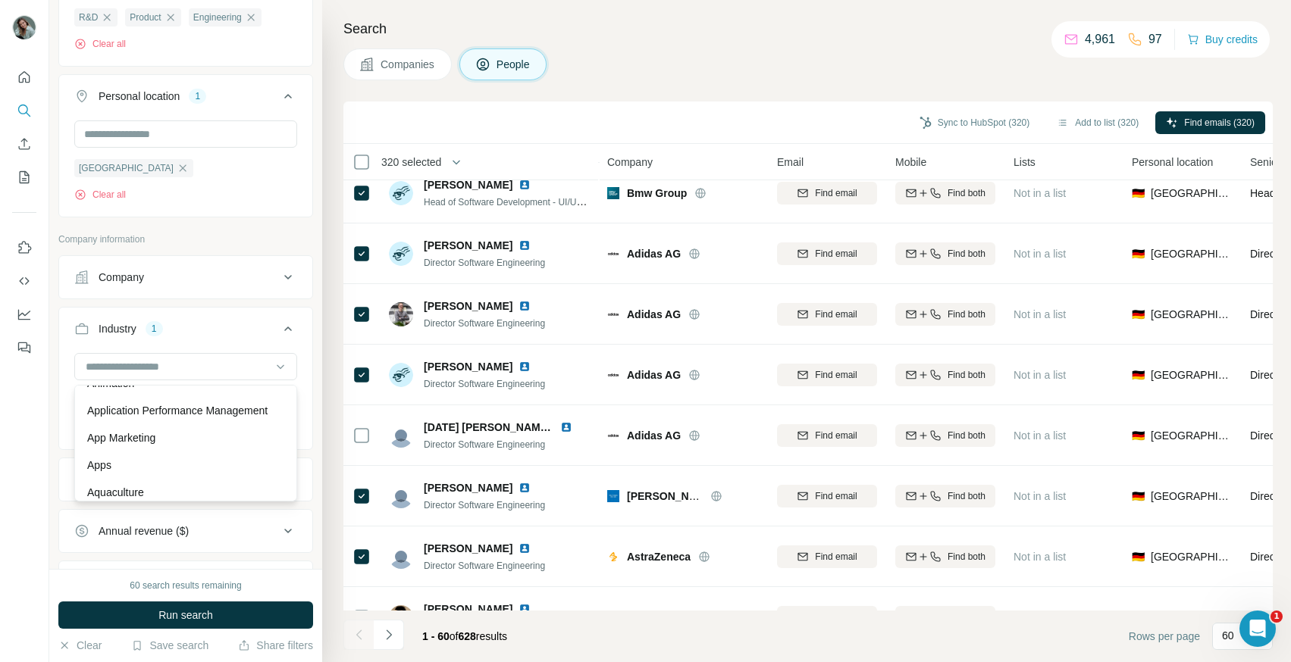
scroll to position [621, 0]
click at [142, 442] on p "App Marketing" at bounding box center [121, 436] width 68 height 15
click at [217, 364] on input at bounding box center [177, 366] width 187 height 17
click at [188, 446] on div "App Marketing" at bounding box center [185, 436] width 215 height 27
click at [190, 370] on div "App Marketing" at bounding box center [177, 365] width 187 height 15
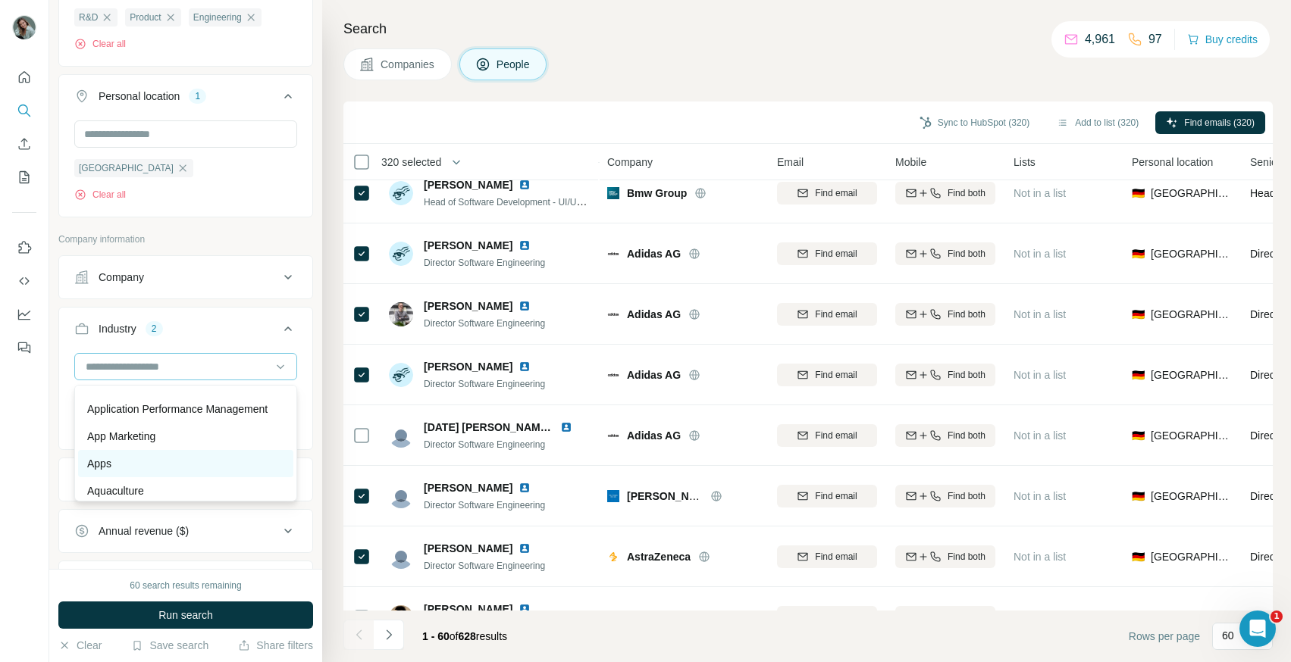
click at [180, 475] on div "Apps" at bounding box center [185, 463] width 215 height 27
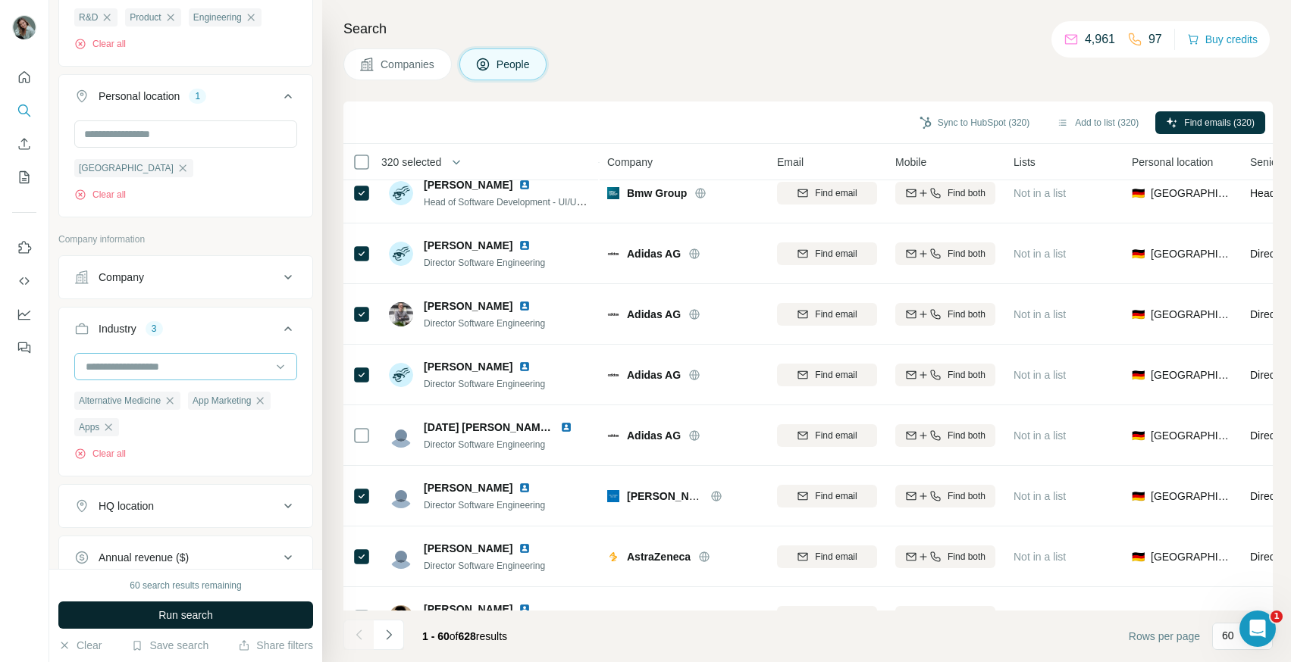
click at [192, 619] on span "Run search" at bounding box center [185, 615] width 55 height 15
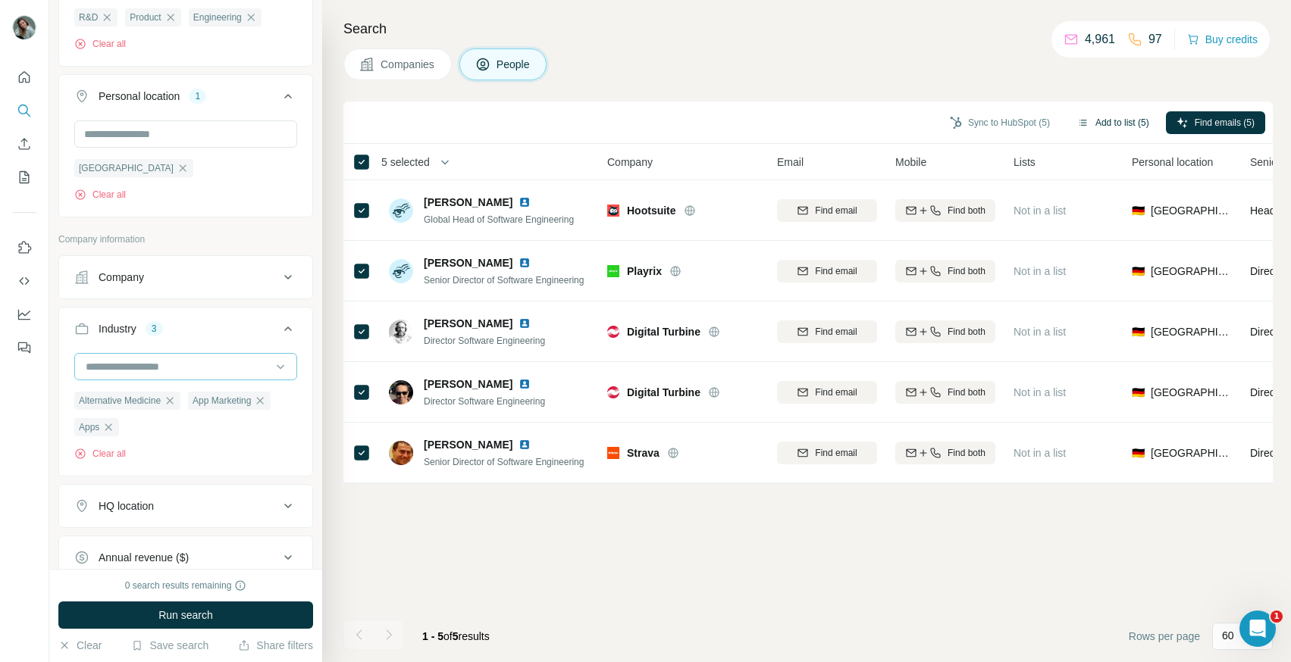
click at [1109, 127] on button "Add to list (5)" at bounding box center [1112, 122] width 93 height 23
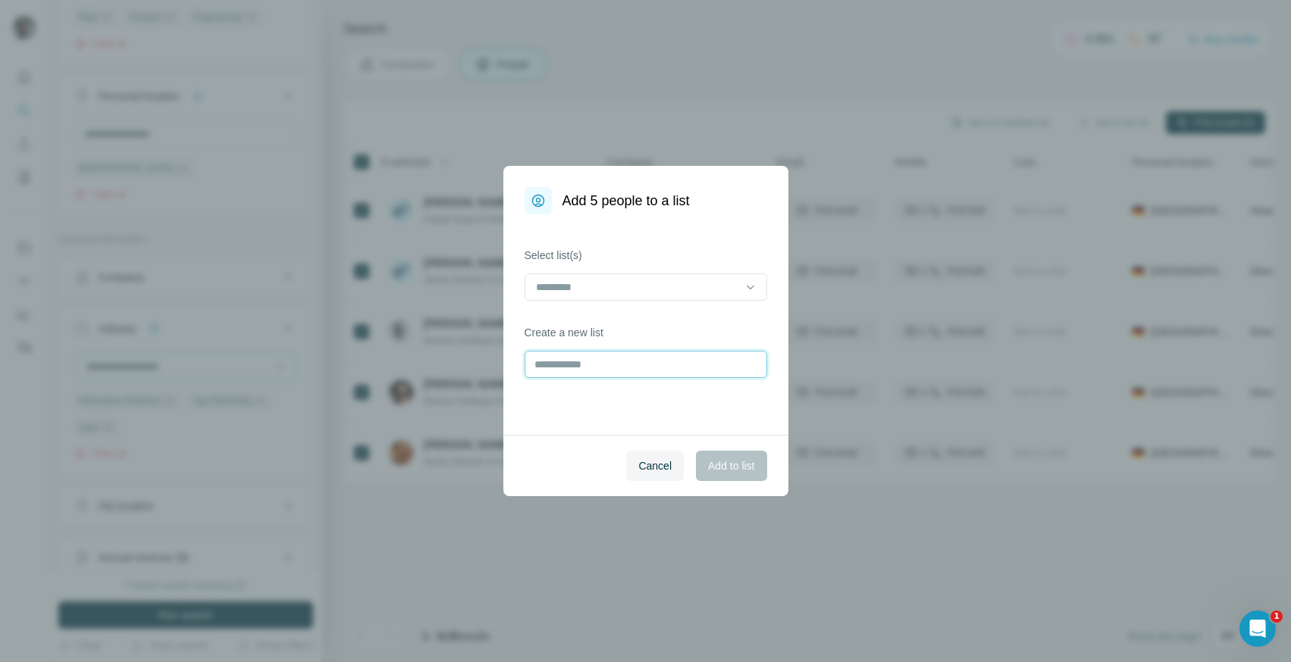
click at [621, 366] on input "text" at bounding box center [645, 364] width 242 height 27
click at [640, 292] on input at bounding box center [636, 287] width 205 height 17
click at [699, 229] on div "Select list(s) Create a new list" at bounding box center [645, 324] width 285 height 221
click at [599, 365] on input "text" at bounding box center [645, 364] width 242 height 27
click at [821, 108] on div "Add 5 people to a list Select list(s) Create a new list Cancel Add to list" at bounding box center [645, 331] width 1291 height 662
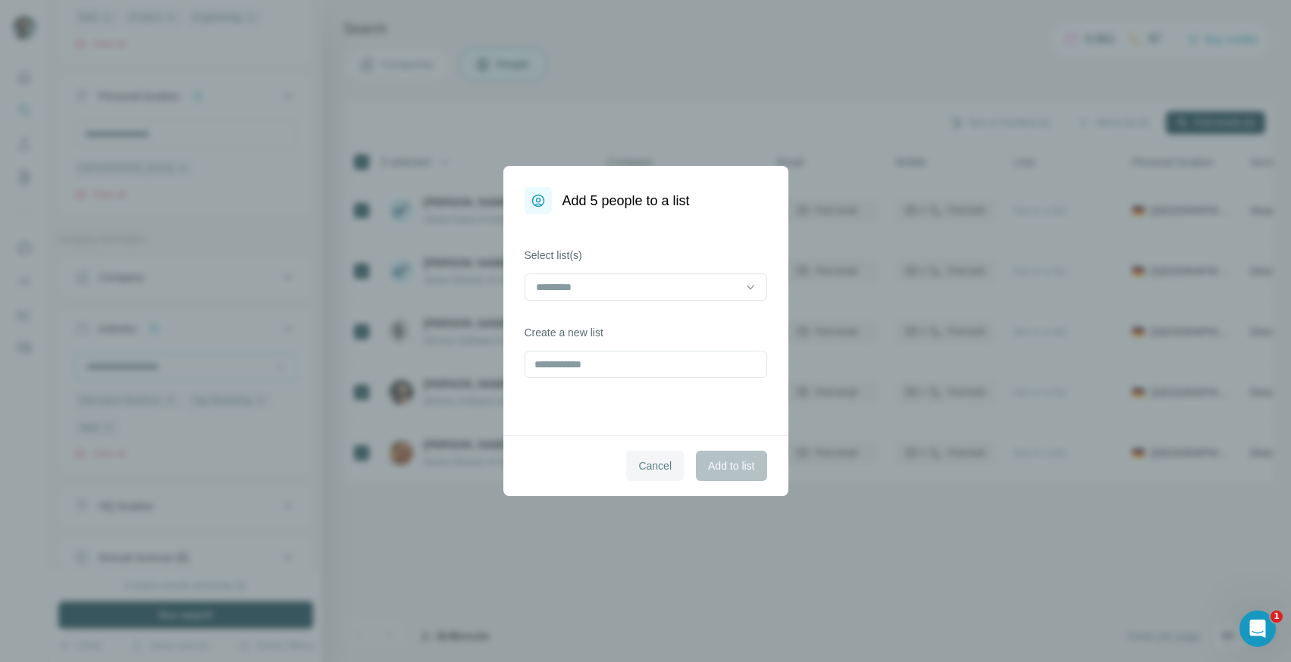
click at [659, 461] on span "Cancel" at bounding box center [654, 465] width 33 height 15
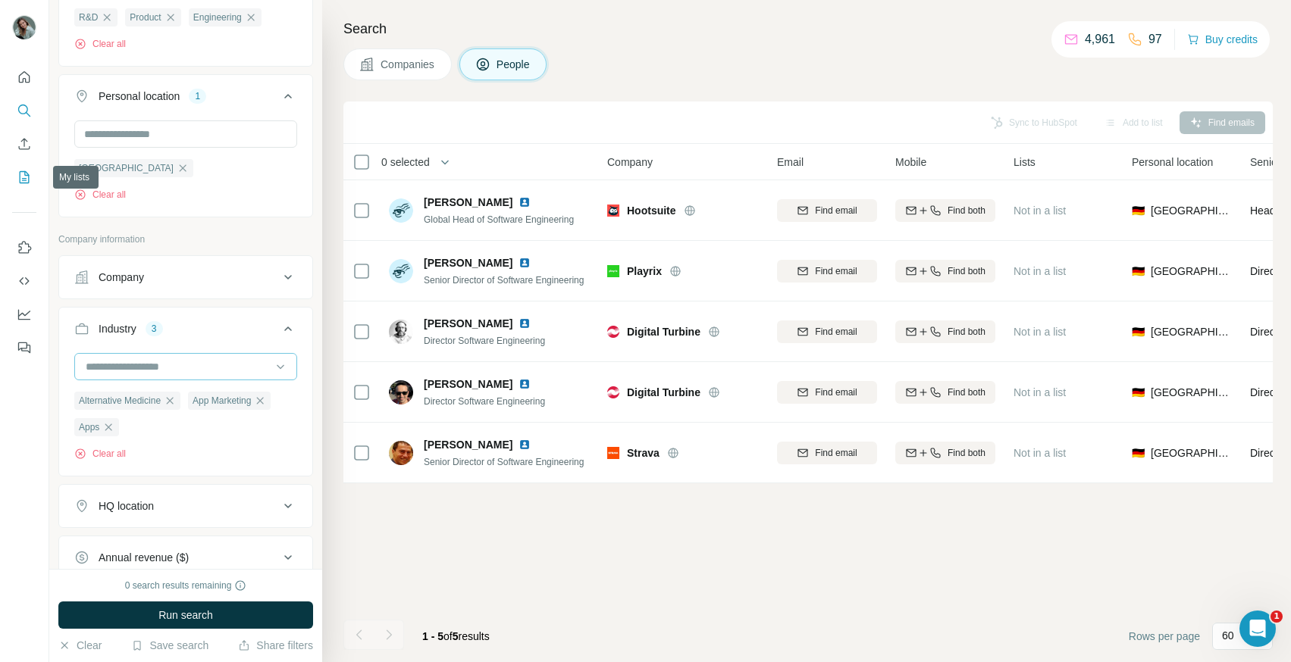
click at [27, 180] on icon "My lists" at bounding box center [24, 177] width 15 height 15
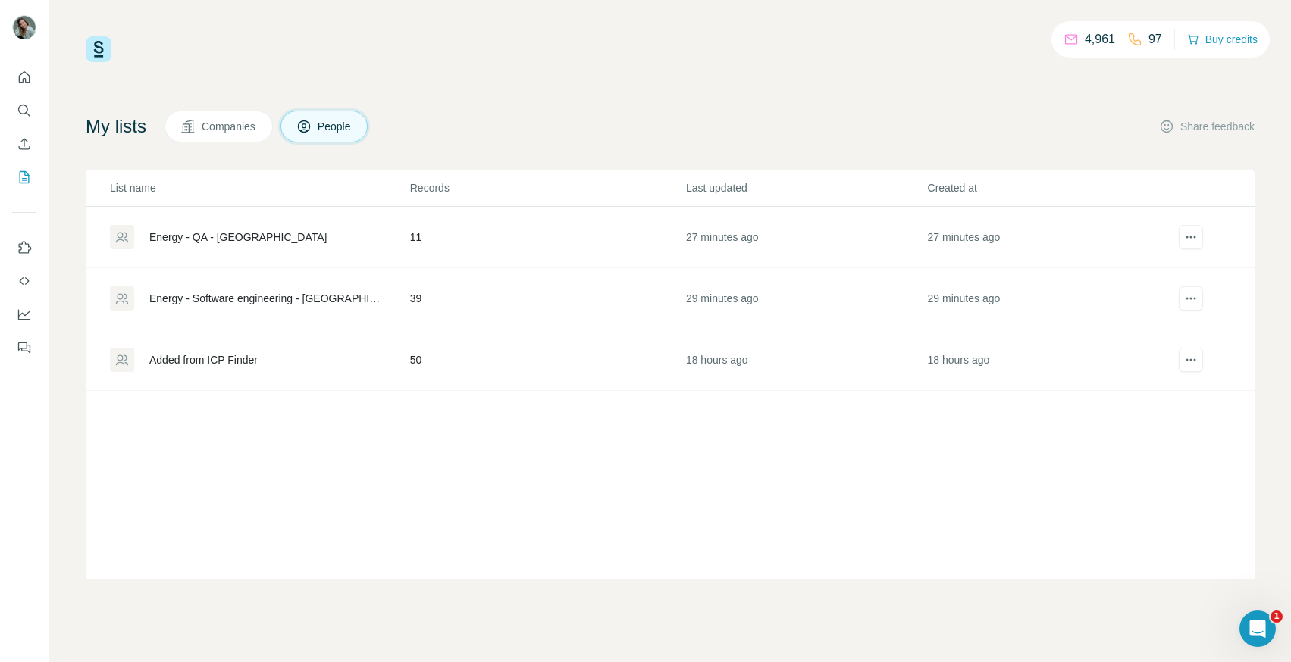
click at [221, 240] on div "Energy - QA - [GEOGRAPHIC_DATA]" at bounding box center [237, 237] width 177 height 15
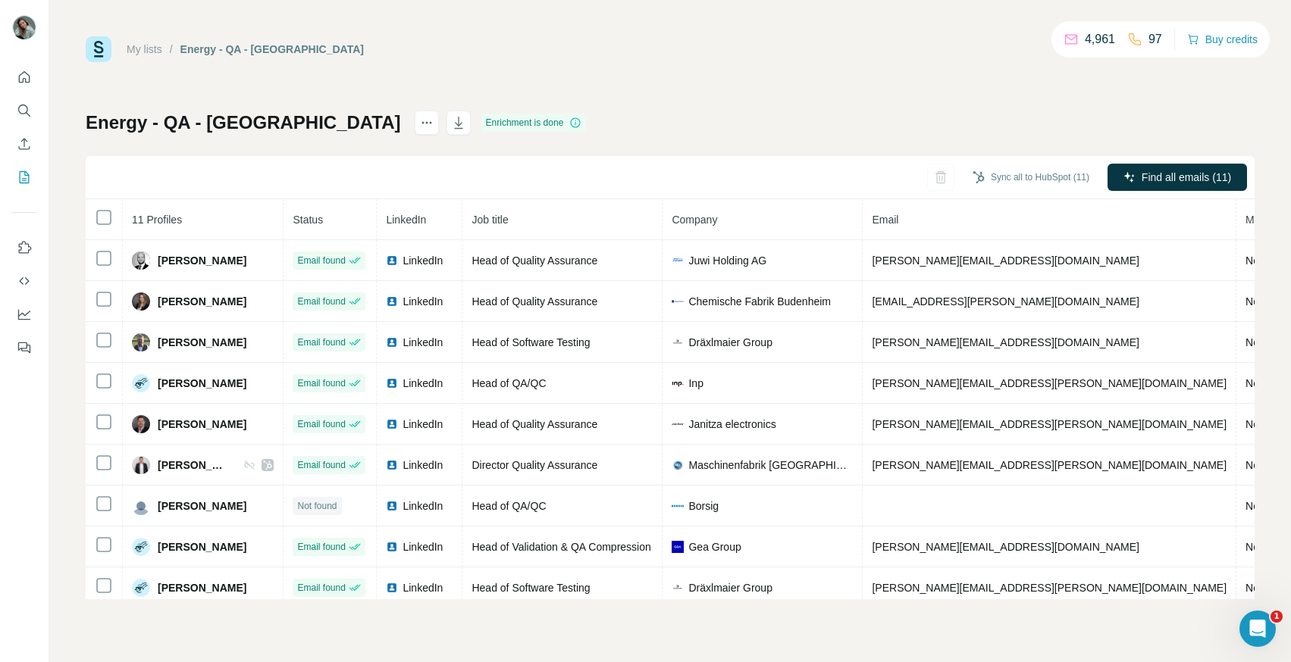
click at [158, 44] on link "My lists" at bounding box center [145, 49] width 36 height 12
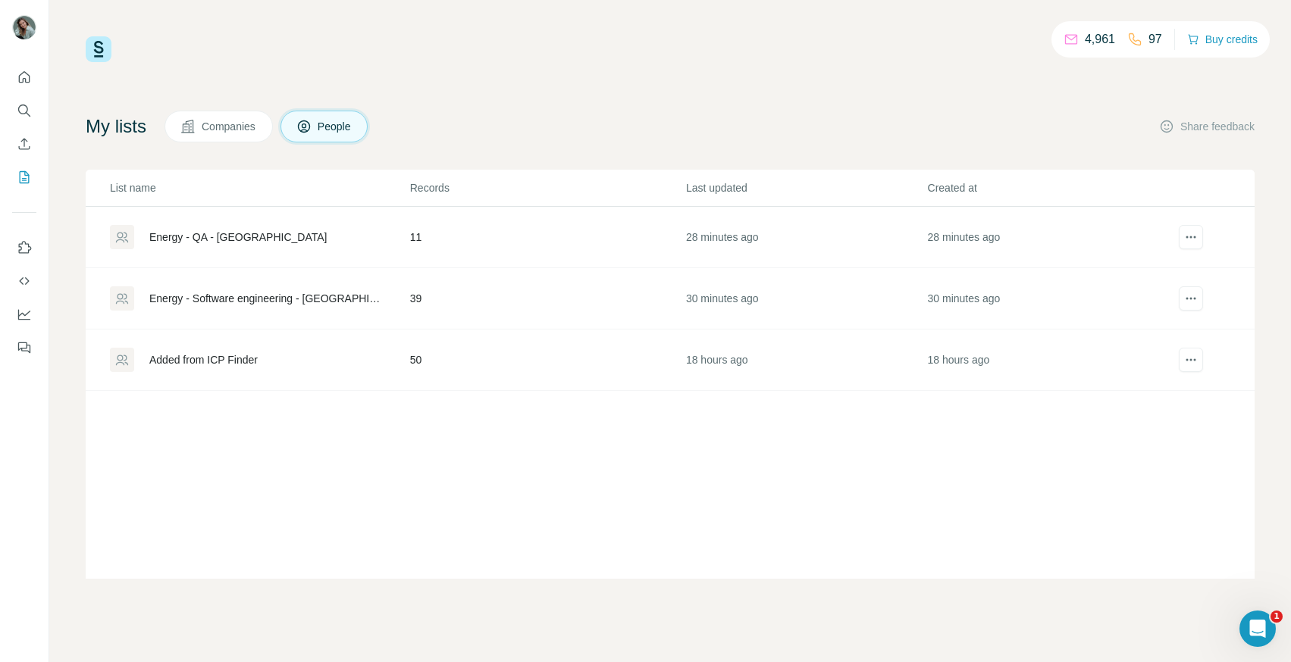
click at [233, 240] on div "Energy - QA - [GEOGRAPHIC_DATA]" at bounding box center [237, 237] width 177 height 15
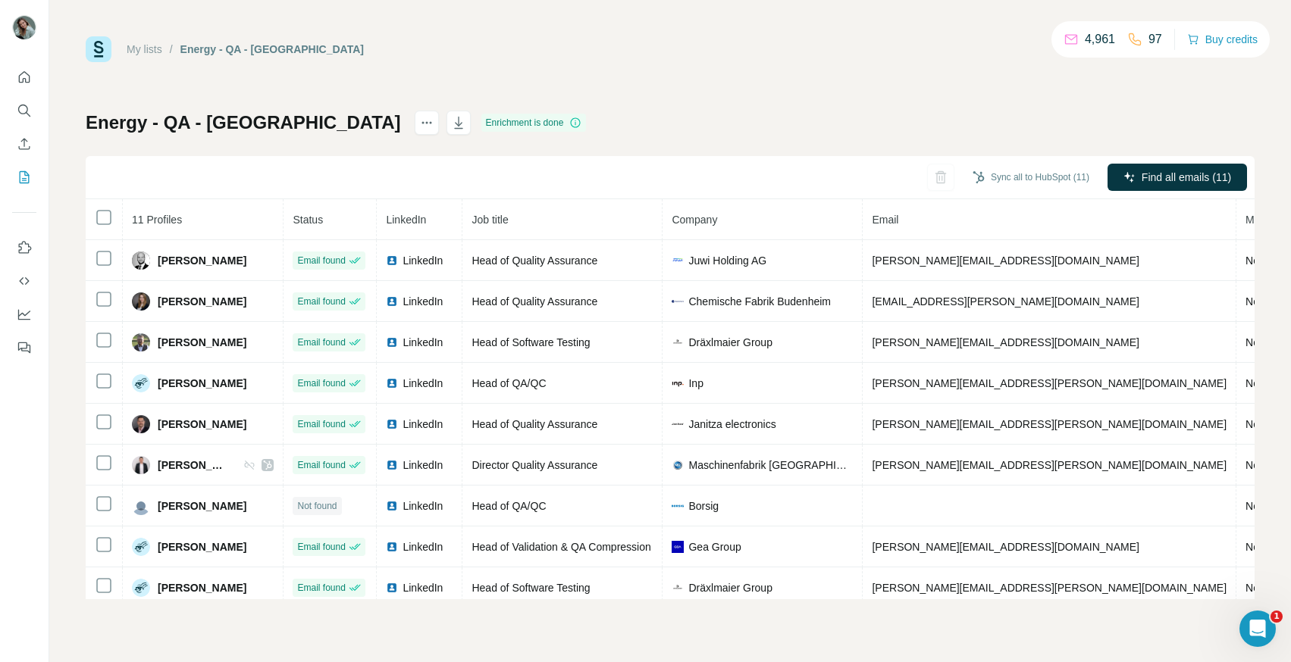
click at [157, 51] on link "My lists" at bounding box center [145, 49] width 36 height 12
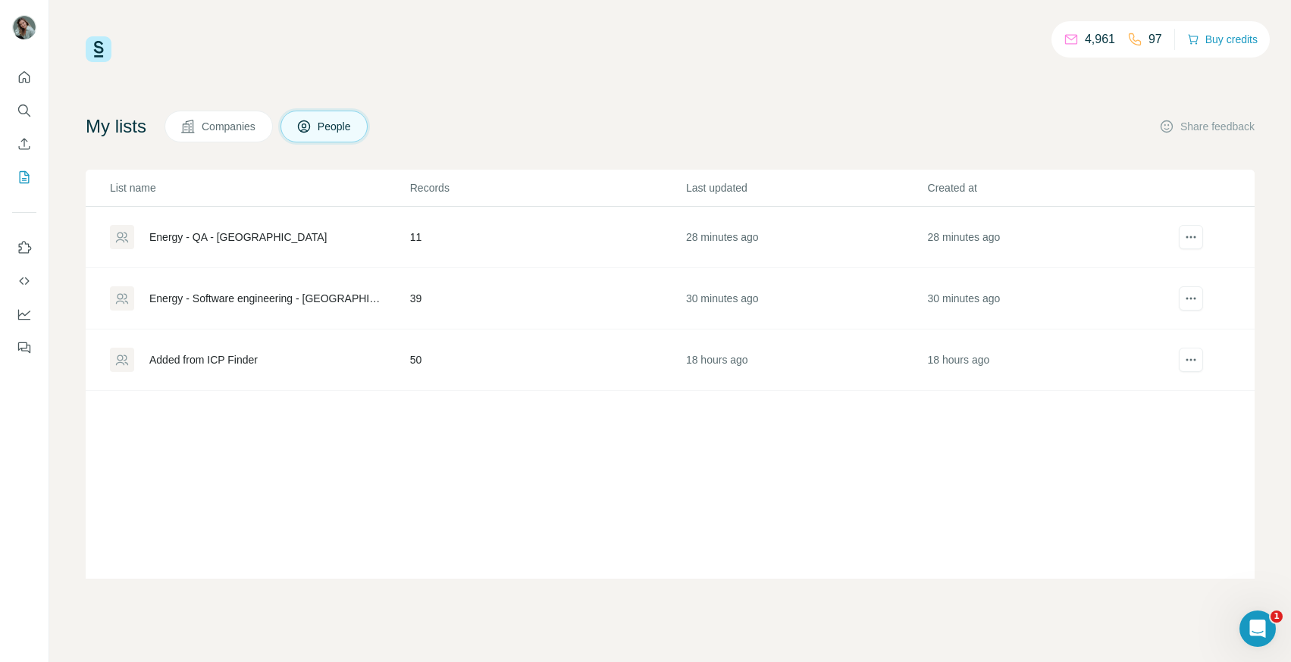
click at [235, 242] on div "Energy - QA - [GEOGRAPHIC_DATA]" at bounding box center [237, 237] width 177 height 15
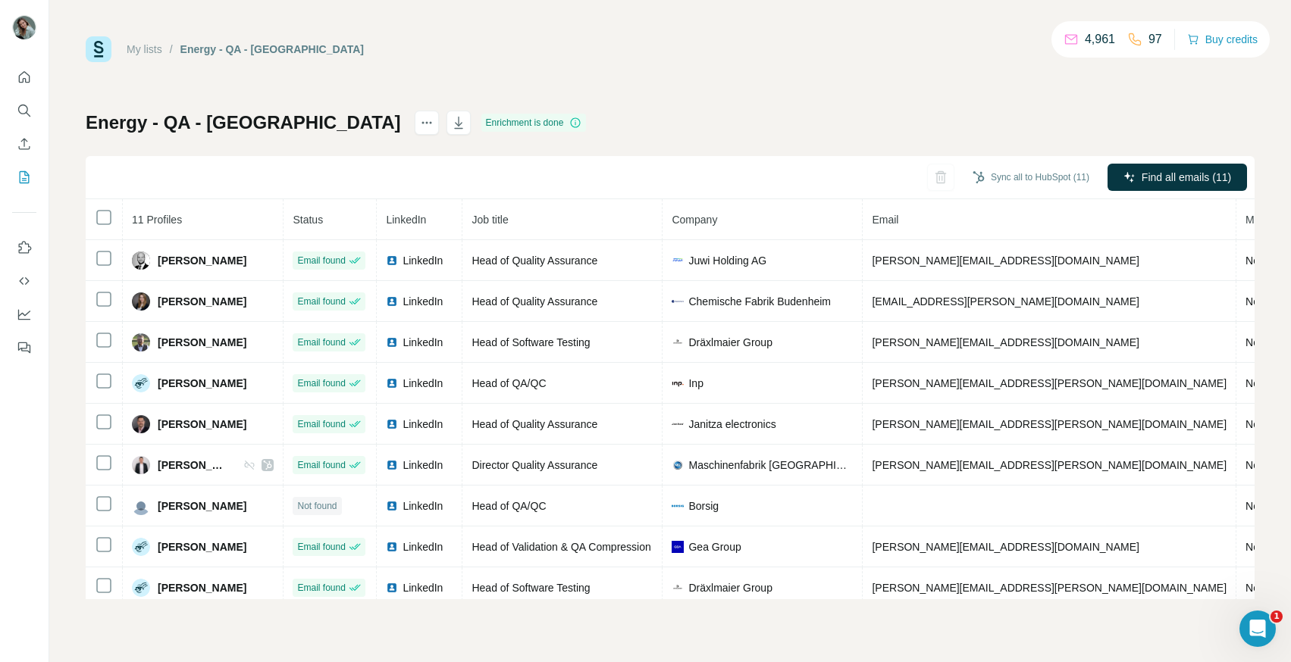
click at [659, 145] on div "Energy - QA - [GEOGRAPHIC_DATA] Enrichment is done Sync all to HubSpot (11) Fin…" at bounding box center [670, 355] width 1169 height 489
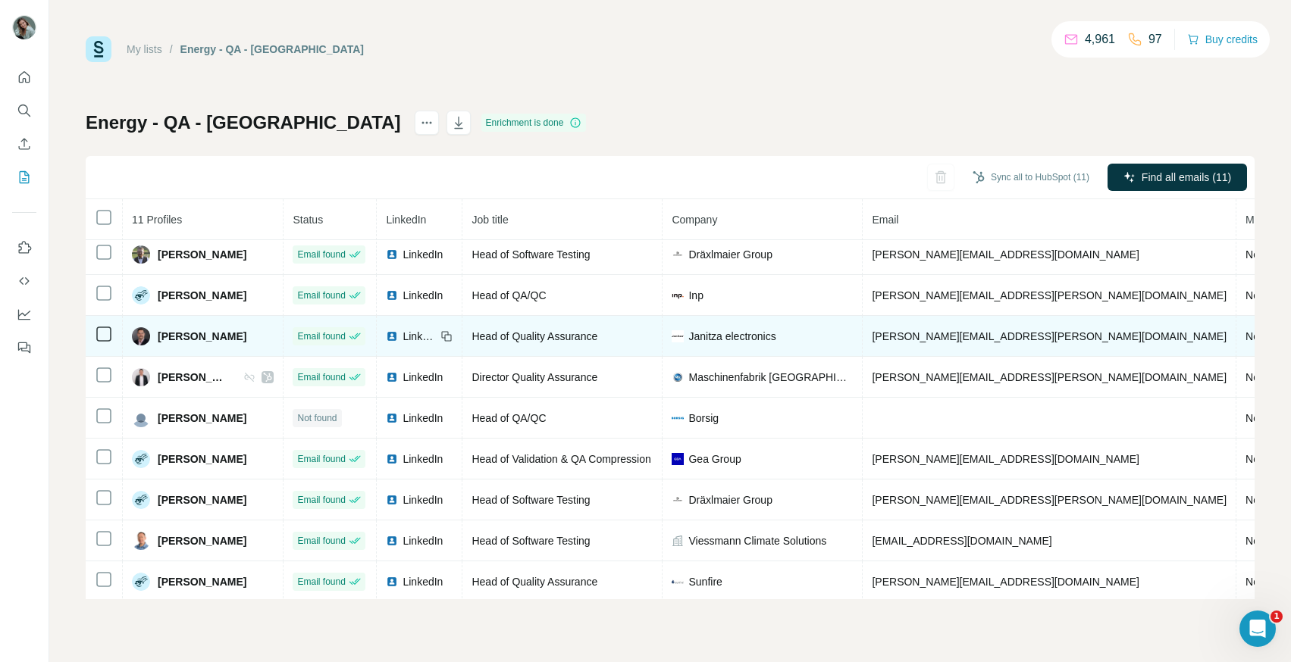
scroll to position [91, 0]
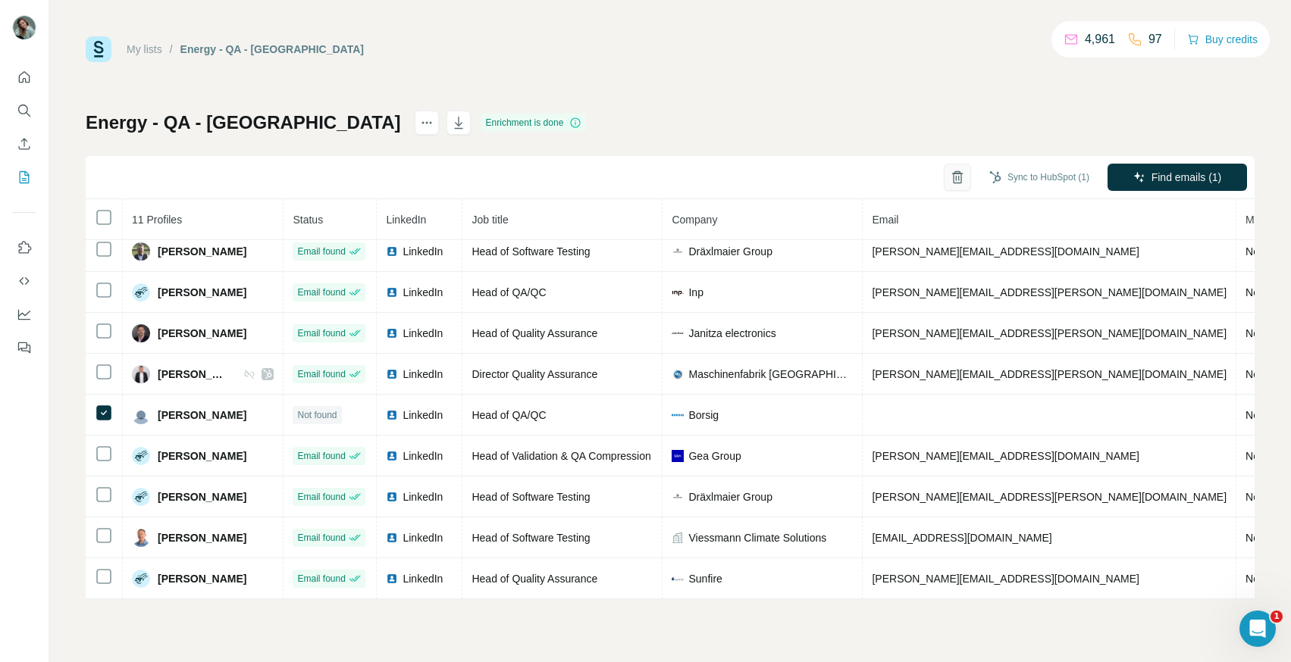
click at [954, 180] on icon "button" at bounding box center [957, 177] width 15 height 15
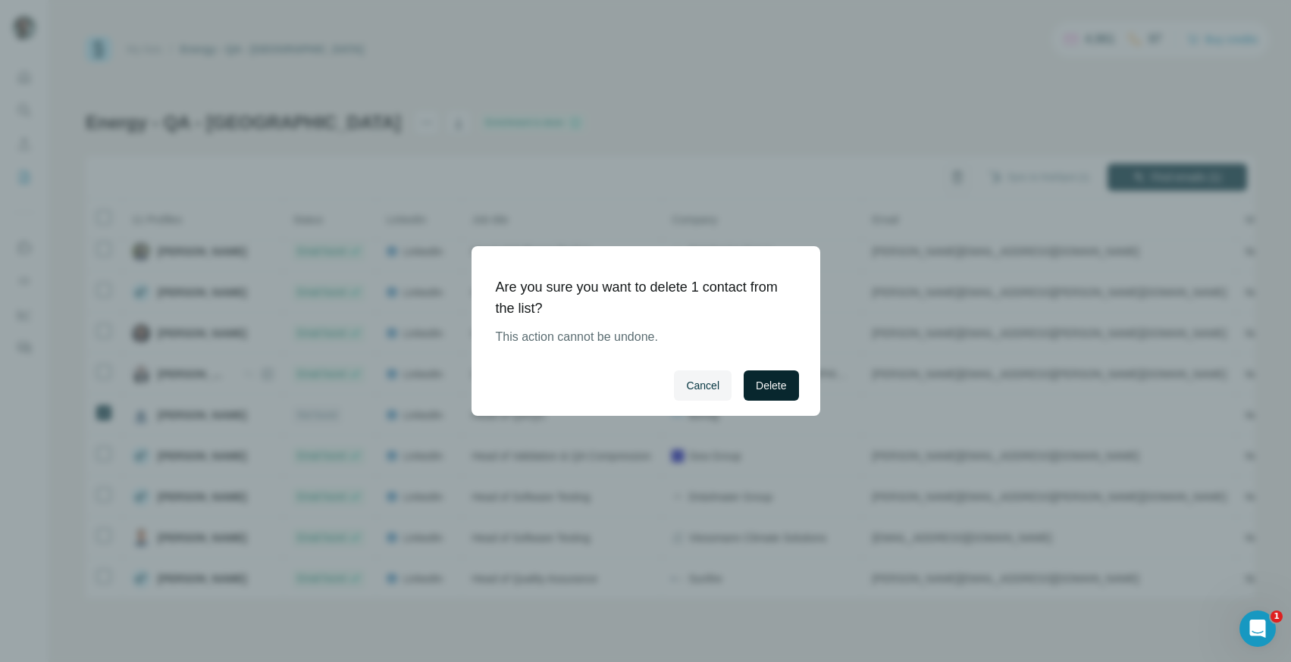
click at [768, 386] on span "Delete" at bounding box center [771, 385] width 30 height 15
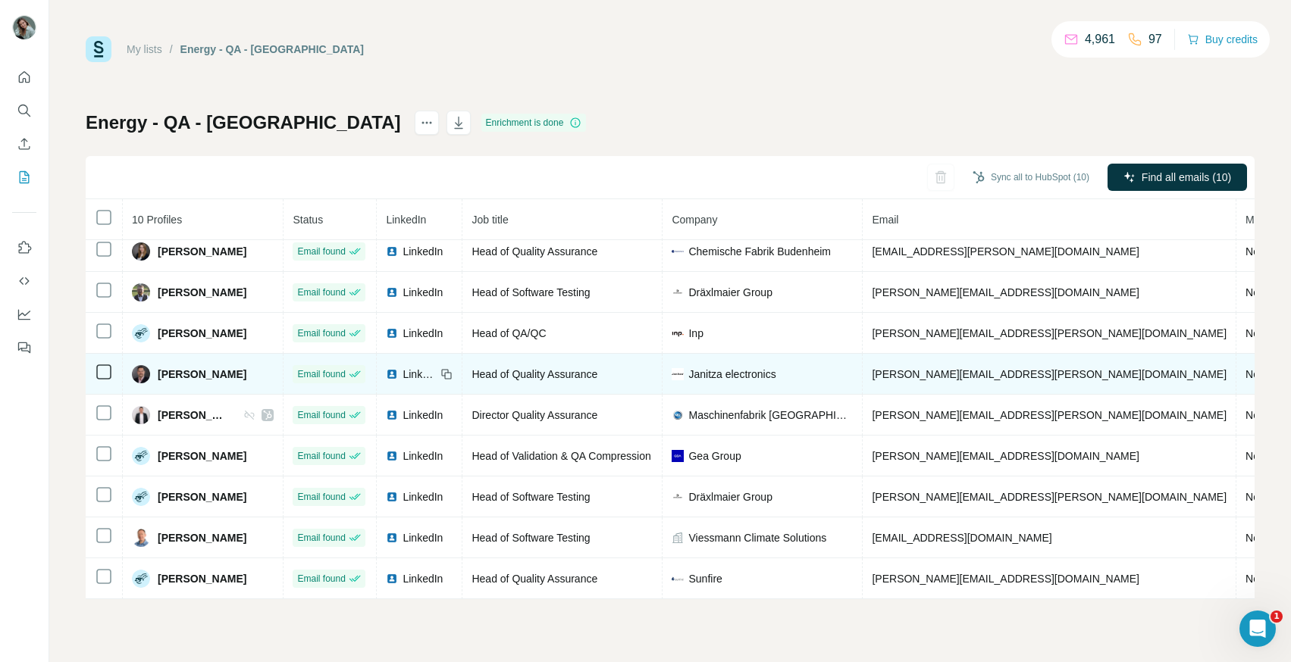
scroll to position [0, 0]
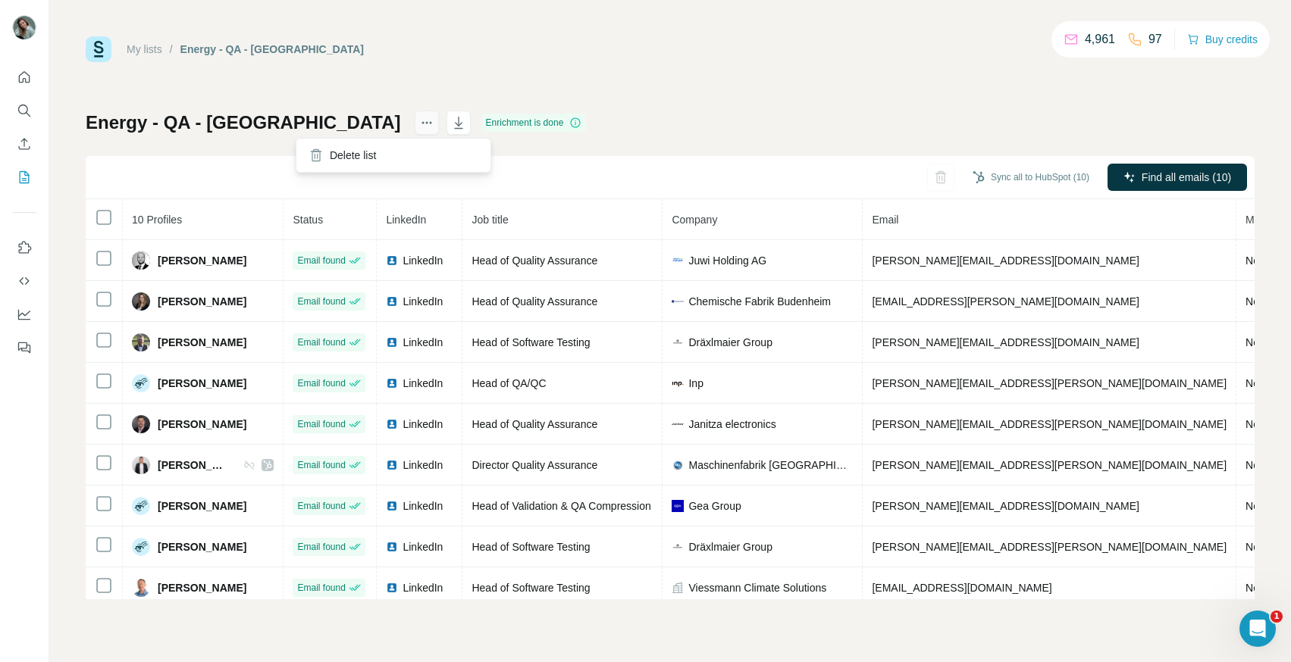
click at [419, 124] on icon "actions" at bounding box center [426, 122] width 15 height 15
click at [274, 159] on div "Sync all to HubSpot (10) Find all emails (10)" at bounding box center [670, 177] width 1169 height 43
click at [144, 50] on link "My lists" at bounding box center [145, 49] width 36 height 12
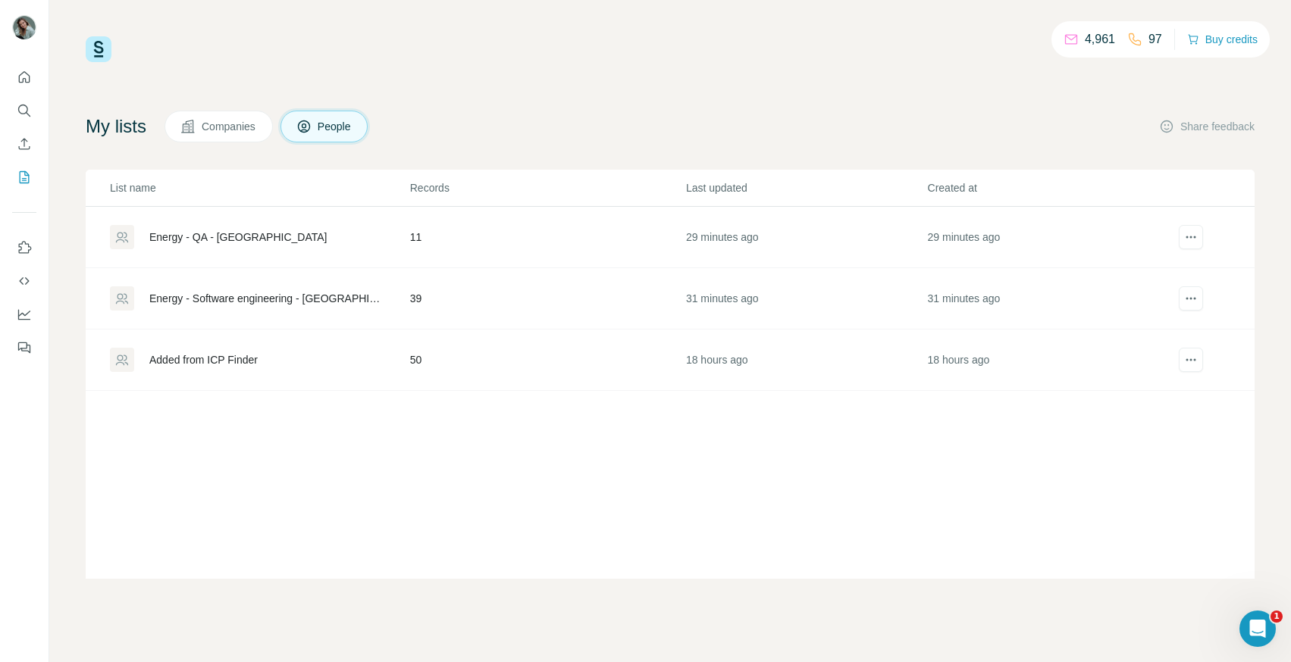
click at [235, 297] on div "Energy - Software engineering - [GEOGRAPHIC_DATA]" at bounding box center [266, 298] width 235 height 15
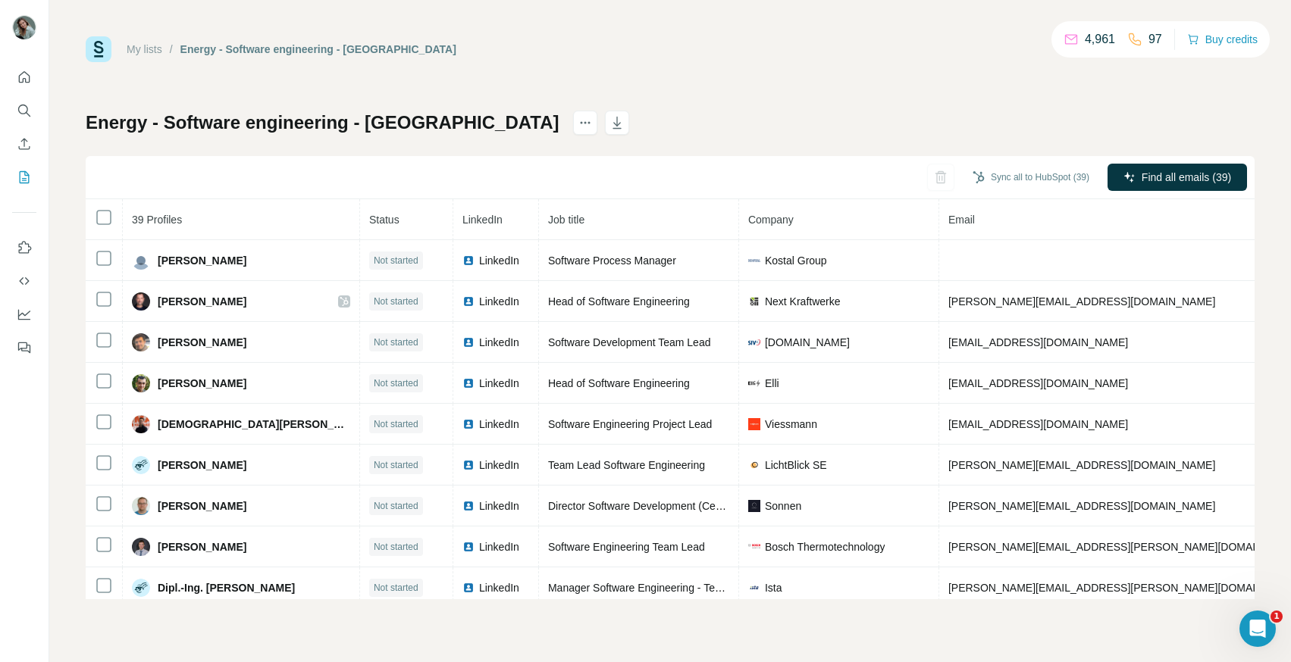
click at [939, 217] on th "Email" at bounding box center [1126, 219] width 374 height 41
click at [948, 217] on span "Email" at bounding box center [961, 220] width 27 height 12
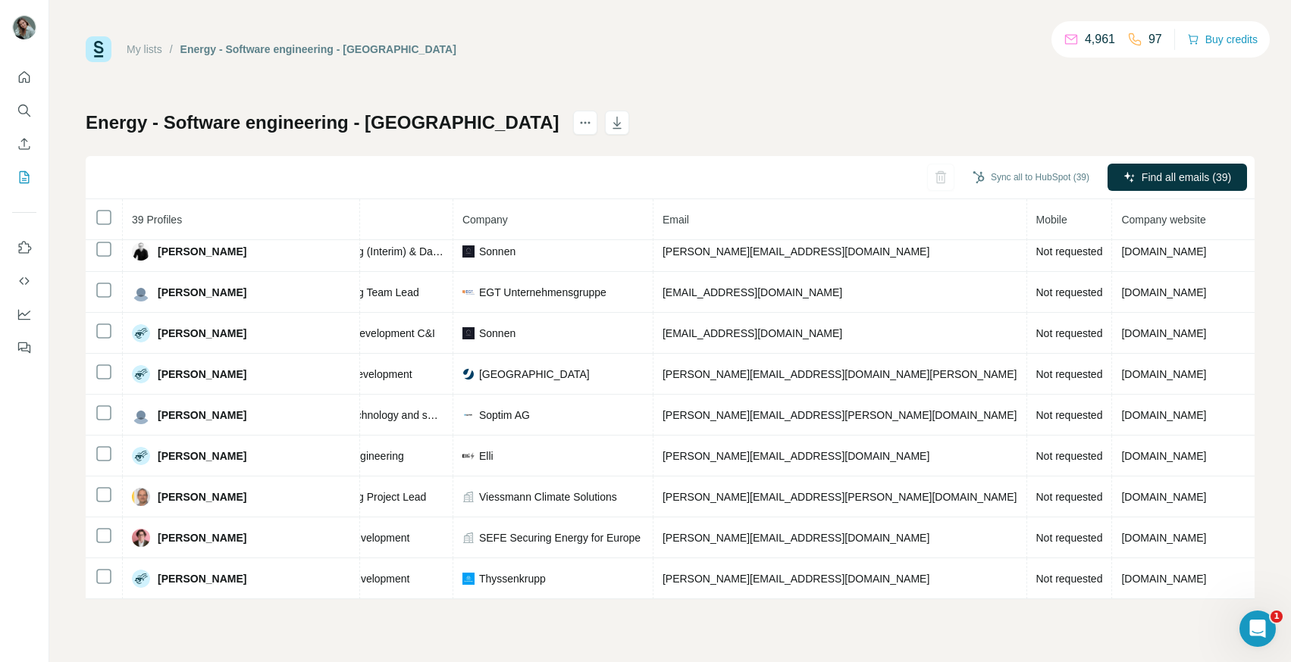
scroll to position [1237, 0]
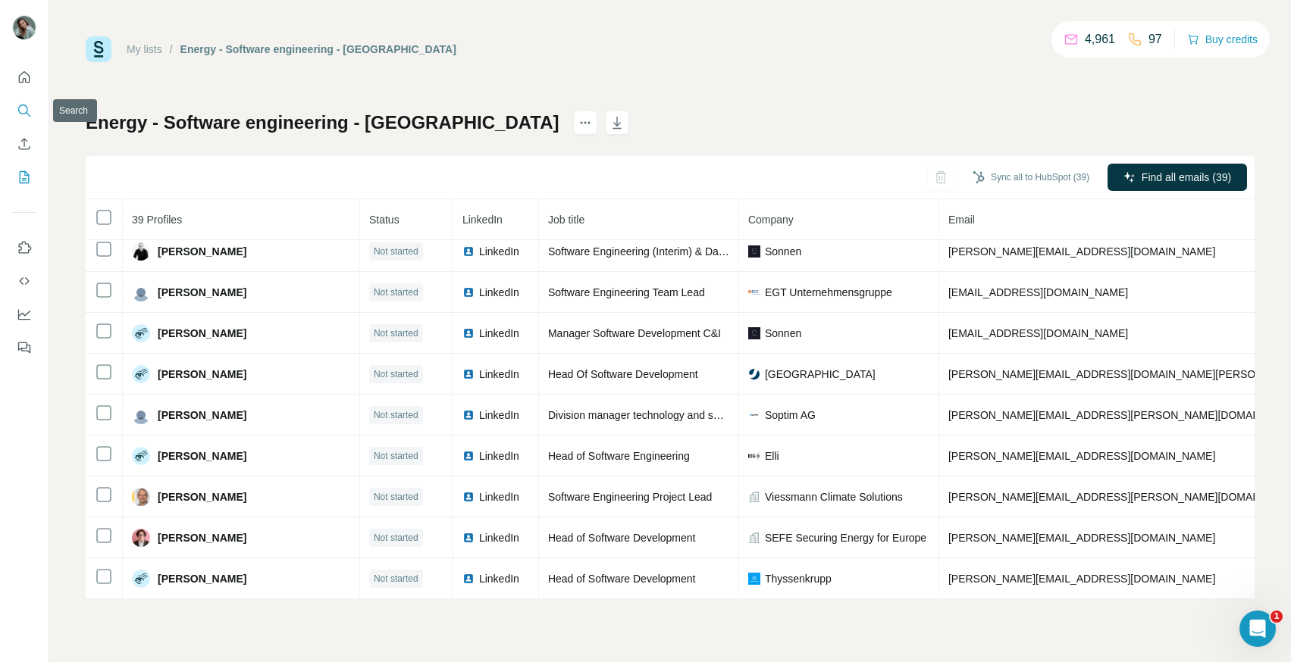
click at [25, 106] on icon "Search" at bounding box center [24, 110] width 15 height 15
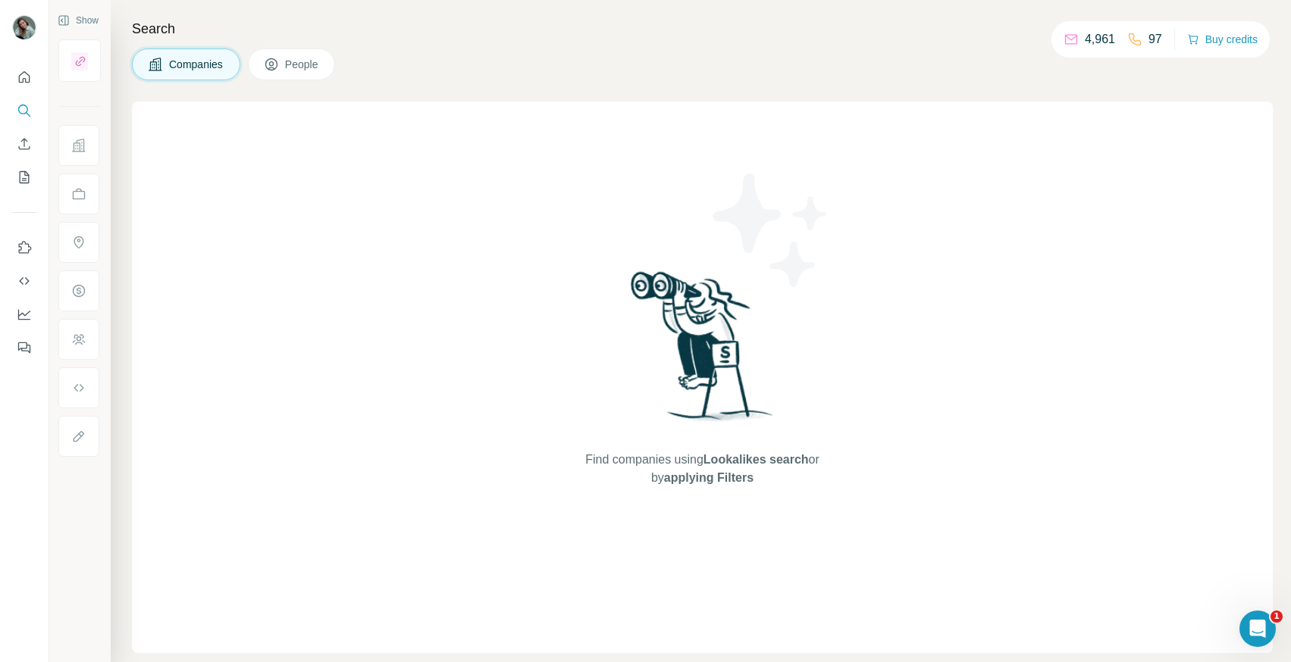
click at [314, 69] on span "People" at bounding box center [302, 64] width 35 height 15
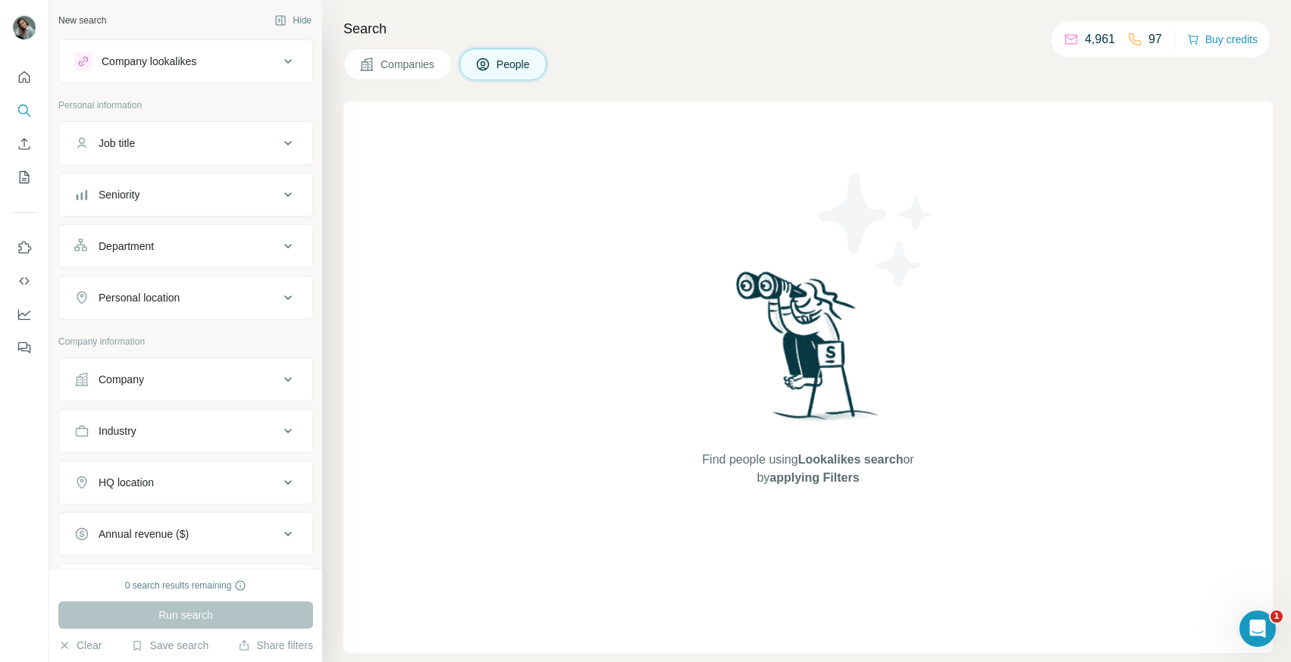
click at [177, 138] on div "Job title" at bounding box center [176, 143] width 205 height 15
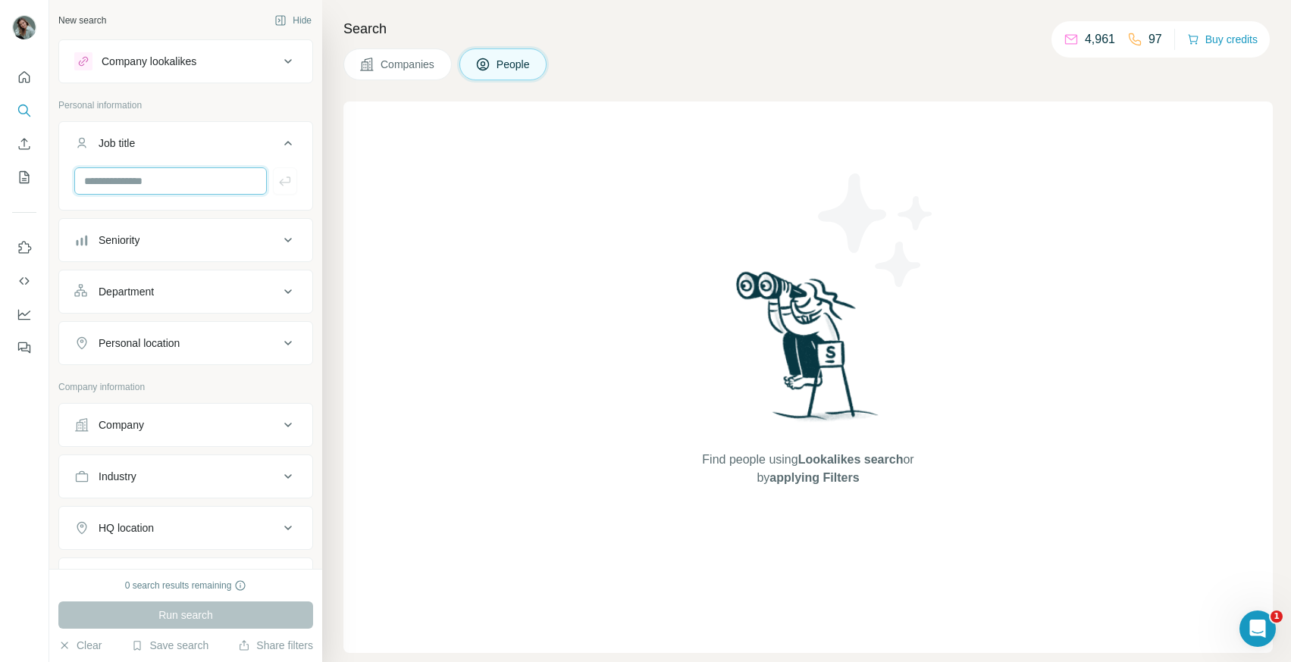
click at [188, 178] on input "text" at bounding box center [170, 180] width 192 height 27
